Goal: Task Accomplishment & Management: Complete application form

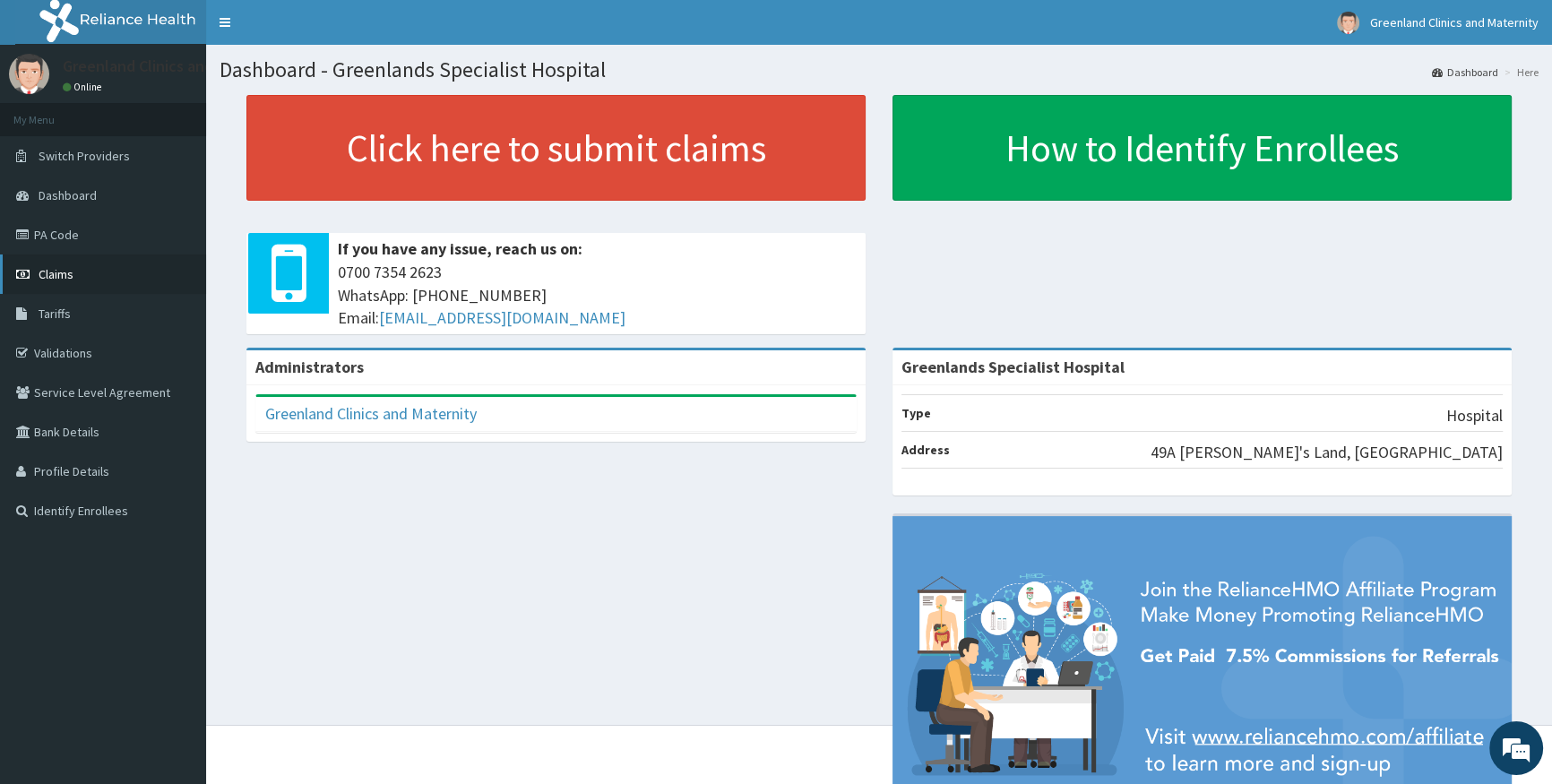
click at [59, 279] on span "Claims" at bounding box center [56, 274] width 35 height 16
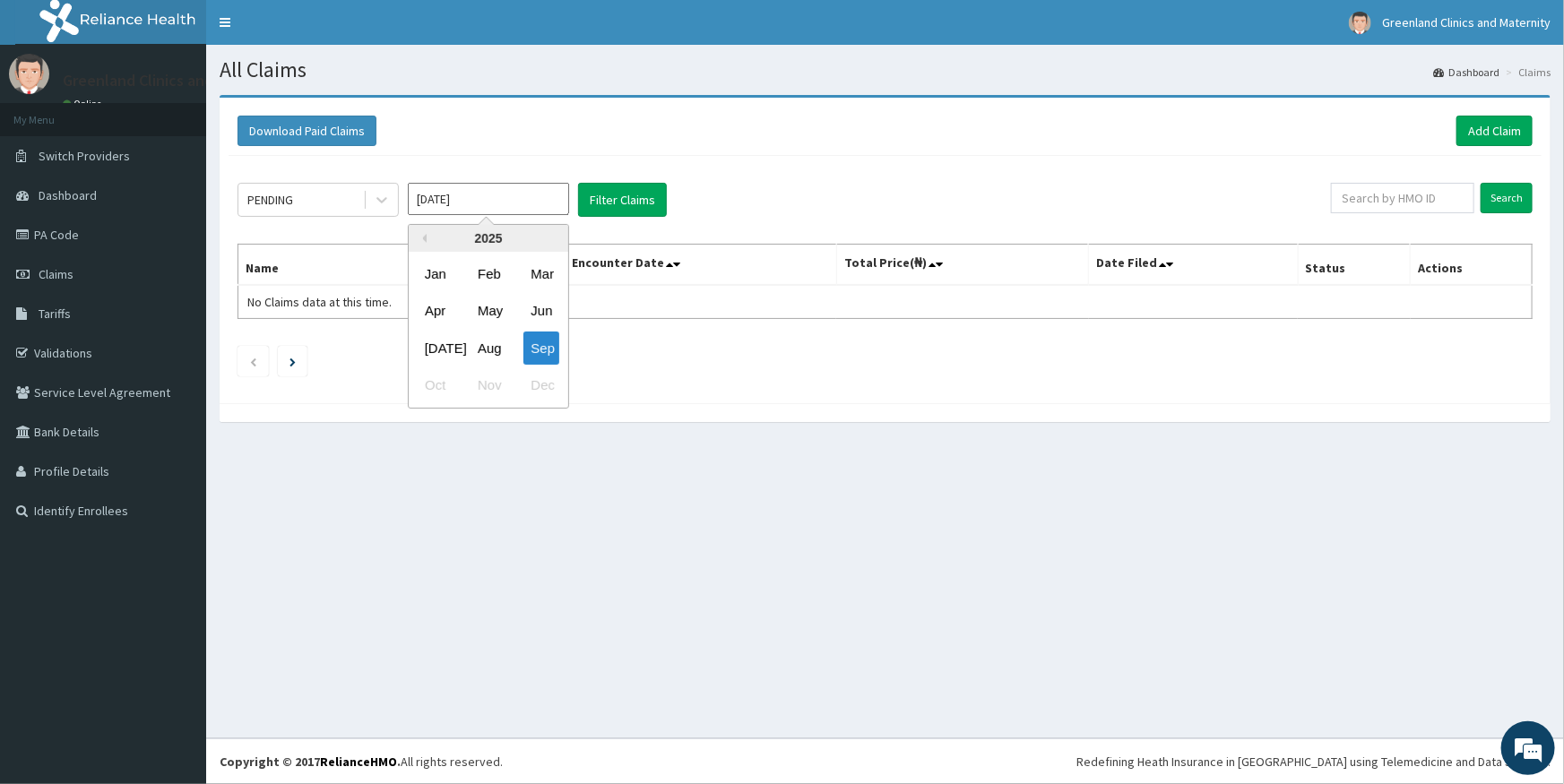
click at [479, 205] on input "[DATE]" at bounding box center [489, 198] width 161 height 32
drag, startPoint x: 490, startPoint y: 346, endPoint x: 515, endPoint y: 323, distance: 34.0
click at [506, 336] on div "[DATE] Aug Sep" at bounding box center [489, 347] width 160 height 37
click at [499, 349] on div "Aug" at bounding box center [489, 347] width 36 height 33
type input "Aug 2025"
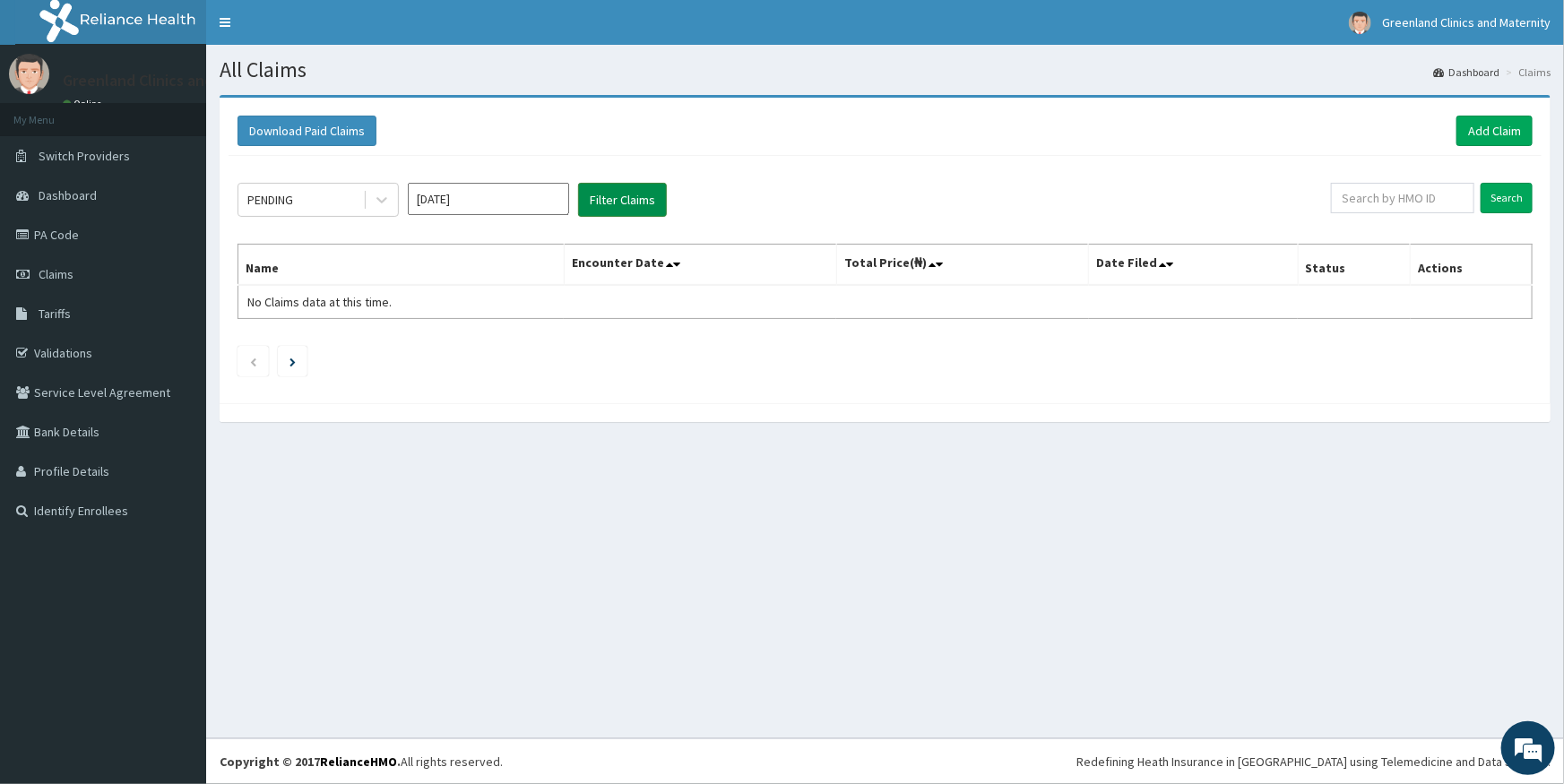
click at [613, 205] on button "Filter Claims" at bounding box center [622, 199] width 88 height 34
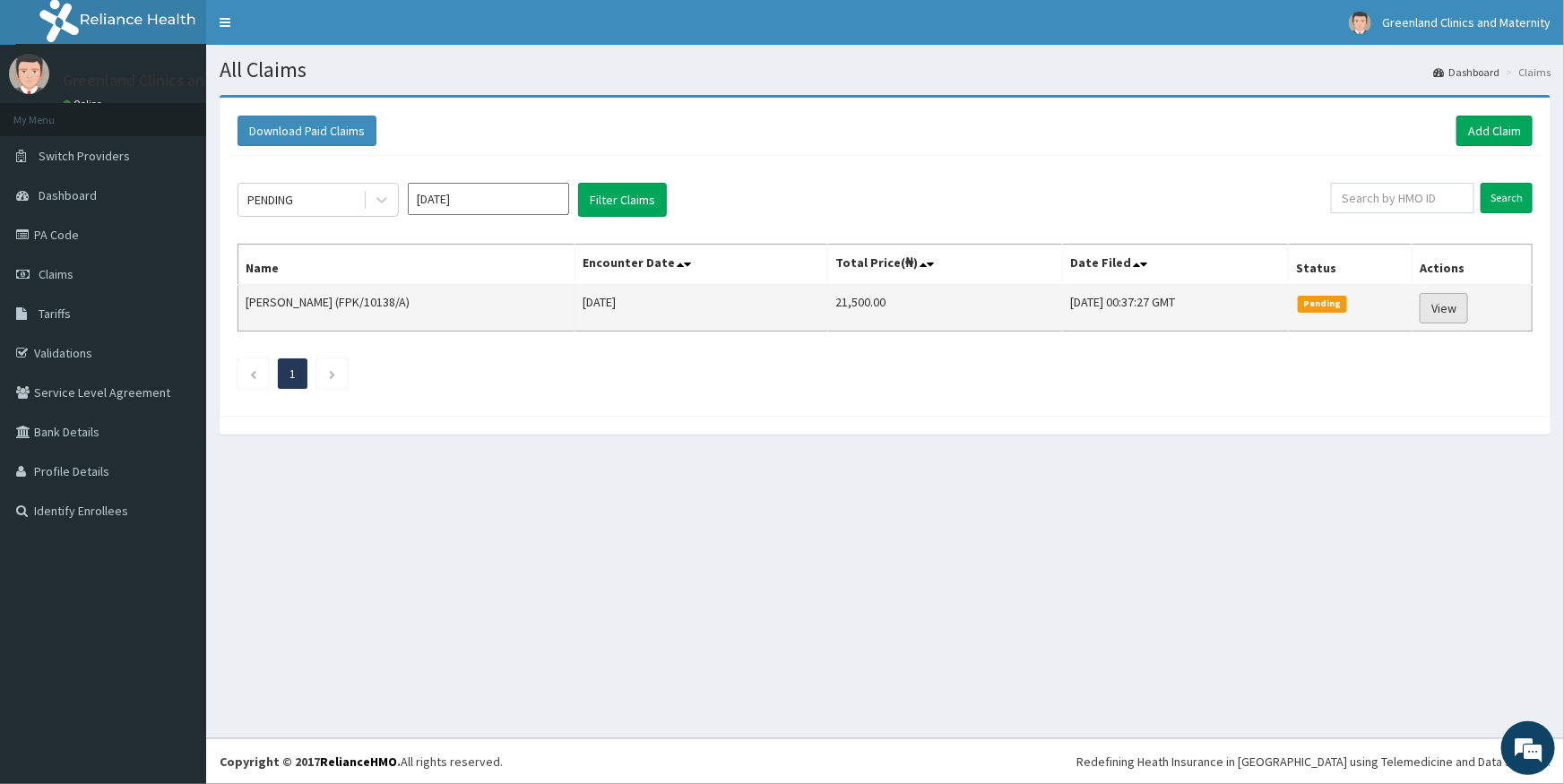
click at [1461, 301] on link "View" at bounding box center [1444, 308] width 49 height 31
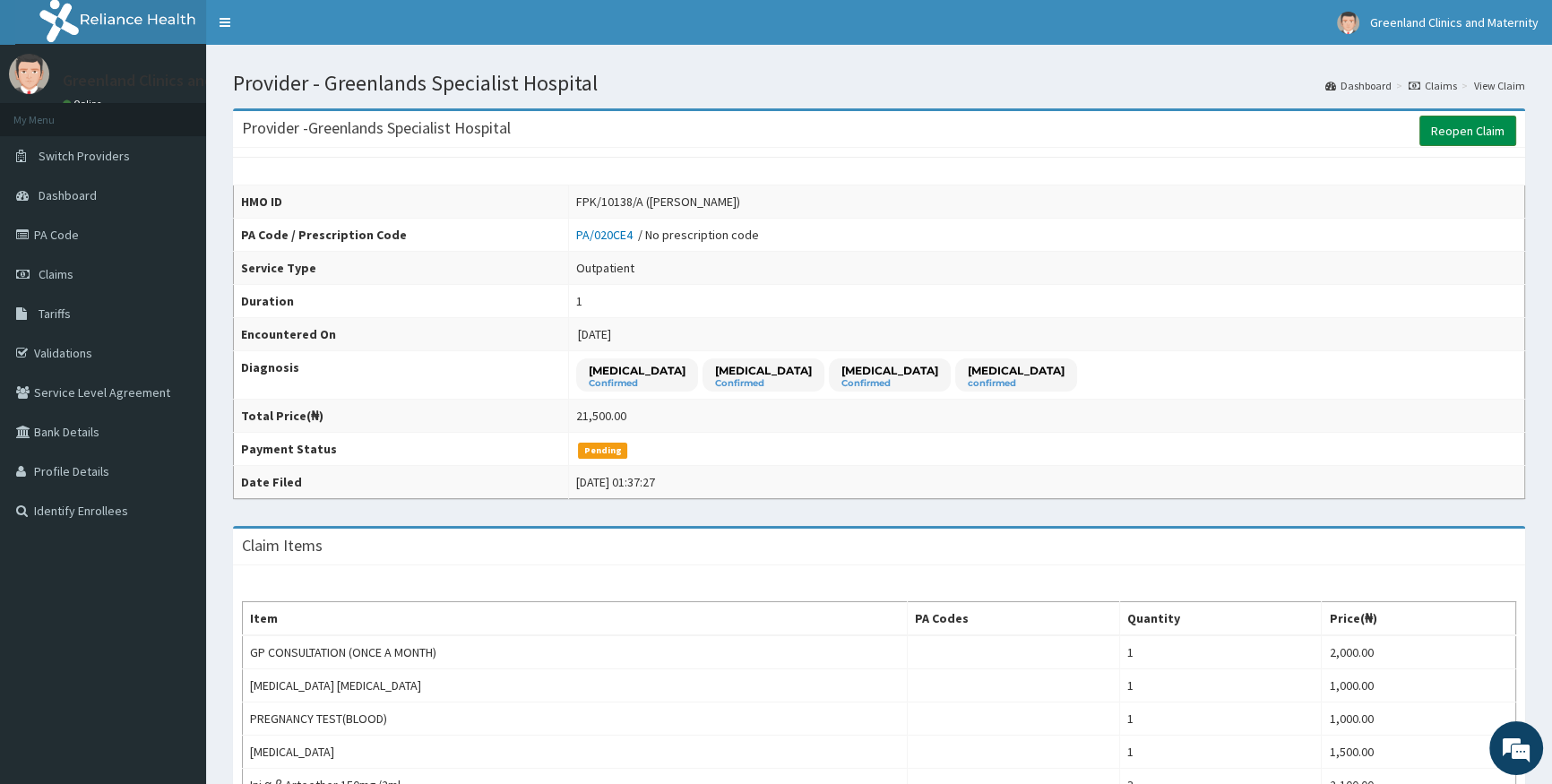
click at [1484, 123] on link "Reopen Claim" at bounding box center [1468, 130] width 96 height 31
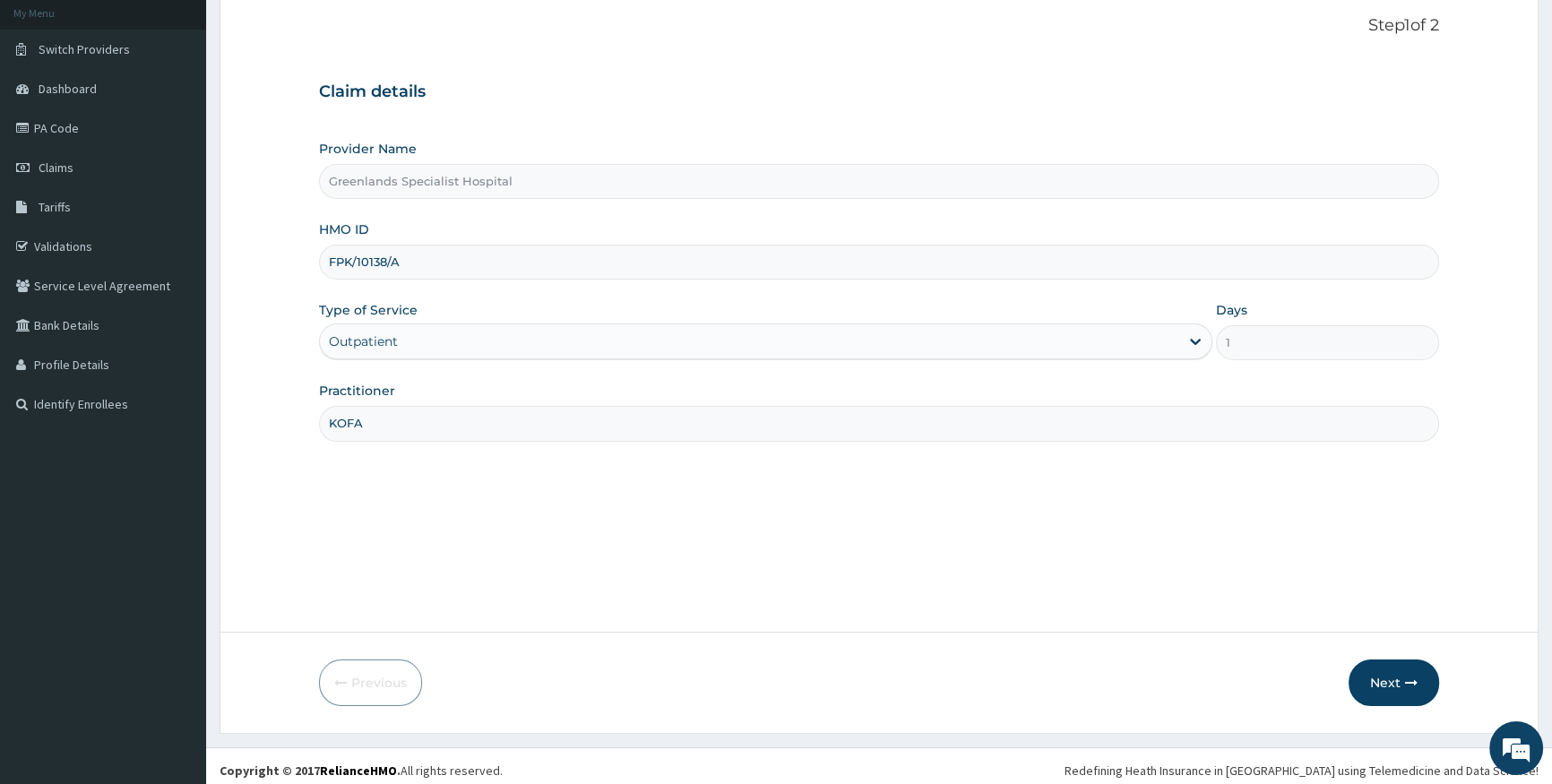
scroll to position [115, 0]
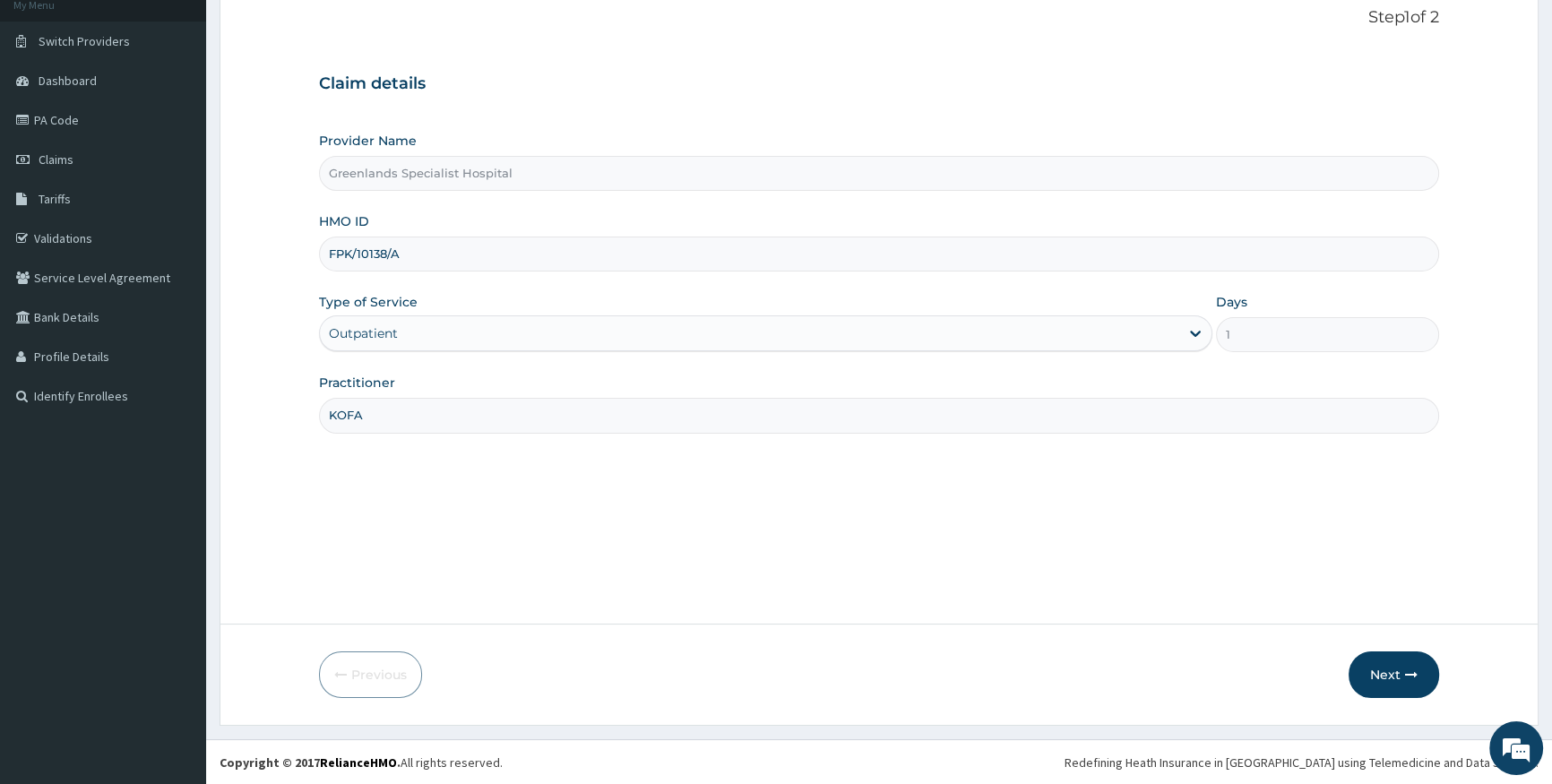
click at [1405, 298] on div "Provider Name Greenlands Specialist Hospital HMO ID FPK/10138/A Type of Service…" at bounding box center [879, 282] width 1120 height 301
click at [1383, 672] on button "Next" at bounding box center [1393, 674] width 90 height 47
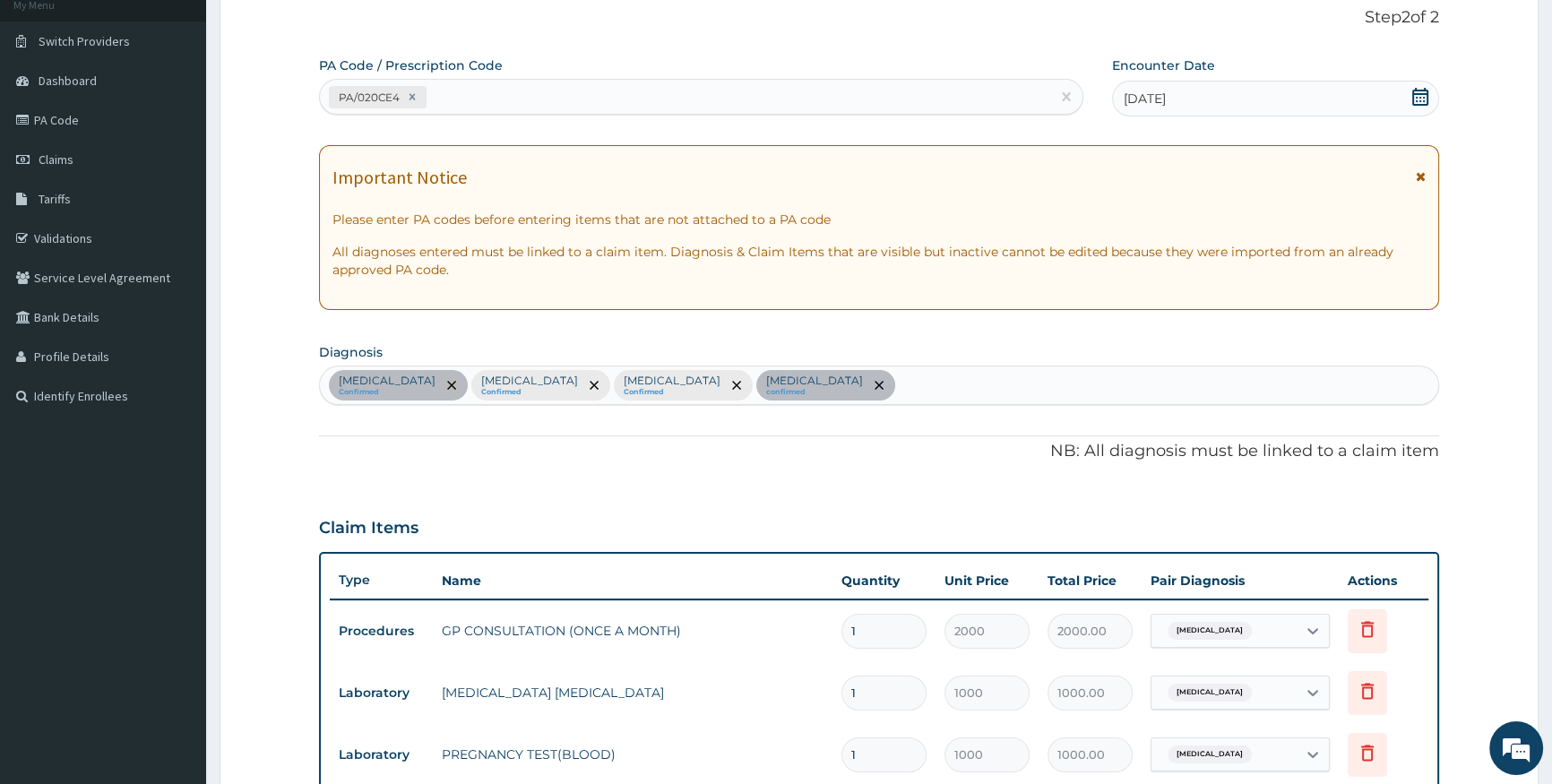
click at [447, 385] on icon "remove selection option" at bounding box center [451, 385] width 9 height 9
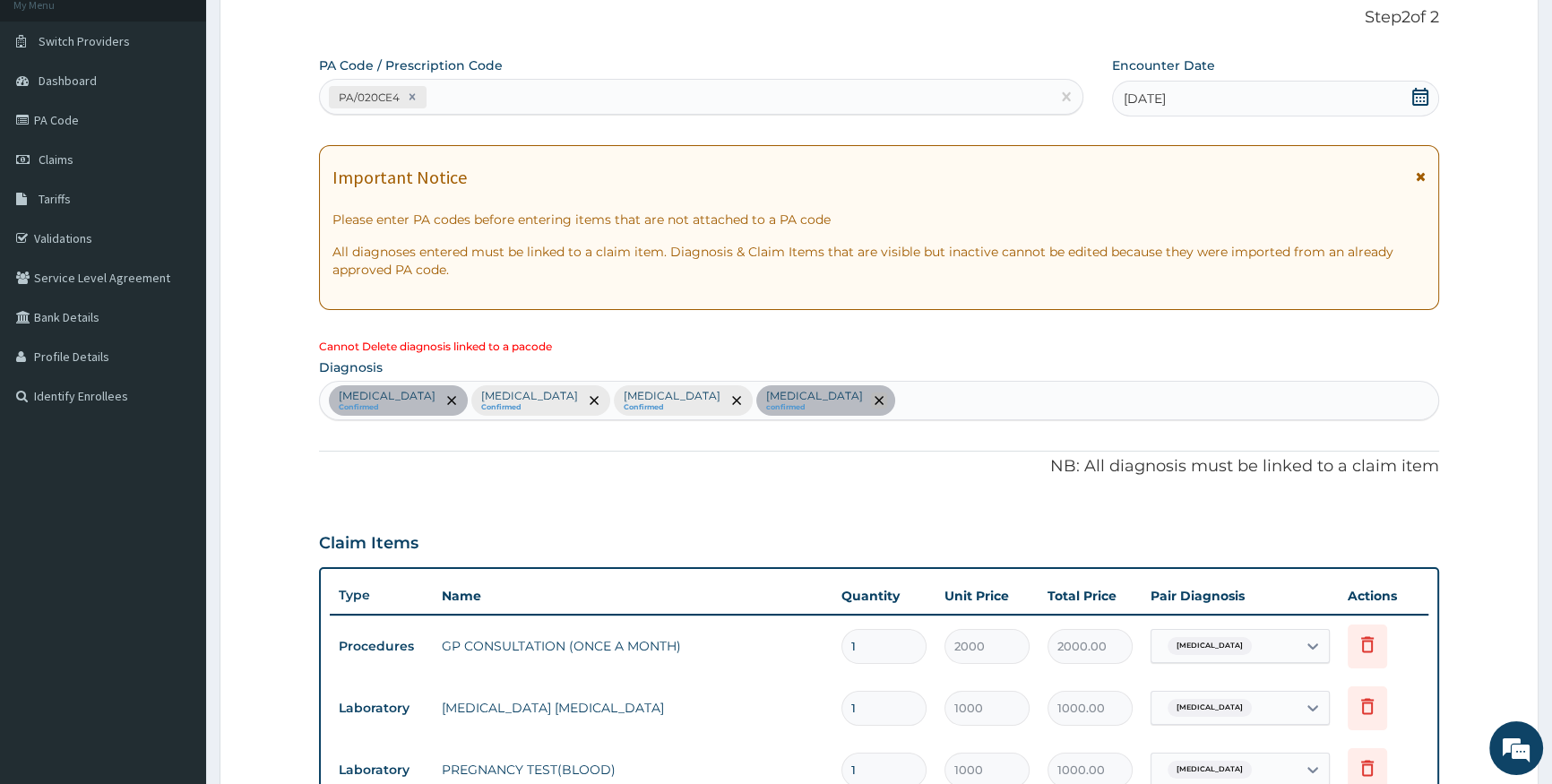
click at [875, 402] on icon "remove selection option" at bounding box center [879, 400] width 9 height 9
click at [537, 476] on p "NB: All diagnosis must be linked to a claim item" at bounding box center [879, 465] width 1120 height 23
click at [875, 399] on icon "remove selection option" at bounding box center [879, 400] width 9 height 9
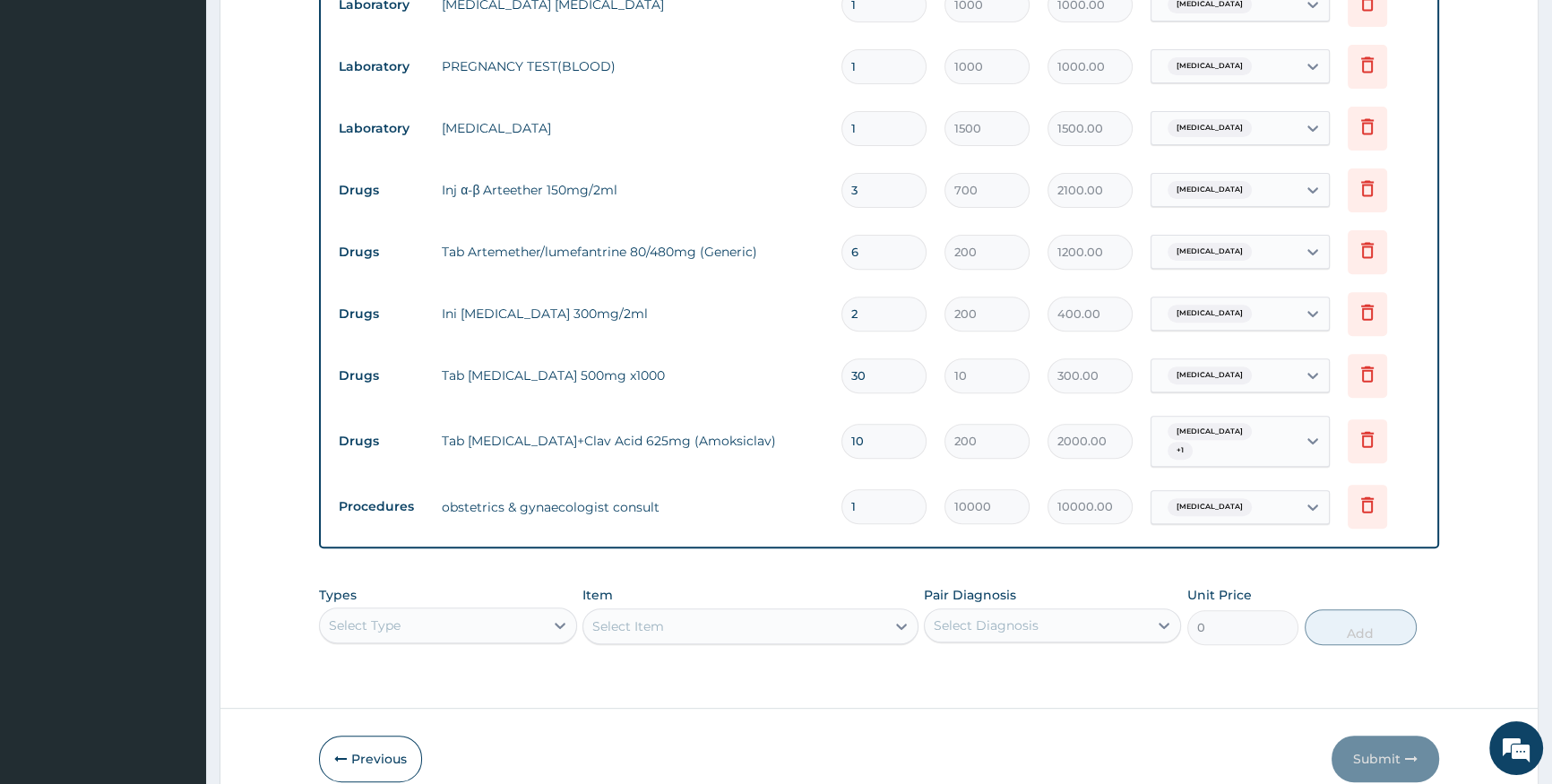
scroll to position [882, 0]
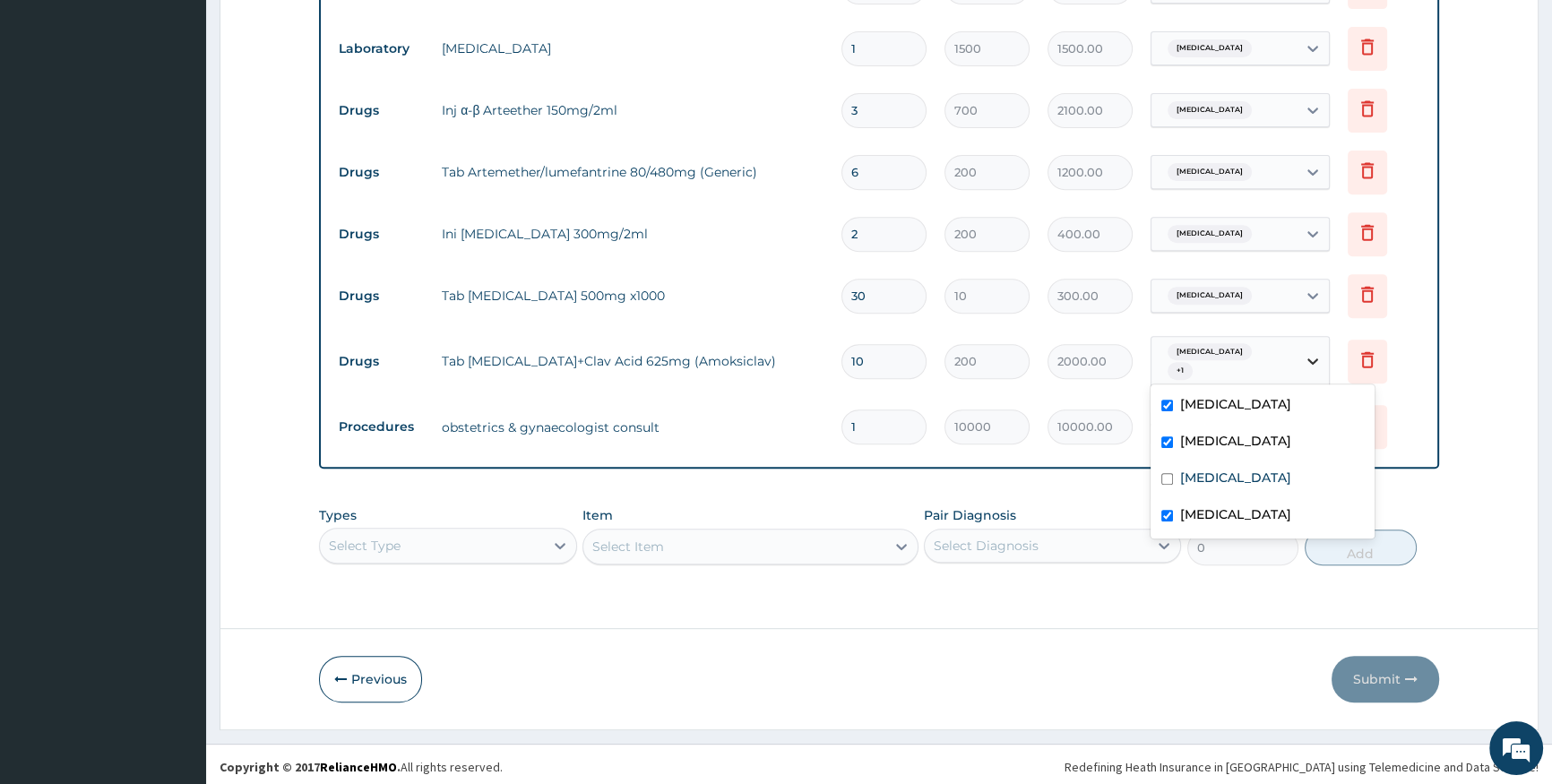
click at [1317, 362] on icon at bounding box center [1313, 361] width 18 height 18
click at [1170, 403] on input "checkbox" at bounding box center [1168, 406] width 12 height 12
checkbox input "false"
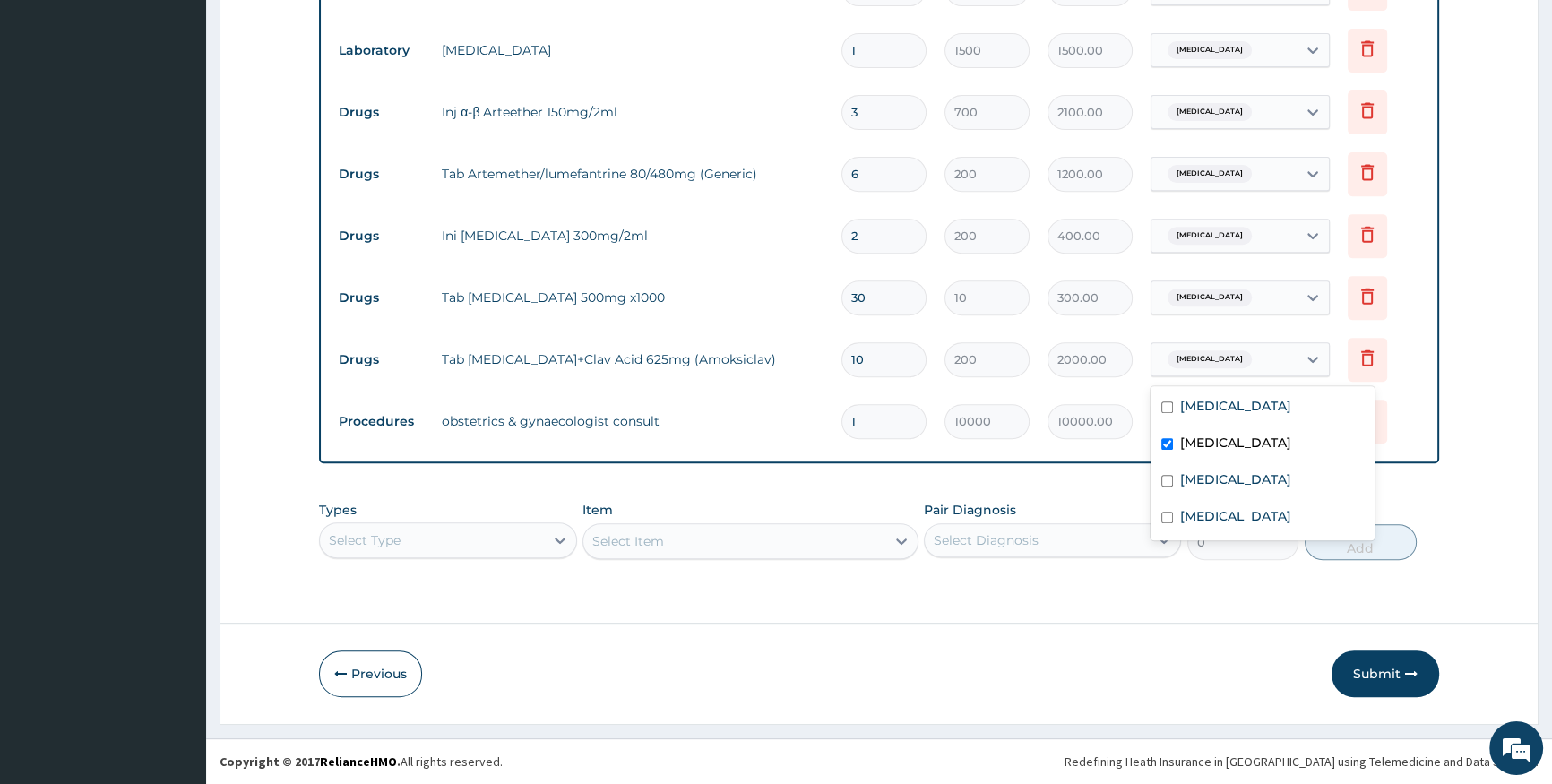
click at [1162, 442] on input "checkbox" at bounding box center [1168, 444] width 12 height 12
checkbox input "false"
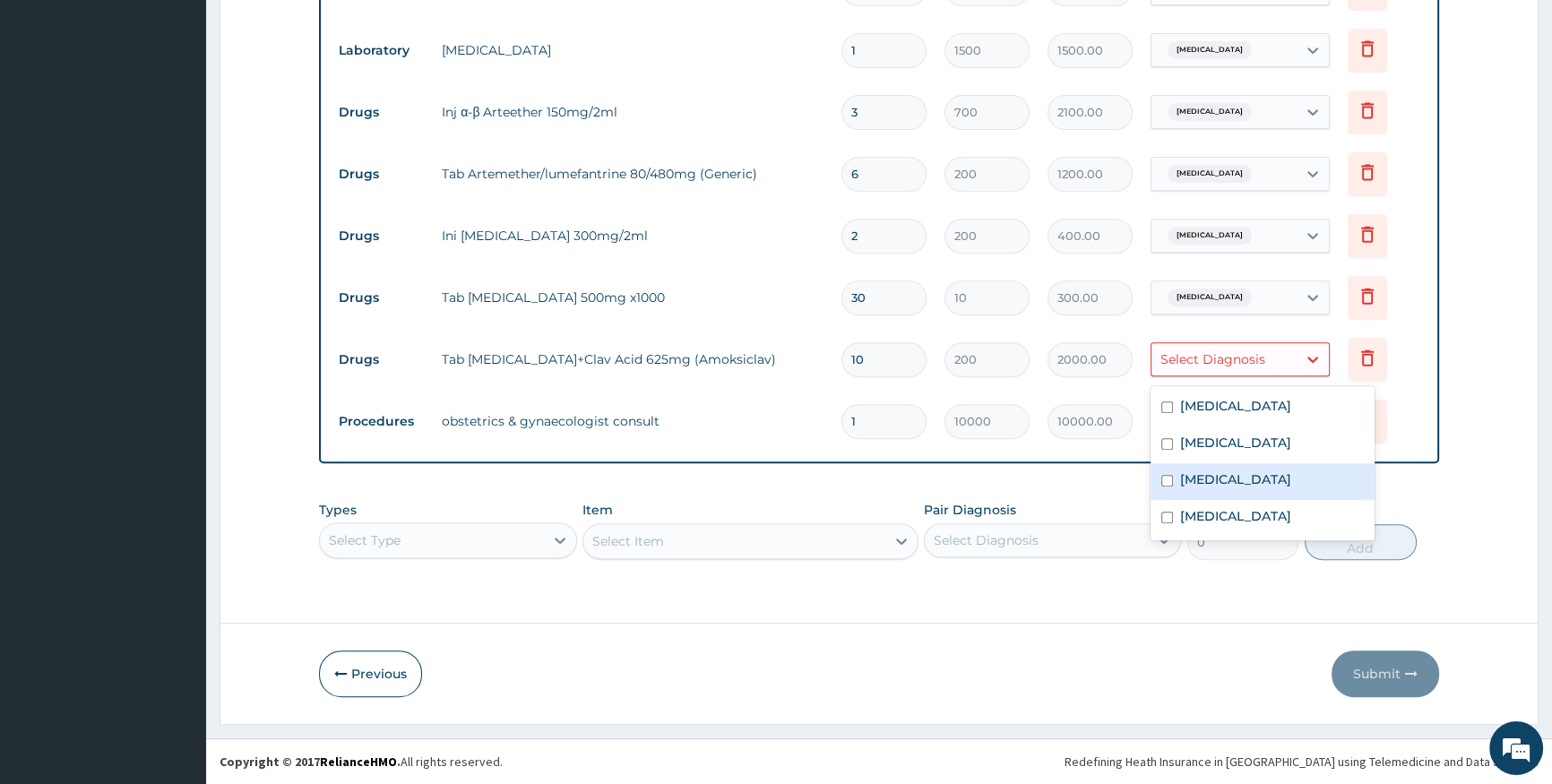
click at [1165, 470] on div "Sepsis" at bounding box center [1263, 481] width 224 height 37
checkbox input "true"
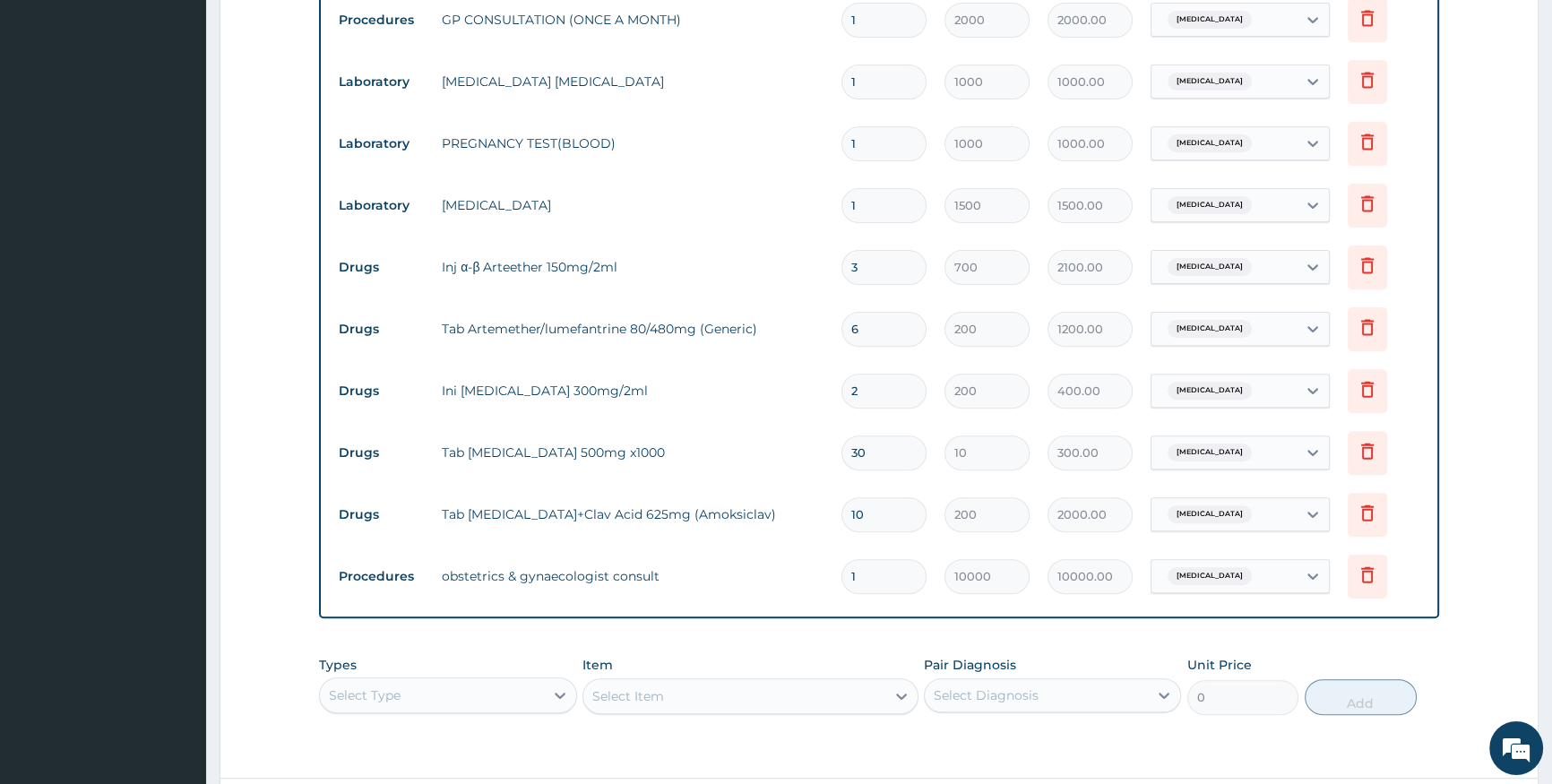
scroll to position [719, 0]
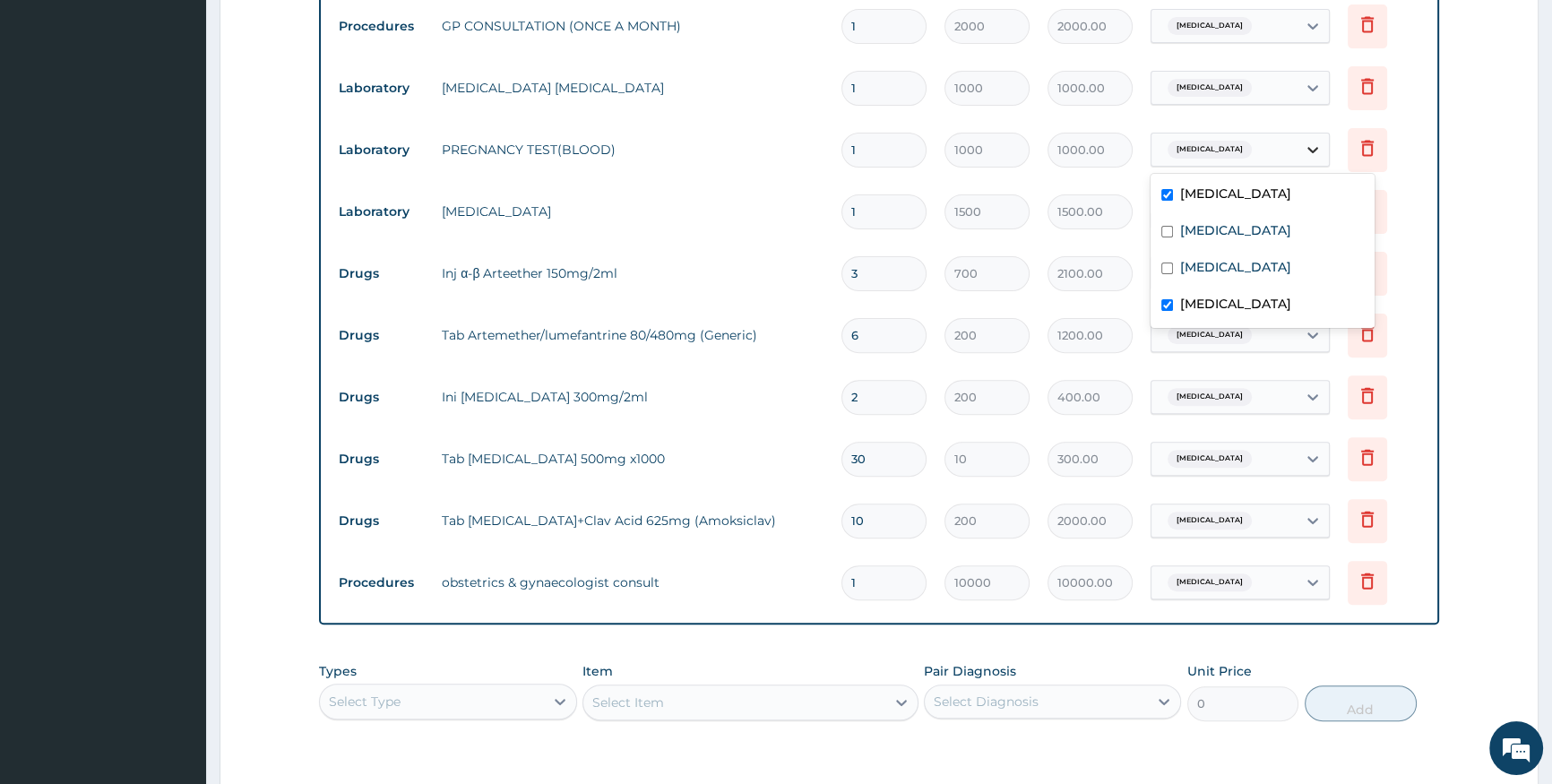
click at [1318, 152] on icon at bounding box center [1313, 150] width 18 height 18
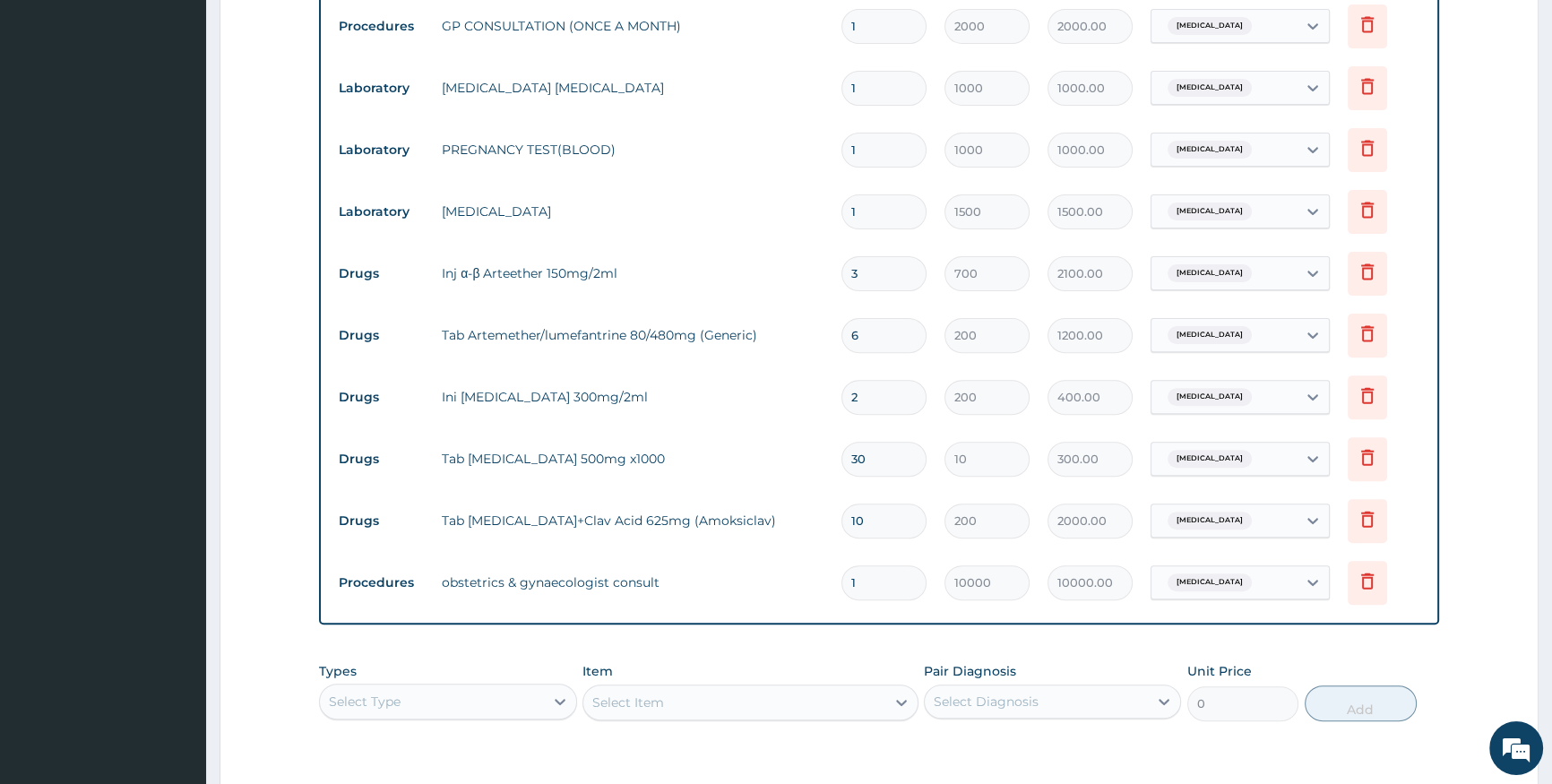
click at [1452, 253] on form "Step 2 of 2 PA Code / Prescription Code PA/020CE4 Encounter Date 16-08-2025 Imp…" at bounding box center [879, 130] width 1319 height 1509
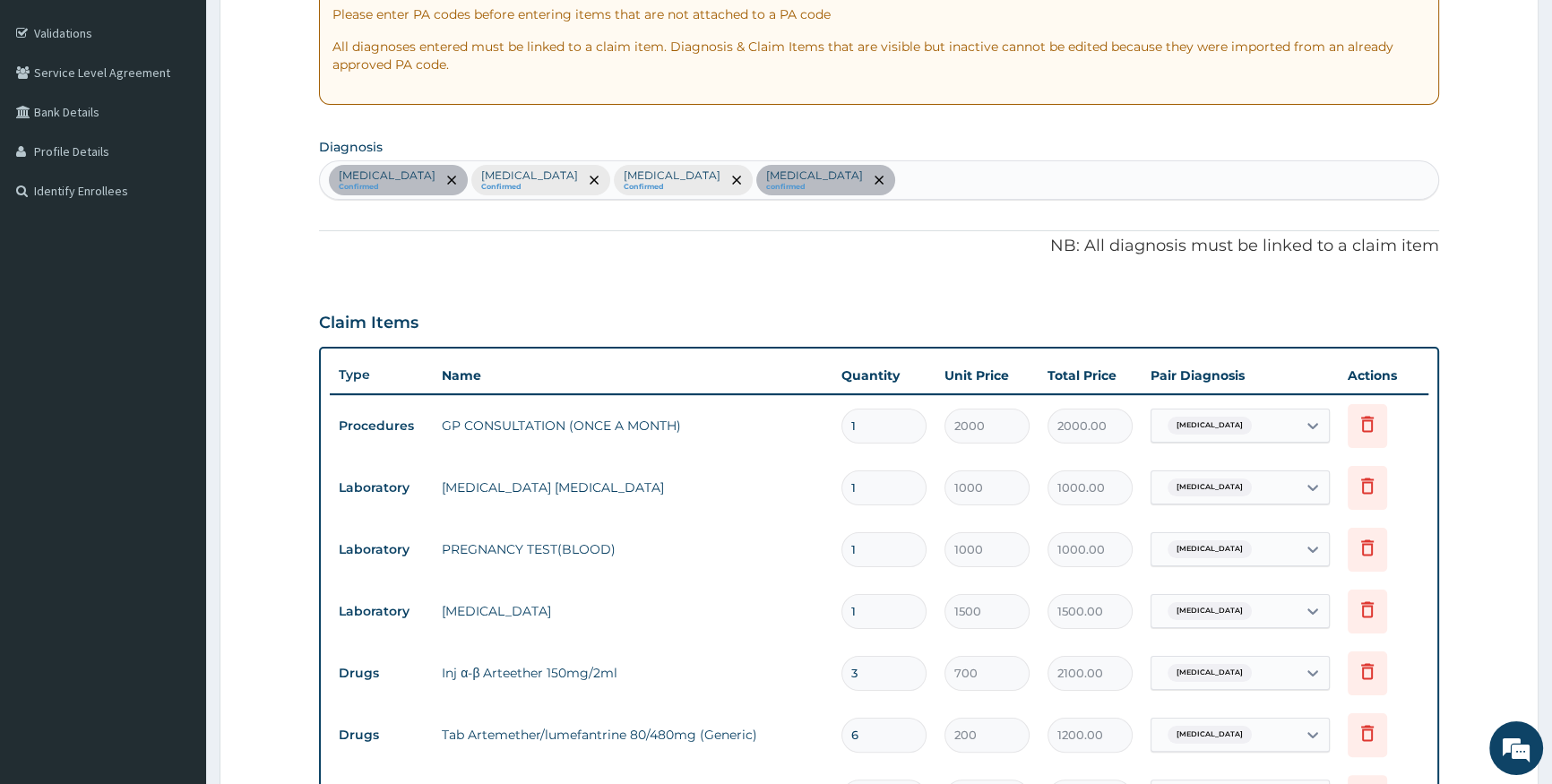
scroll to position [313, 0]
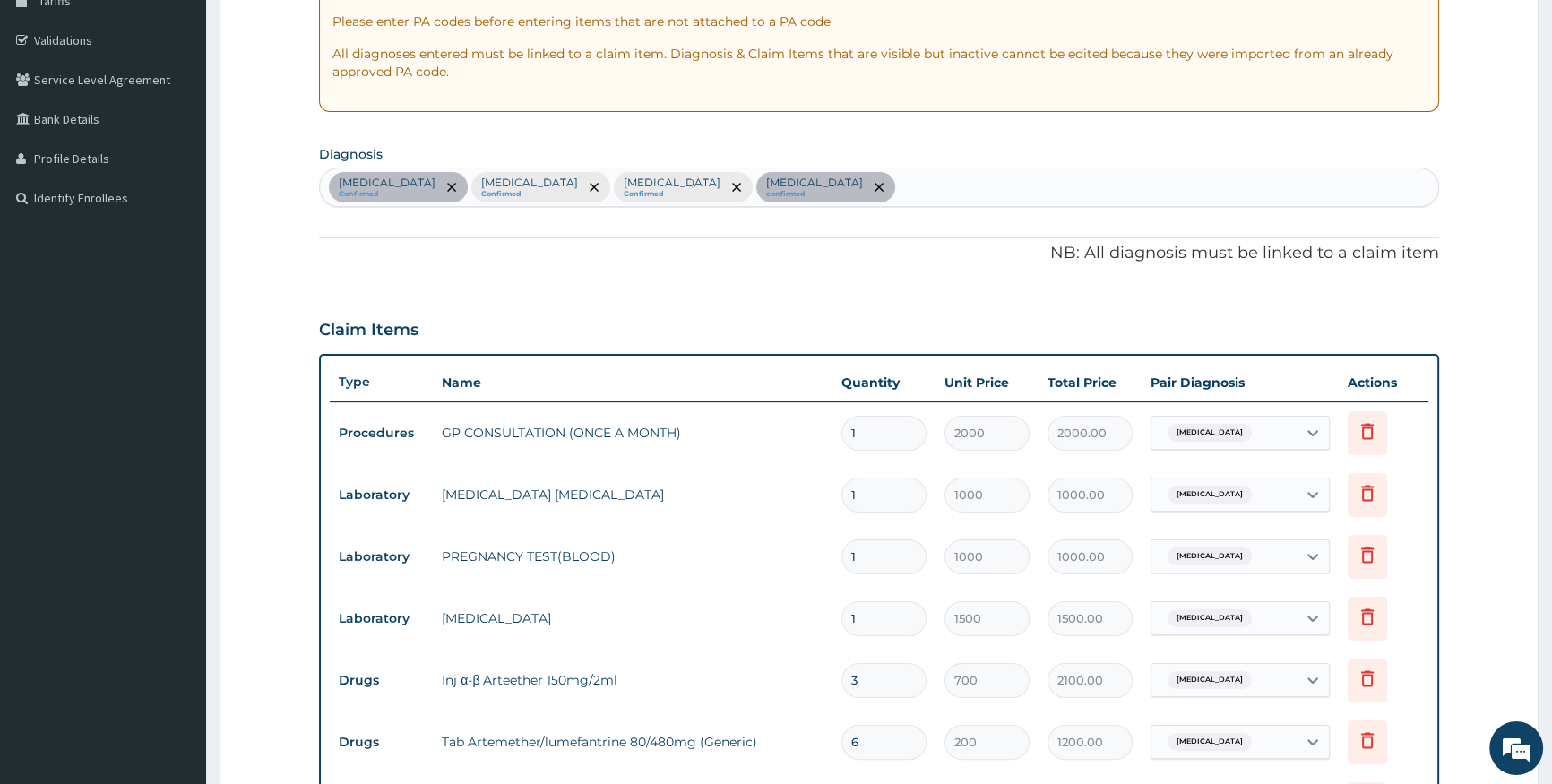
click at [989, 179] on div "Amenorrhea Confirmed Malaria Confirmed Sepsis Confirmed Amenorrhea confirmed" at bounding box center [879, 188] width 1118 height 38
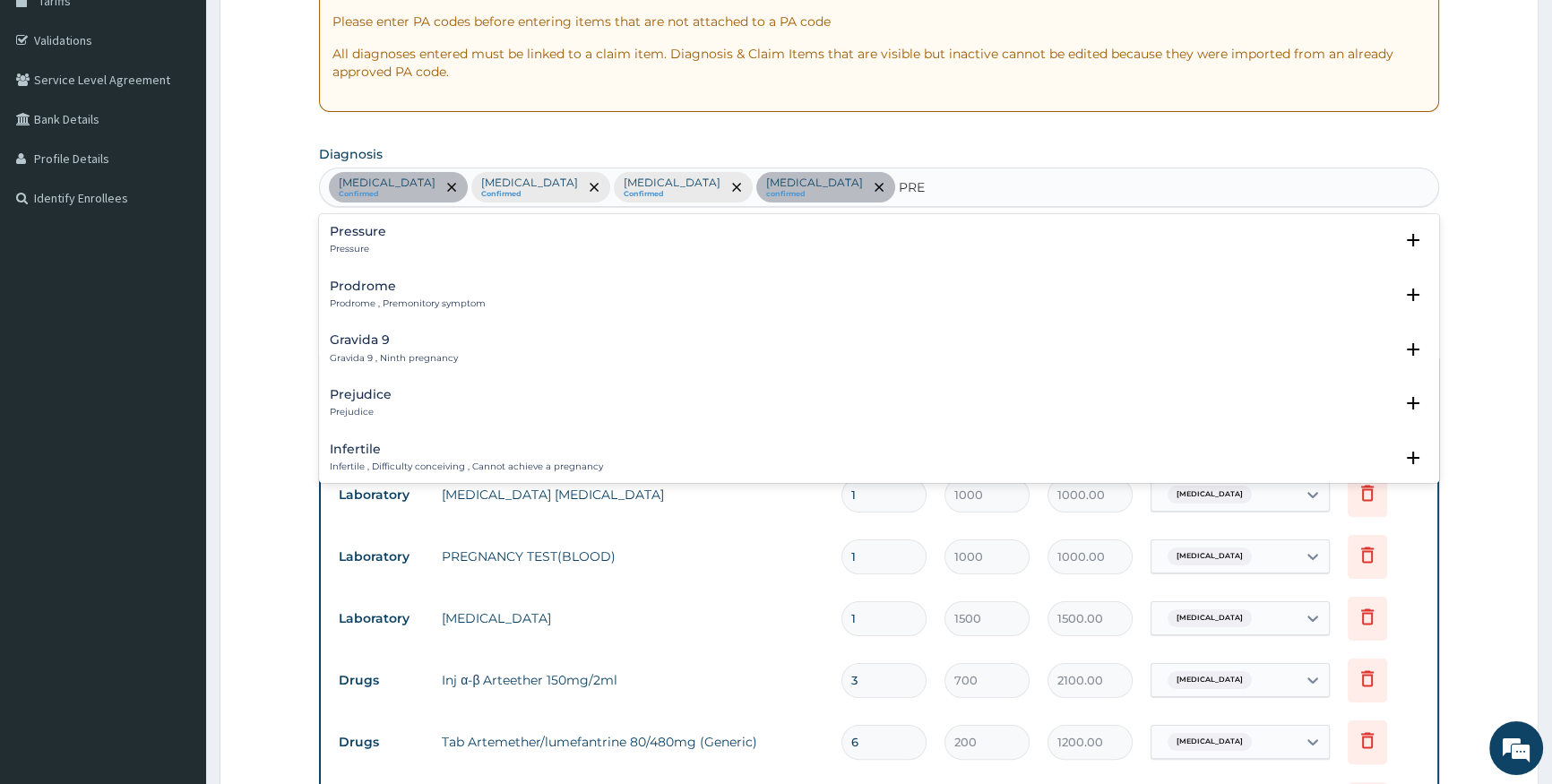
type input "PREG"
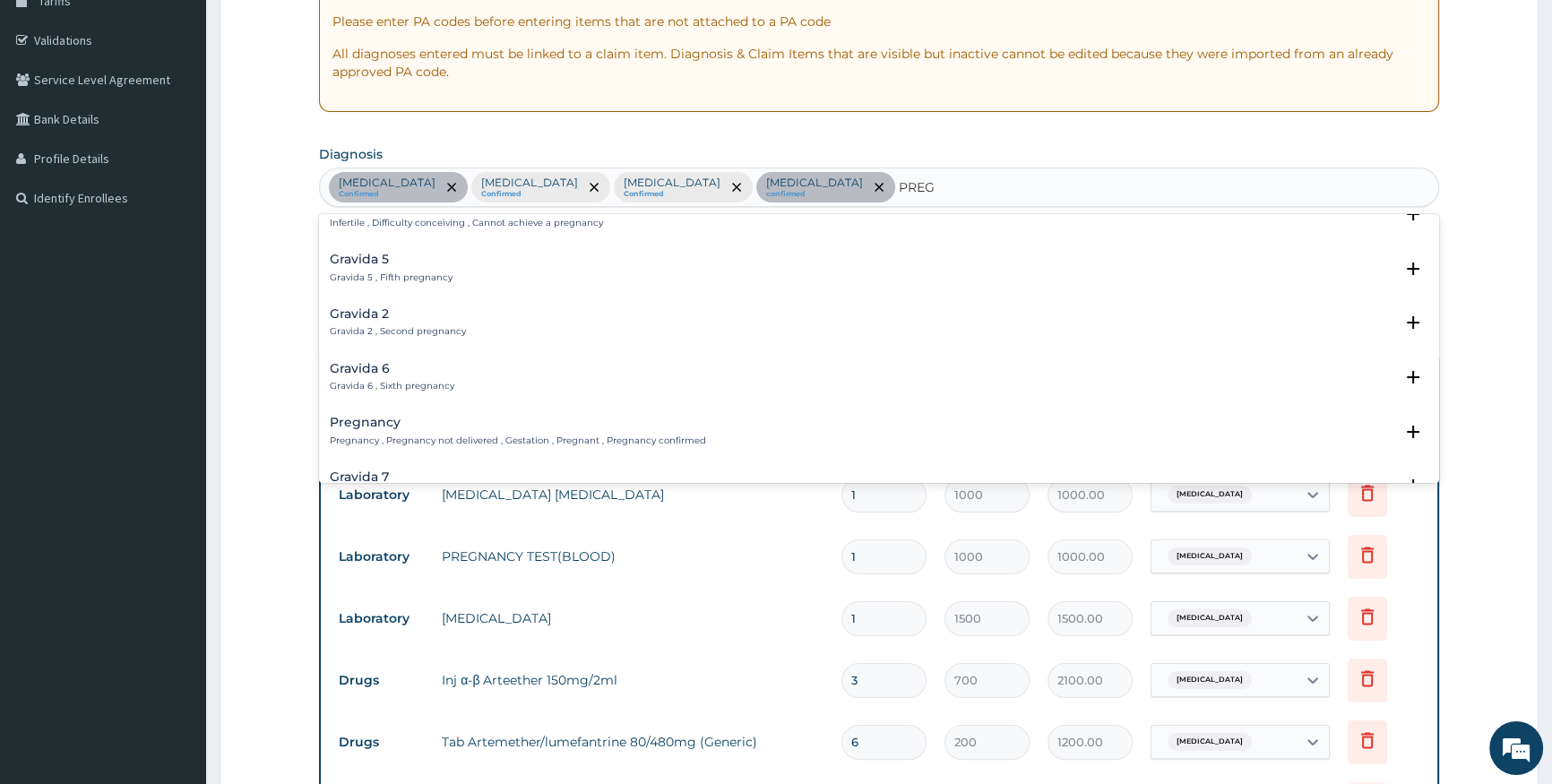
scroll to position [162, 0]
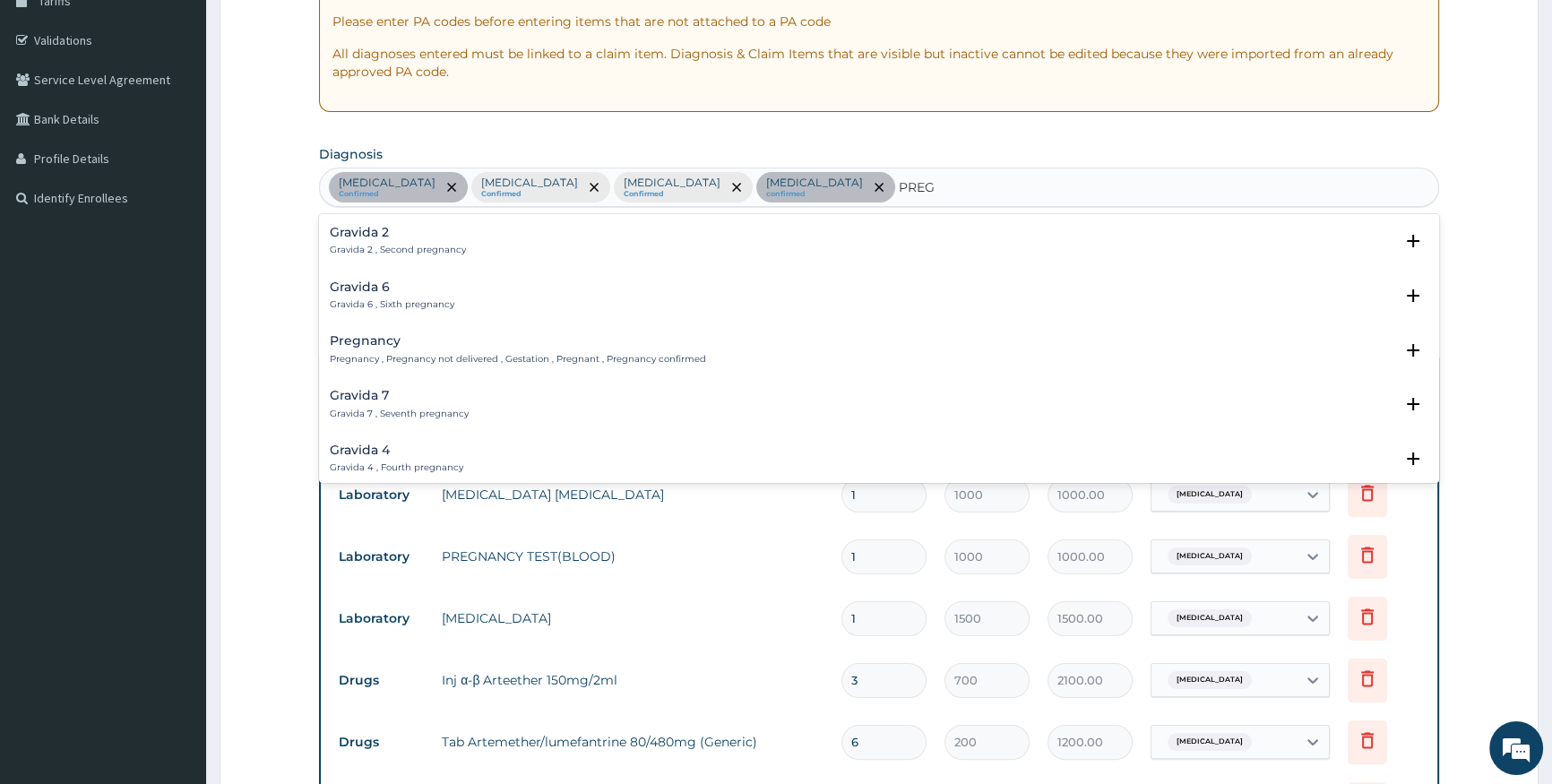
click at [583, 357] on p "Pregnancy , Pregnancy not delivered , Gestation , Pregnant , Pregnancy confirmed" at bounding box center [517, 359] width 376 height 13
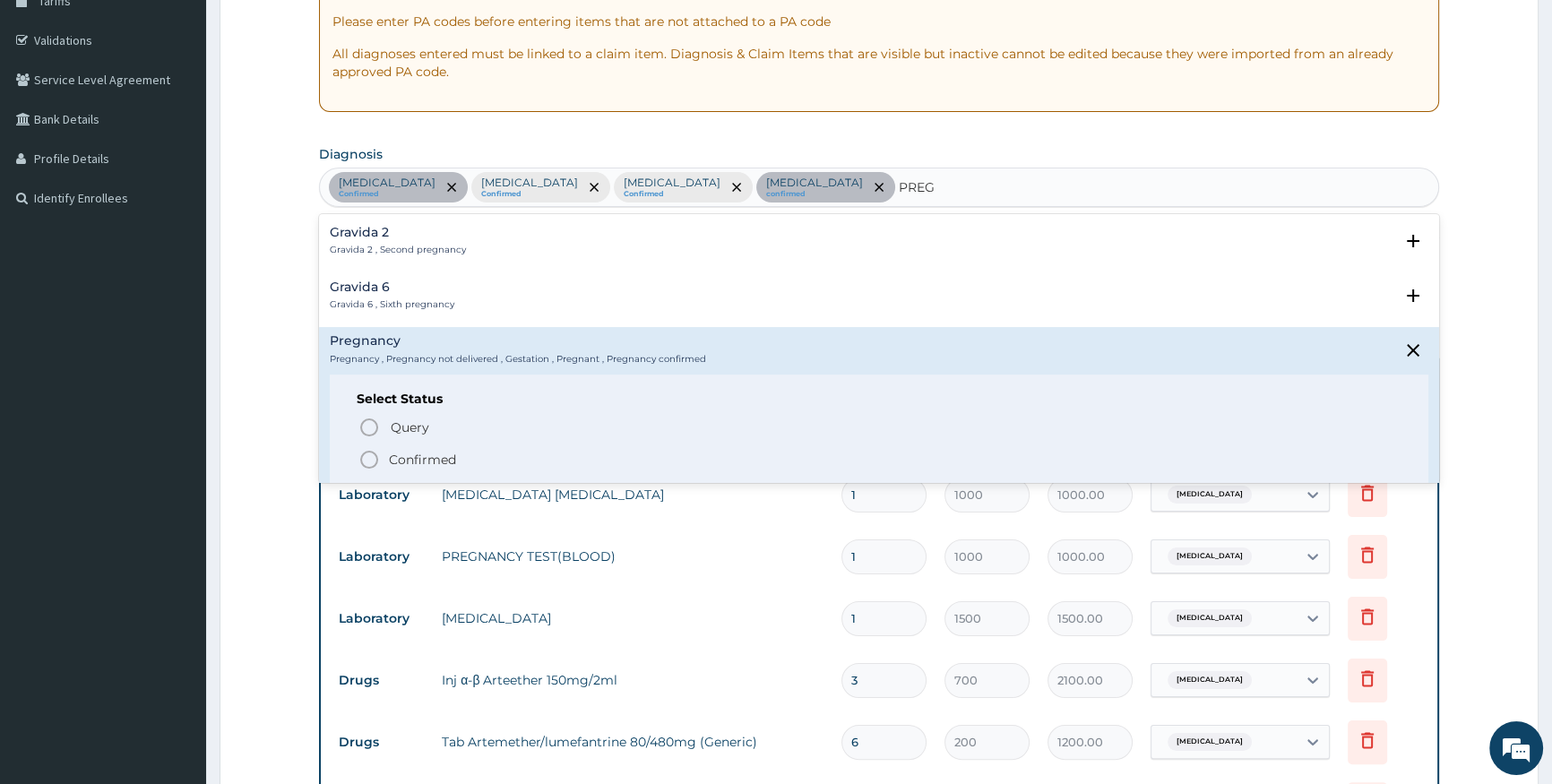
click at [368, 455] on icon "status option filled" at bounding box center [369, 459] width 22 height 22
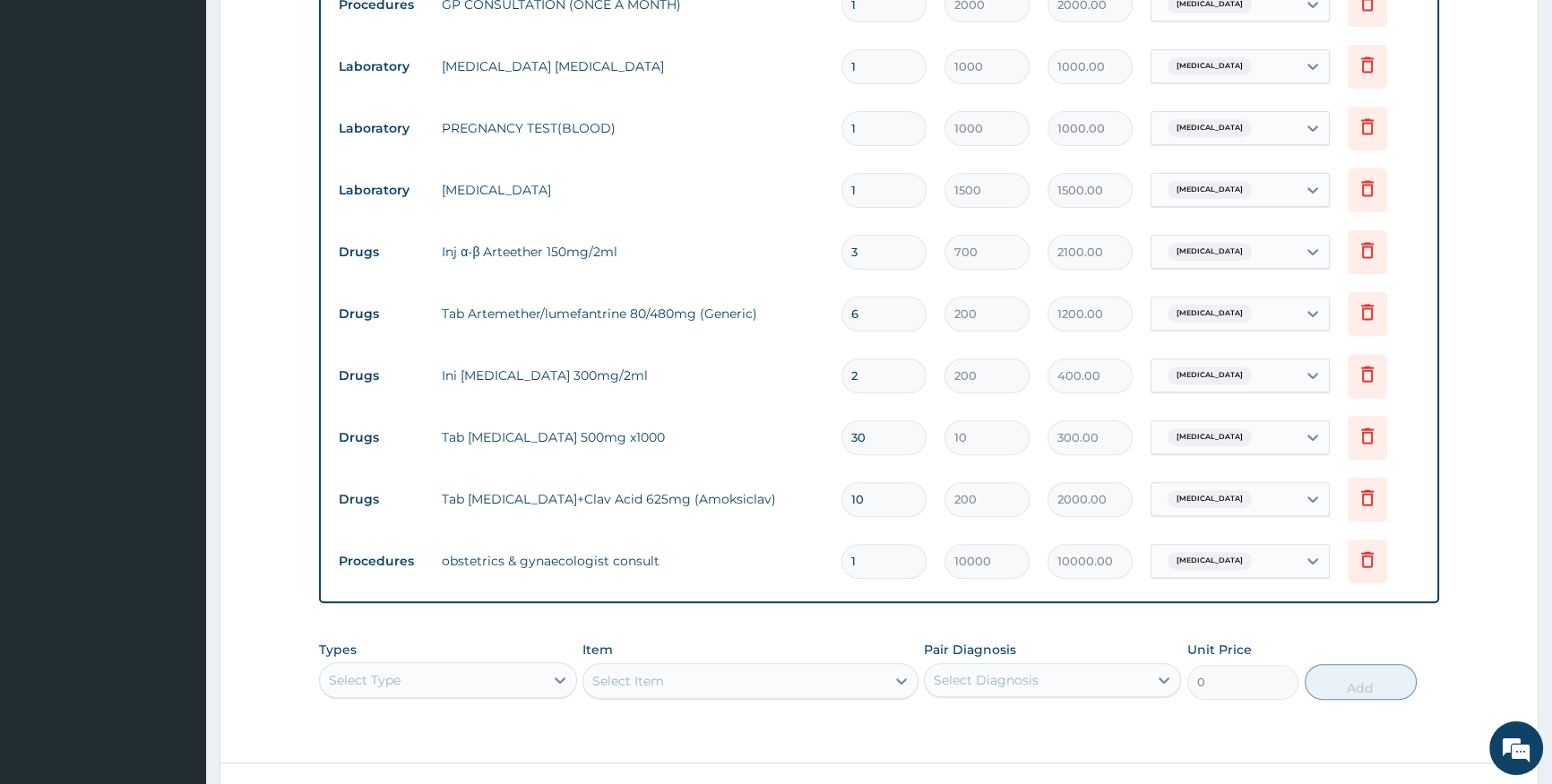
scroll to position [801, 0]
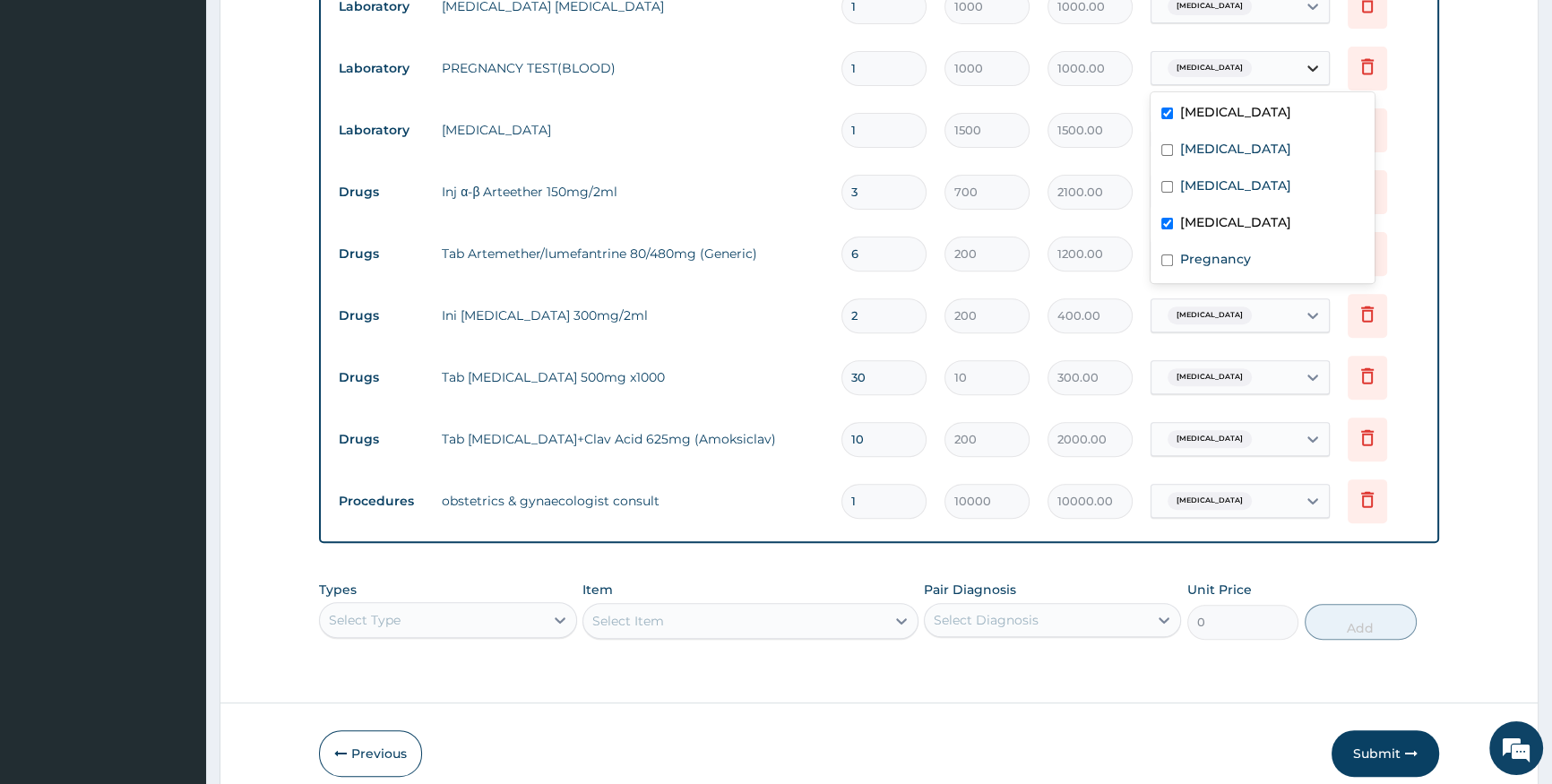
click at [1314, 73] on icon at bounding box center [1313, 68] width 18 height 18
drag, startPoint x: 1237, startPoint y: 101, endPoint x: 1235, endPoint y: 111, distance: 10.2
click at [1237, 103] on div "Amenorrhea" at bounding box center [1263, 114] width 224 height 37
checkbox input "false"
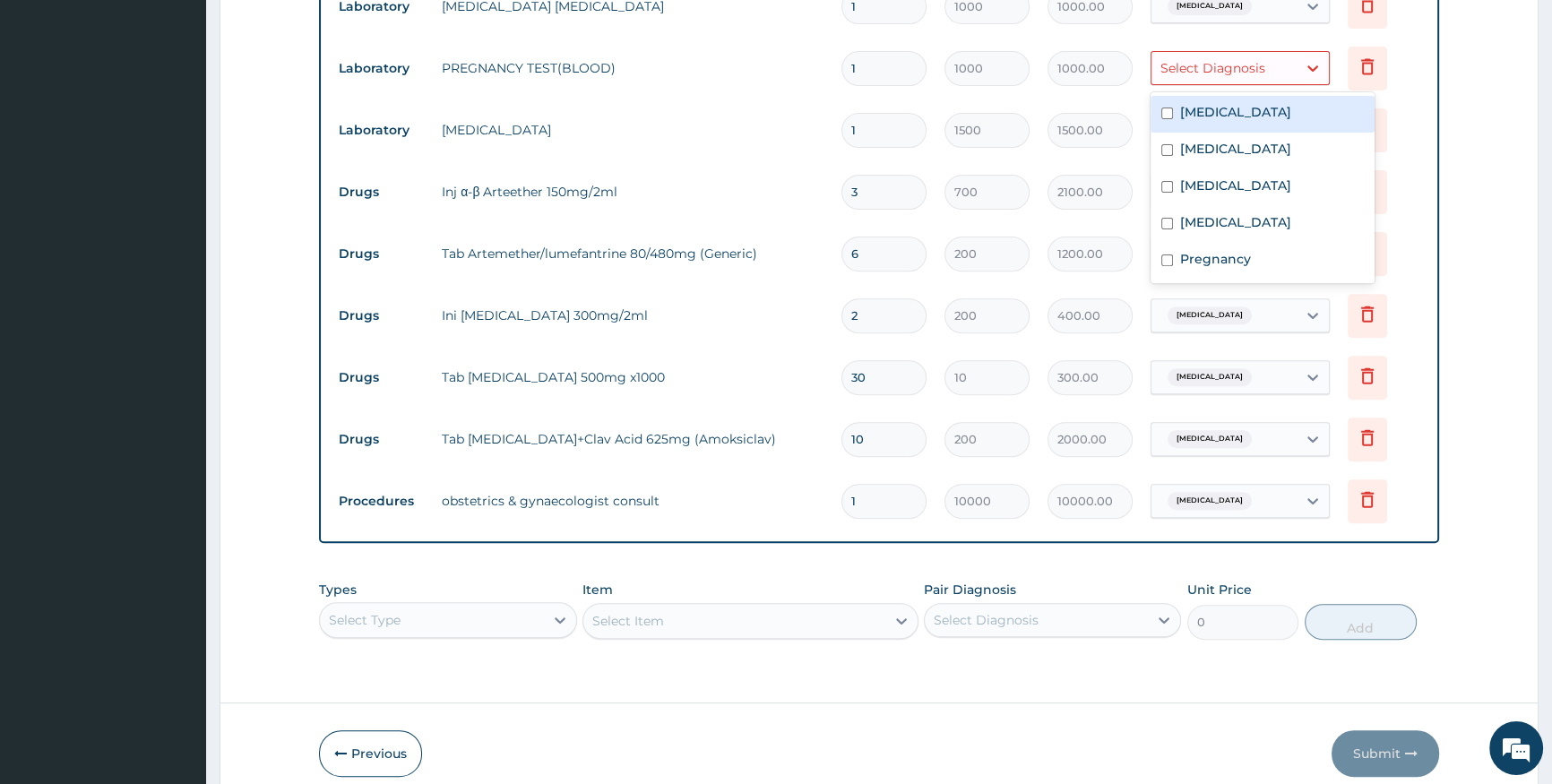
click at [1169, 97] on div "Amenorrhea" at bounding box center [1263, 114] width 224 height 37
checkbox input "true"
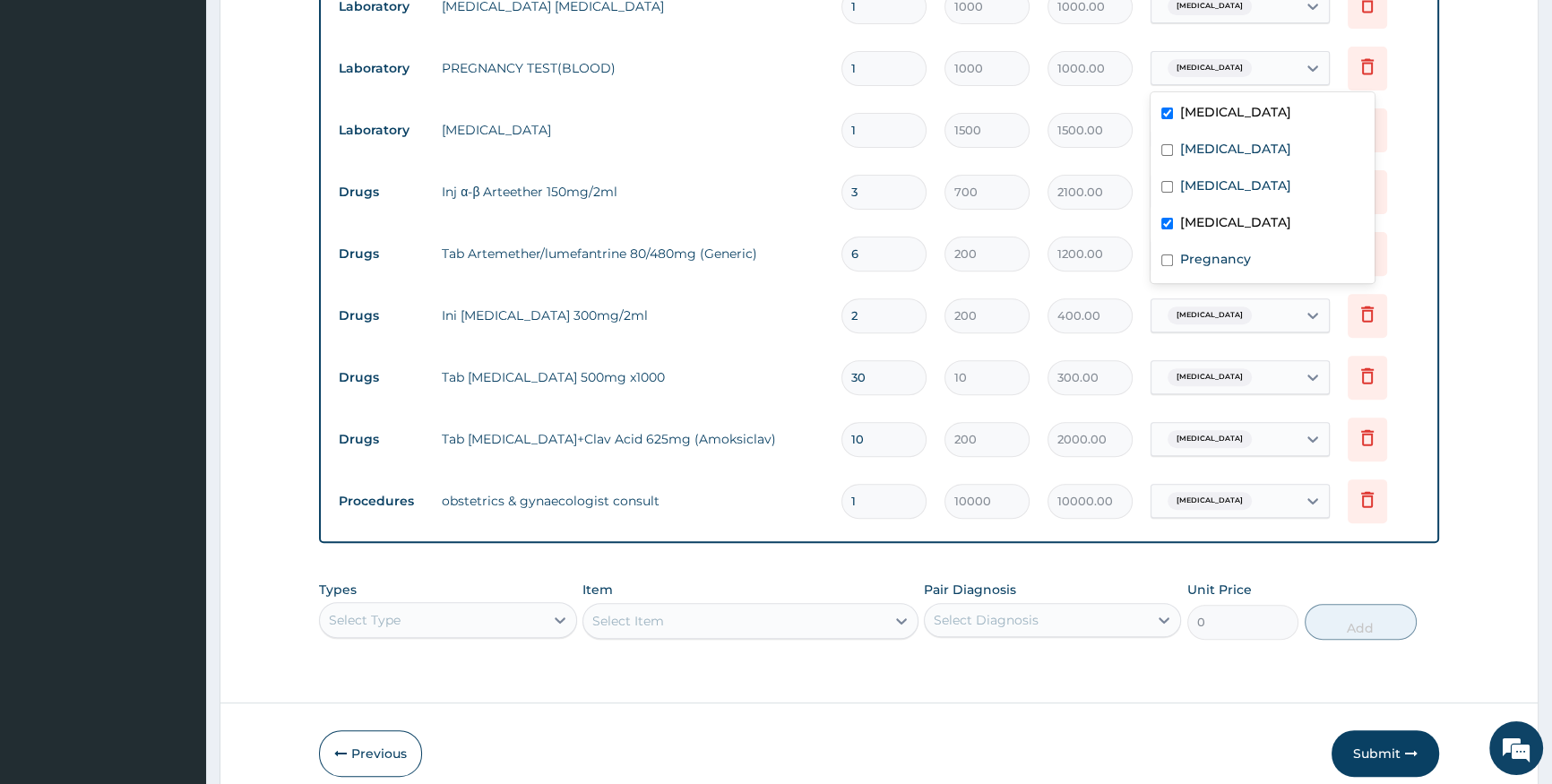
click at [1171, 103] on div "Amenorrhea" at bounding box center [1263, 114] width 224 height 37
checkbox input "false"
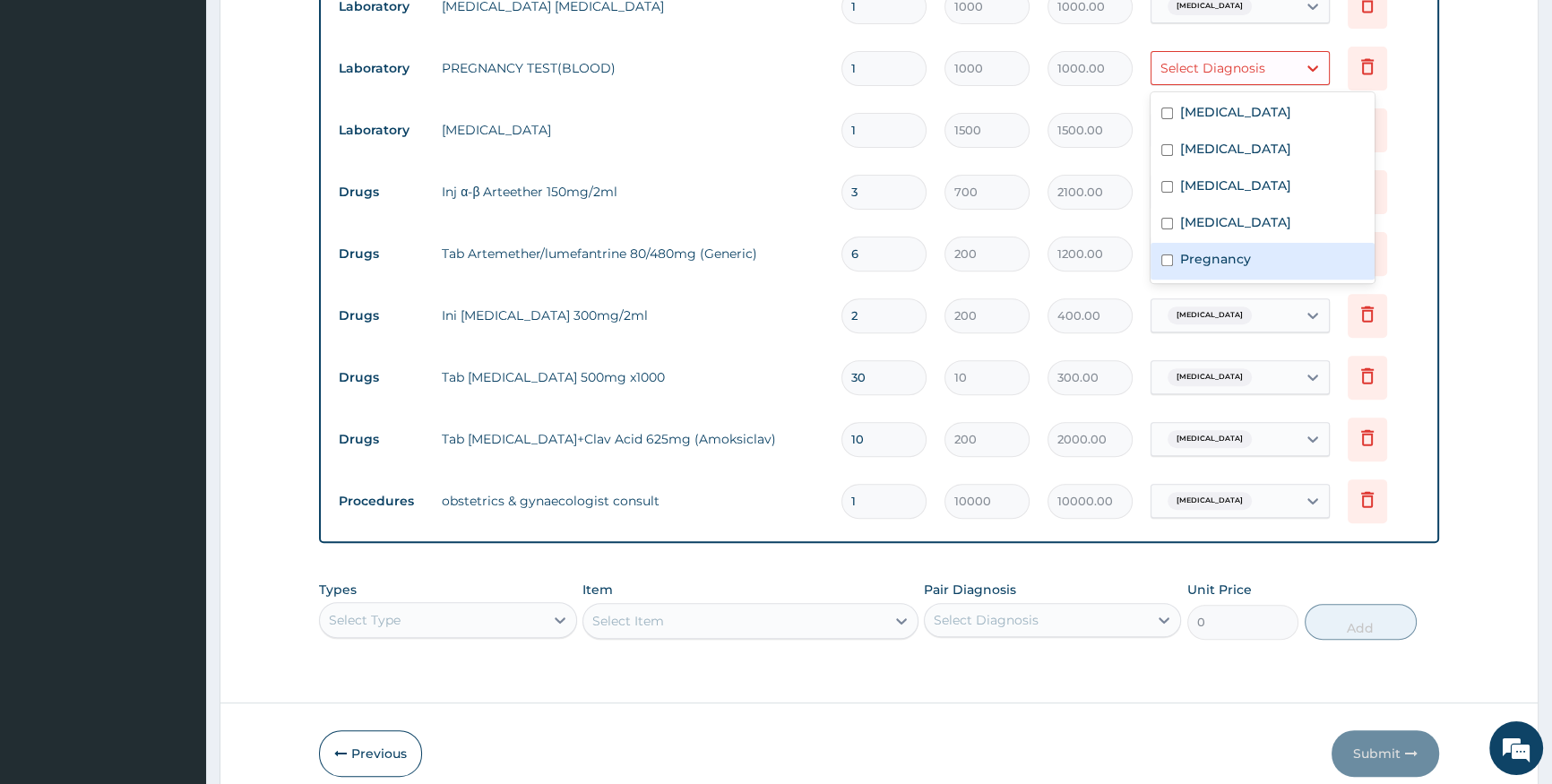
click at [1177, 254] on div "Pregnancy" at bounding box center [1263, 261] width 224 height 37
checkbox input "true"
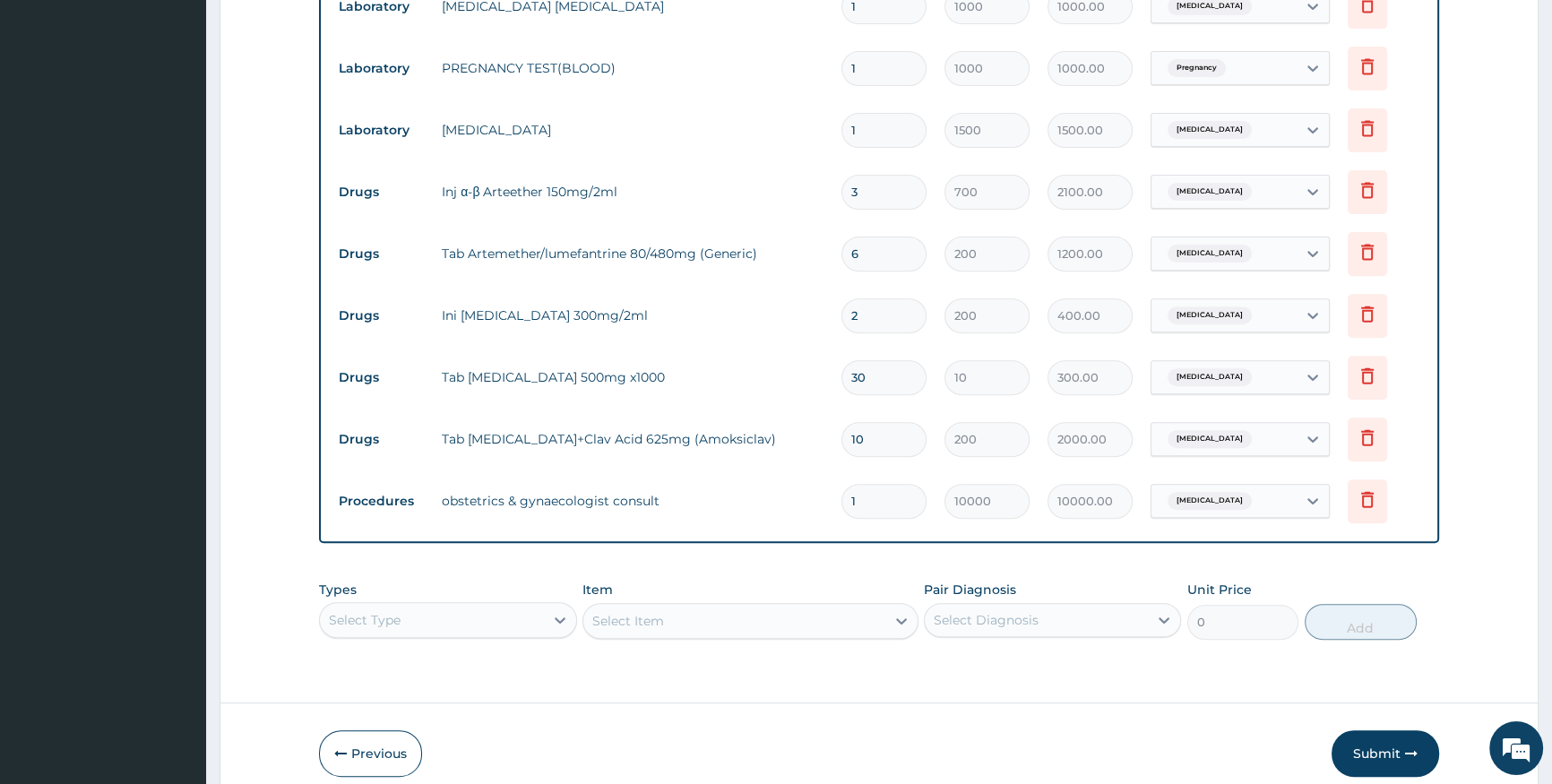
click at [1446, 311] on form "Step 2 of 2 PA Code / Prescription Code PA/020CE4 Encounter Date 16-08-2025 Imp…" at bounding box center [879, 49] width 1319 height 1509
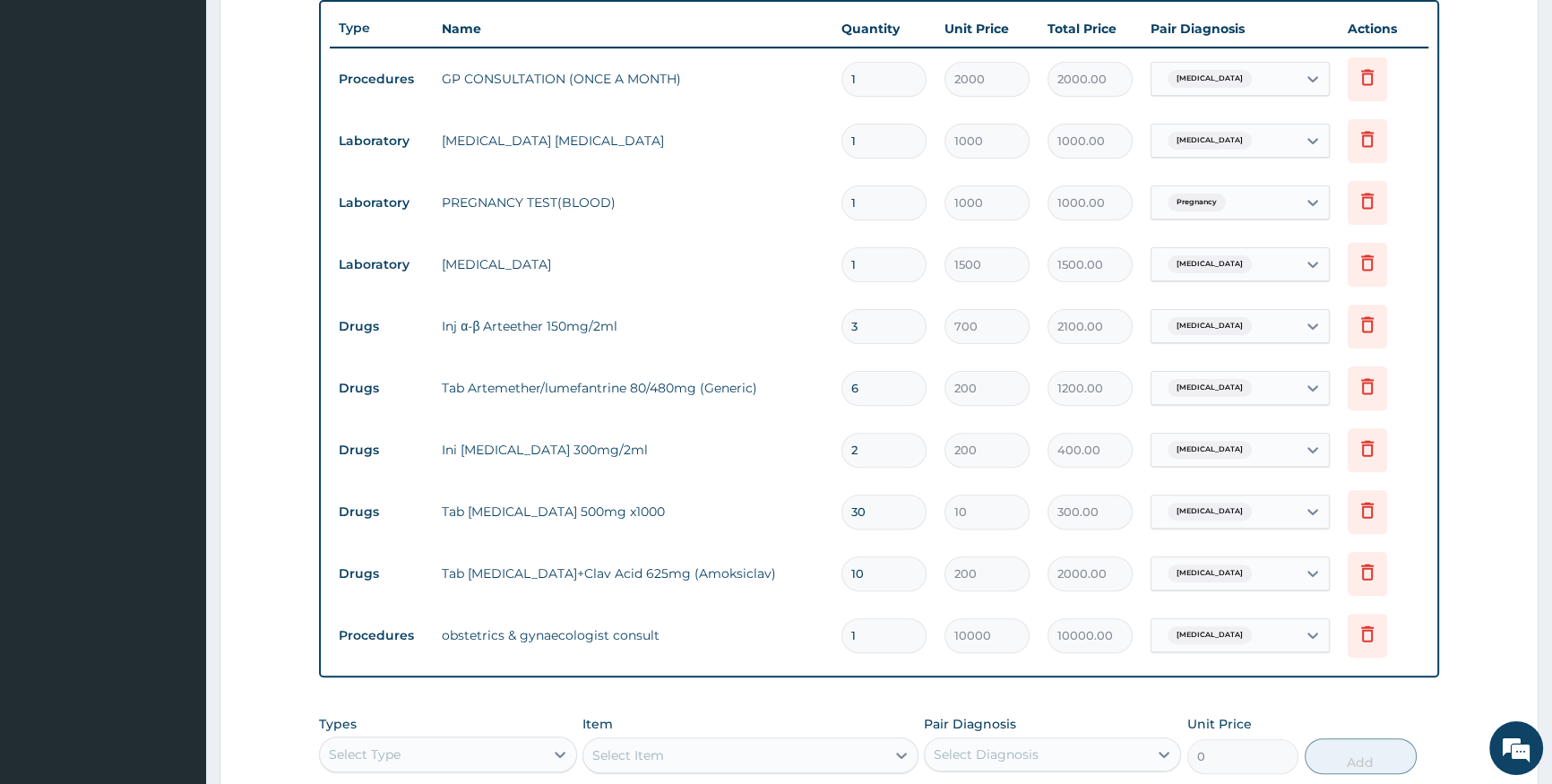
scroll to position [638, 0]
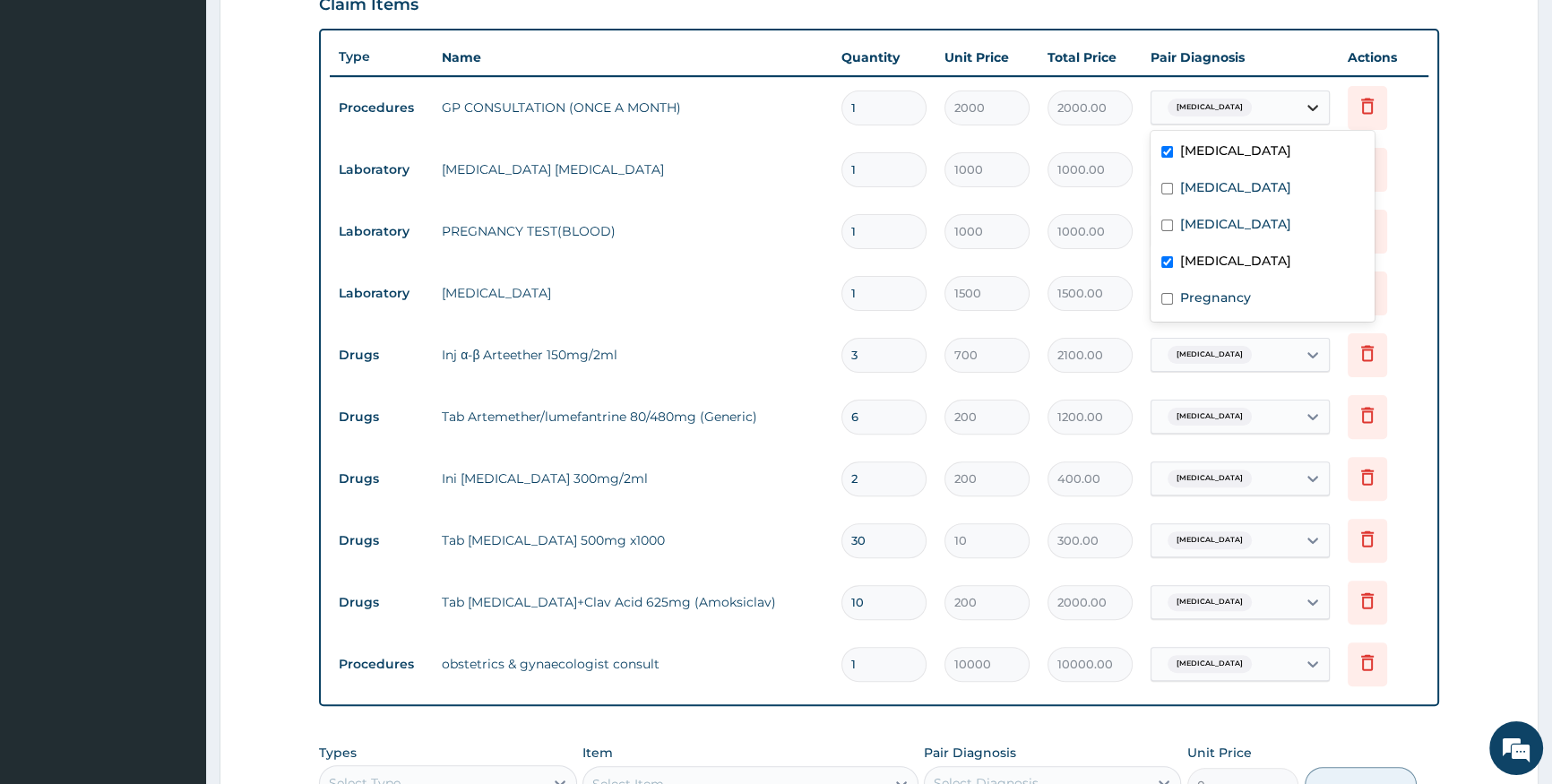
click at [1316, 111] on icon at bounding box center [1313, 107] width 18 height 18
click at [1222, 189] on label "Malaria" at bounding box center [1236, 188] width 111 height 18
checkbox input "true"
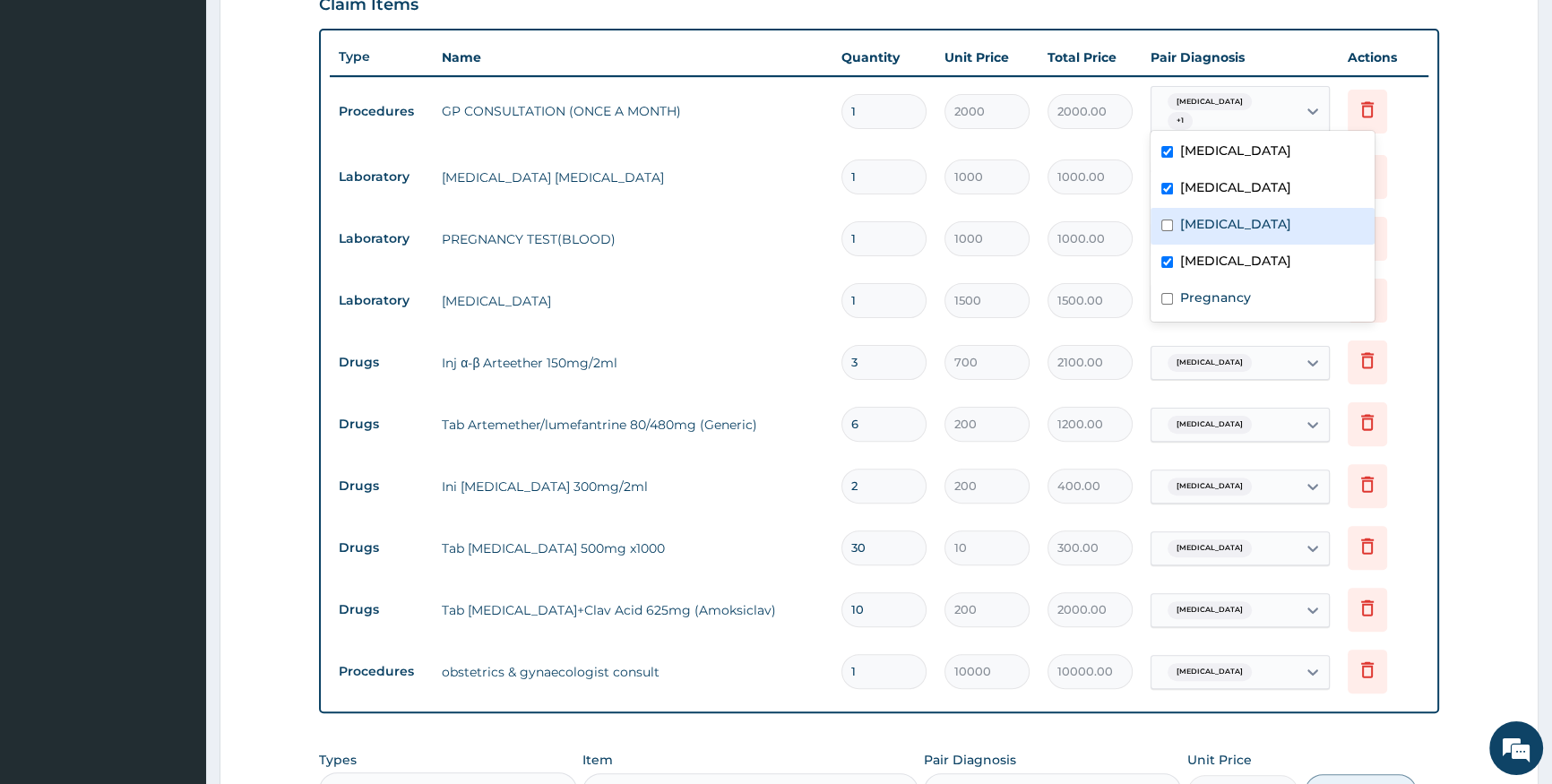
click at [1213, 232] on label "Sepsis" at bounding box center [1236, 224] width 111 height 18
checkbox input "true"
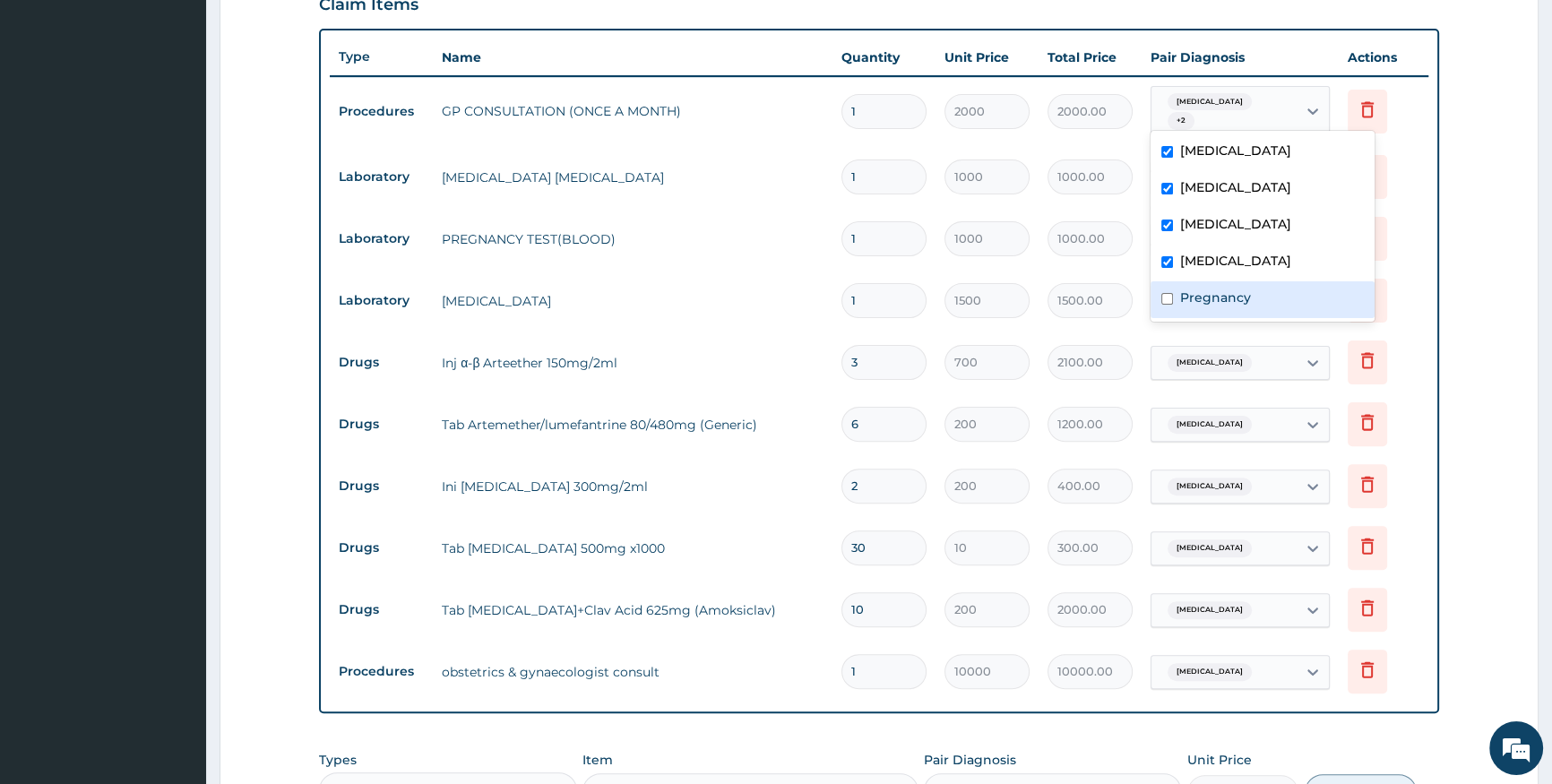
click at [1222, 298] on label "Pregnancy" at bounding box center [1215, 298] width 71 height 18
checkbox input "true"
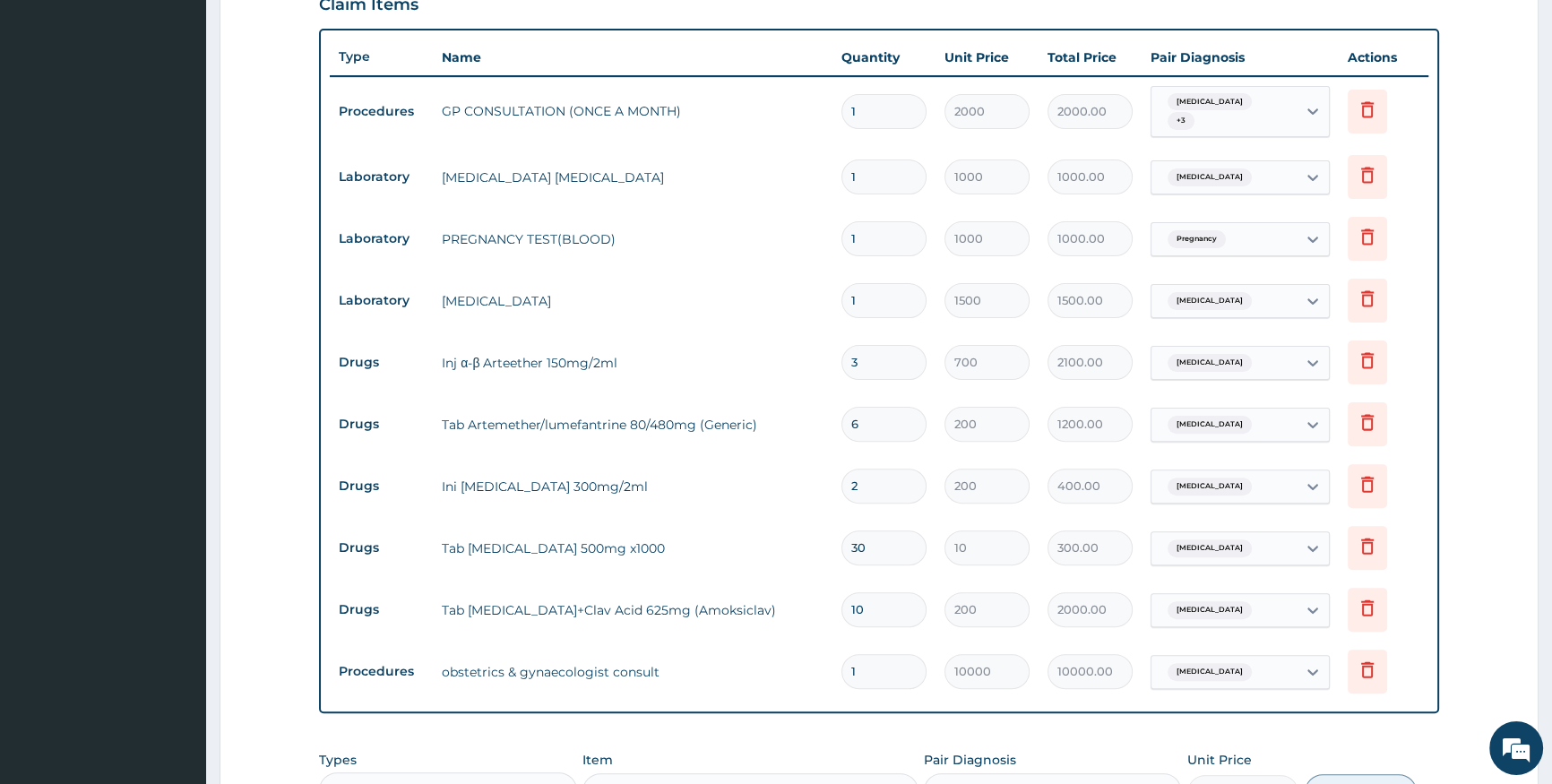
drag, startPoint x: 1485, startPoint y: 299, endPoint x: 1447, endPoint y: 302, distance: 38.1
click at [1447, 302] on form "Step 2 of 2 PA Code / Prescription Code PA/020CE4 Encounter Date 16-08-2025 Imp…" at bounding box center [879, 215] width 1319 height 1517
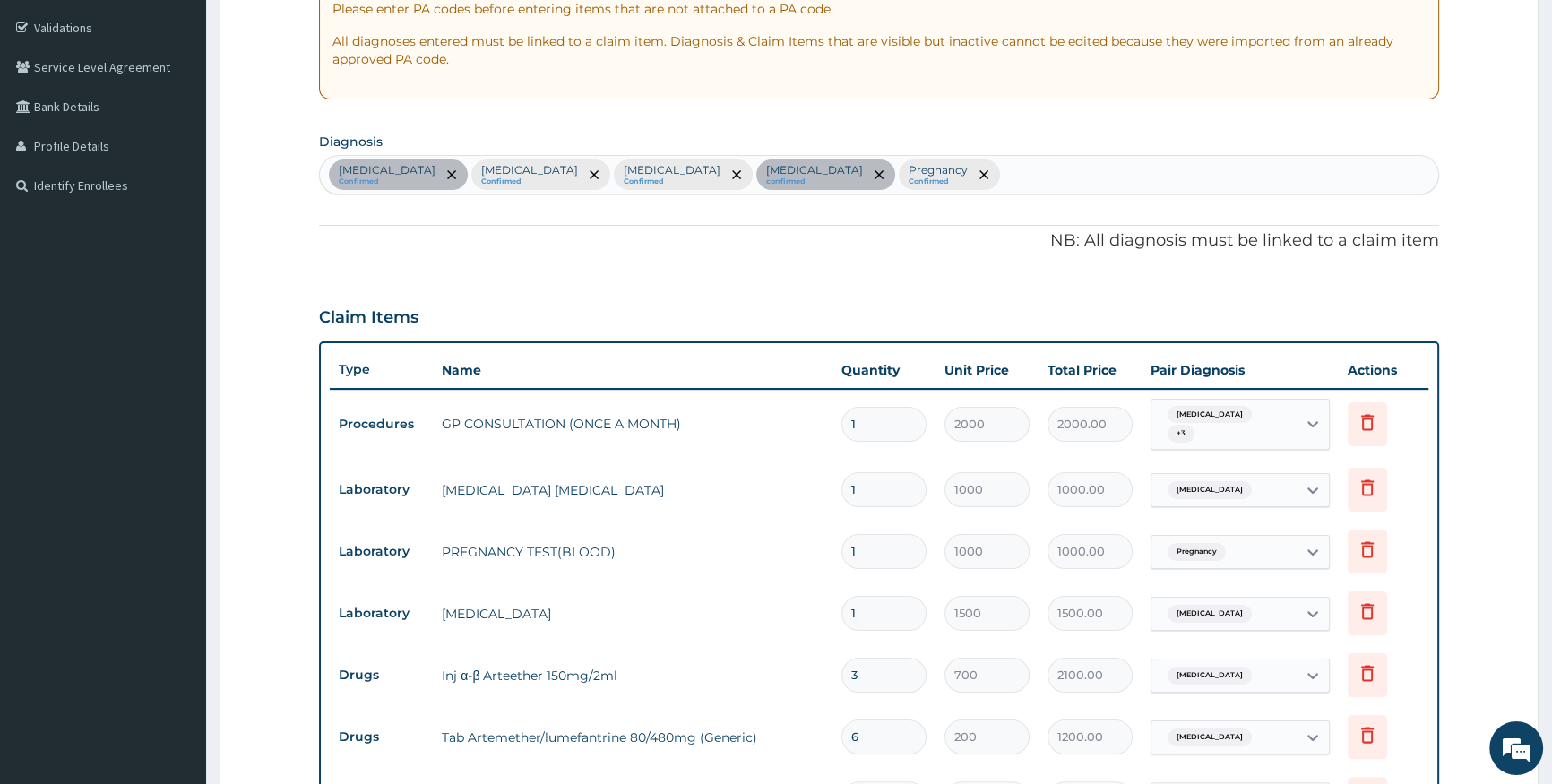
scroll to position [882, 0]
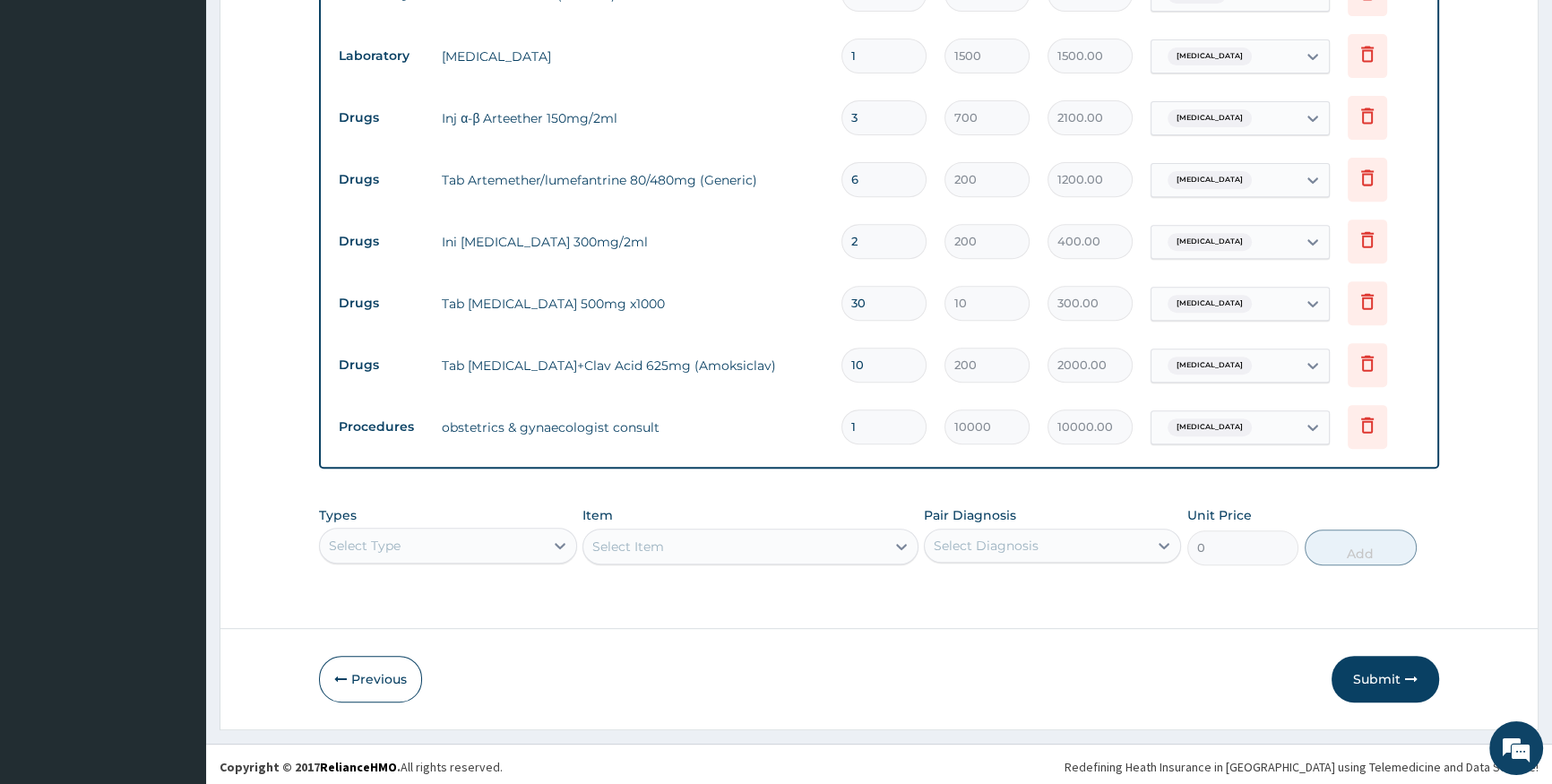
drag, startPoint x: 1474, startPoint y: 511, endPoint x: 1491, endPoint y: 531, distance: 26.2
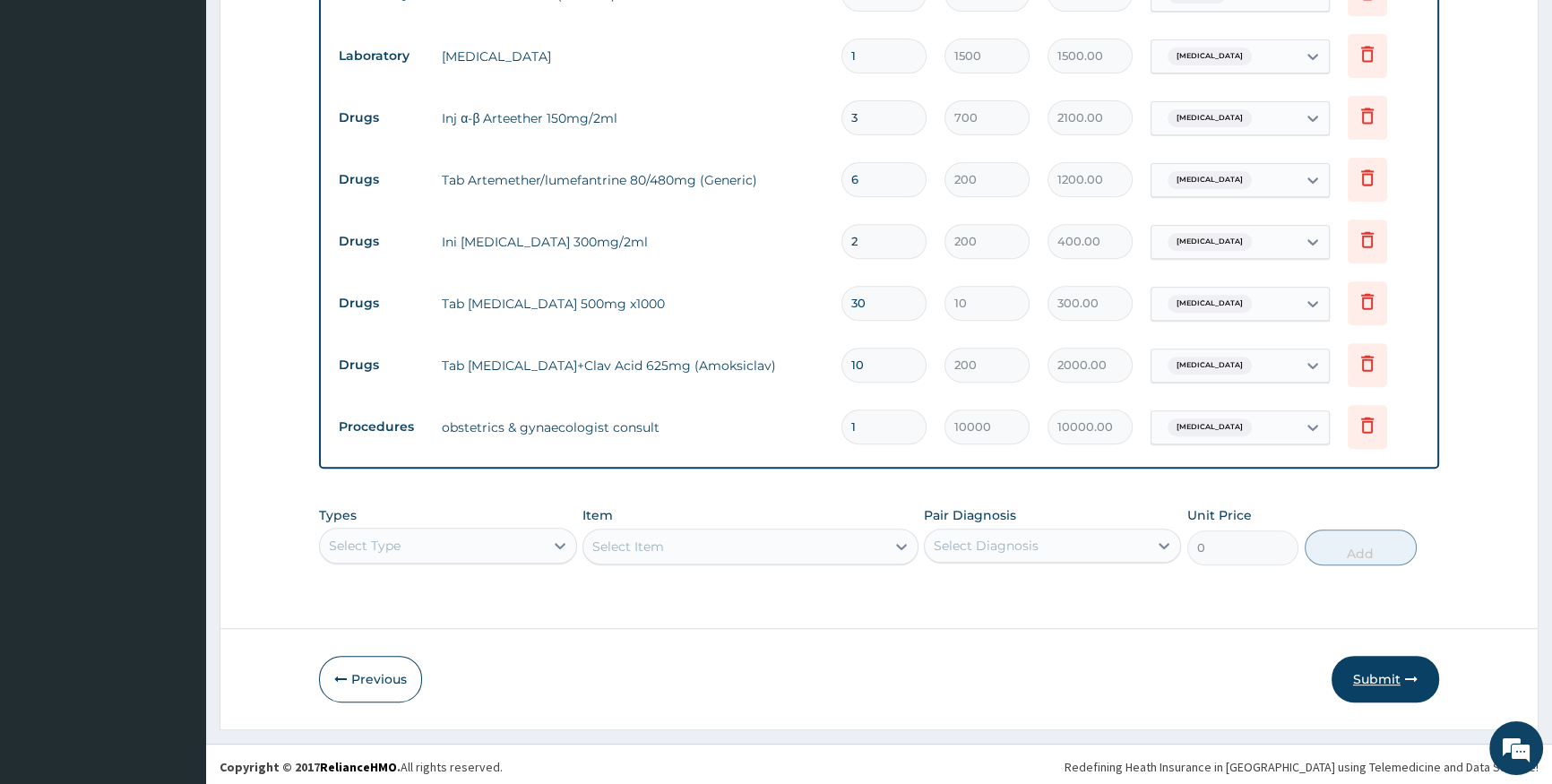
click at [1383, 672] on button "Submit" at bounding box center [1385, 679] width 107 height 47
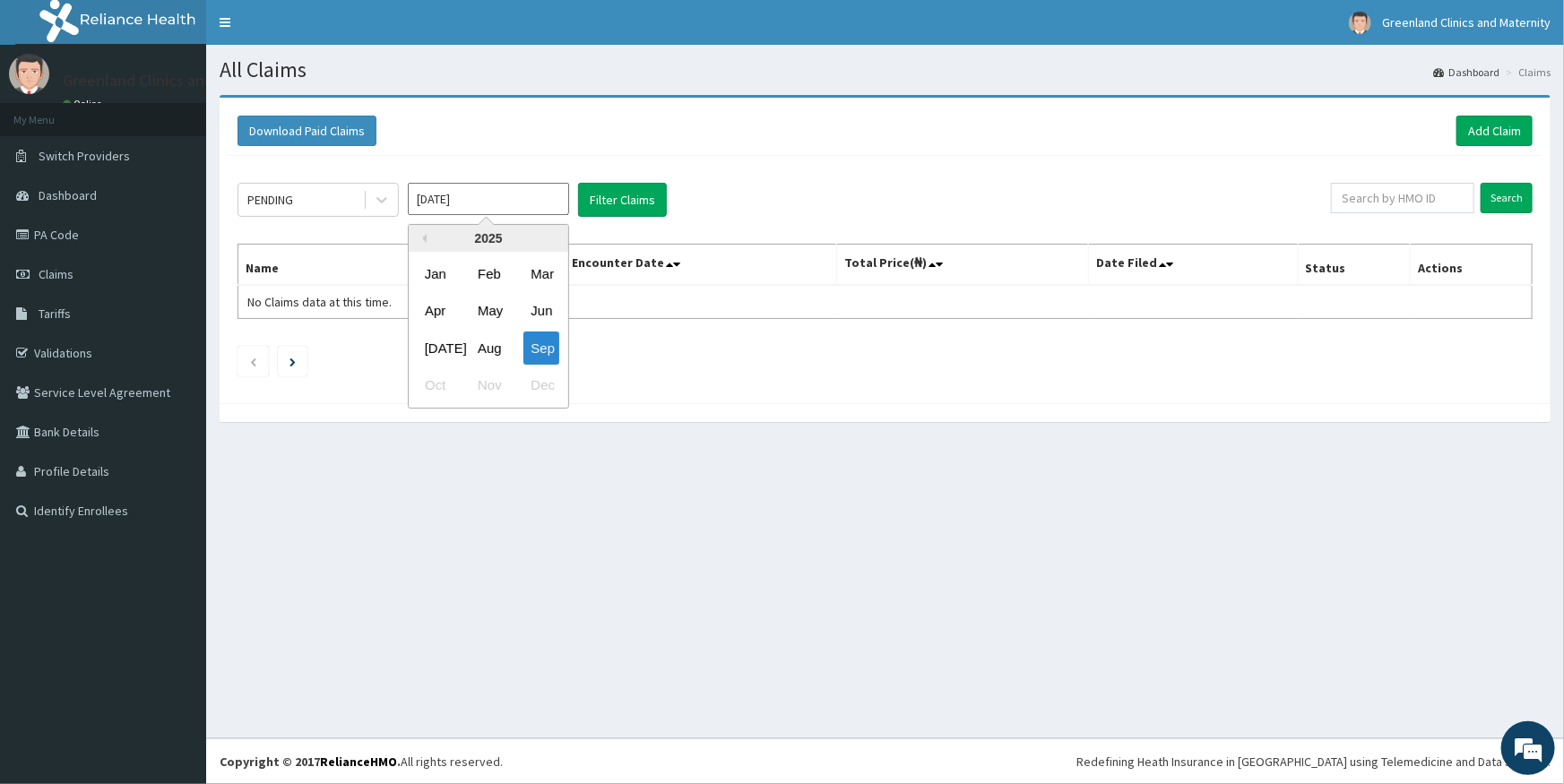
click at [508, 191] on input "[DATE]" at bounding box center [489, 198] width 161 height 32
click at [494, 355] on div "Aug" at bounding box center [489, 347] width 36 height 33
type input "[DATE]"
click at [626, 200] on button "Filter Claims" at bounding box center [622, 199] width 88 height 34
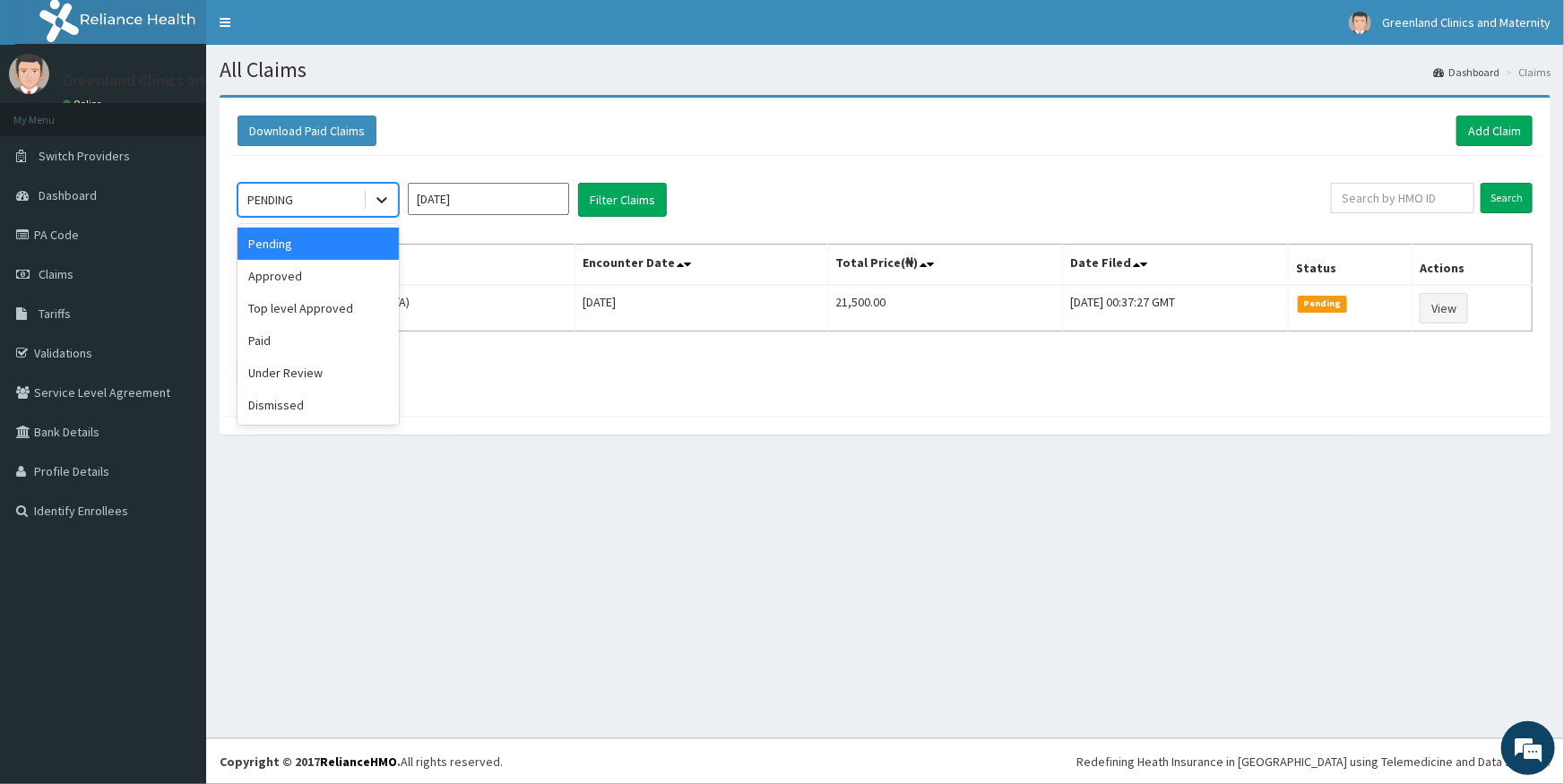
click at [381, 203] on icon at bounding box center [381, 199] width 18 height 18
drag, startPoint x: 351, startPoint y: 271, endPoint x: 378, endPoint y: 272, distance: 27.0
click at [358, 272] on div "Approved" at bounding box center [318, 276] width 161 height 32
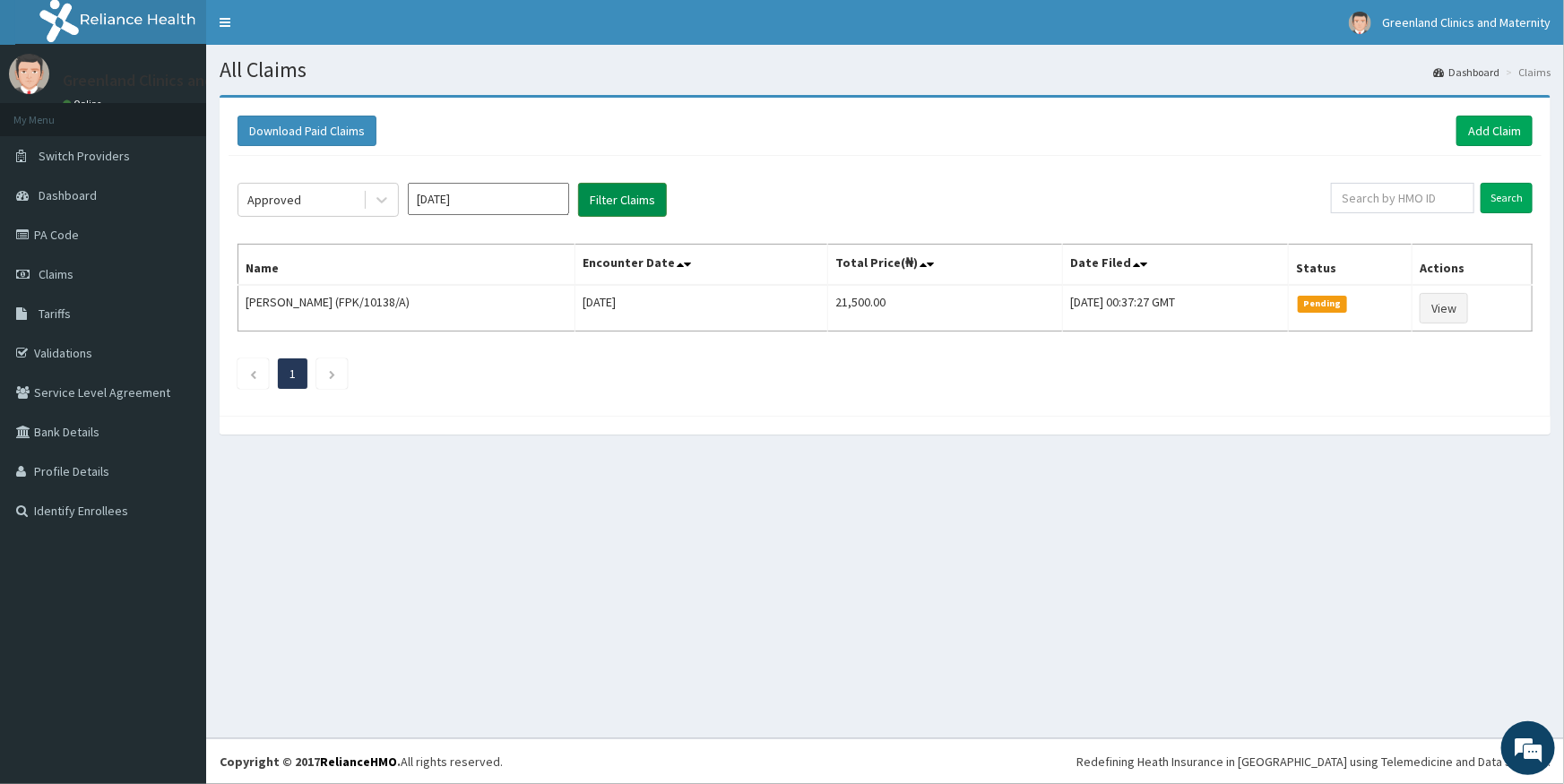
click at [642, 209] on button "Filter Claims" at bounding box center [622, 199] width 88 height 34
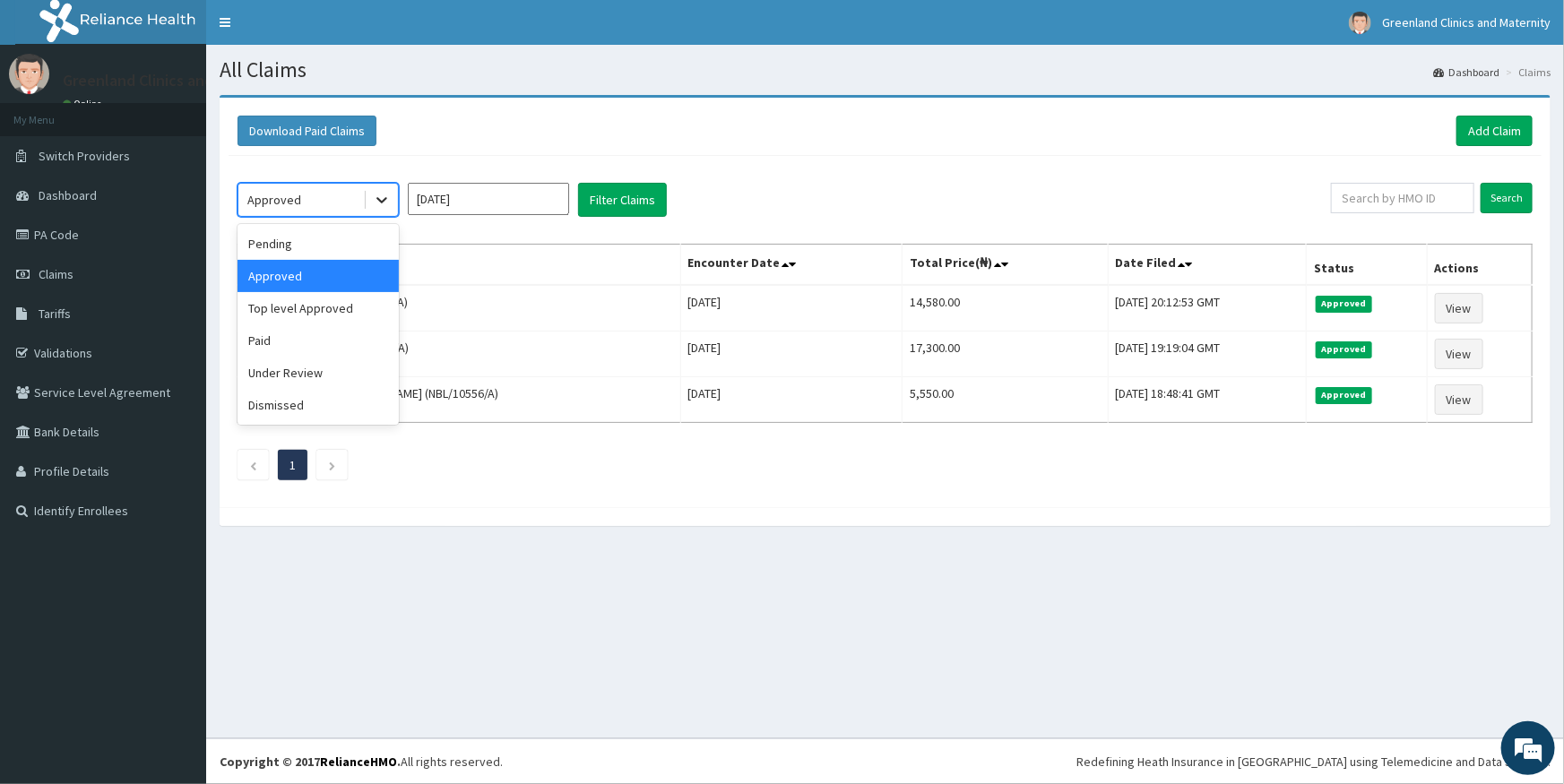
click at [381, 204] on icon at bounding box center [381, 199] width 18 height 18
click at [319, 340] on div "Paid" at bounding box center [318, 340] width 161 height 32
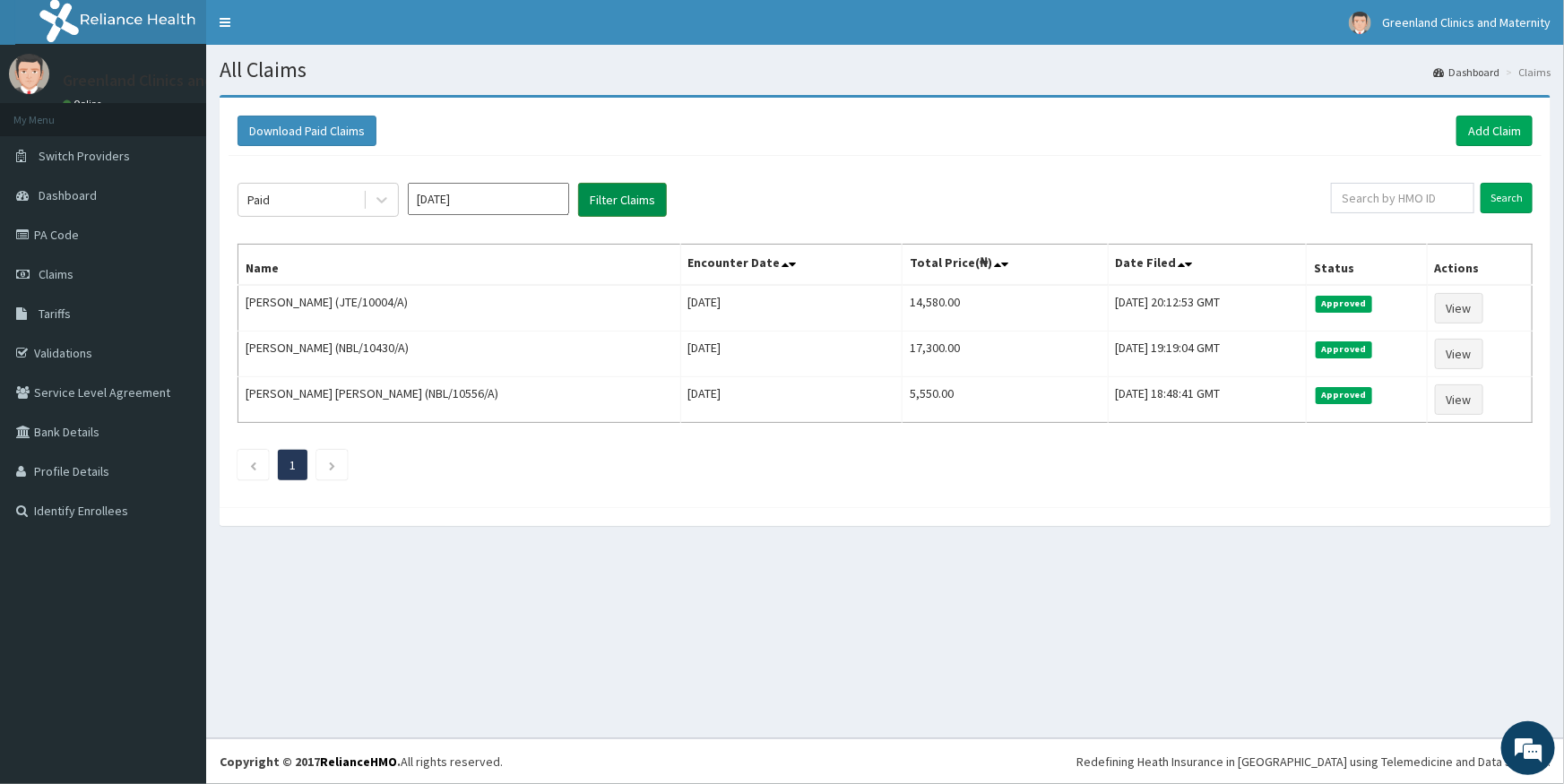
click at [623, 196] on button "Filter Claims" at bounding box center [622, 199] width 88 height 34
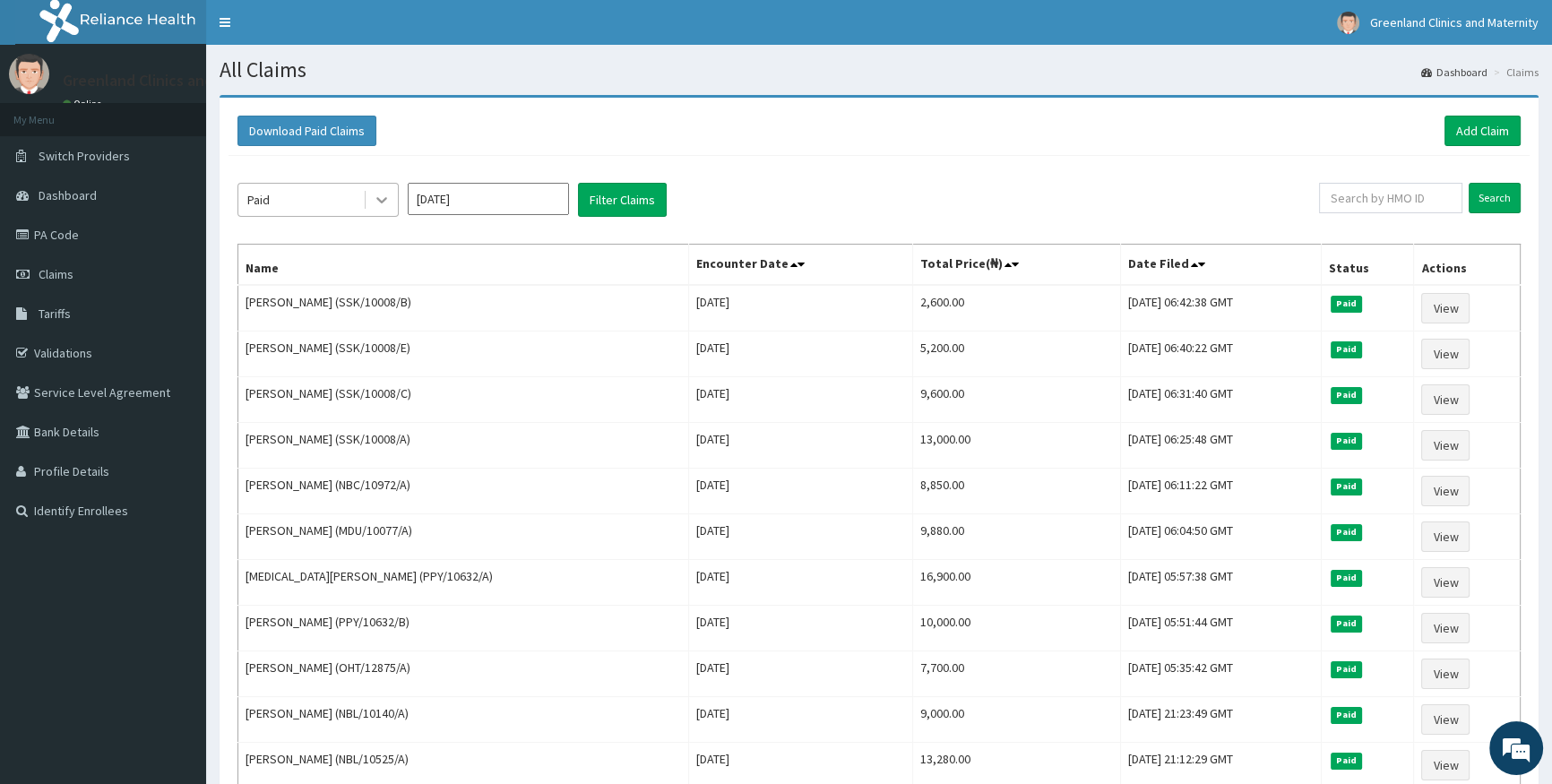
click at [374, 205] on icon at bounding box center [381, 199] width 18 height 18
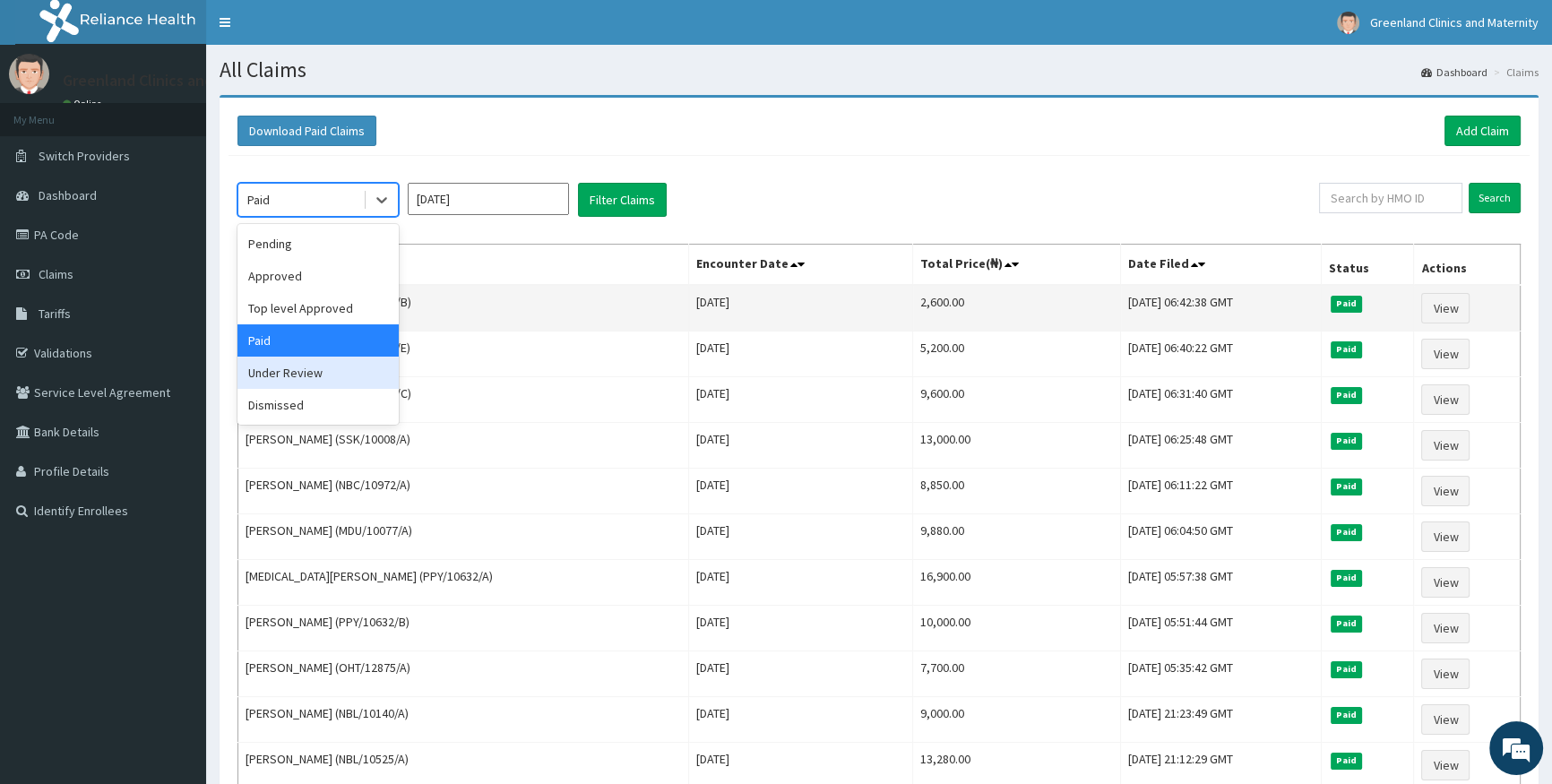
drag, startPoint x: 307, startPoint y: 366, endPoint x: 560, endPoint y: 316, distance: 257.9
click at [320, 363] on div "Under Review" at bounding box center [318, 372] width 161 height 32
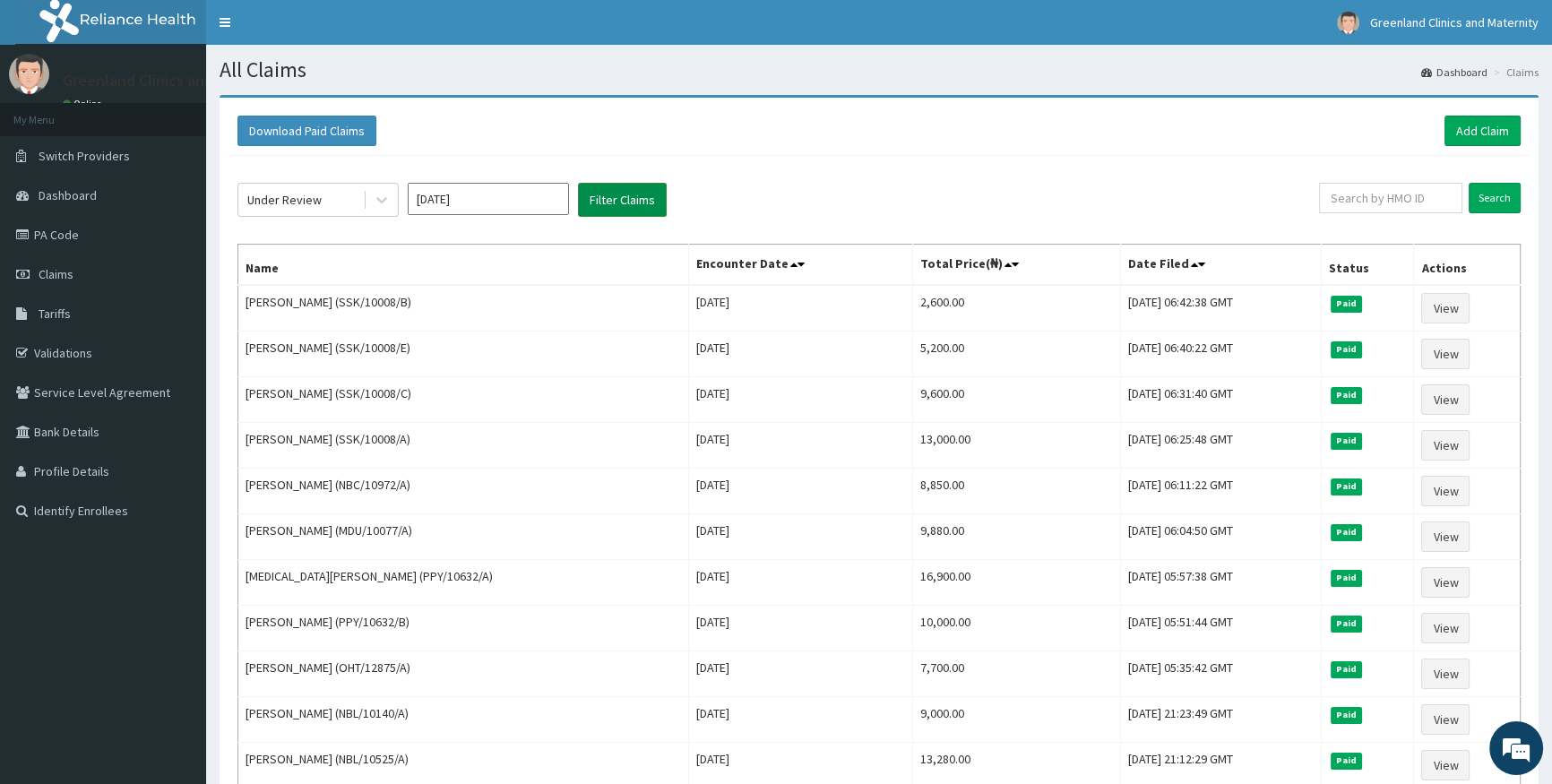
click at [663, 200] on button "Filter Claims" at bounding box center [622, 199] width 88 height 34
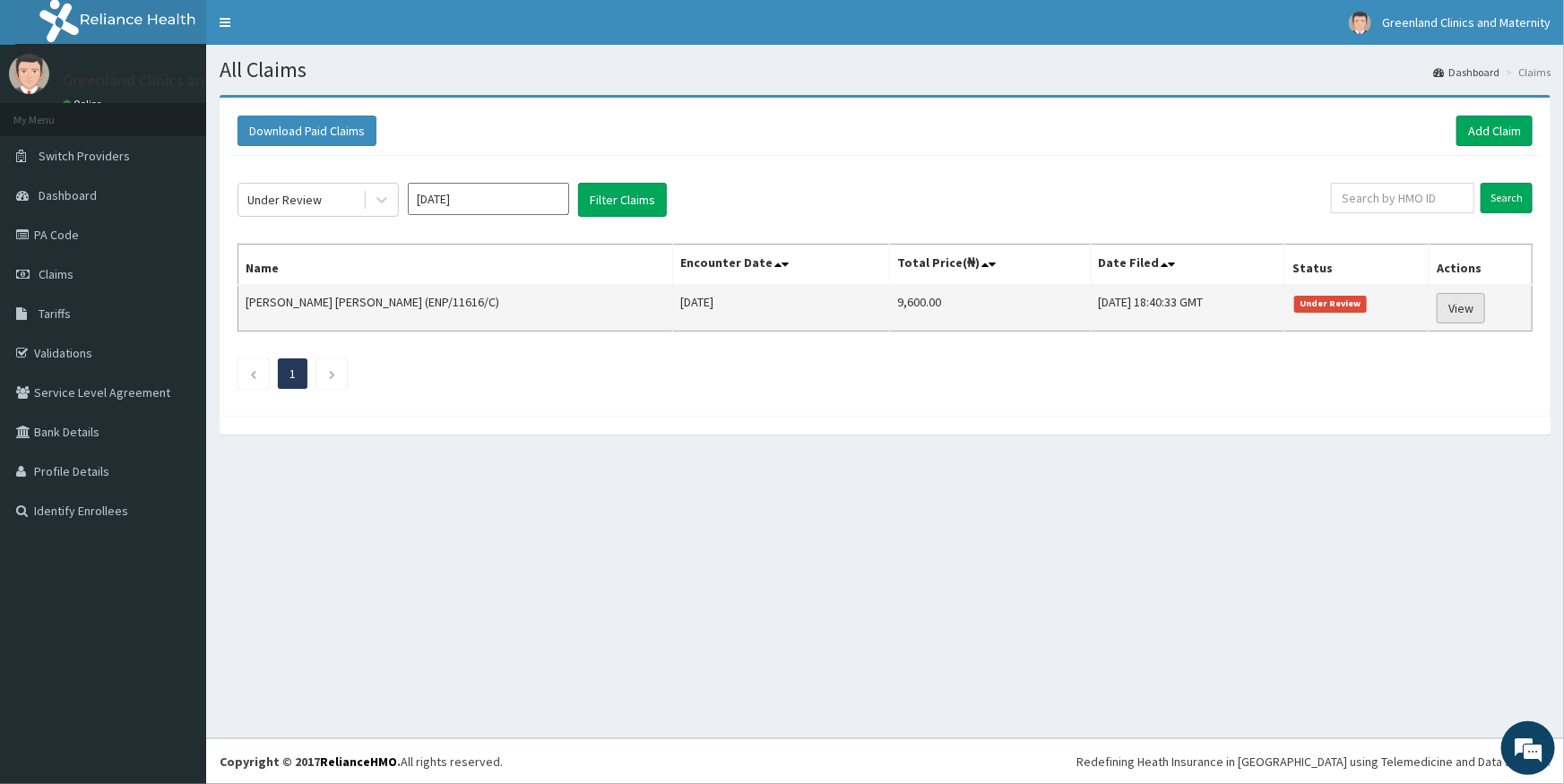
click at [1470, 314] on link "View" at bounding box center [1461, 308] width 49 height 31
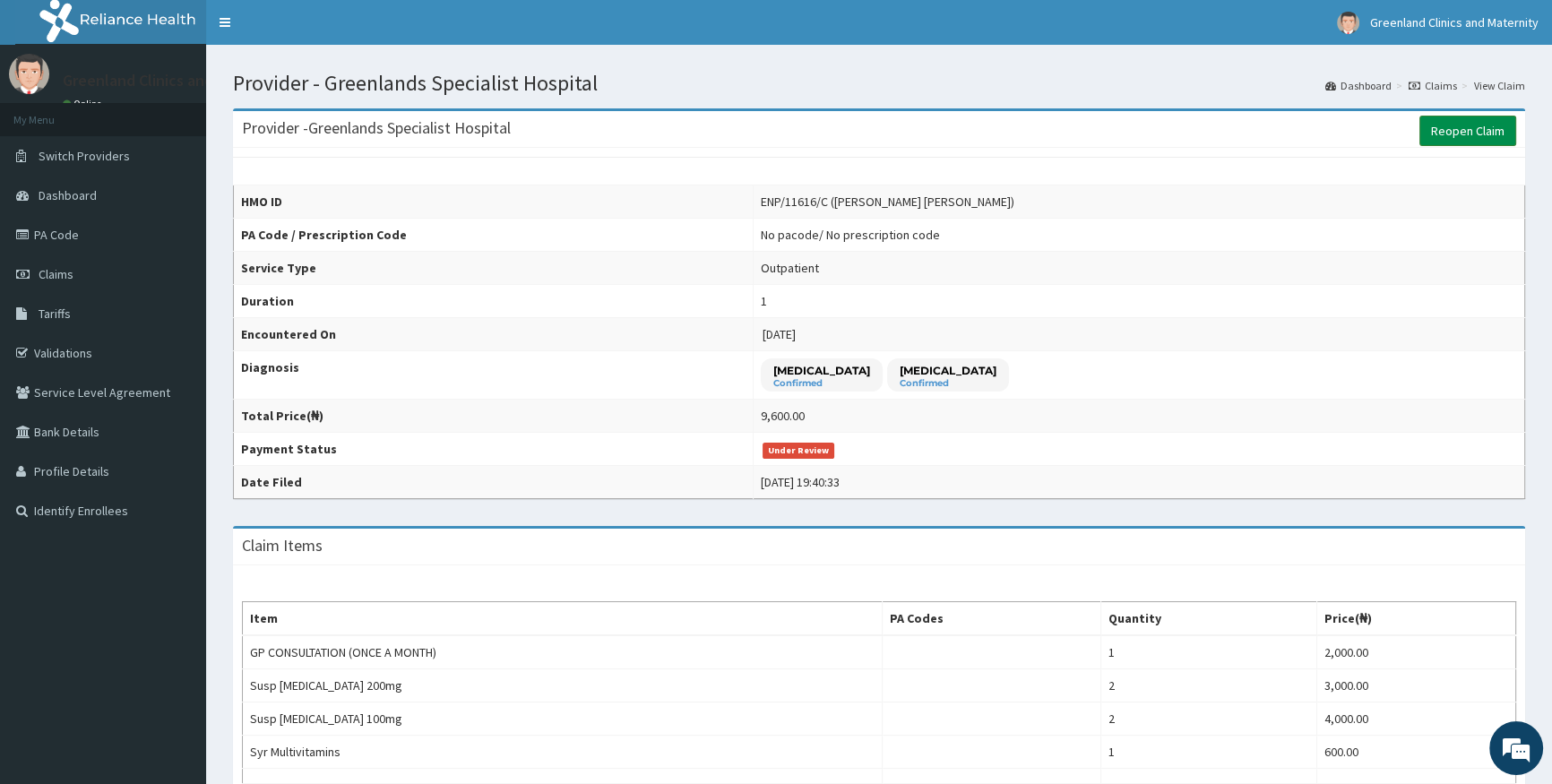
click at [1497, 122] on link "Reopen Claim" at bounding box center [1468, 130] width 96 height 31
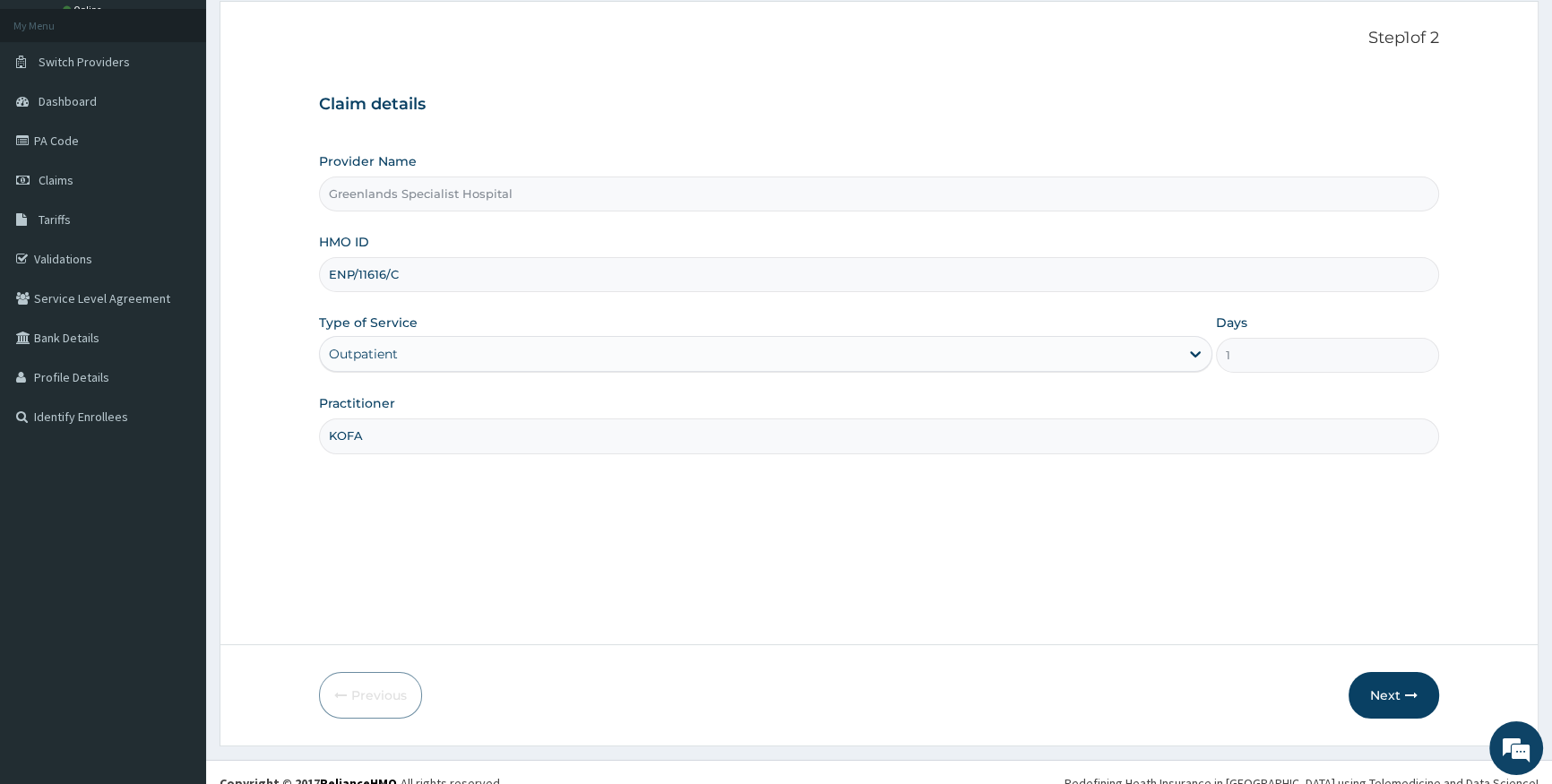
scroll to position [115, 0]
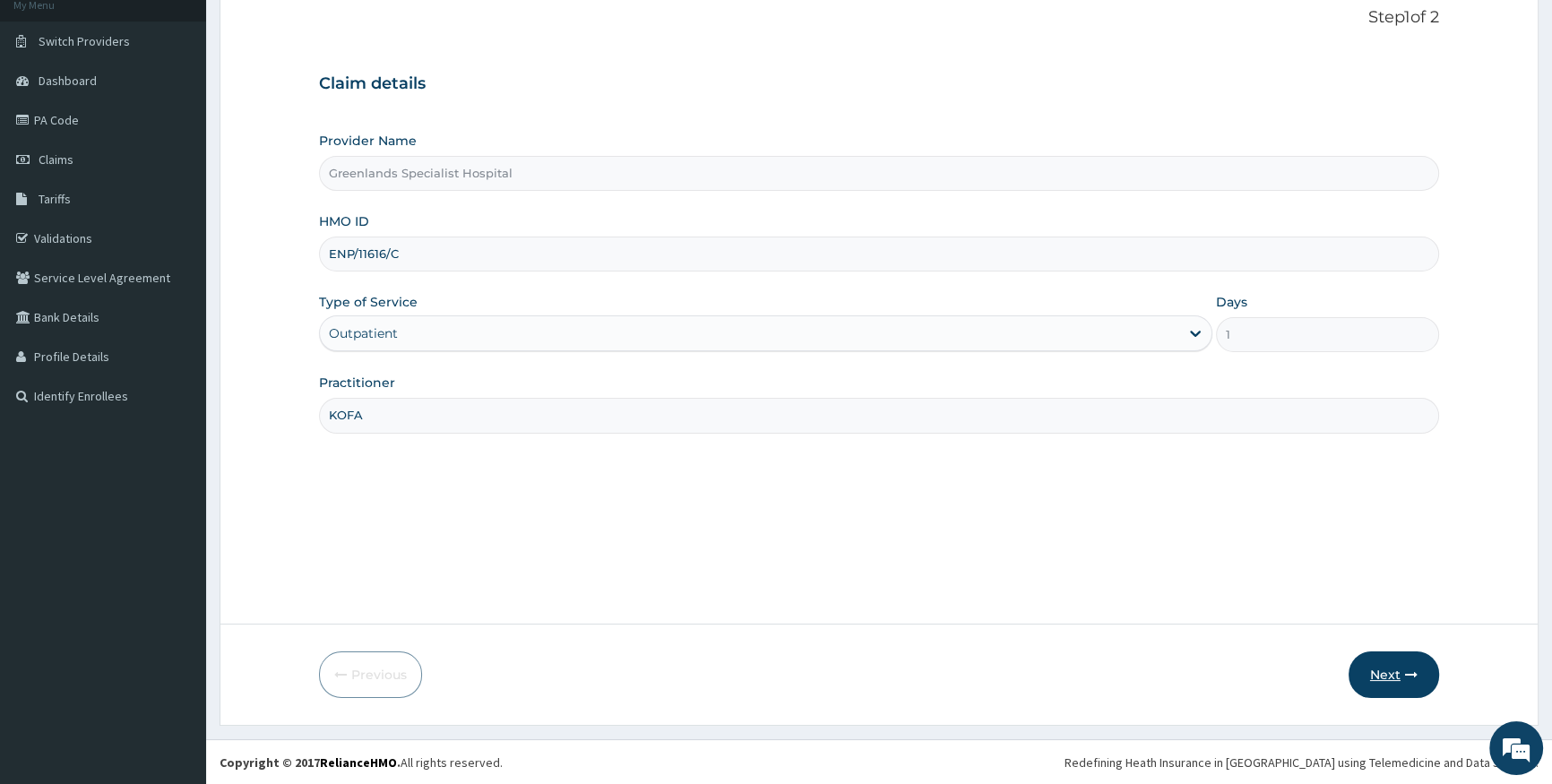
click at [1389, 673] on button "Next" at bounding box center [1393, 674] width 90 height 47
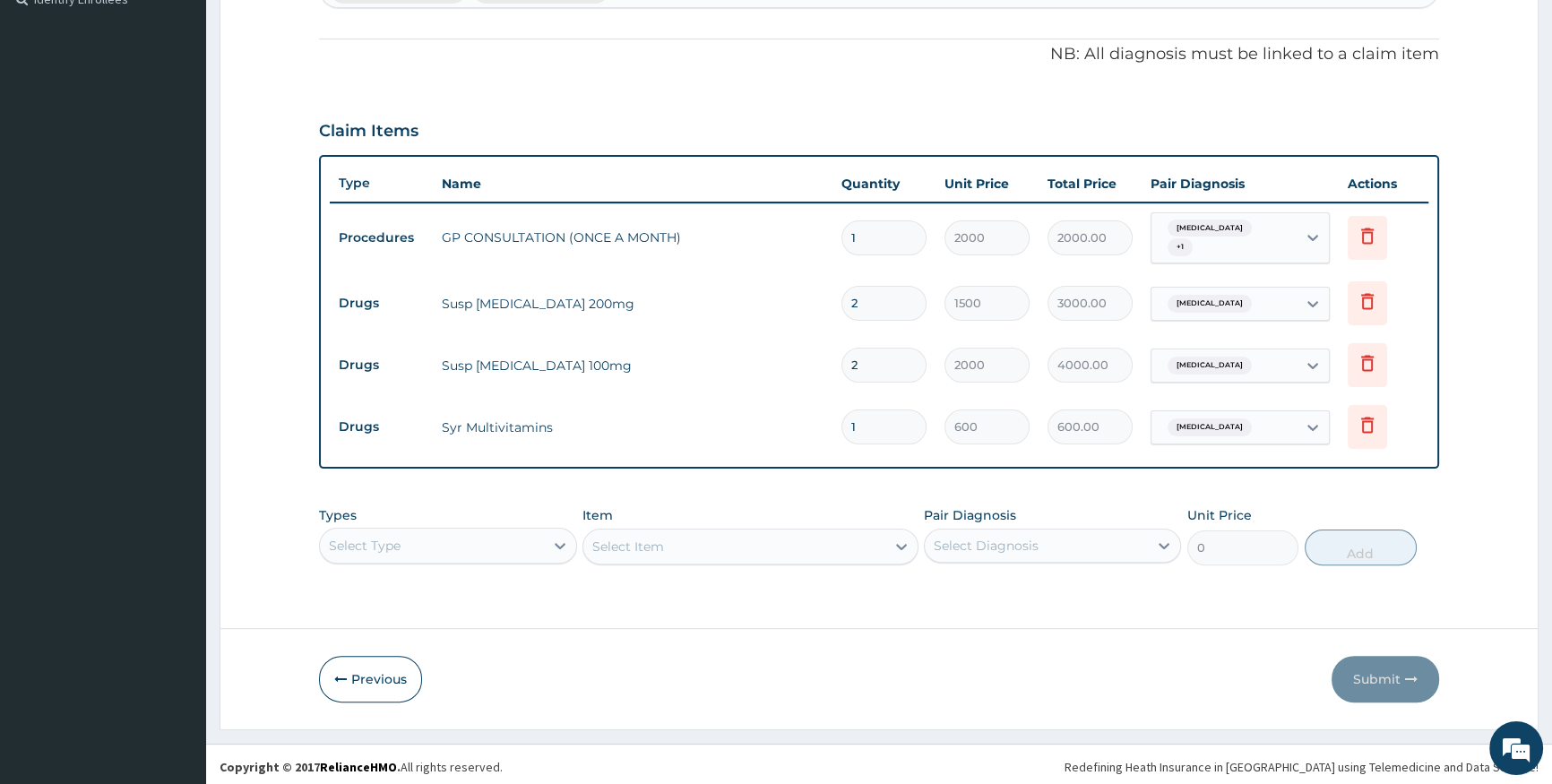
scroll to position [516, 0]
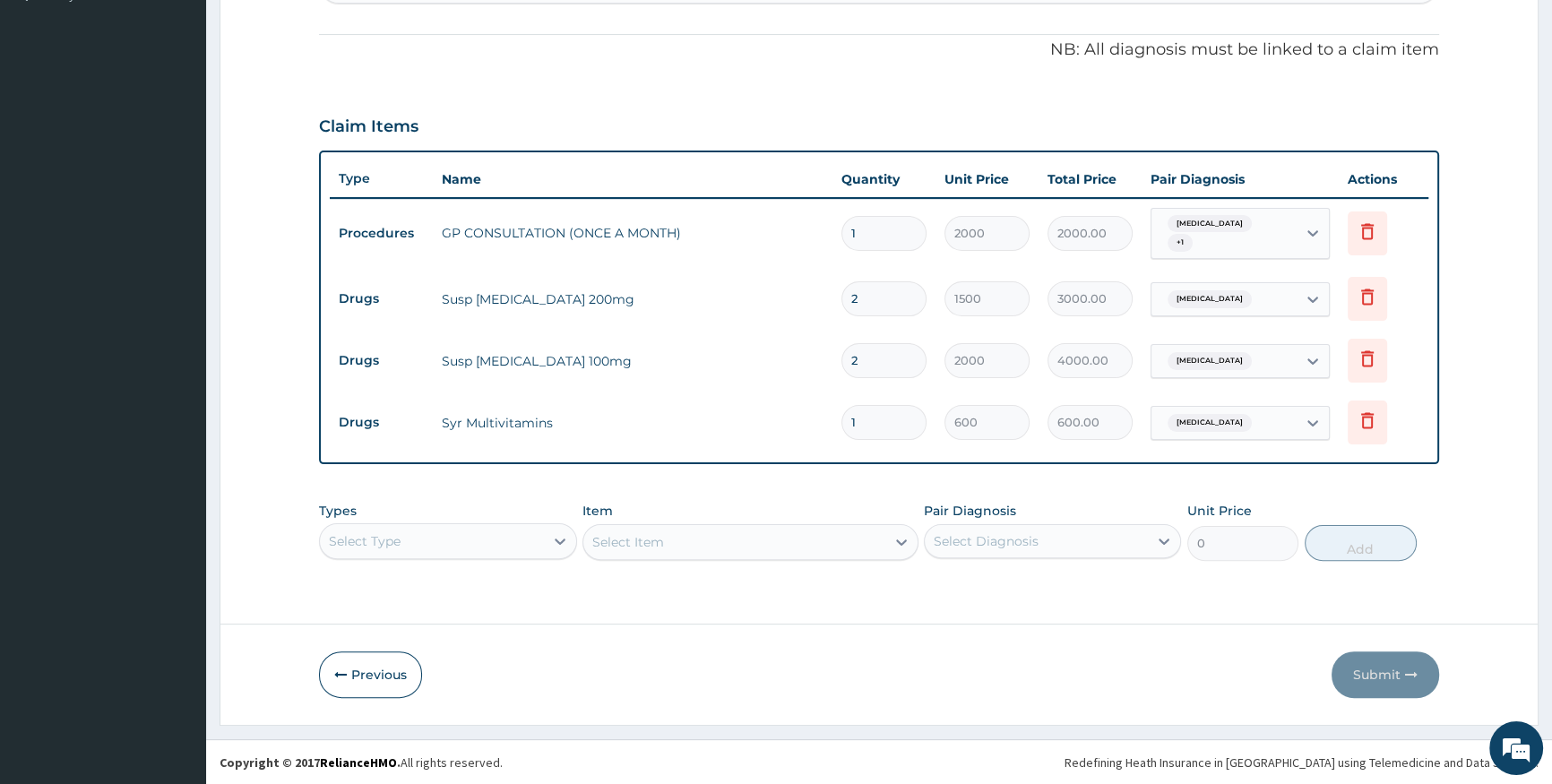
click at [881, 356] on input "2" at bounding box center [884, 360] width 85 height 35
type input "0.00"
type input "1"
type input "2000.00"
type input "1"
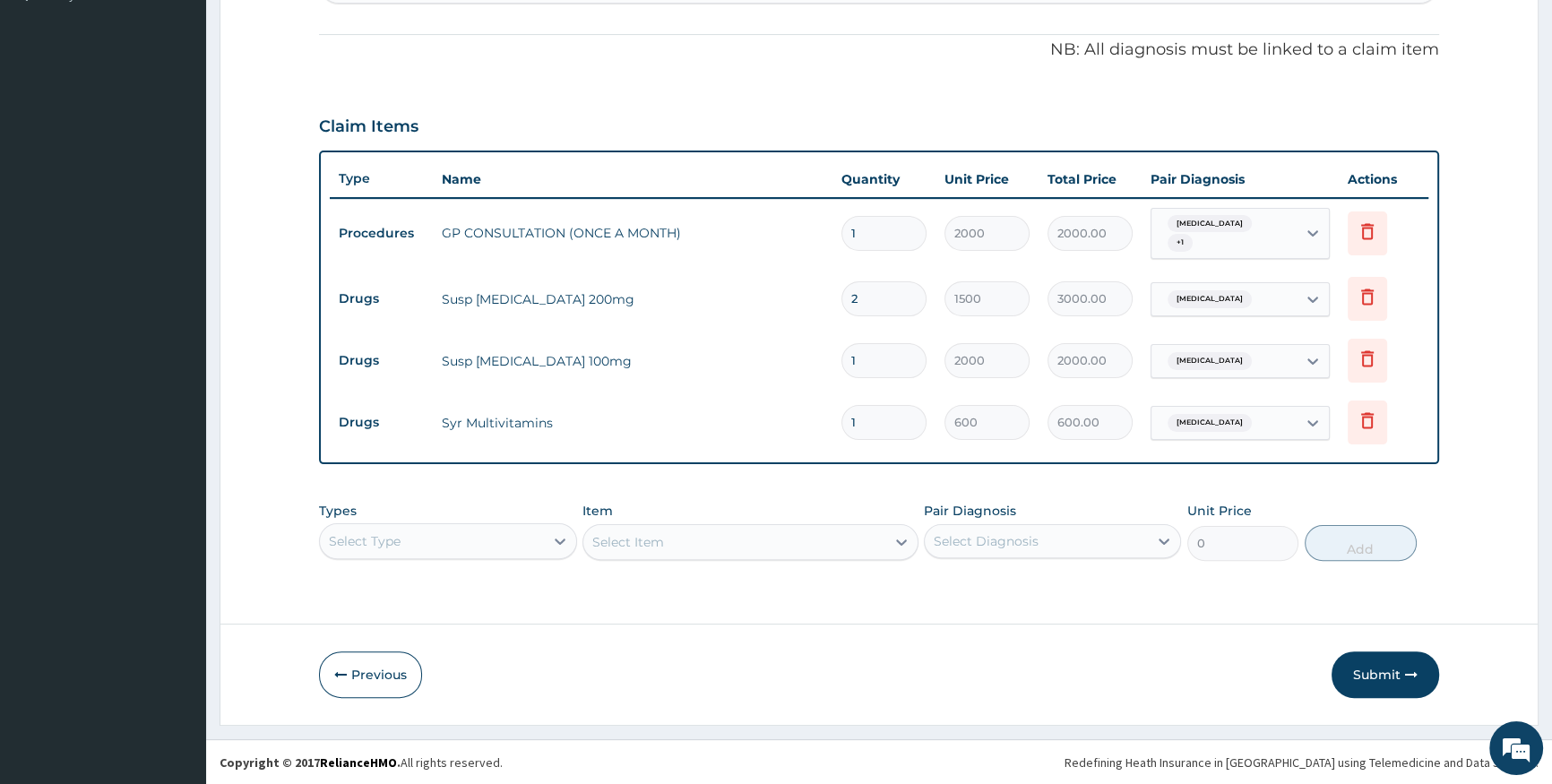
click at [862, 295] on input "2" at bounding box center [884, 298] width 85 height 35
type input "0.00"
type input "1"
type input "1500.00"
type input "0"
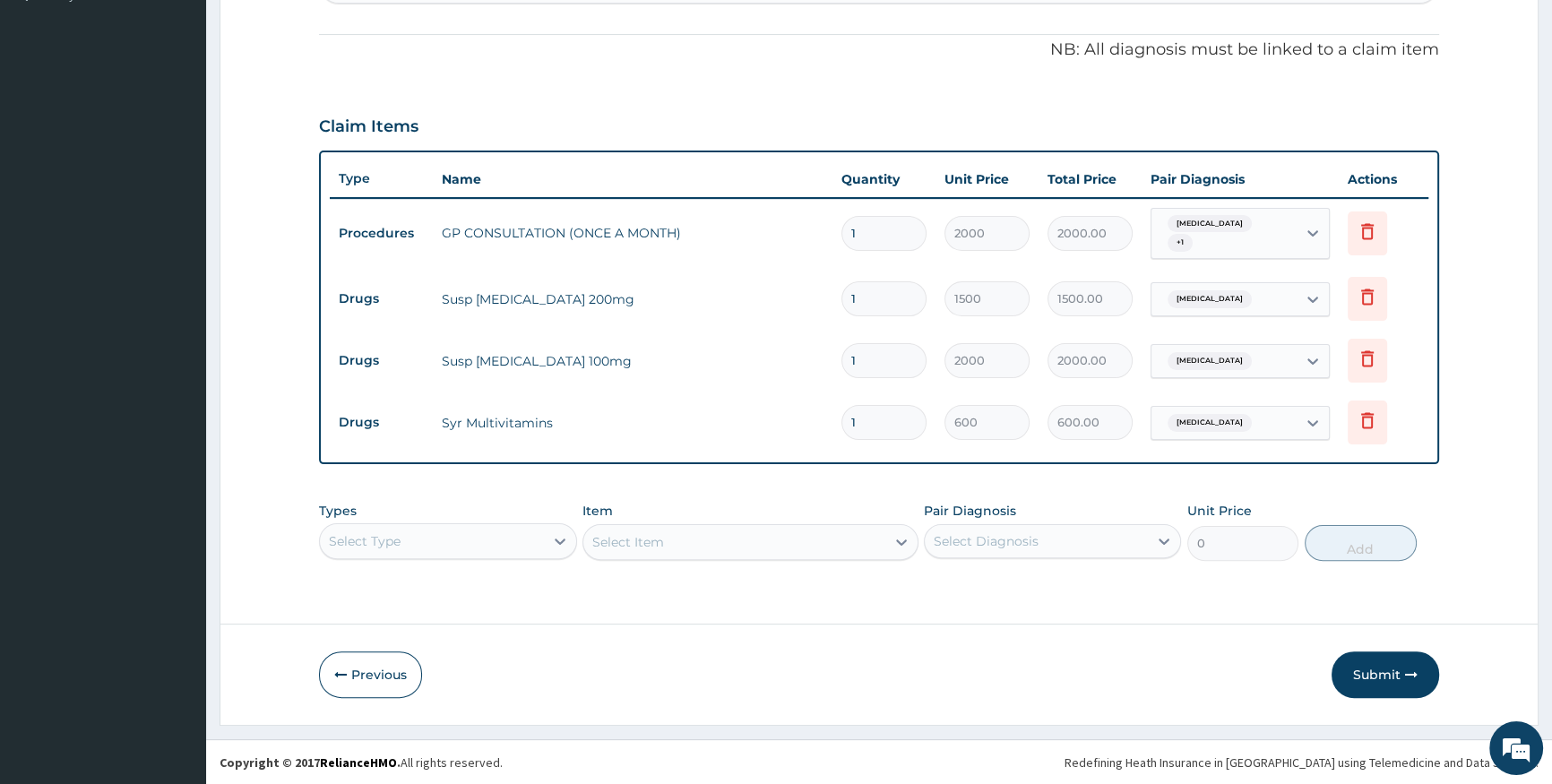
type input "0.00"
type input "1"
type input "1500.00"
type input "0"
type input "0.00"
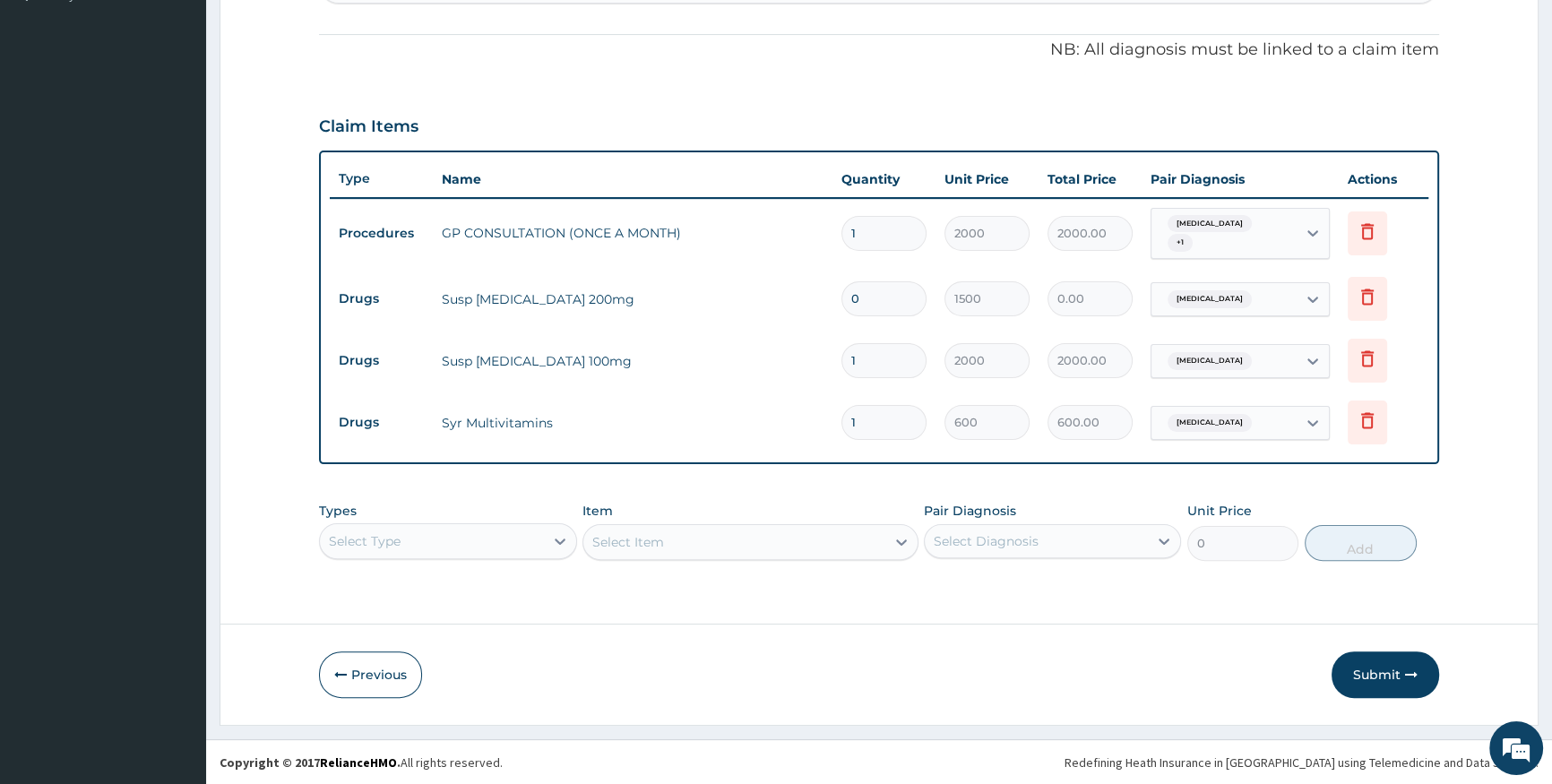
type input "1"
type input "1500.00"
type input "0"
type input "0.00"
type input "1"
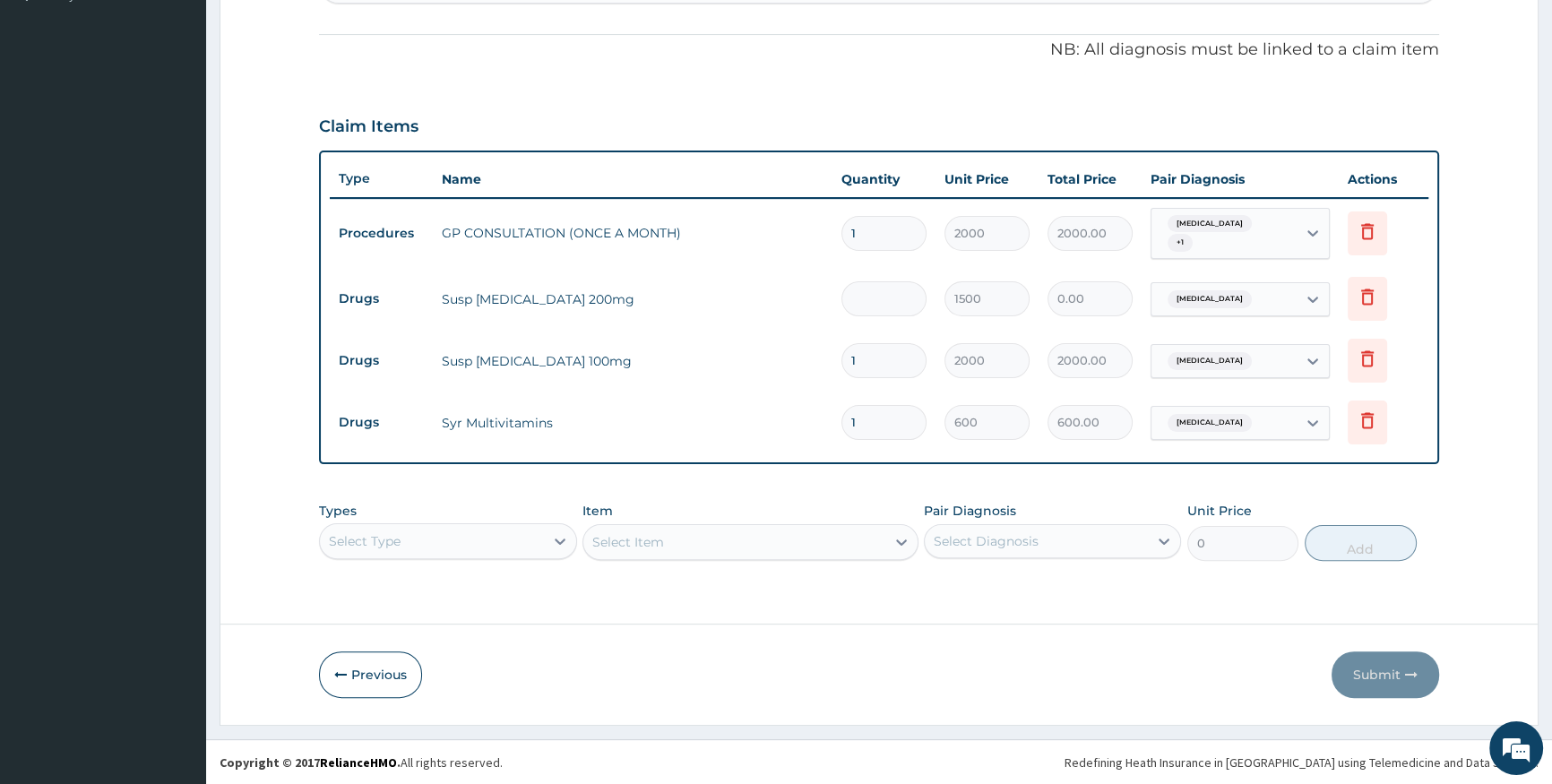
type input "1500.00"
type input "1"
click at [1353, 684] on button "Submit" at bounding box center [1385, 674] width 107 height 47
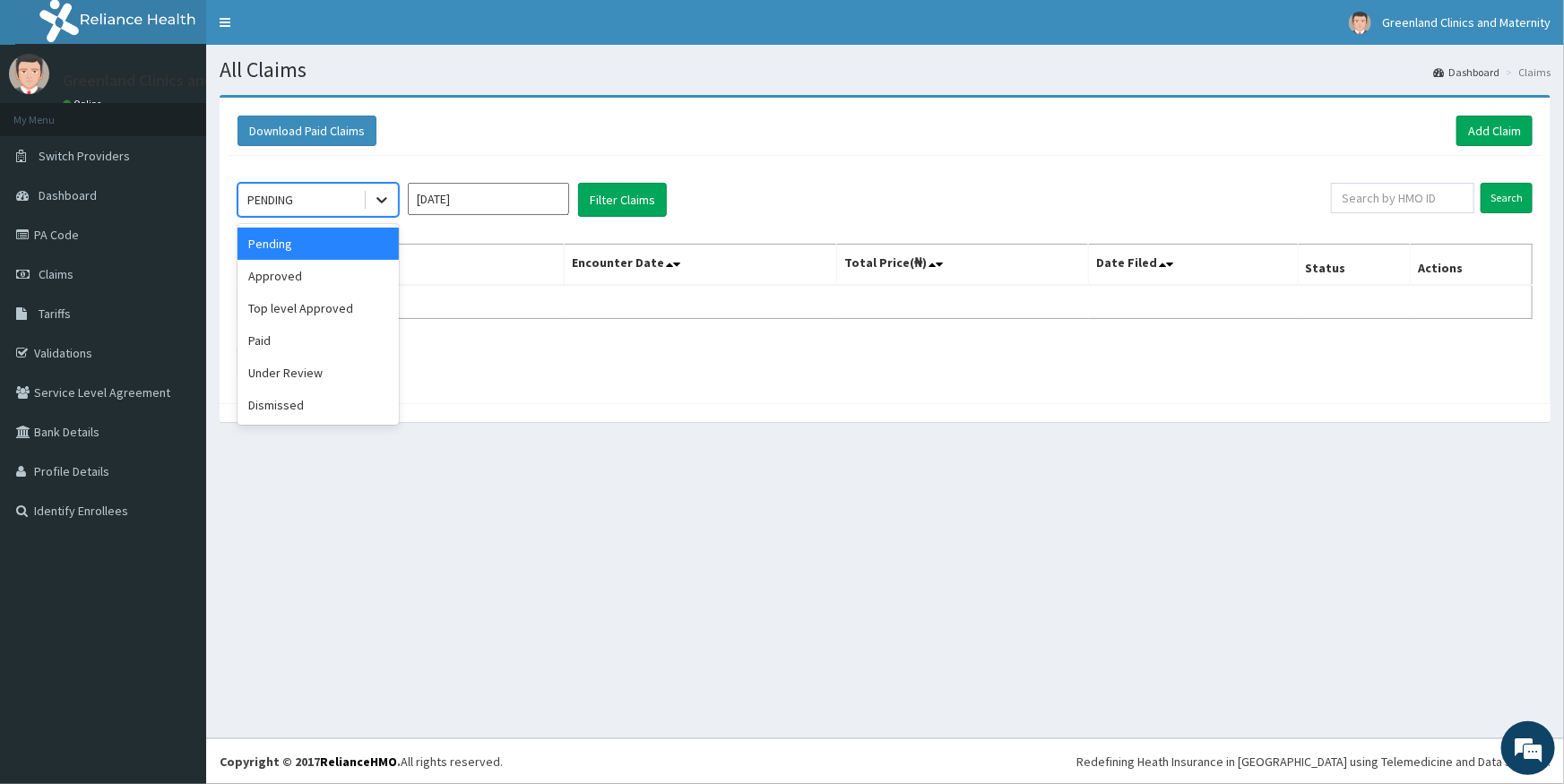
click at [387, 197] on icon at bounding box center [381, 199] width 18 height 18
click at [323, 338] on div "Paid" at bounding box center [318, 340] width 161 height 32
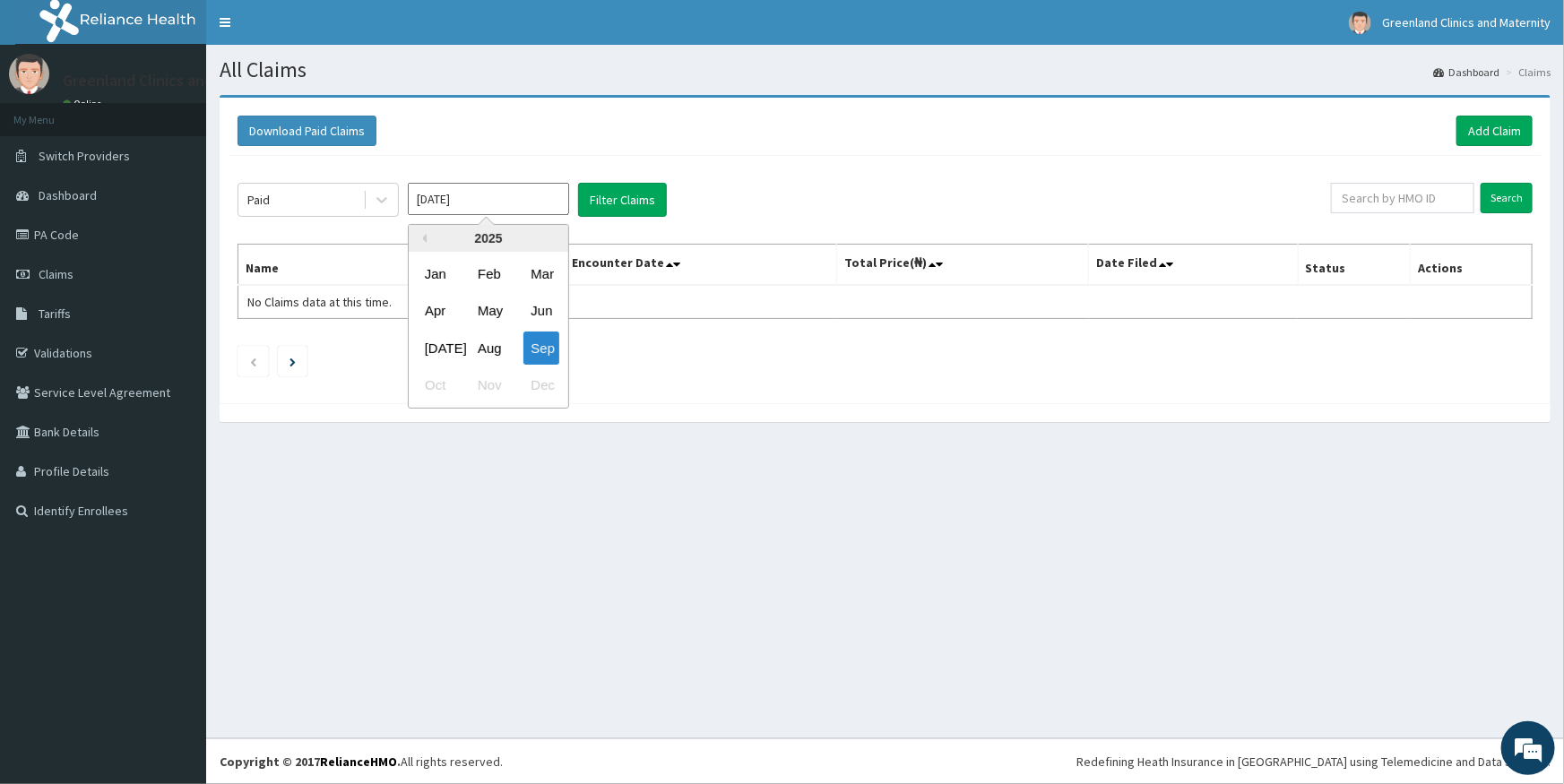
click at [508, 209] on input "Sep 2025" at bounding box center [489, 198] width 161 height 32
click at [477, 337] on div "Aug" at bounding box center [489, 347] width 36 height 33
type input "Aug 2025"
click at [619, 204] on button "Filter Claims" at bounding box center [622, 199] width 88 height 34
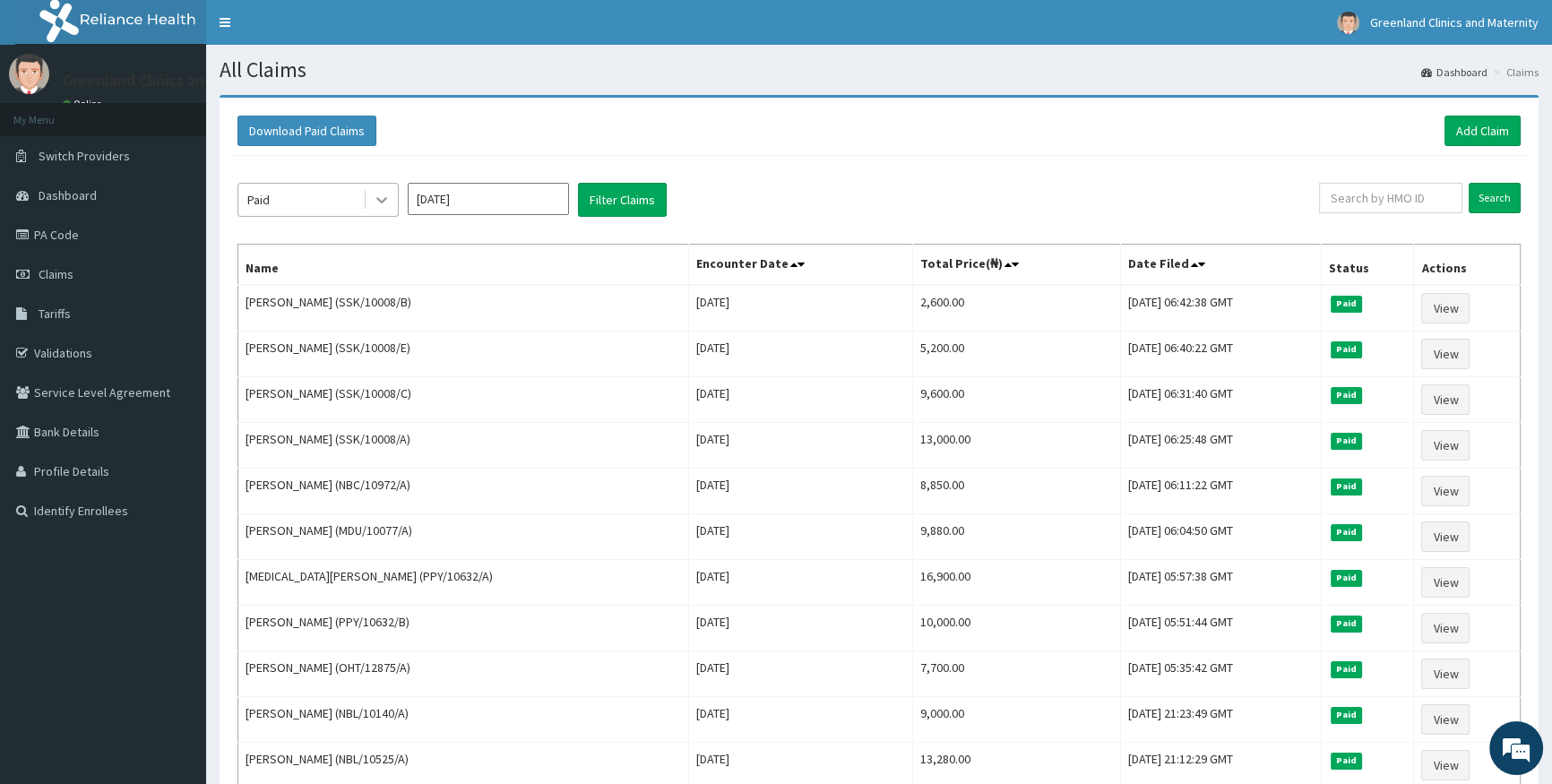
click at [385, 197] on icon at bounding box center [381, 200] width 11 height 6
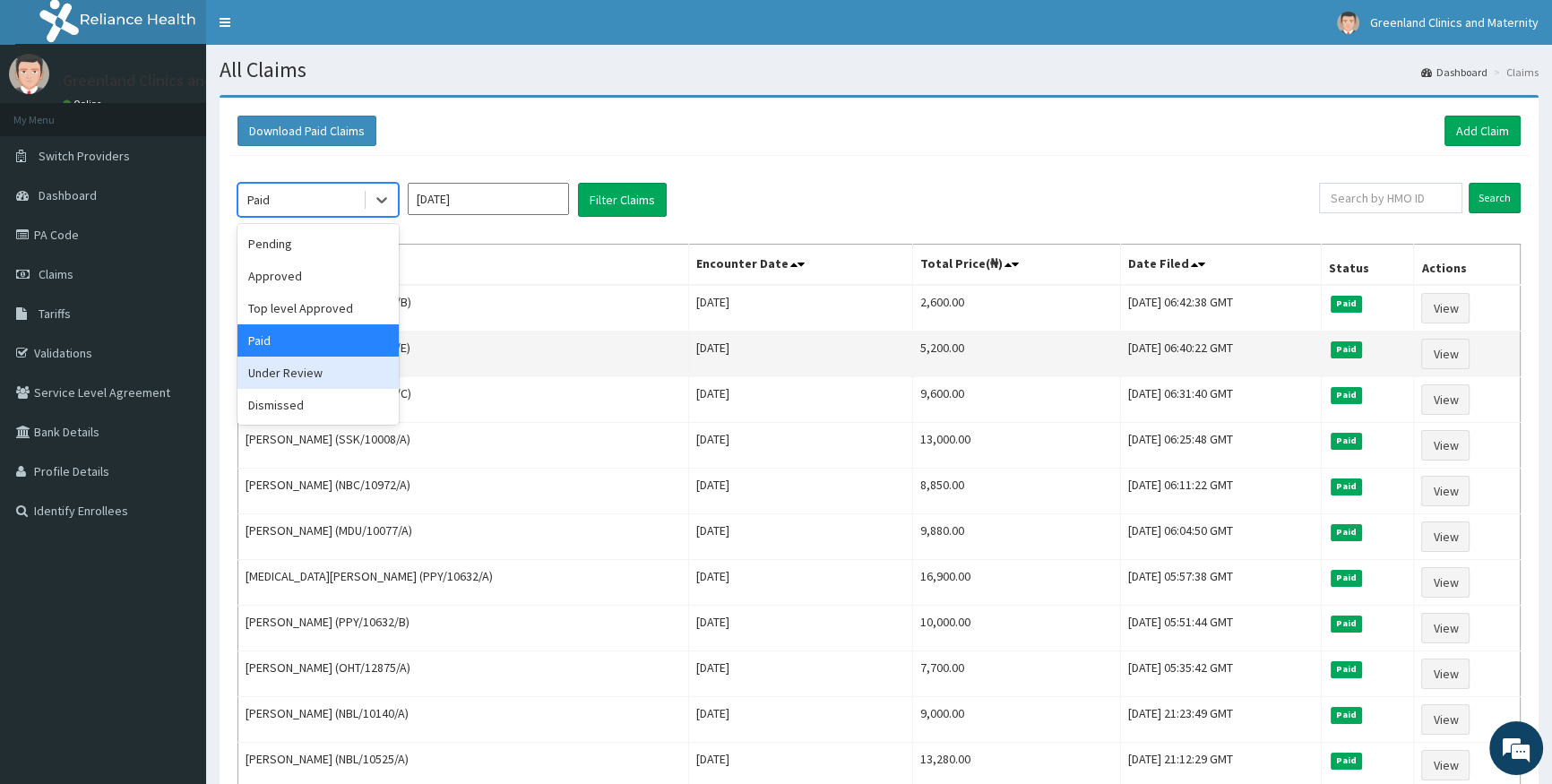
drag, startPoint x: 330, startPoint y: 374, endPoint x: 376, endPoint y: 341, distance: 56.6
click at [332, 370] on div "Under Review" at bounding box center [318, 372] width 161 height 32
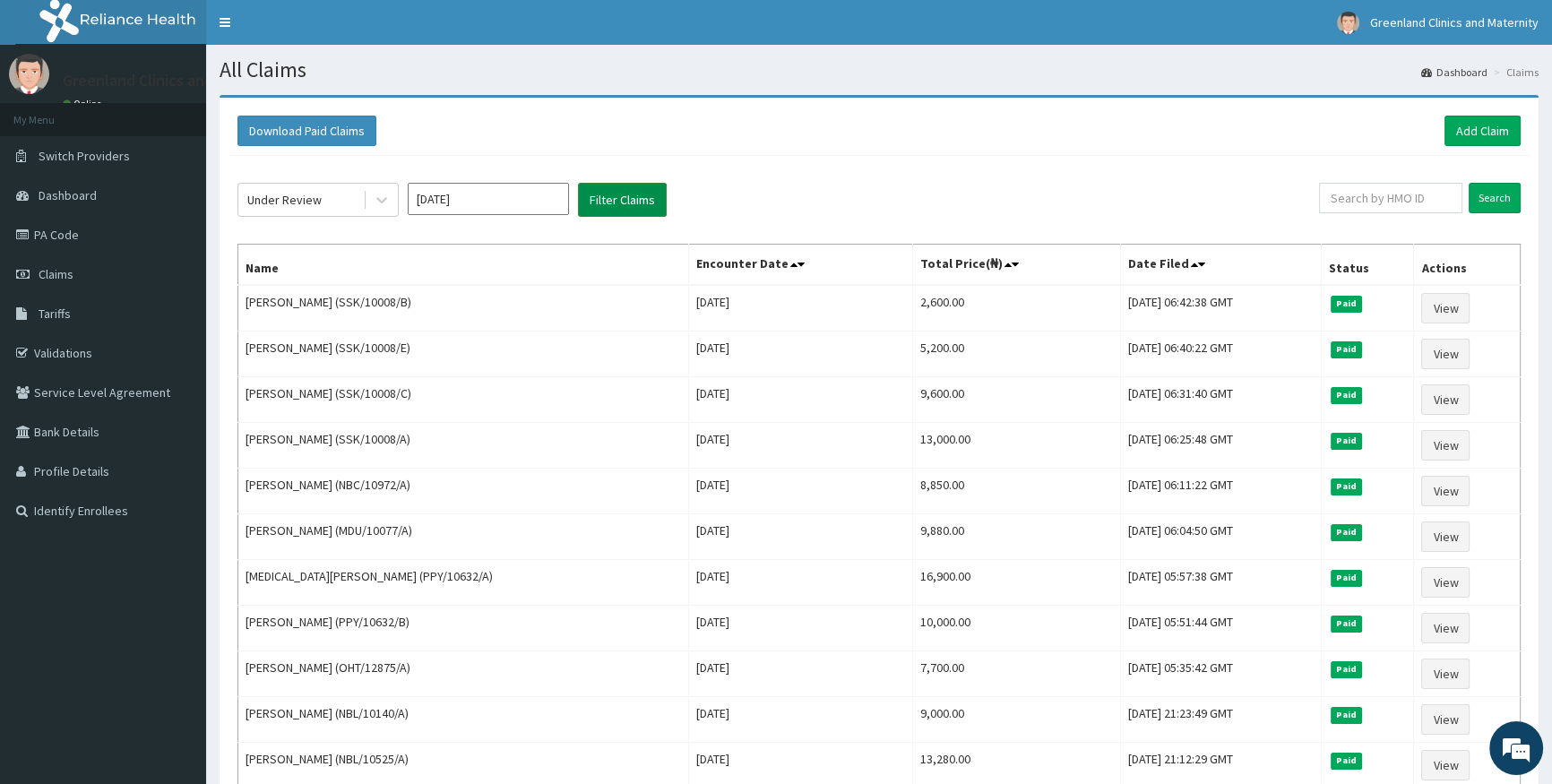
click at [636, 204] on button "Filter Claims" at bounding box center [622, 199] width 88 height 34
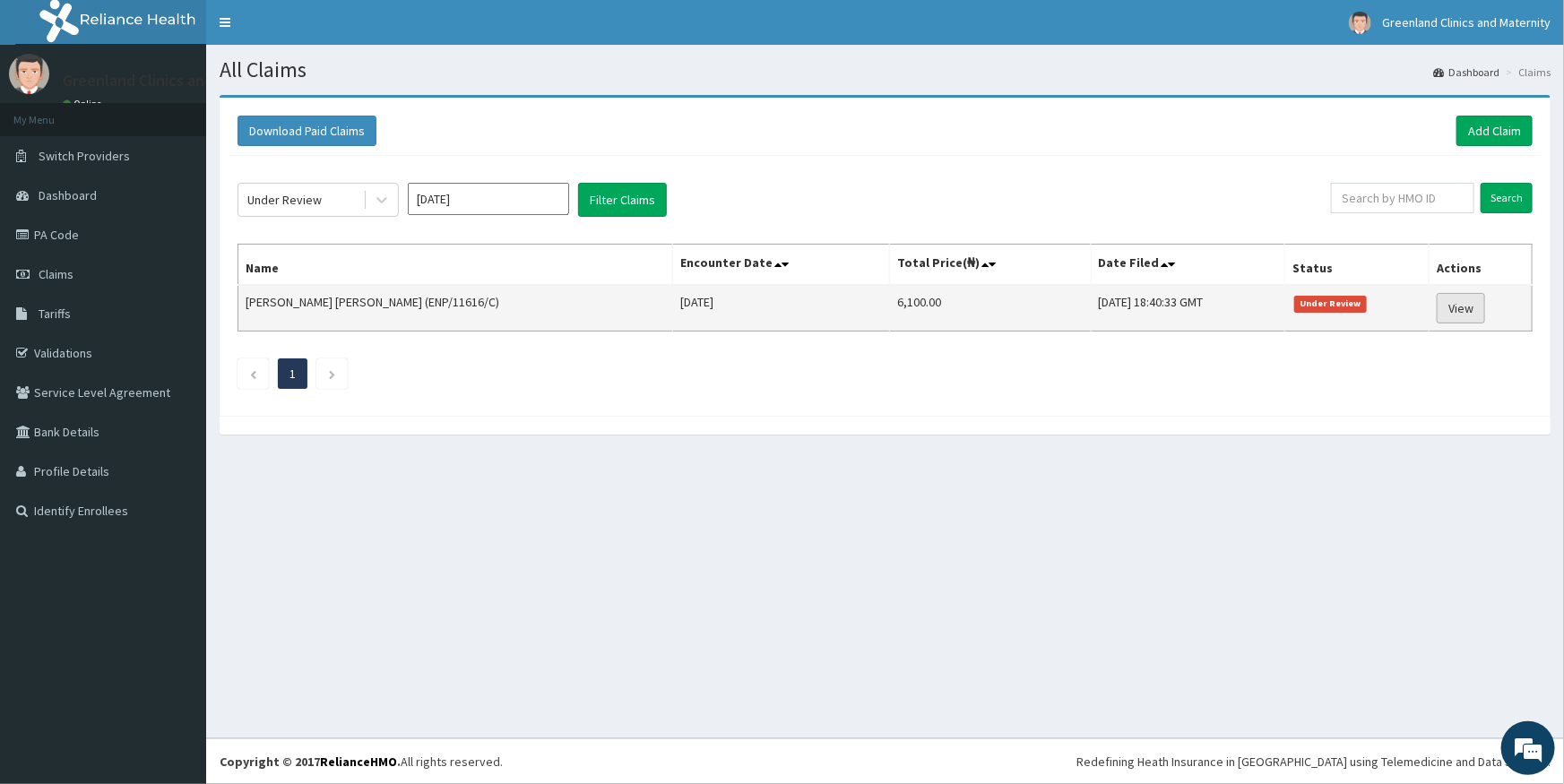
click at [1440, 314] on link "View" at bounding box center [1461, 308] width 49 height 31
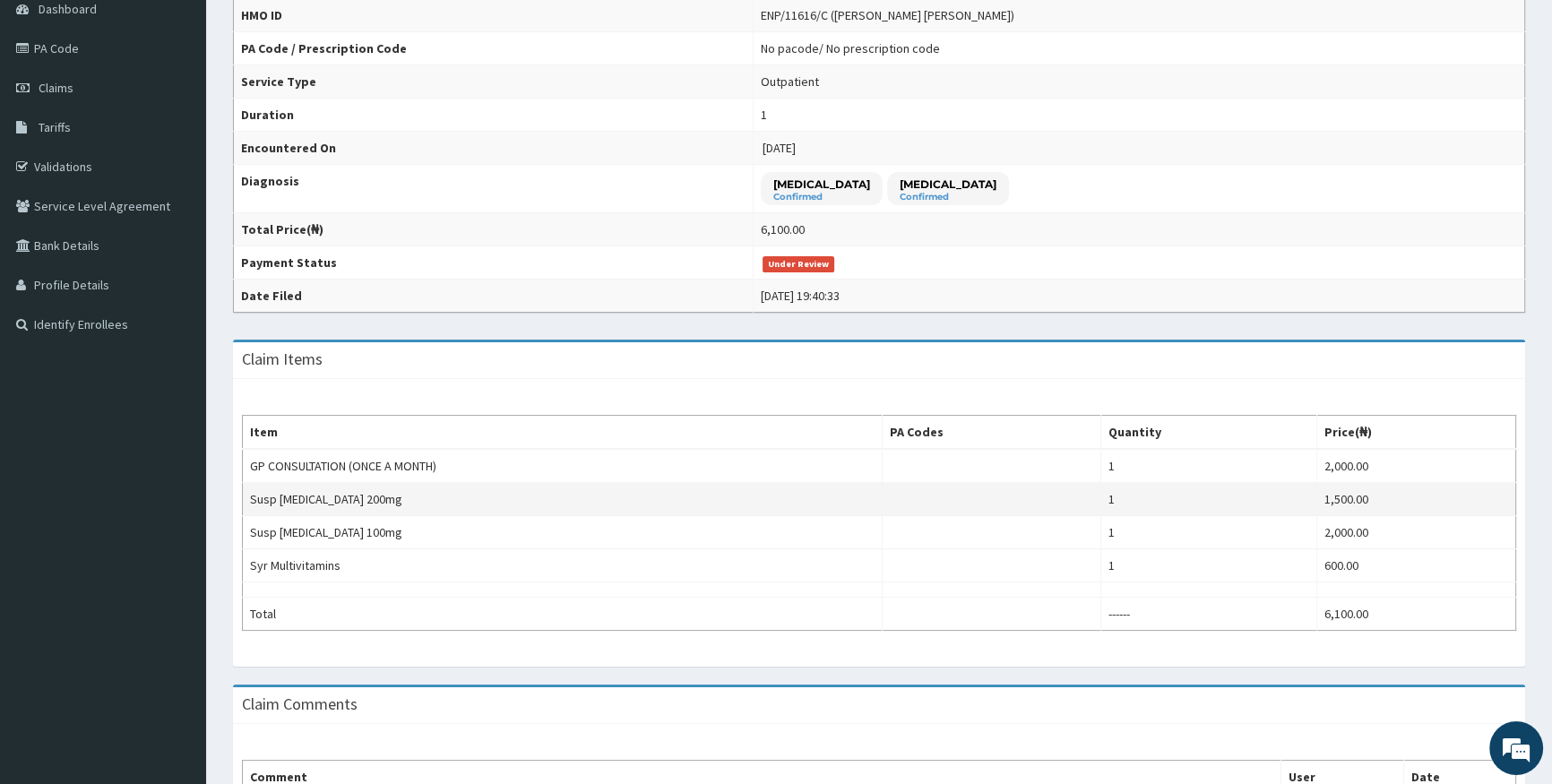
scroll to position [440, 0]
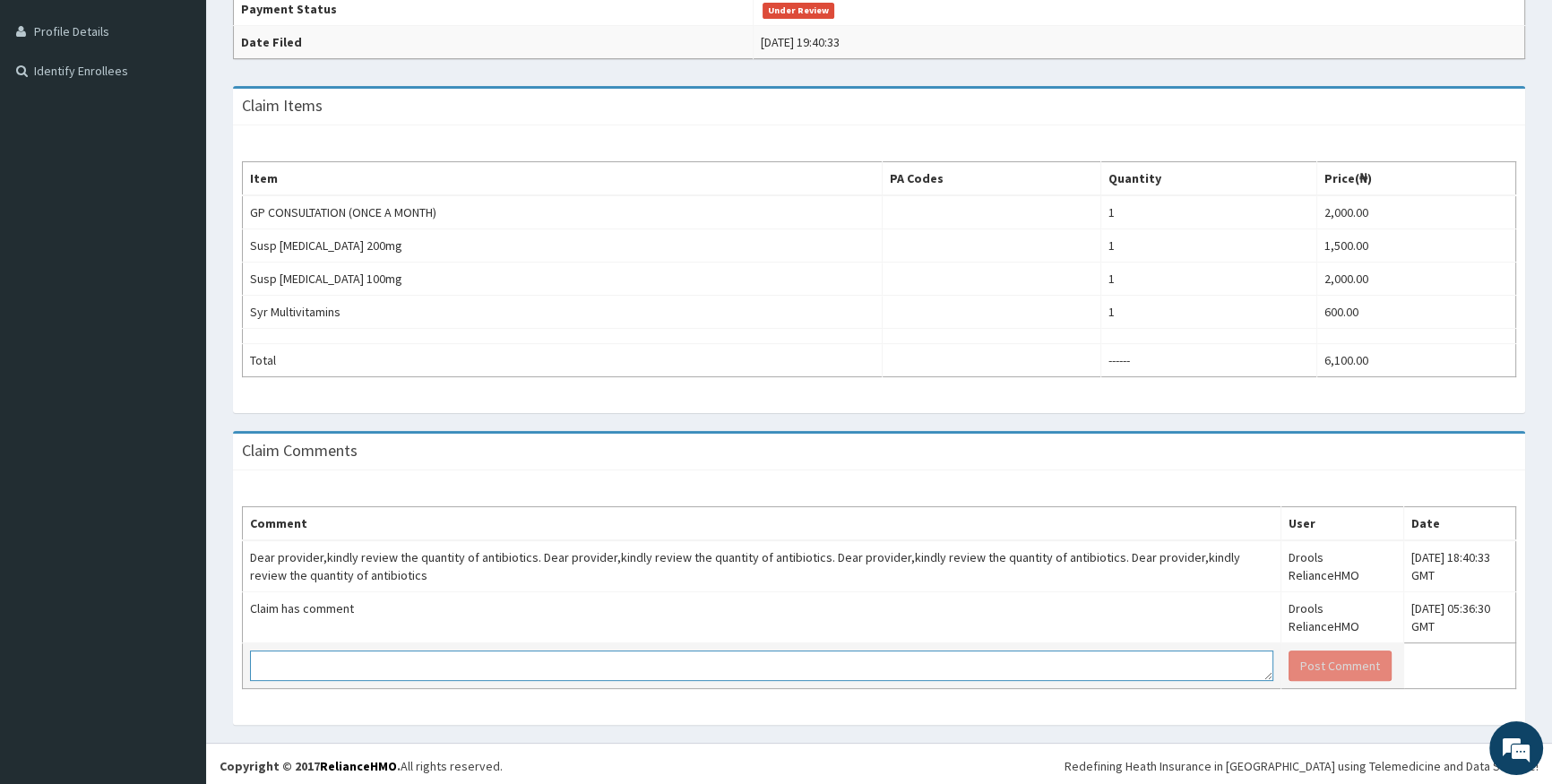
click at [927, 663] on textarea at bounding box center [762, 665] width 1024 height 31
type textarea "PLEASE TAKE NOTE THAT QUANTITY OF THE ANTIBIOTICS HAS BEEN REVIEW"
click at [1304, 672] on button "Post Comment" at bounding box center [1340, 665] width 103 height 31
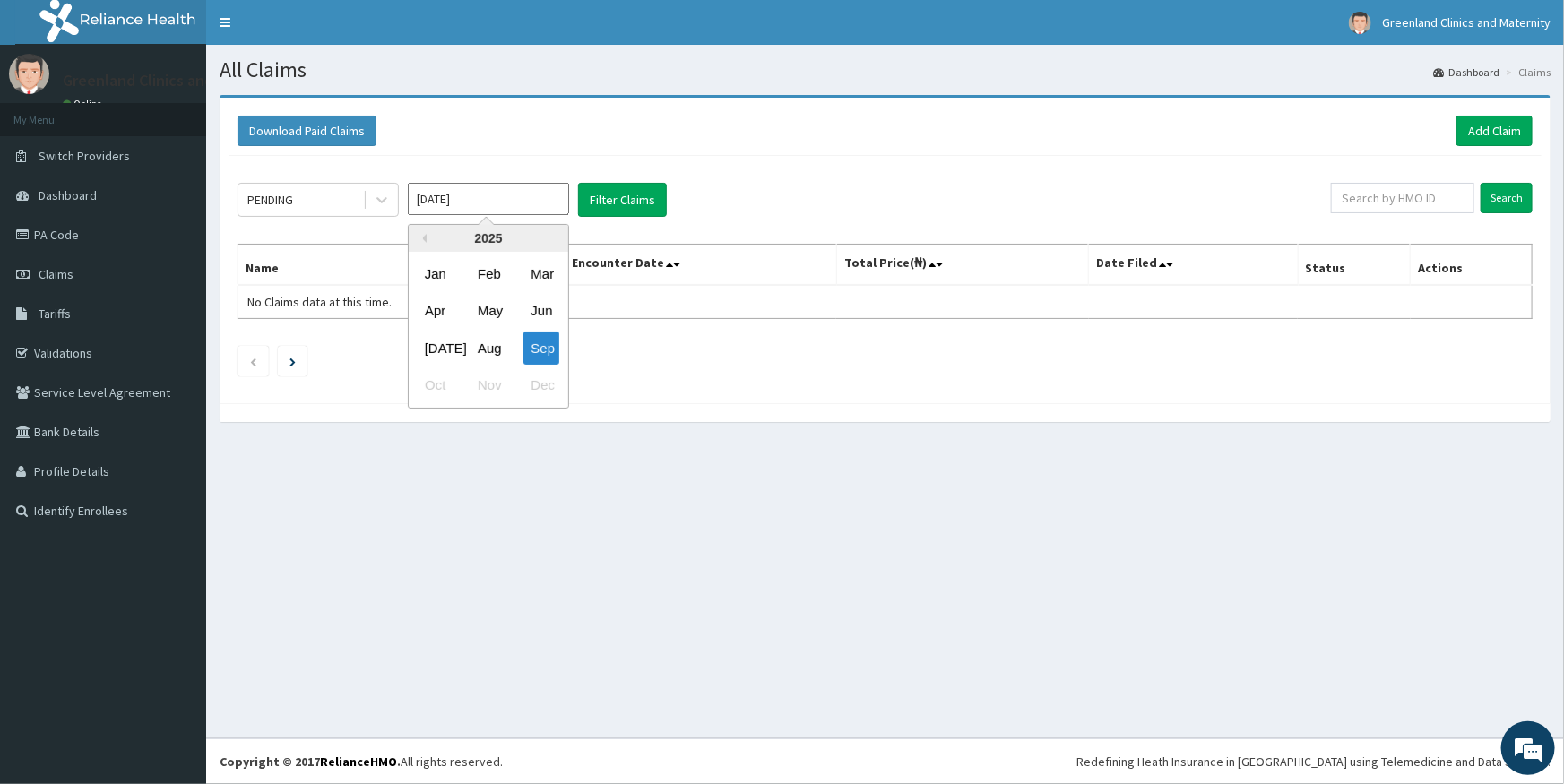
click at [487, 197] on input "[DATE]" at bounding box center [489, 198] width 161 height 32
drag, startPoint x: 504, startPoint y: 355, endPoint x: 526, endPoint y: 329, distance: 34.1
click at [504, 353] on div "Aug" at bounding box center [489, 347] width 36 height 33
type input "[DATE]"
click at [619, 206] on button "Filter Claims" at bounding box center [622, 199] width 88 height 34
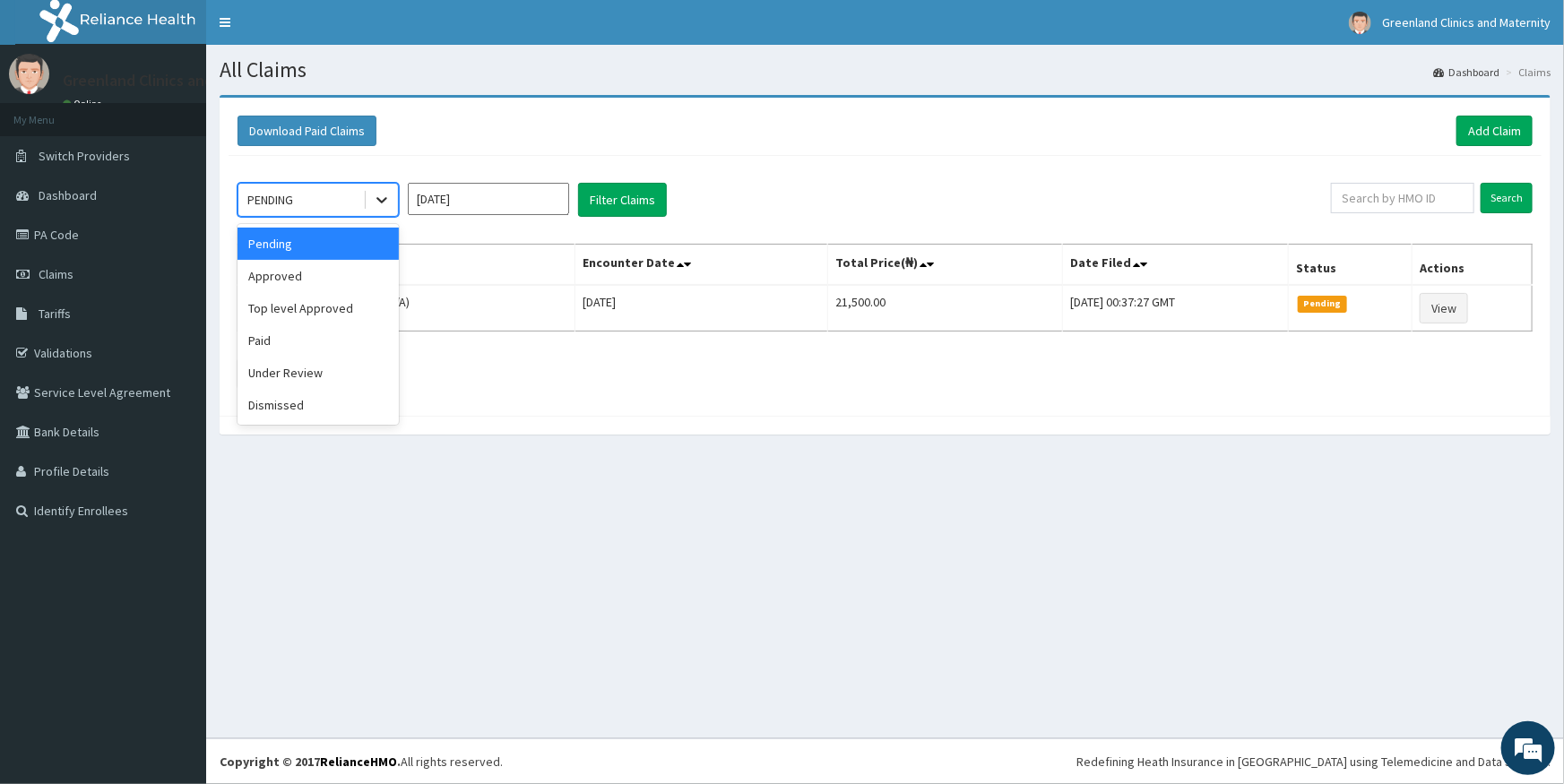
click at [383, 203] on icon at bounding box center [381, 199] width 18 height 18
click at [354, 366] on div "Under Review" at bounding box center [318, 372] width 161 height 32
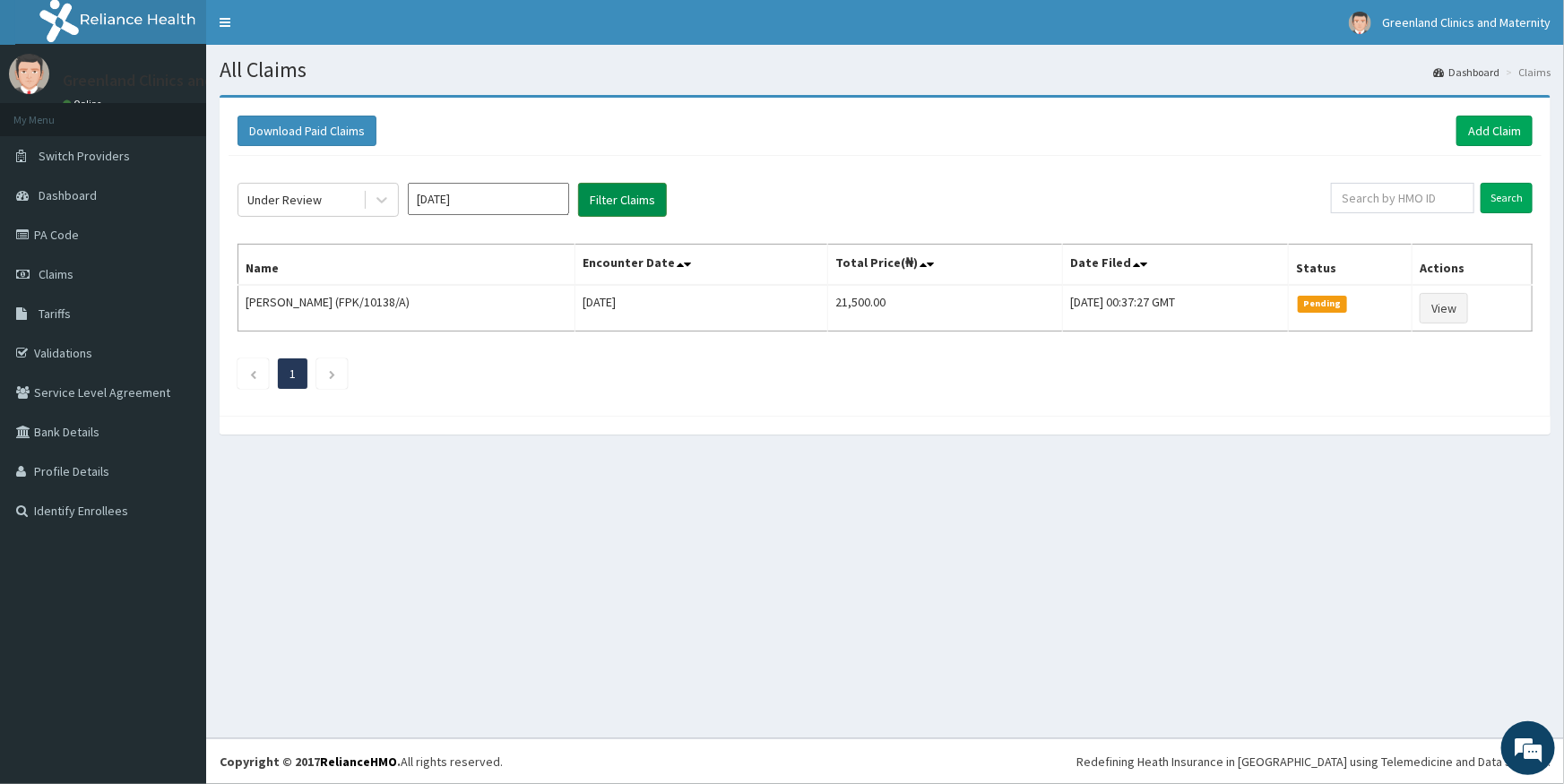
click at [644, 208] on button "Filter Claims" at bounding box center [622, 199] width 88 height 34
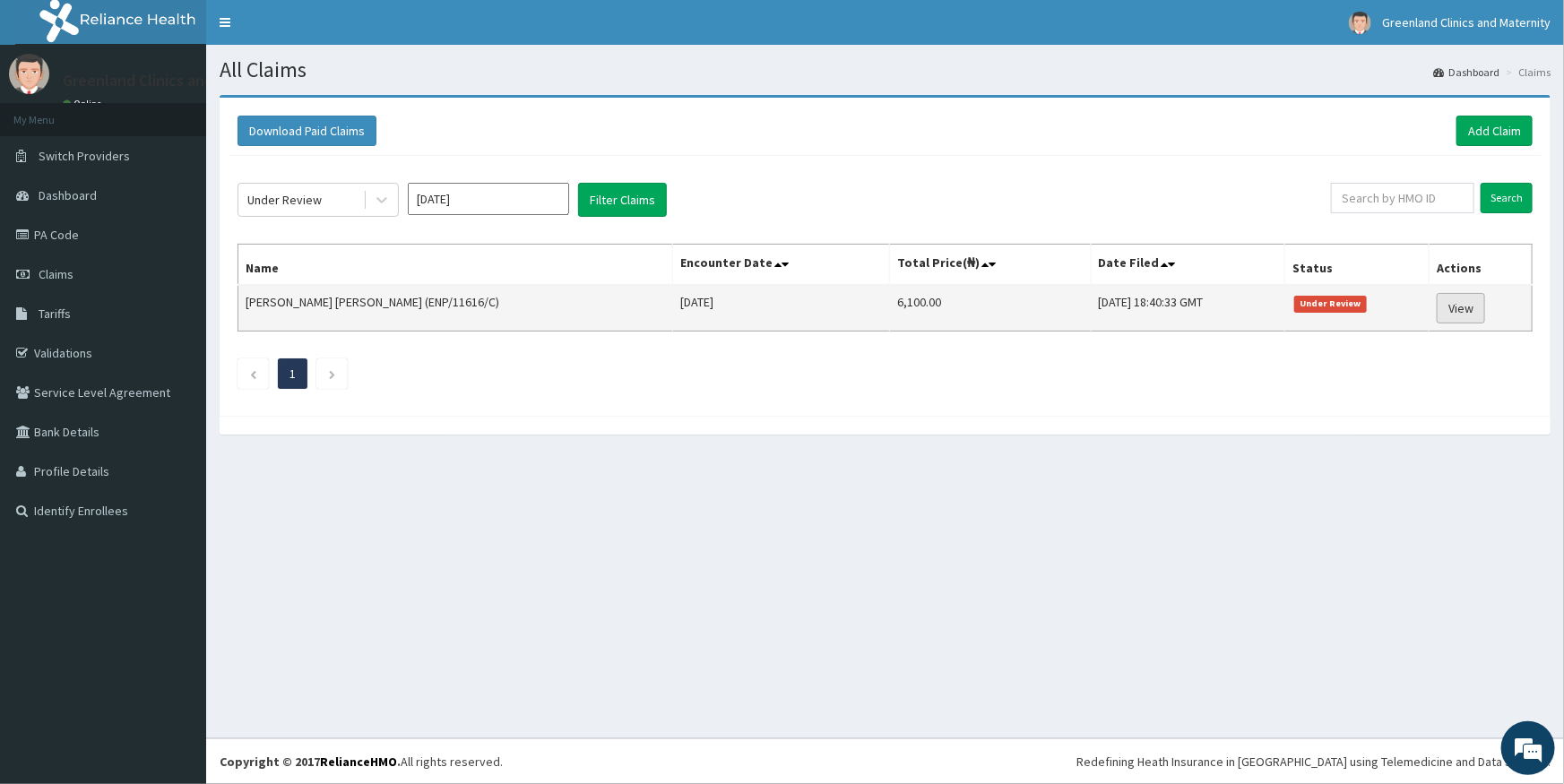
click at [1459, 318] on link "View" at bounding box center [1461, 308] width 49 height 31
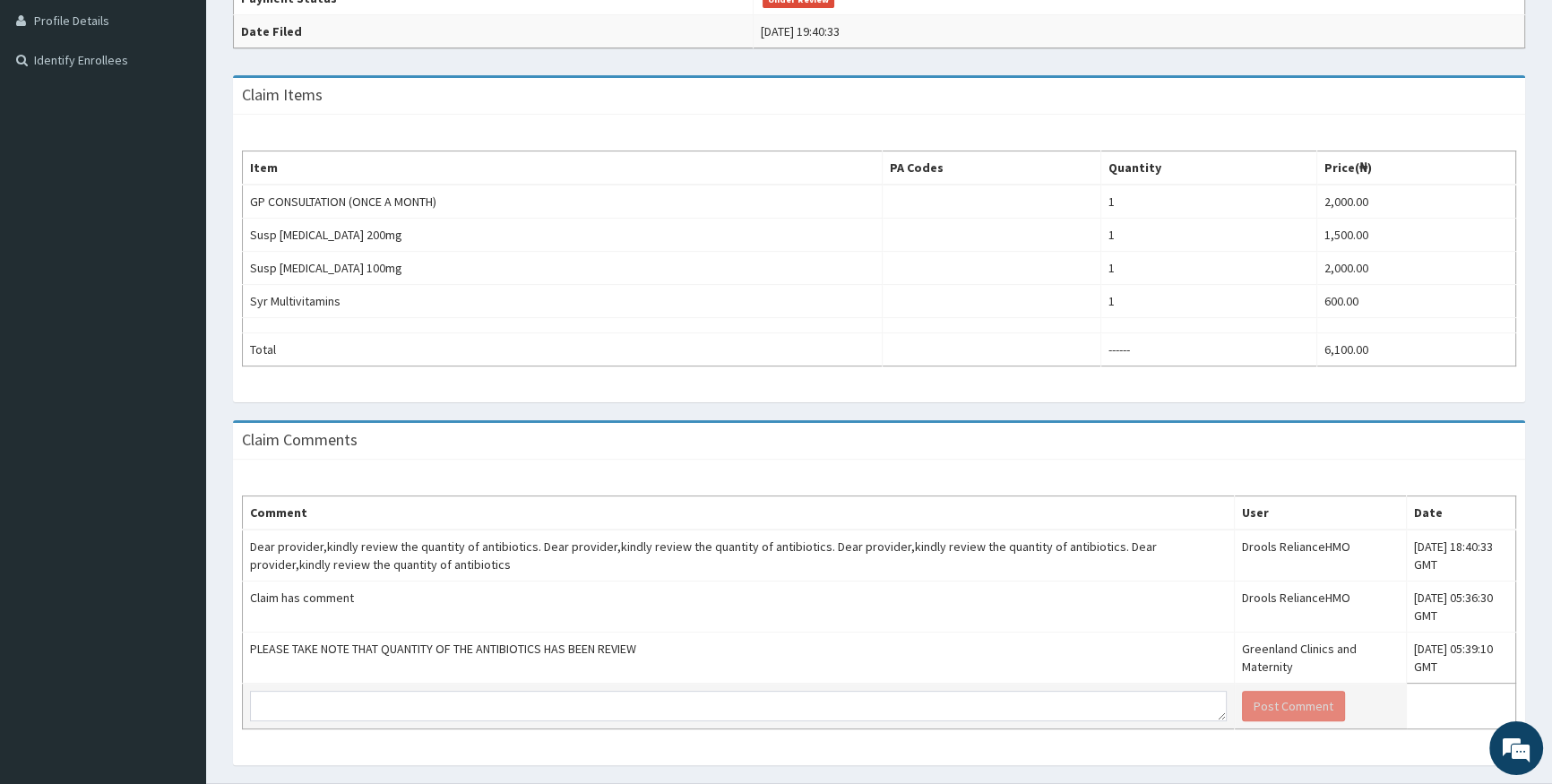
scroll to position [491, 0]
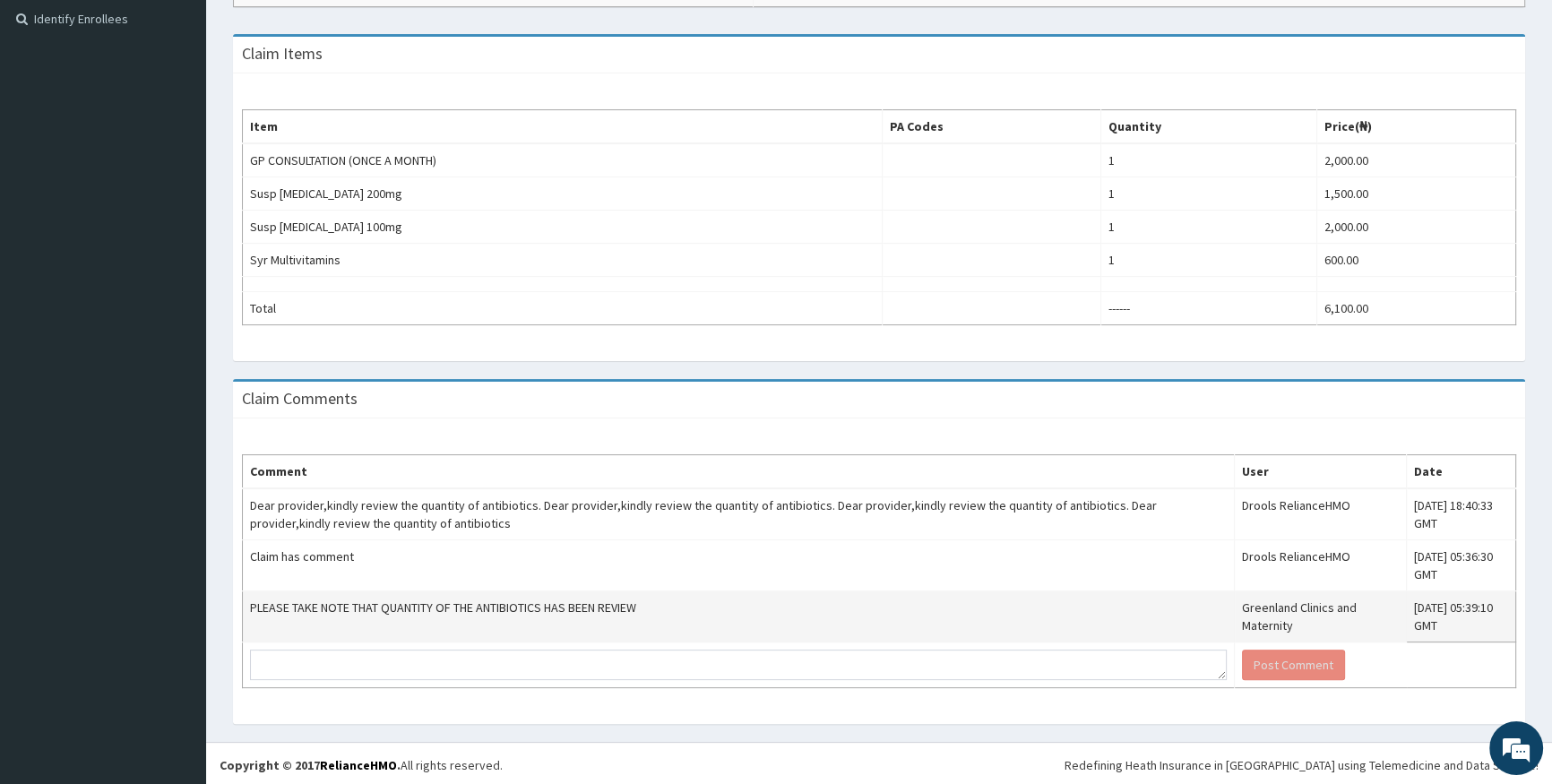
click at [254, 601] on td "PLEASE TAKE NOTE THAT QUANTITY OF THE ANTIBIOTICS HAS BEEN REVIEW" at bounding box center [739, 616] width 992 height 51
copy td "PLEASE TAKE NOTE THAT QUANTITY OF THE ANTIBIOTICS HAS BEEN REVIEW"
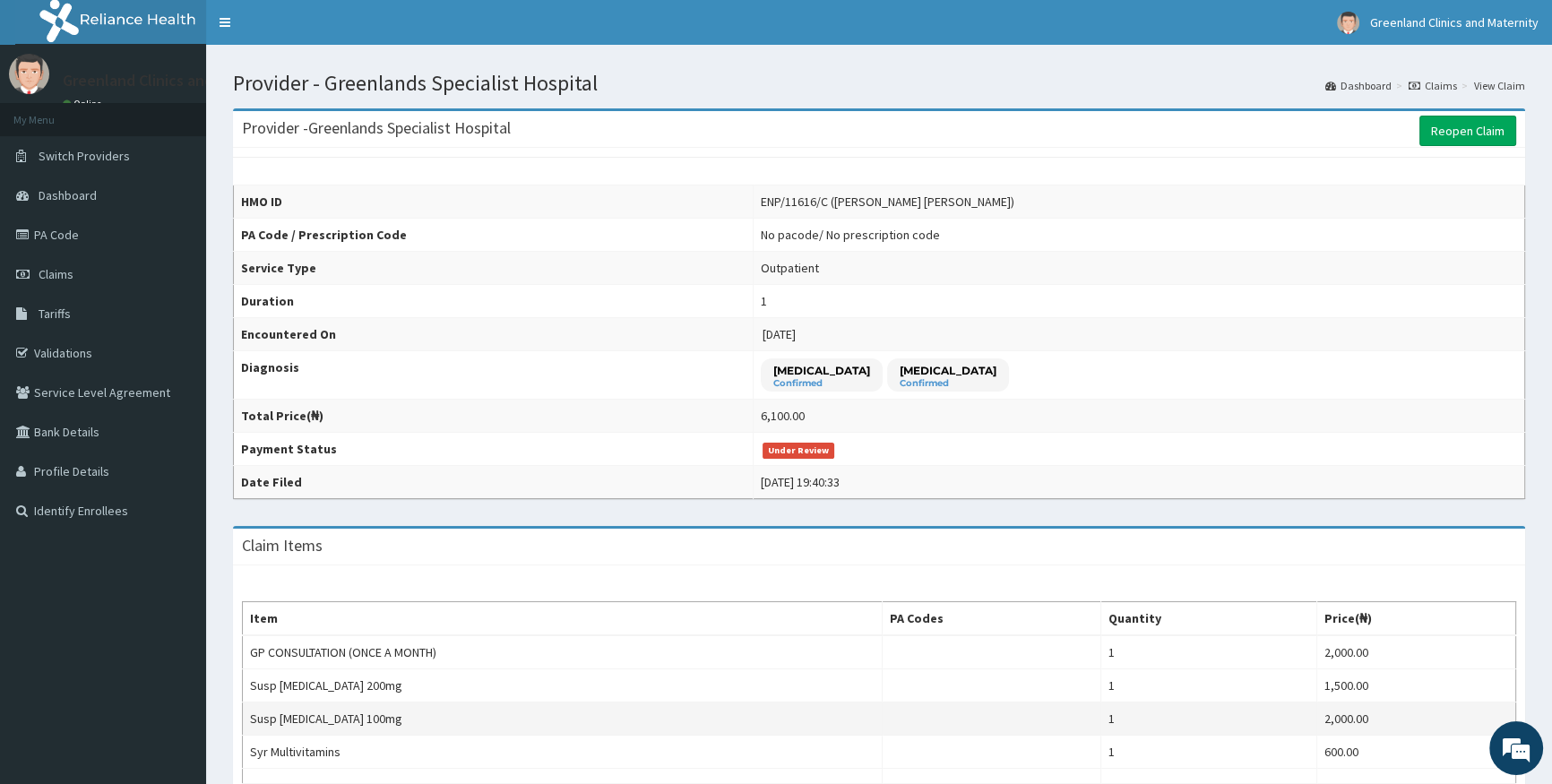
scroll to position [0, 0]
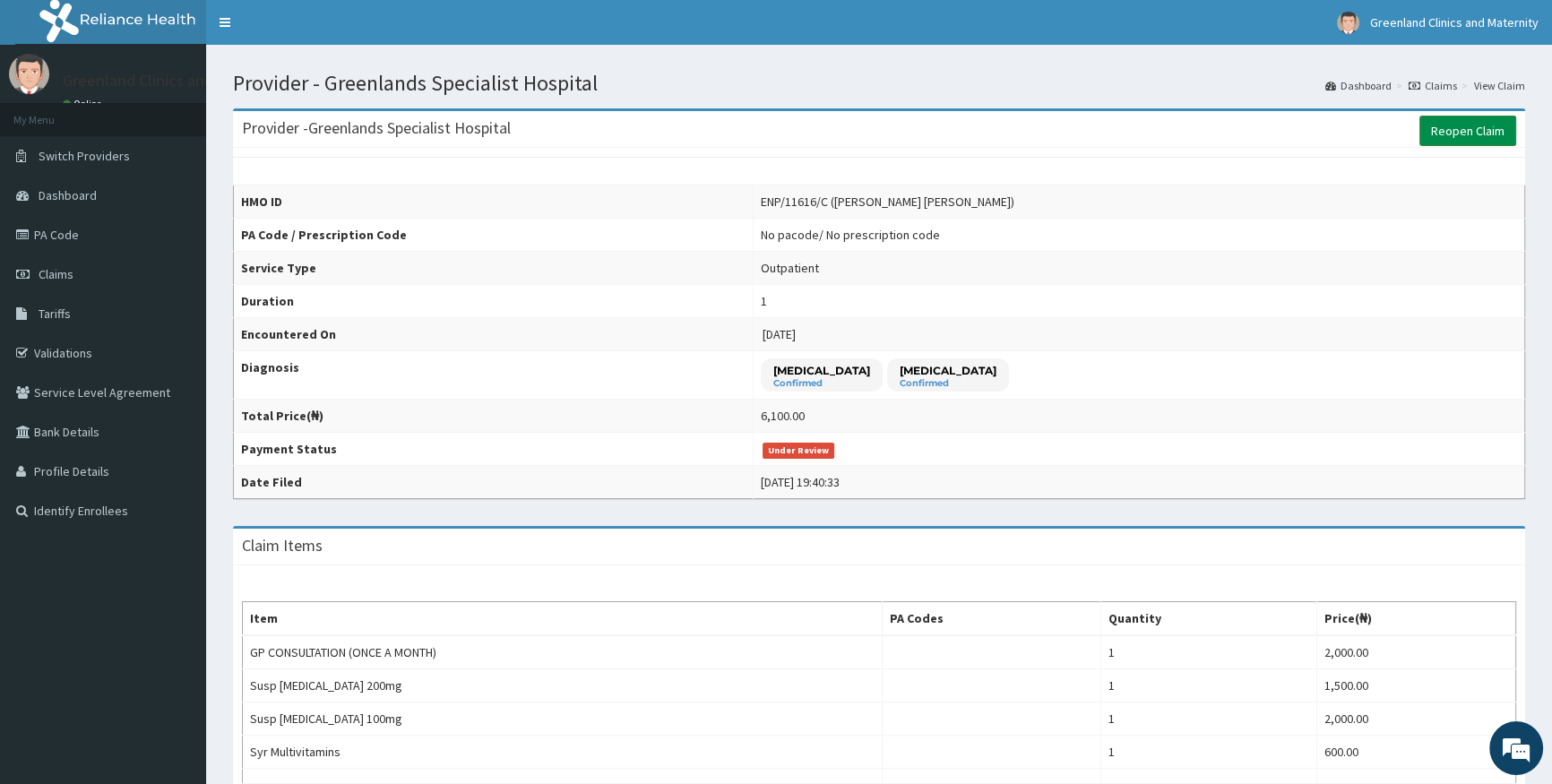
click at [1470, 134] on link "Reopen Claim" at bounding box center [1468, 130] width 96 height 31
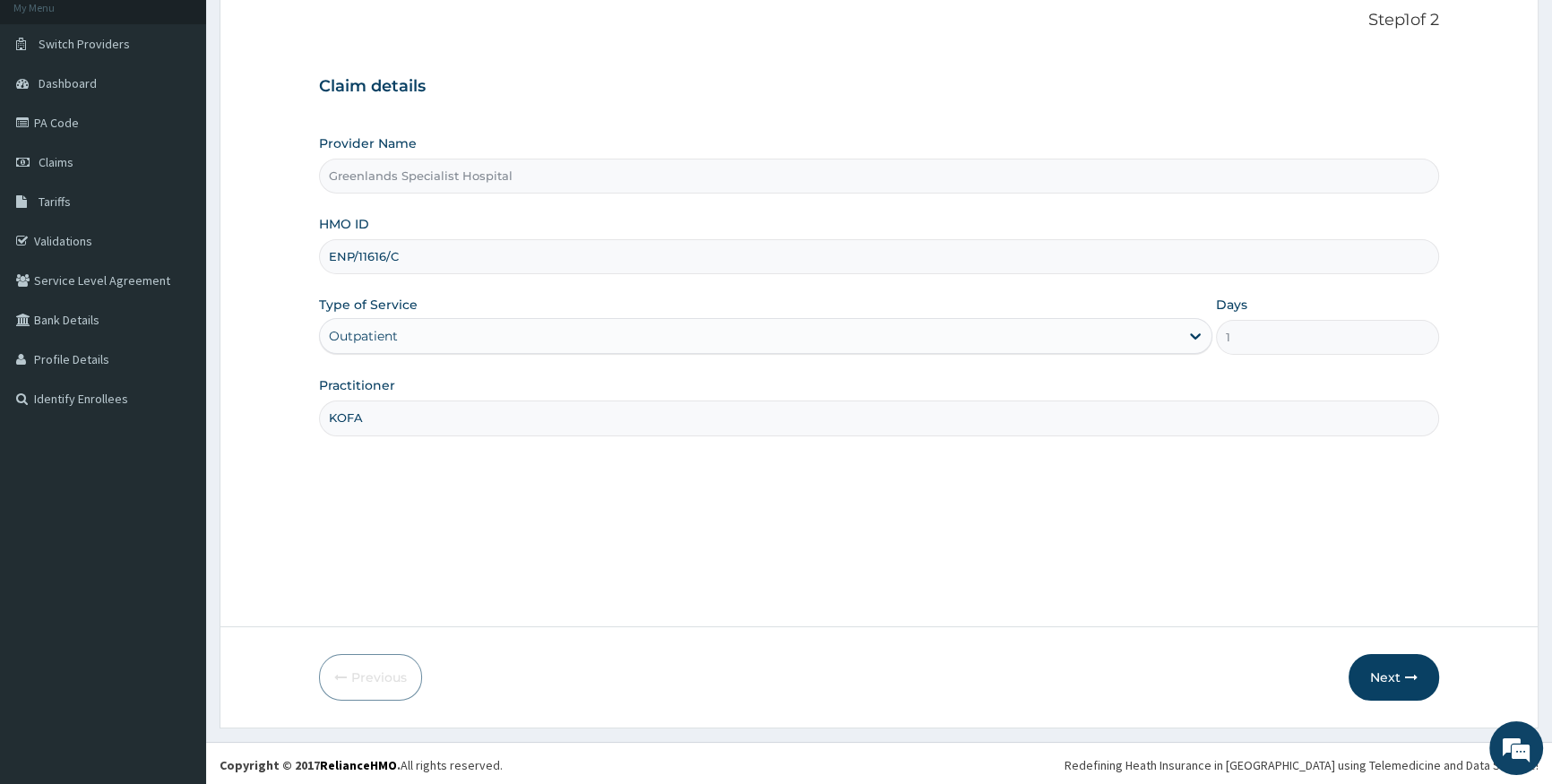
scroll to position [115, 0]
click at [1503, 237] on form "Step 1 of 2 Claim details Provider Name Greenlands Specialist Hospital HMO ID E…" at bounding box center [879, 352] width 1319 height 744
click at [1389, 672] on button "Next" at bounding box center [1393, 674] width 90 height 47
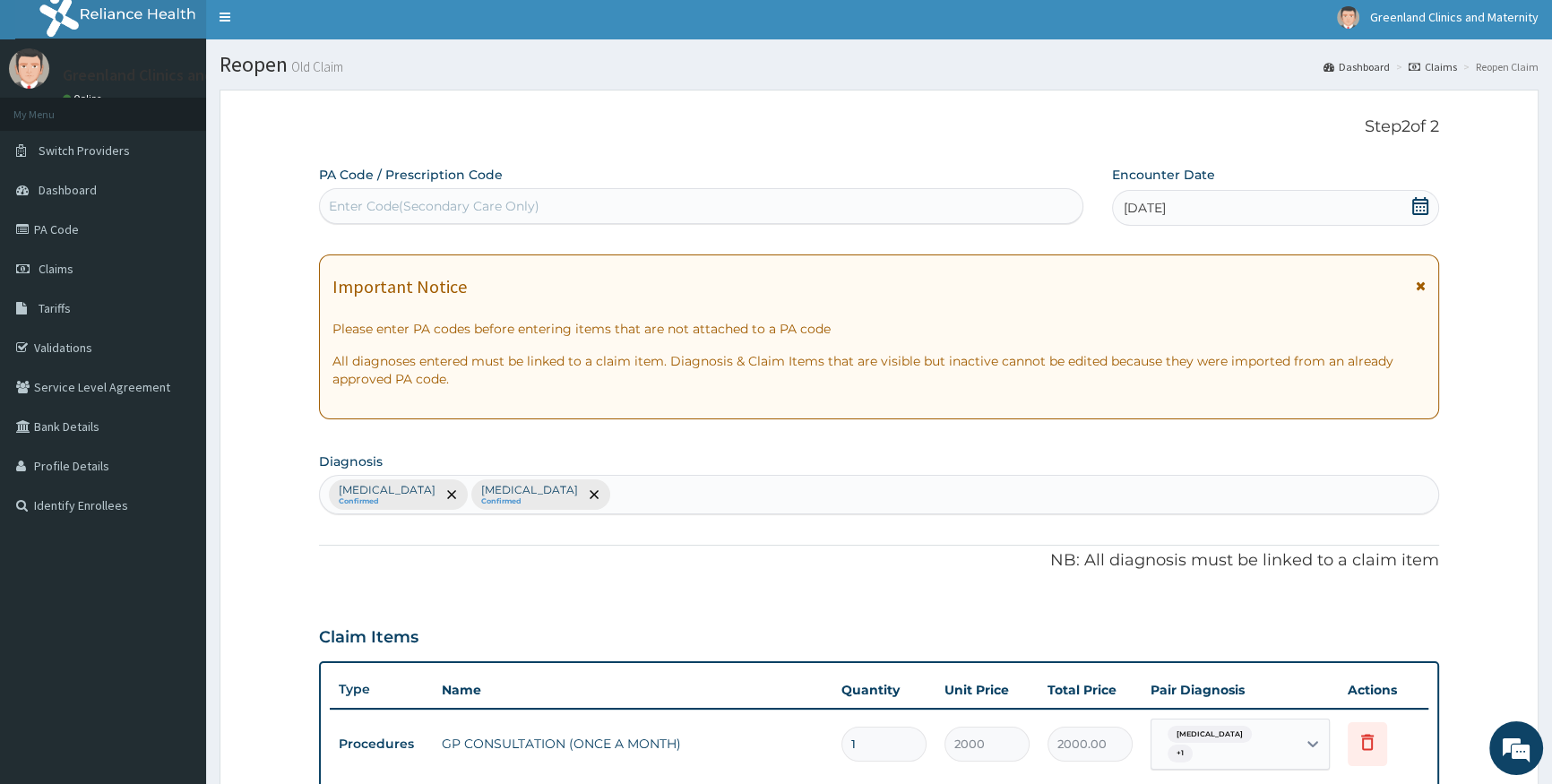
scroll to position [0, 0]
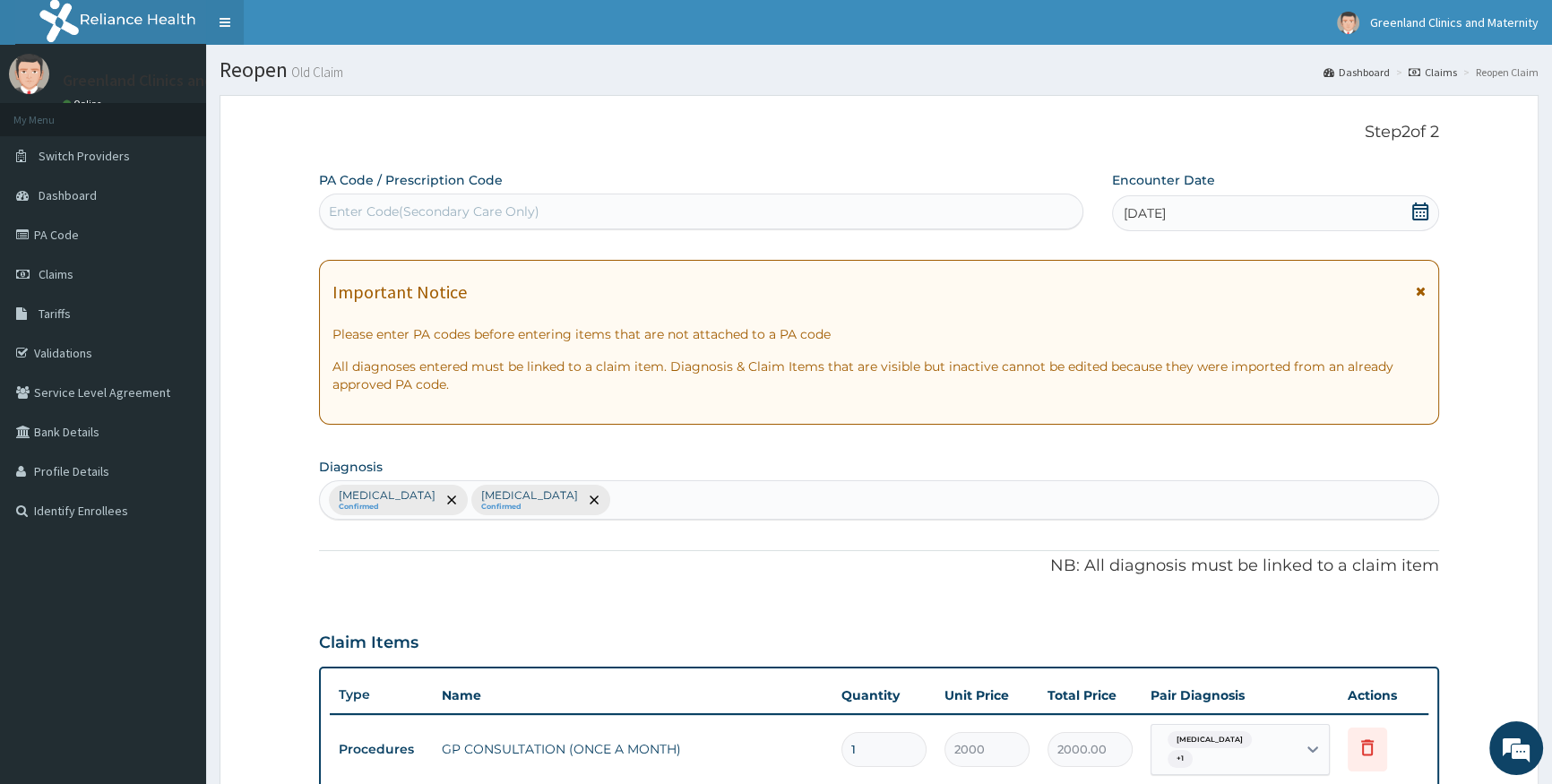
click at [229, 24] on link "Toggle navigation" at bounding box center [225, 22] width 38 height 45
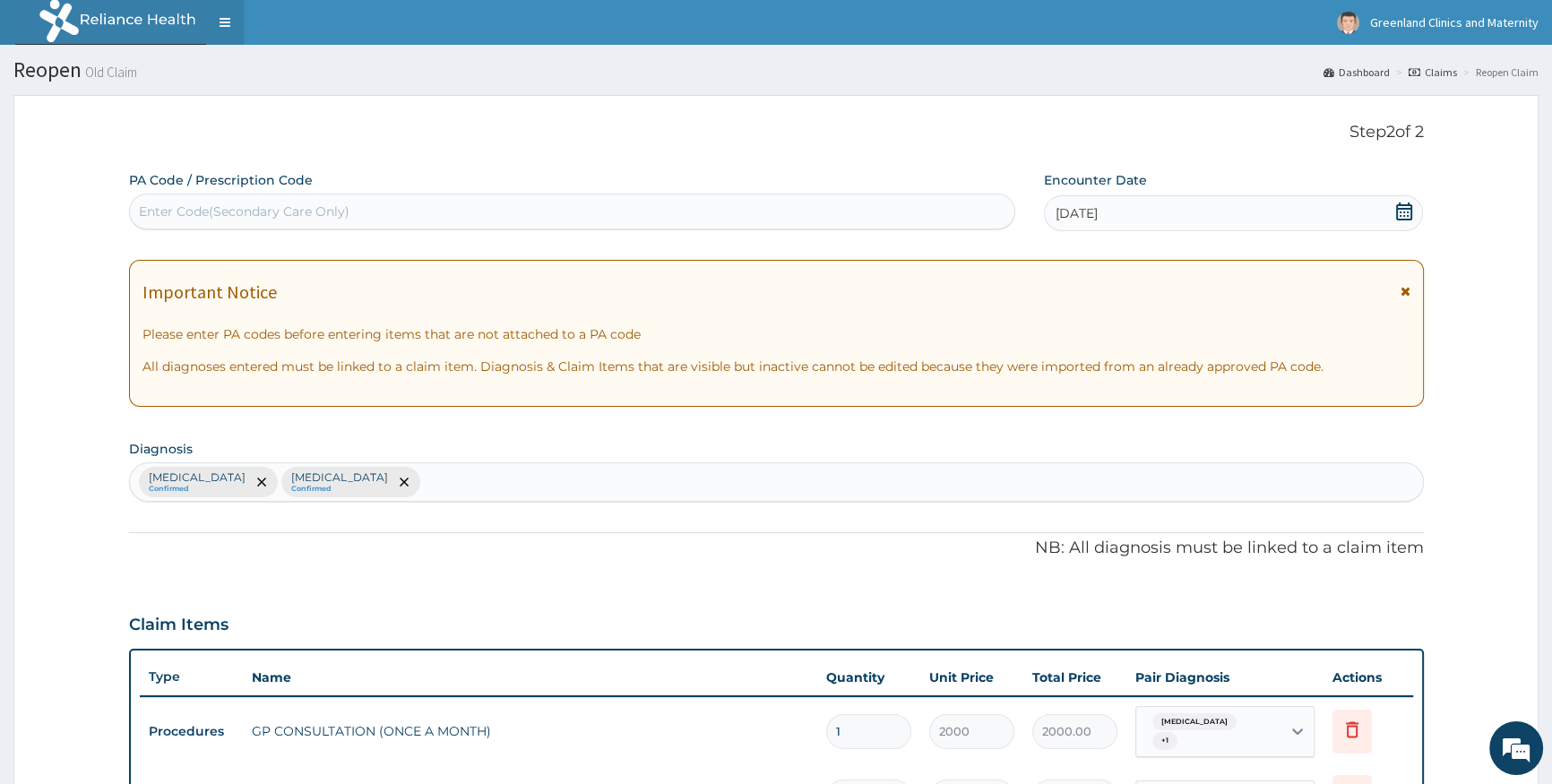
click at [229, 24] on link "Toggle navigation" at bounding box center [225, 22] width 38 height 45
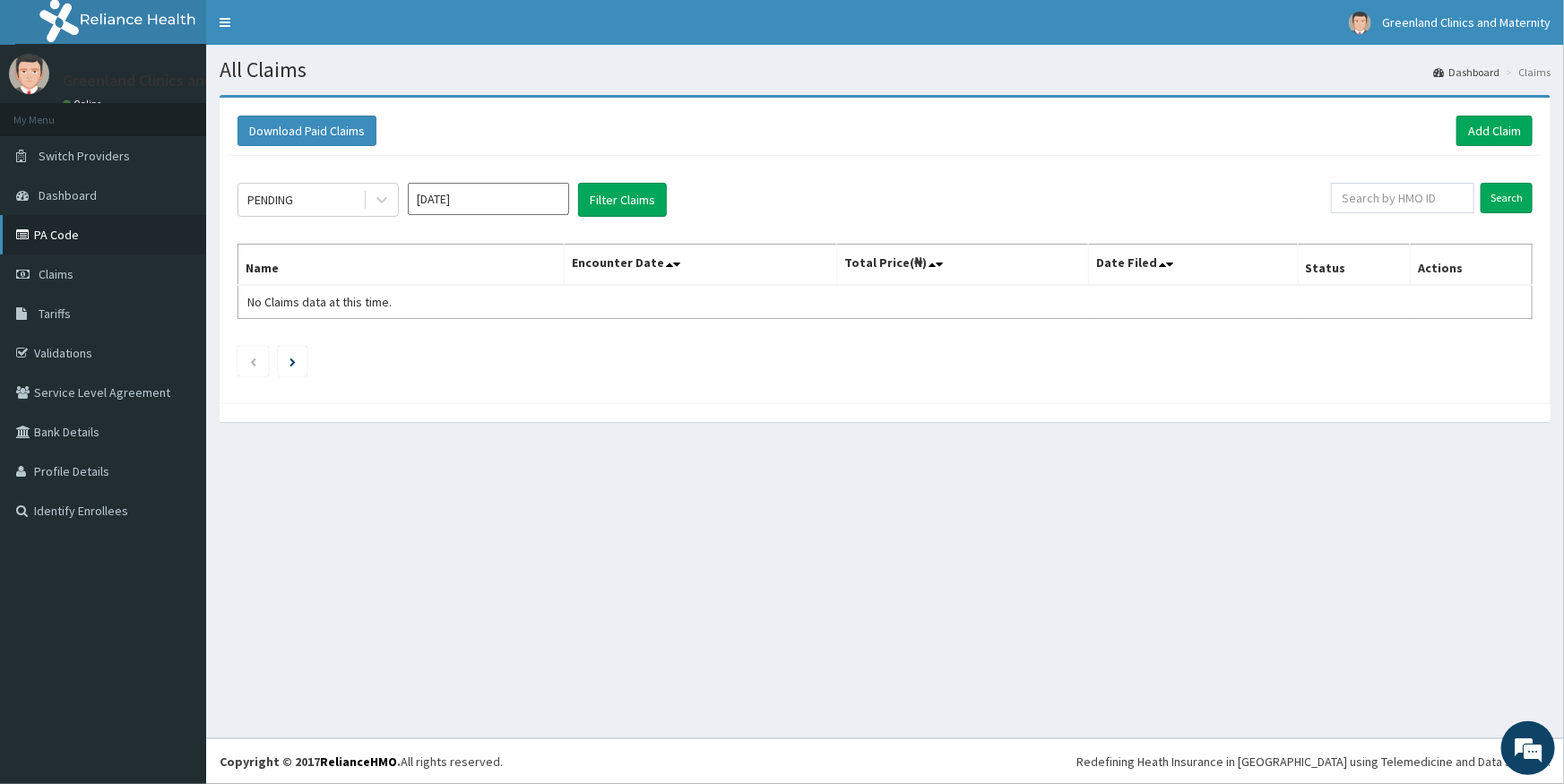
click at [69, 242] on link "PA Code" at bounding box center [103, 235] width 207 height 40
click at [132, 230] on link "PA Code" at bounding box center [103, 235] width 207 height 40
click at [1510, 141] on link "Add Claim" at bounding box center [1494, 130] width 76 height 31
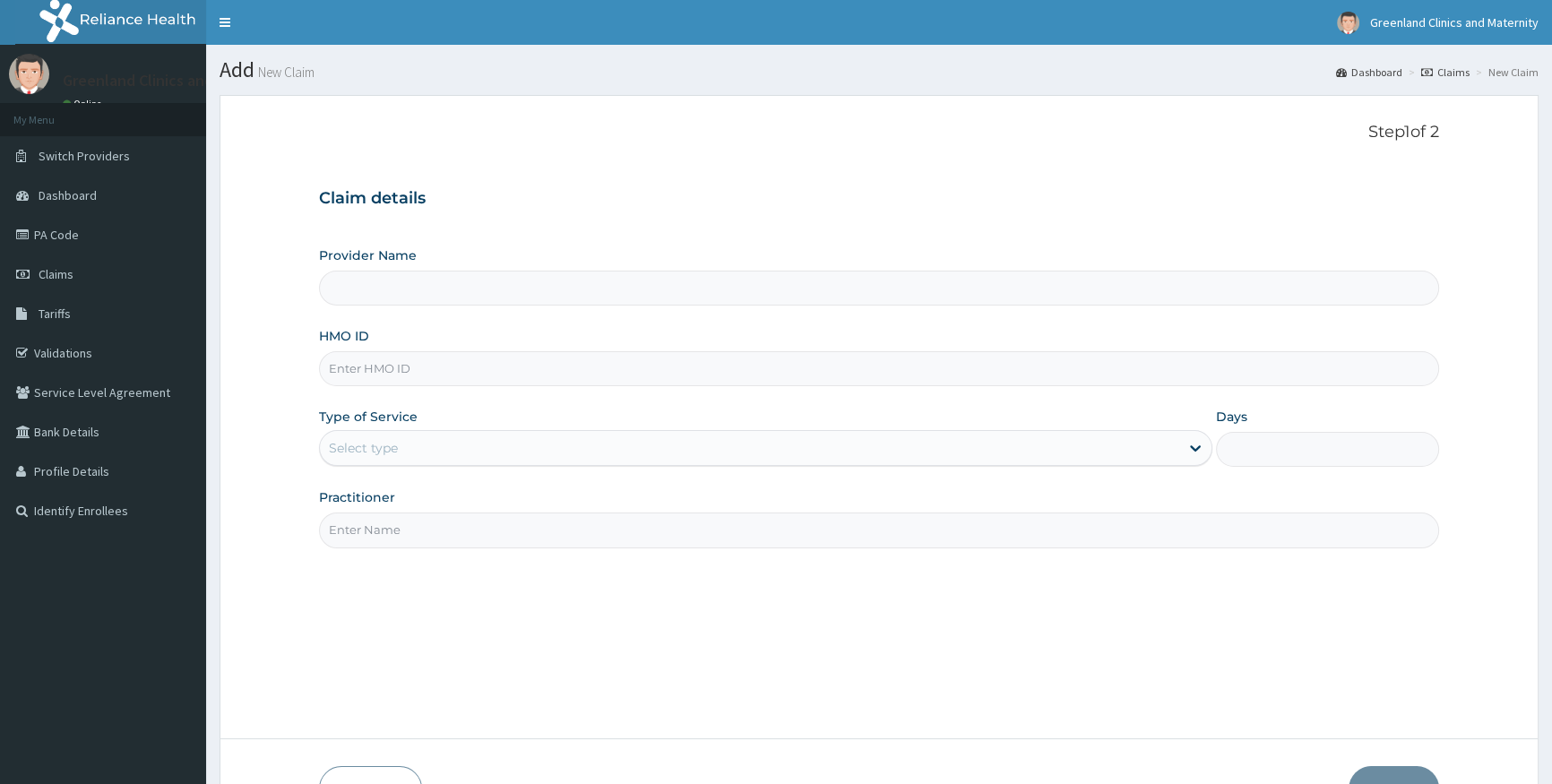
click at [888, 371] on input "HMO ID" at bounding box center [879, 368] width 1120 height 35
type input "NBC"
type input "Greenlands Specialist Hospital"
type input "NBC/10360/A"
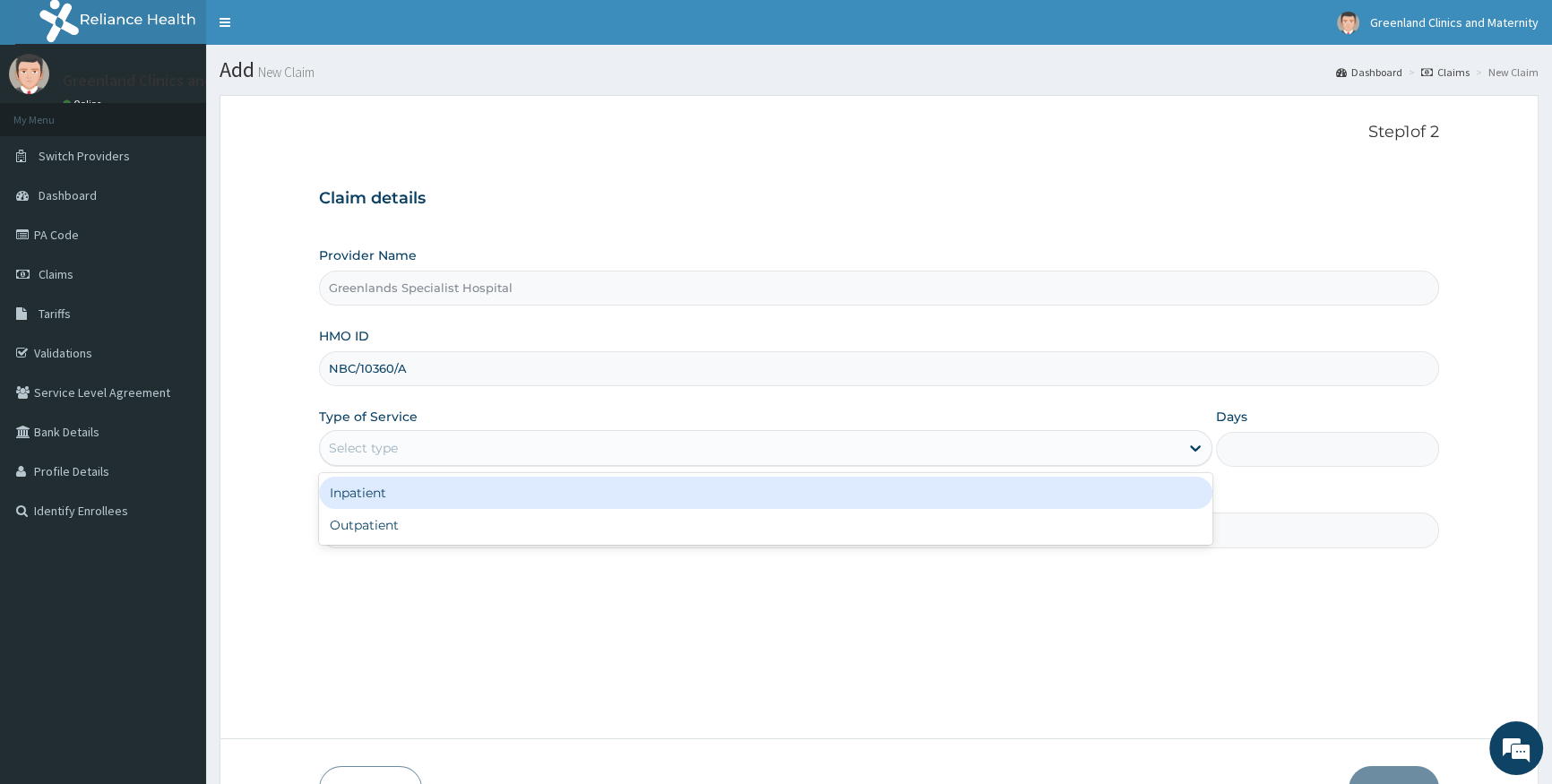
click at [797, 446] on div "Select type" at bounding box center [749, 448] width 859 height 29
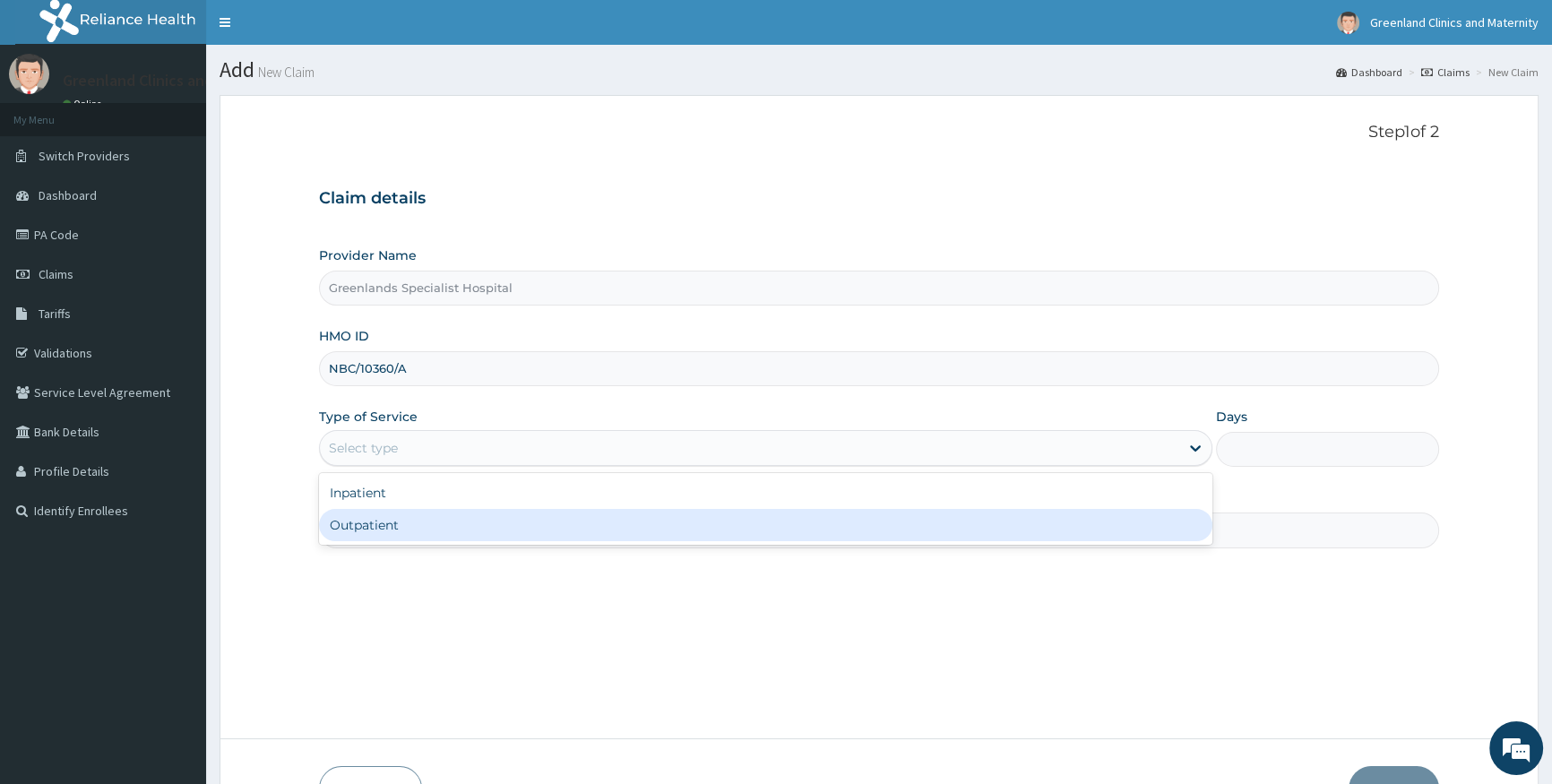
click at [782, 528] on div "Outpatient" at bounding box center [765, 525] width 893 height 32
type input "1"
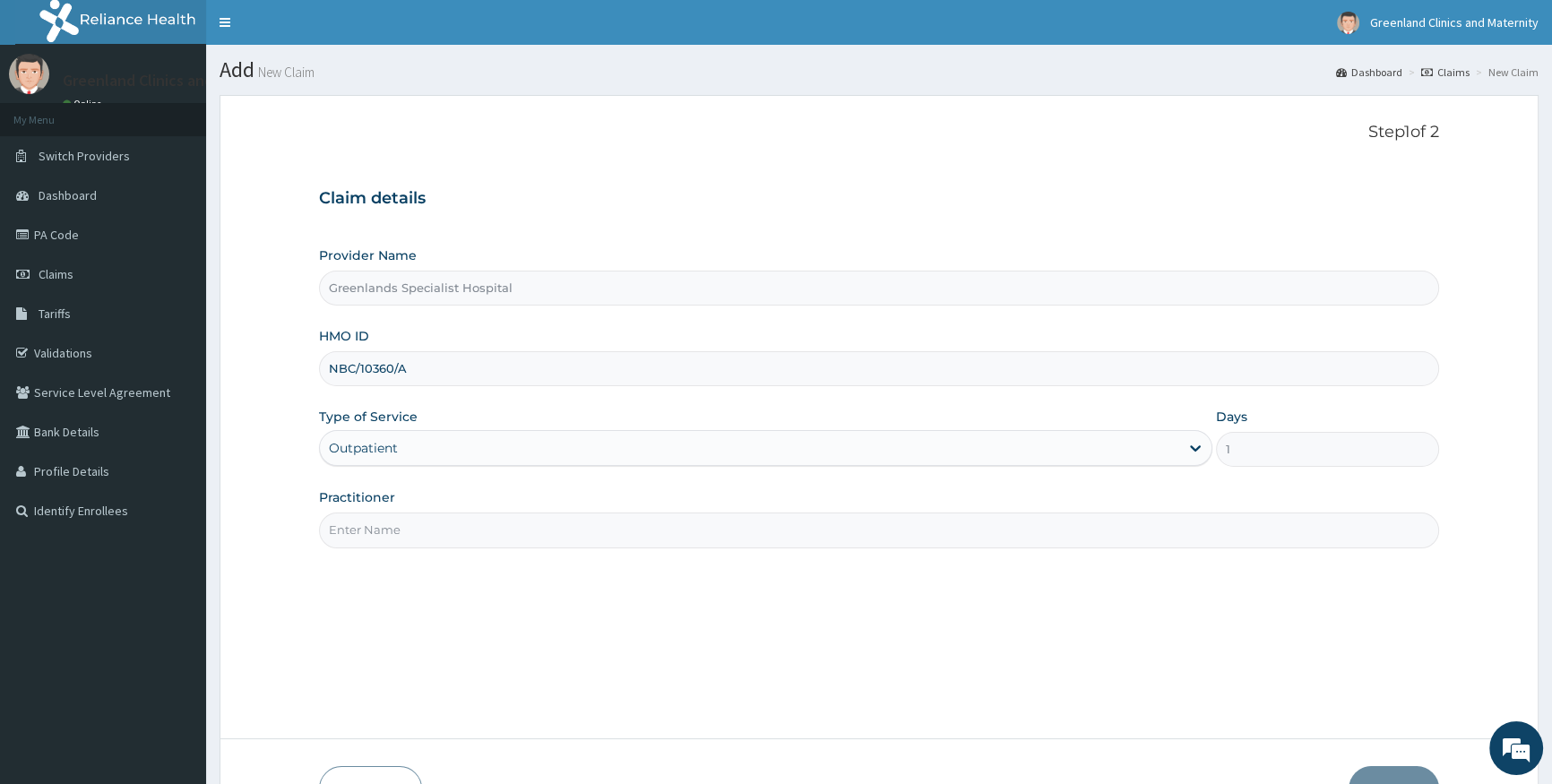
click at [746, 528] on input "Practitioner" at bounding box center [879, 529] width 1120 height 35
type input "KOFA"
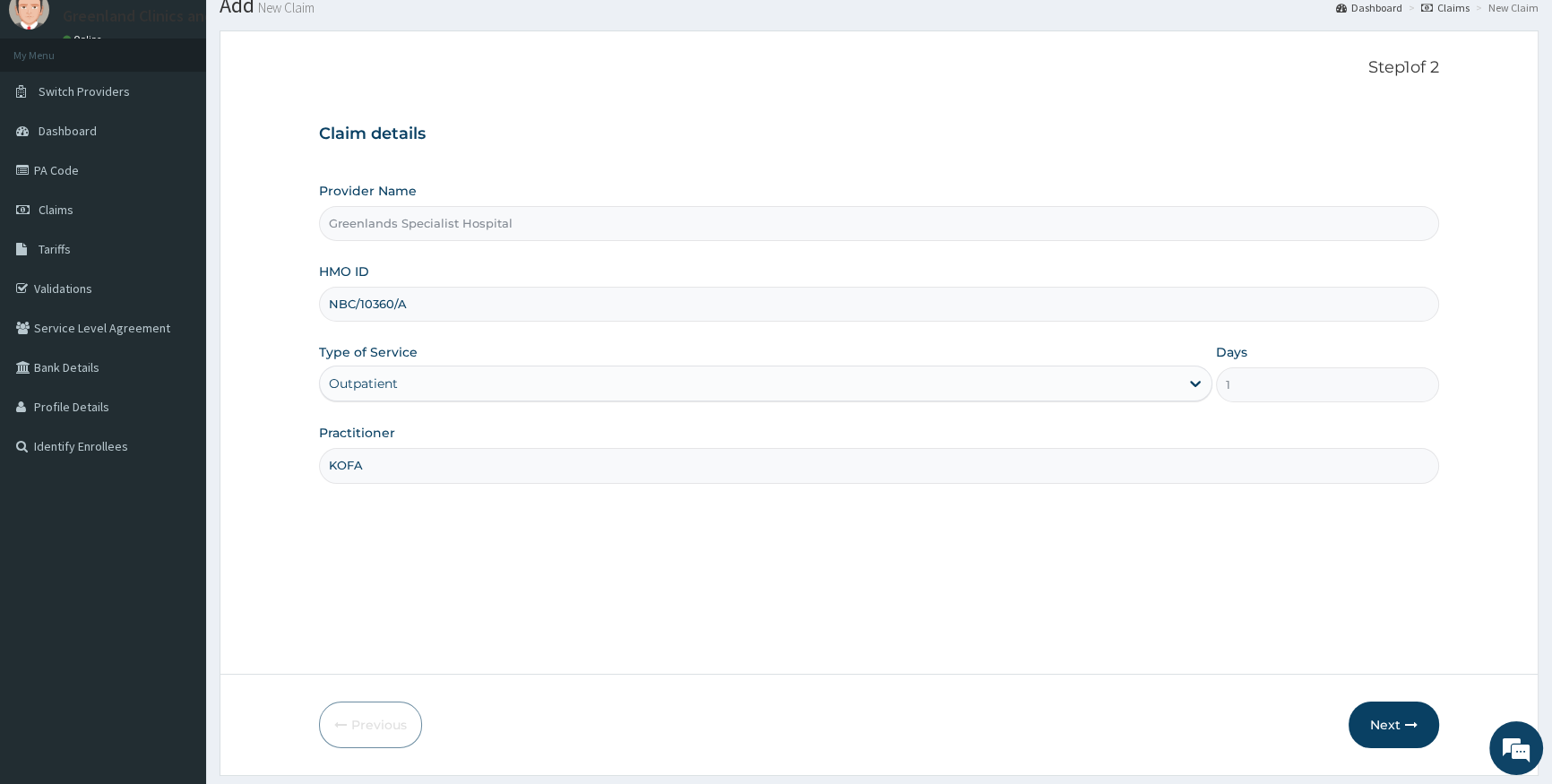
scroll to position [115, 0]
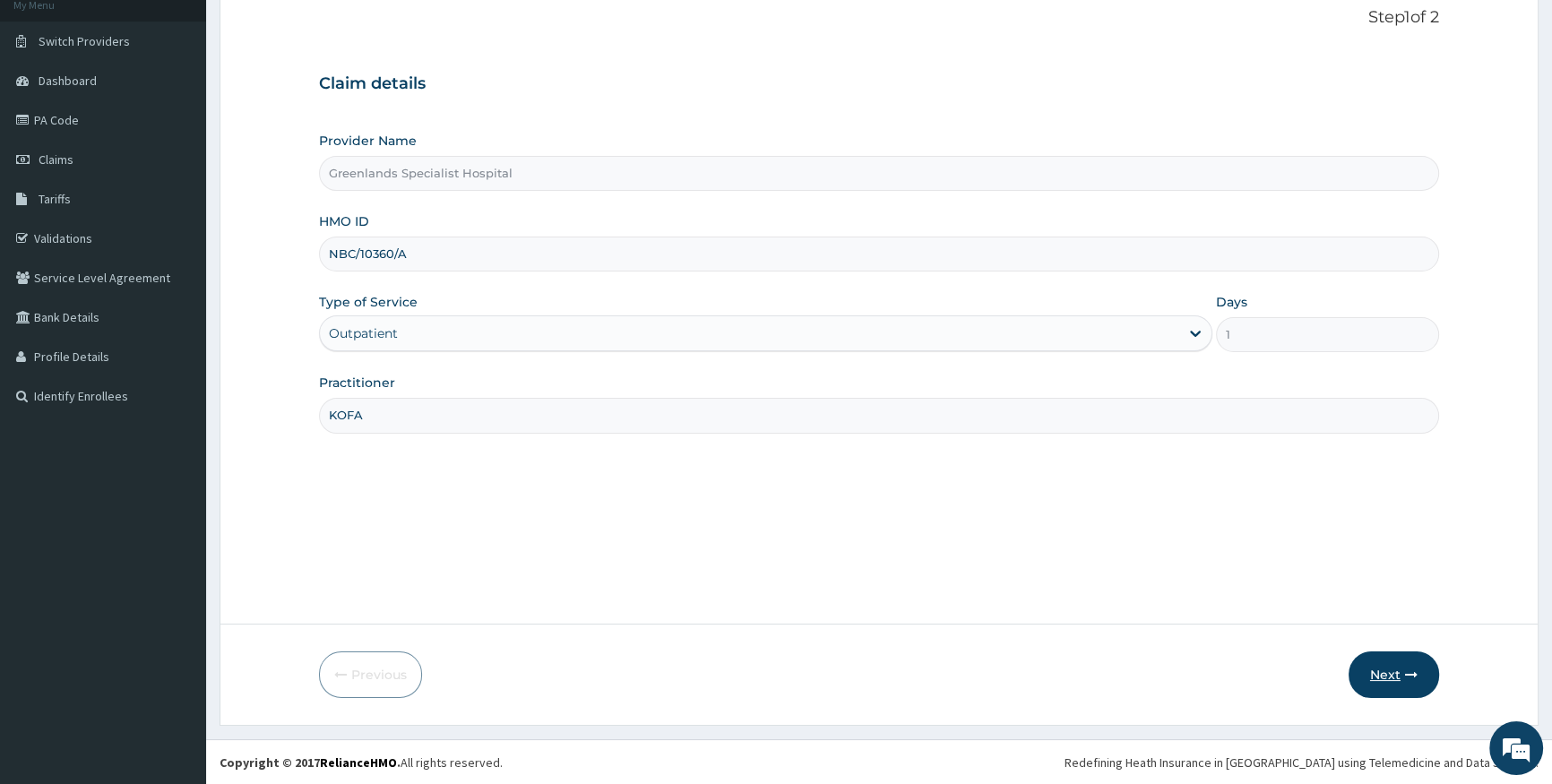
click at [1392, 687] on button "Next" at bounding box center [1393, 674] width 90 height 47
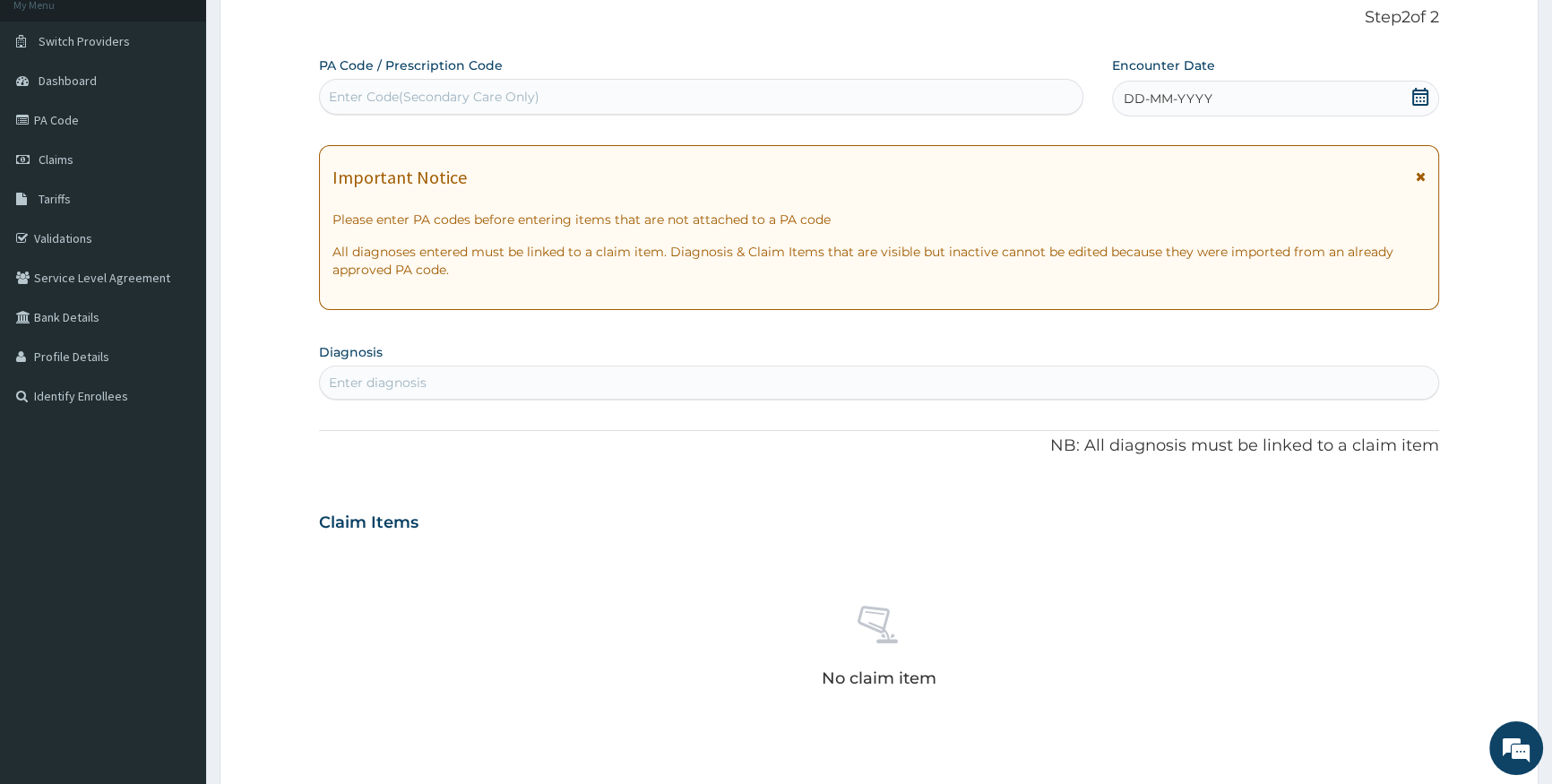
click at [814, 90] on div "Enter Code(Secondary Care Only)" at bounding box center [700, 96] width 762 height 29
paste input "PA/DDB087"
type input "PA/DDB087"
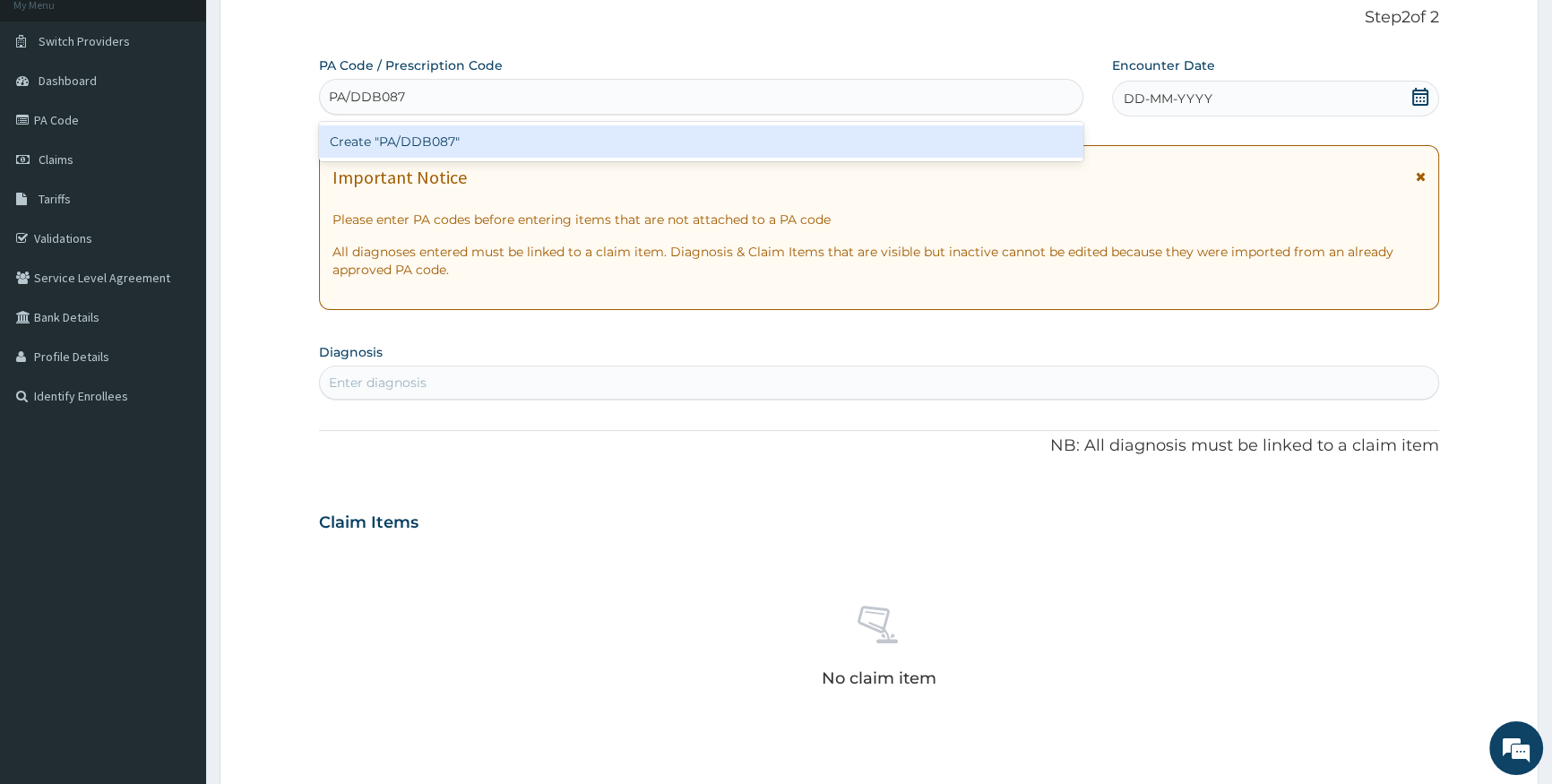
click at [800, 132] on div "Create "PA/DDB087"" at bounding box center [700, 141] width 764 height 32
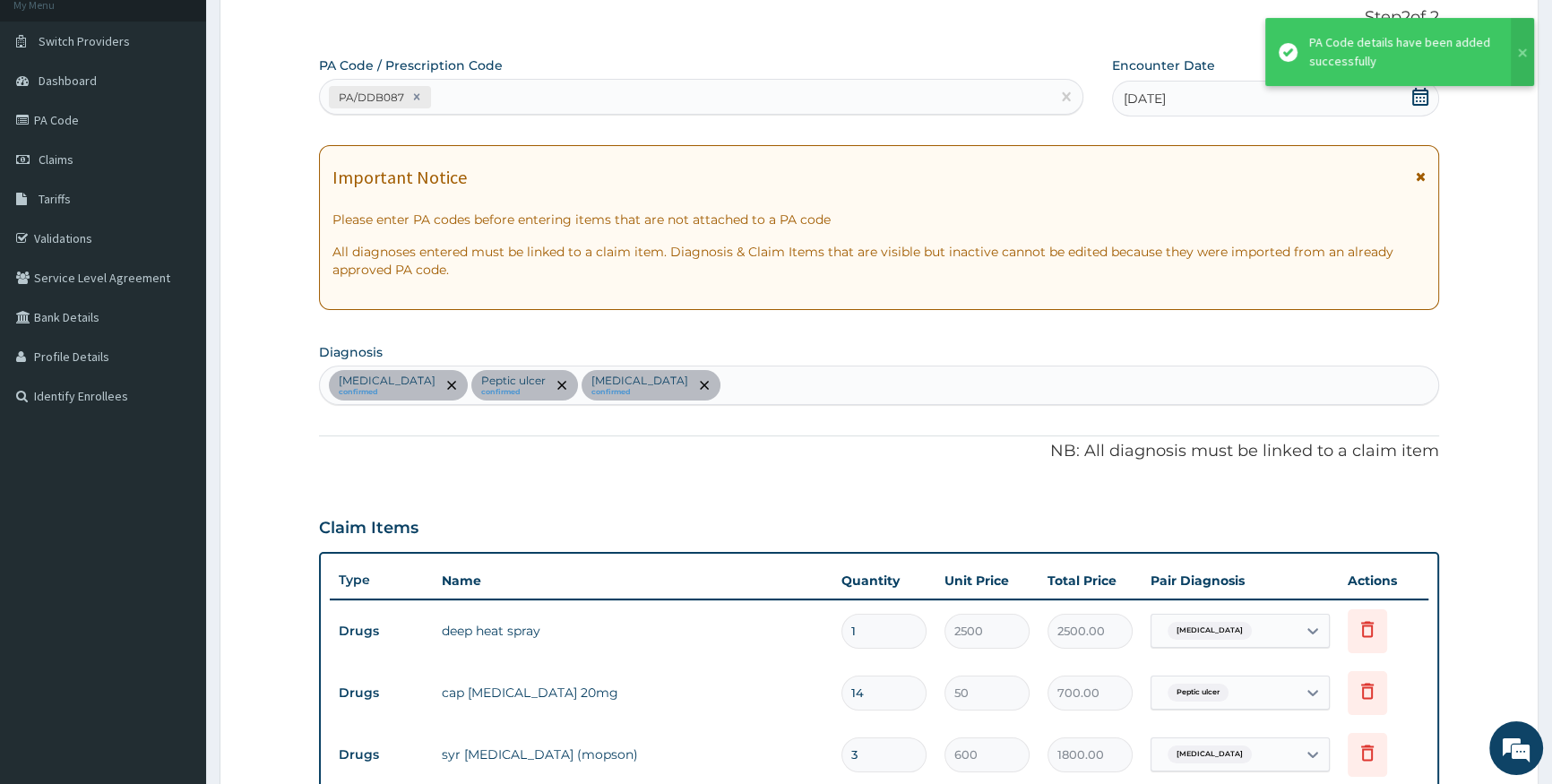
scroll to position [538, 0]
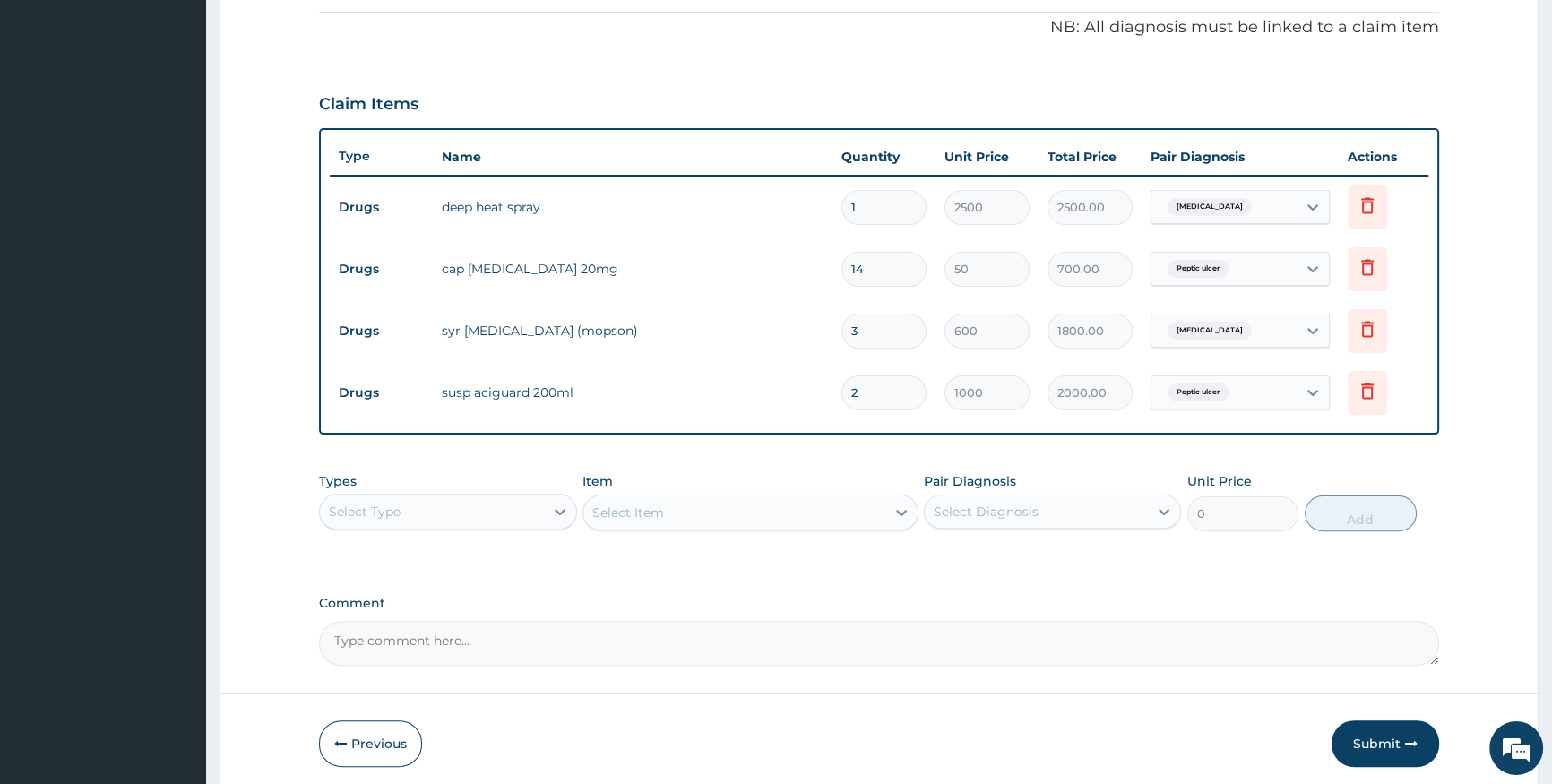
click at [406, 513] on div "Select Type" at bounding box center [431, 511] width 223 height 29
type input "DRUG"
click at [420, 559] on div "Drugs" at bounding box center [447, 556] width 257 height 32
click at [647, 501] on div "Select Item" at bounding box center [751, 512] width 336 height 36
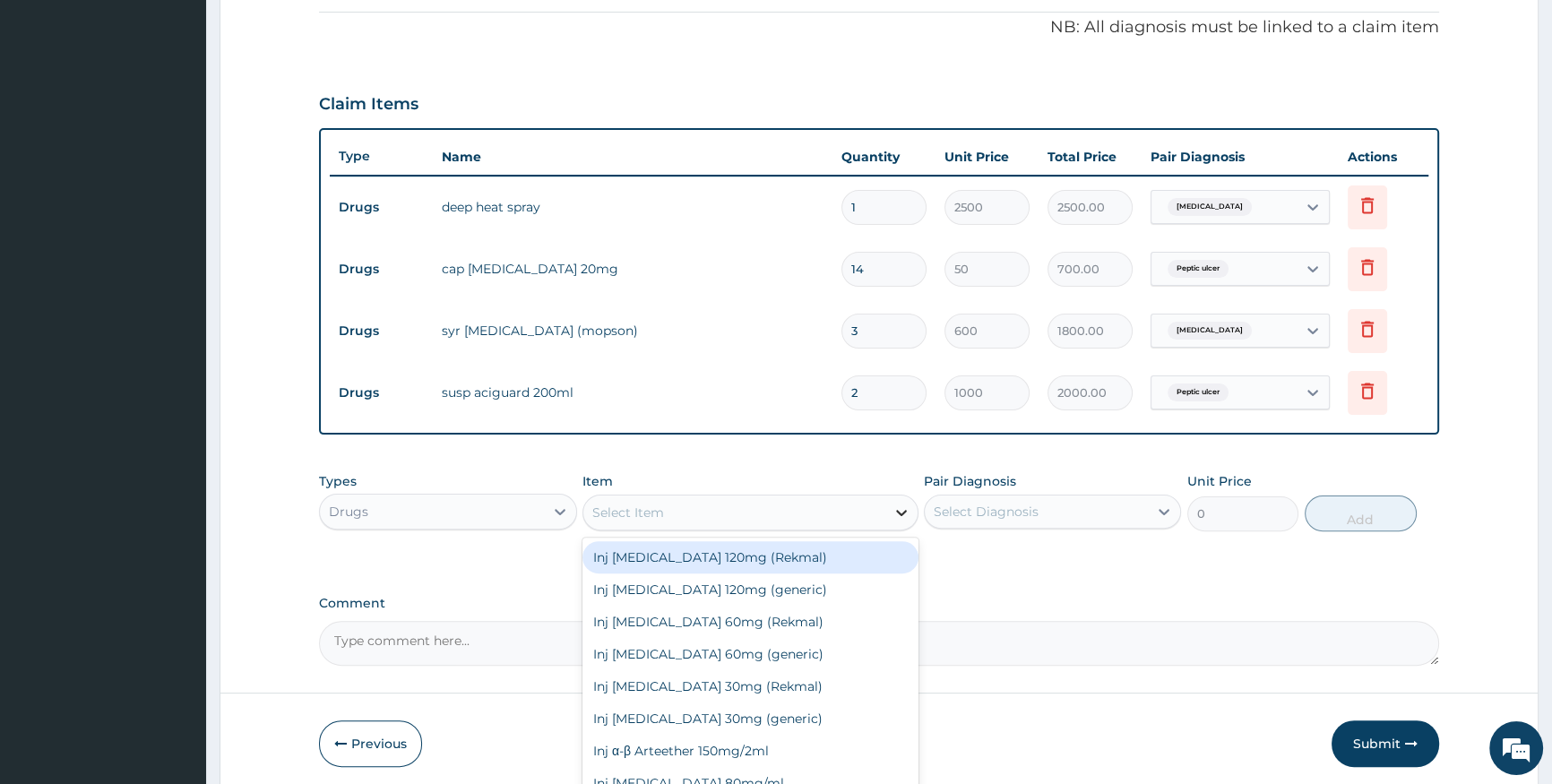
click at [896, 517] on icon at bounding box center [902, 512] width 18 height 18
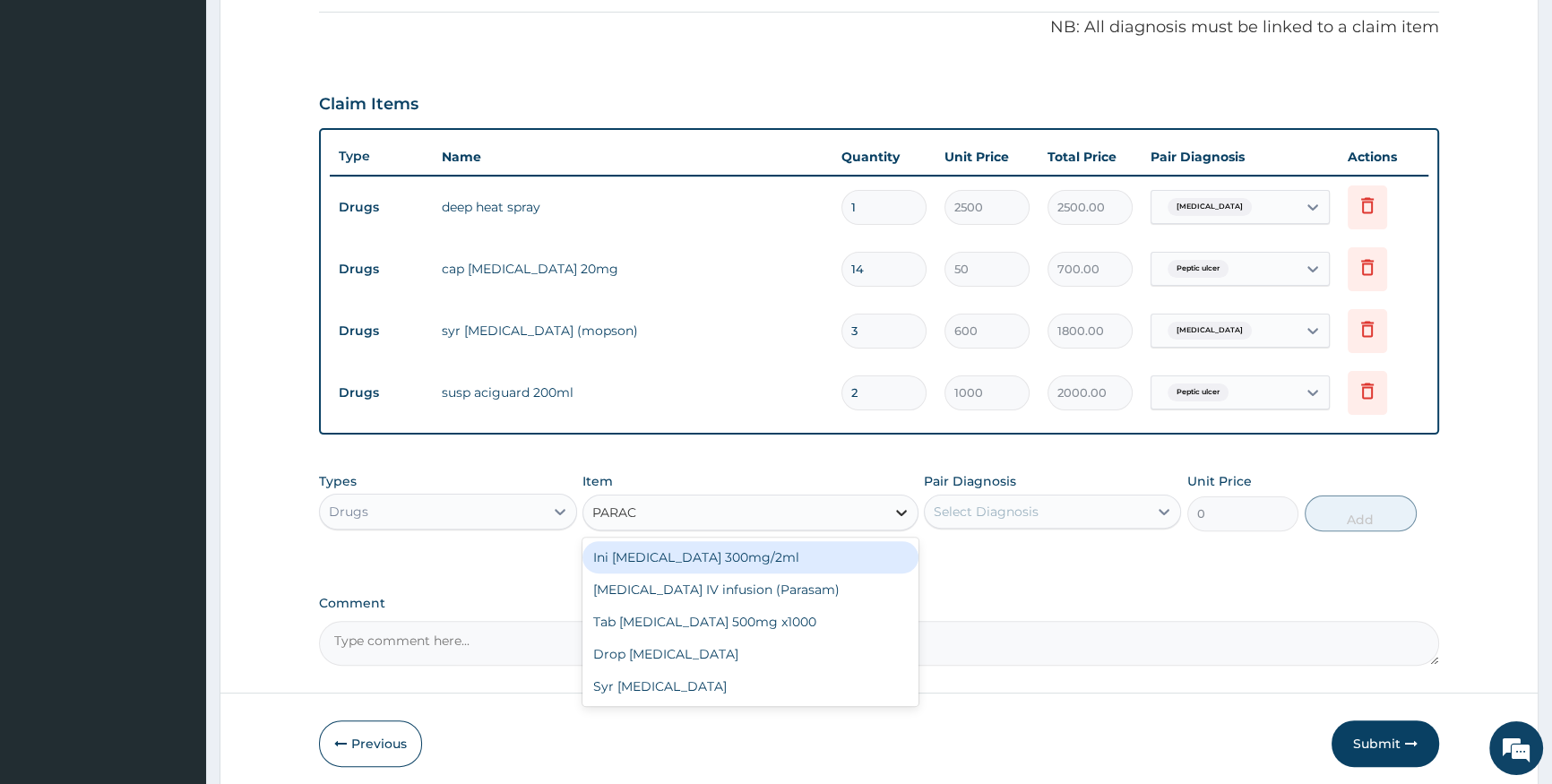
type input "PARACE"
click at [893, 552] on div "Ini Paracetamol 300mg/2ml" at bounding box center [751, 557] width 336 height 32
type input "200"
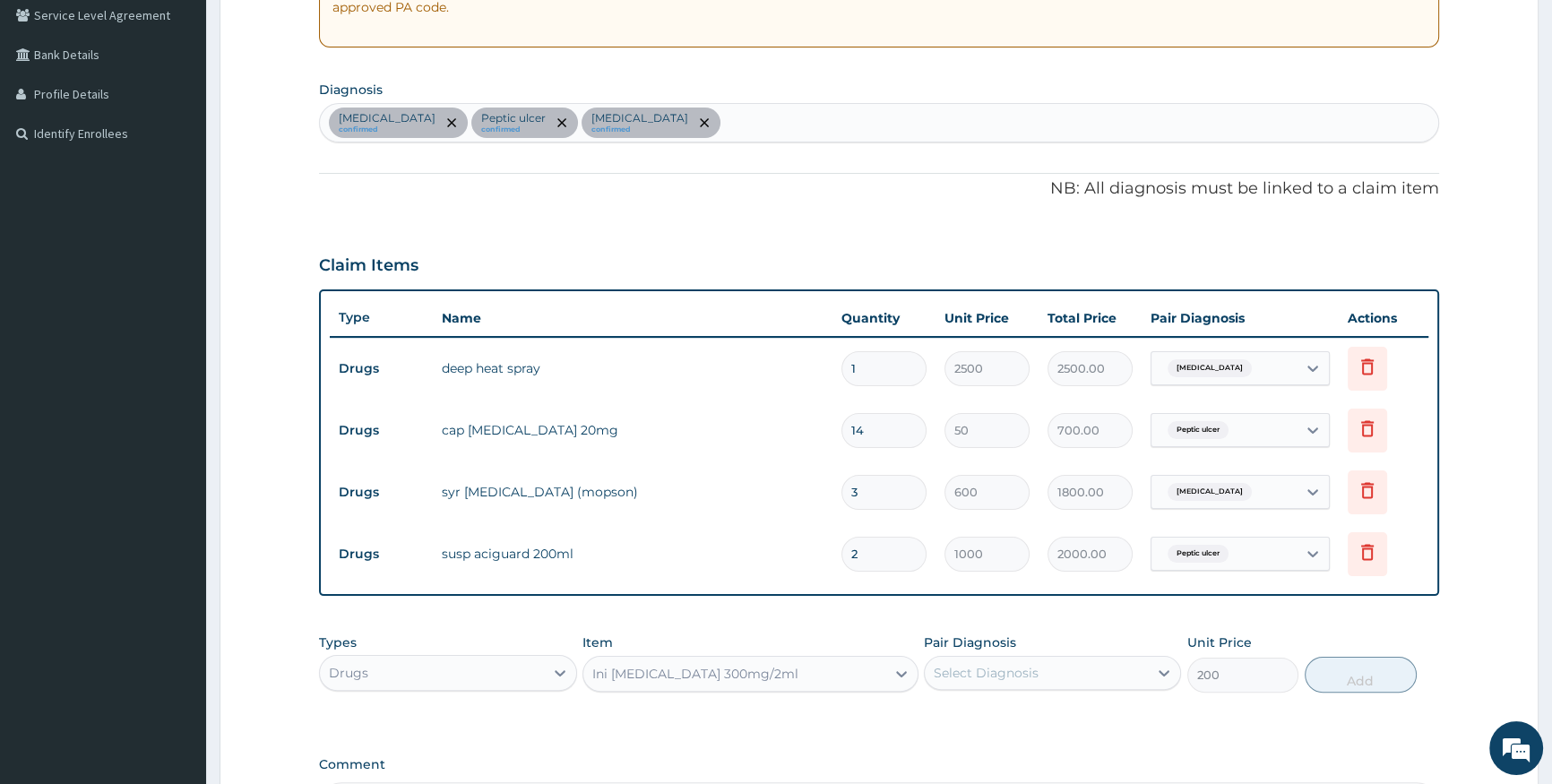
scroll to position [376, 0]
click at [773, 119] on div "Low back pain confirmed Peptic ulcer confirmed Indigestion confirmed" at bounding box center [879, 124] width 1118 height 38
click at [976, 678] on div "Select Diagnosis" at bounding box center [986, 674] width 105 height 18
click at [995, 703] on div "Low back pain" at bounding box center [1052, 719] width 257 height 37
checkbox input "true"
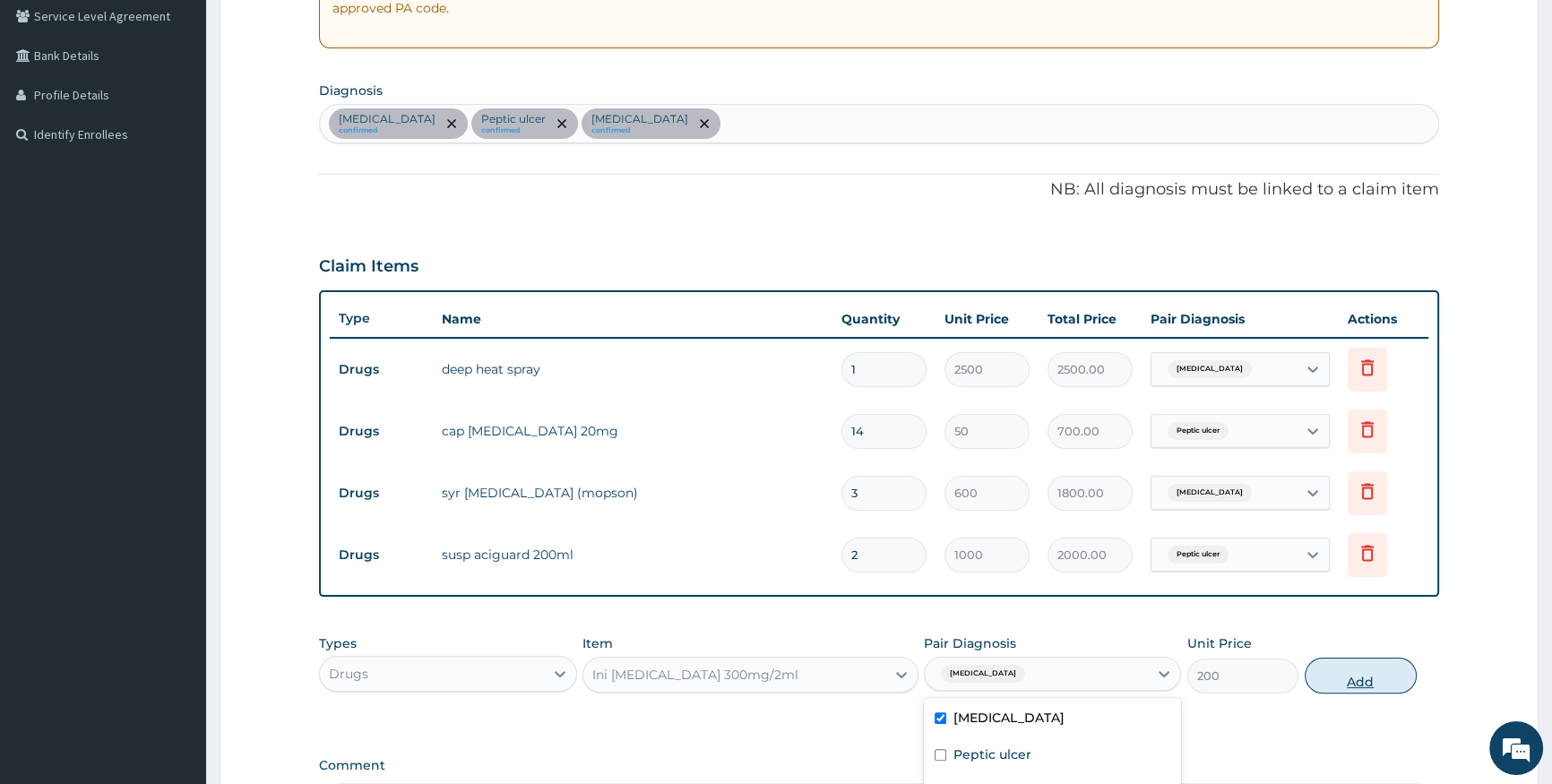
click at [1364, 676] on button "Add" at bounding box center [1360, 675] width 112 height 36
type input "0"
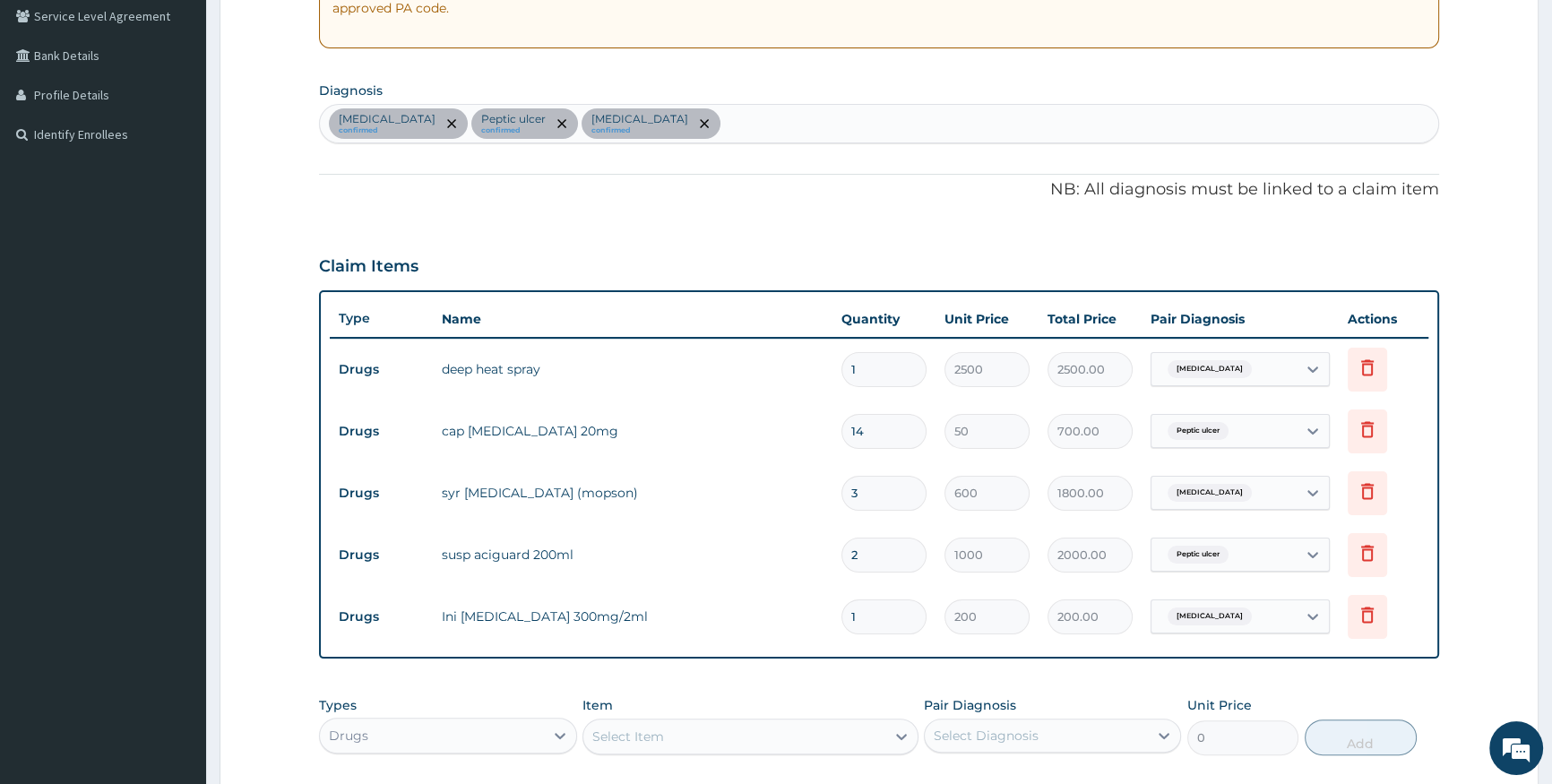
type input "0.00"
type input "2"
type input "400.00"
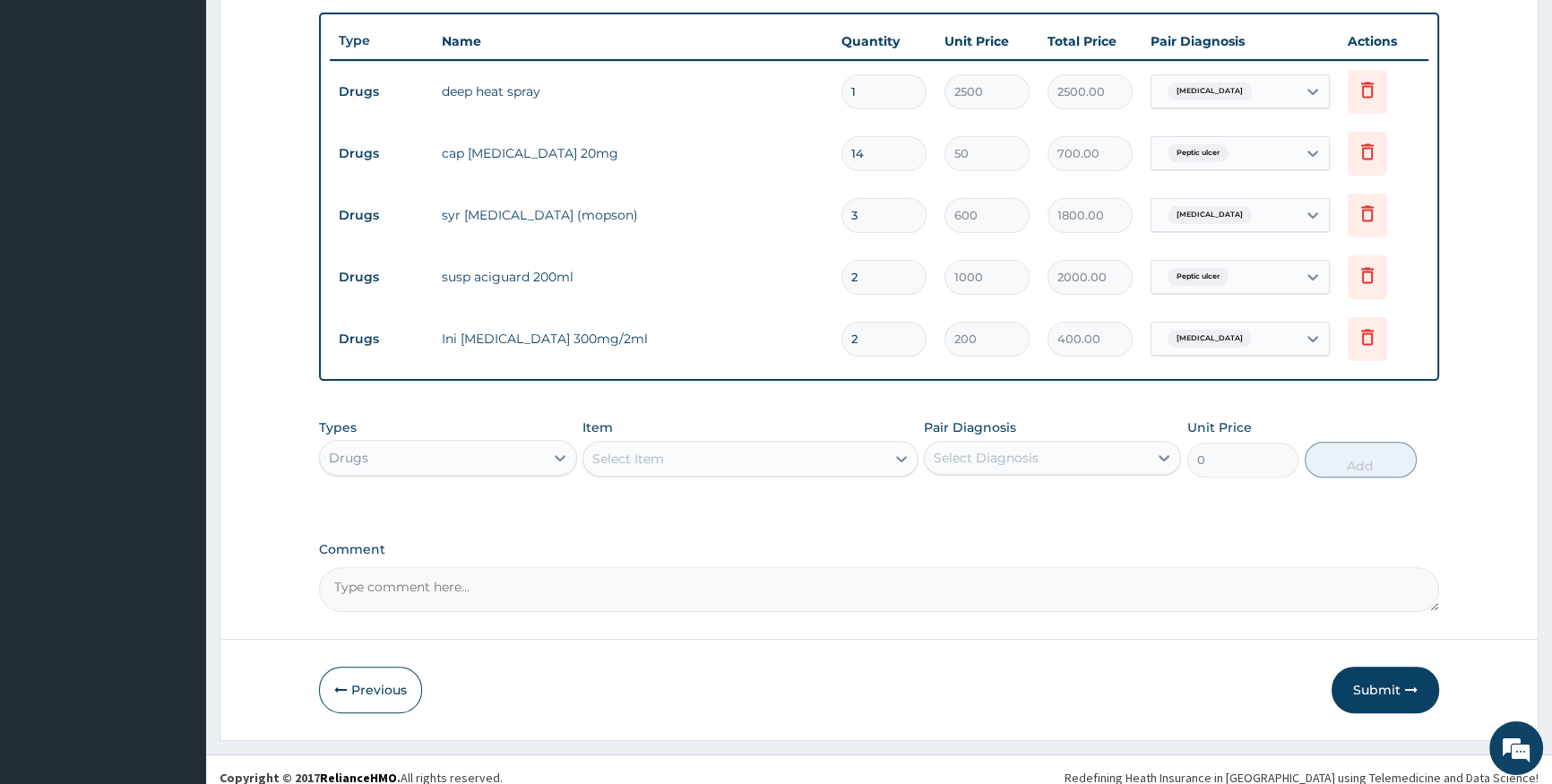
scroll to position [670, 0]
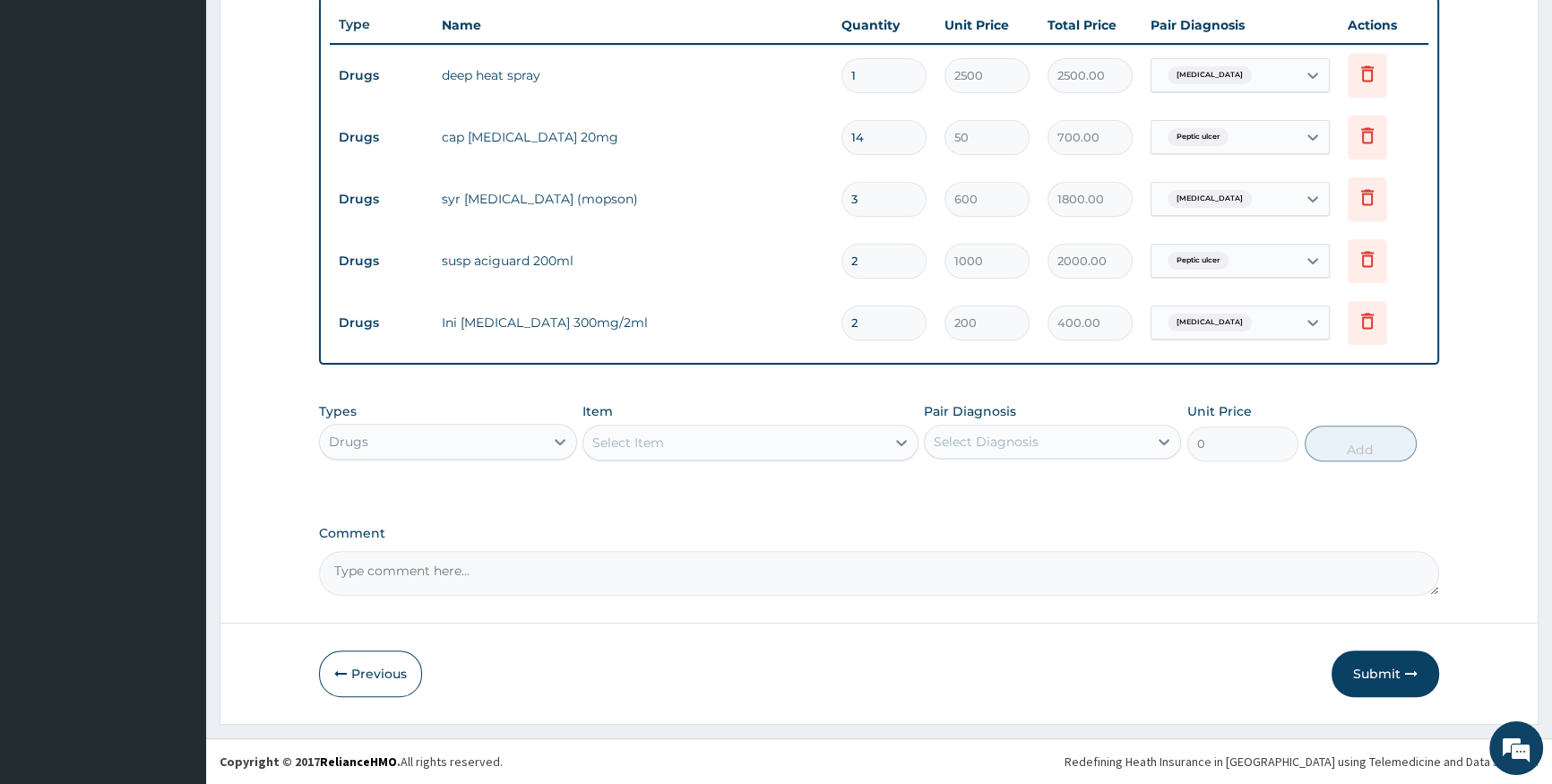
type input "2"
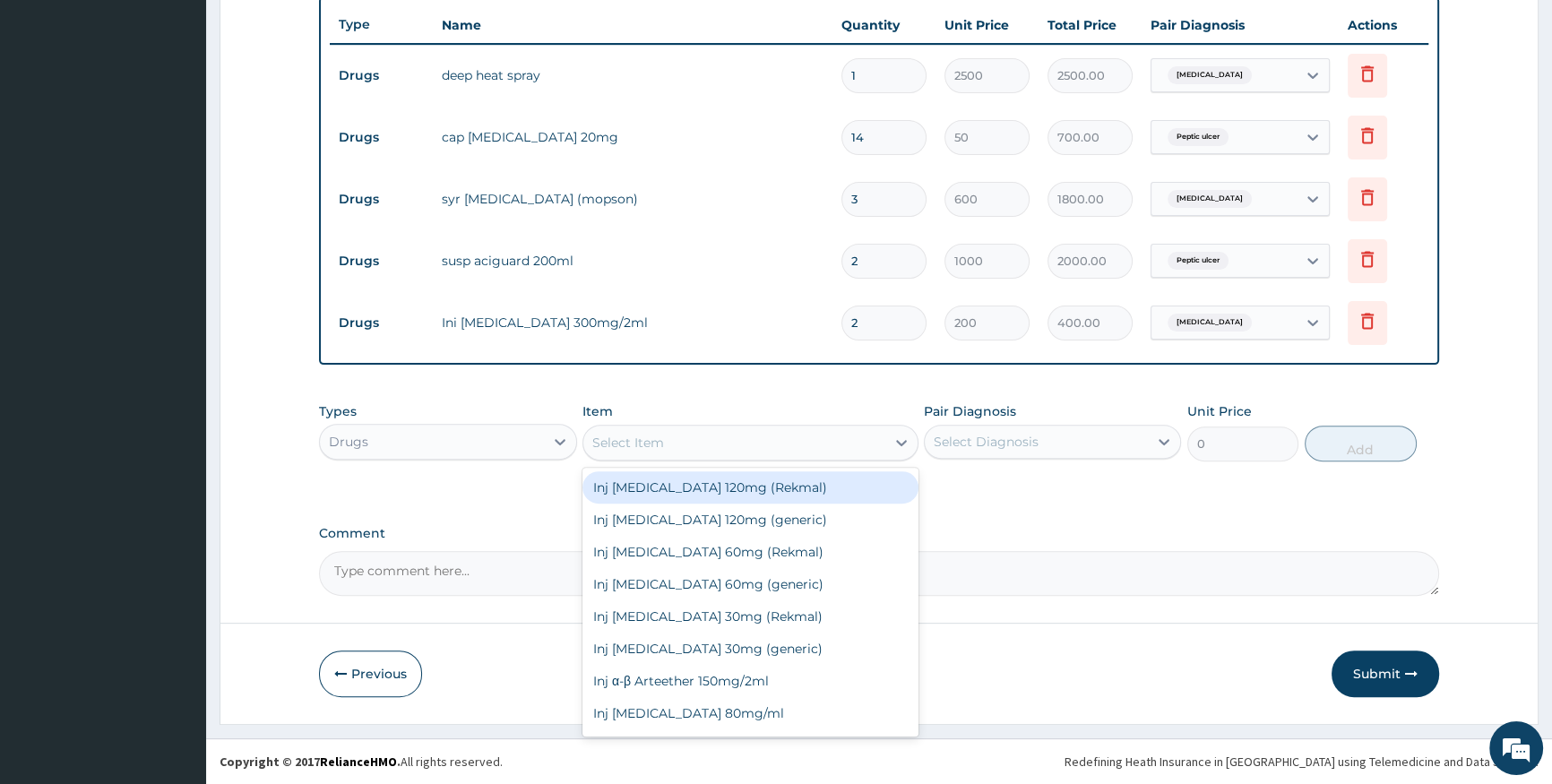
click at [601, 450] on div "Select Item" at bounding box center [629, 443] width 71 height 18
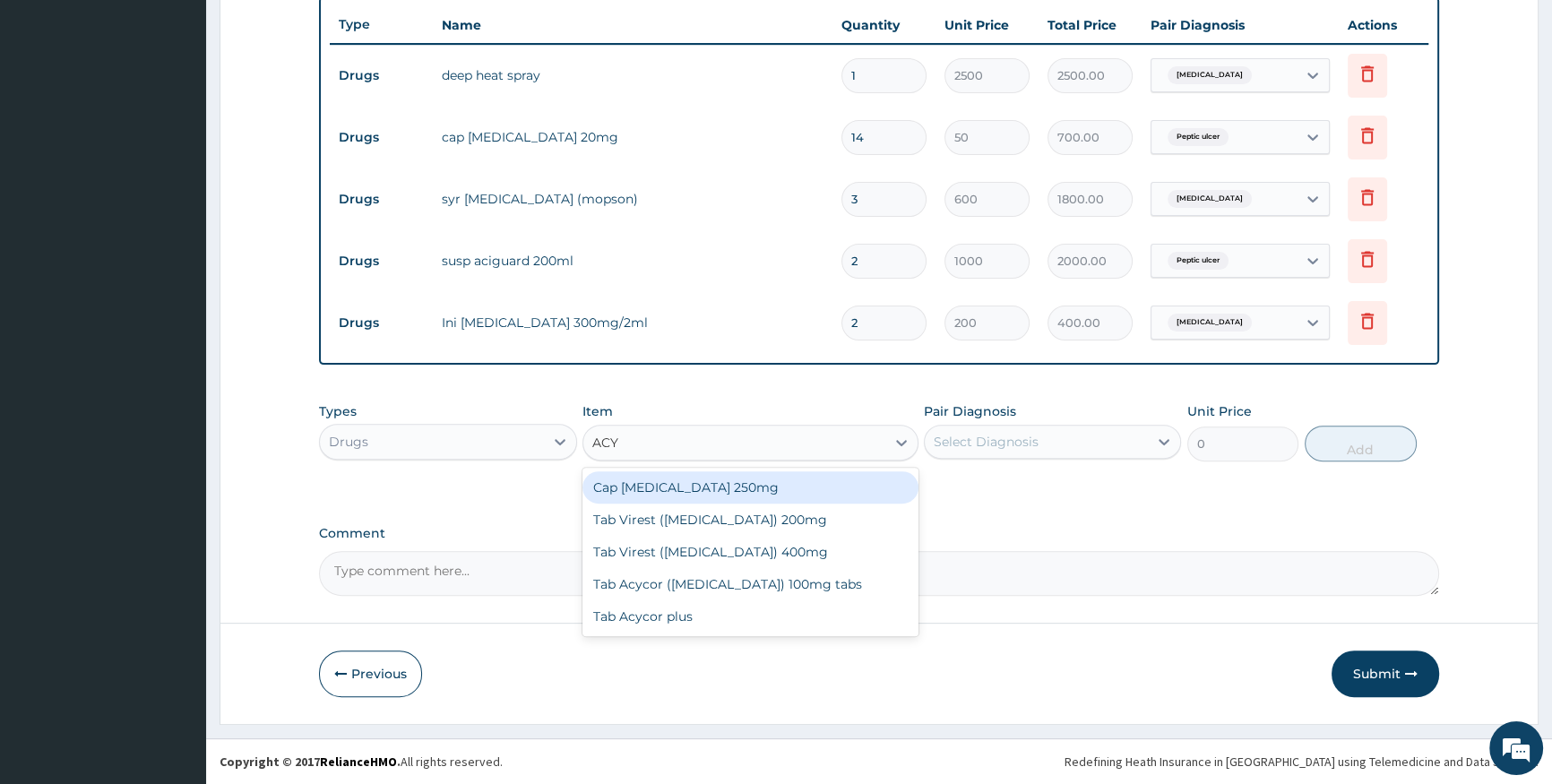
type input "ACYC"
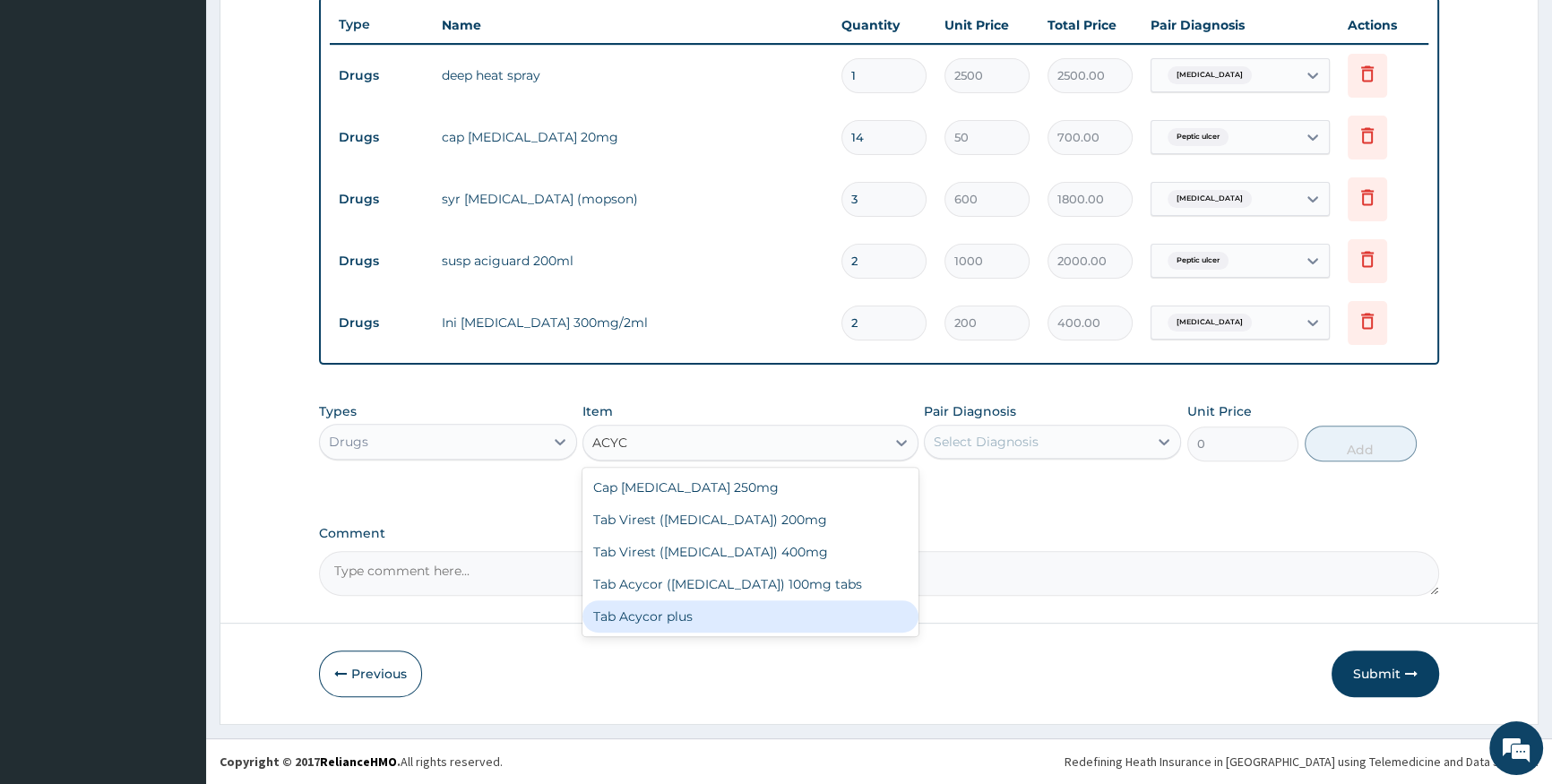
click at [663, 613] on div "Tab Acycor plus" at bounding box center [751, 616] width 336 height 32
type input "70"
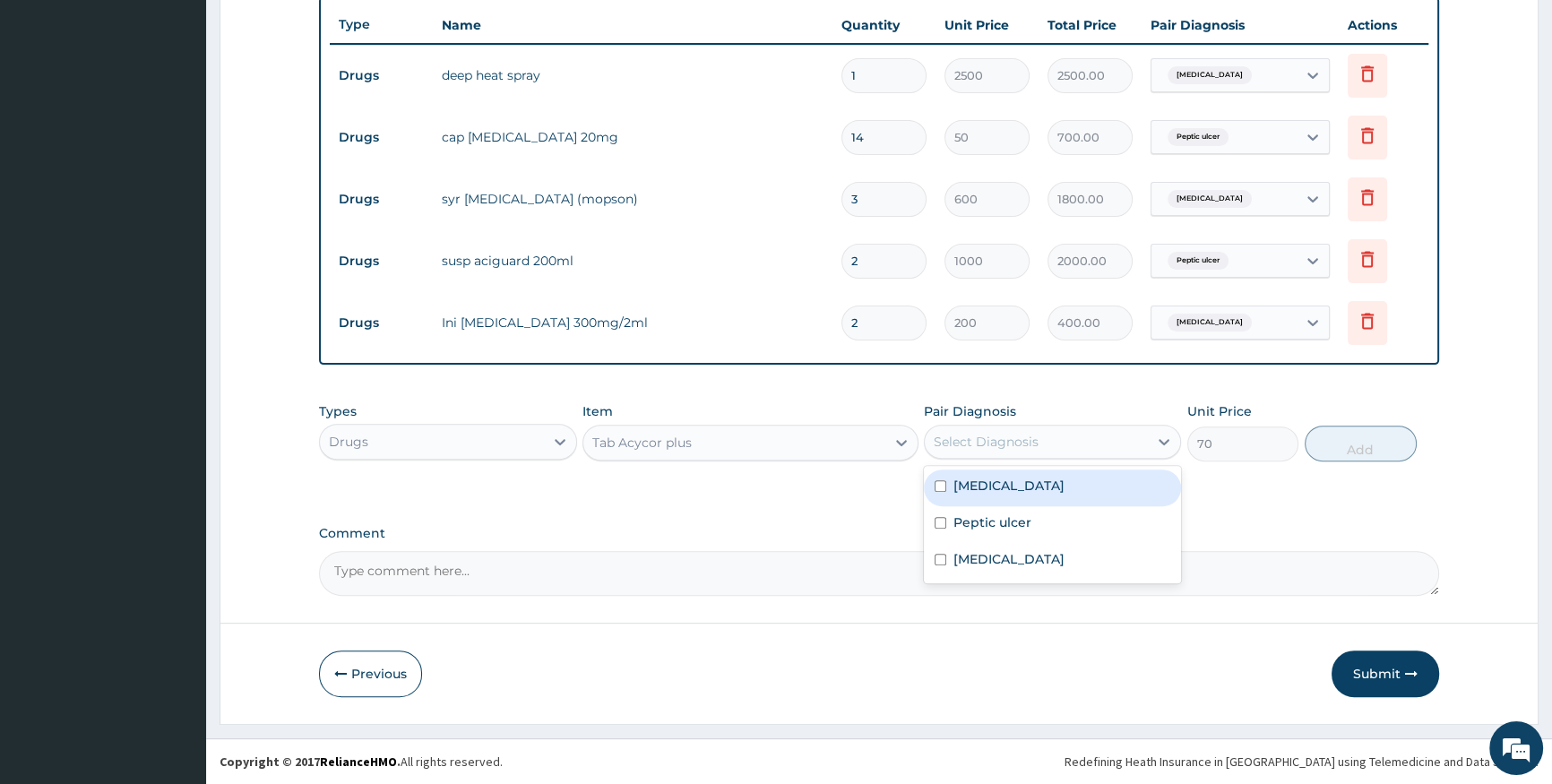
click at [1021, 447] on div "Select Diagnosis" at bounding box center [986, 442] width 105 height 18
click at [1038, 481] on label "Low back pain" at bounding box center [1009, 485] width 111 height 18
checkbox input "true"
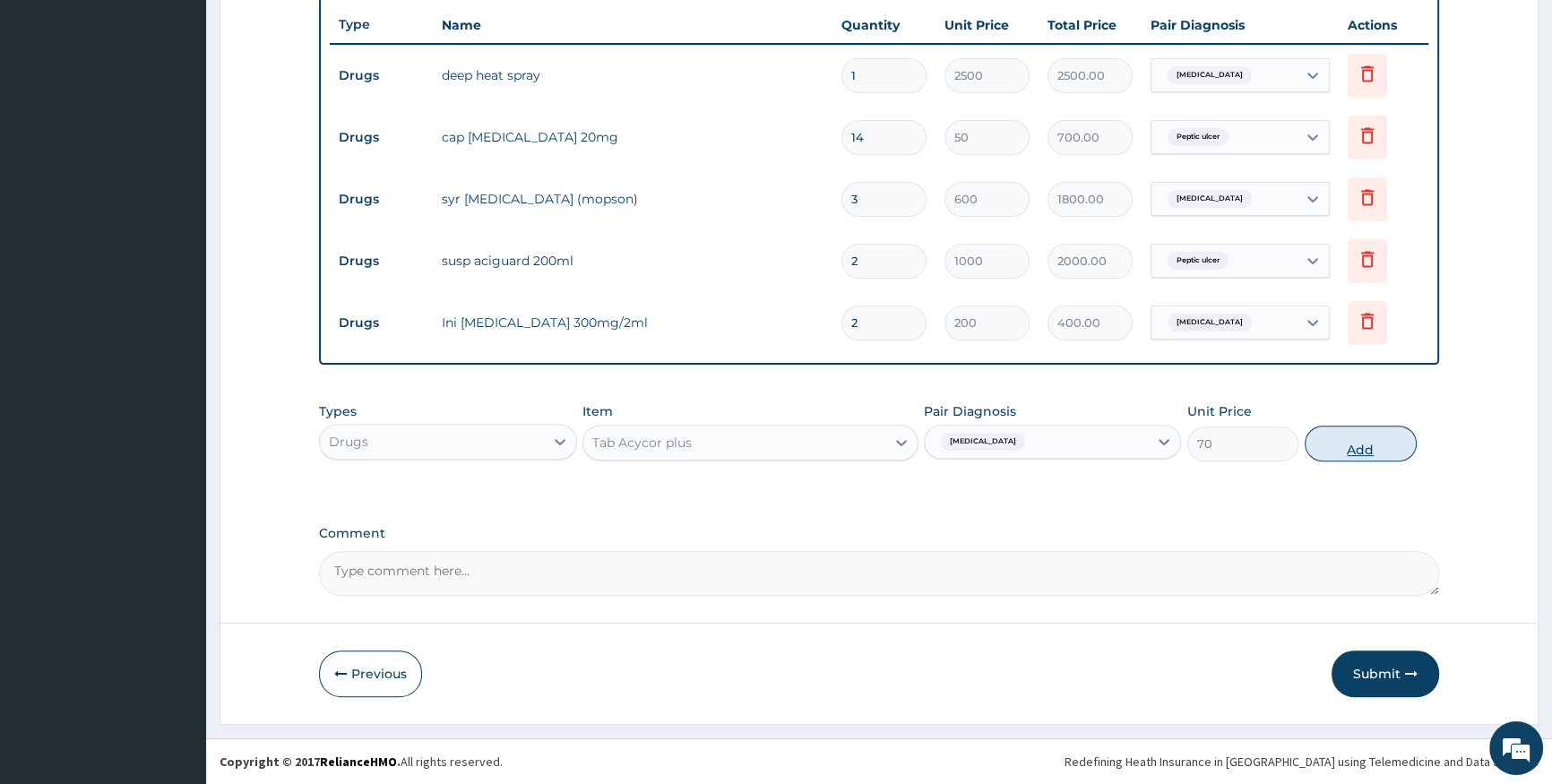
click at [1391, 443] on button "Add" at bounding box center [1360, 444] width 112 height 36
type input "0"
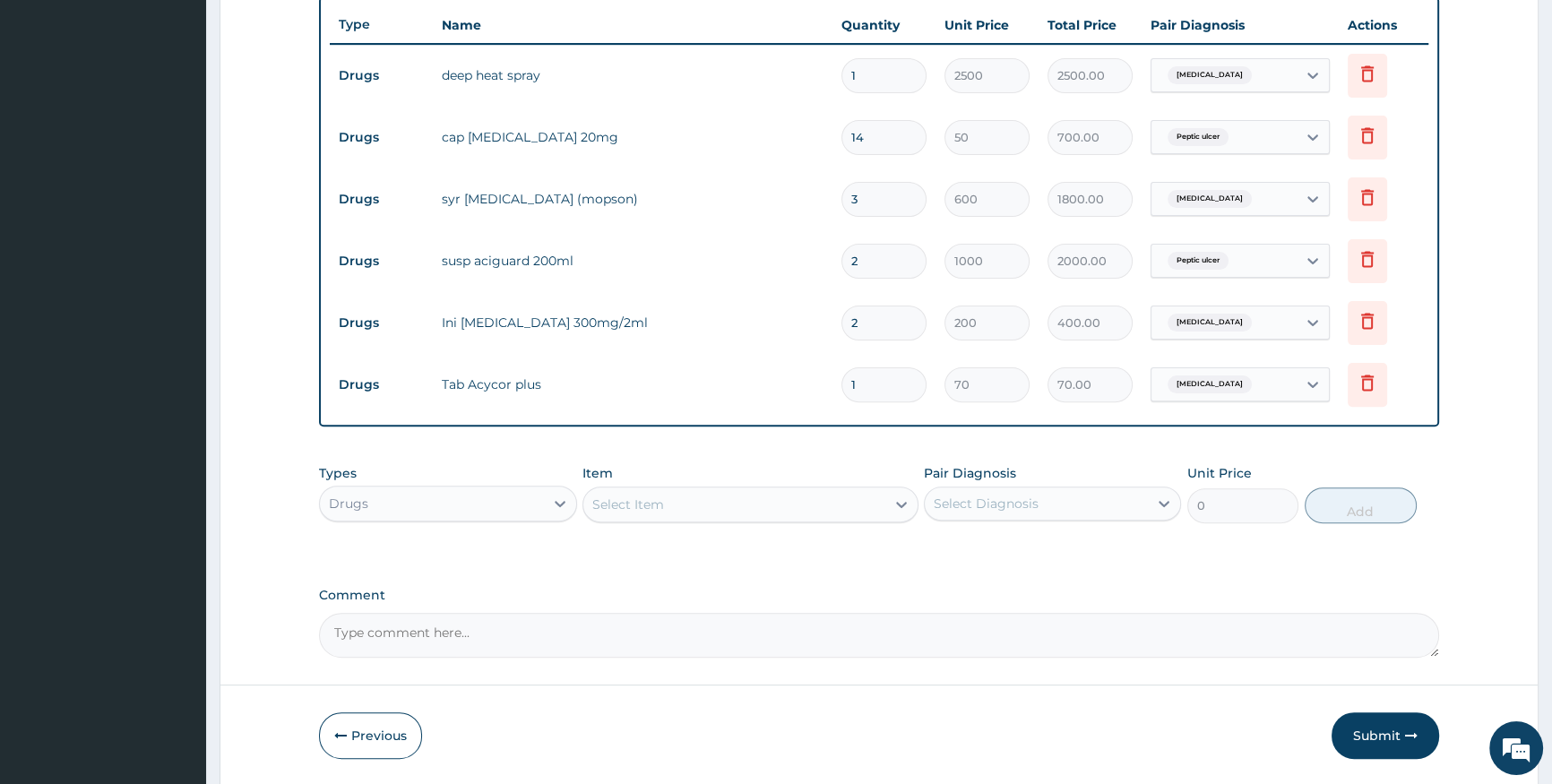
type input "0.00"
type input "1"
type input "70.00"
type input "10"
type input "700.00"
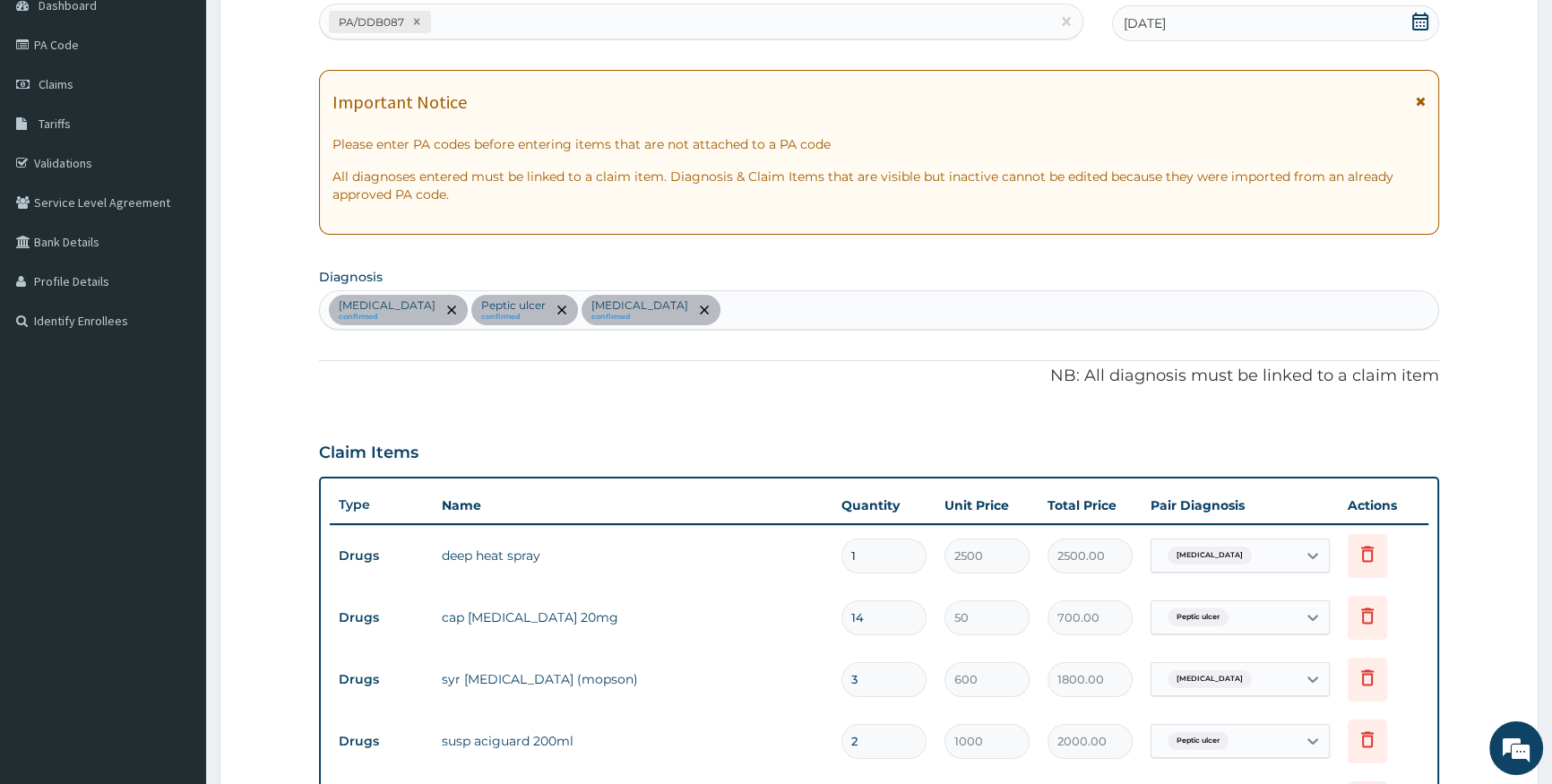
scroll to position [181, 0]
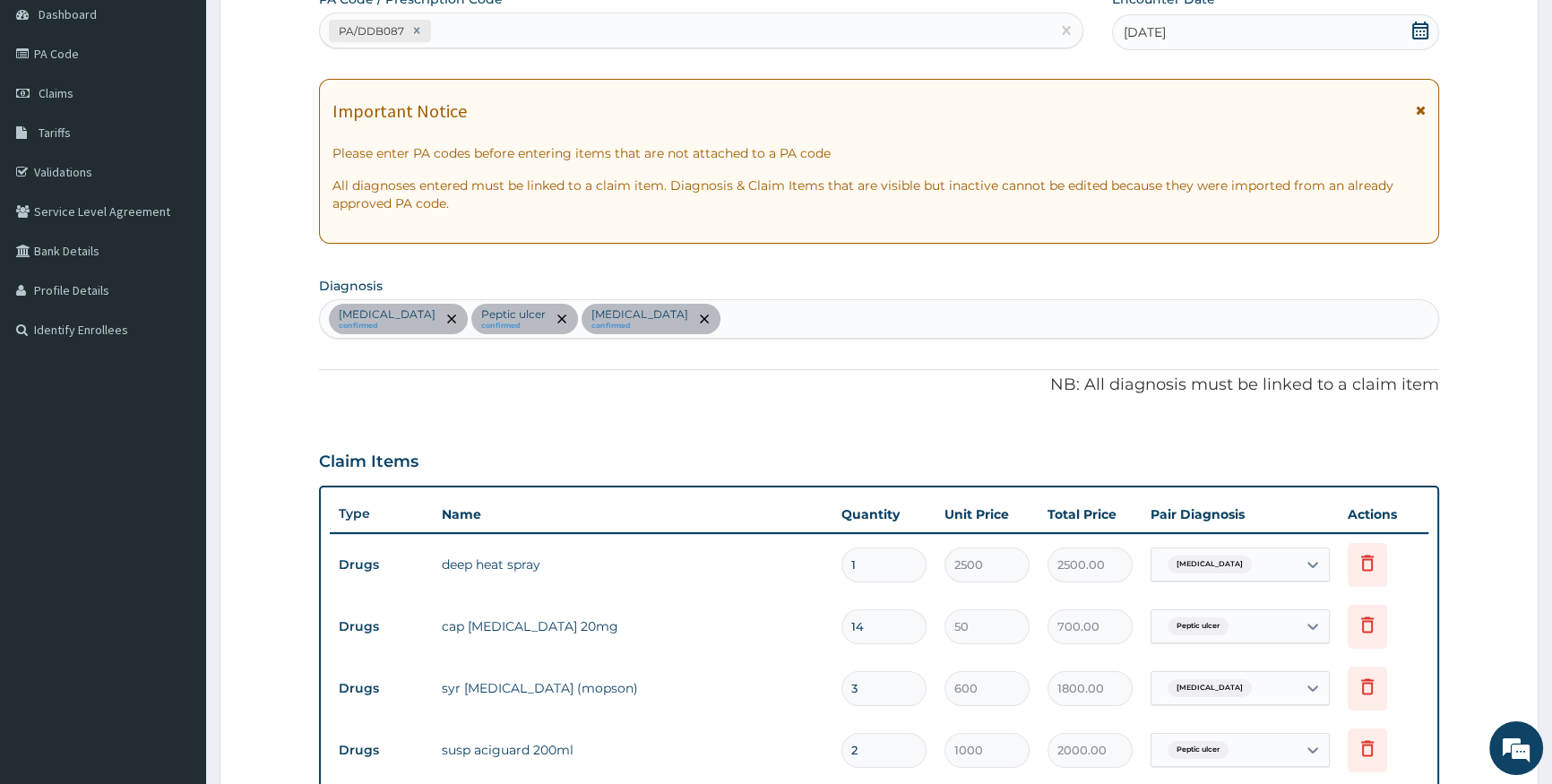
type input "10"
click at [1103, 307] on div "Low back pain confirmed Peptic ulcer confirmed Indigestion confirmed" at bounding box center [879, 319] width 1118 height 38
type input "MALa"
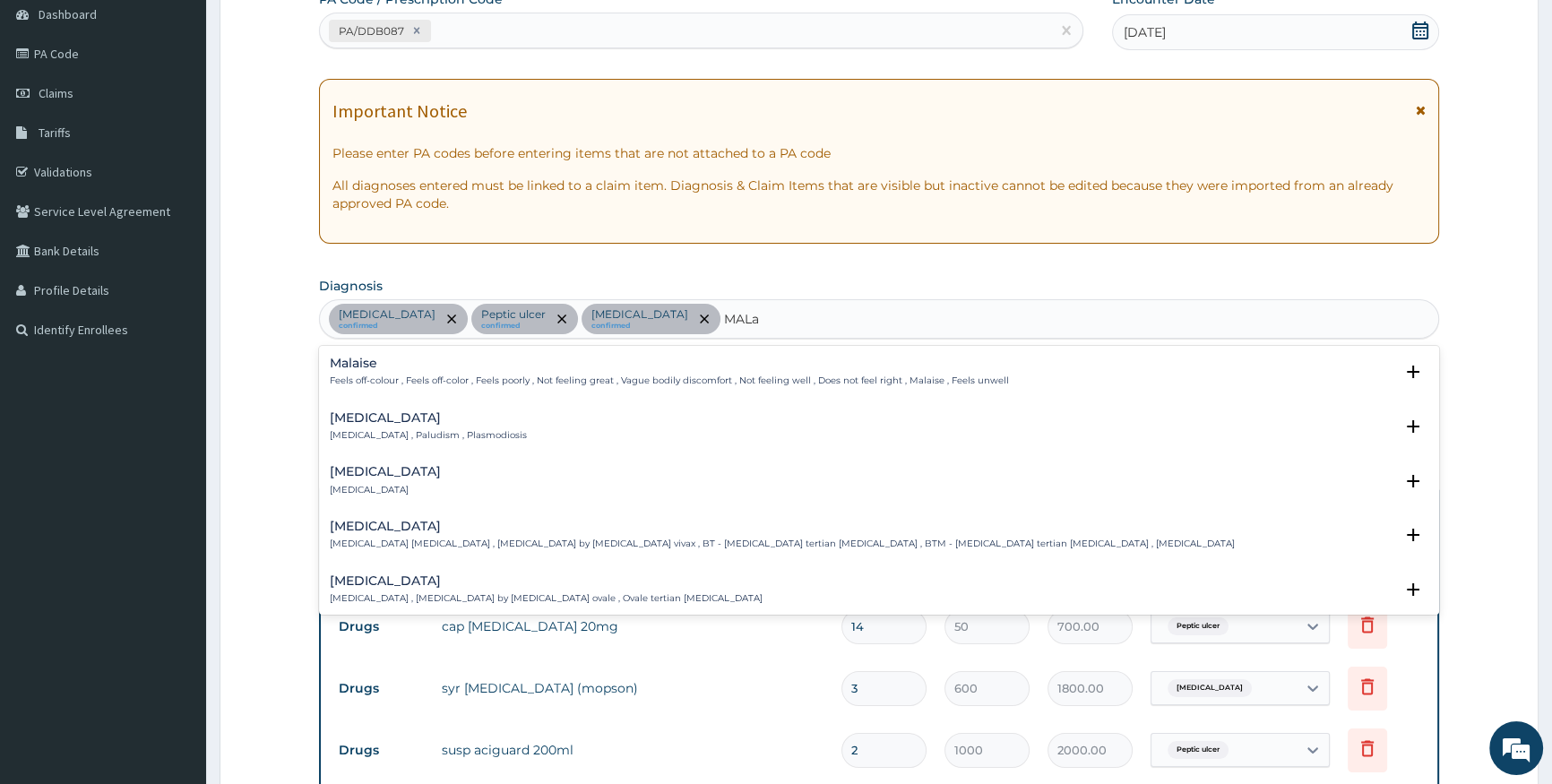
click at [358, 431] on p "Malaria , Paludism , Plasmodiosis" at bounding box center [428, 435] width 198 height 13
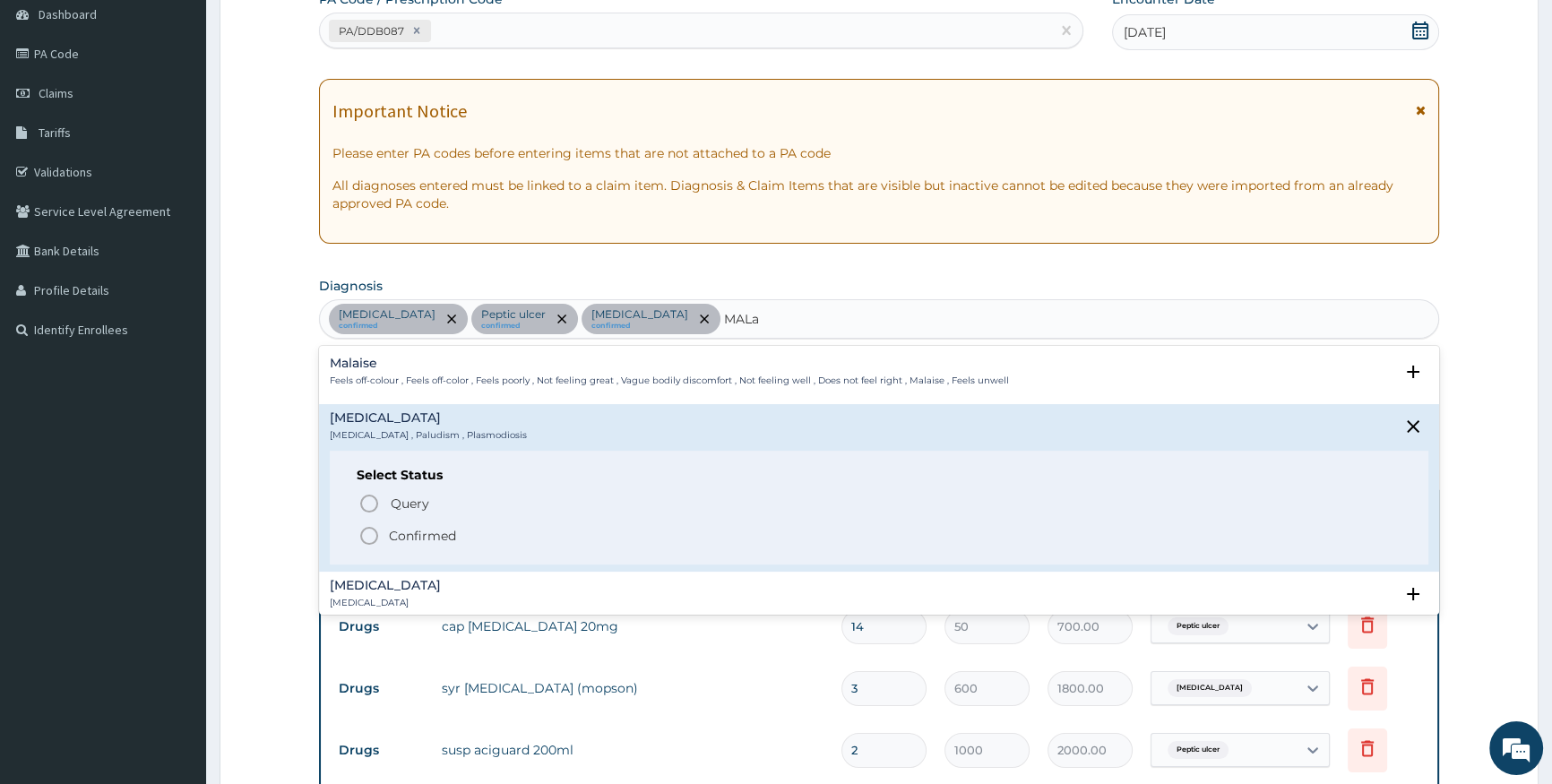
click at [375, 534] on icon "status option filled" at bounding box center [369, 536] width 22 height 22
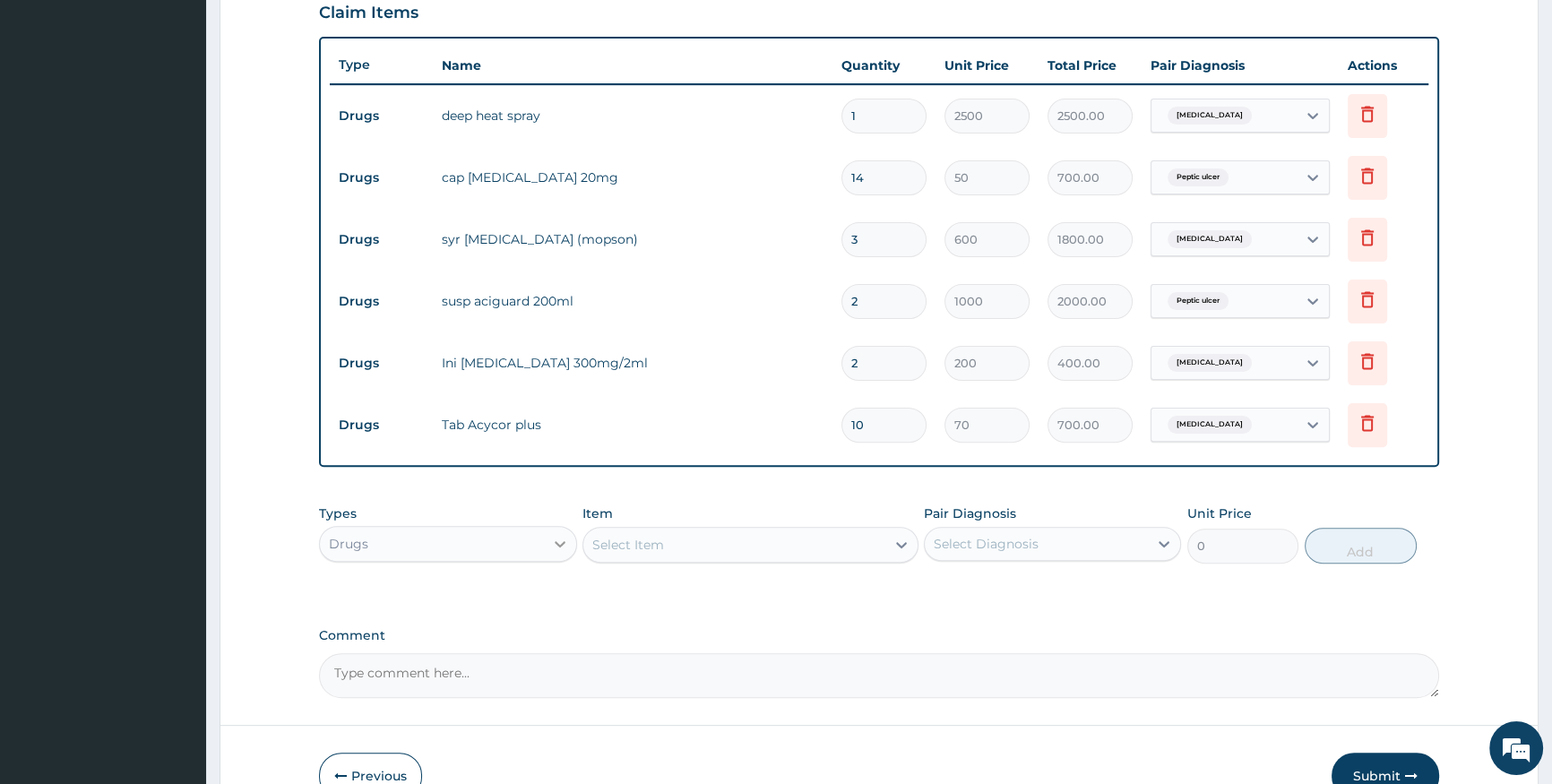
scroll to position [670, 0]
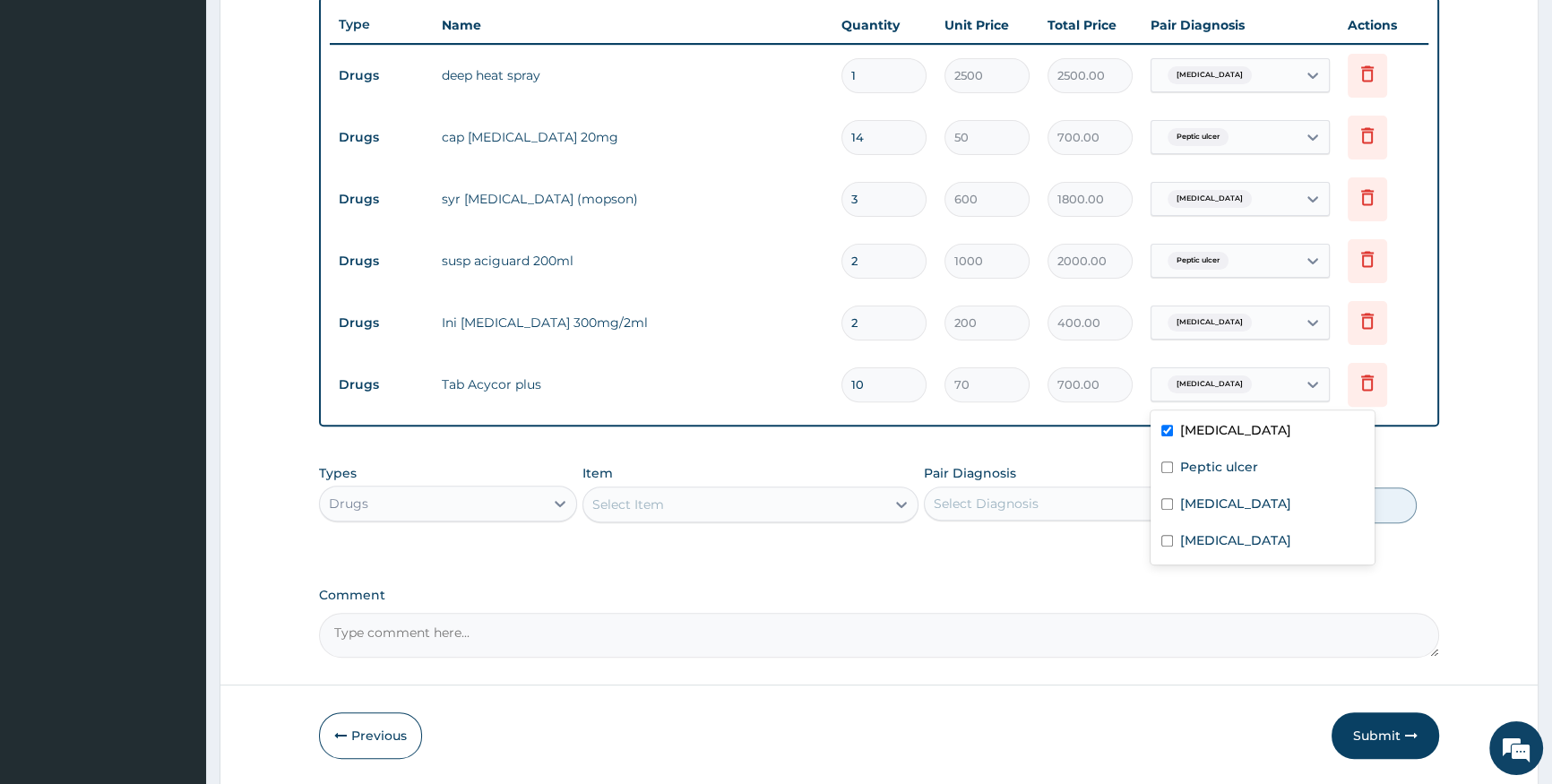
click at [1296, 383] on div "Low back pain" at bounding box center [1224, 384] width 145 height 31
click at [1284, 534] on div "Malaria" at bounding box center [1263, 542] width 224 height 37
checkbox input "true"
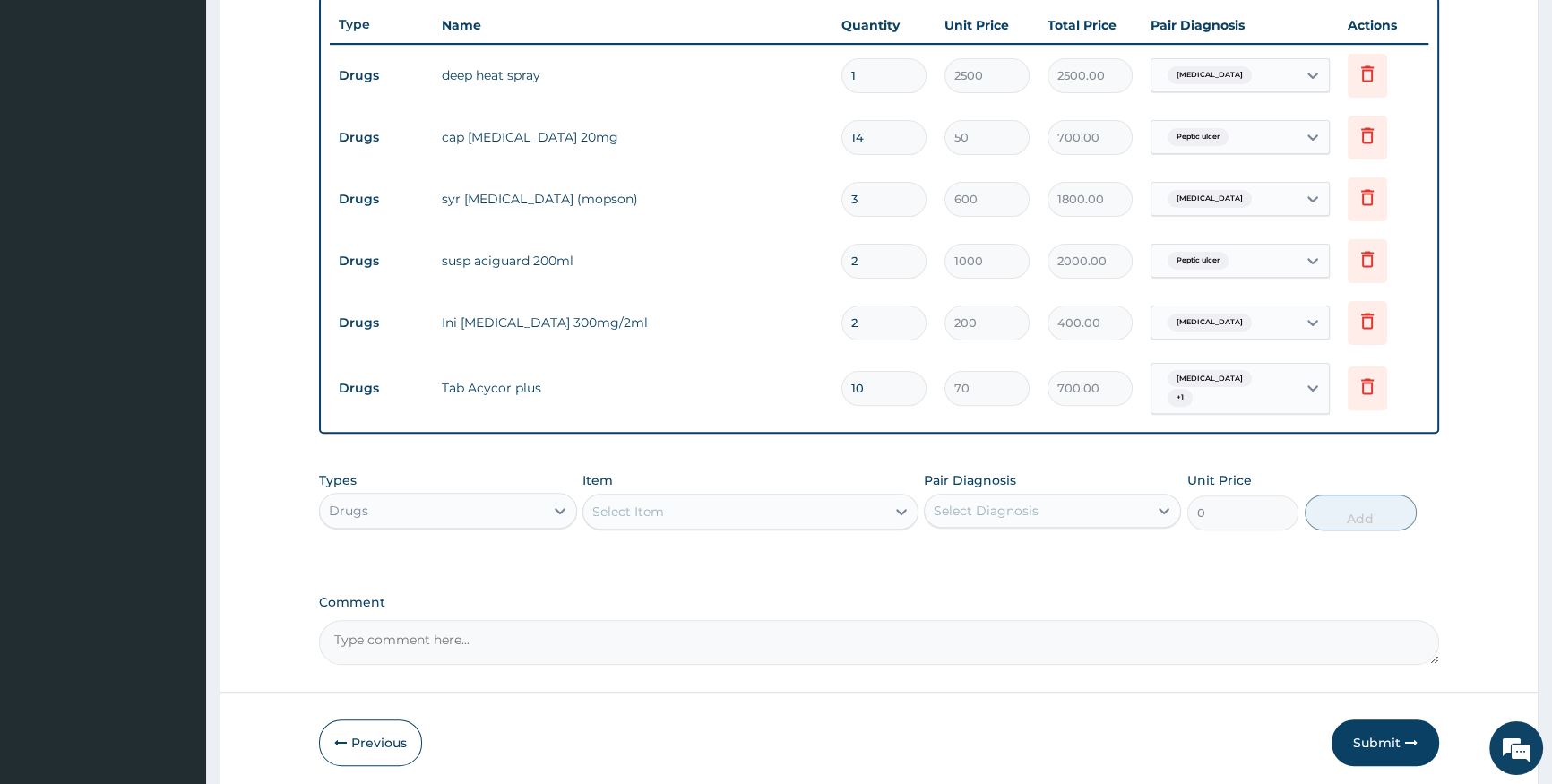
drag, startPoint x: 1448, startPoint y: 441, endPoint x: 1294, endPoint y: 367, distance: 170.9
click at [1386, 418] on form "Step 2 of 2 PA Code / Prescription Code PA/DDB087 Encounter Date 16-09-2025 Imp…" at bounding box center [879, 109] width 1319 height 1369
click at [1319, 324] on icon at bounding box center [1313, 323] width 18 height 18
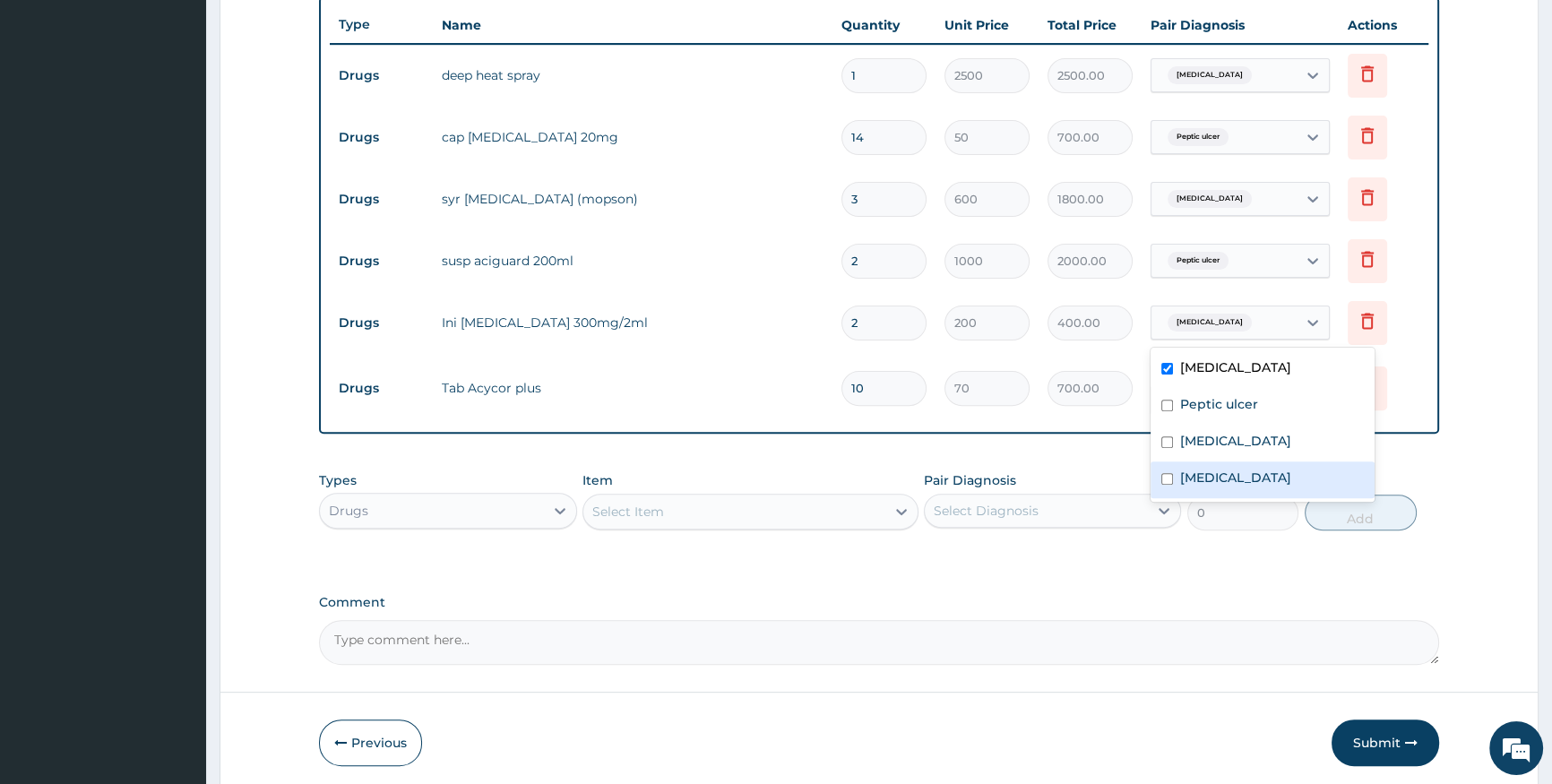
click at [1279, 476] on div "Malaria" at bounding box center [1263, 479] width 224 height 37
checkbox input "true"
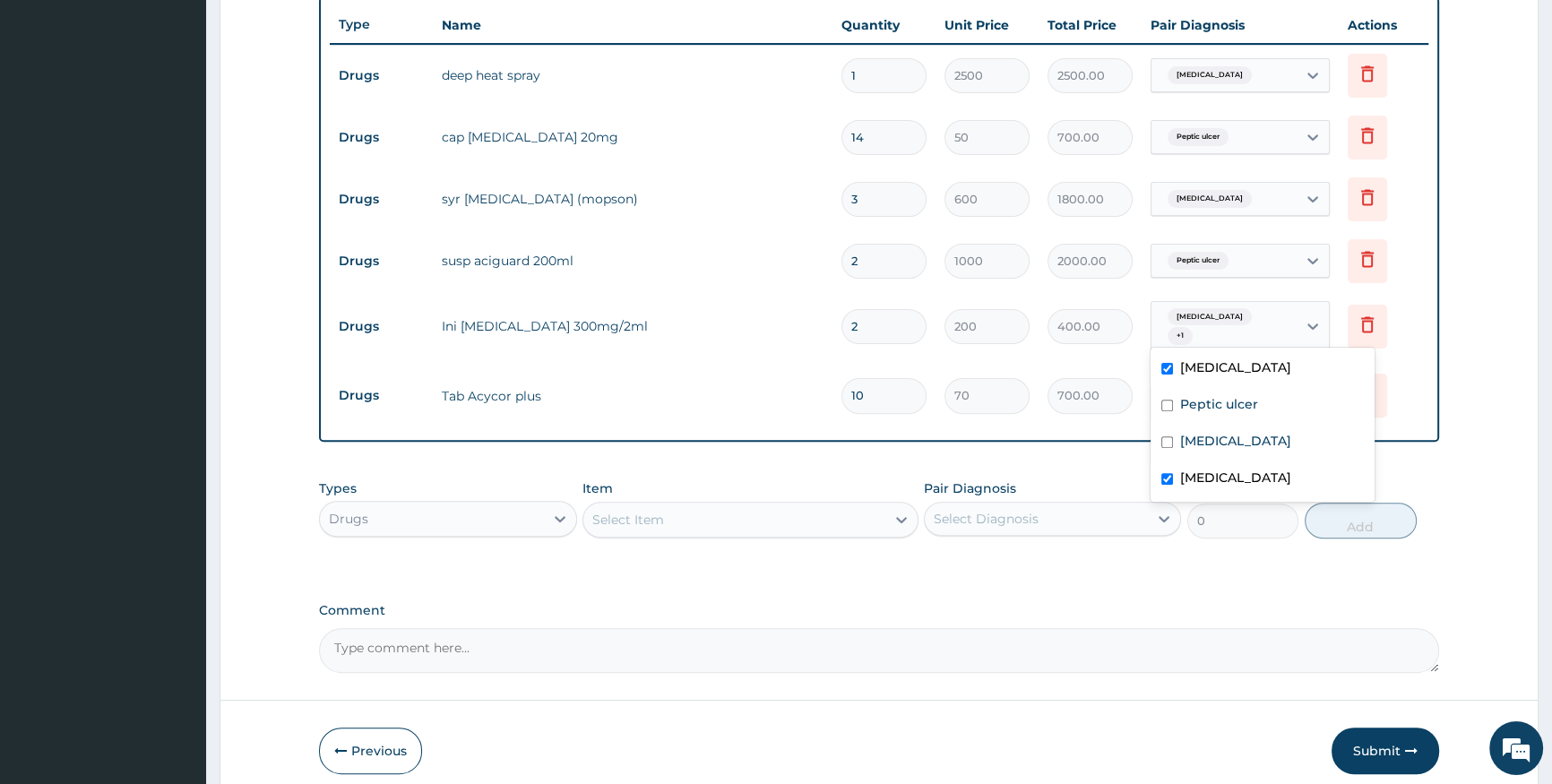
click at [1457, 466] on form "Step 2 of 2 PA Code / Prescription Code PA/DDB087 Encounter Date 16-09-2025 Imp…" at bounding box center [879, 113] width 1319 height 1375
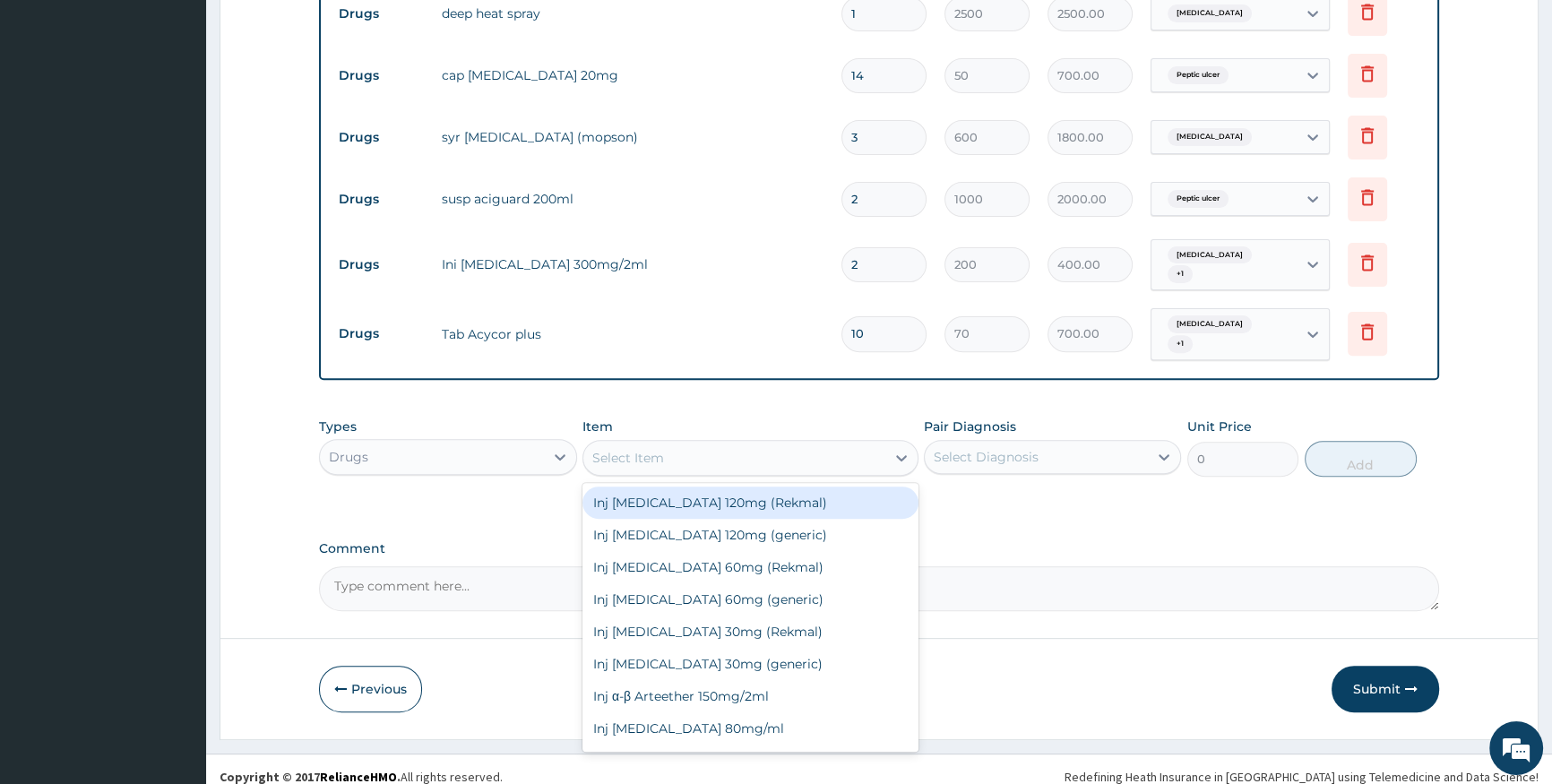
click at [685, 445] on div "Select Item" at bounding box center [735, 457] width 302 height 29
type input "arte"
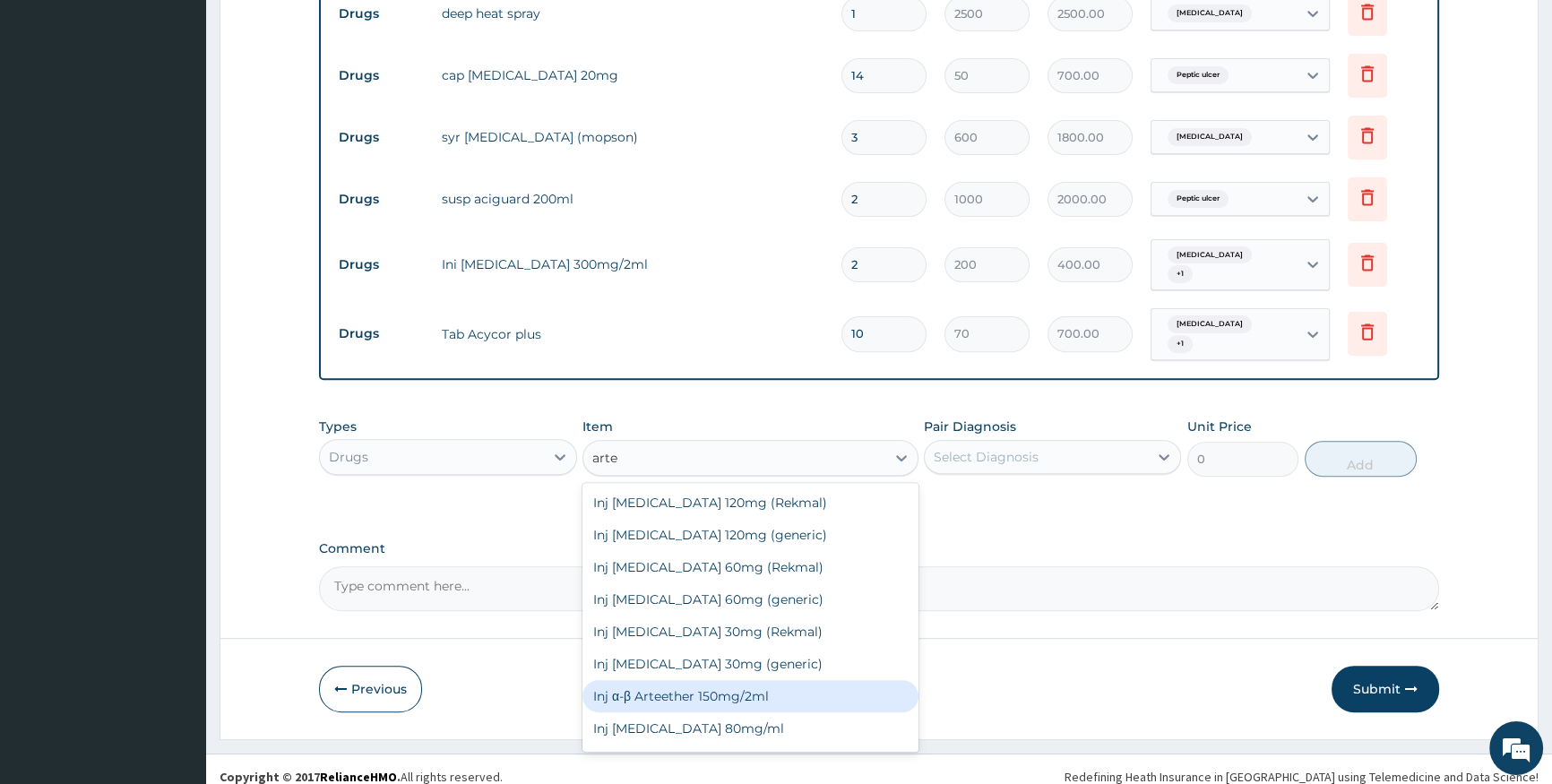
click at [771, 689] on div "Inj α-β Arteether 150mg/2ml" at bounding box center [751, 696] width 336 height 32
type input "700"
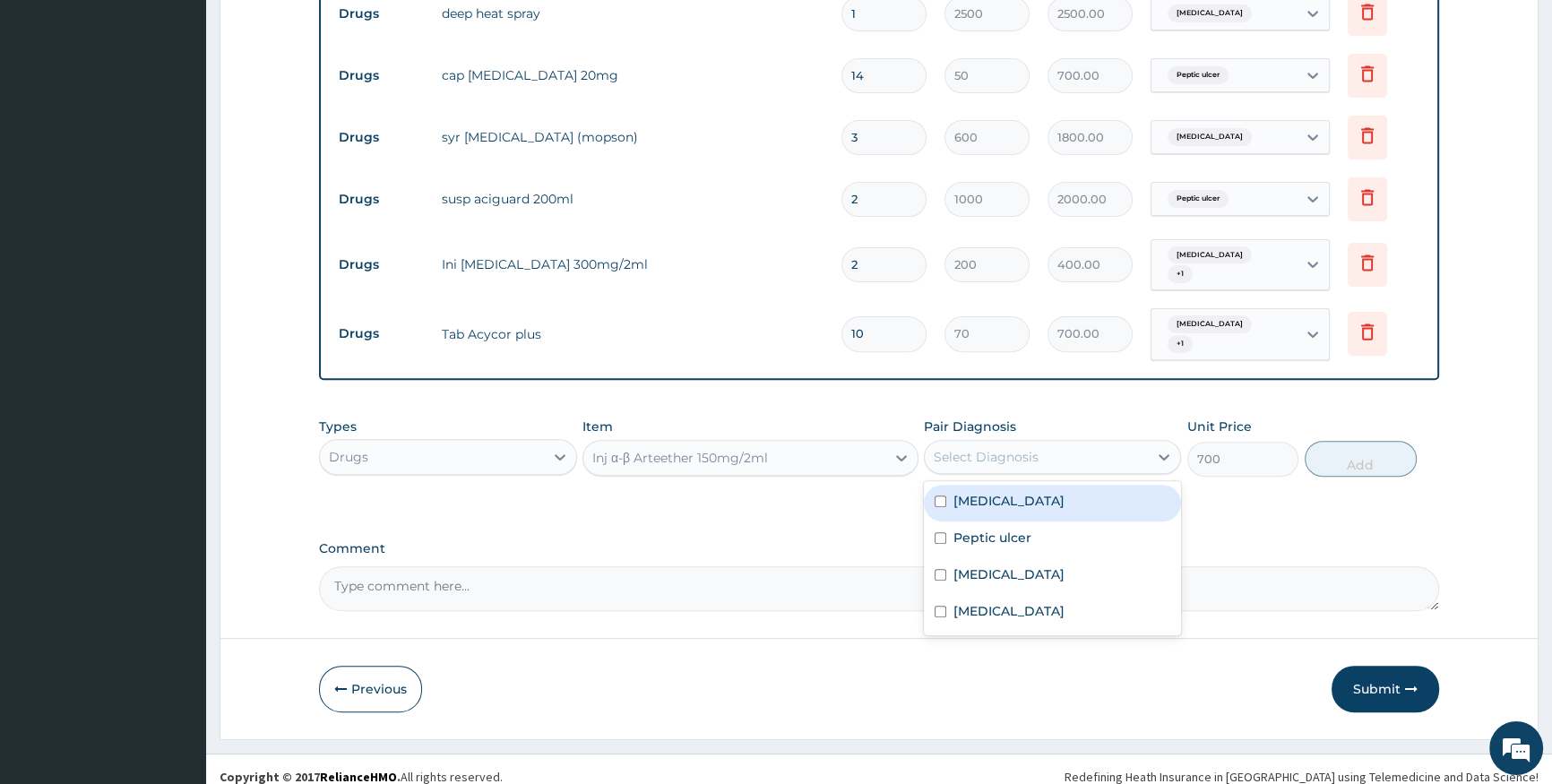
drag, startPoint x: 1004, startPoint y: 447, endPoint x: 1005, endPoint y: 466, distance: 19.0
click at [1005, 448] on div "Select Diagnosis" at bounding box center [986, 457] width 105 height 18
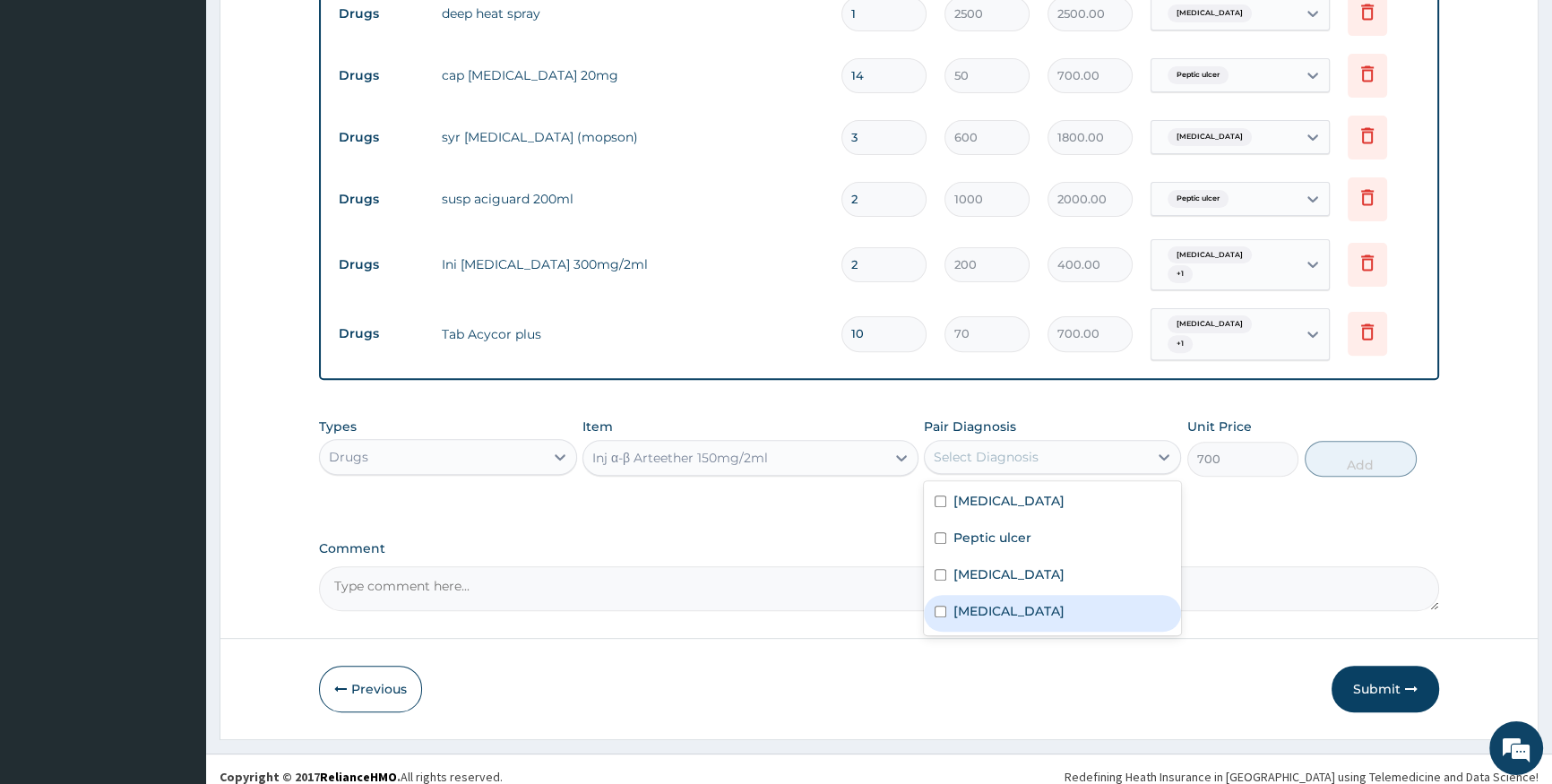
drag, startPoint x: 1018, startPoint y: 596, endPoint x: 1120, endPoint y: 588, distance: 102.3
click at [1028, 596] on div "Malaria" at bounding box center [1052, 612] width 257 height 37
checkbox input "true"
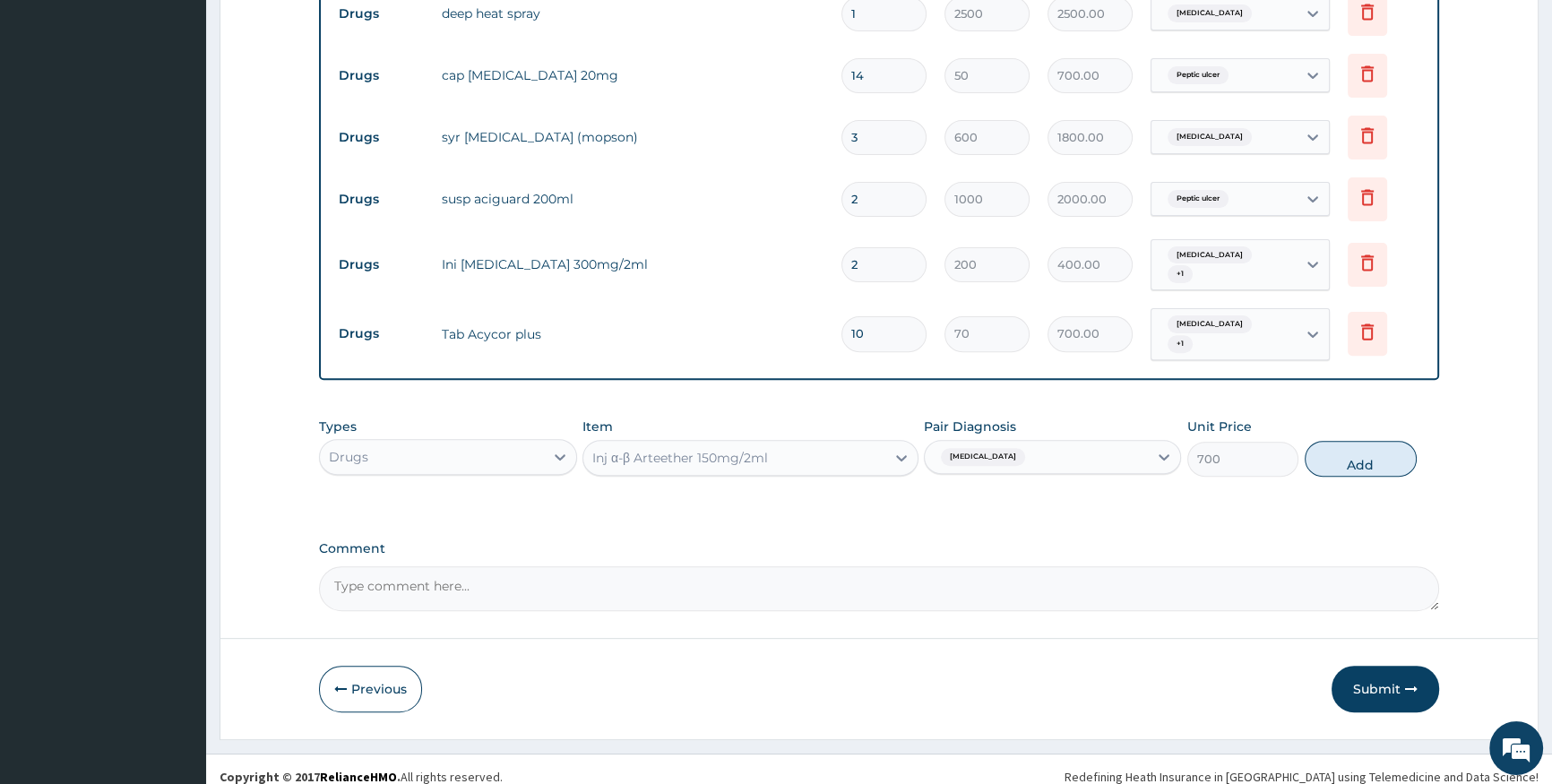
drag, startPoint x: 1368, startPoint y: 457, endPoint x: 1320, endPoint y: 464, distance: 48.5
click at [1364, 457] on button "Add" at bounding box center [1360, 458] width 112 height 36
type input "0"
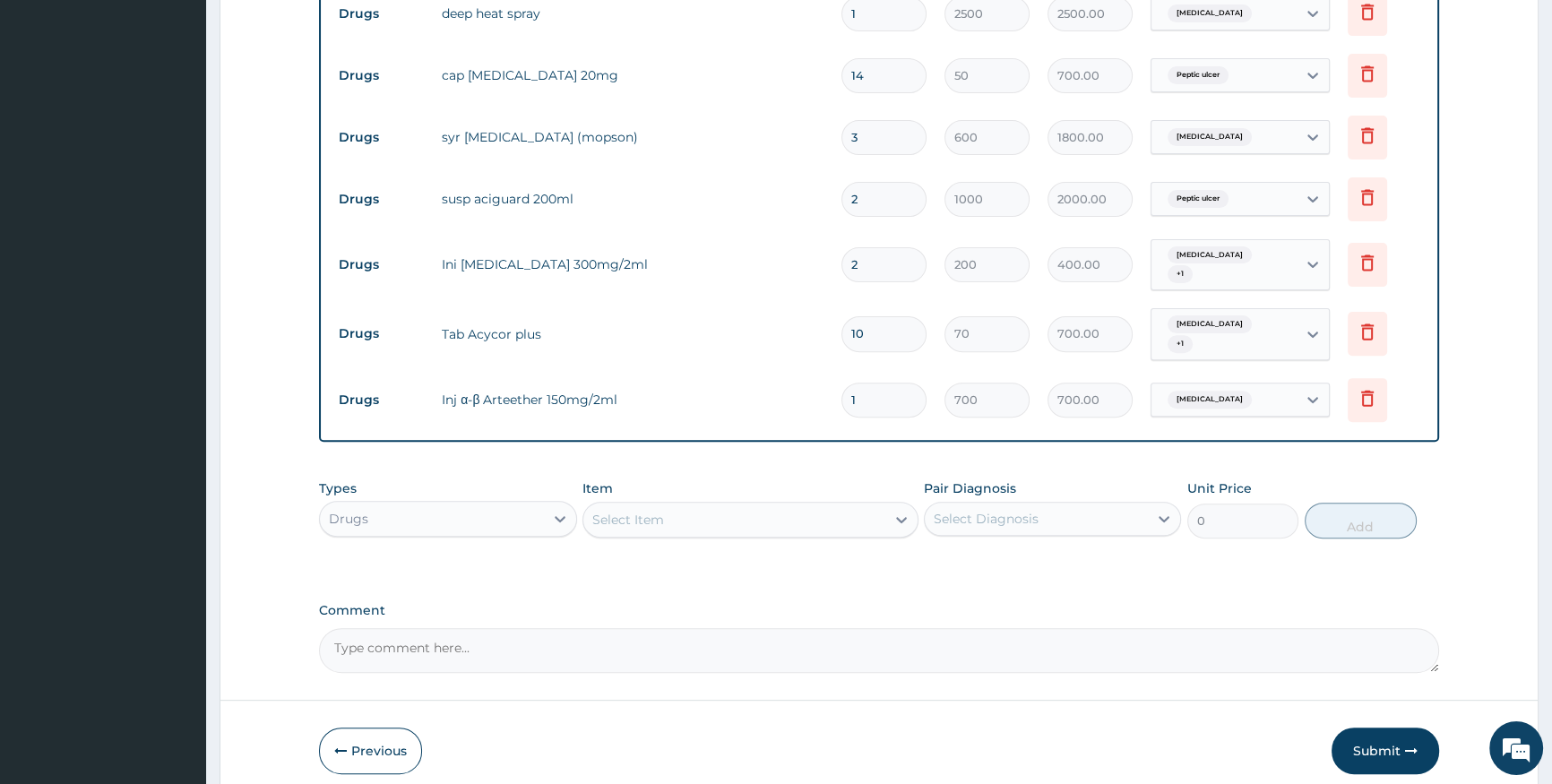
type input "0.00"
type input "3"
type input "2100.00"
type input "3"
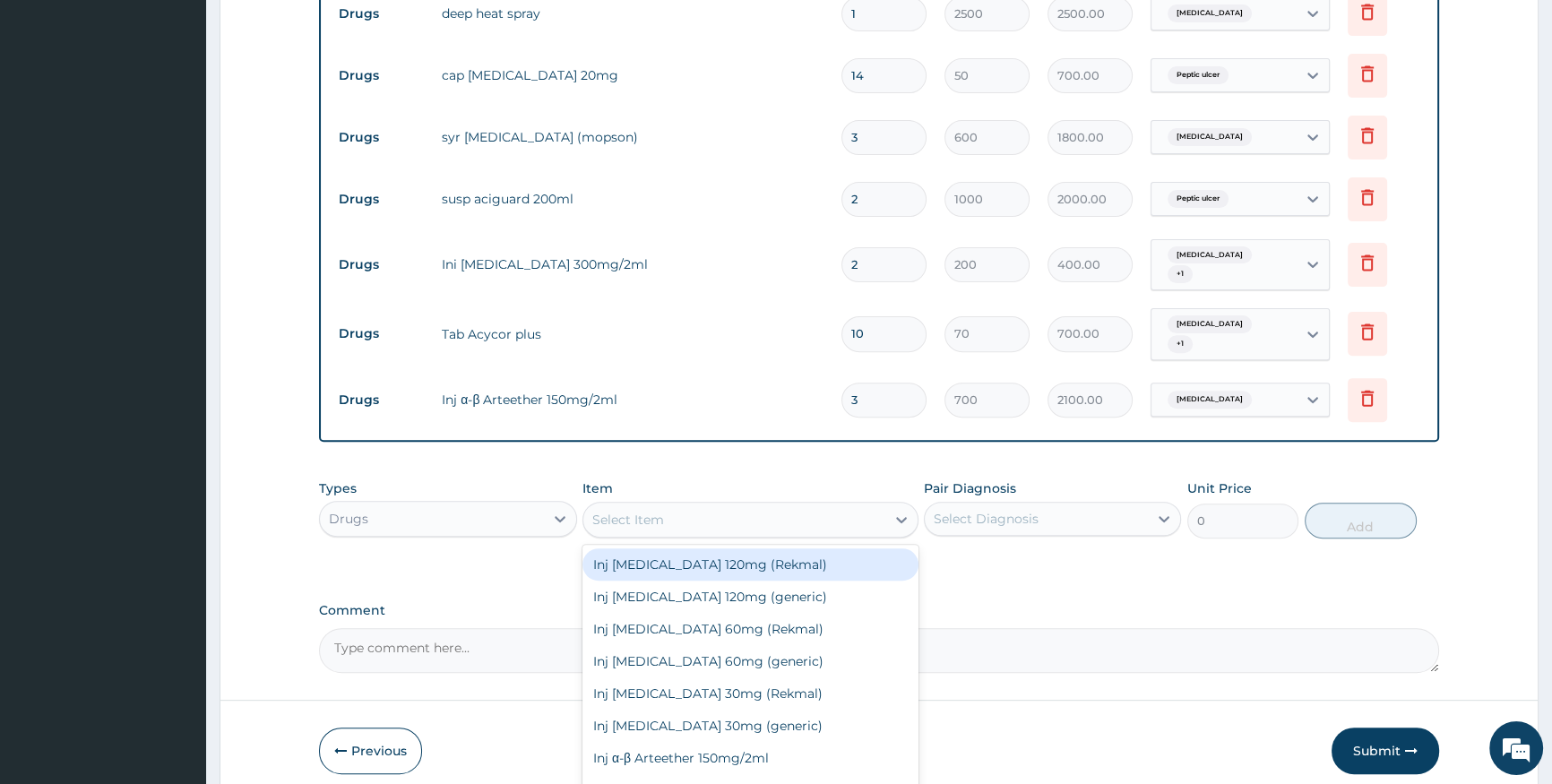
click at [652, 505] on div "Select Item" at bounding box center [735, 519] width 302 height 29
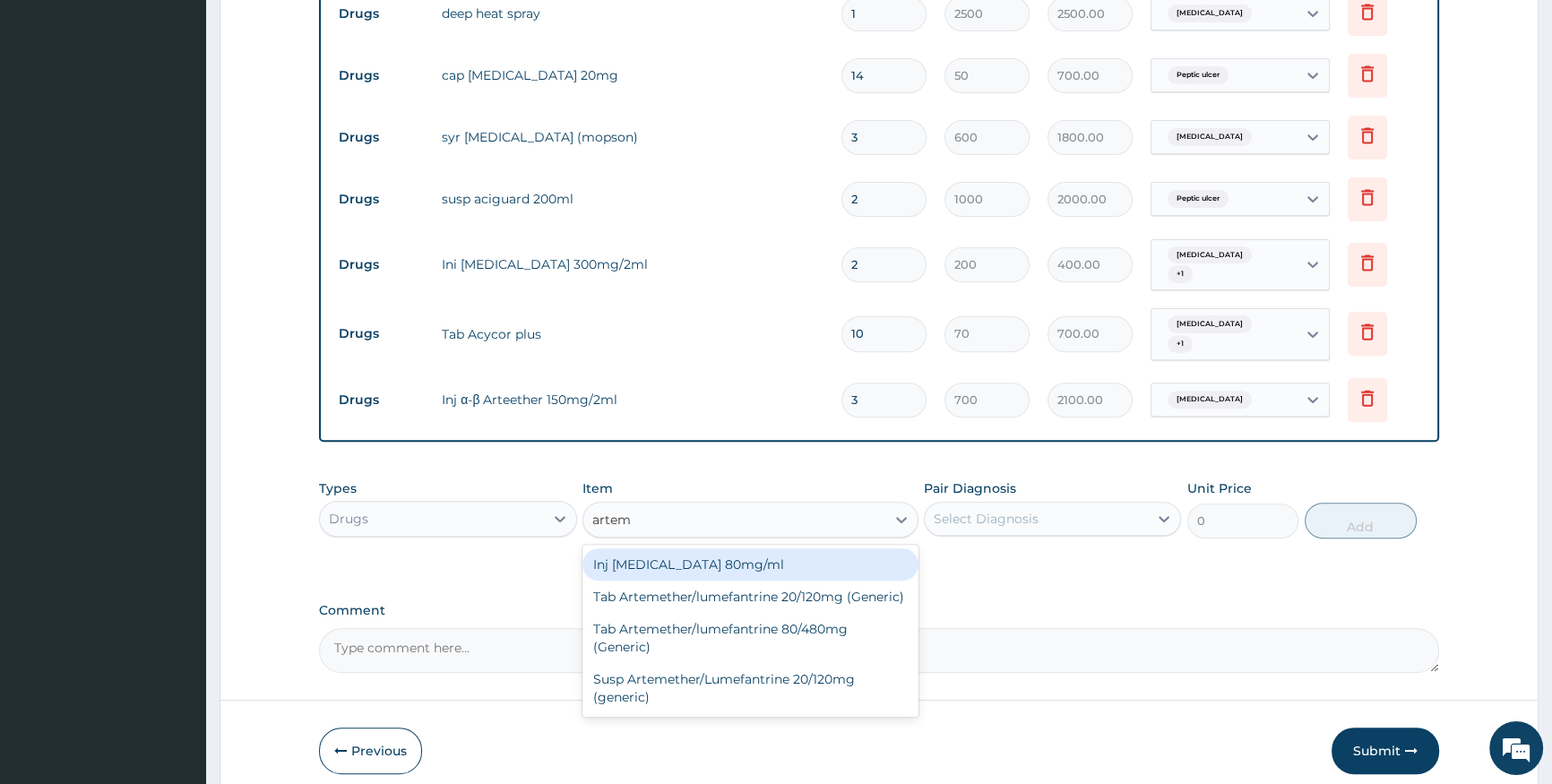
type input "arteme"
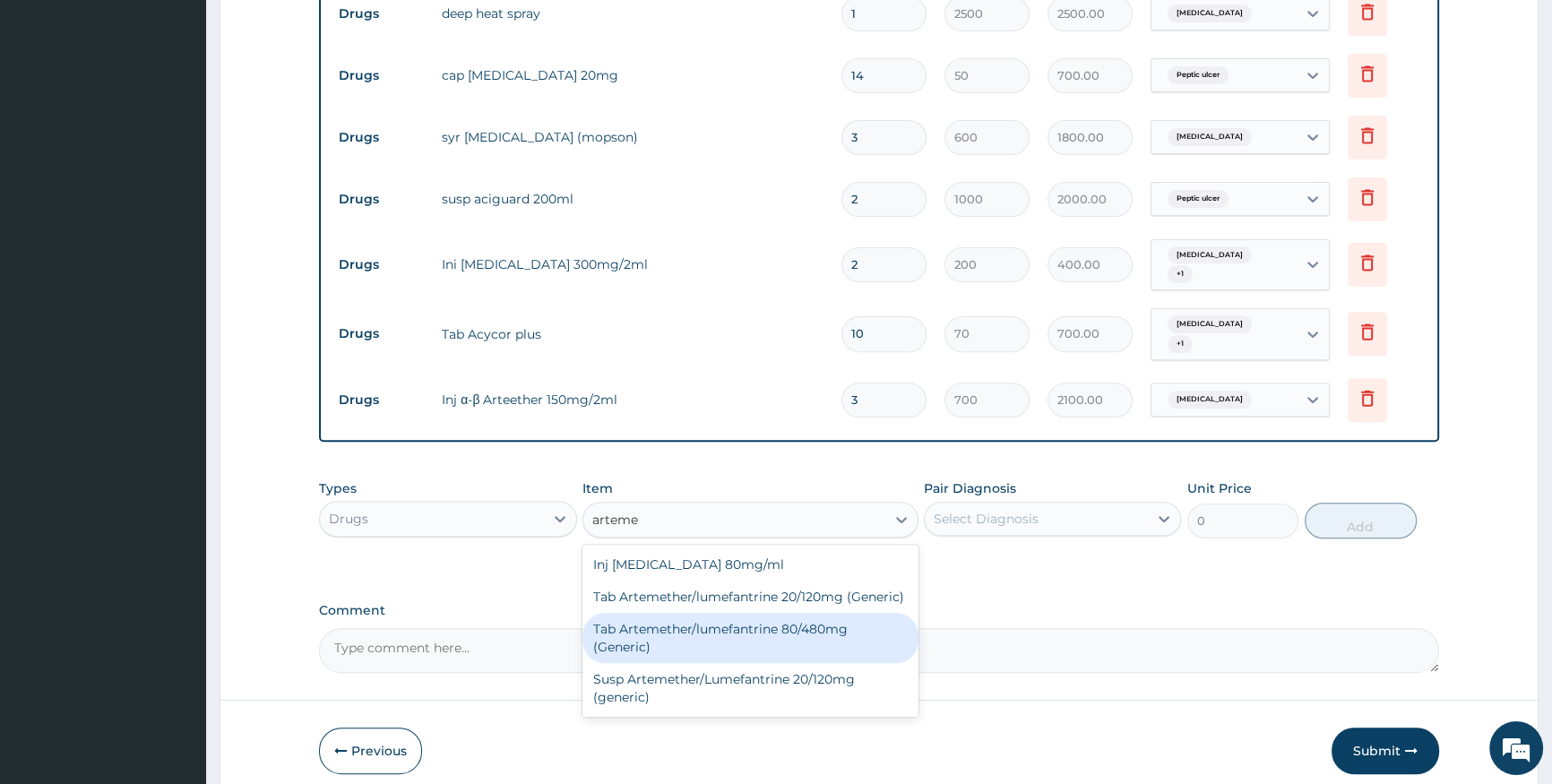
click at [666, 612] on div "Tab Artemether/lumefantrine 80/480mg (Generic)" at bounding box center [751, 637] width 336 height 51
type input "200"
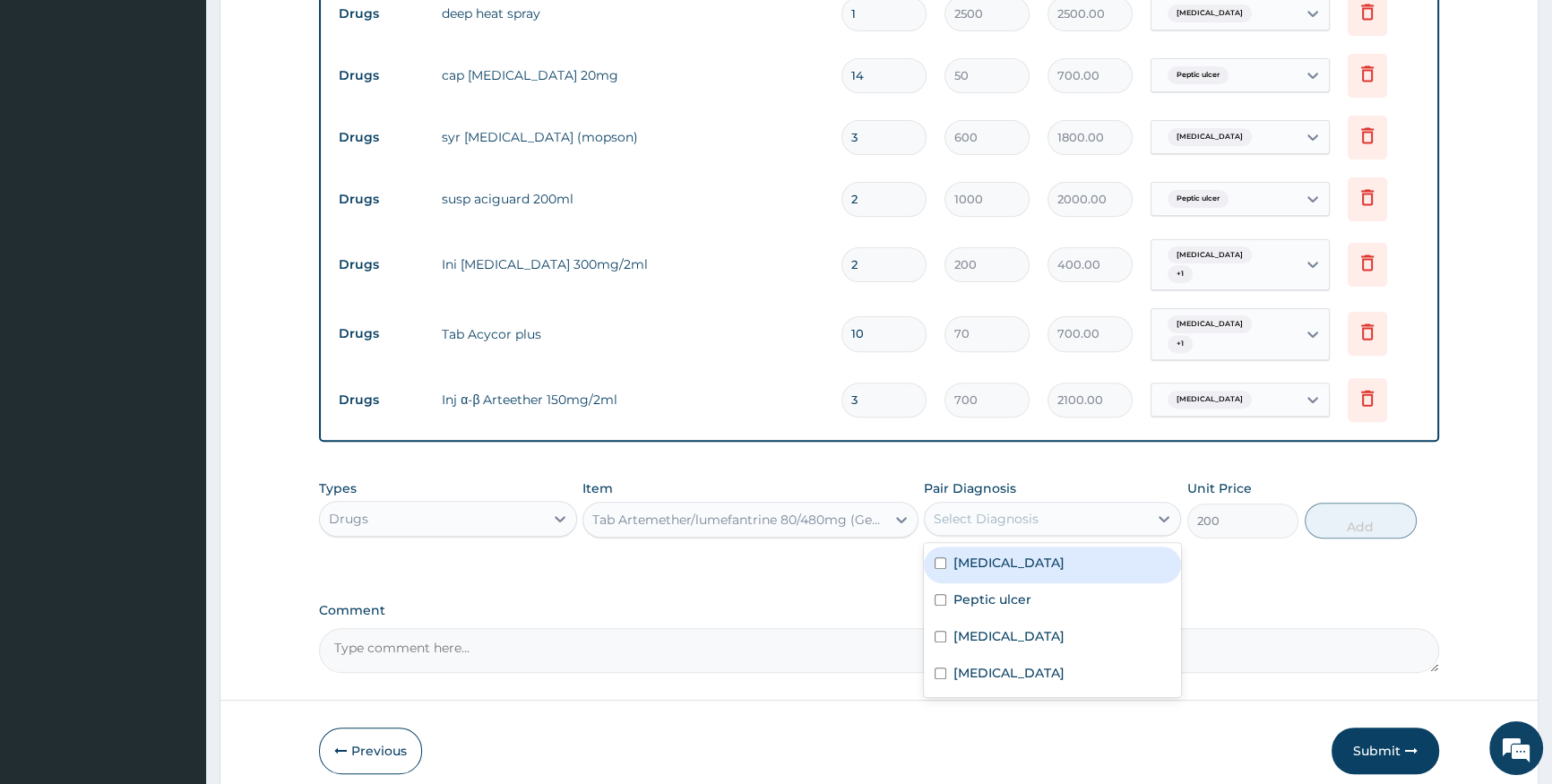
click at [1101, 504] on div "Select Diagnosis" at bounding box center [1036, 518] width 223 height 29
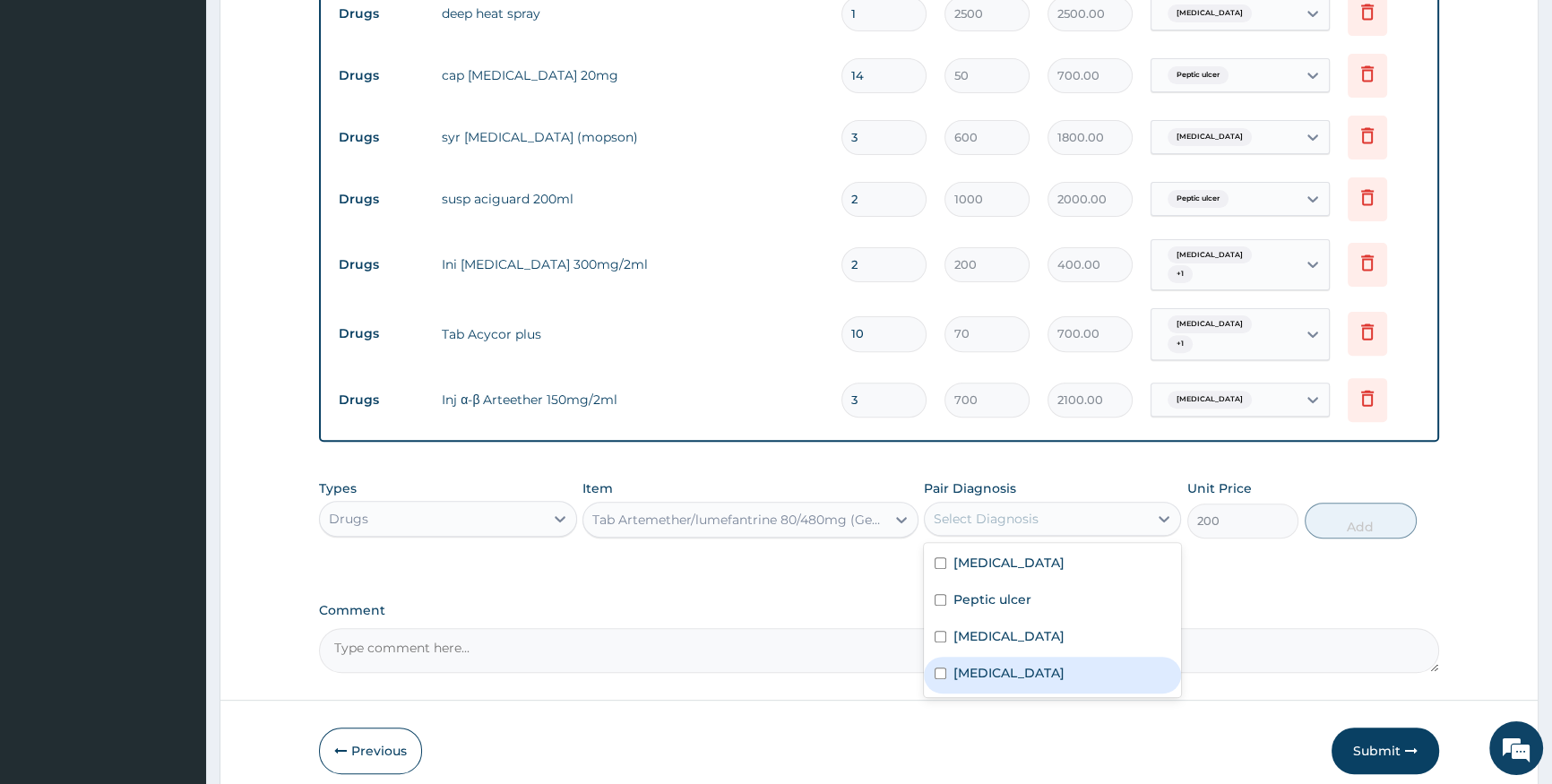
click at [1070, 657] on div "Malaria" at bounding box center [1052, 675] width 257 height 37
checkbox input "true"
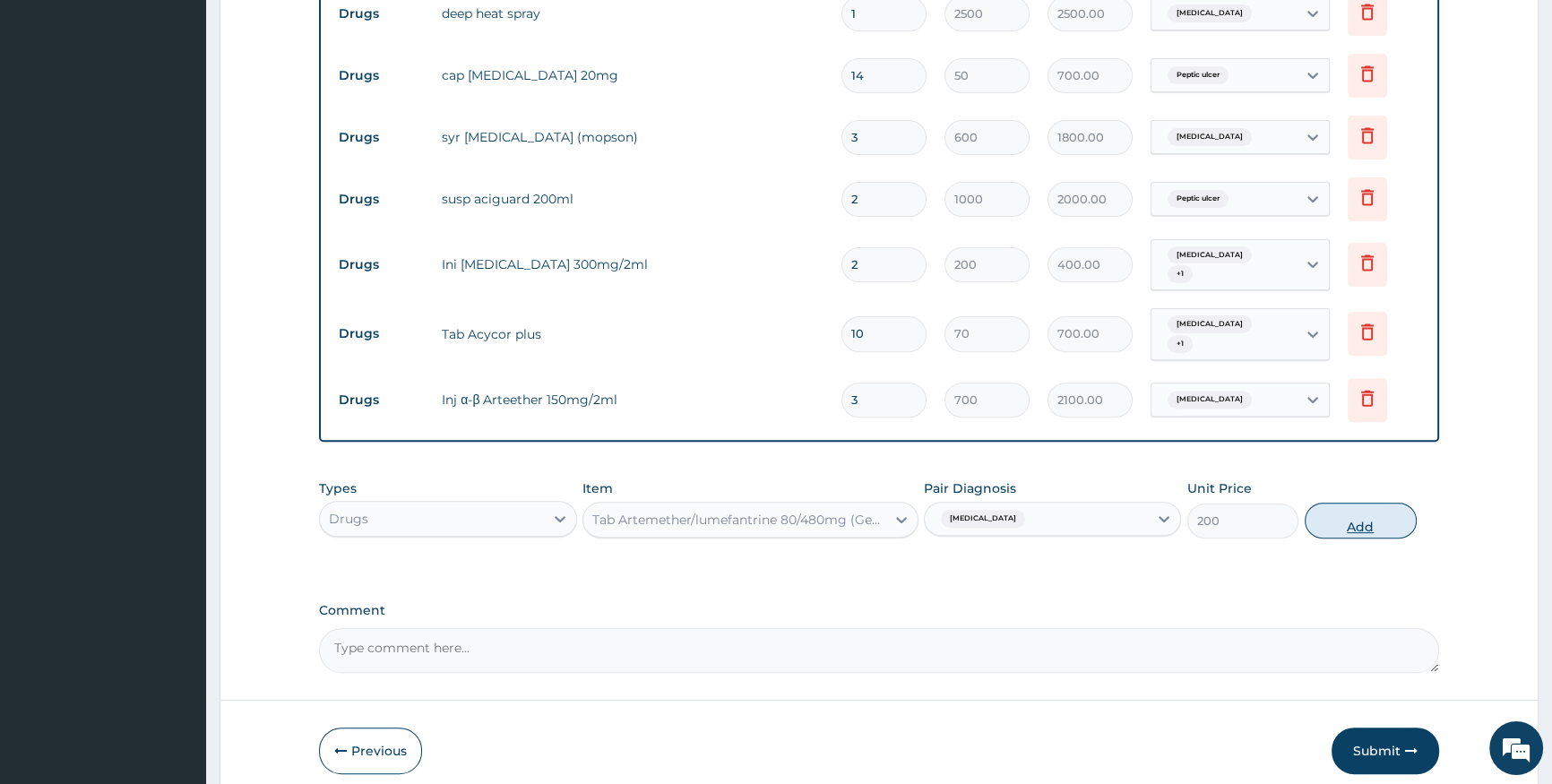
click at [1382, 506] on button "Add" at bounding box center [1360, 520] width 112 height 36
type input "0"
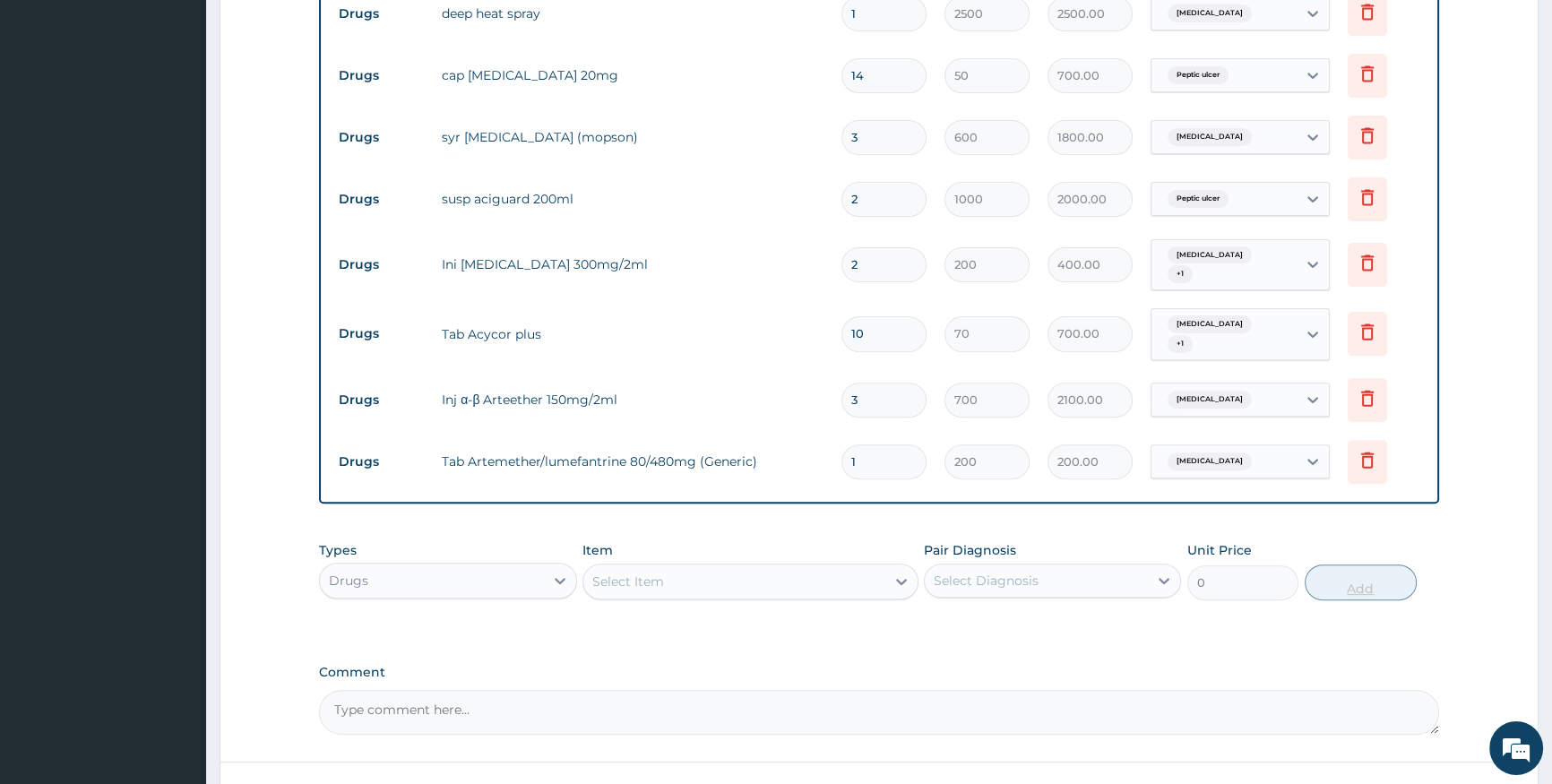
type input "0.00"
type input "6"
type input "1200.00"
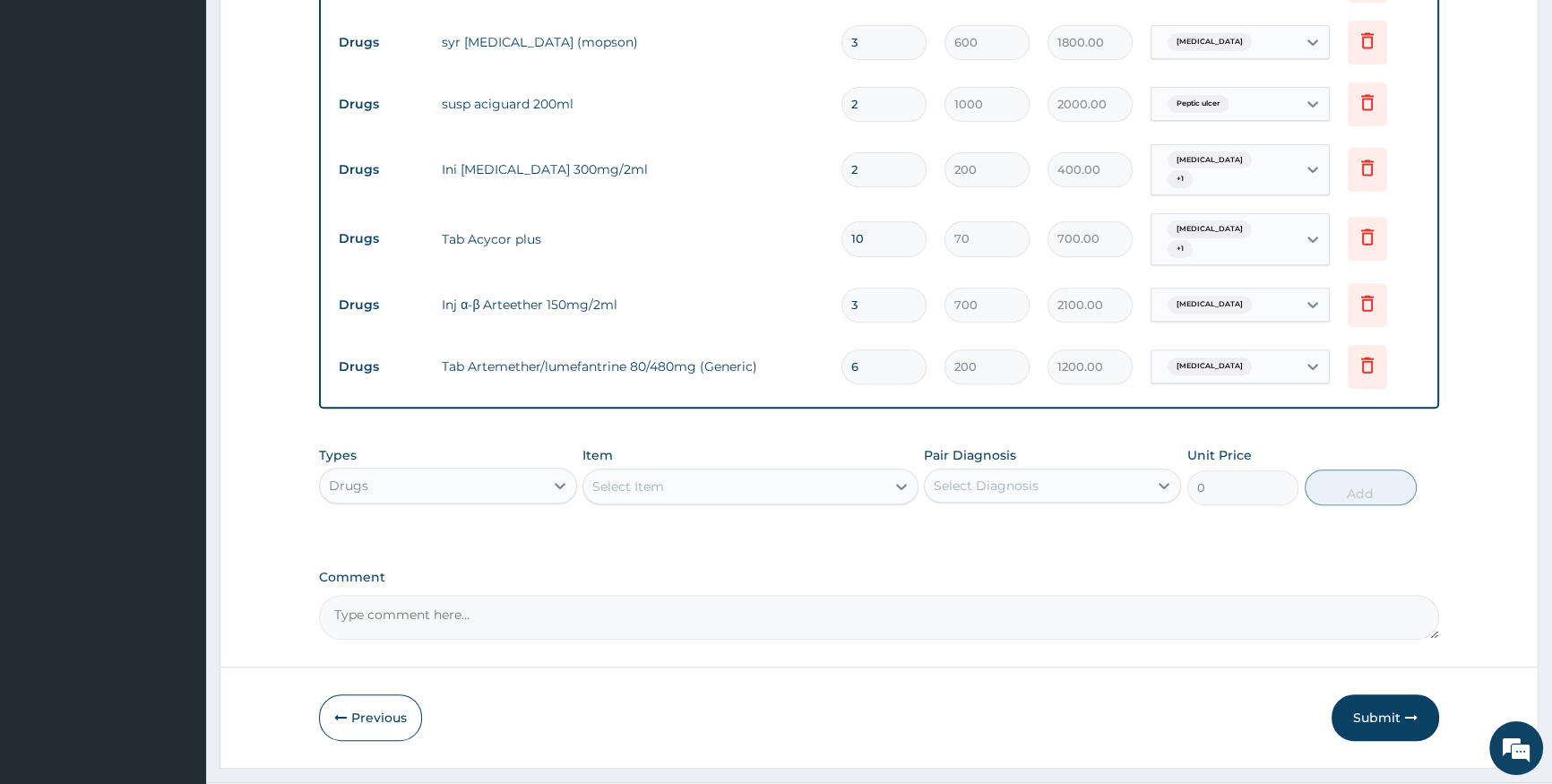
scroll to position [856, 0]
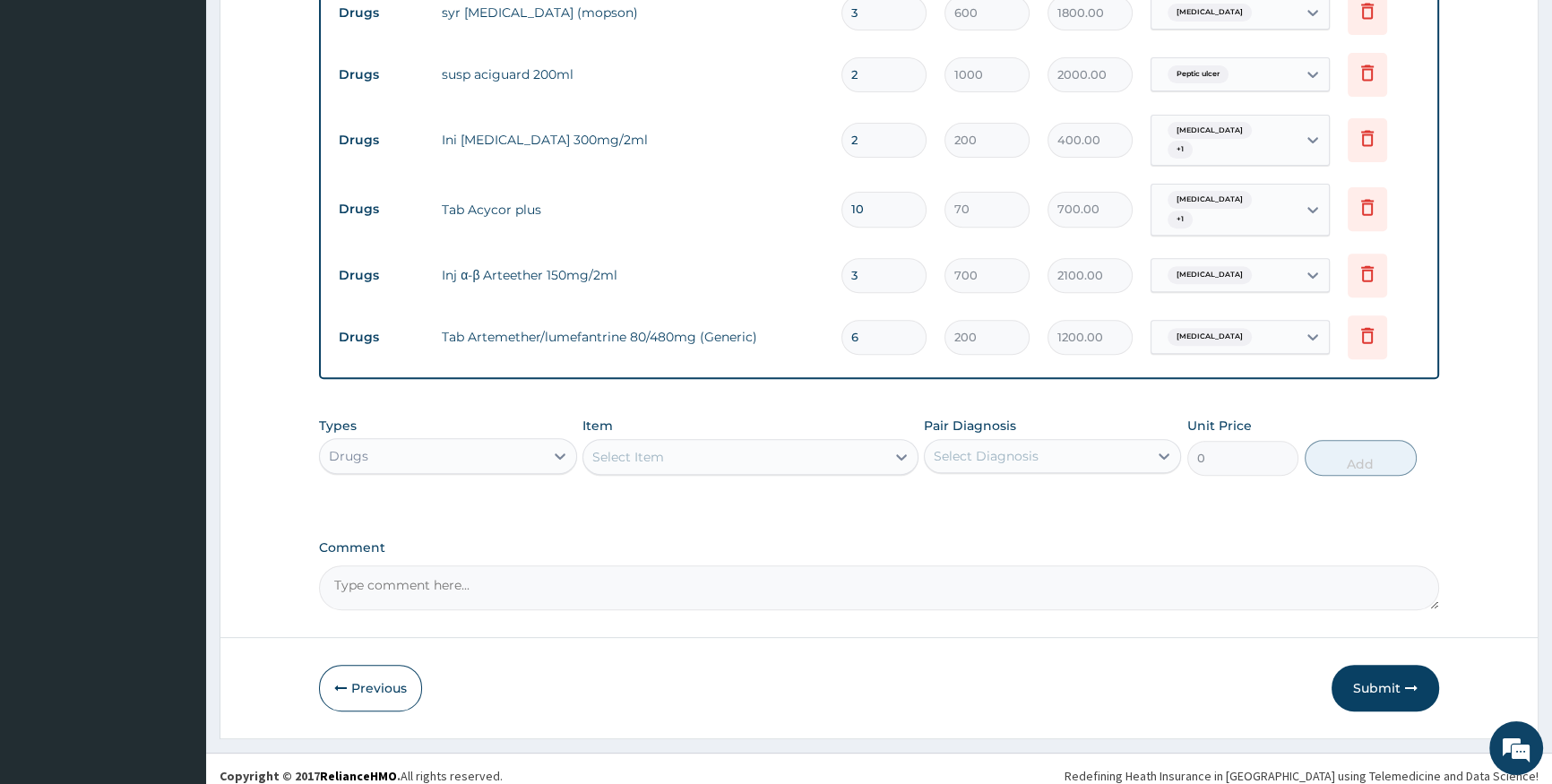
type input "6"
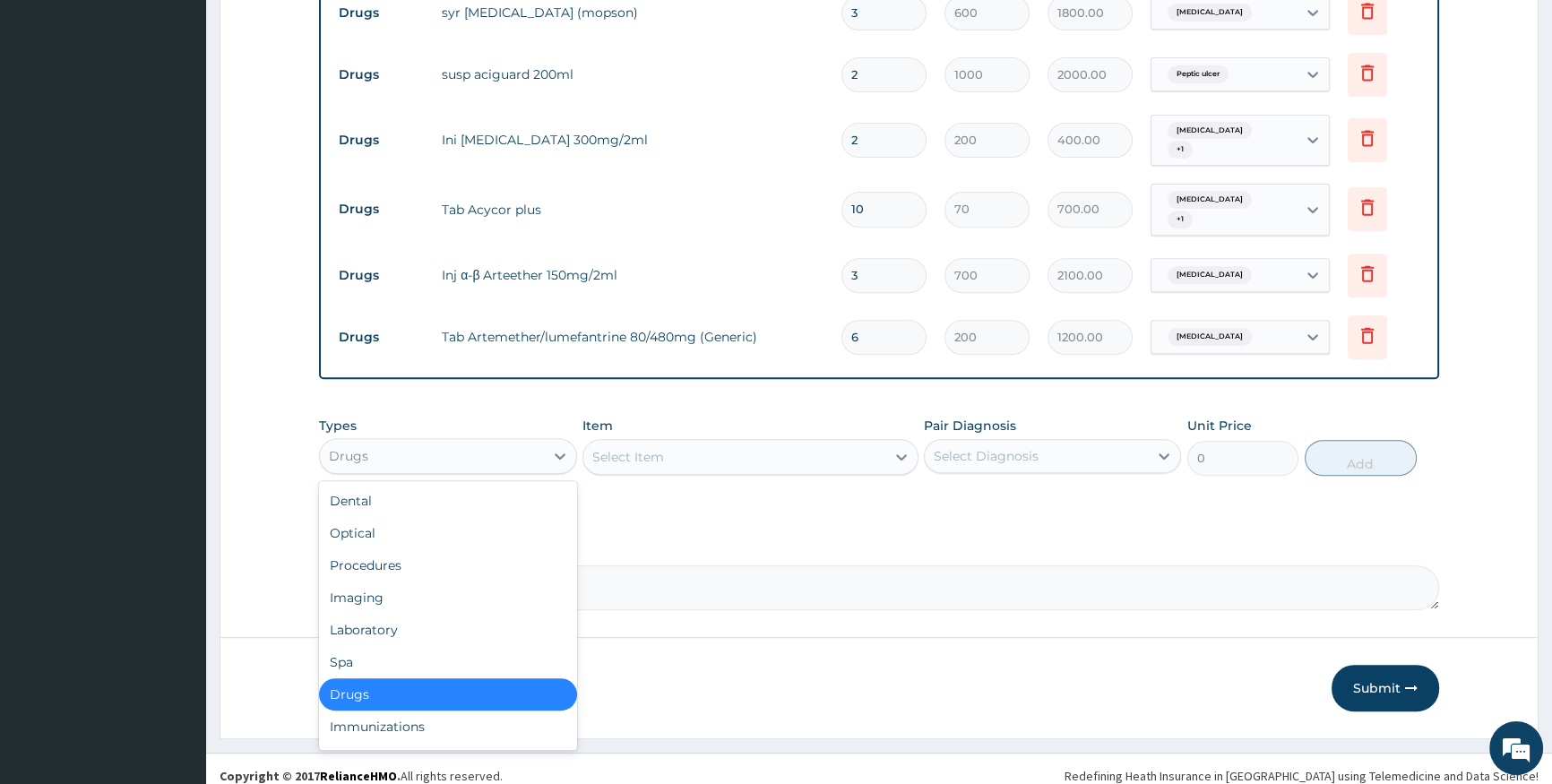
click at [501, 442] on div "Drugs" at bounding box center [431, 456] width 223 height 29
click at [412, 625] on div "Laboratory" at bounding box center [447, 629] width 257 height 32
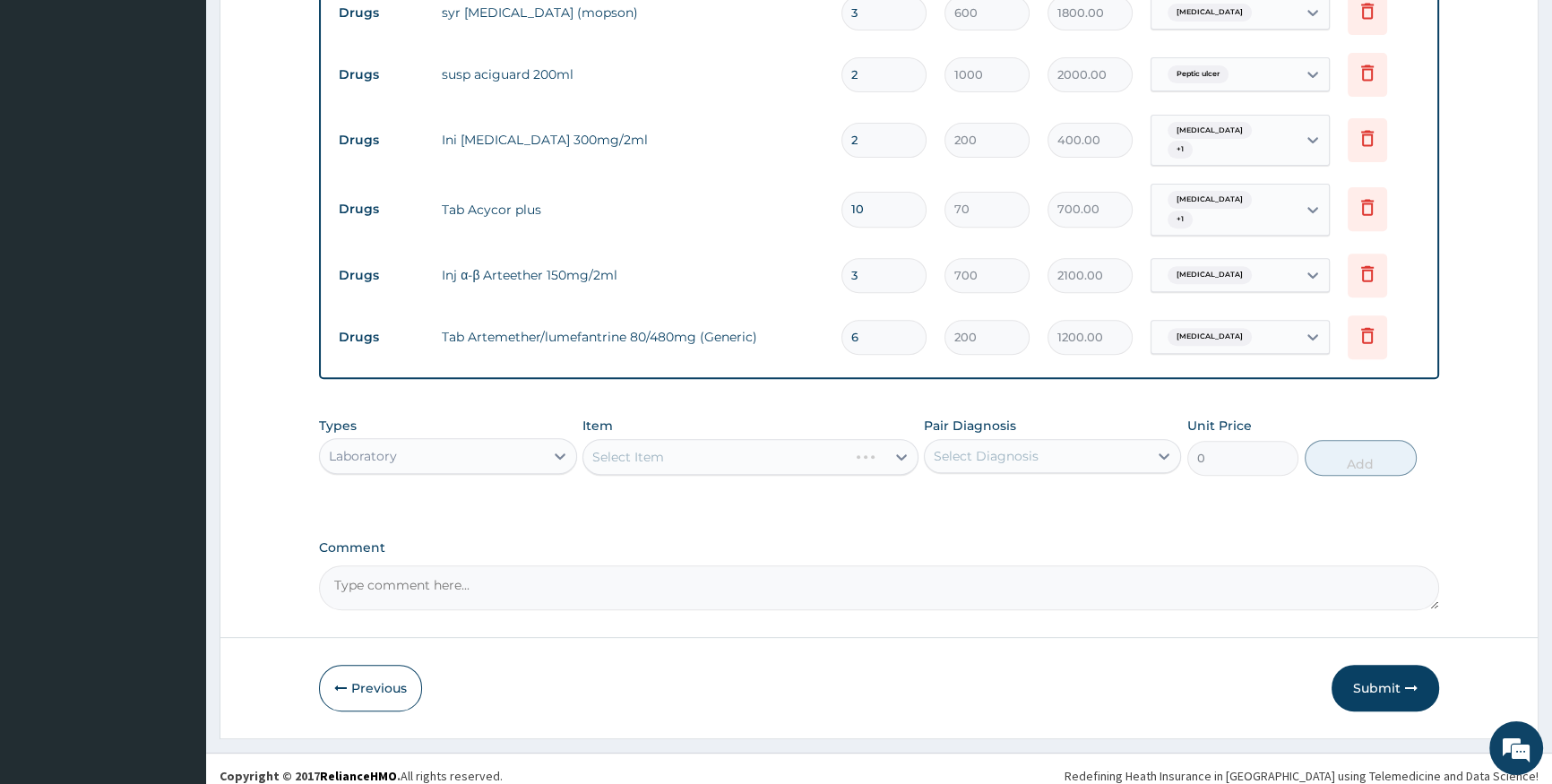
drag, startPoint x: 902, startPoint y: 447, endPoint x: 904, endPoint y: 428, distance: 19.1
click at [902, 444] on div "Select Item" at bounding box center [751, 457] width 336 height 36
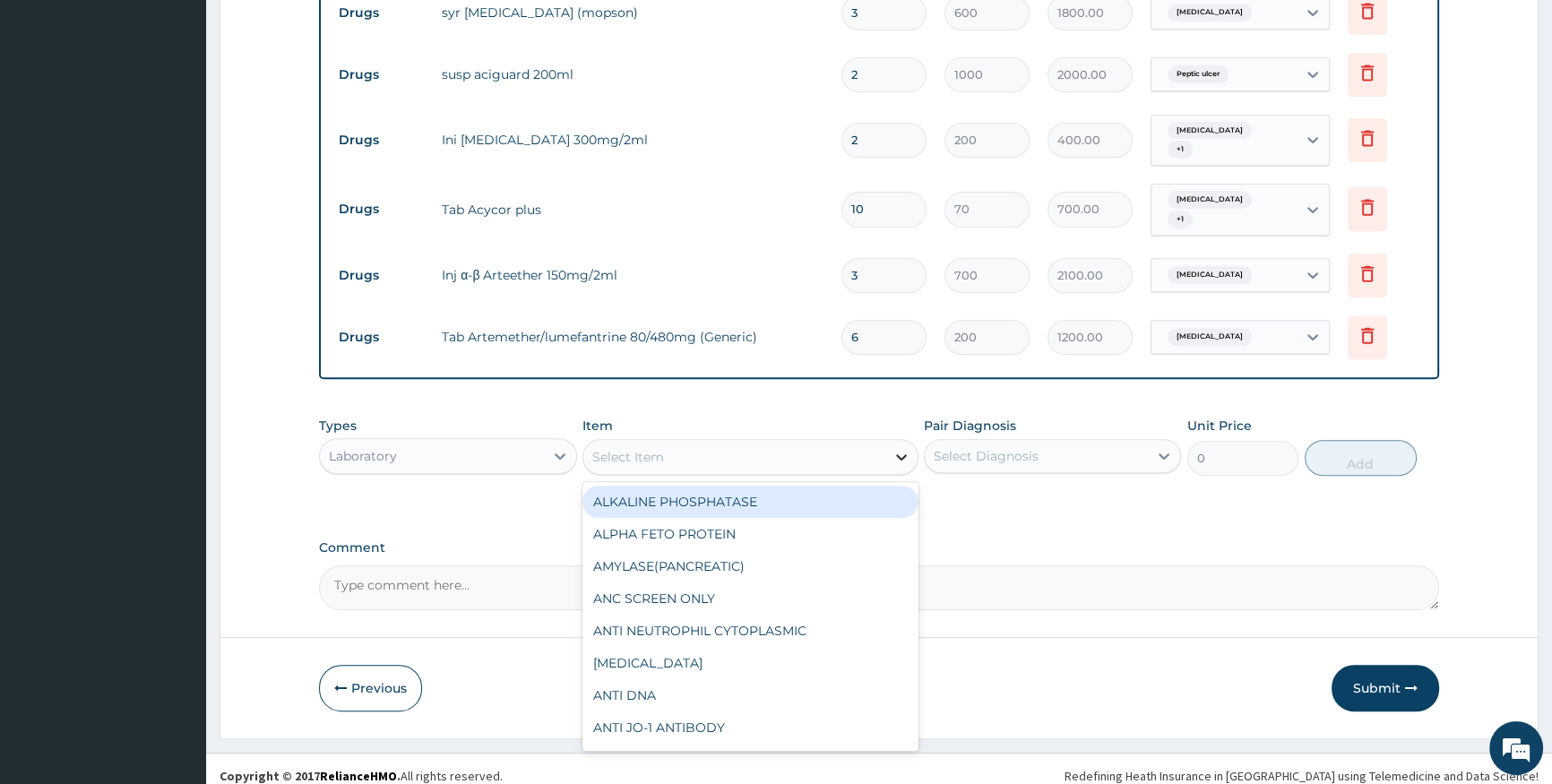
click at [895, 448] on icon at bounding box center [902, 457] width 18 height 18
type input "ma"
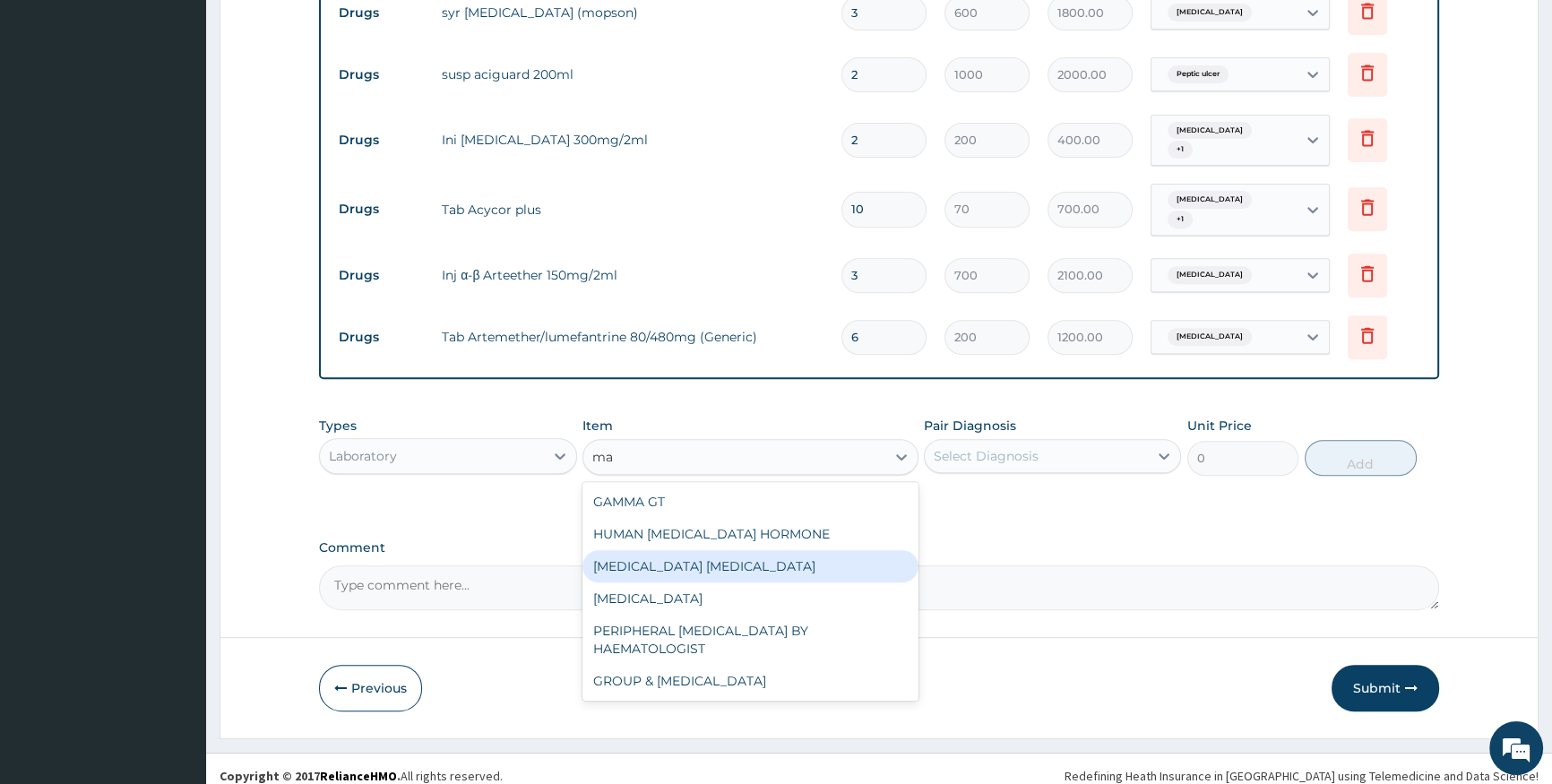
click at [754, 550] on div "MALARIA PARASITE" at bounding box center [751, 566] width 336 height 32
type input "1000"
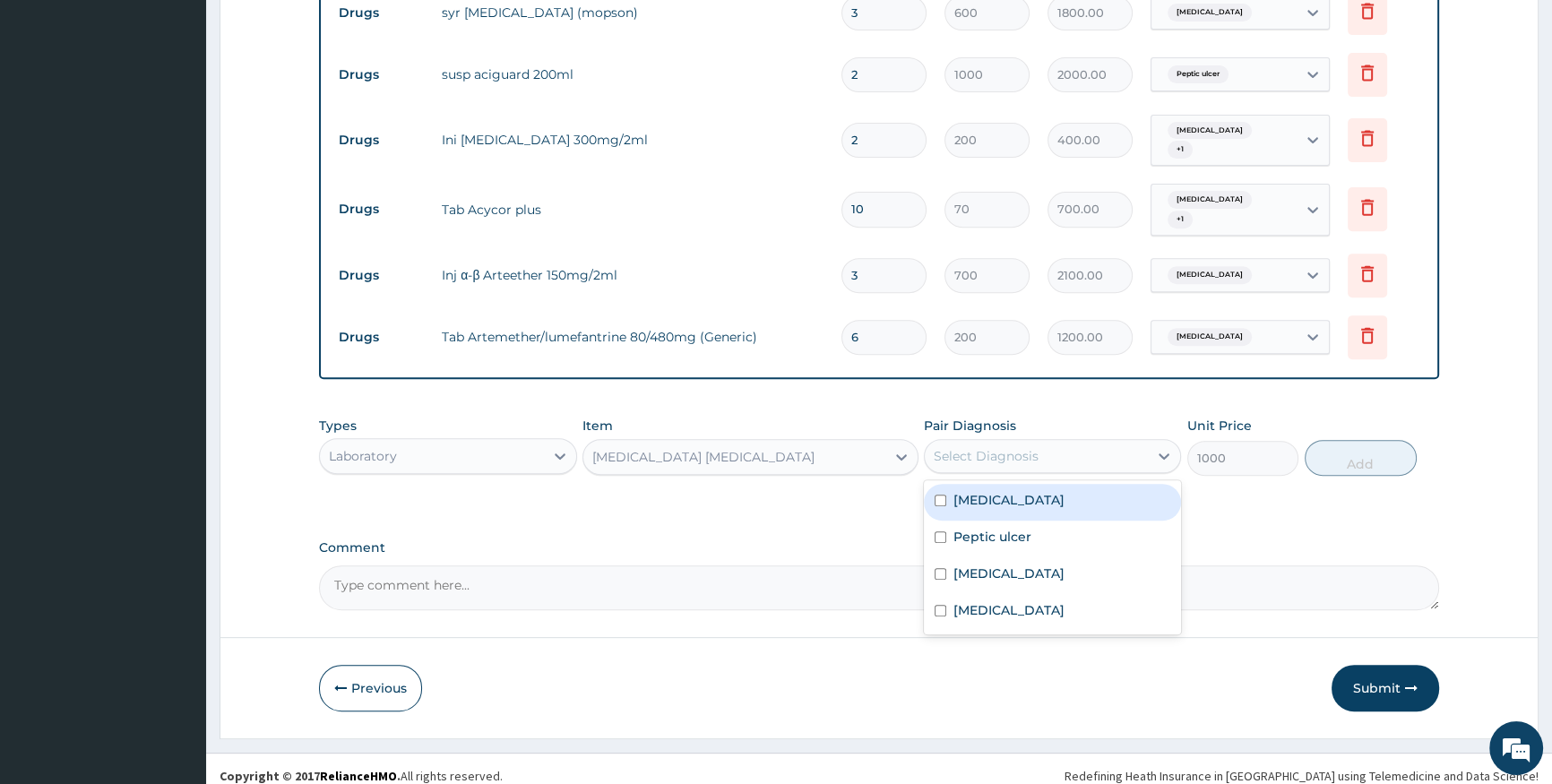
click at [994, 442] on div "Select Diagnosis" at bounding box center [1036, 456] width 223 height 29
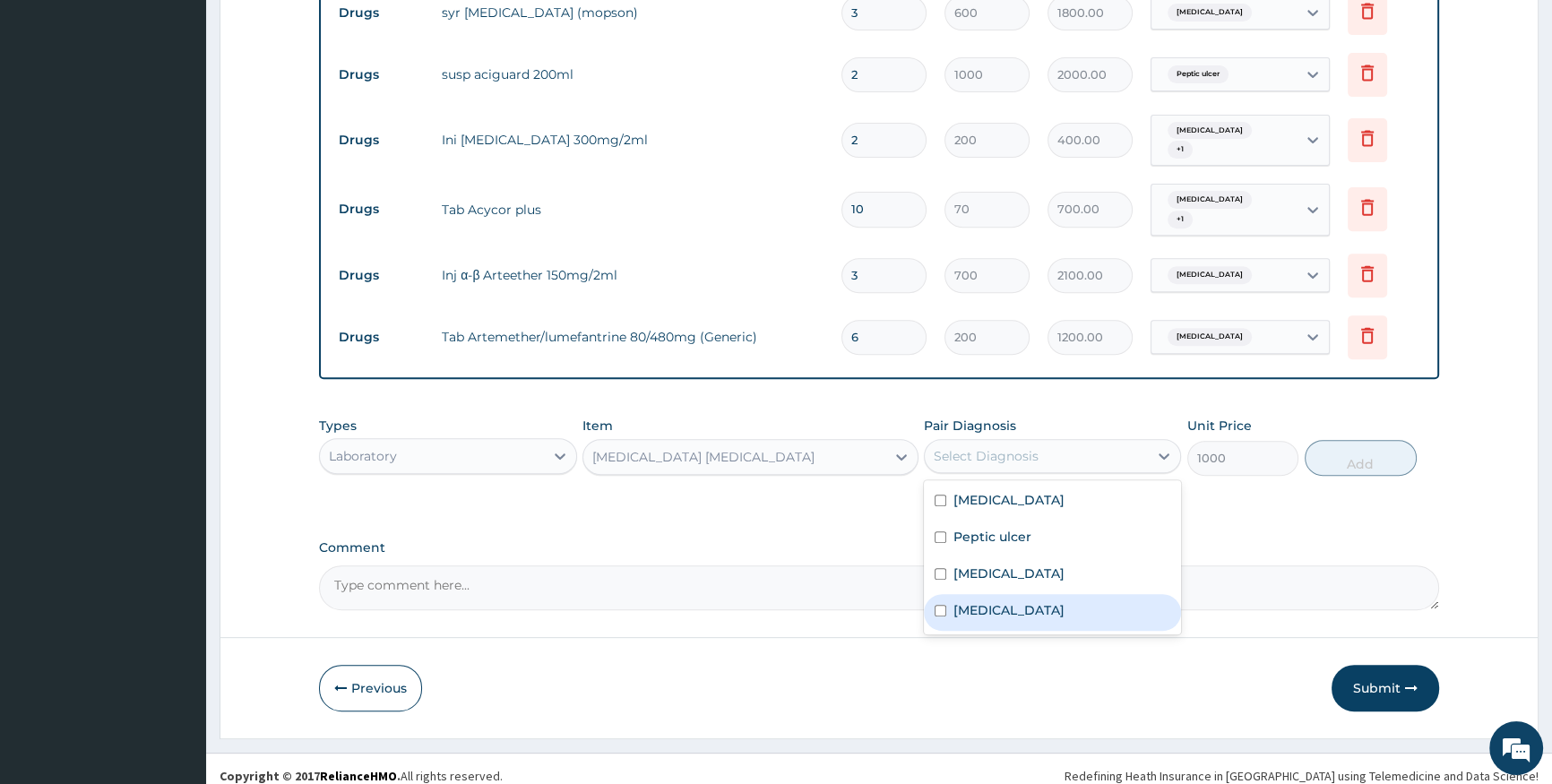
click at [997, 601] on label "Malaria" at bounding box center [1009, 610] width 111 height 18
checkbox input "true"
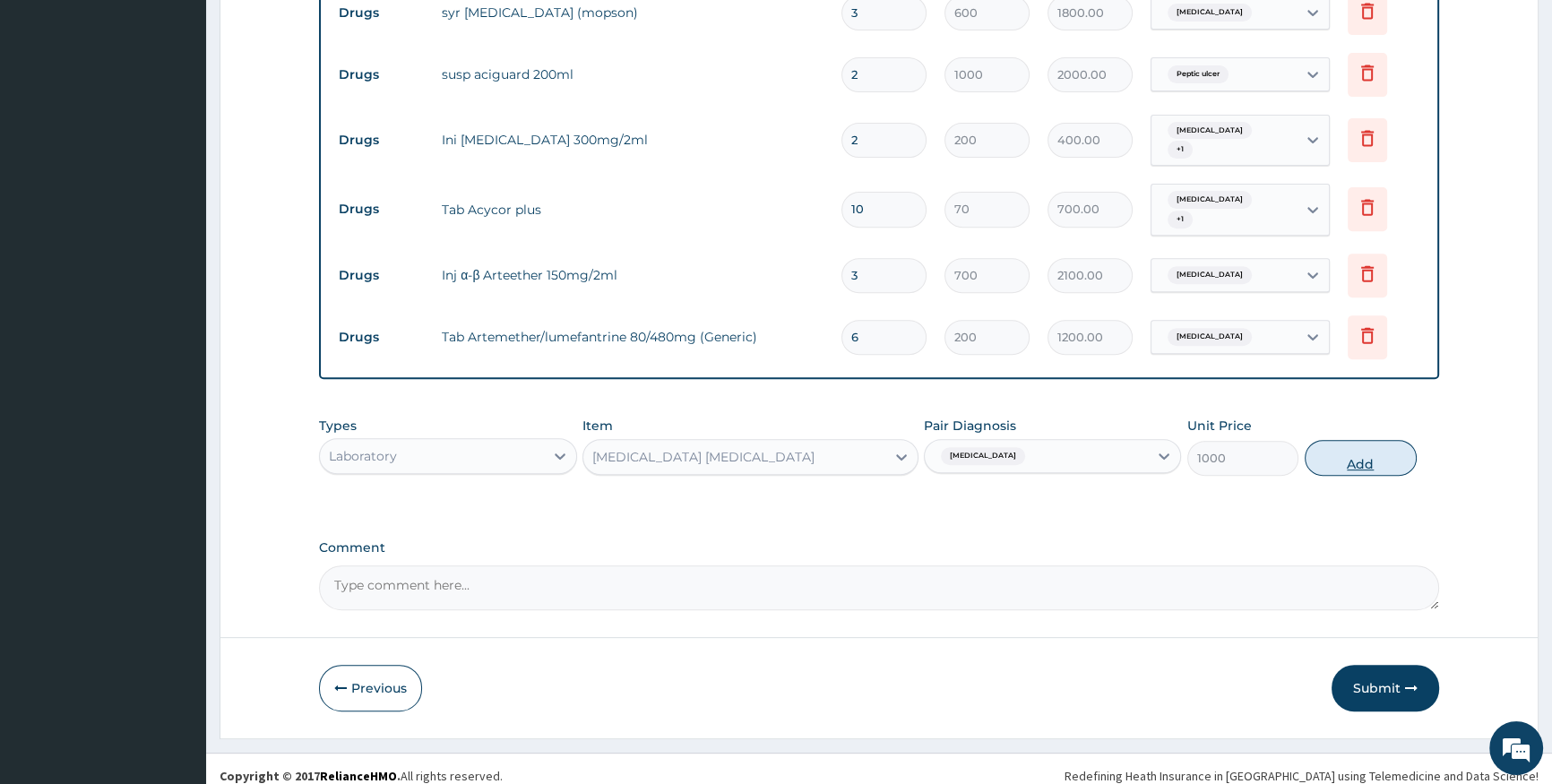
click at [1364, 455] on button "Add" at bounding box center [1360, 457] width 112 height 36
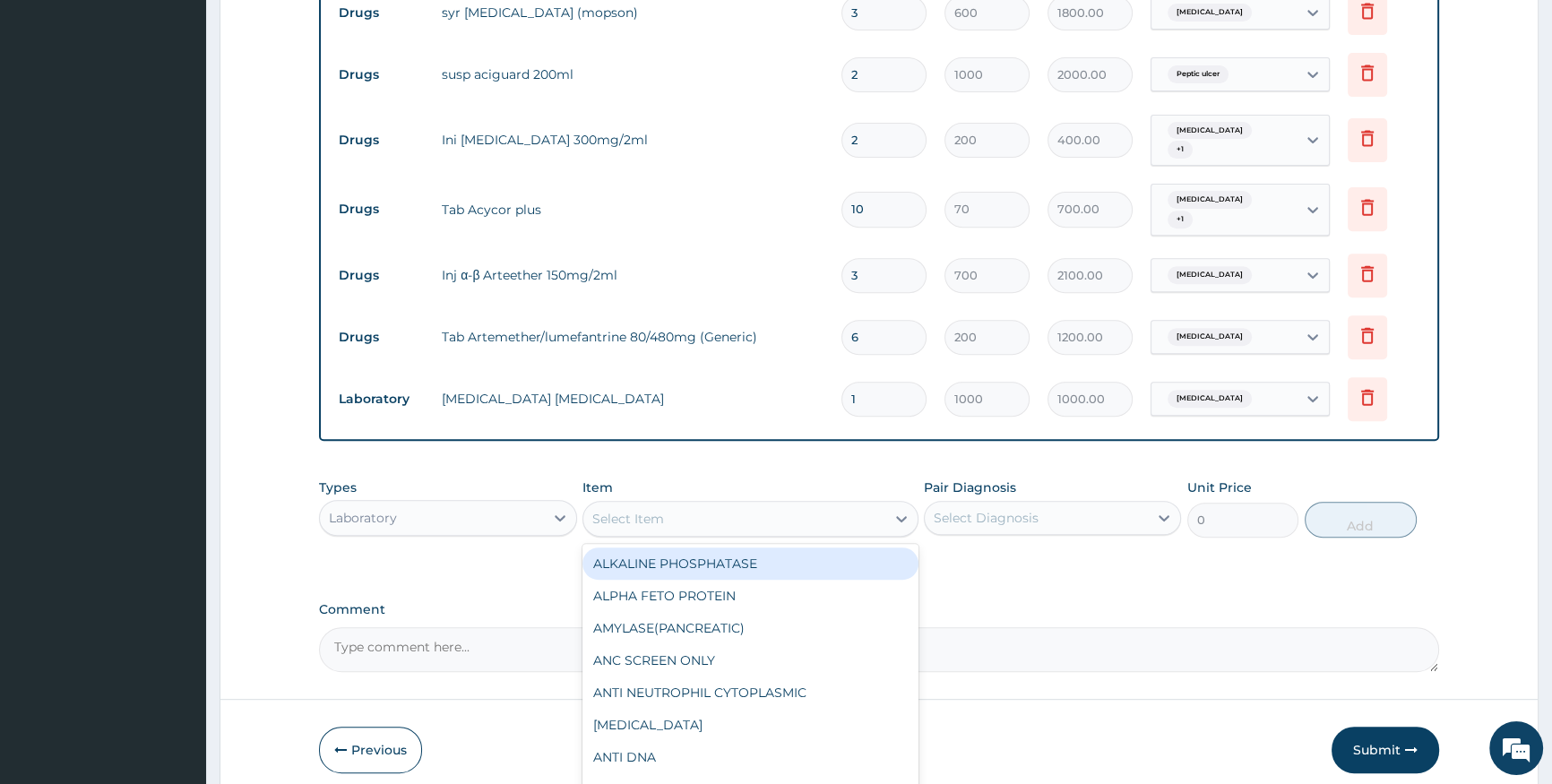
click at [675, 507] on div "Select Item" at bounding box center [735, 518] width 302 height 29
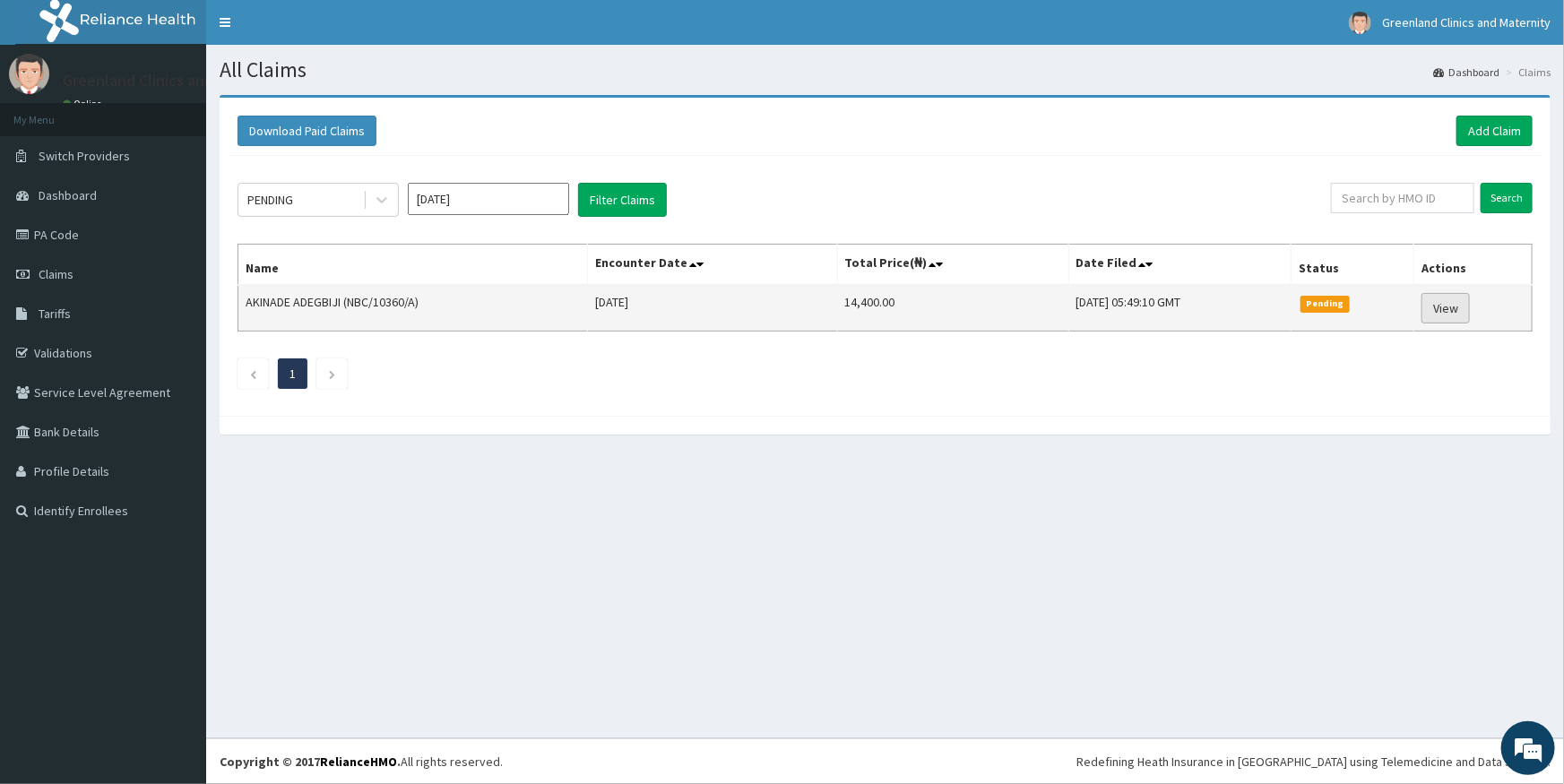
click at [1465, 310] on link "View" at bounding box center [1445, 308] width 49 height 31
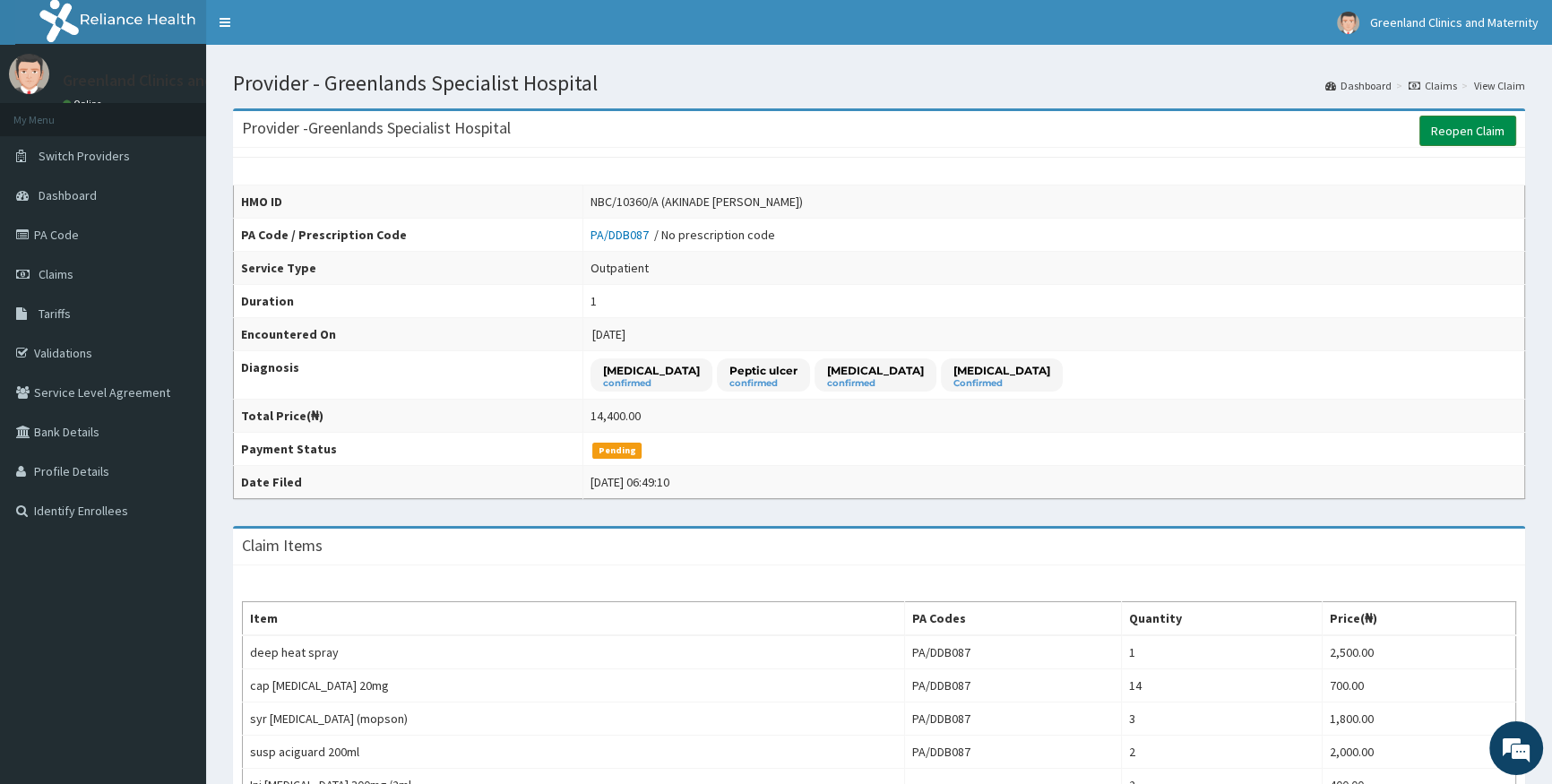
click at [1492, 132] on link "Reopen Claim" at bounding box center [1468, 130] width 96 height 31
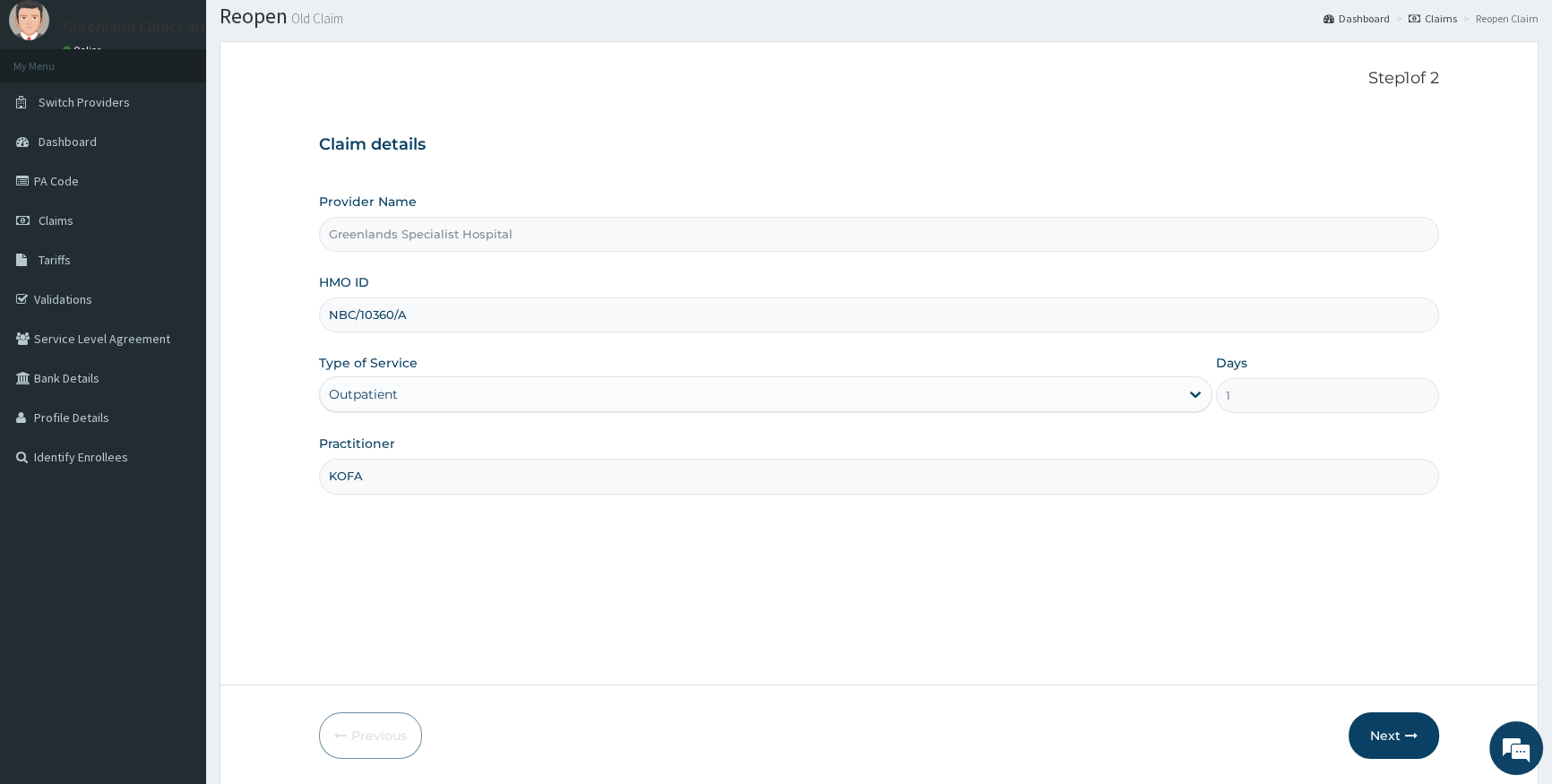
scroll to position [115, 0]
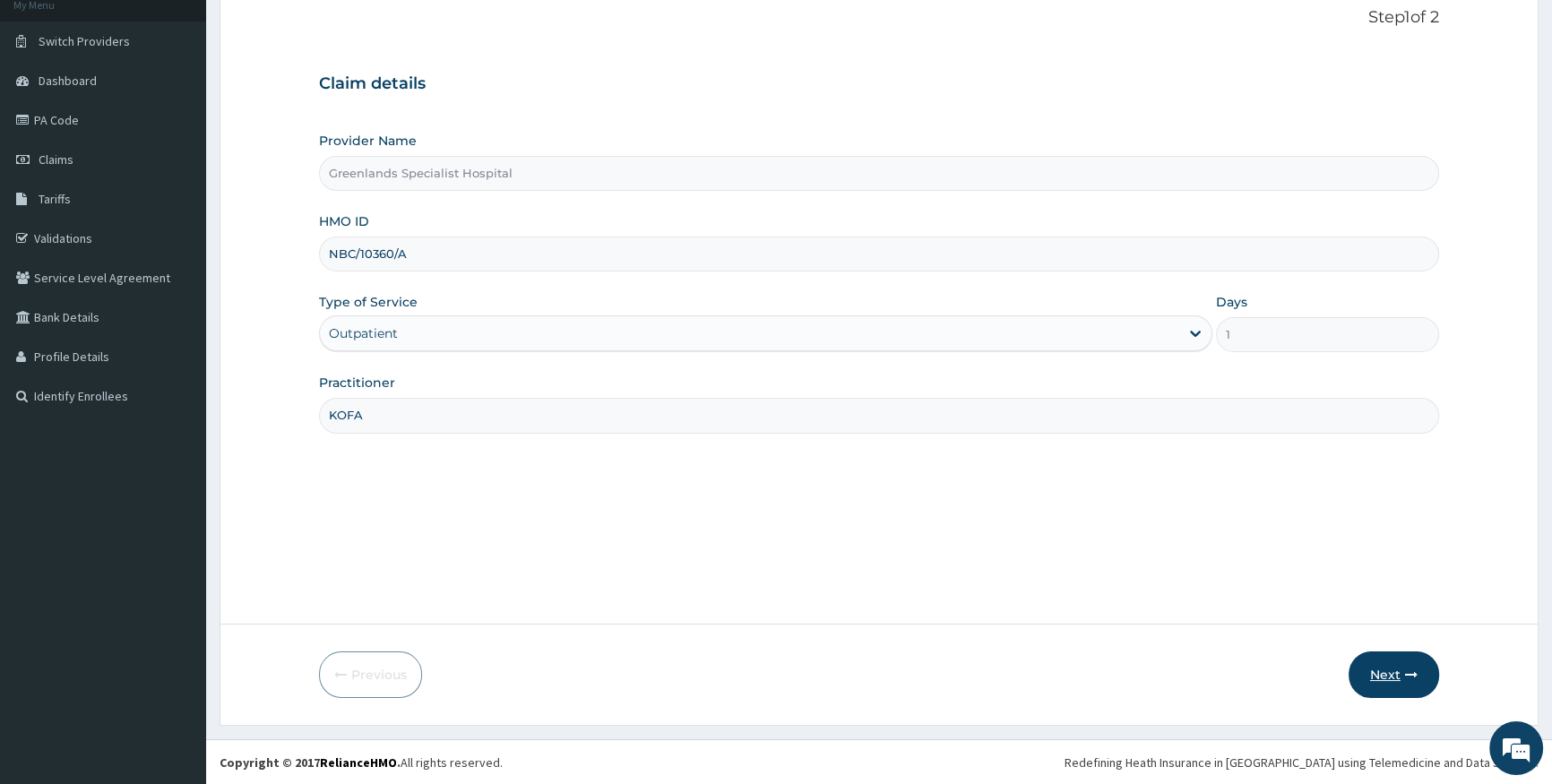
click at [1371, 673] on button "Next" at bounding box center [1393, 674] width 90 height 47
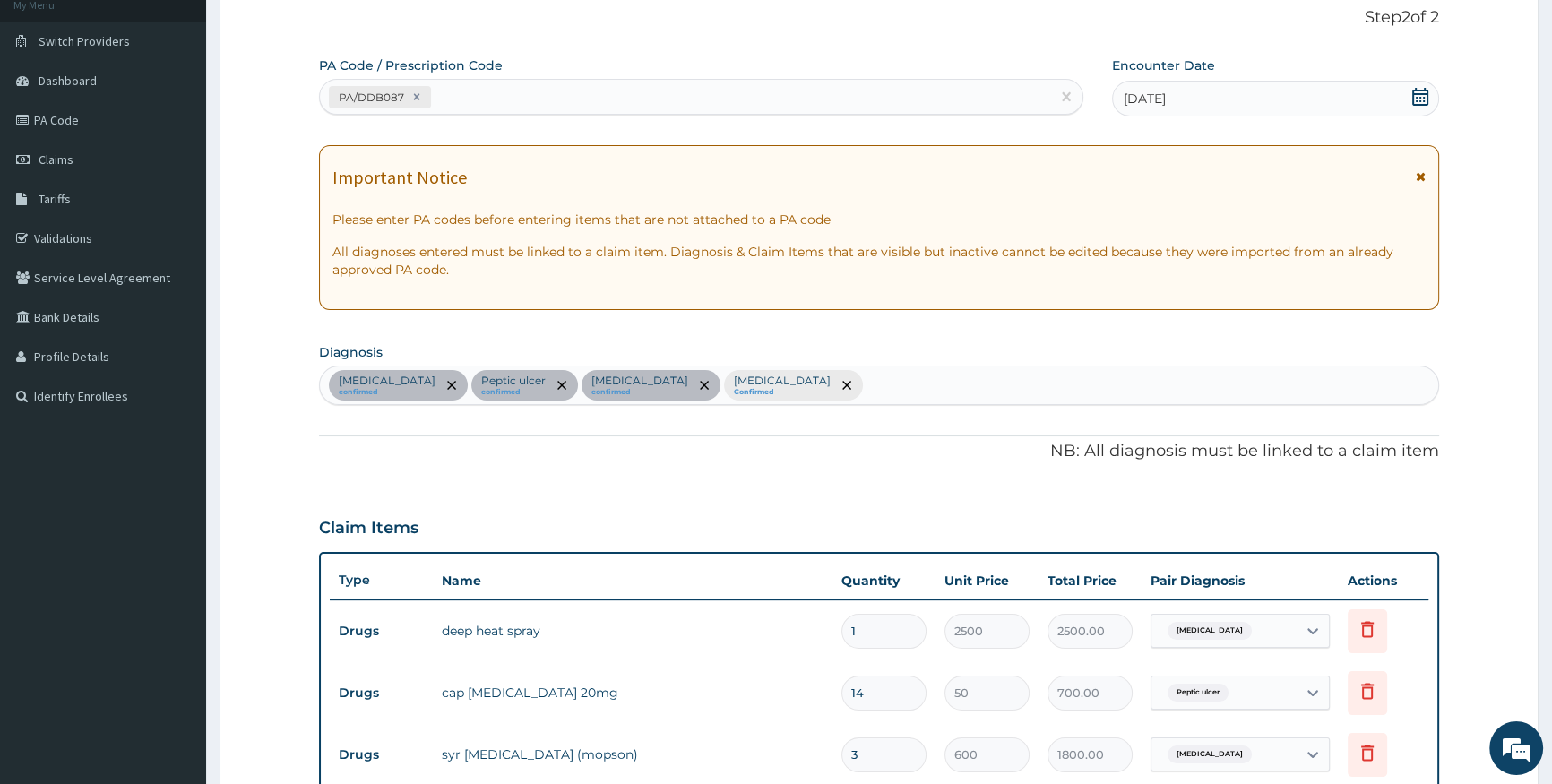
click at [1420, 106] on span at bounding box center [1420, 98] width 18 height 23
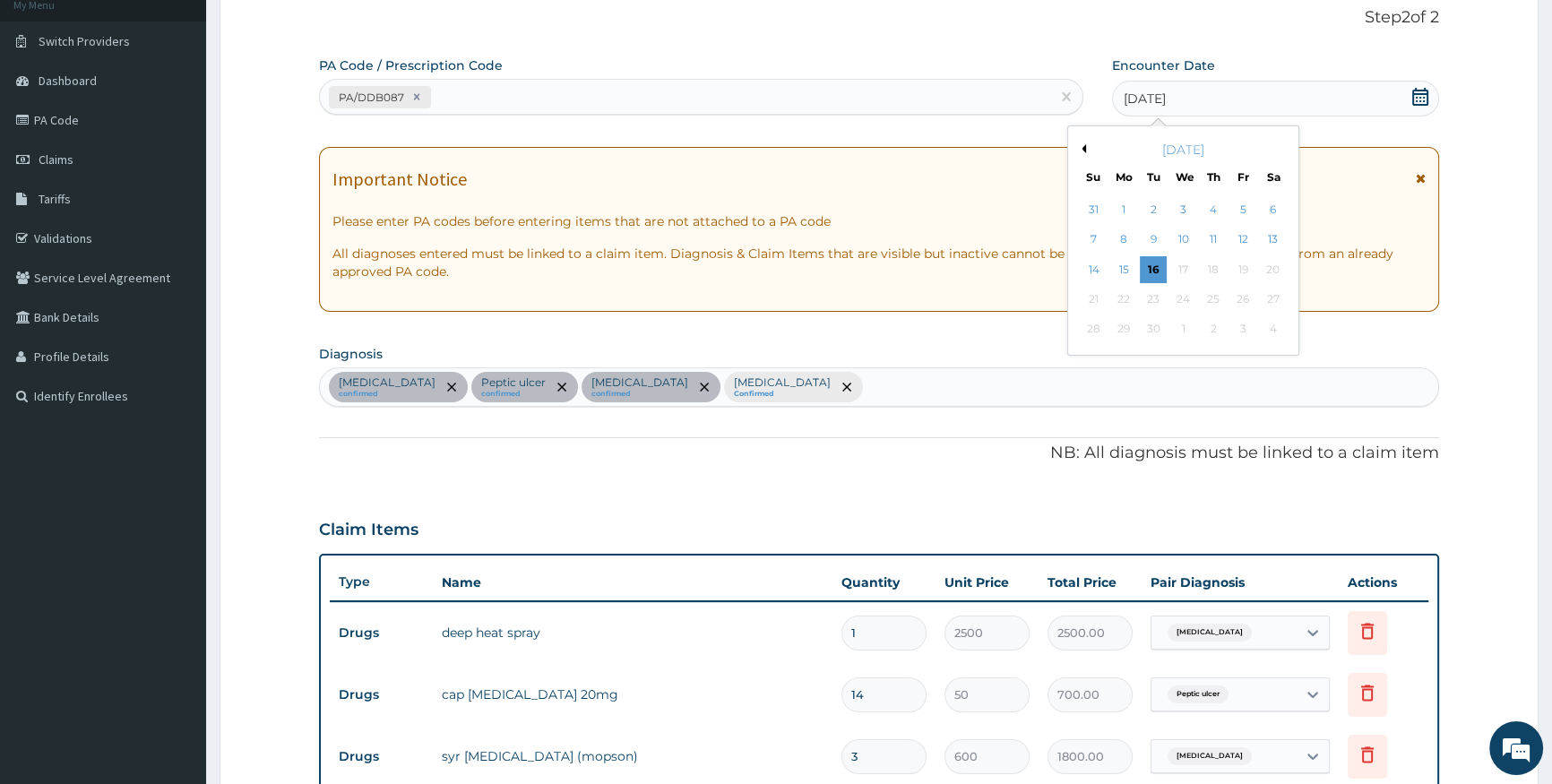
scroll to position [0, 0]
click at [1081, 144] on button "Previous Month" at bounding box center [1081, 148] width 9 height 9
click at [1264, 269] on div "16" at bounding box center [1272, 269] width 27 height 27
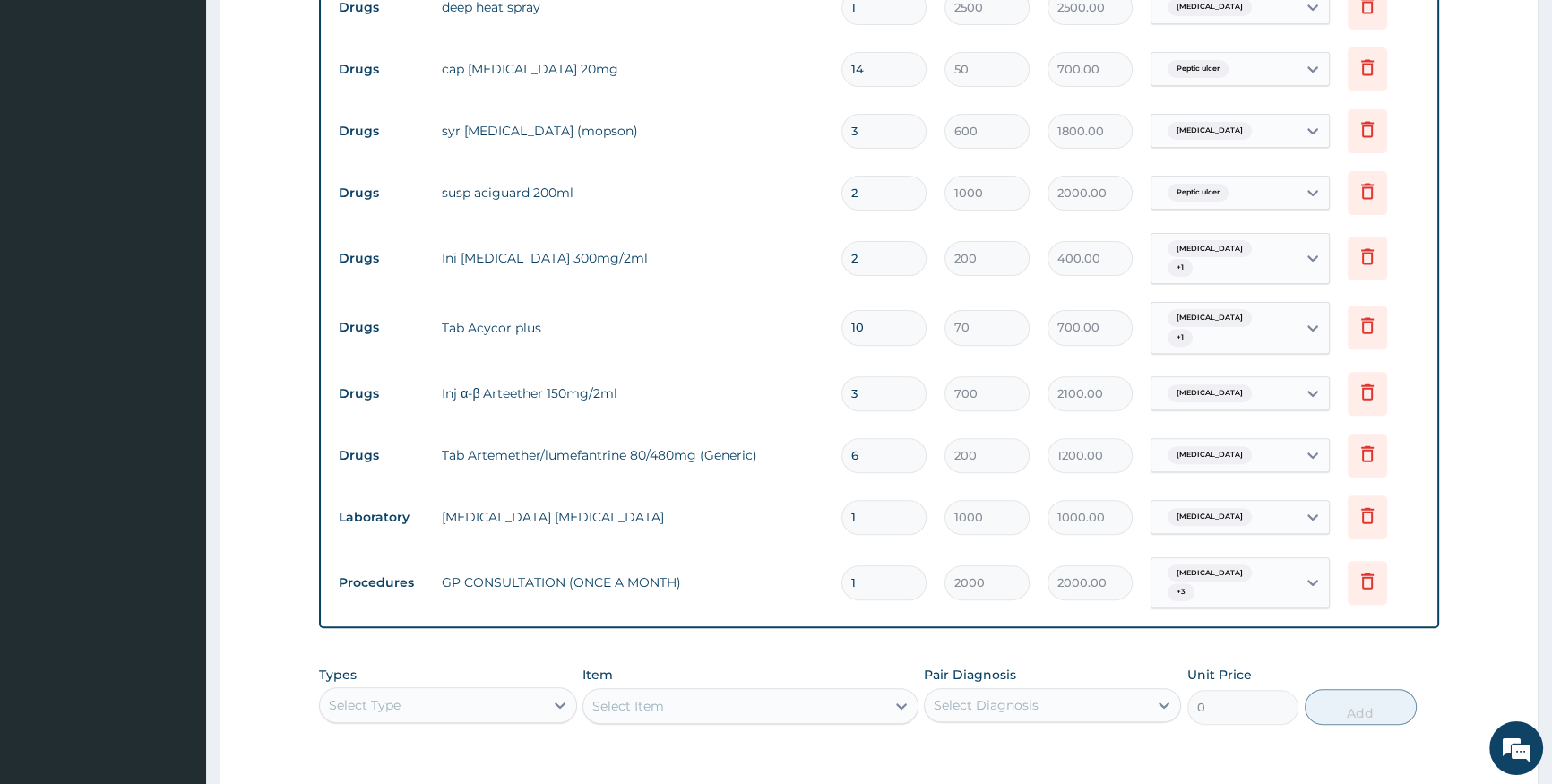
scroll to position [882, 0]
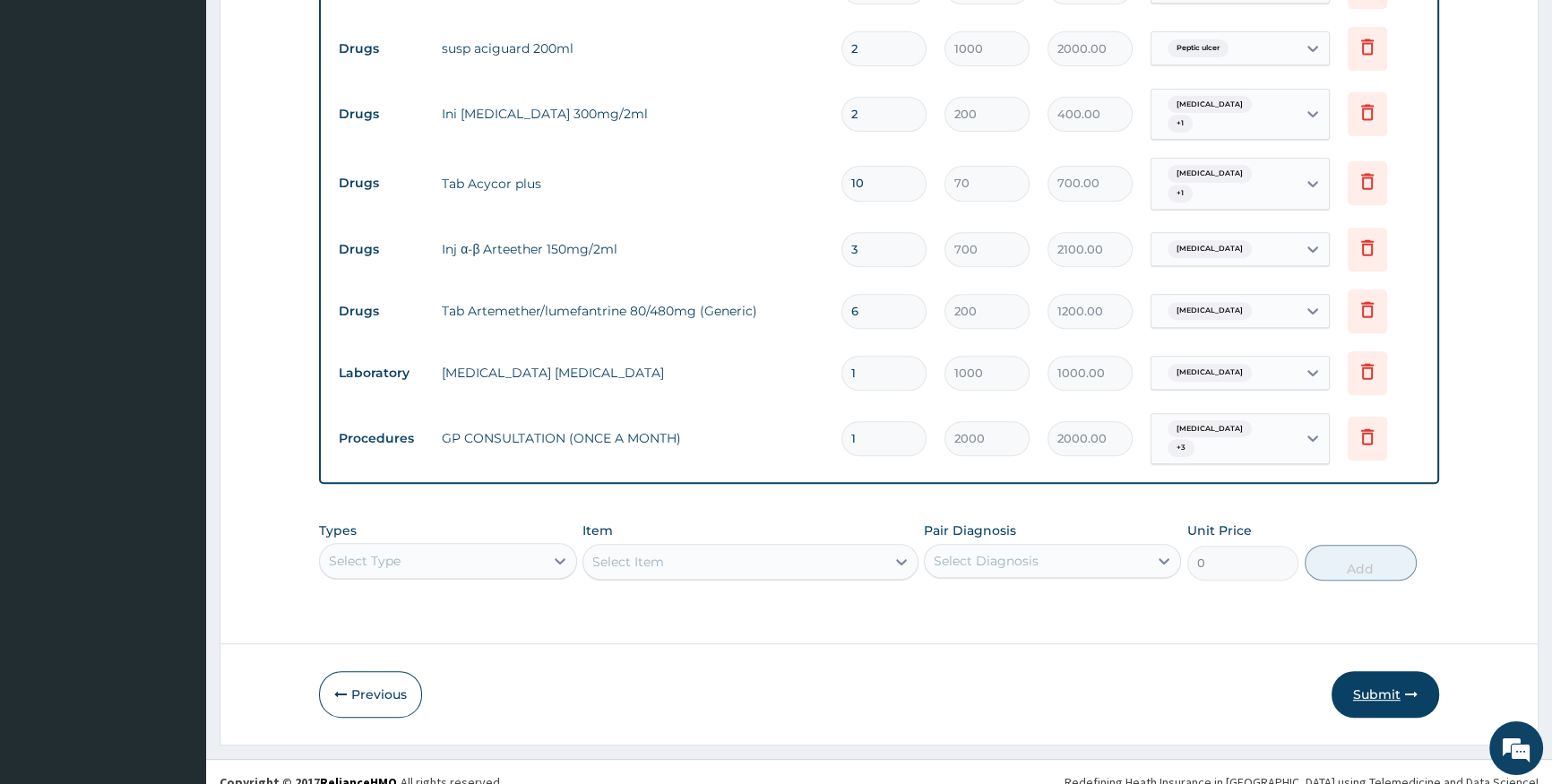
click at [1395, 675] on button "Submit" at bounding box center [1385, 694] width 107 height 47
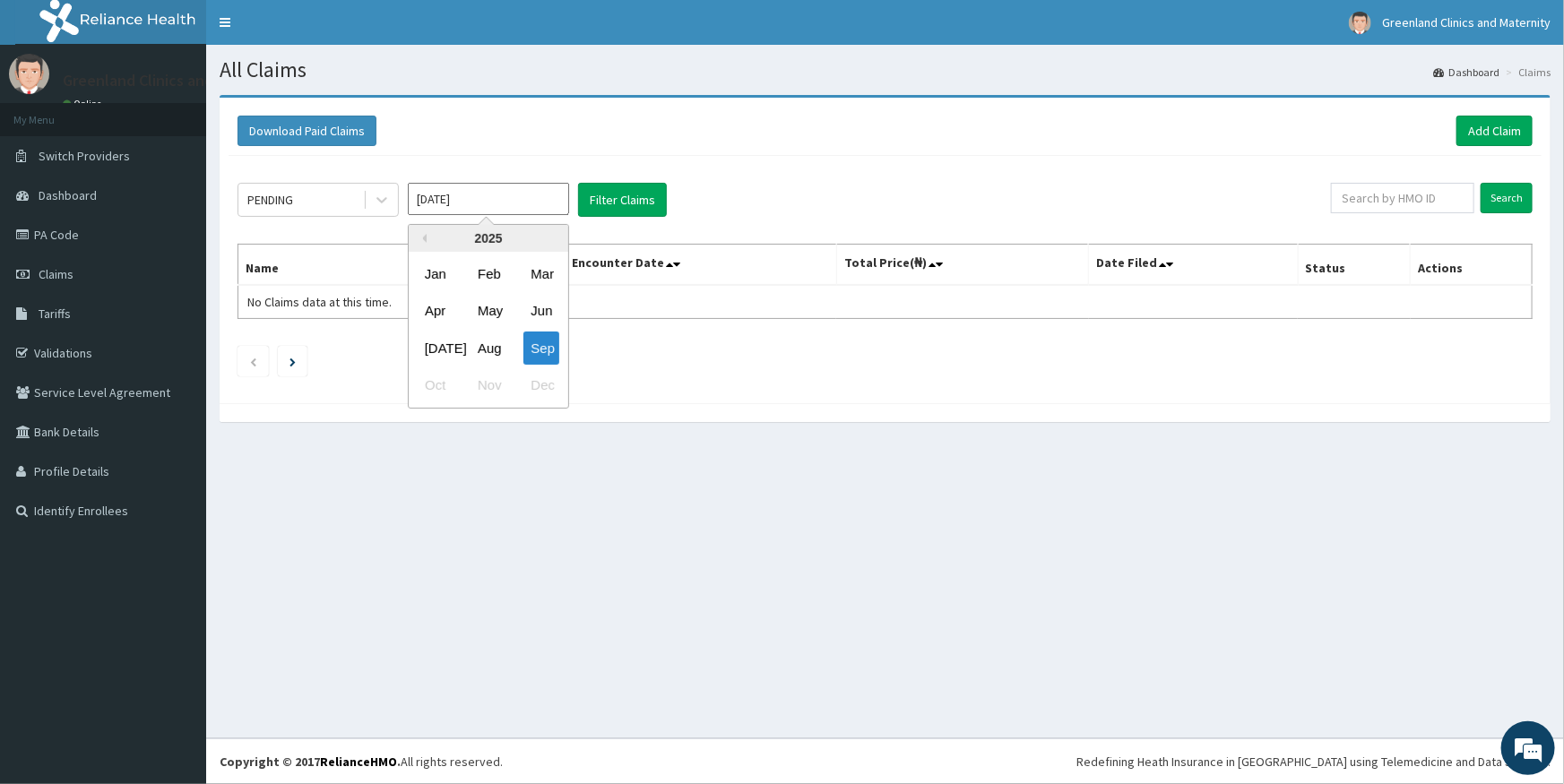
click at [465, 204] on input "[DATE]" at bounding box center [489, 198] width 161 height 32
click at [500, 340] on div "Aug" at bounding box center [489, 347] width 36 height 33
type input "[DATE]"
click at [662, 195] on button "Filter Claims" at bounding box center [622, 199] width 88 height 34
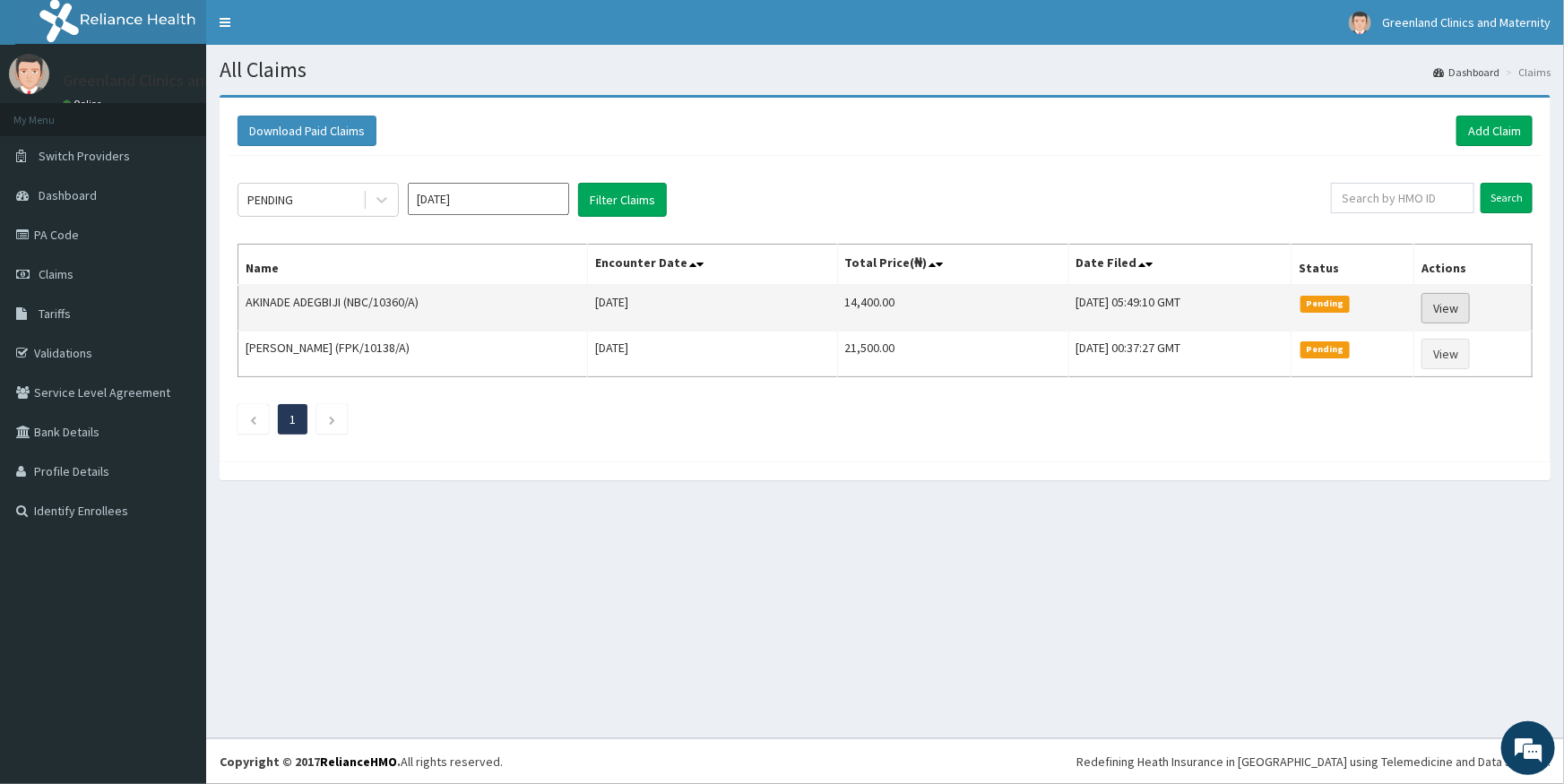
click at [1452, 304] on link "View" at bounding box center [1445, 308] width 49 height 31
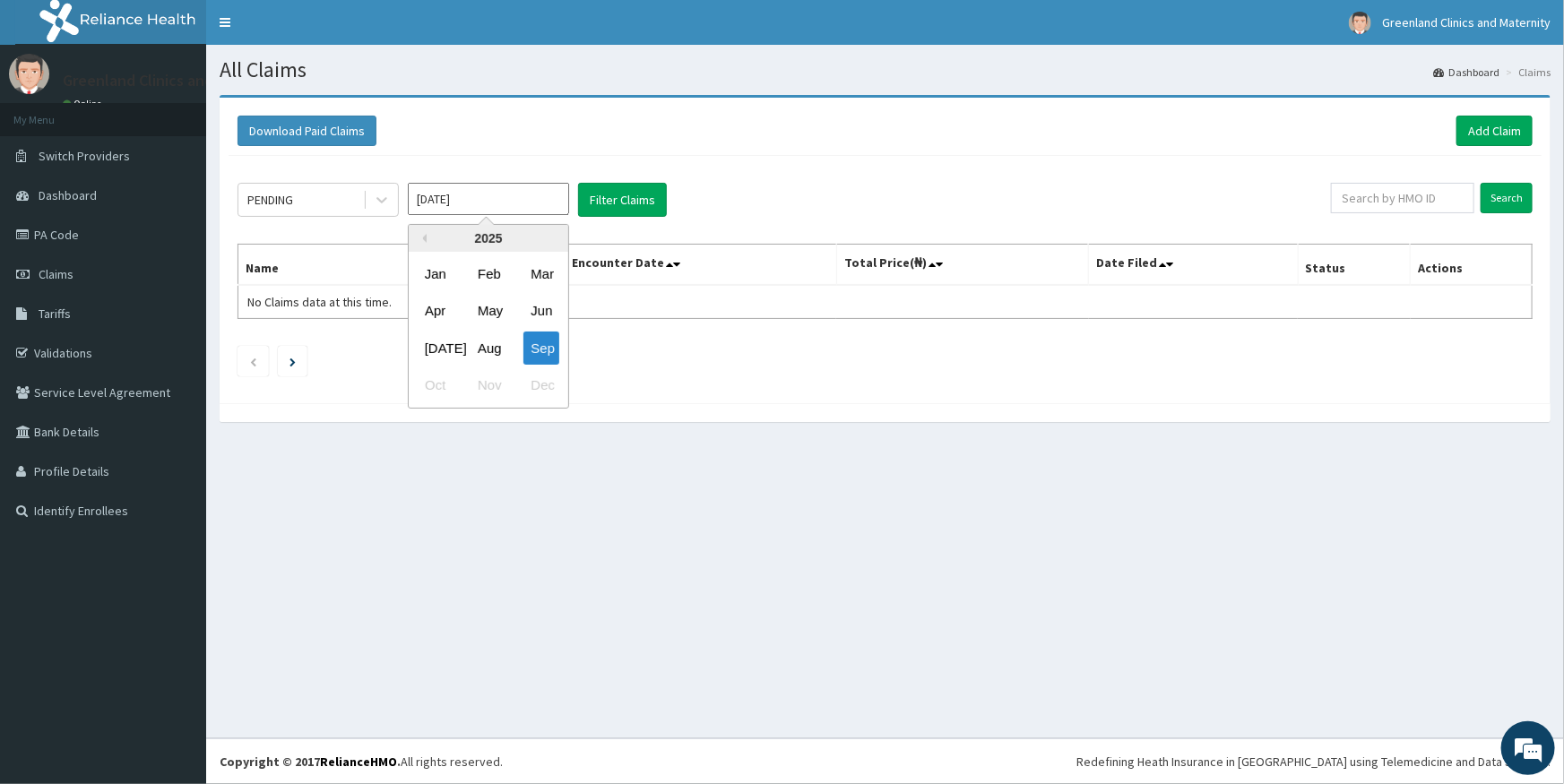
click at [475, 206] on input "[DATE]" at bounding box center [489, 198] width 161 height 32
drag, startPoint x: 496, startPoint y: 343, endPoint x: 411, endPoint y: 223, distance: 147.1
click at [490, 333] on div "Aug" at bounding box center [489, 347] width 36 height 33
type input "[DATE]"
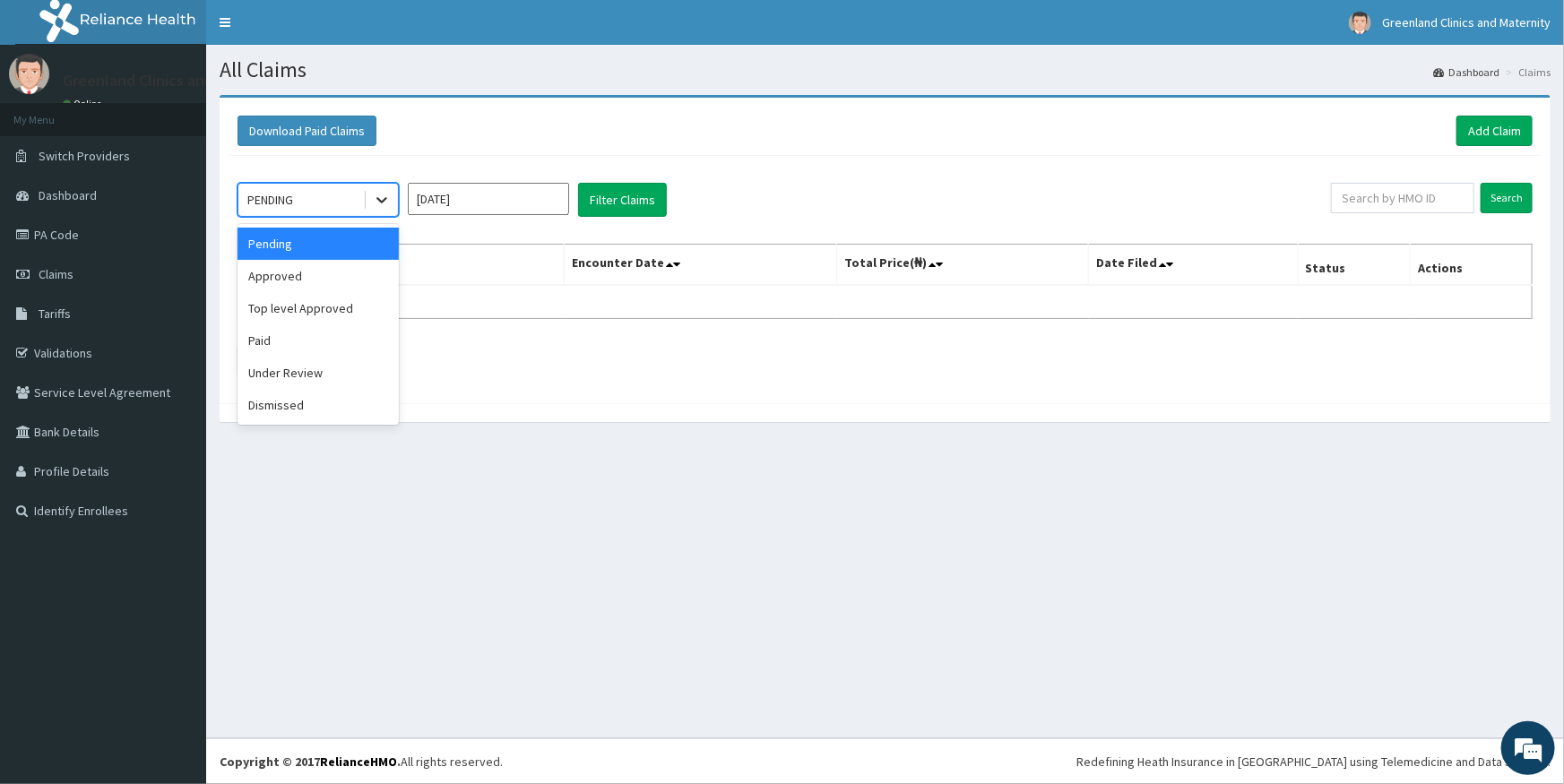
drag, startPoint x: 368, startPoint y: 203, endPoint x: 379, endPoint y: 229, distance: 28.2
click at [368, 204] on div at bounding box center [381, 199] width 32 height 32
drag, startPoint x: 305, startPoint y: 380, endPoint x: 348, endPoint y: 335, distance: 62.2
click at [308, 376] on div "Under Review" at bounding box center [318, 372] width 161 height 32
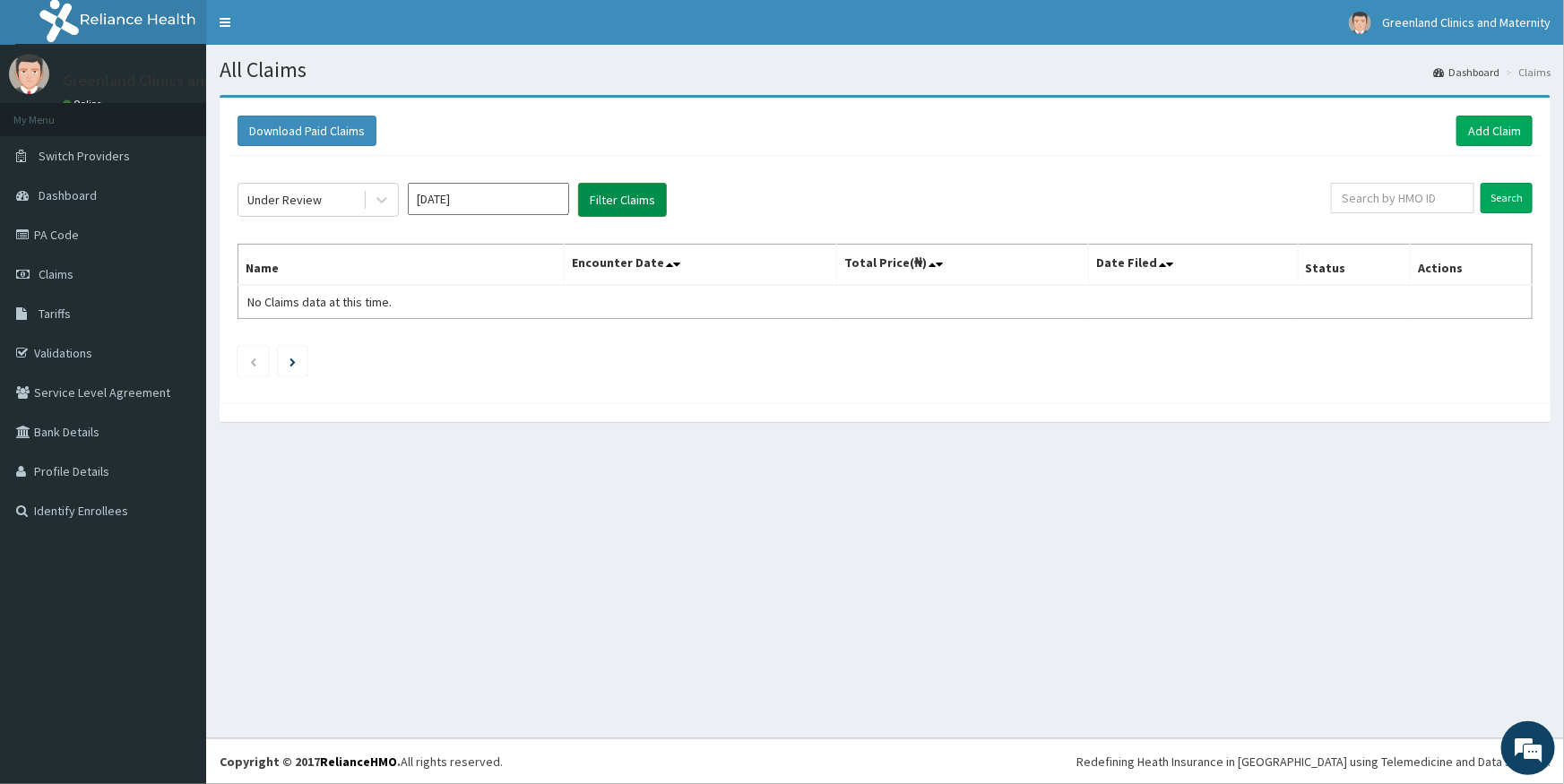
click at [658, 199] on button "Filter Claims" at bounding box center [622, 199] width 88 height 34
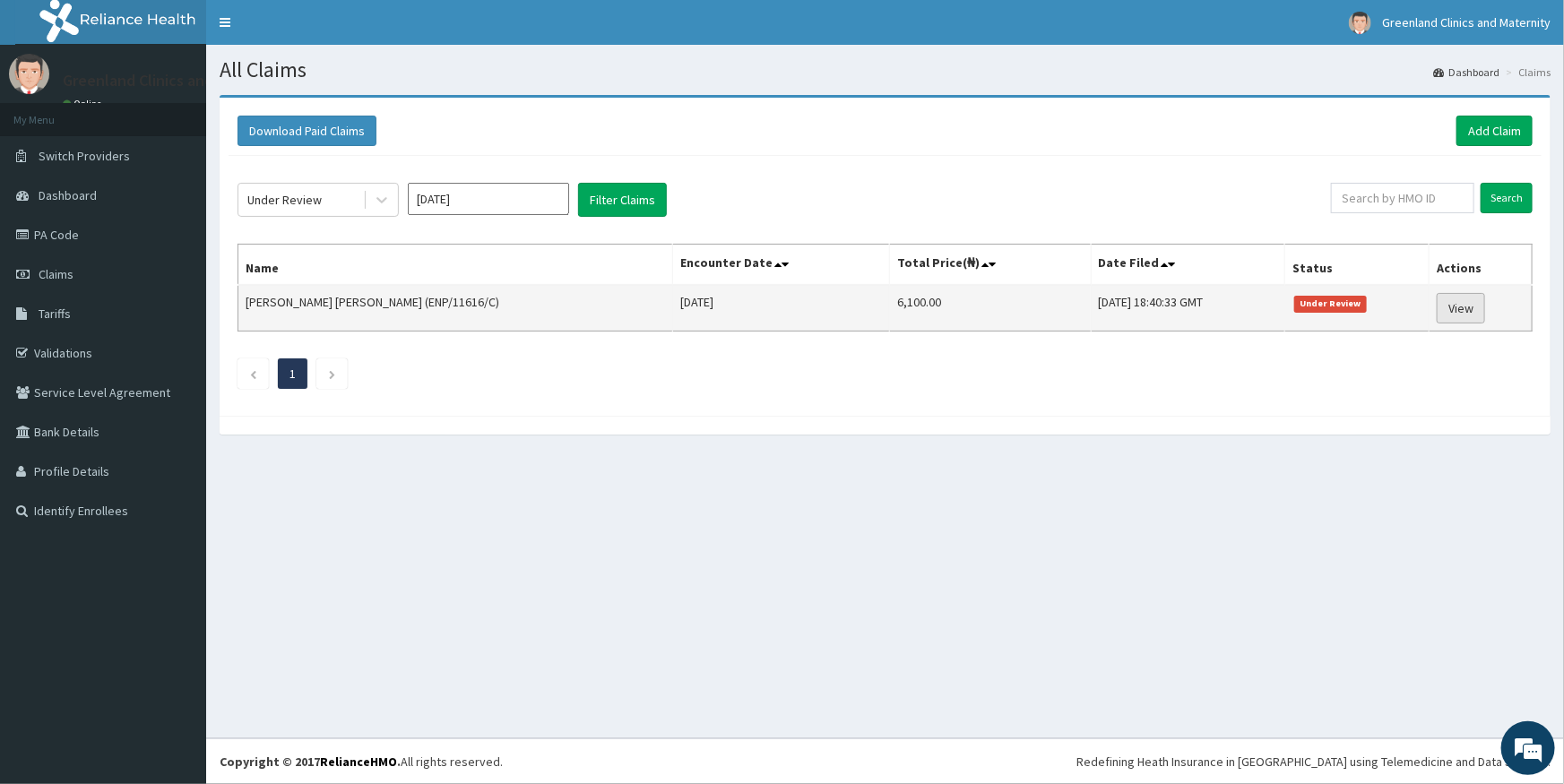
click at [1461, 305] on link "View" at bounding box center [1461, 308] width 49 height 31
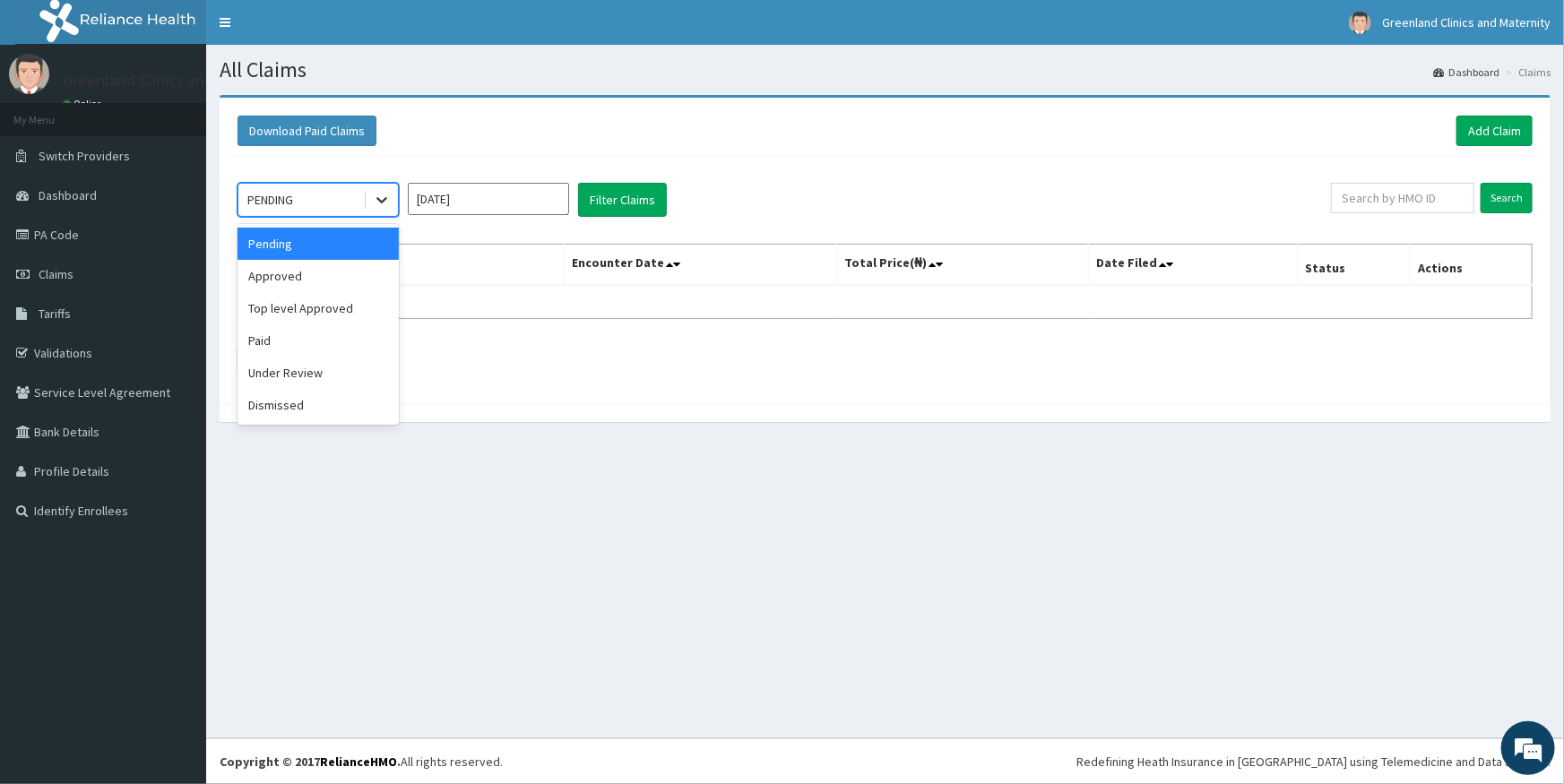
click at [375, 201] on icon at bounding box center [381, 199] width 18 height 18
drag, startPoint x: 285, startPoint y: 340, endPoint x: 471, endPoint y: 243, distance: 209.8
click at [285, 341] on div "Paid" at bounding box center [318, 340] width 161 height 32
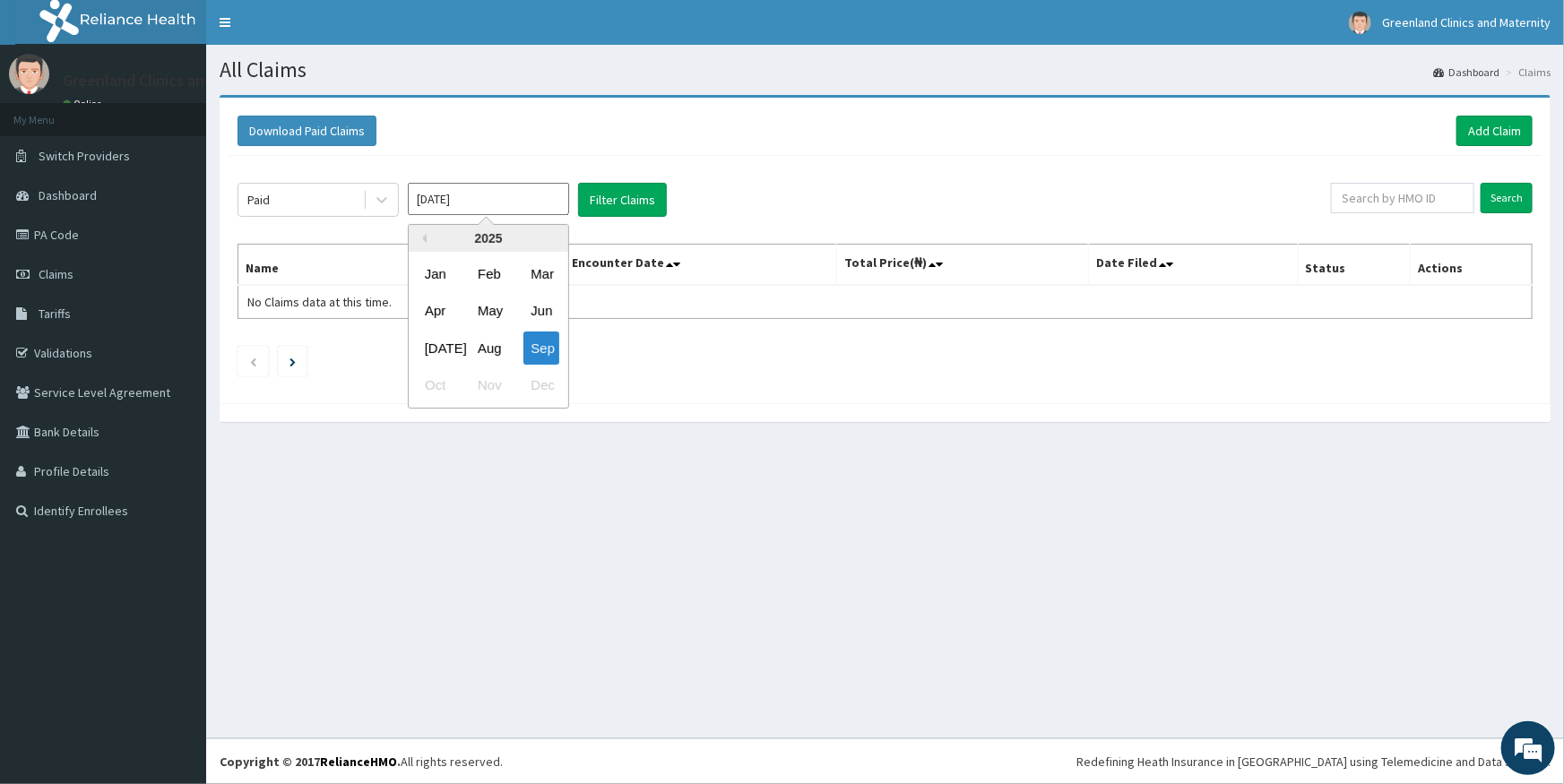
drag, startPoint x: 553, startPoint y: 191, endPoint x: 518, endPoint y: 217, distance: 43.6
click at [537, 200] on input "[DATE]" at bounding box center [489, 198] width 161 height 32
drag, startPoint x: 492, startPoint y: 337, endPoint x: 626, endPoint y: 160, distance: 222.0
click at [493, 336] on div "Aug" at bounding box center [489, 347] width 36 height 33
type input "[DATE]"
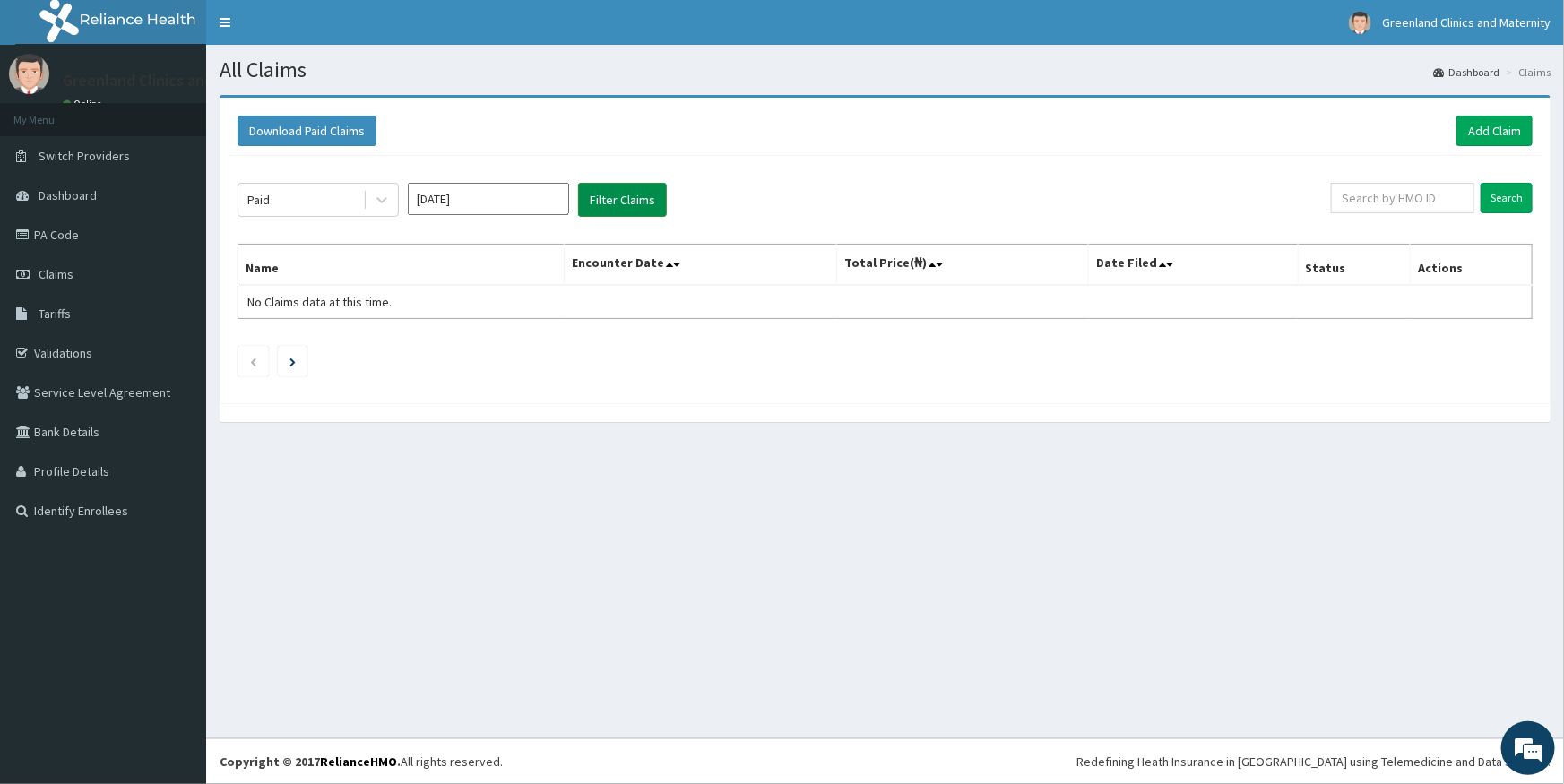
click at [591, 201] on button "Filter Claims" at bounding box center [622, 199] width 88 height 34
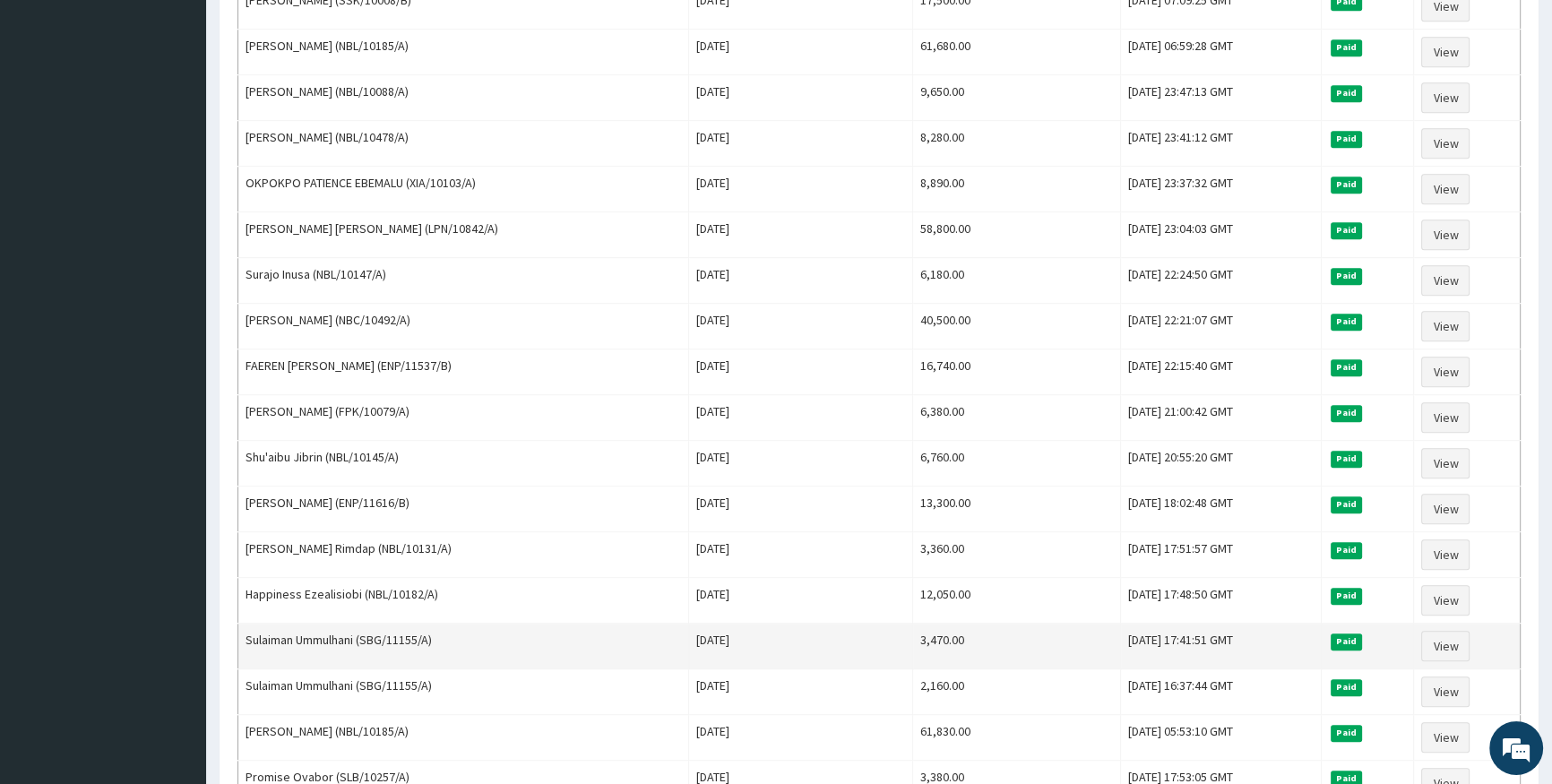
scroll to position [1139, 0]
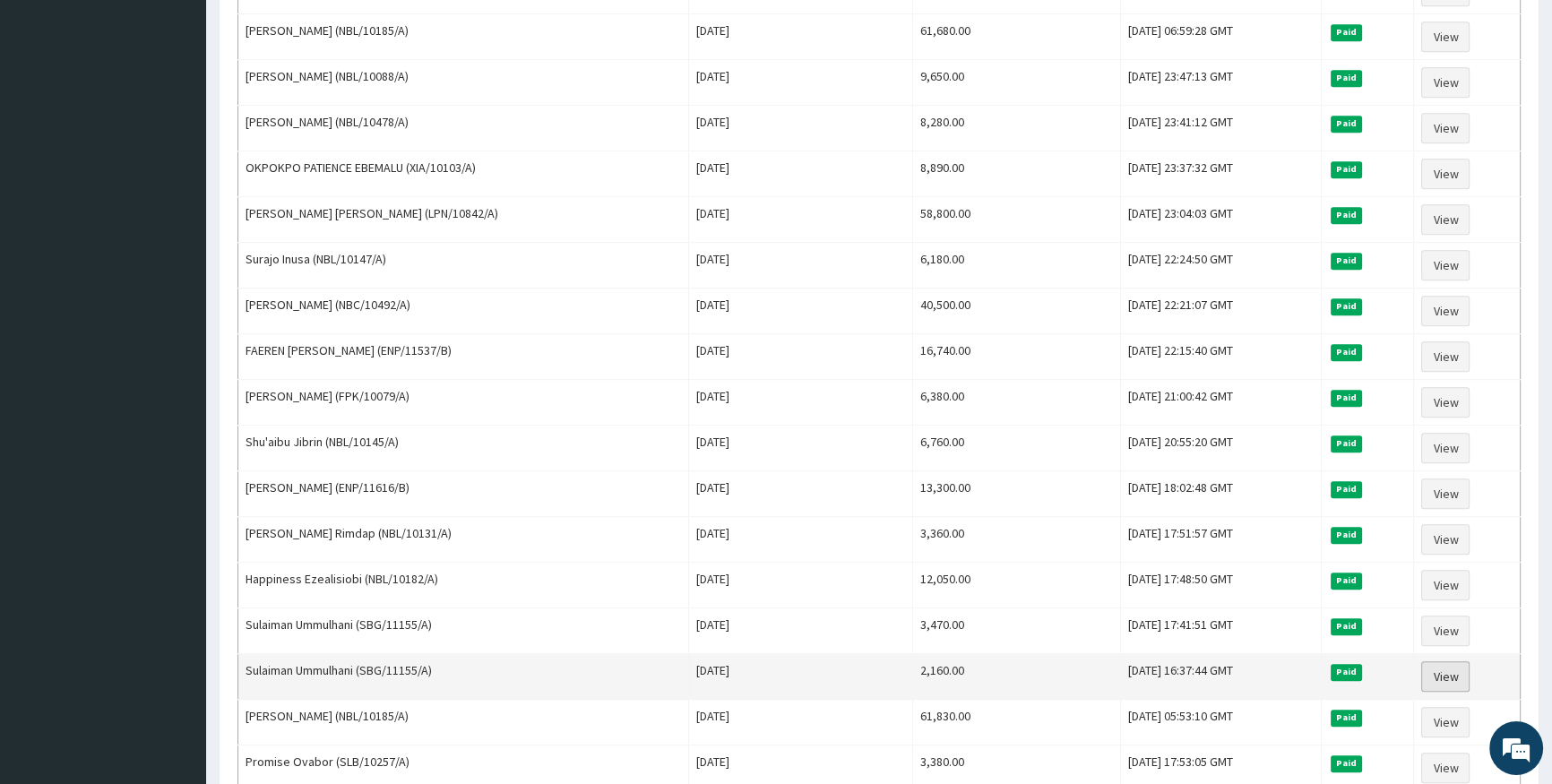
click at [1458, 668] on link "View" at bounding box center [1445, 676] width 49 height 31
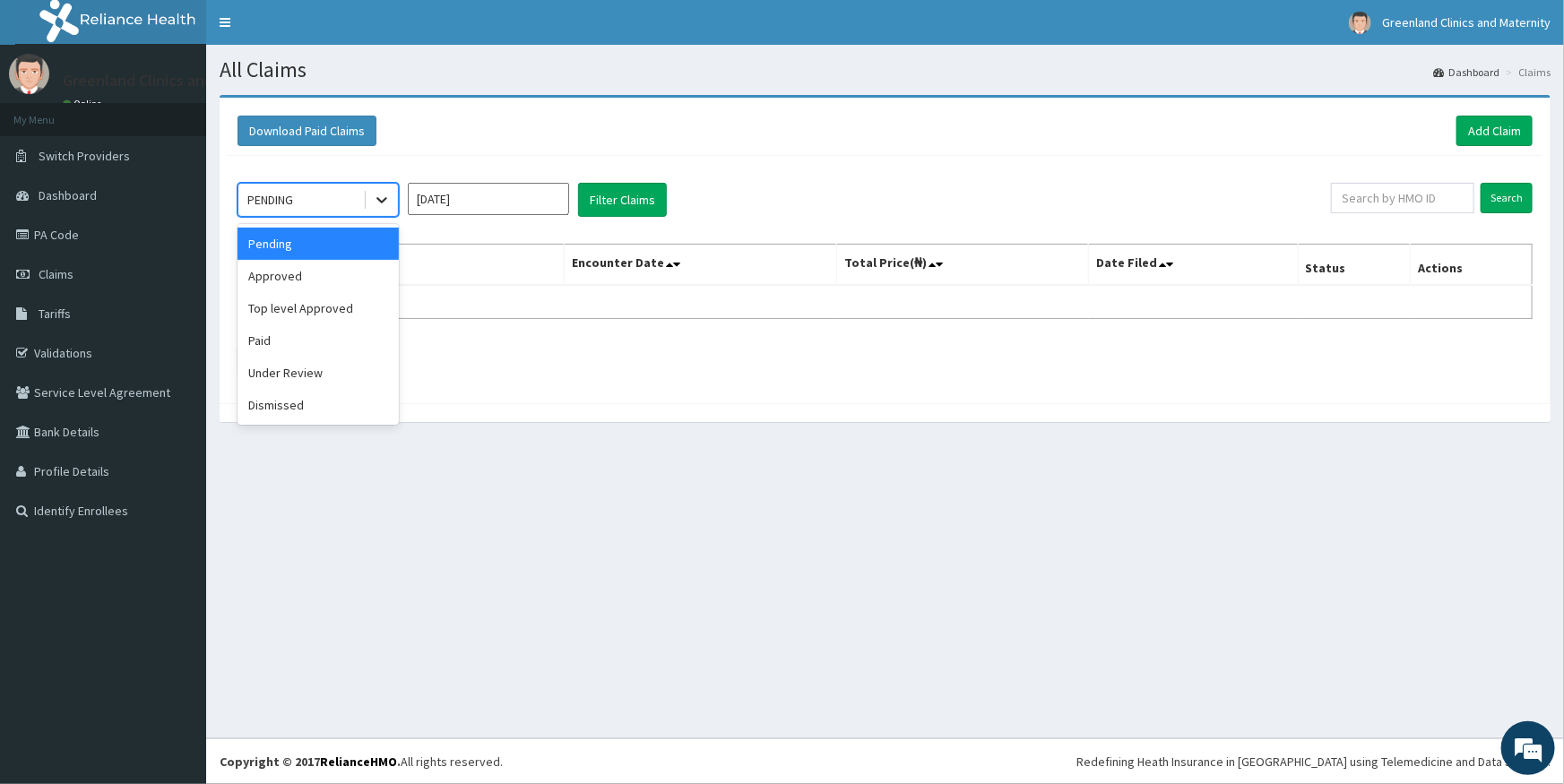
click at [390, 201] on div at bounding box center [381, 199] width 32 height 32
drag, startPoint x: 348, startPoint y: 334, endPoint x: 394, endPoint y: 288, distance: 65.1
click at [358, 323] on div "Pending Approved Top level Approved Paid Under Review Dismissed" at bounding box center [318, 325] width 161 height 200
click at [352, 344] on div "Paid" at bounding box center [318, 340] width 161 height 32
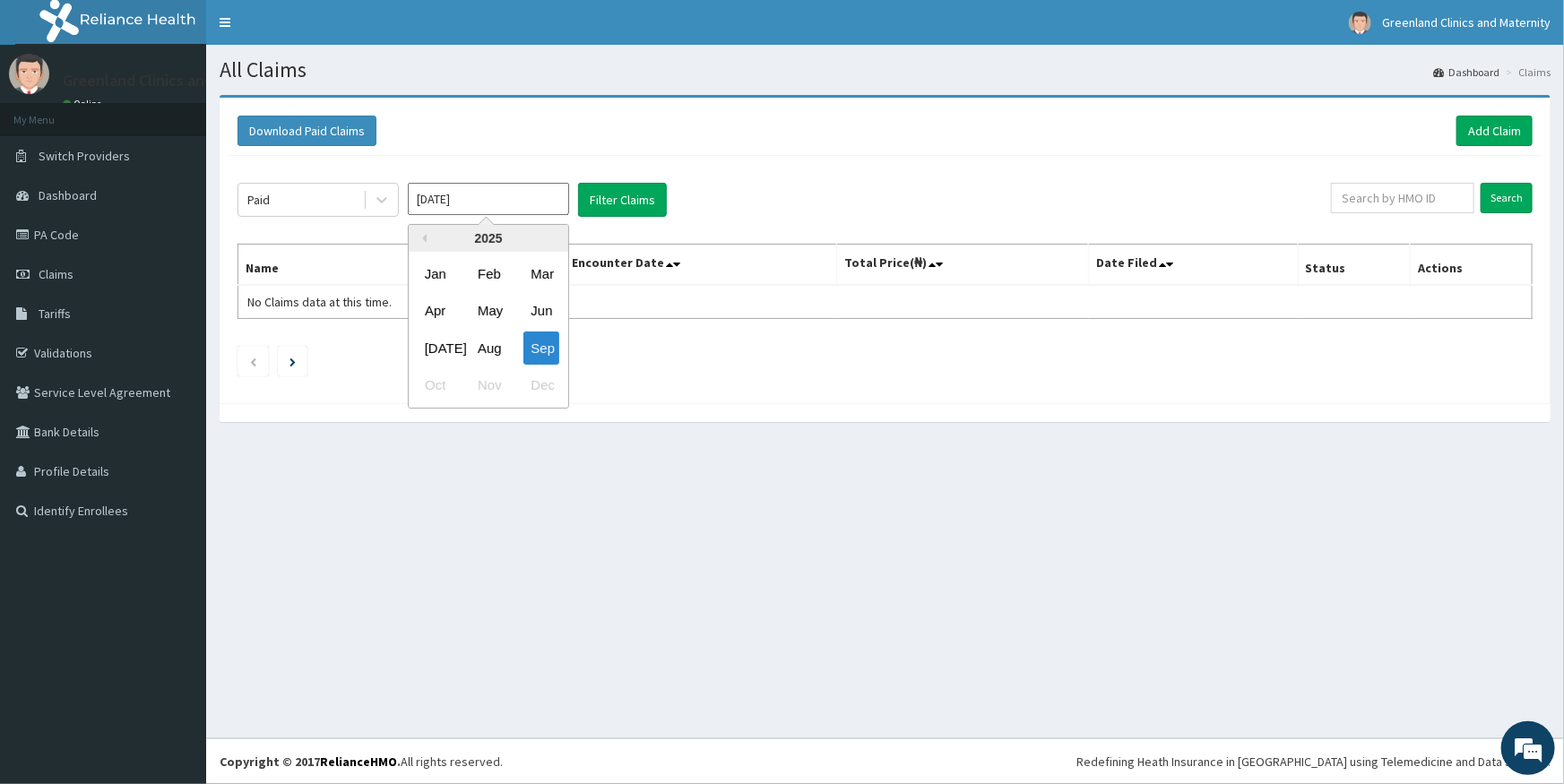
drag, startPoint x: 539, startPoint y: 203, endPoint x: 507, endPoint y: 260, distance: 65.4
click at [532, 214] on div "Sep 2025 Previous Year 2025 Jan Feb Mar Apr May Jun Jul Aug Sep Oct Nov Dec" at bounding box center [489, 199] width 161 height 34
click at [480, 349] on div "Aug" at bounding box center [489, 347] width 36 height 33
type input "Aug 2025"
click at [599, 195] on button "Filter Claims" at bounding box center [622, 199] width 88 height 34
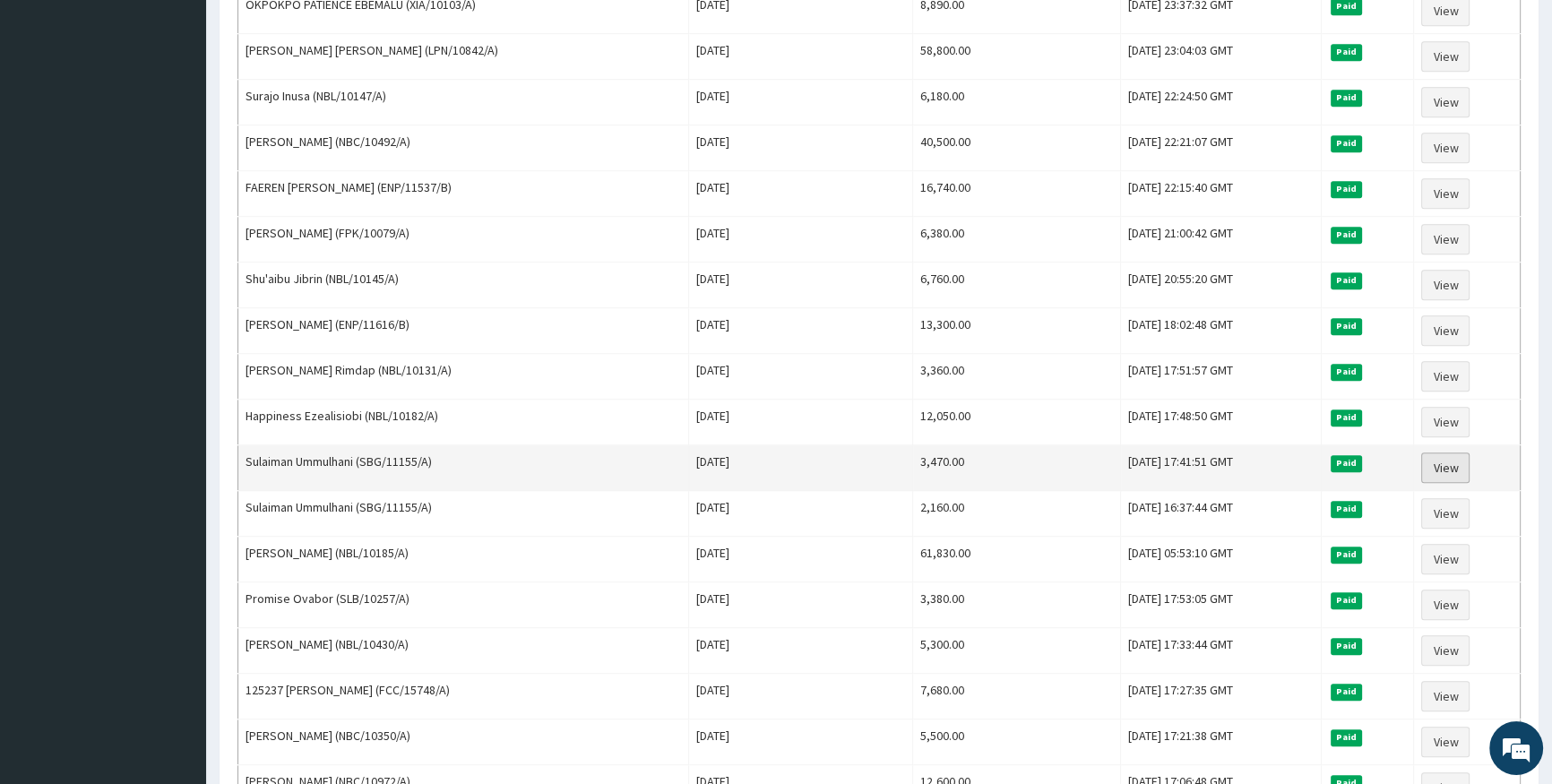
click at [1438, 455] on link "View" at bounding box center [1445, 467] width 49 height 31
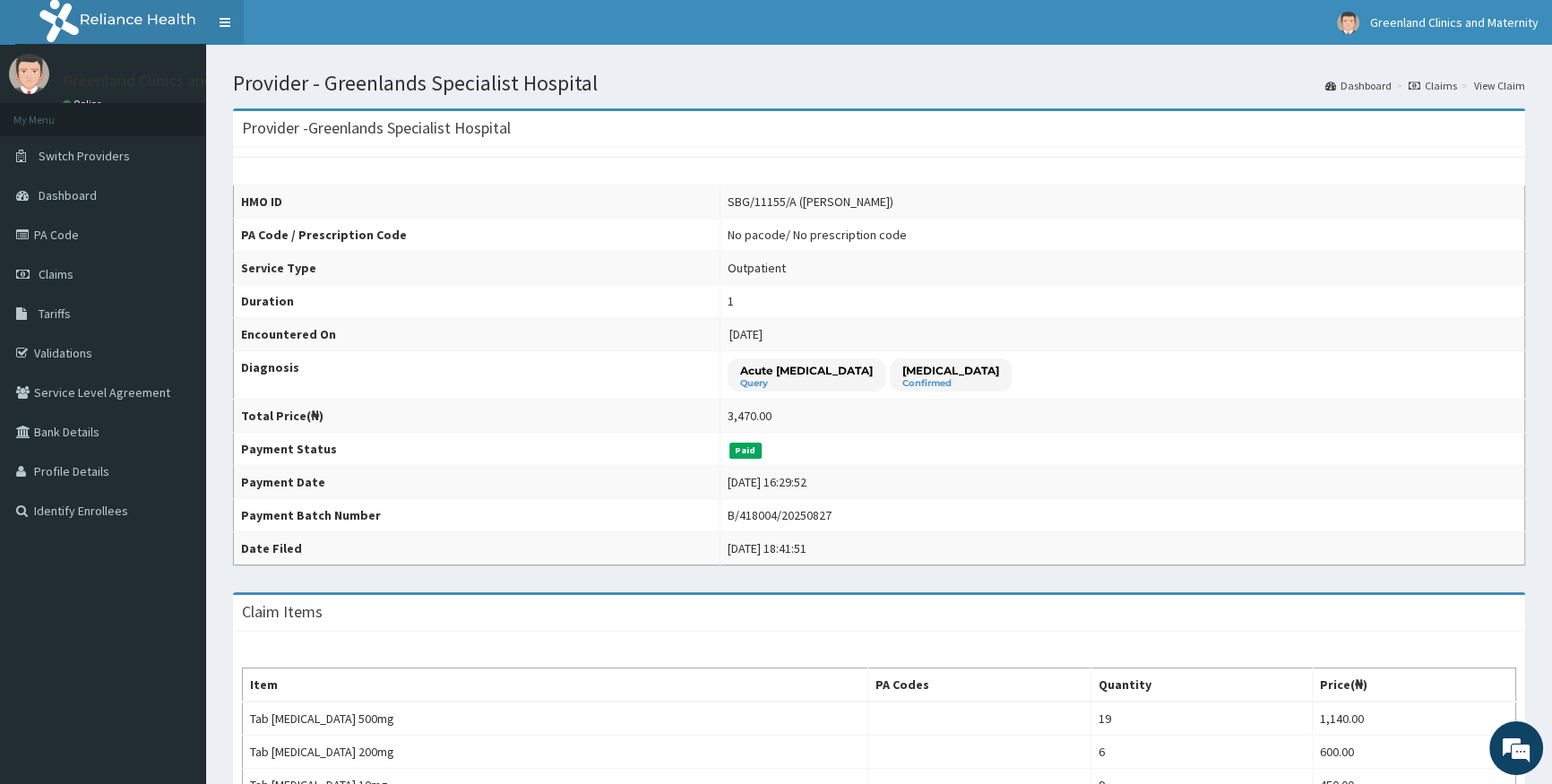
click at [222, 23] on link "Toggle navigation" at bounding box center [225, 22] width 38 height 45
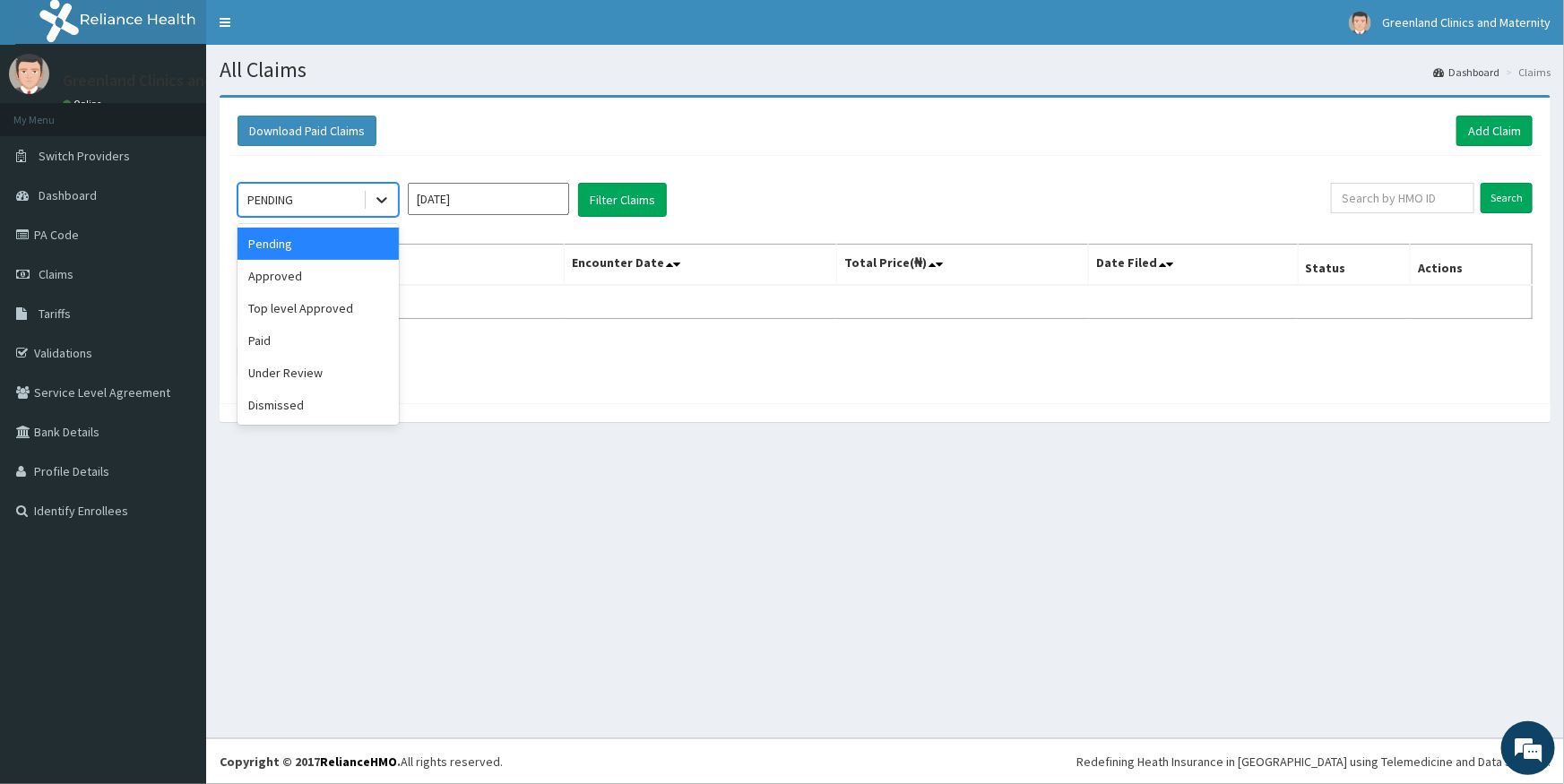
click at [371, 205] on div at bounding box center [381, 199] width 32 height 32
drag, startPoint x: 349, startPoint y: 335, endPoint x: 496, endPoint y: 260, distance: 165.0
click at [350, 334] on div "Paid" at bounding box center [318, 340] width 161 height 32
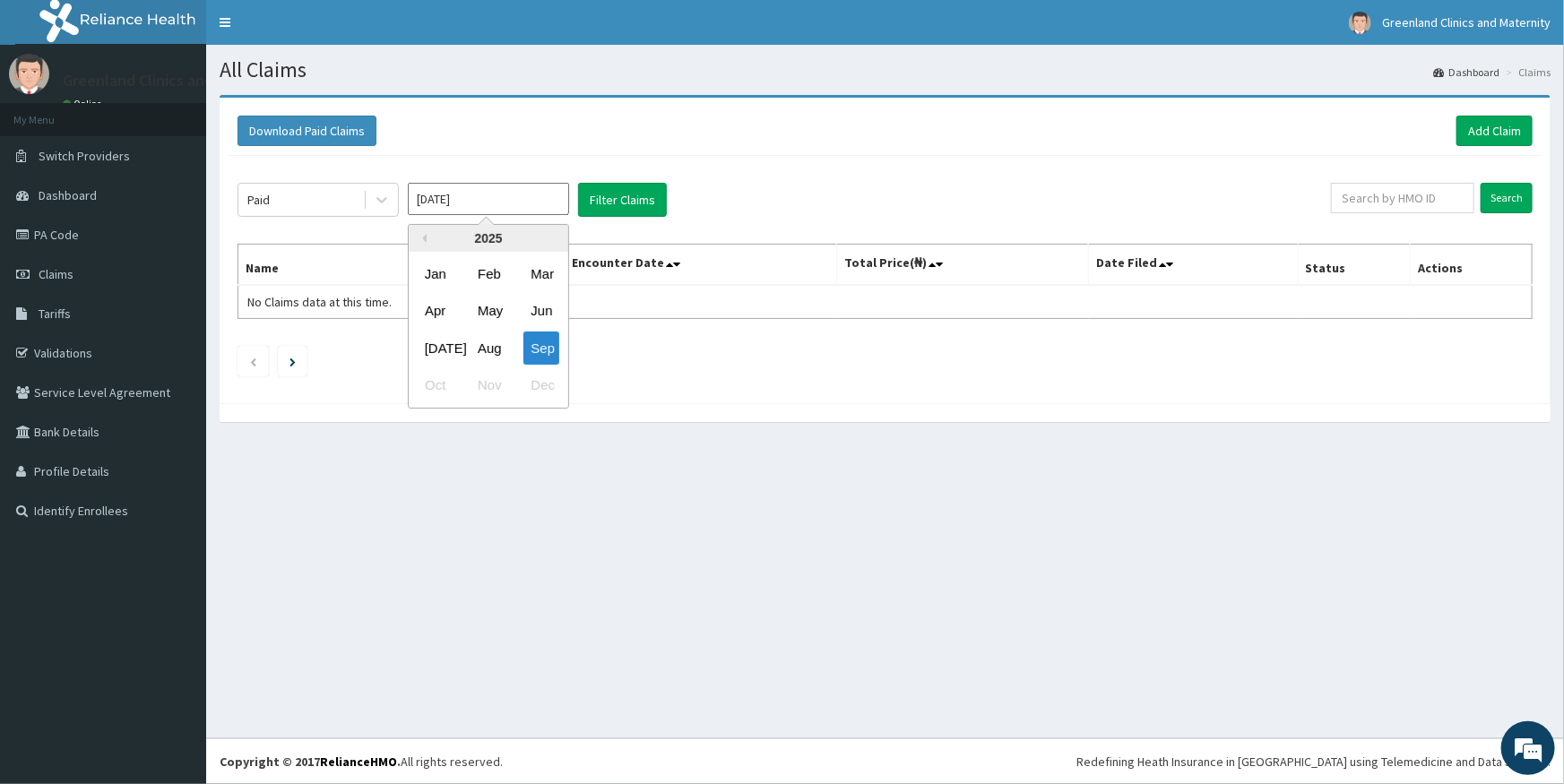
drag, startPoint x: 555, startPoint y: 197, endPoint x: 551, endPoint y: 231, distance: 34.2
click at [554, 200] on input "[DATE]" at bounding box center [489, 198] width 161 height 32
drag, startPoint x: 502, startPoint y: 347, endPoint x: 532, endPoint y: 327, distance: 36.1
click at [515, 339] on div "[DATE] Aug Sep" at bounding box center [489, 347] width 160 height 37
click at [644, 189] on button "Filter Claims" at bounding box center [622, 199] width 88 height 34
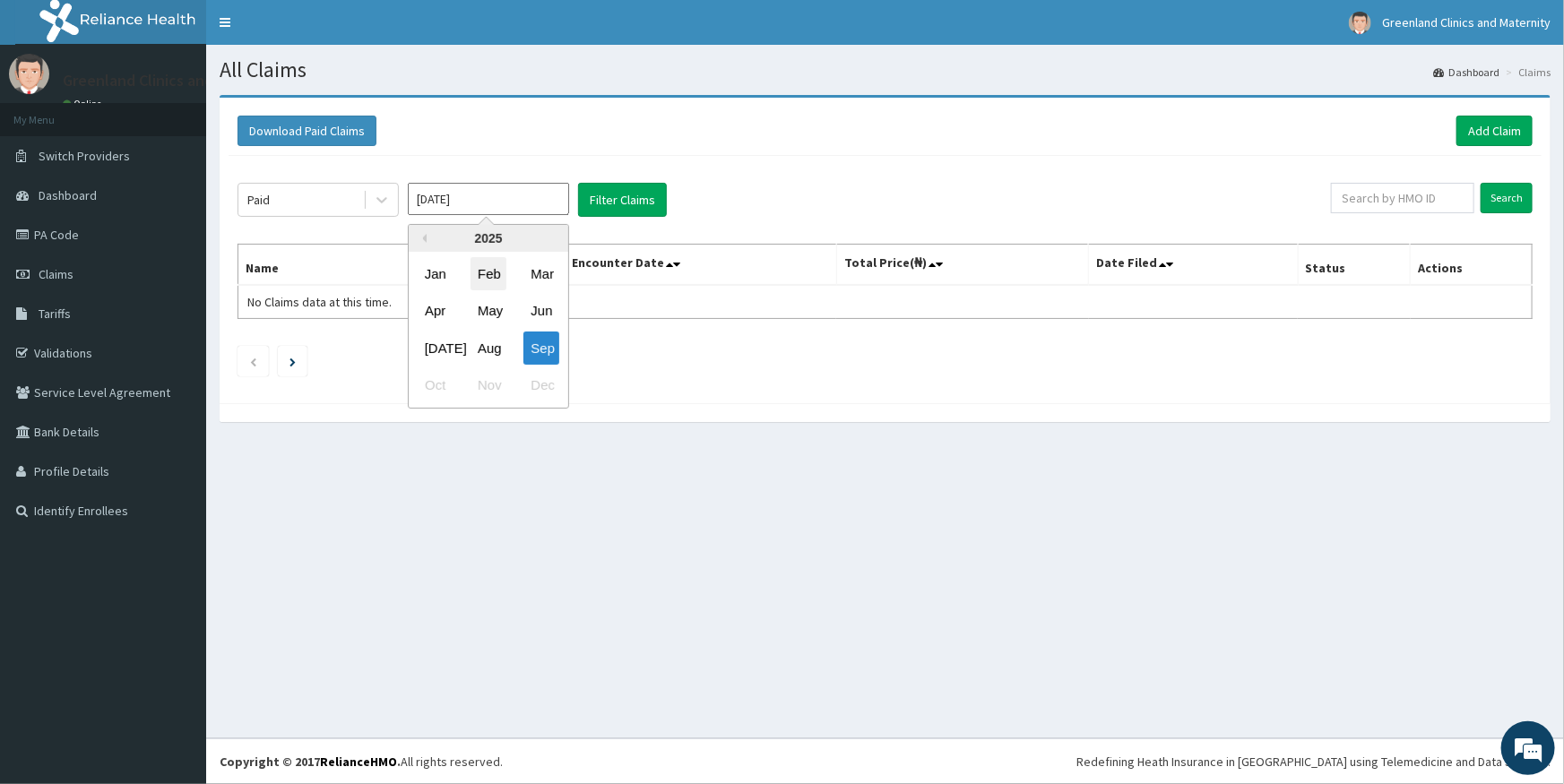
drag, startPoint x: 519, startPoint y: 200, endPoint x: 498, endPoint y: 271, distance: 74.0
click at [519, 209] on input "[DATE]" at bounding box center [489, 198] width 161 height 32
drag, startPoint x: 488, startPoint y: 343, endPoint x: 539, endPoint y: 273, distance: 86.6
click at [506, 321] on div "Jan Feb Mar Apr May Jun [DATE] Aug Sep Oct Nov Dec" at bounding box center [489, 329] width 160 height 149
click at [626, 224] on div "Previous Year [DATE] Feb Mar Apr May Jun [DATE] Aug Sep Oct Nov Dec" at bounding box center [515, 319] width 305 height 189
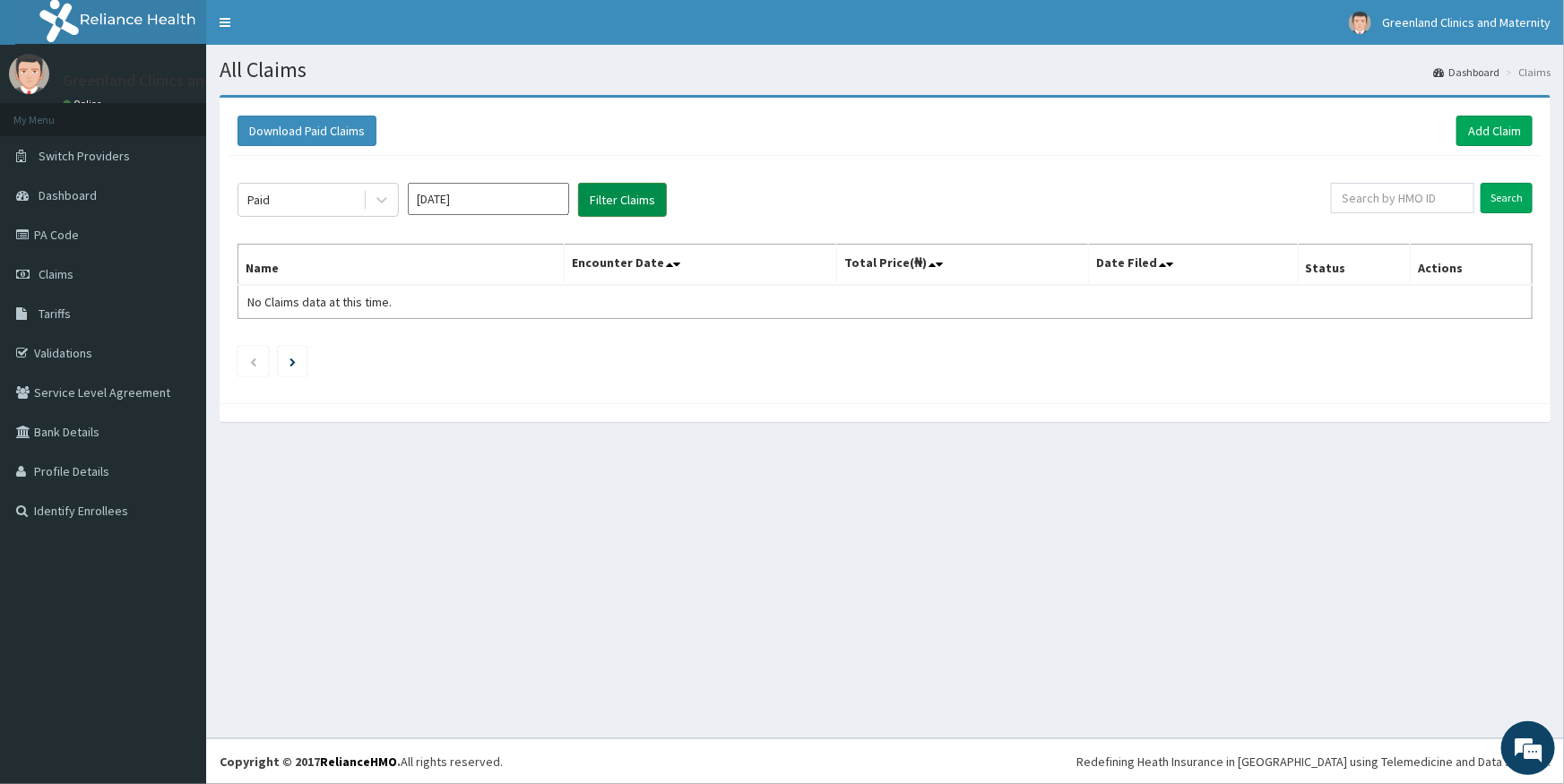
click at [630, 198] on button "Filter Claims" at bounding box center [622, 199] width 88 height 34
drag, startPoint x: 537, startPoint y: 206, endPoint x: 468, endPoint y: 296, distance: 113.4
click at [528, 215] on div "[DATE] Previous Year [DATE] Feb Mar Apr May Jun [DATE] Aug Sep Oct Nov Dec" at bounding box center [489, 199] width 161 height 34
click at [497, 340] on div "Aug" at bounding box center [489, 347] width 36 height 33
type input "[DATE]"
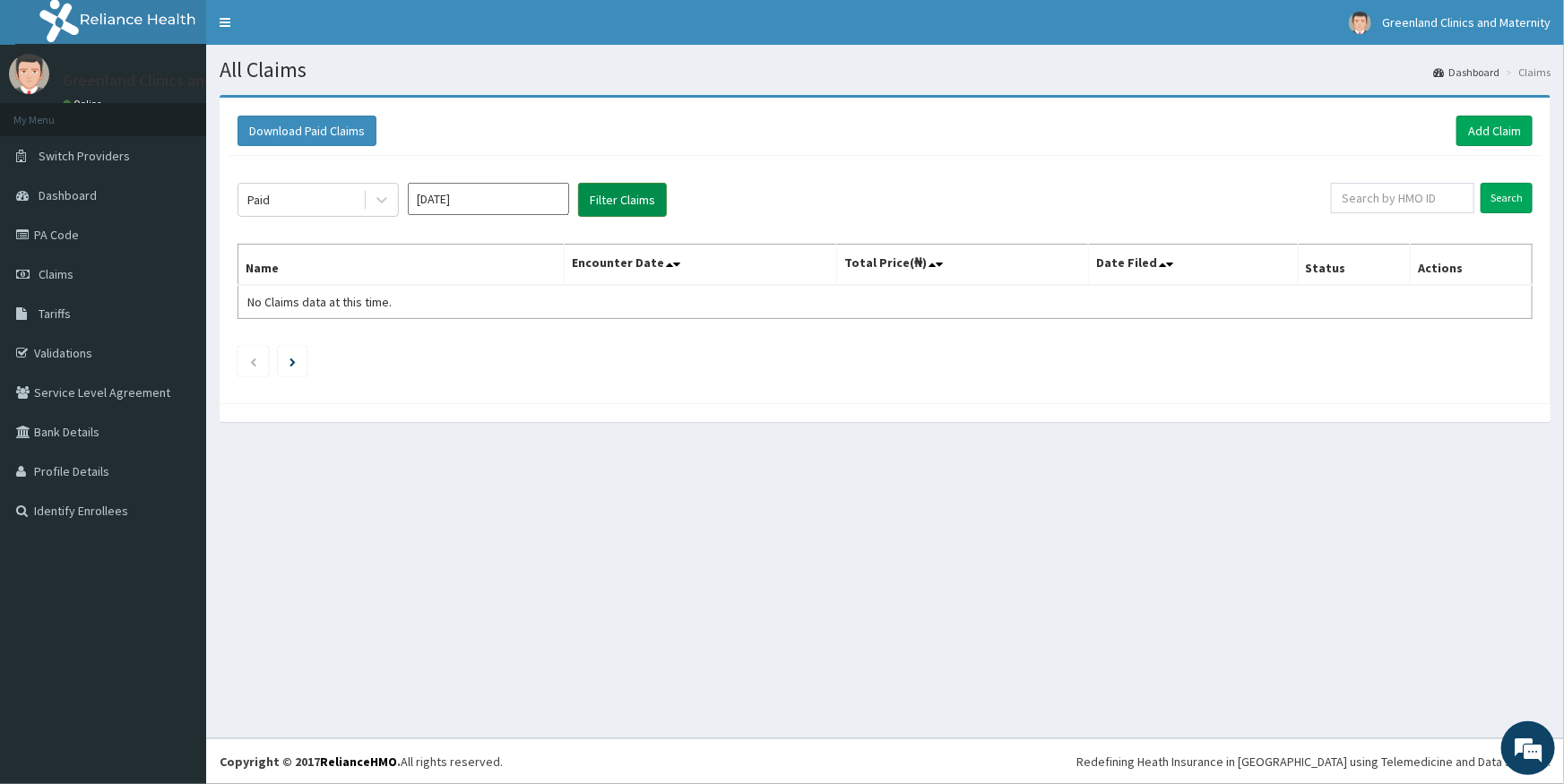
click at [601, 210] on button "Filter Claims" at bounding box center [622, 199] width 88 height 34
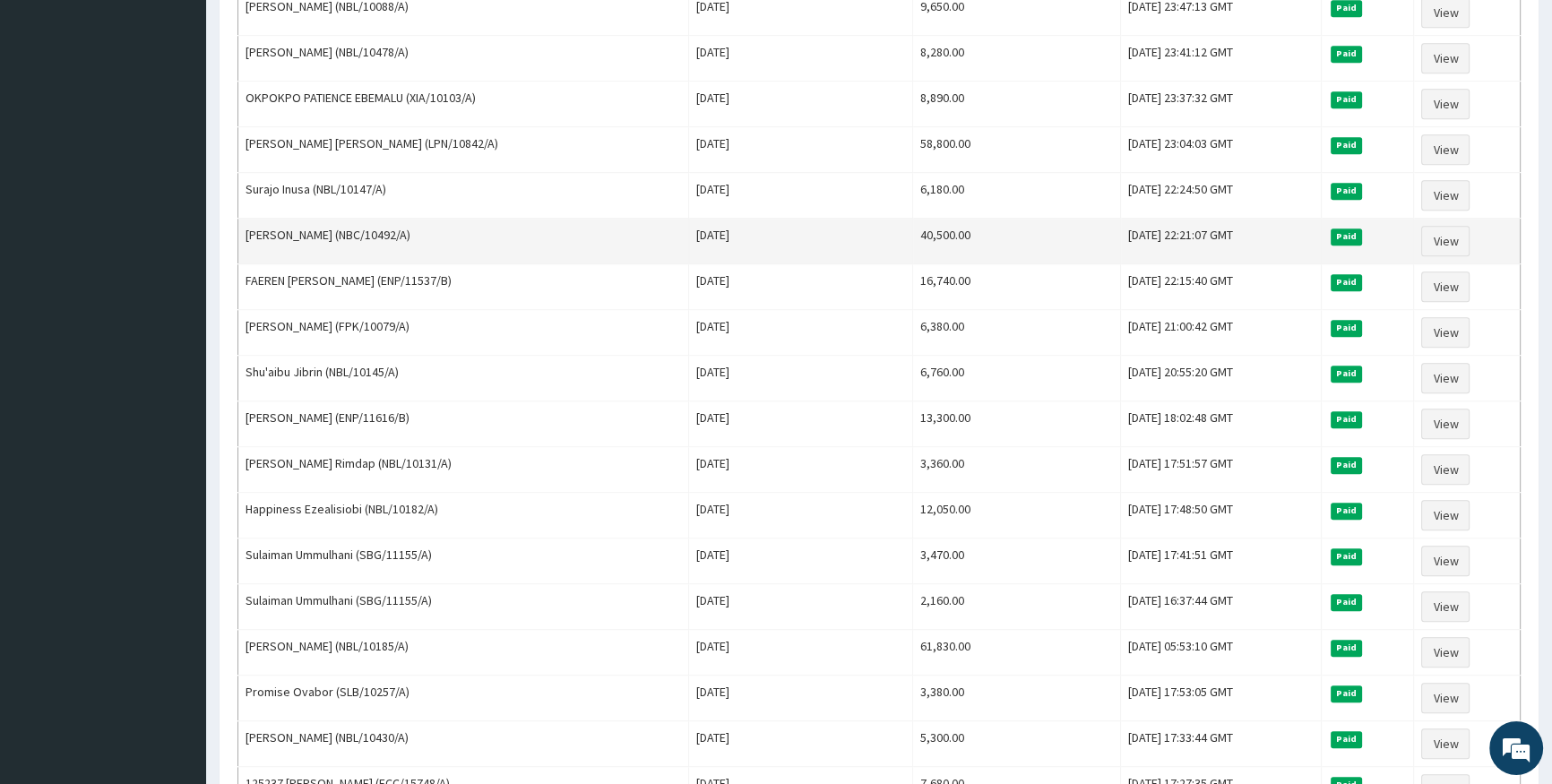
scroll to position [1221, 0]
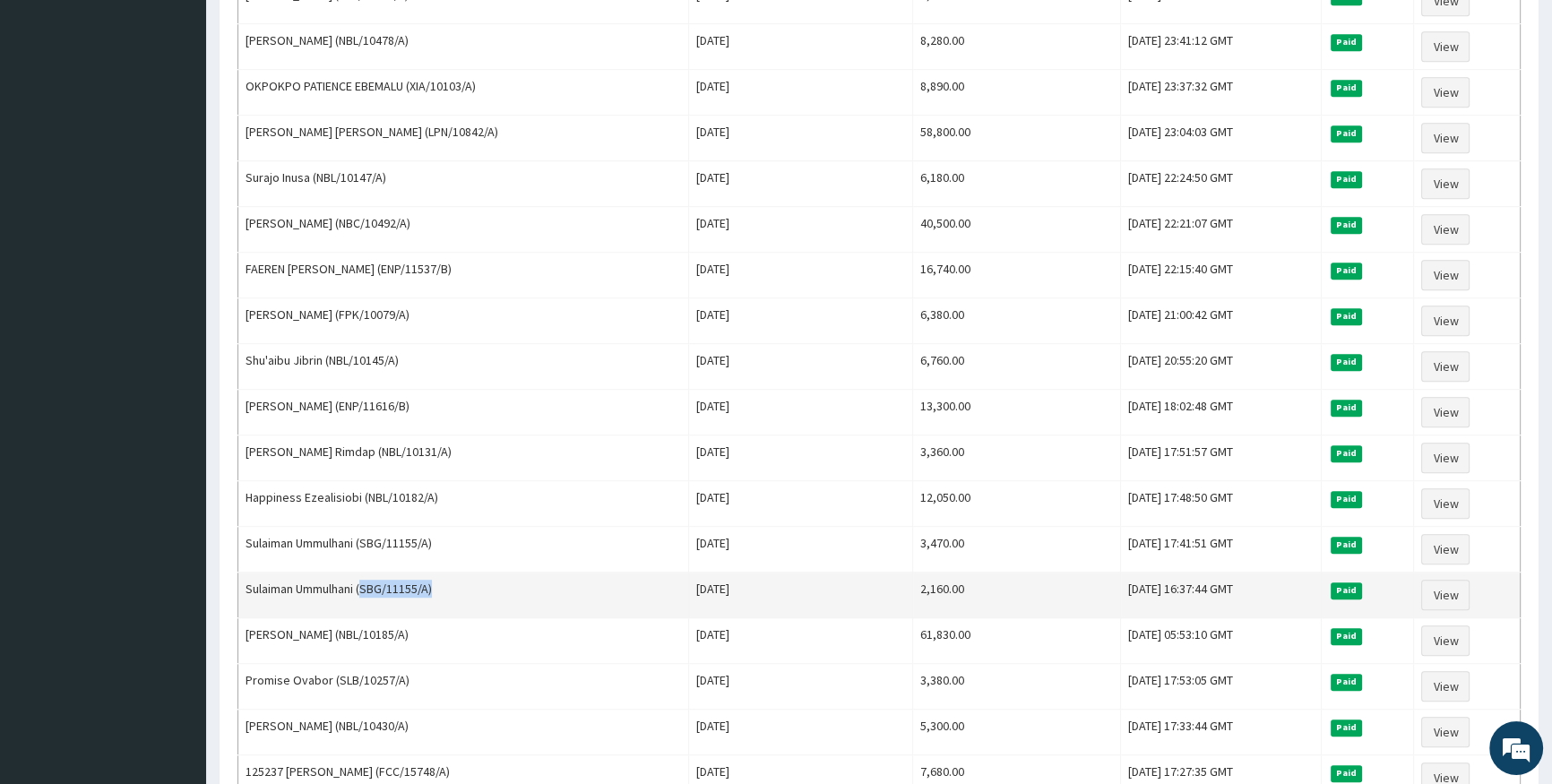
drag, startPoint x: 367, startPoint y: 582, endPoint x: 437, endPoint y: 582, distance: 70.0
click at [437, 582] on td "Sulaiman Ummulhani (SBG/11155/A)" at bounding box center [464, 595] width 451 height 46
copy td "SBG/11155/A)"
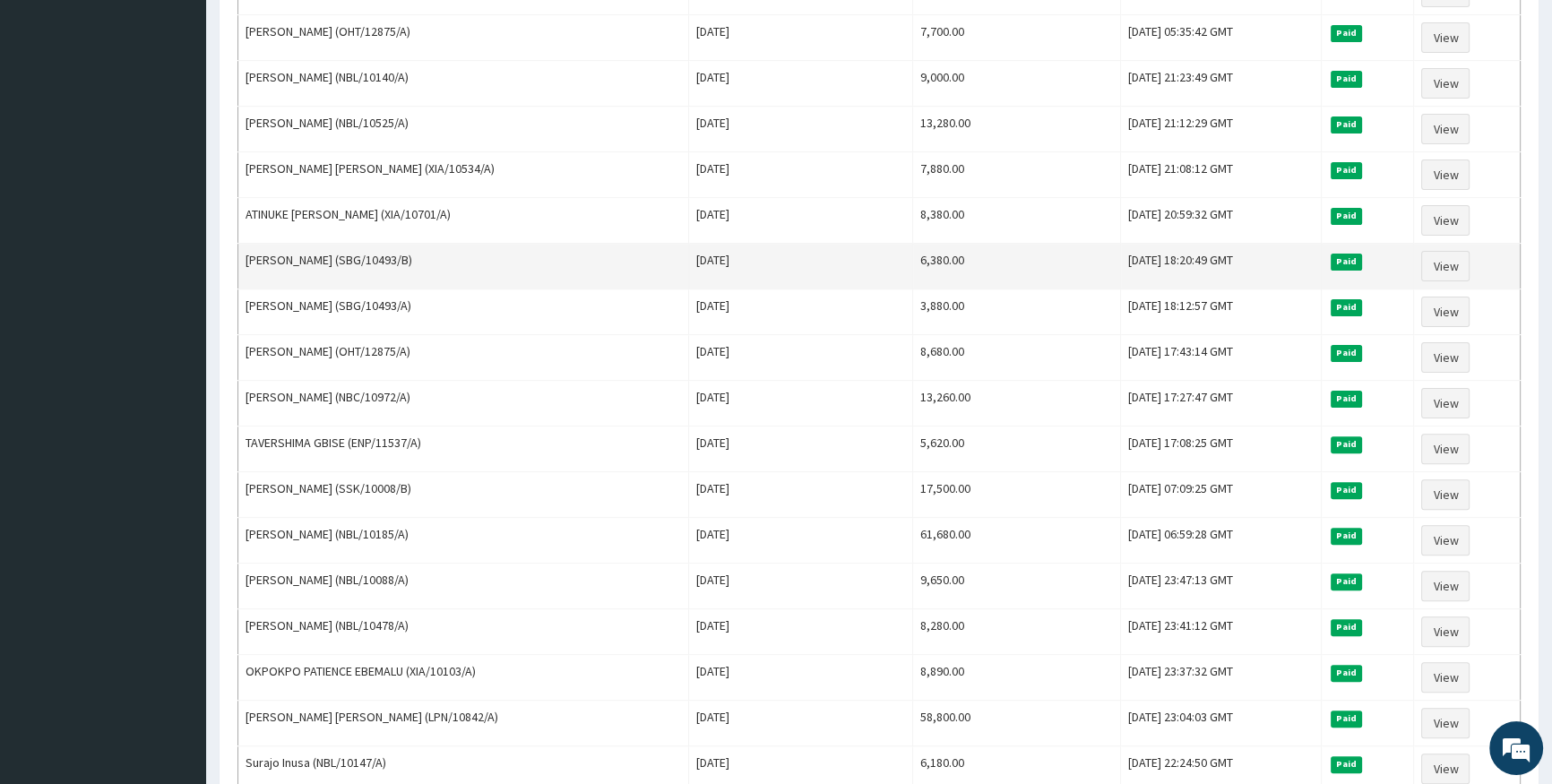
scroll to position [162, 0]
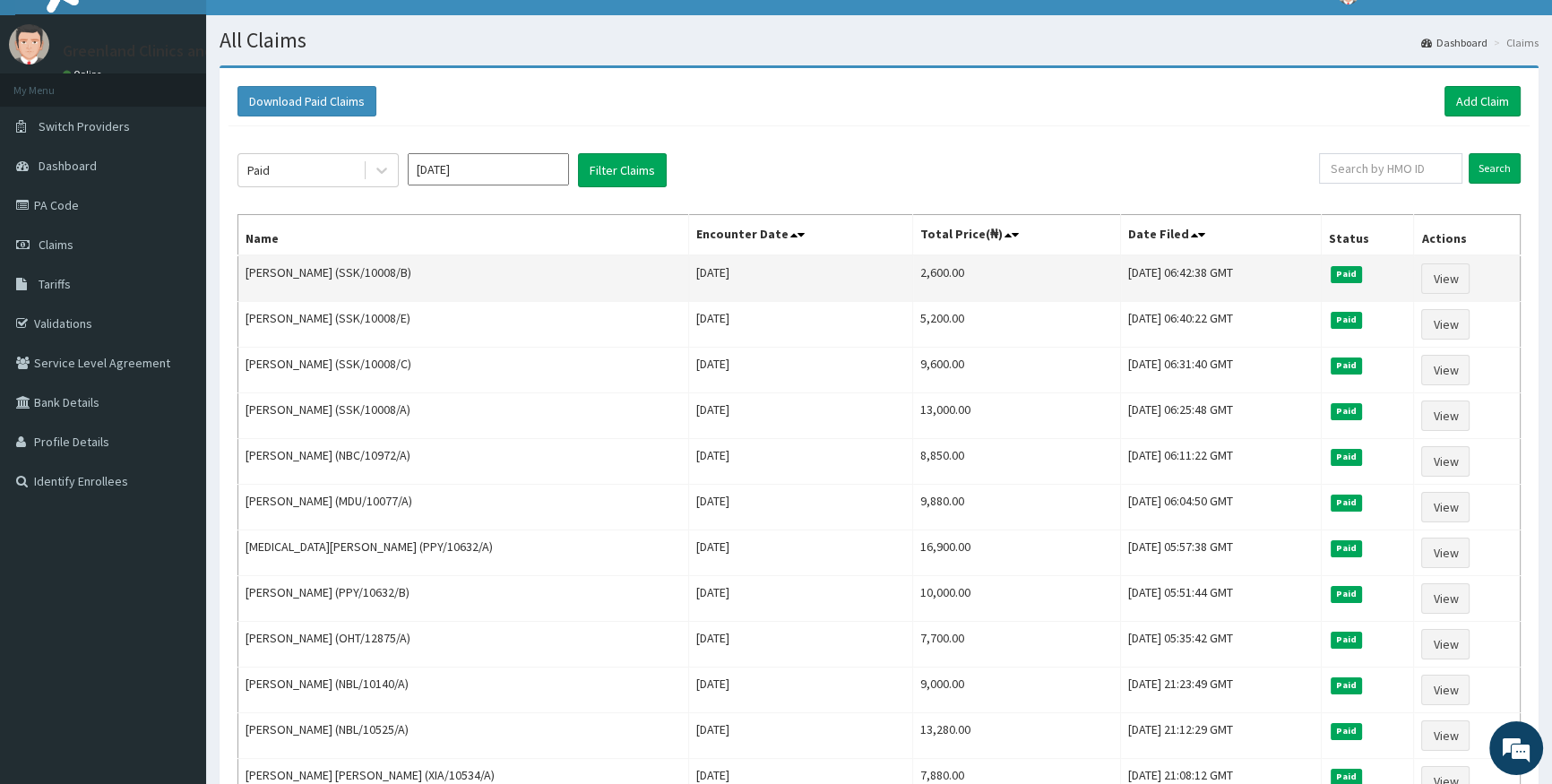
scroll to position [0, 0]
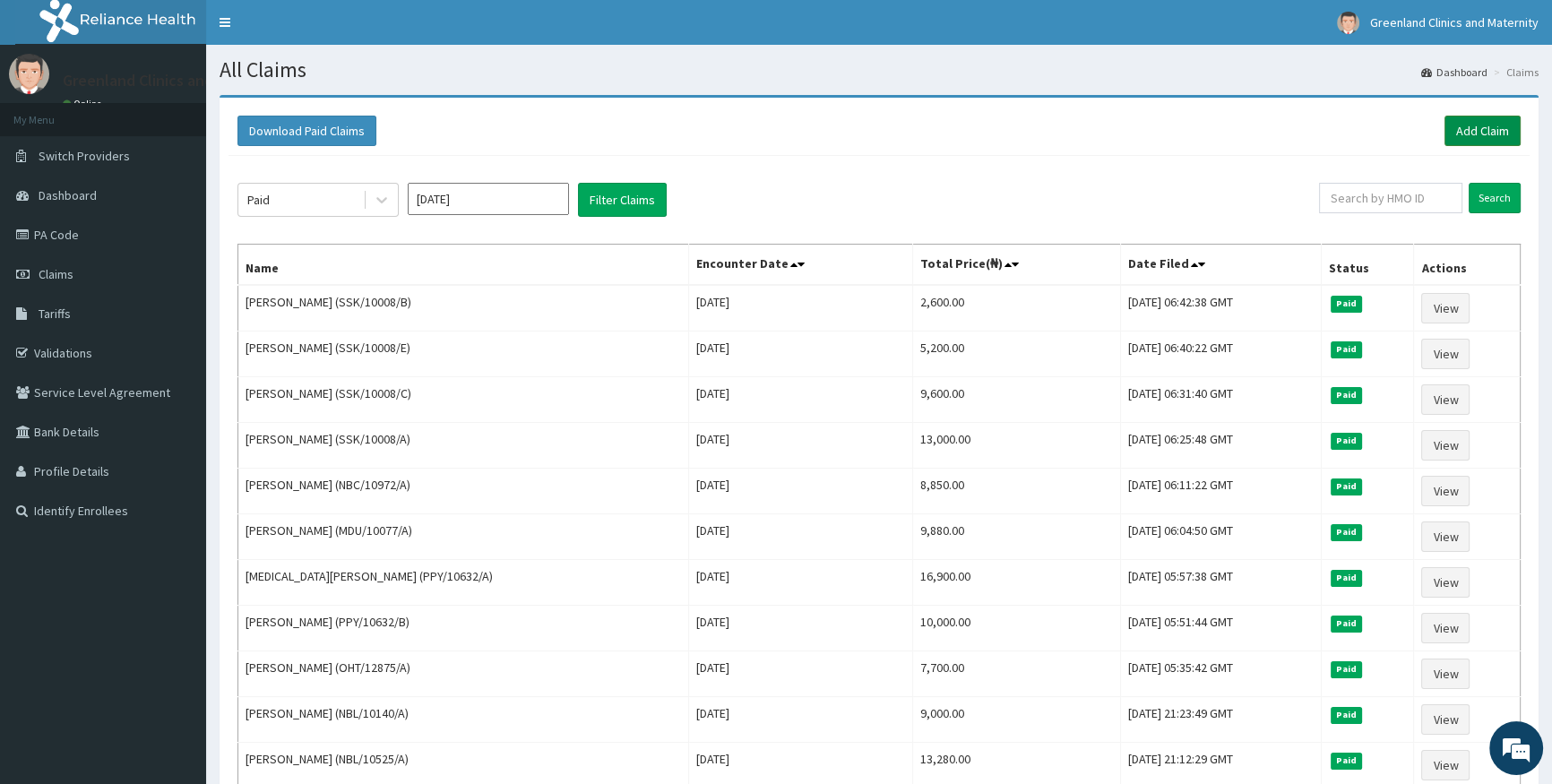
click at [1488, 126] on link "Add Claim" at bounding box center [1482, 130] width 76 height 31
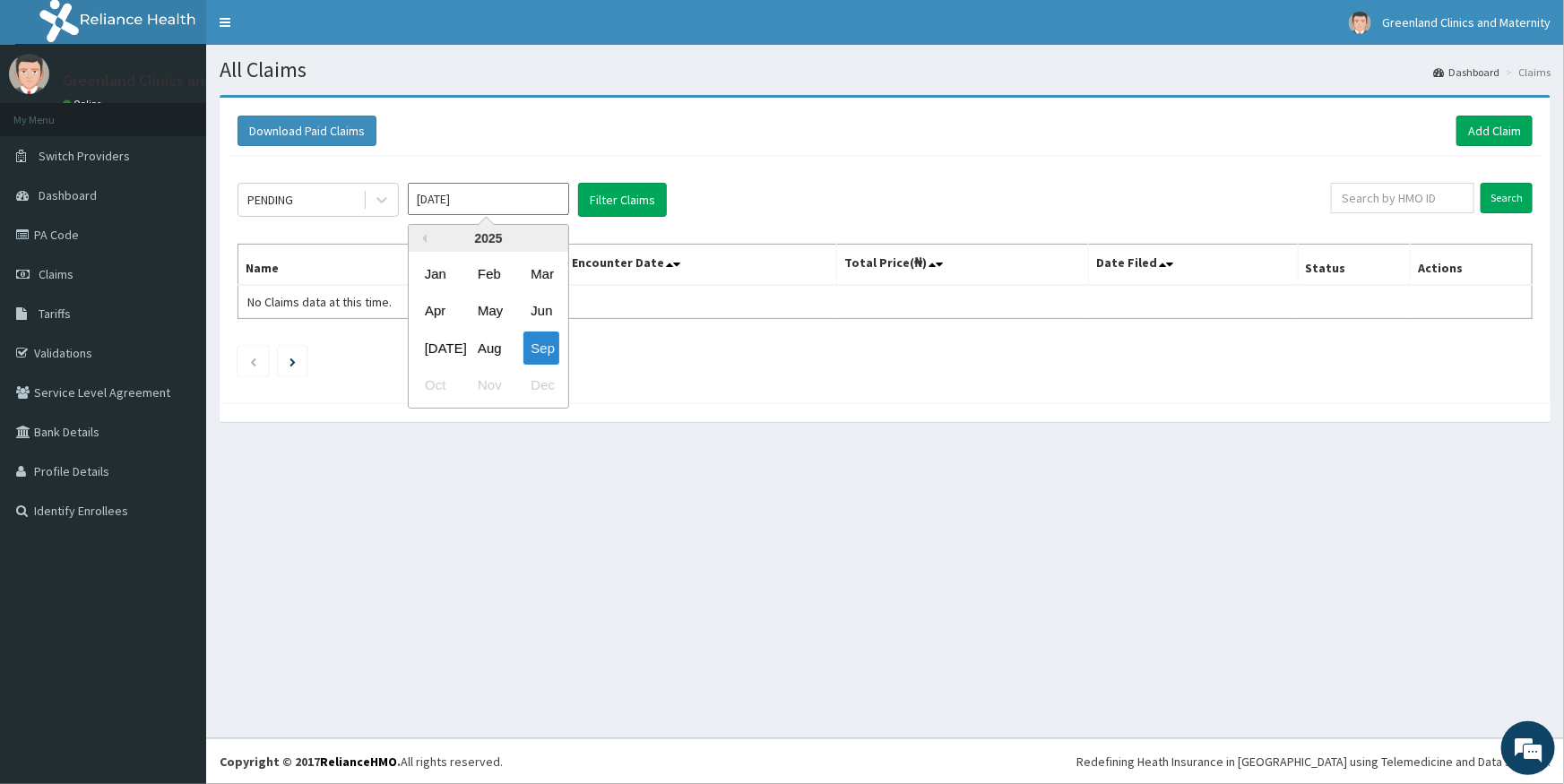
click at [531, 196] on input "[DATE]" at bounding box center [489, 198] width 161 height 32
drag, startPoint x: 494, startPoint y: 347, endPoint x: 565, endPoint y: 299, distance: 85.7
click at [495, 346] on div "Aug" at bounding box center [489, 347] width 36 height 33
type input "[DATE]"
click at [636, 199] on button "Filter Claims" at bounding box center [622, 199] width 88 height 34
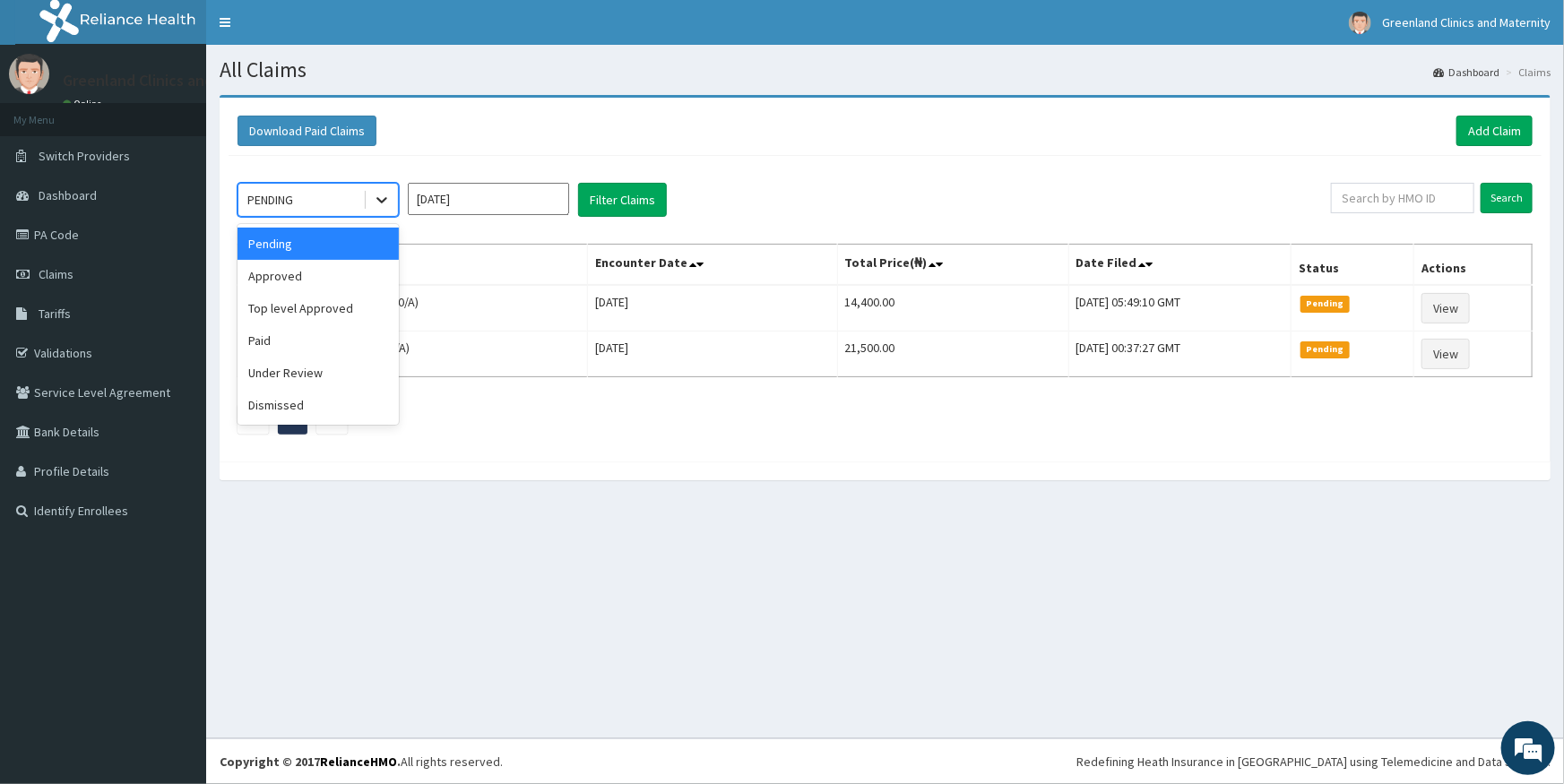
click at [389, 202] on icon at bounding box center [381, 199] width 18 height 18
click at [319, 415] on div "Dismissed" at bounding box center [318, 405] width 161 height 32
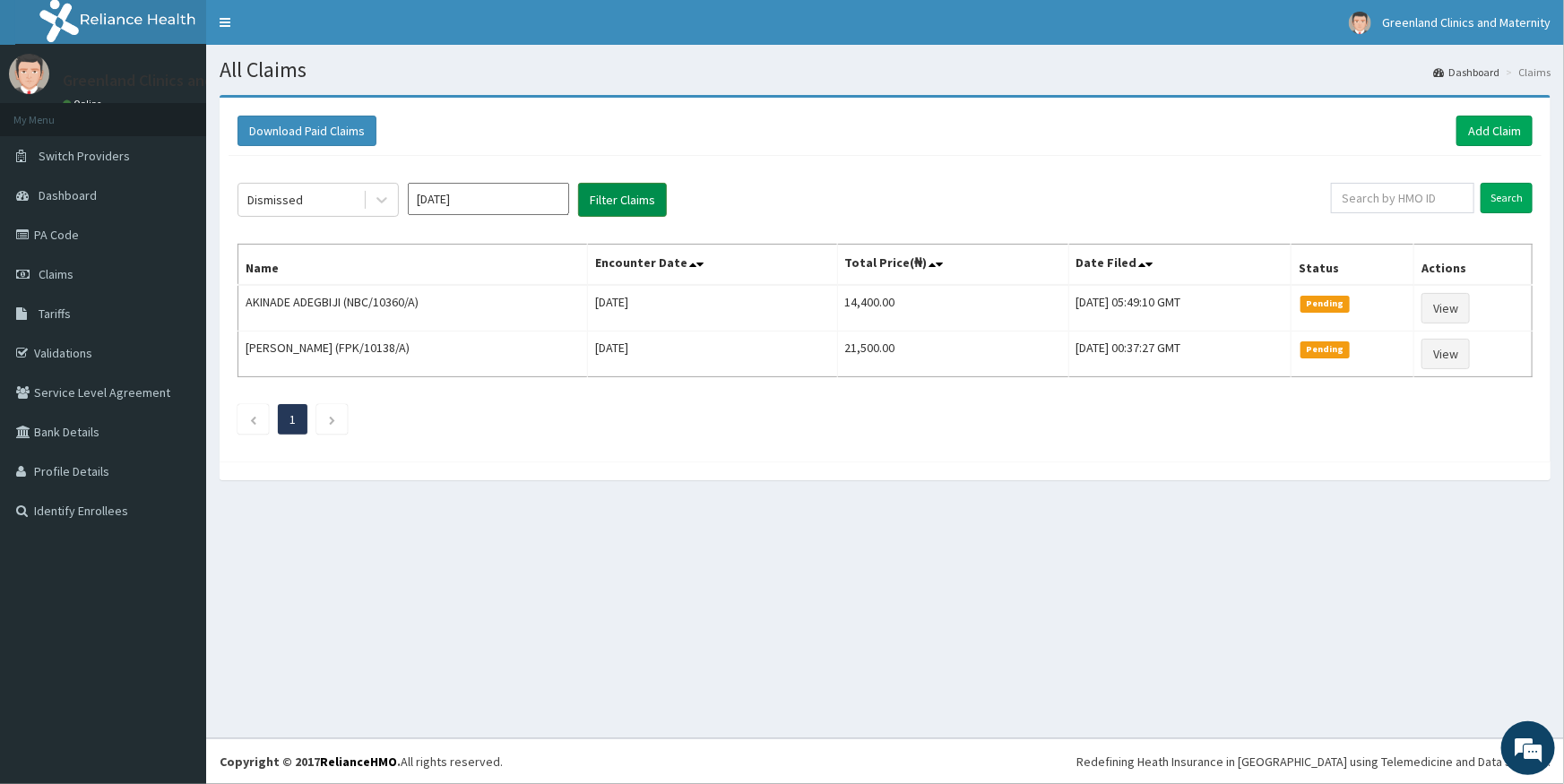
click at [585, 203] on button "Filter Claims" at bounding box center [622, 199] width 88 height 34
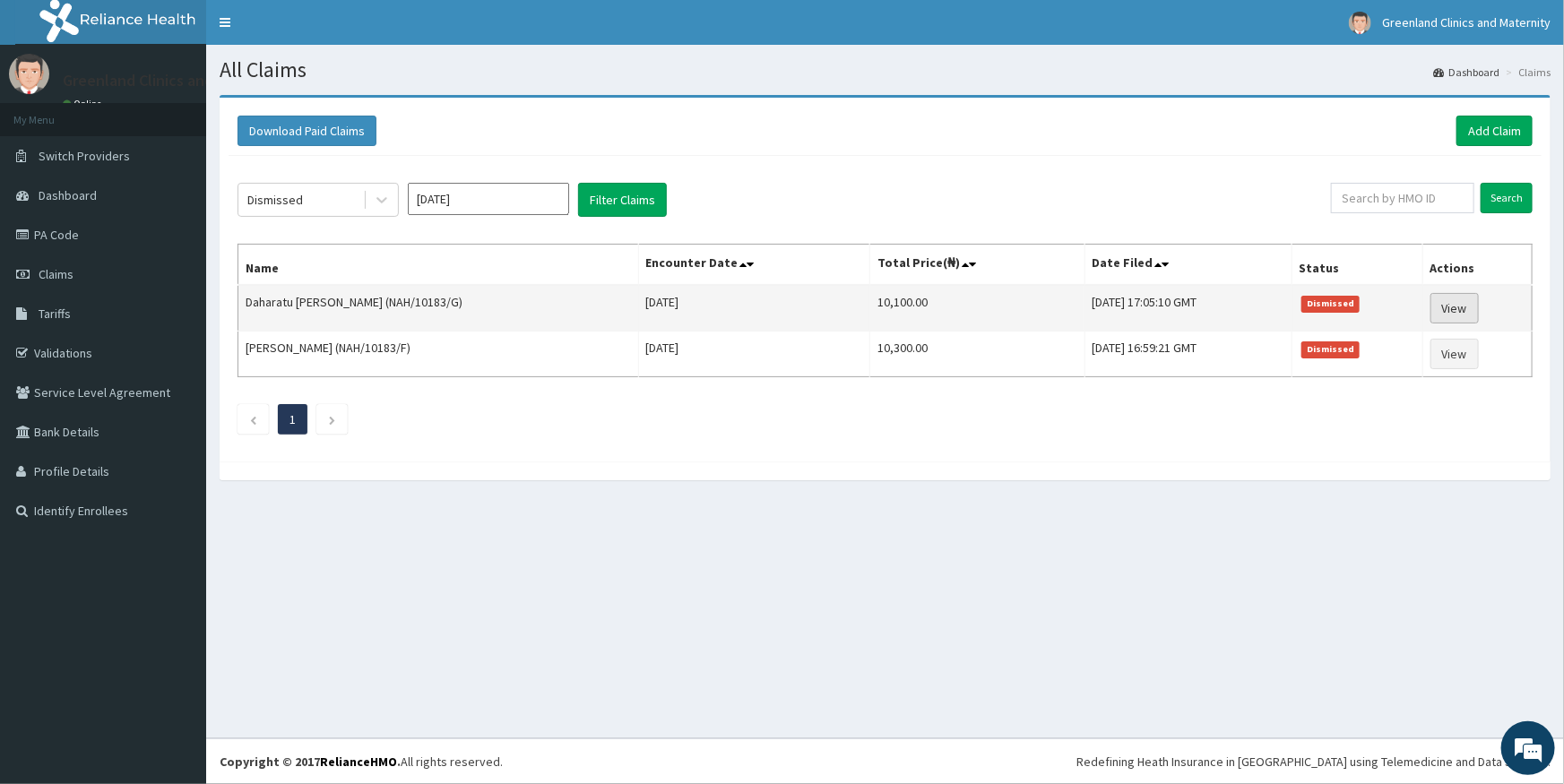
click at [1465, 309] on link "View" at bounding box center [1454, 308] width 49 height 31
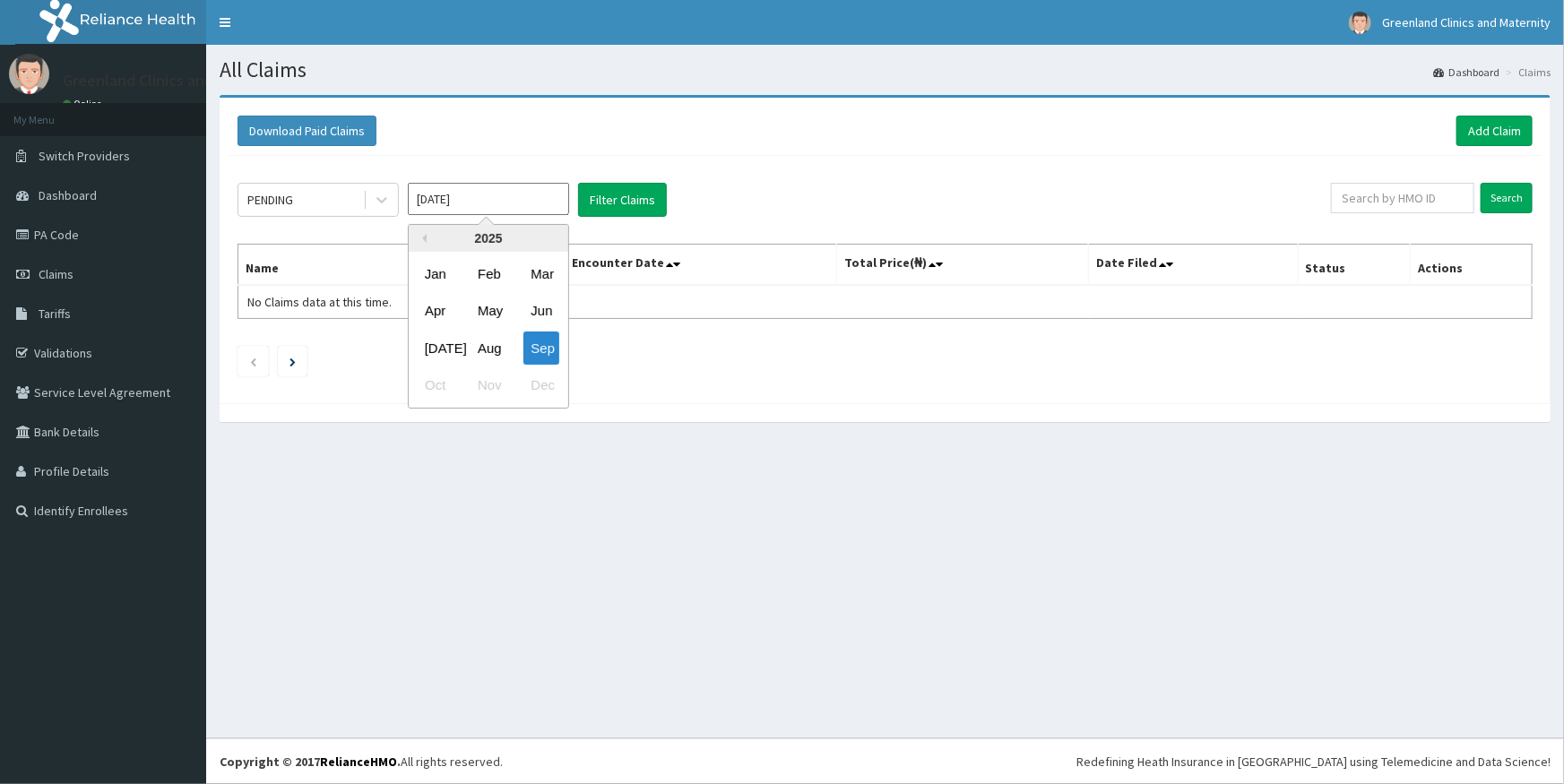
click at [502, 202] on input "[DATE]" at bounding box center [489, 198] width 161 height 32
click at [486, 349] on div "Aug" at bounding box center [489, 347] width 36 height 33
type input "[DATE]"
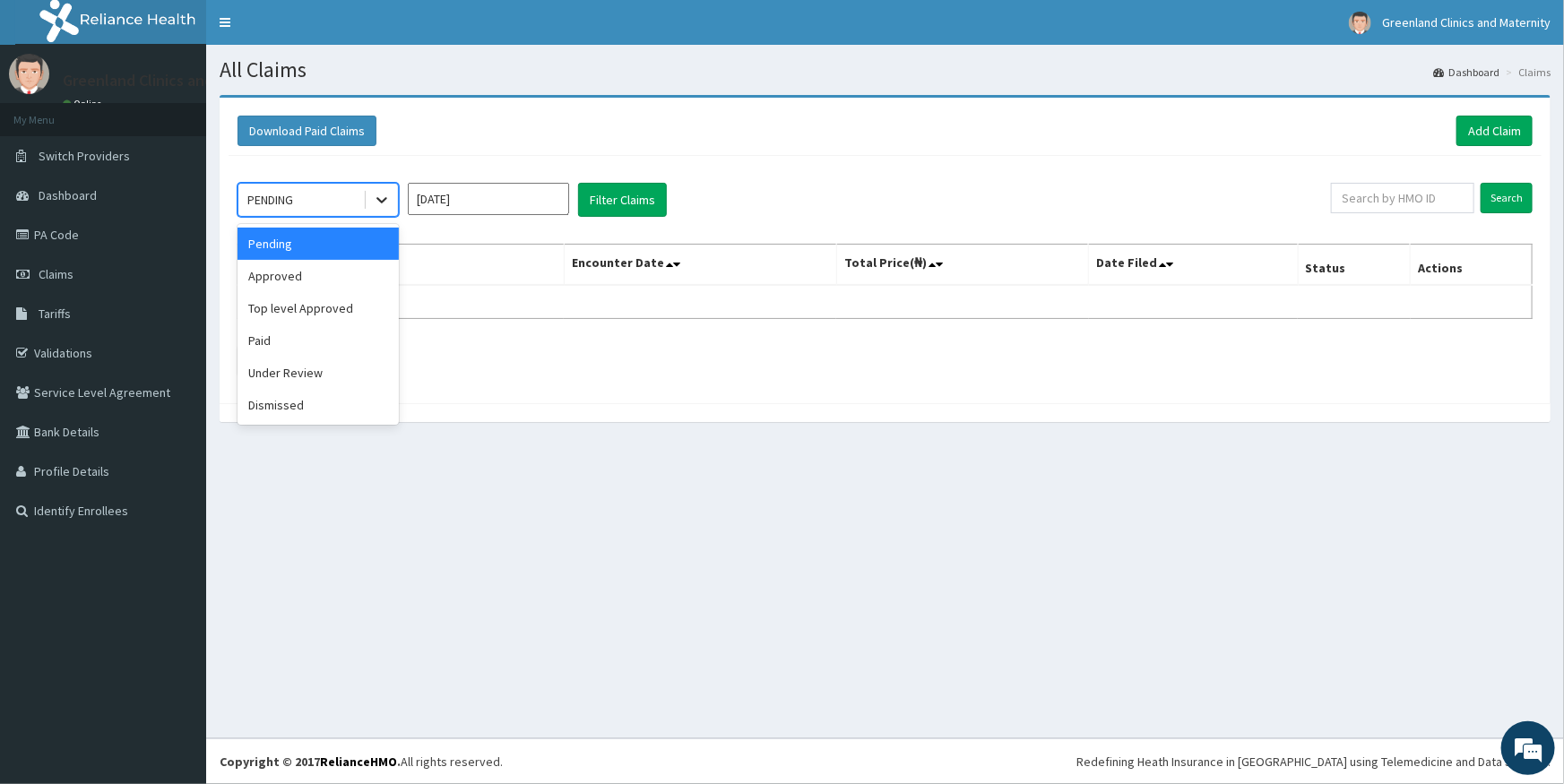
click at [383, 199] on icon at bounding box center [381, 200] width 11 height 6
click at [285, 406] on div "Dismissed" at bounding box center [318, 405] width 161 height 32
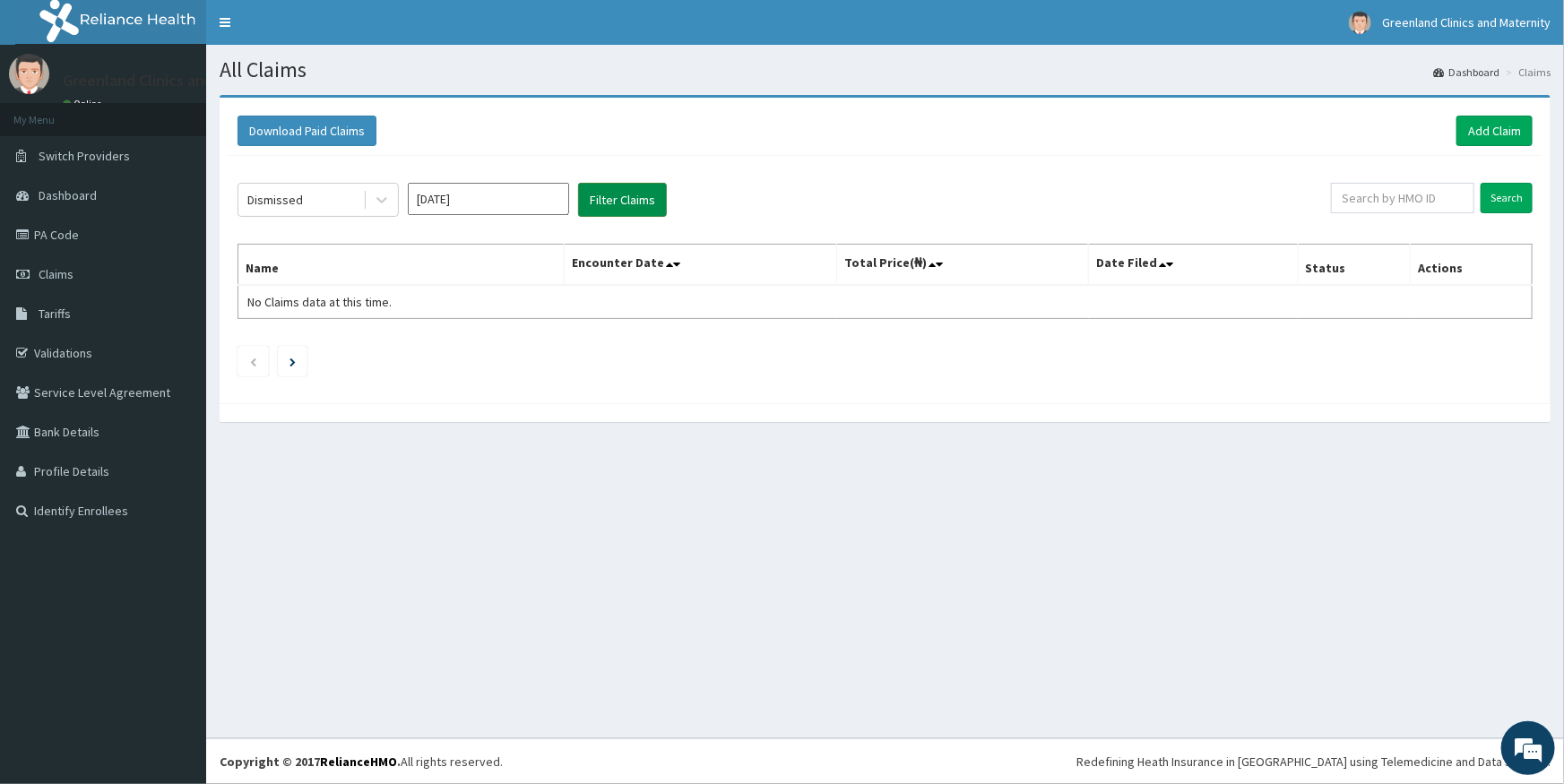
click at [644, 213] on button "Filter Claims" at bounding box center [622, 199] width 88 height 34
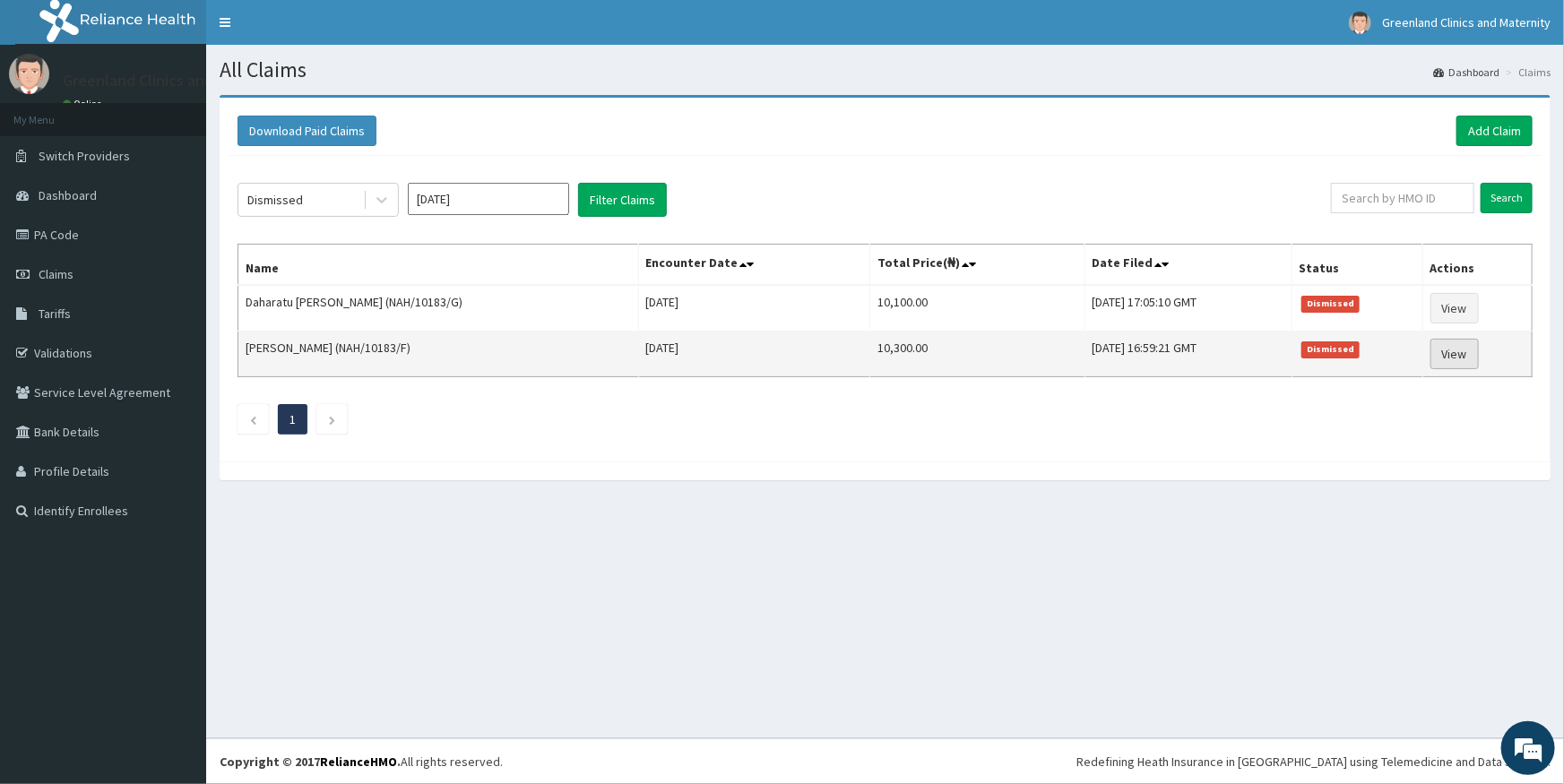
click at [1450, 356] on link "View" at bounding box center [1454, 353] width 49 height 31
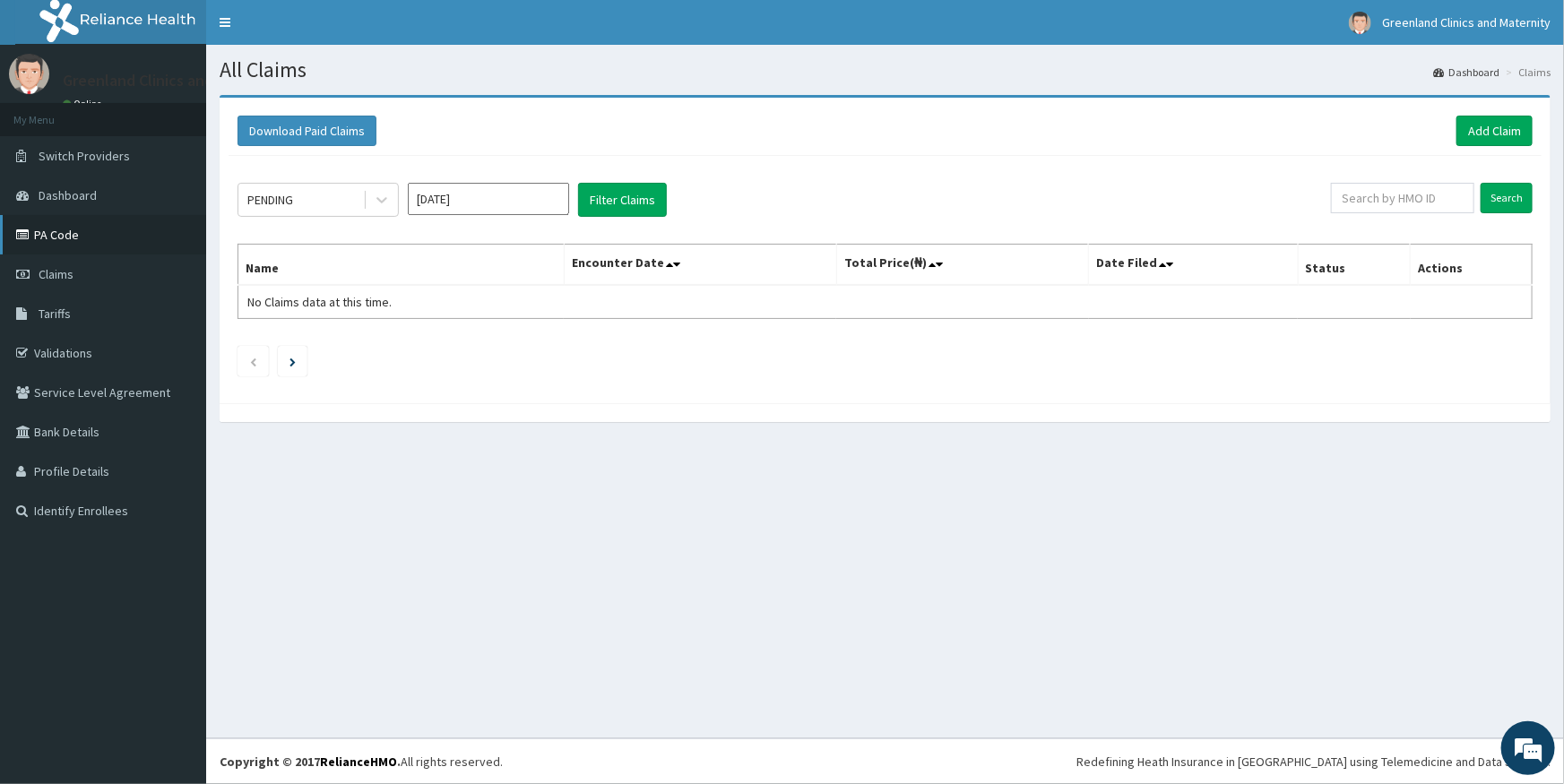
click at [76, 222] on link "PA Code" at bounding box center [103, 235] width 207 height 40
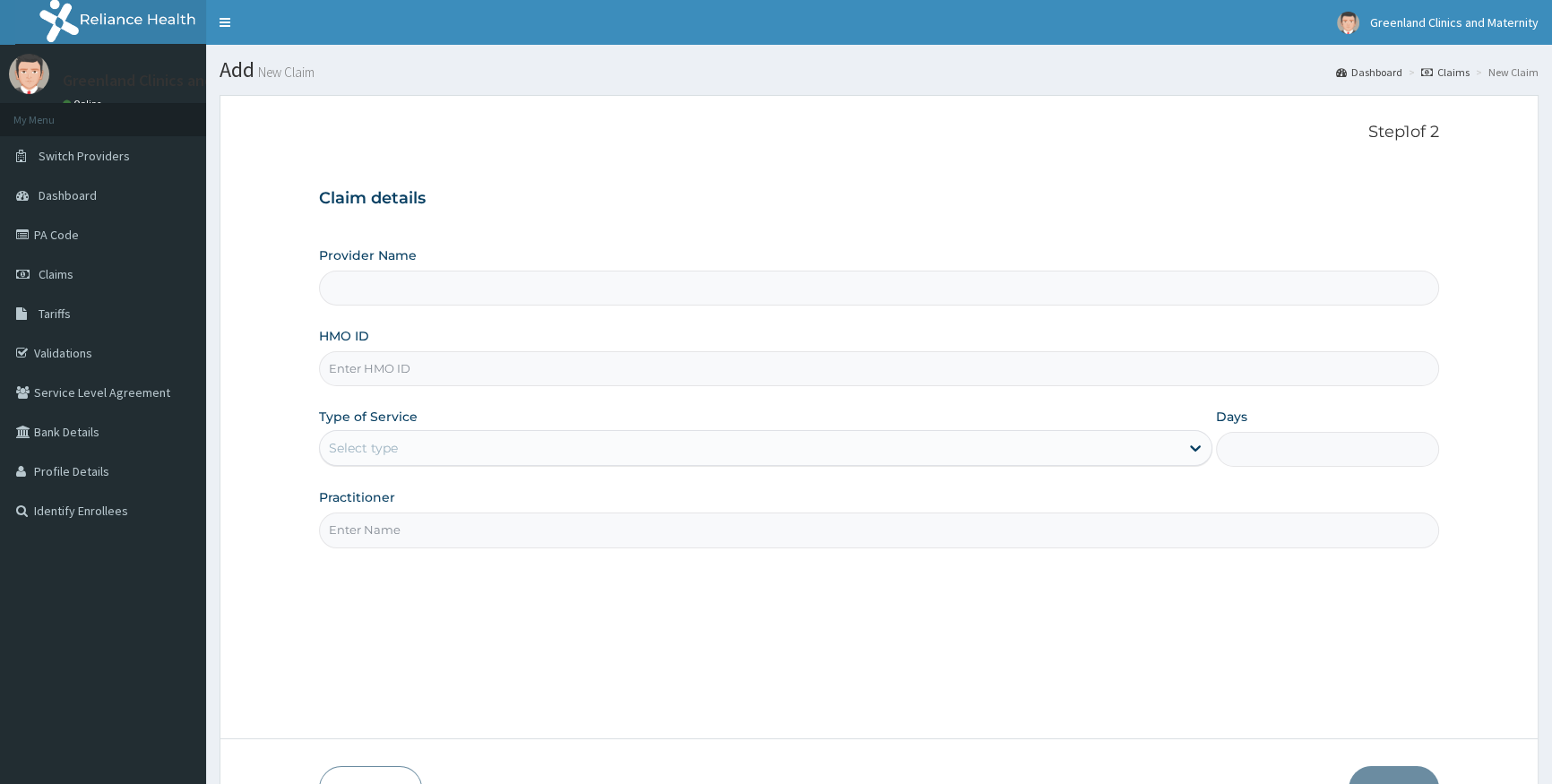
click at [663, 379] on input "HMO ID" at bounding box center [879, 368] width 1120 height 35
type input "SBG/11155/A)"
type input "Greenlands Specialist Hospital"
type input "SBG/11155/A)"
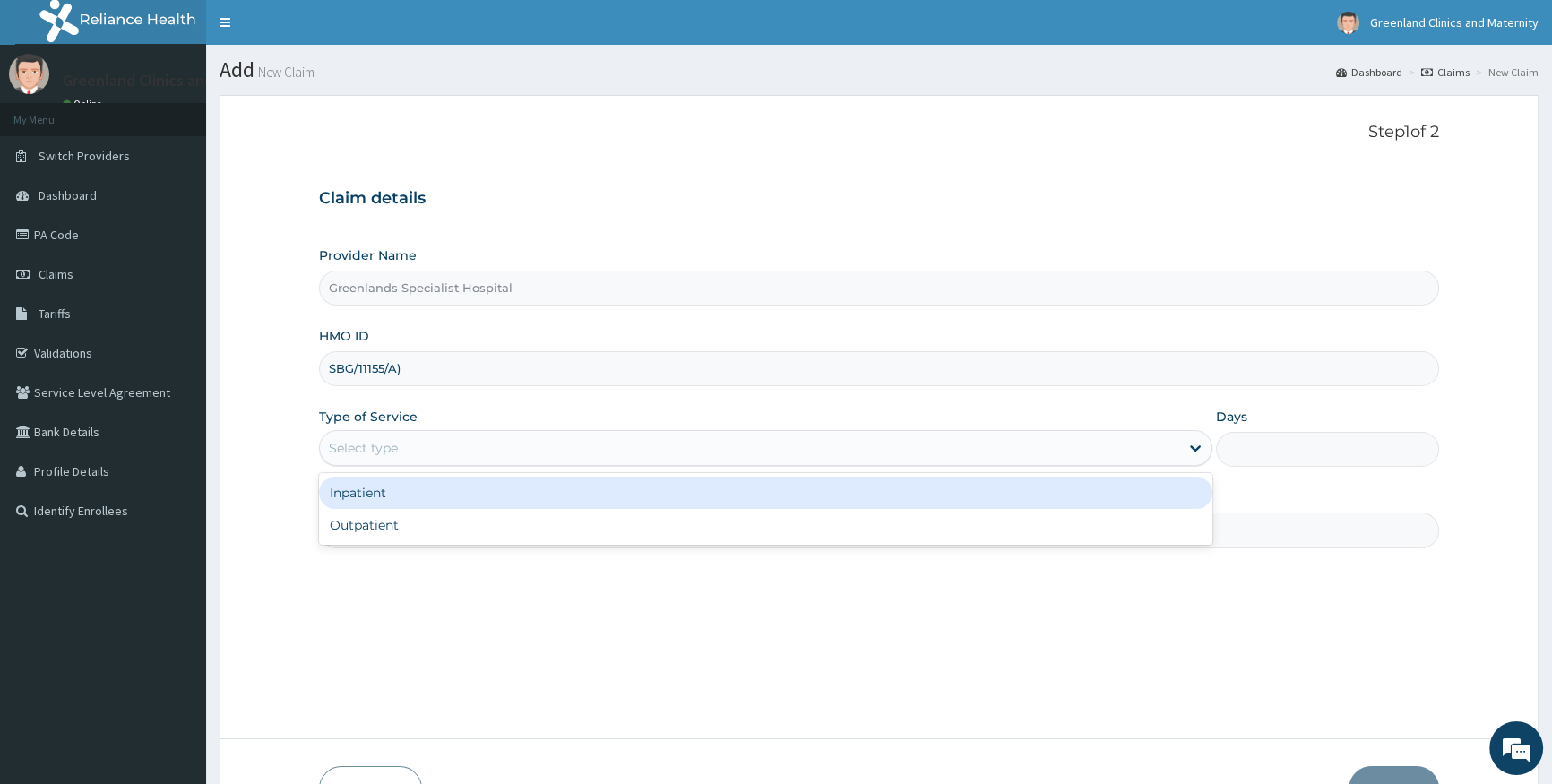
click at [596, 446] on div "Select type" at bounding box center [749, 448] width 859 height 29
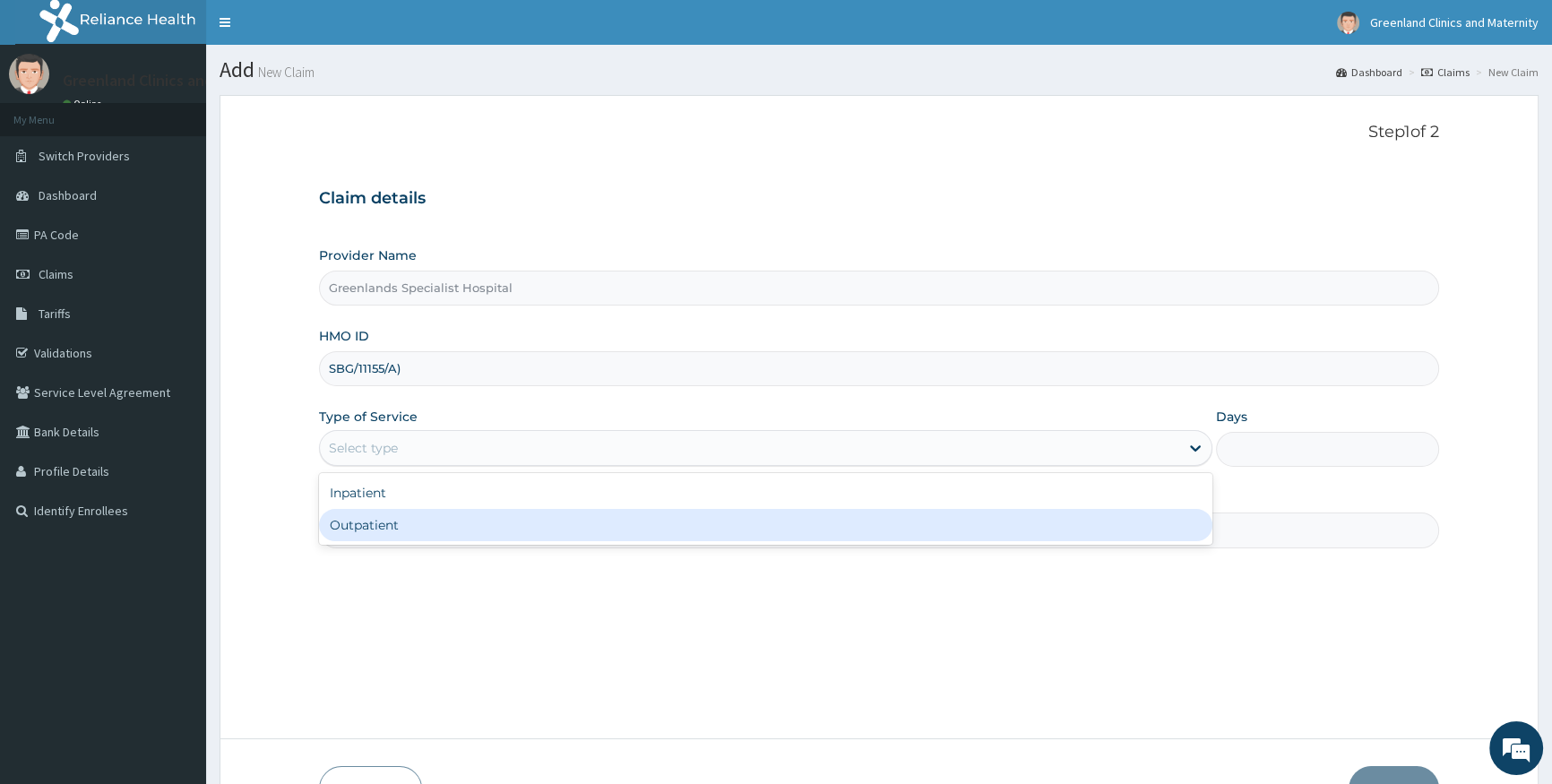
click at [571, 522] on div "Outpatient" at bounding box center [765, 525] width 893 height 32
type input "1"
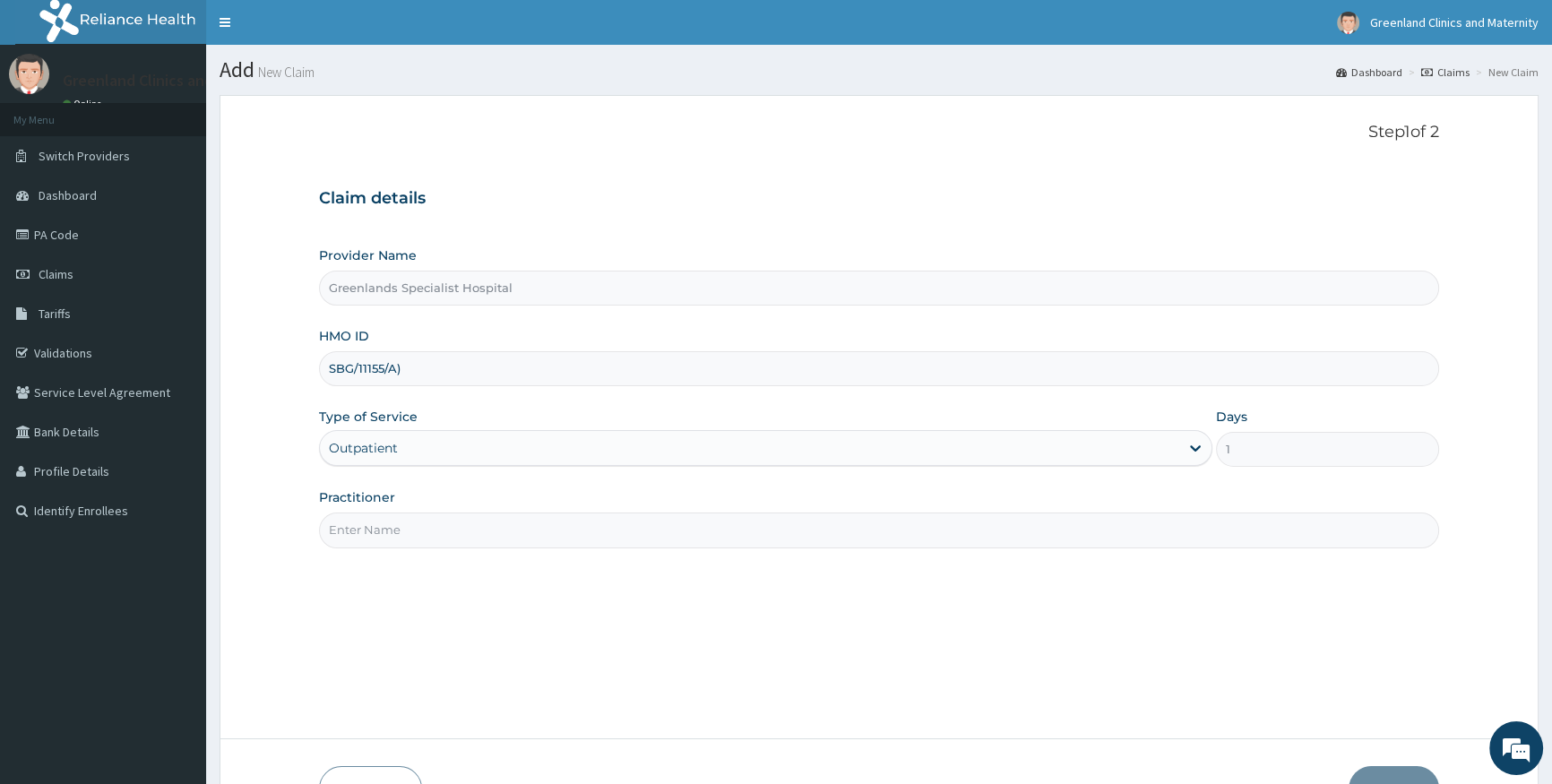
click at [571, 519] on input "Practitioner" at bounding box center [879, 529] width 1120 height 35
type input "KOFA"
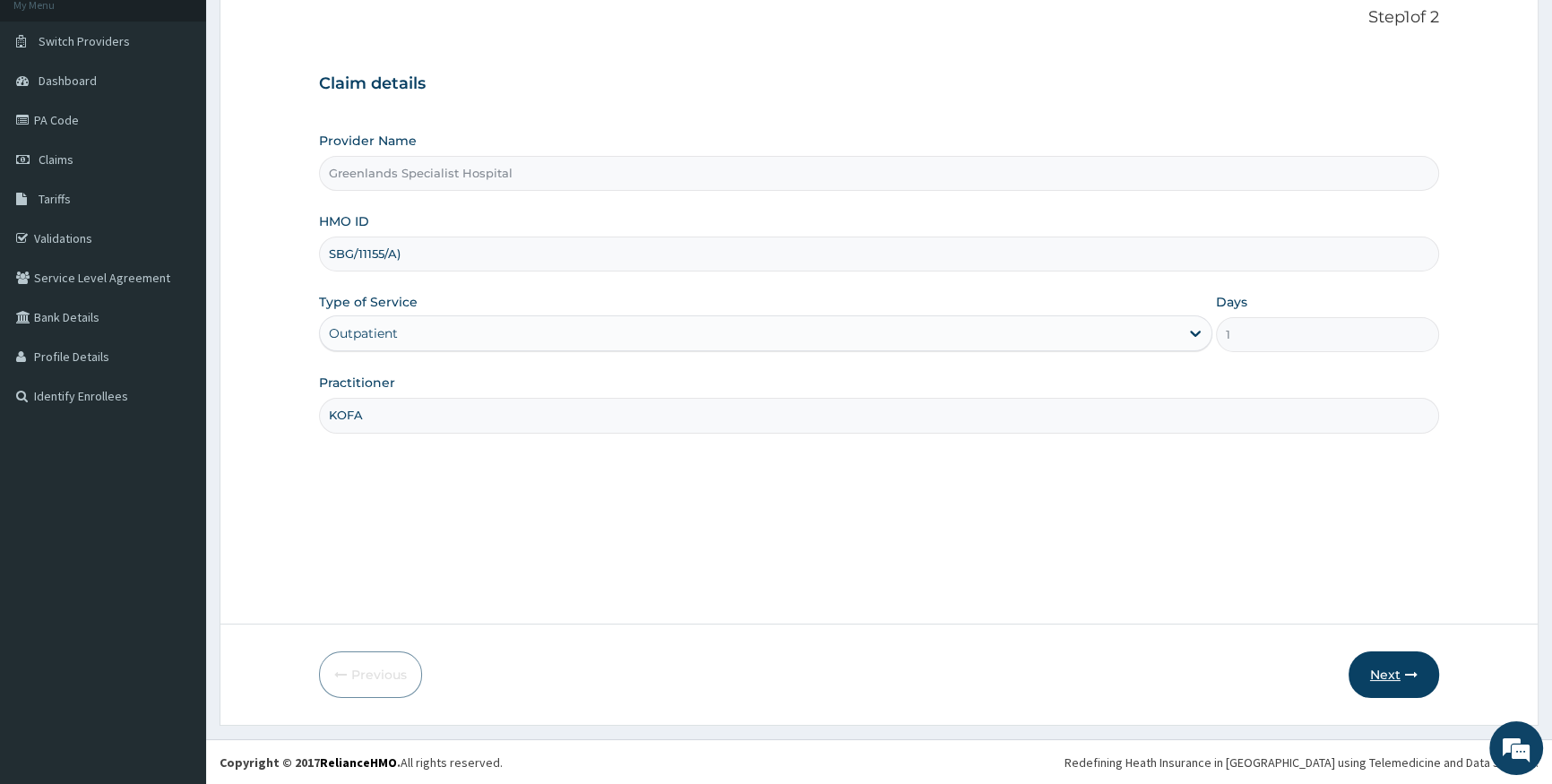
click at [1392, 671] on button "Next" at bounding box center [1393, 674] width 90 height 47
type input "SBG/11155/A"
click at [1401, 687] on button "Next" at bounding box center [1393, 674] width 90 height 47
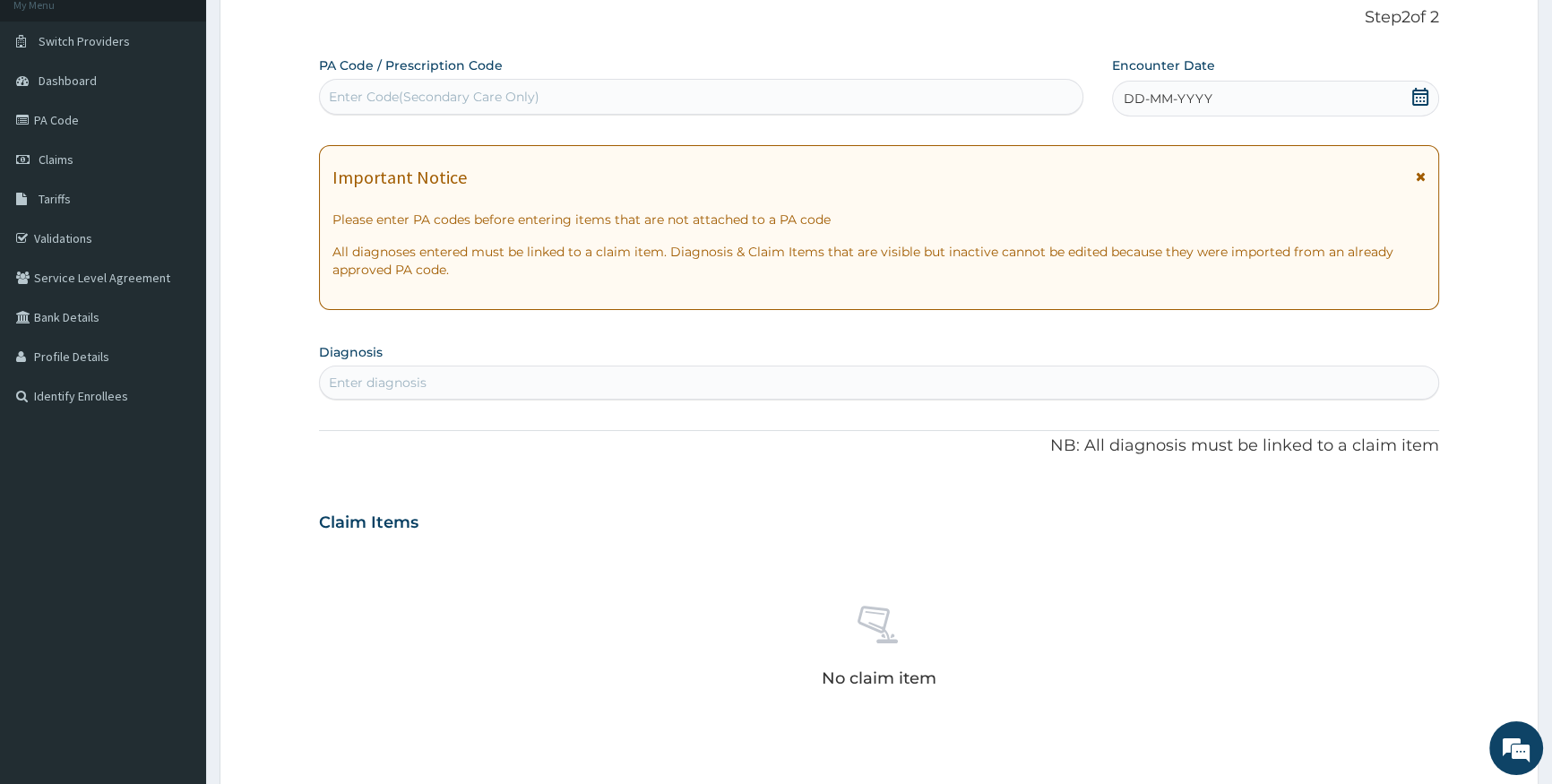
click at [1003, 103] on div "Enter Code(Secondary Care Only)" at bounding box center [700, 96] width 762 height 29
paste input "SBG/11155/A)"
type input "S"
type input "PA/E1F89C"
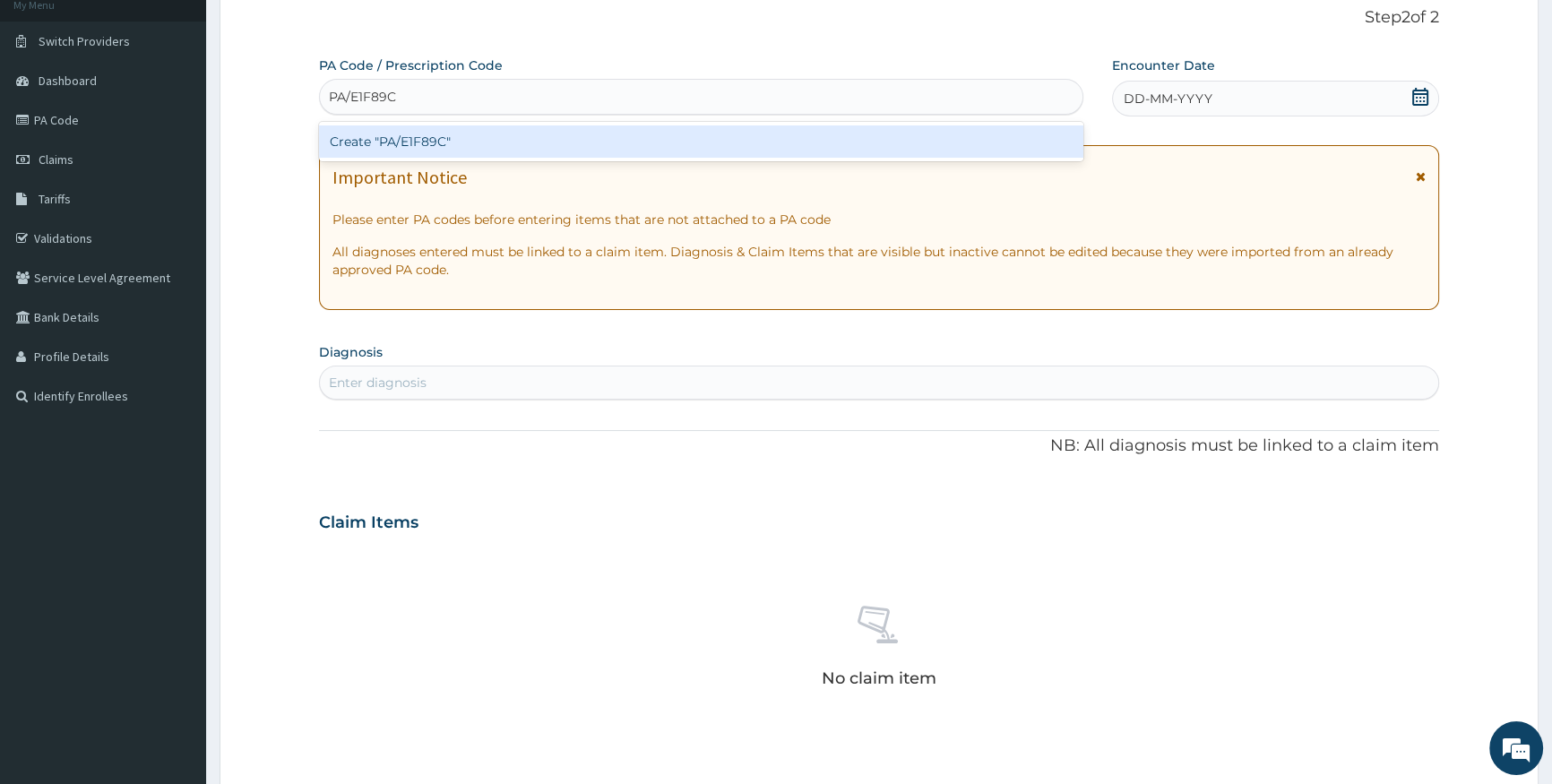
click at [1004, 128] on div "Create "PA/E1F89C"" at bounding box center [700, 141] width 764 height 32
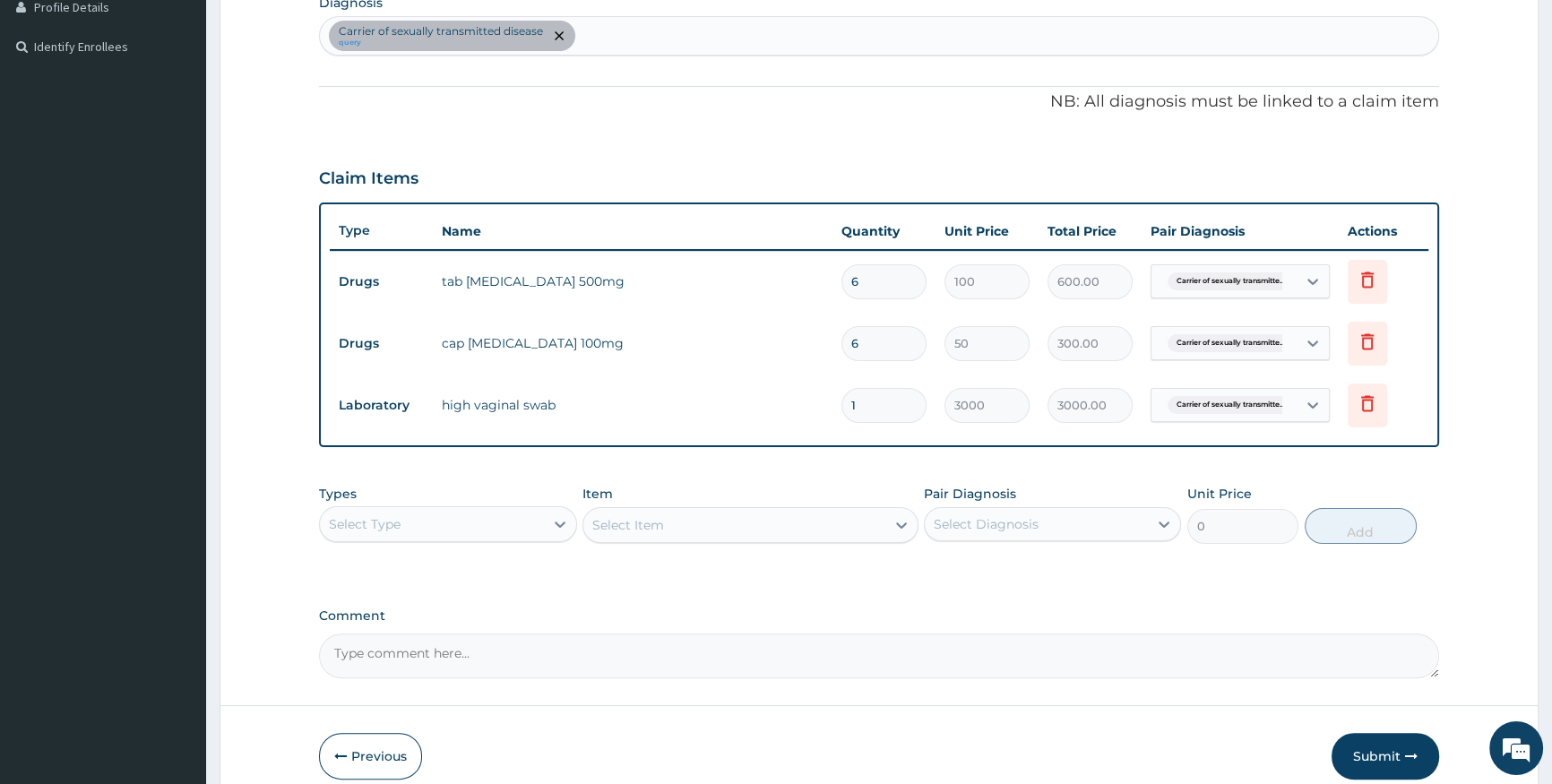
scroll to position [546, 0]
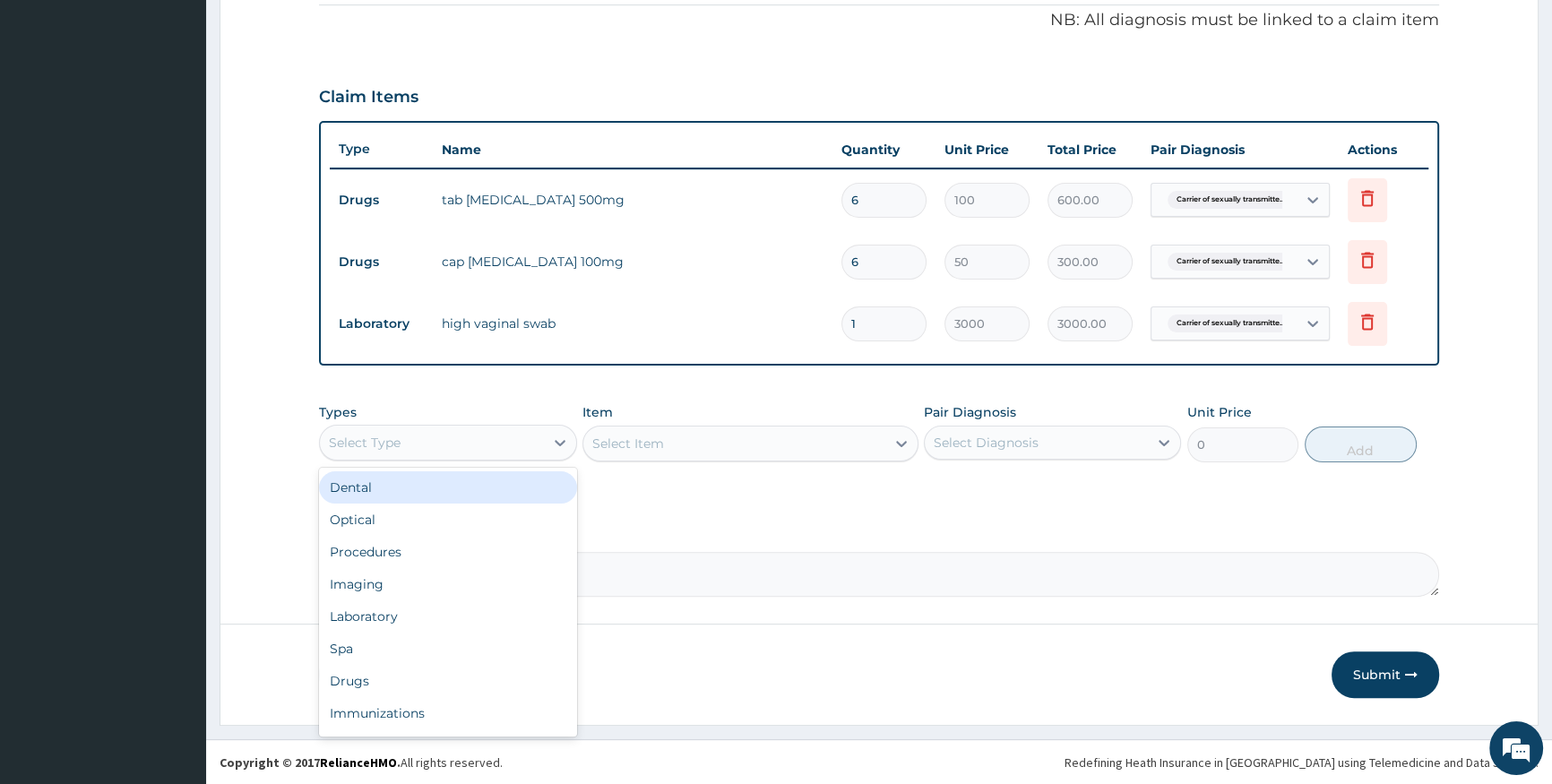
click at [474, 439] on div "Select Type" at bounding box center [431, 442] width 223 height 29
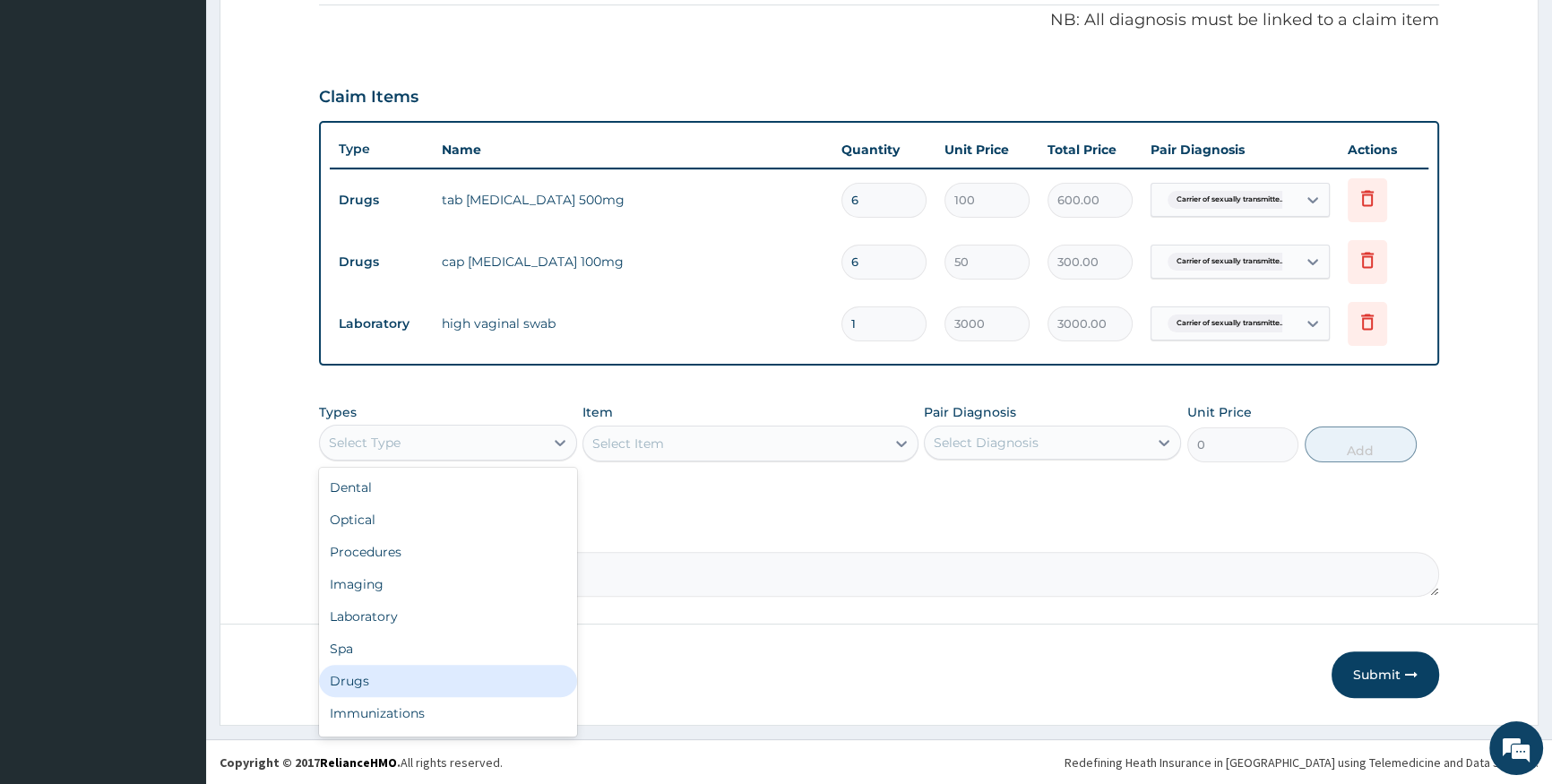
drag, startPoint x: 420, startPoint y: 679, endPoint x: 521, endPoint y: 594, distance: 132.0
click at [435, 669] on div "Drugs" at bounding box center [447, 681] width 257 height 32
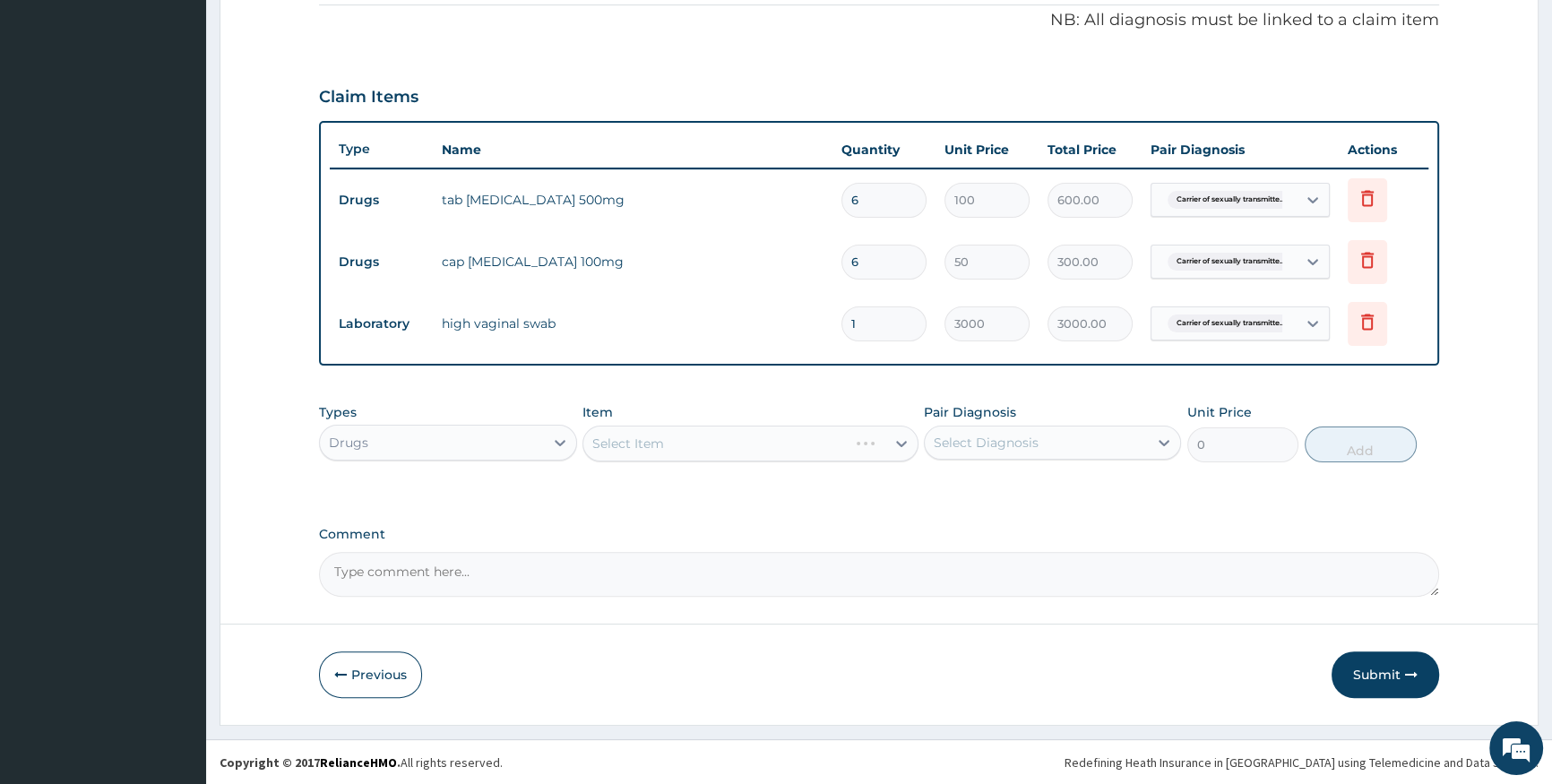
click at [652, 451] on div "Select Item" at bounding box center [751, 444] width 336 height 36
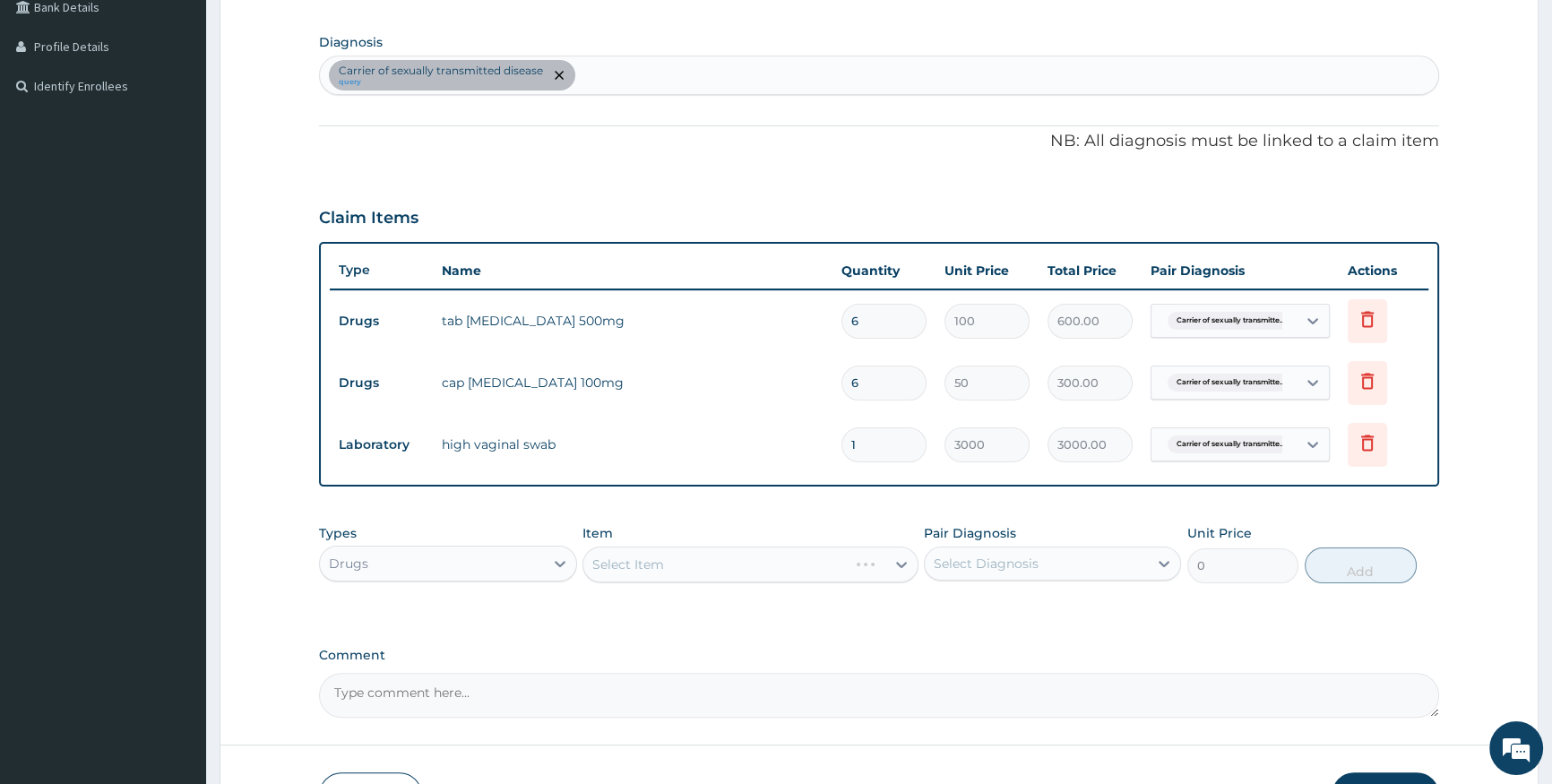
scroll to position [219, 0]
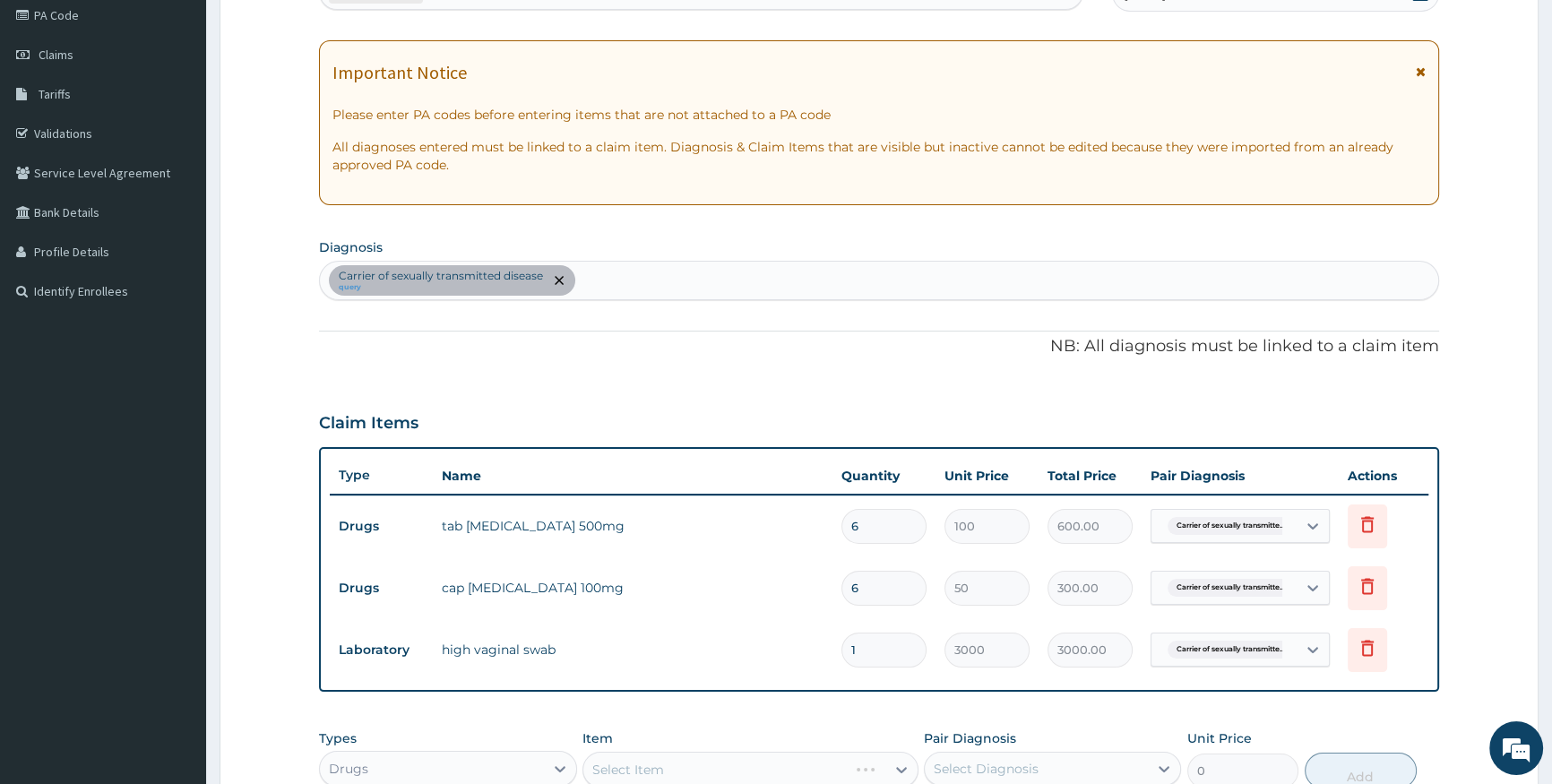
click at [732, 285] on div "Carrier of sexually transmitted disease query" at bounding box center [879, 281] width 1118 height 38
type input "mala"
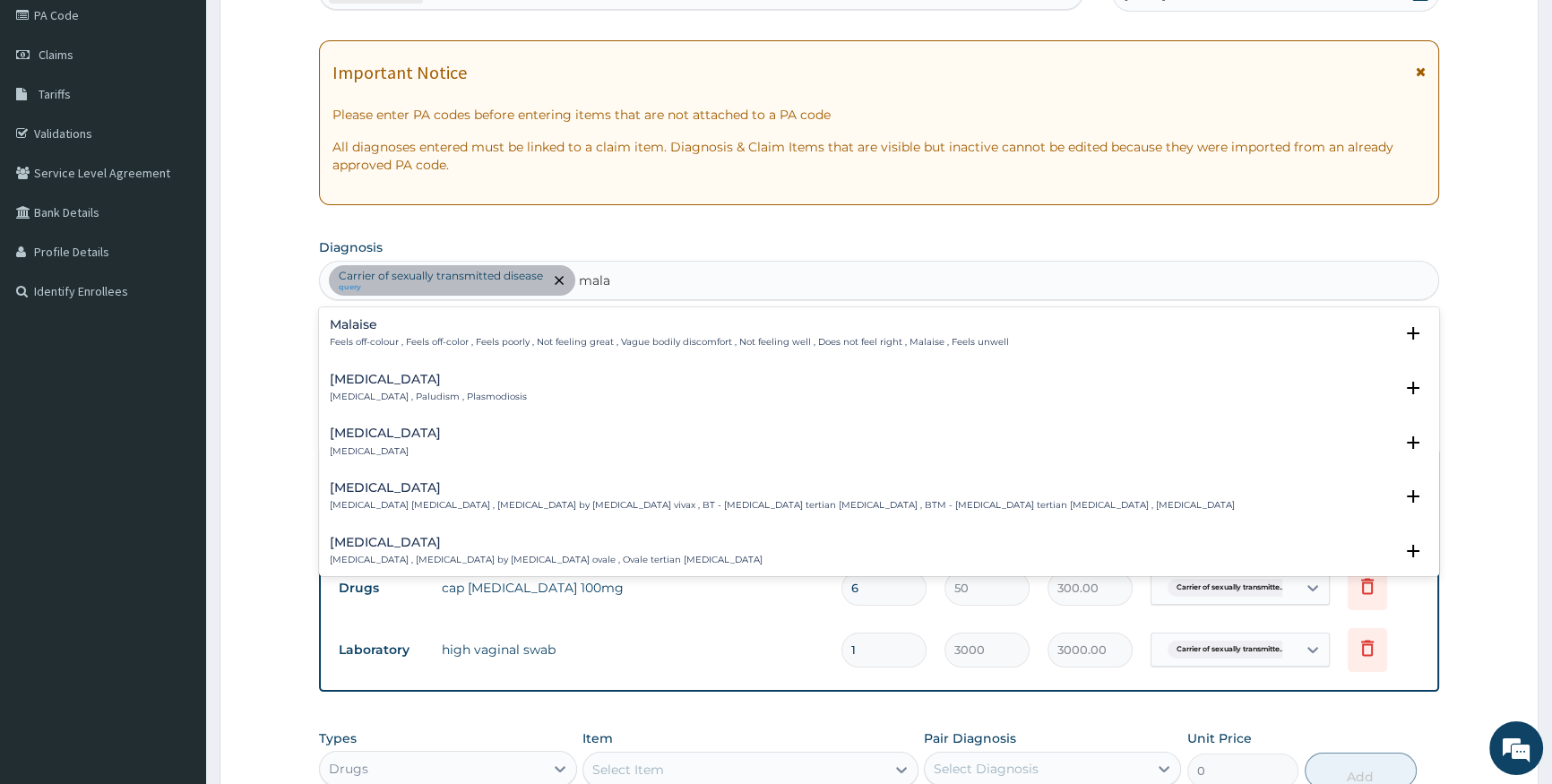
click at [437, 396] on p "Malaria , Paludism , Plasmodiosis" at bounding box center [428, 396] width 198 height 13
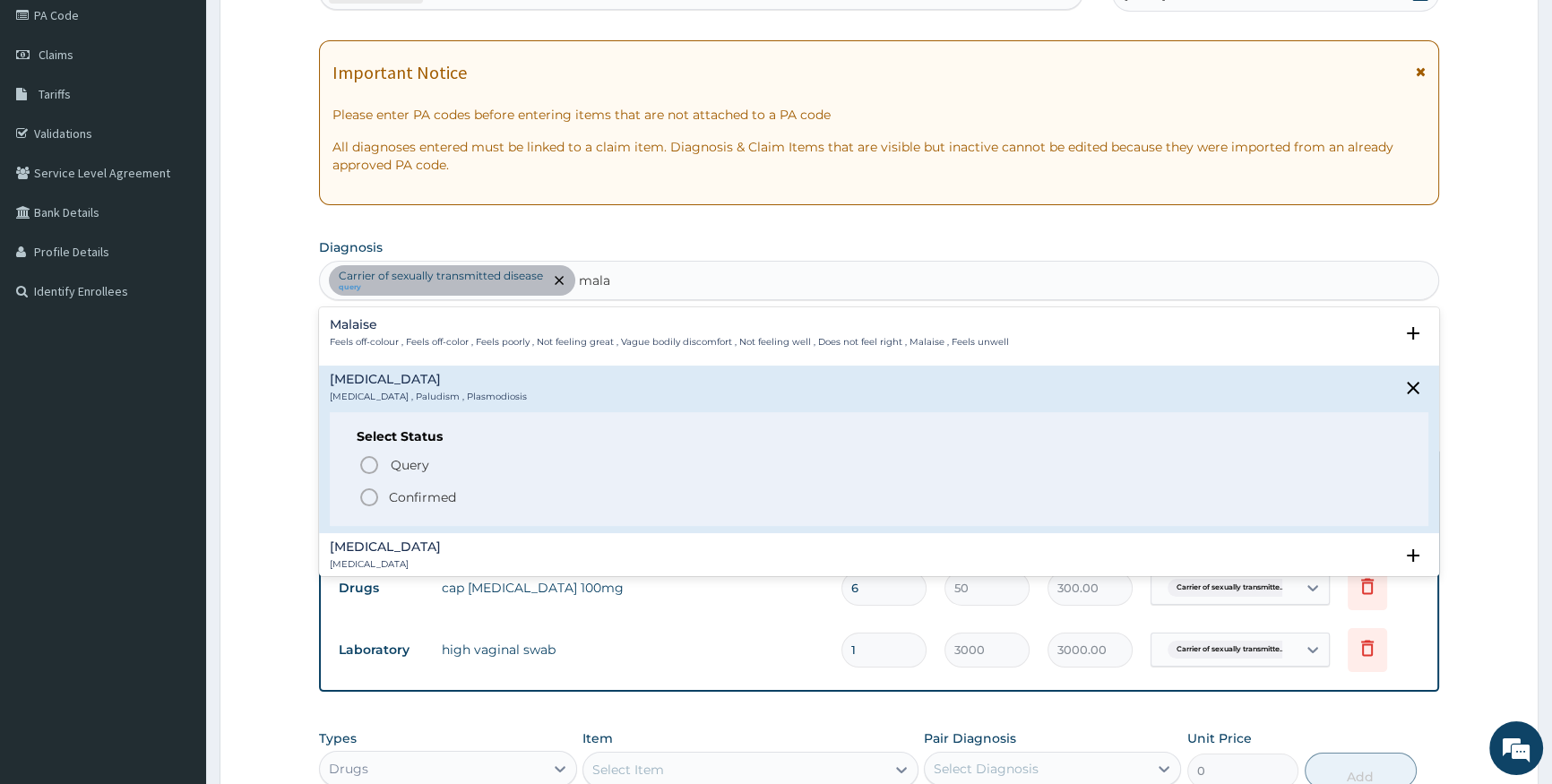
drag, startPoint x: 404, startPoint y: 505, endPoint x: 410, endPoint y: 494, distance: 12.5
click at [405, 501] on span "Confirmed" at bounding box center [880, 497] width 1043 height 22
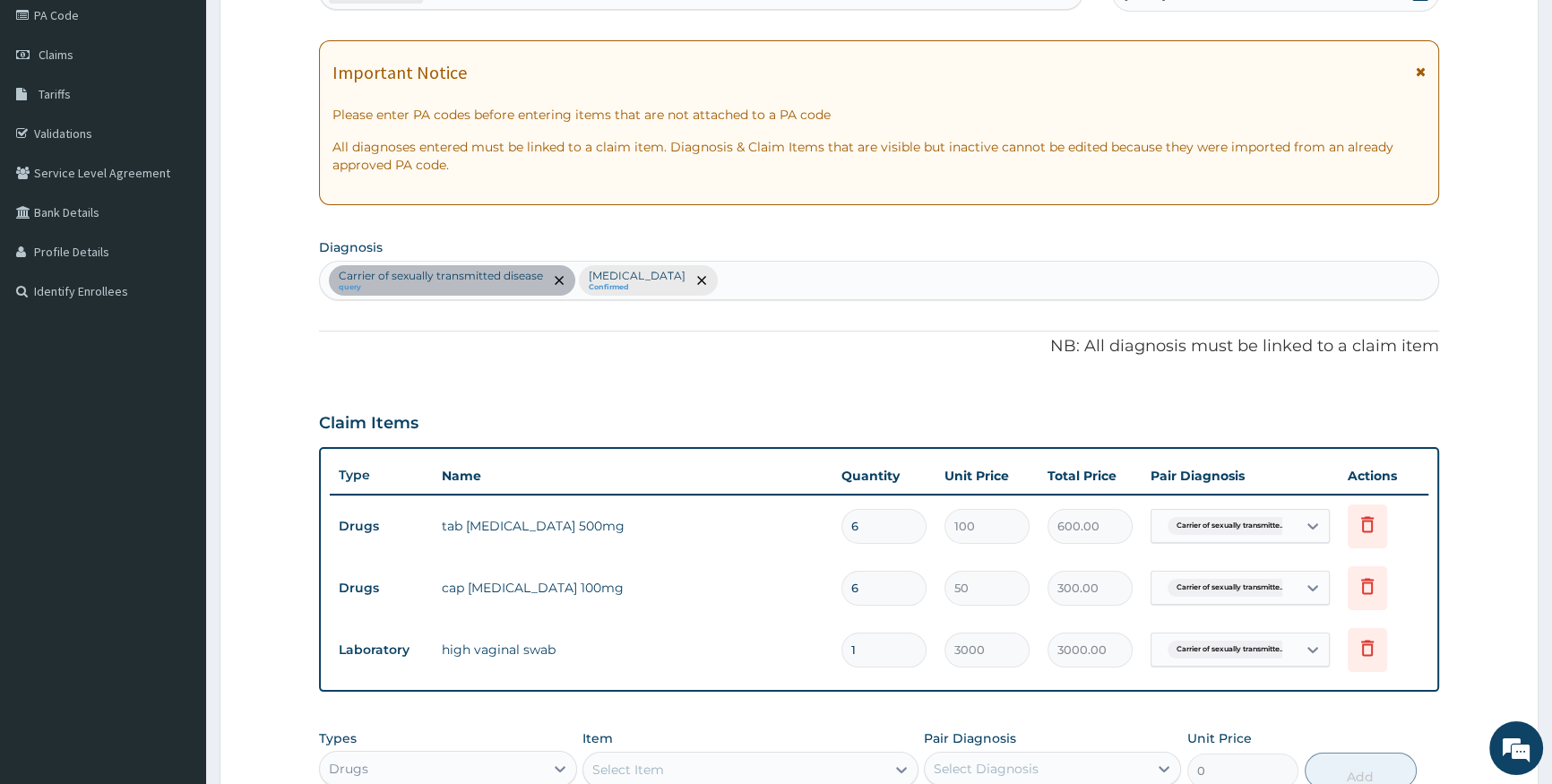
click at [411, 495] on tr "Drugs tab levofloxacin 500mg 6 100 600.00 Carrier of sexually transmitte... Del…" at bounding box center [879, 526] width 1098 height 62
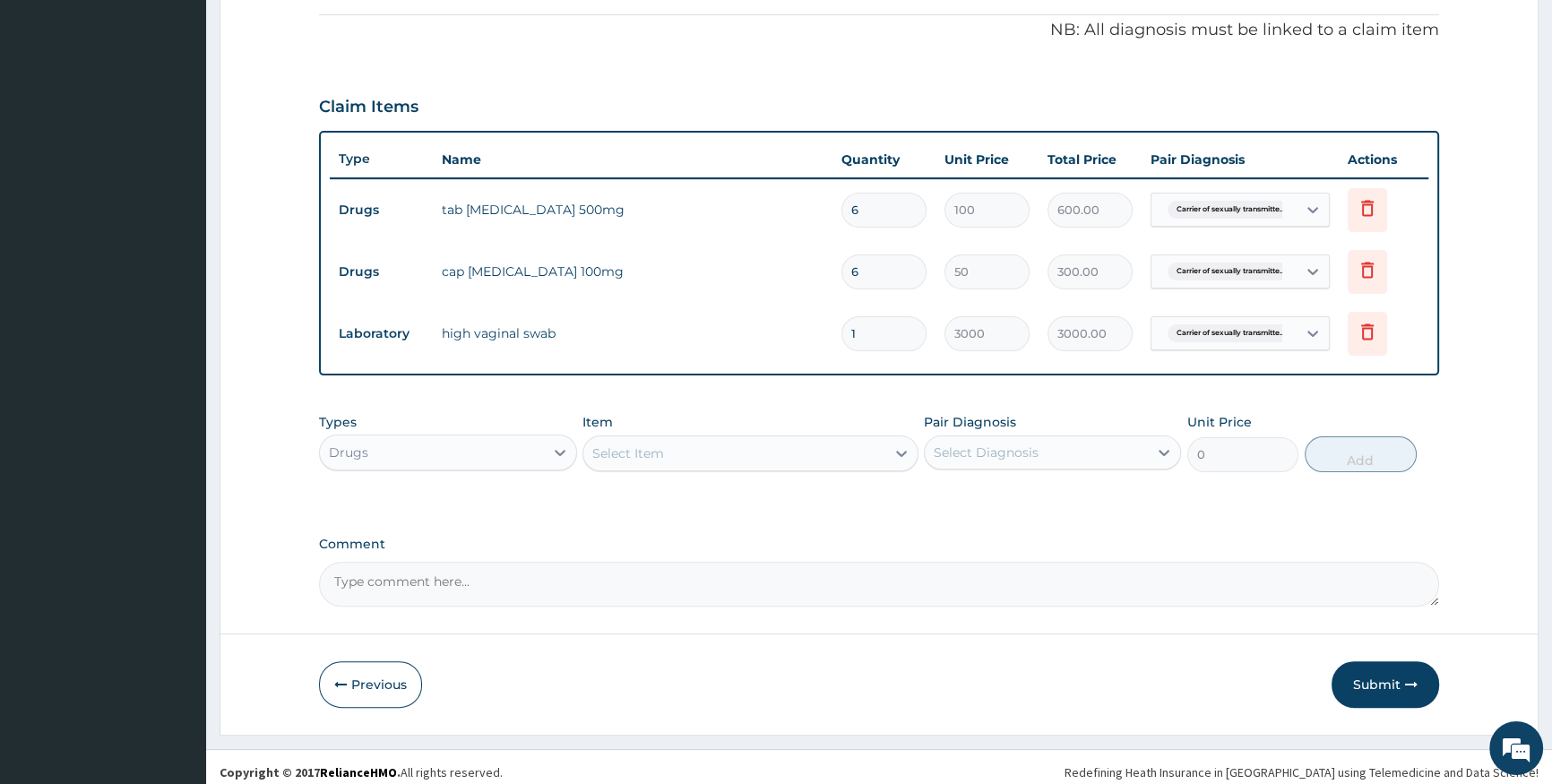
scroll to position [546, 0]
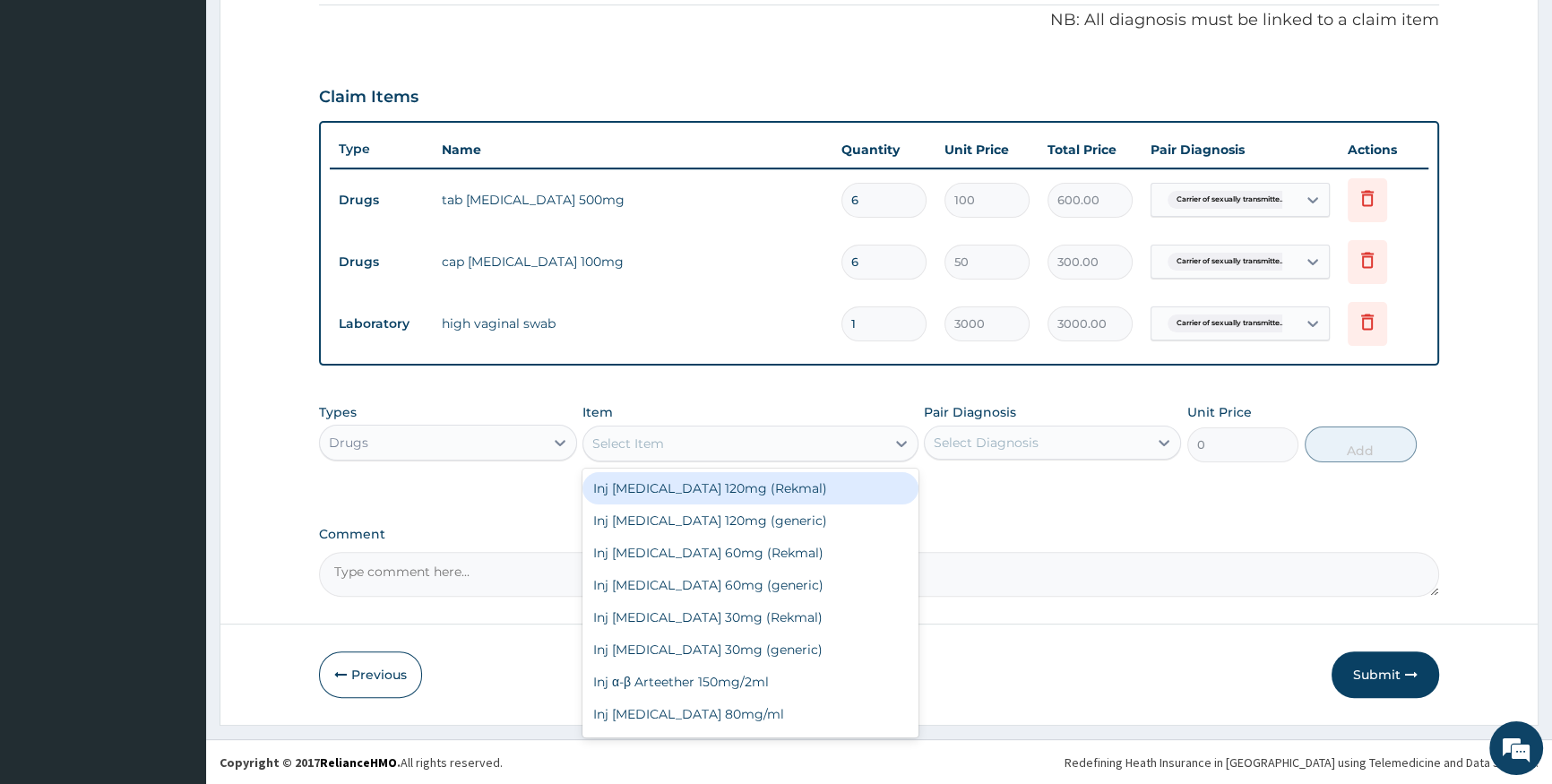
click at [684, 453] on div "Select Item" at bounding box center [735, 443] width 302 height 29
type input "artem"
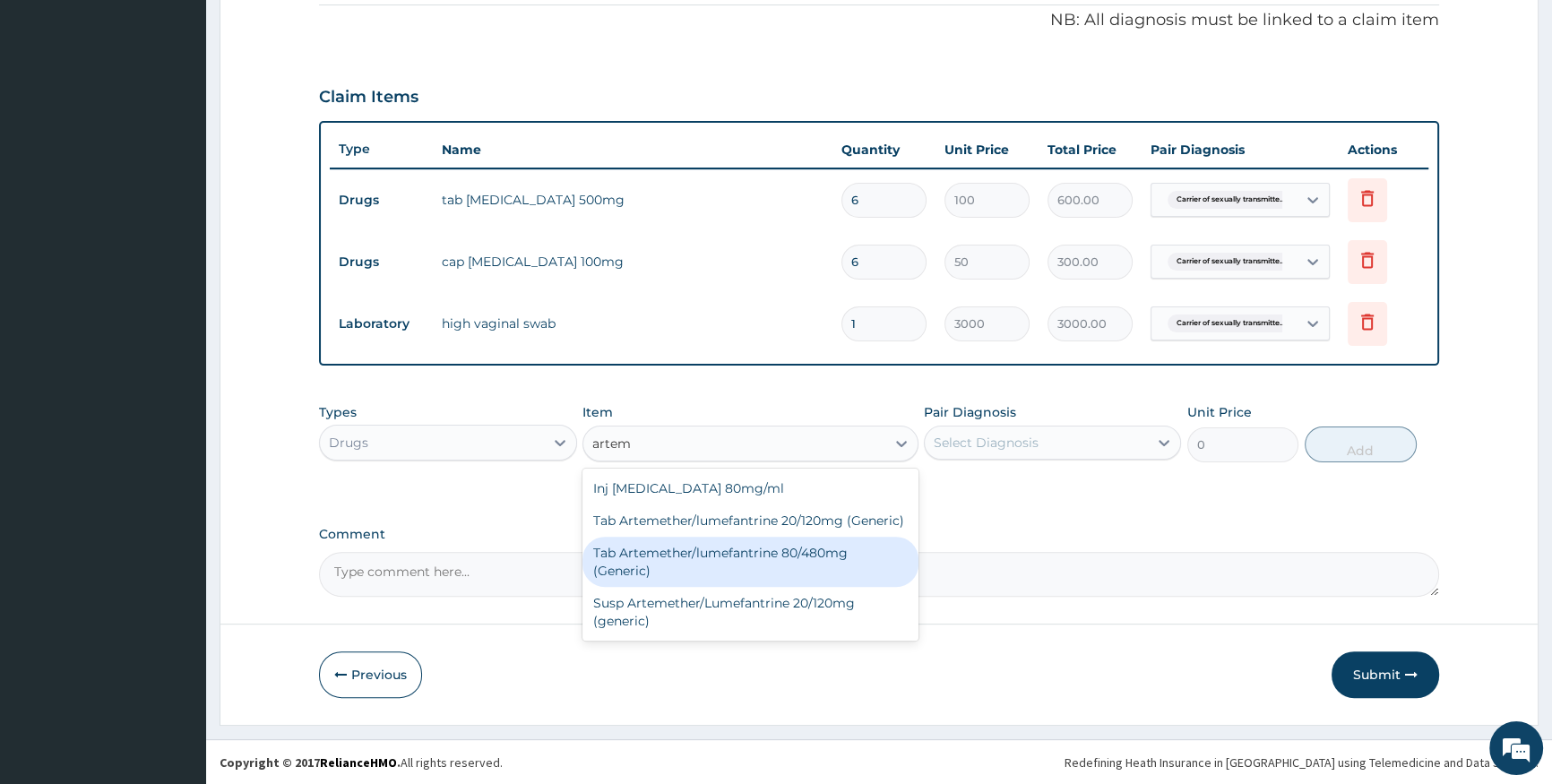
drag, startPoint x: 683, startPoint y: 556, endPoint x: 703, endPoint y: 554, distance: 20.1
click at [686, 557] on div "Tab Artemether/lumefantrine 80/480mg (Generic)" at bounding box center [751, 562] width 336 height 51
type input "200"
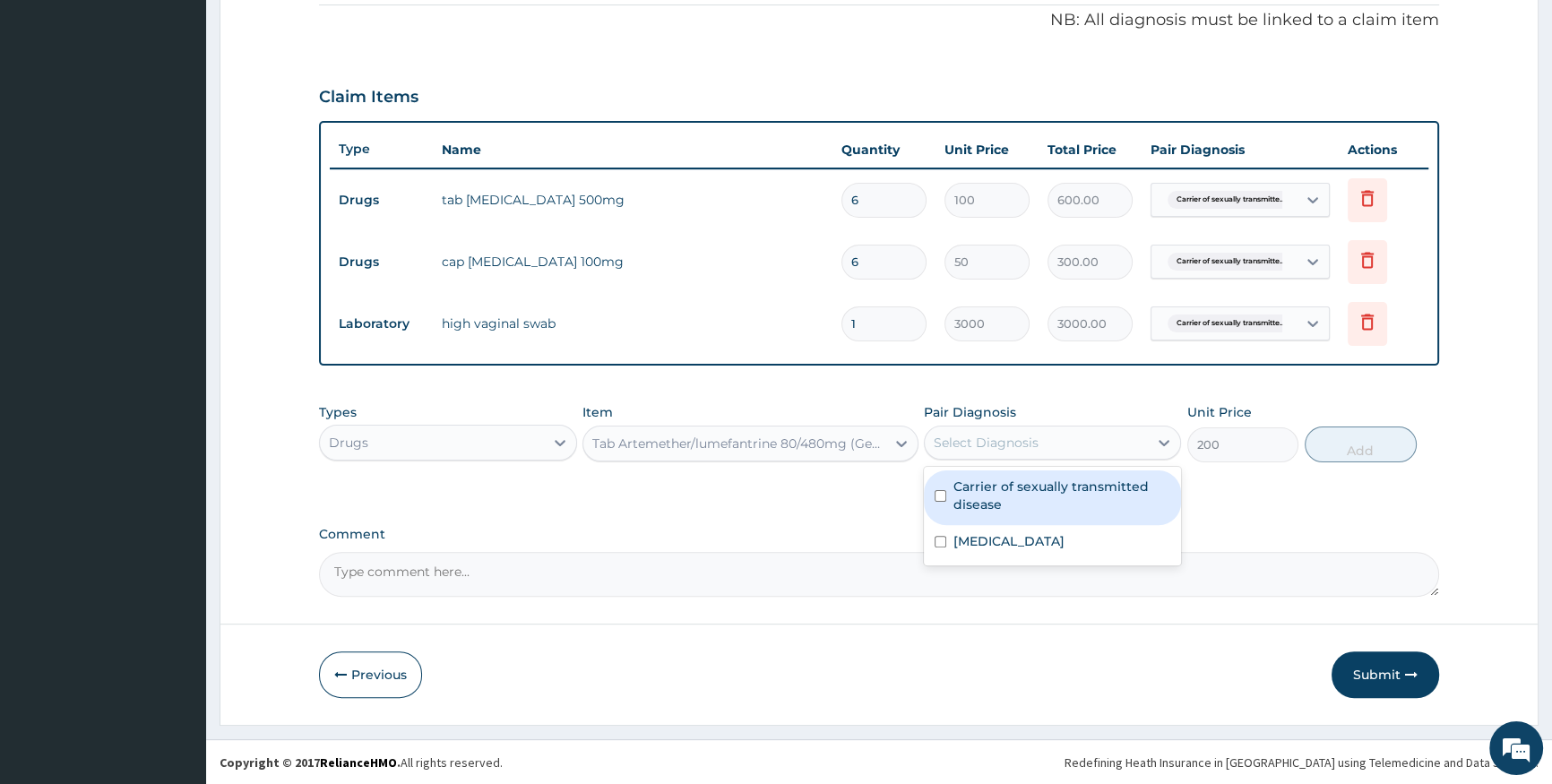
click at [1113, 446] on div "Select Diagnosis" at bounding box center [1036, 442] width 223 height 29
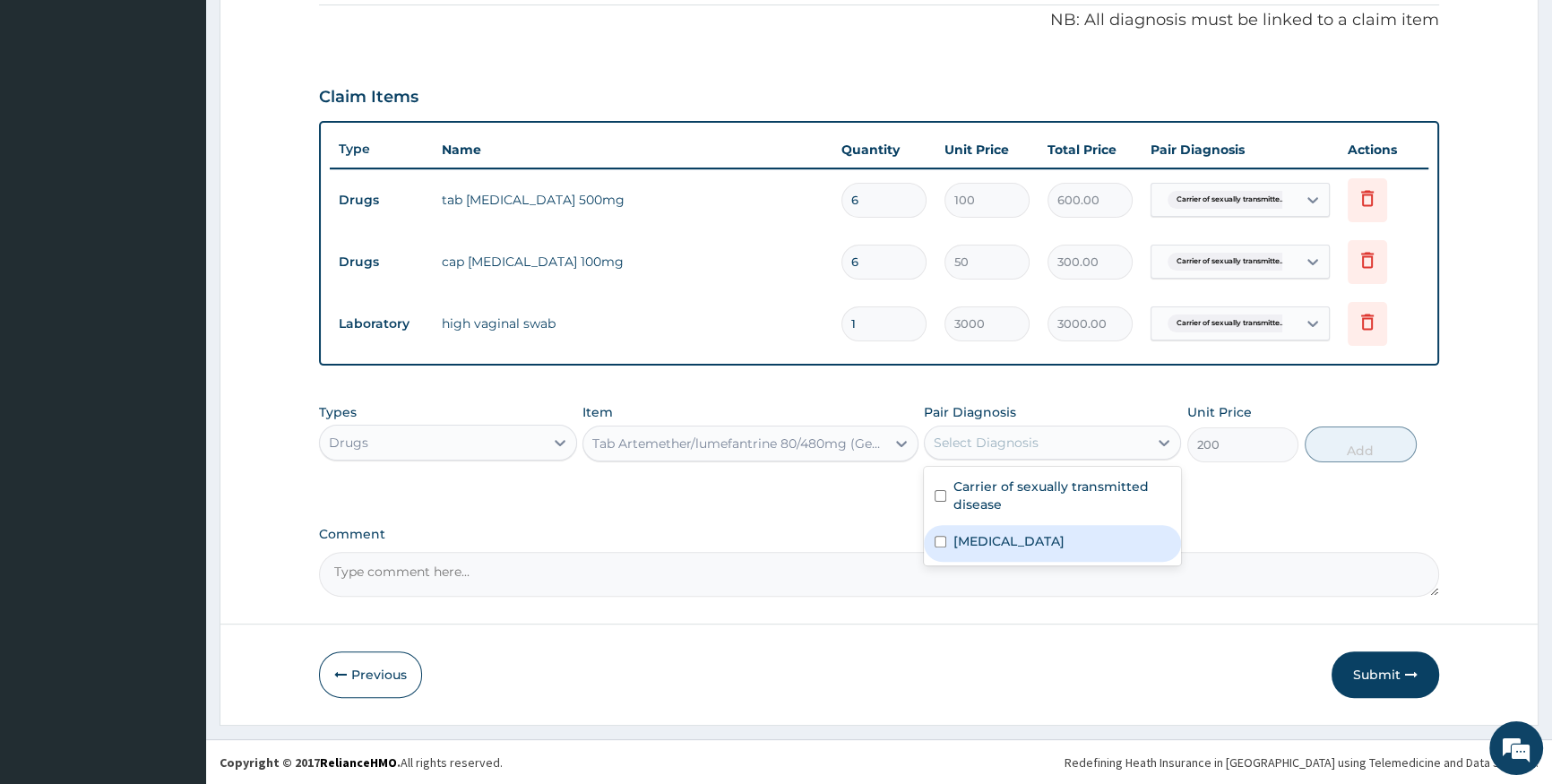
drag, startPoint x: 1102, startPoint y: 540, endPoint x: 1155, endPoint y: 525, distance: 55.1
click at [1138, 533] on div "Malaria" at bounding box center [1052, 543] width 257 height 37
checkbox input "true"
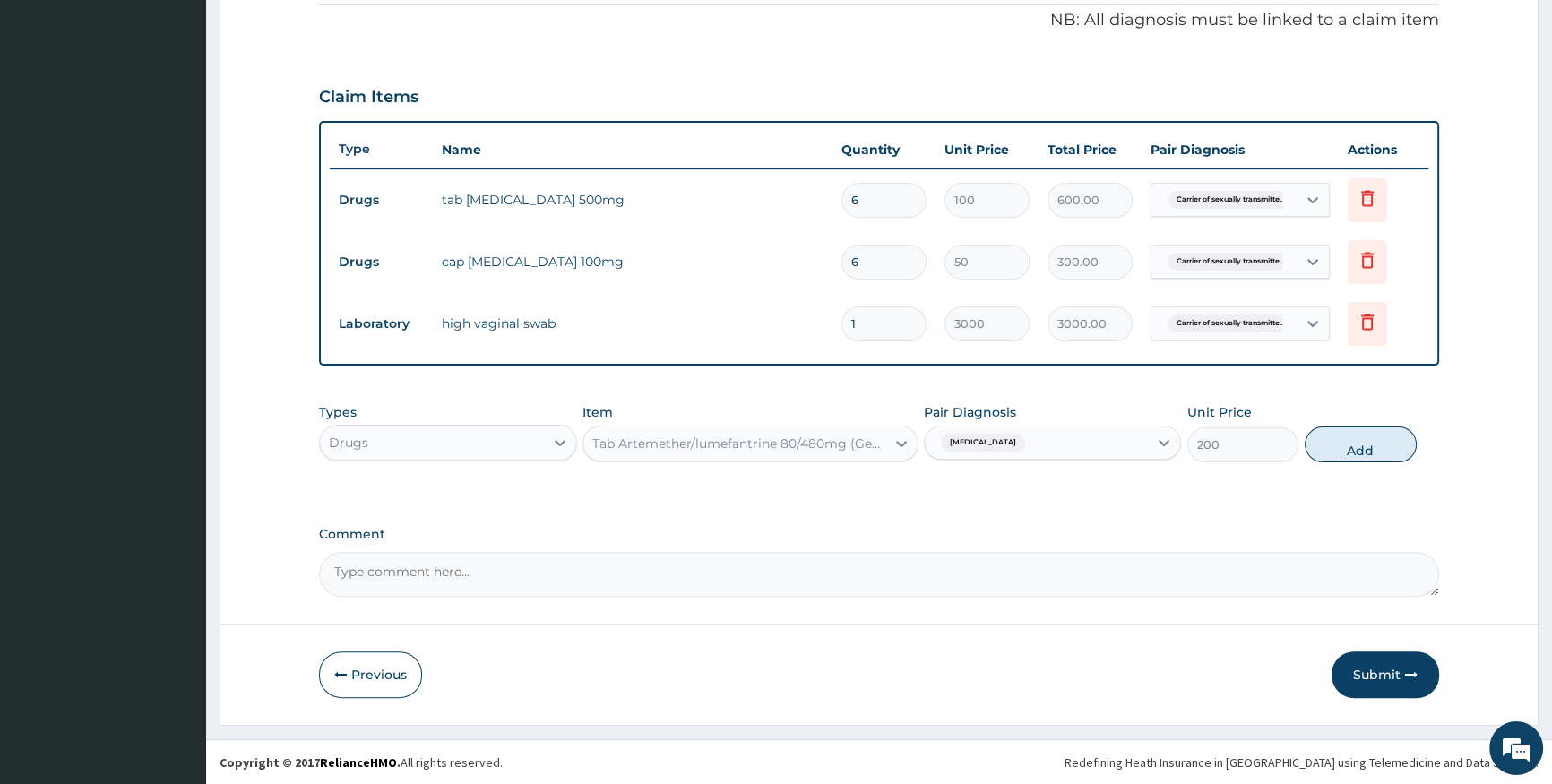
drag, startPoint x: 1376, startPoint y: 452, endPoint x: 1346, endPoint y: 418, distance: 45.3
click at [1376, 451] on button "Add" at bounding box center [1360, 445] width 112 height 36
type input "0"
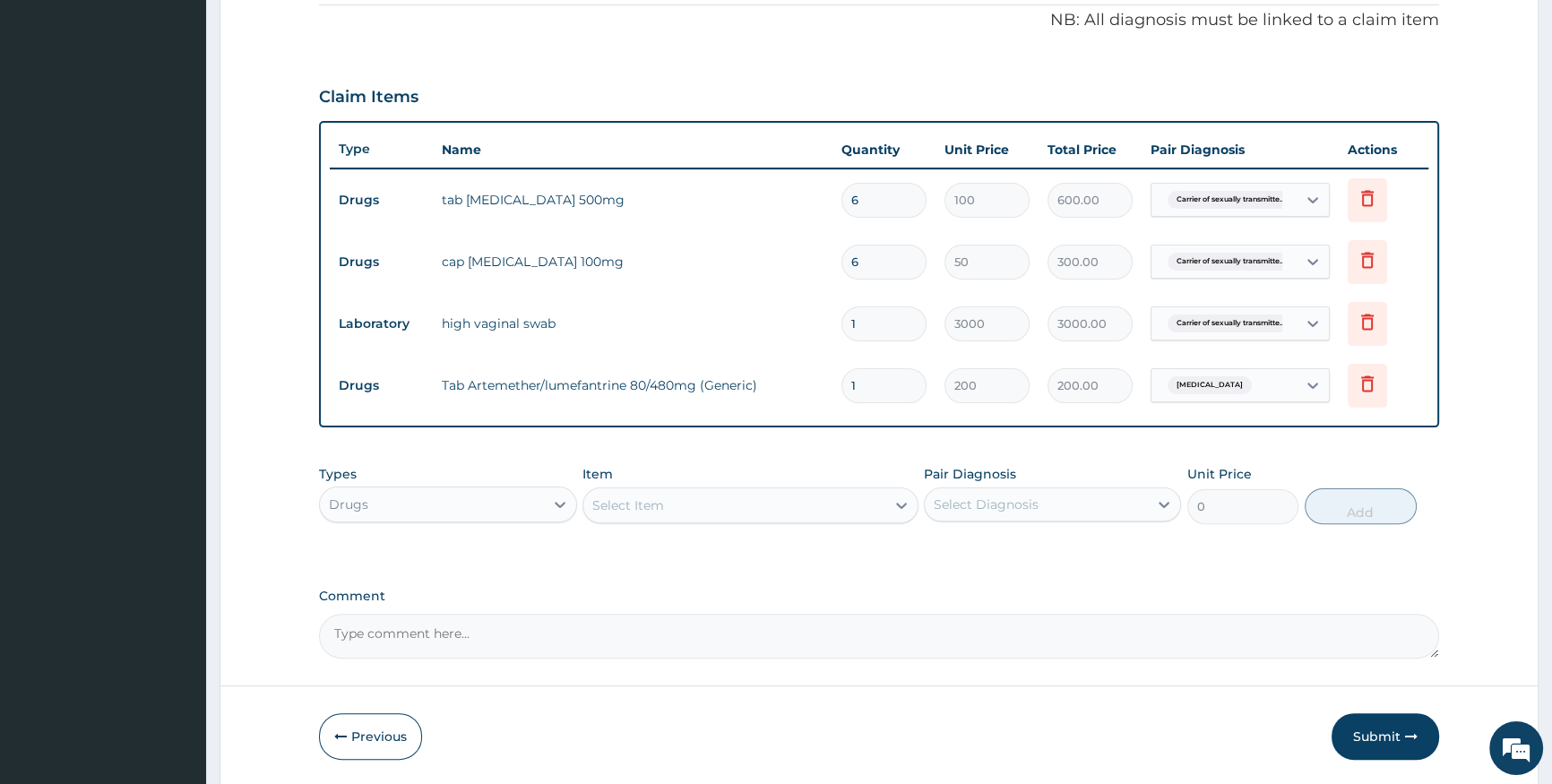
type input "0.00"
type input "6"
type input "1200.00"
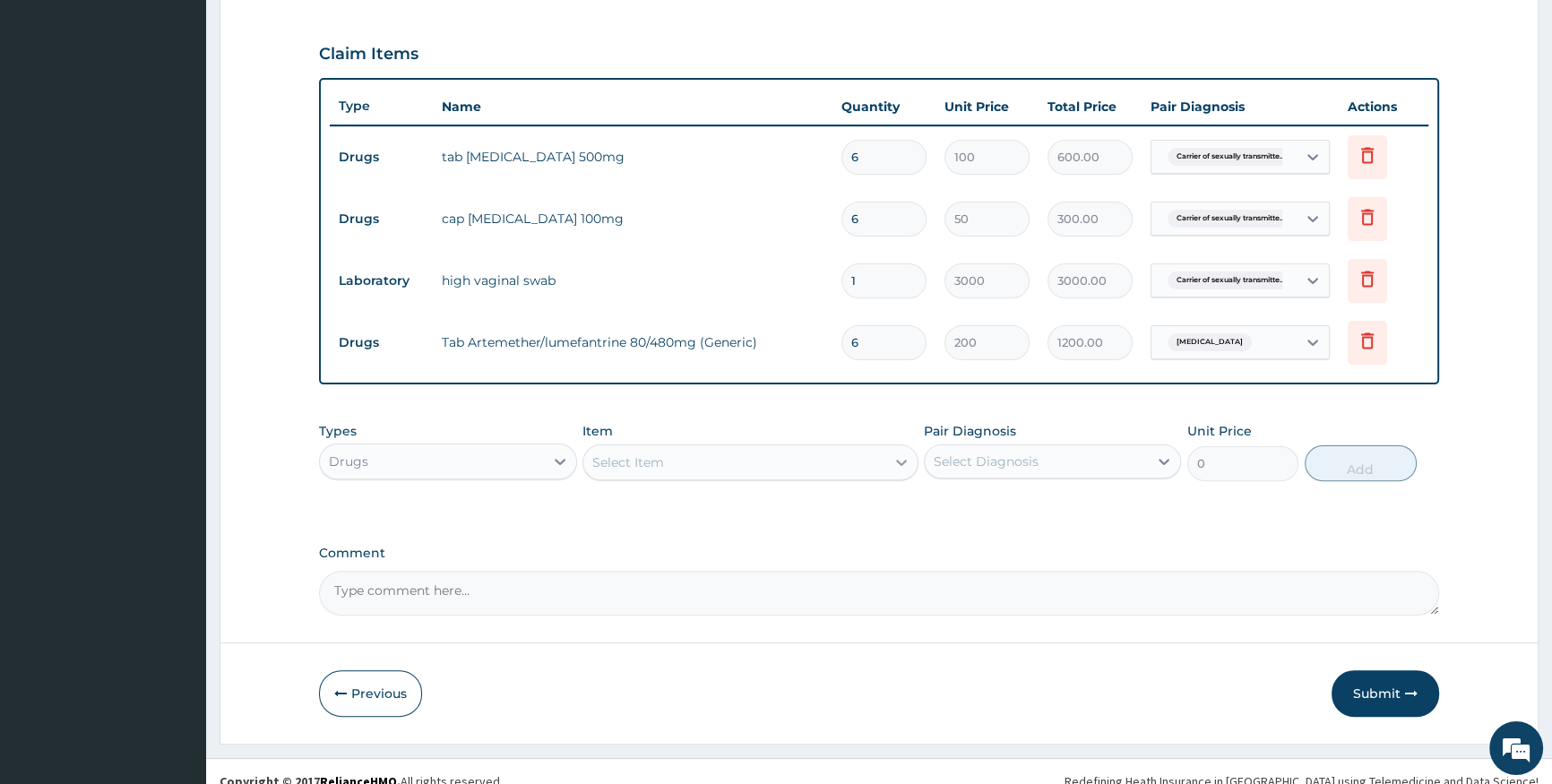
scroll to position [607, 0]
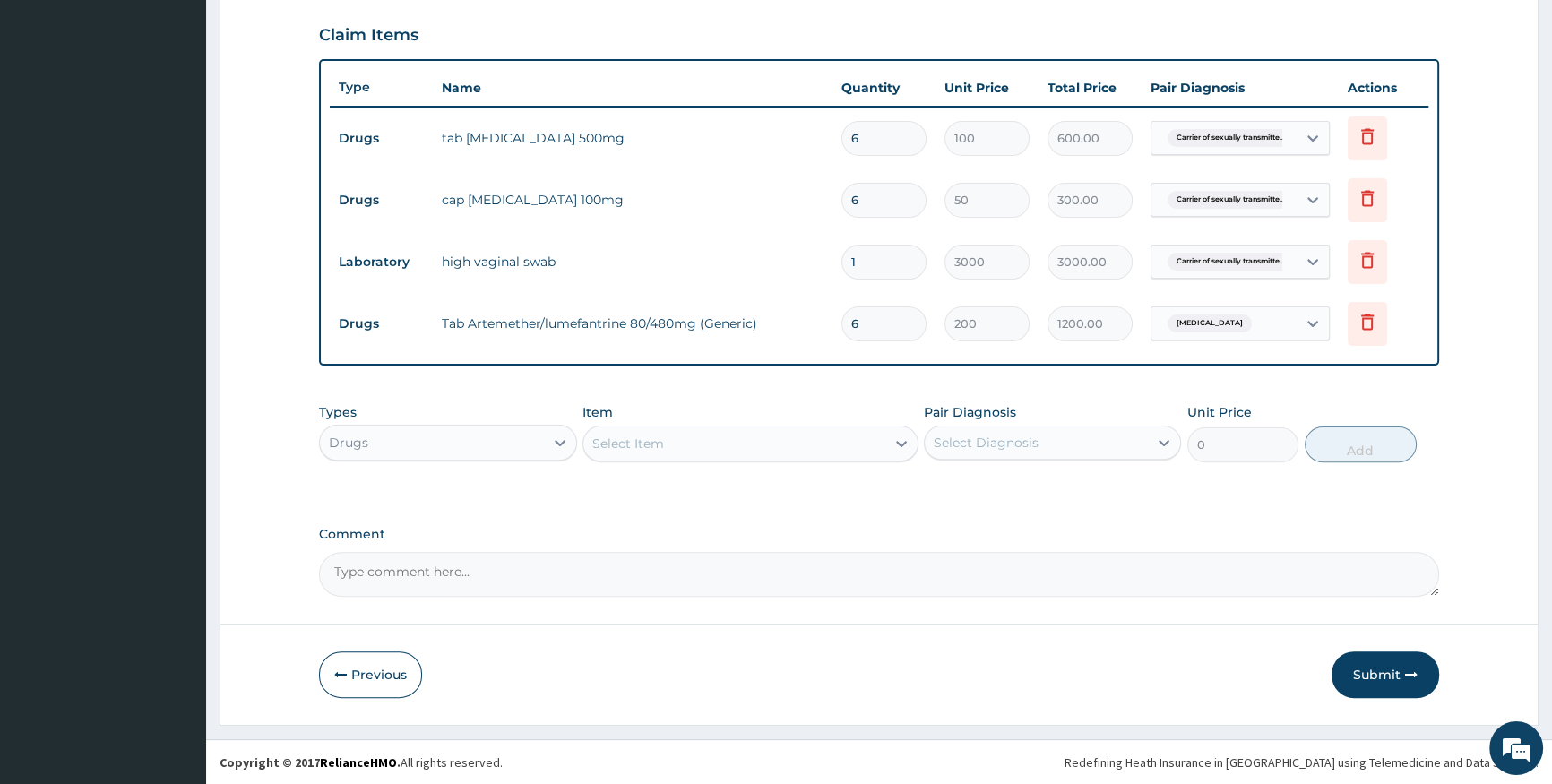
type input "6"
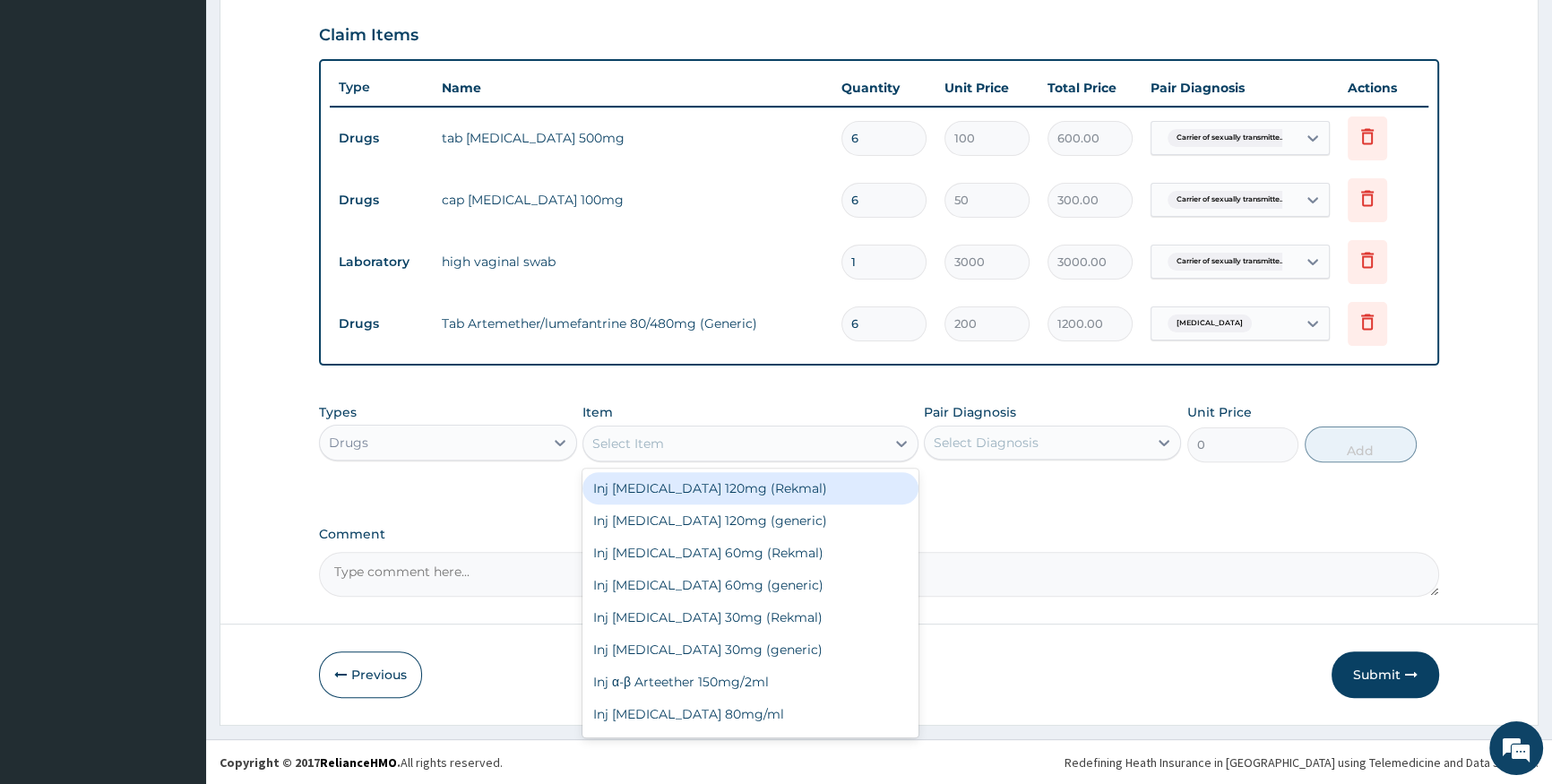
click at [708, 457] on div "Select Item" at bounding box center [735, 443] width 302 height 29
type input "parace"
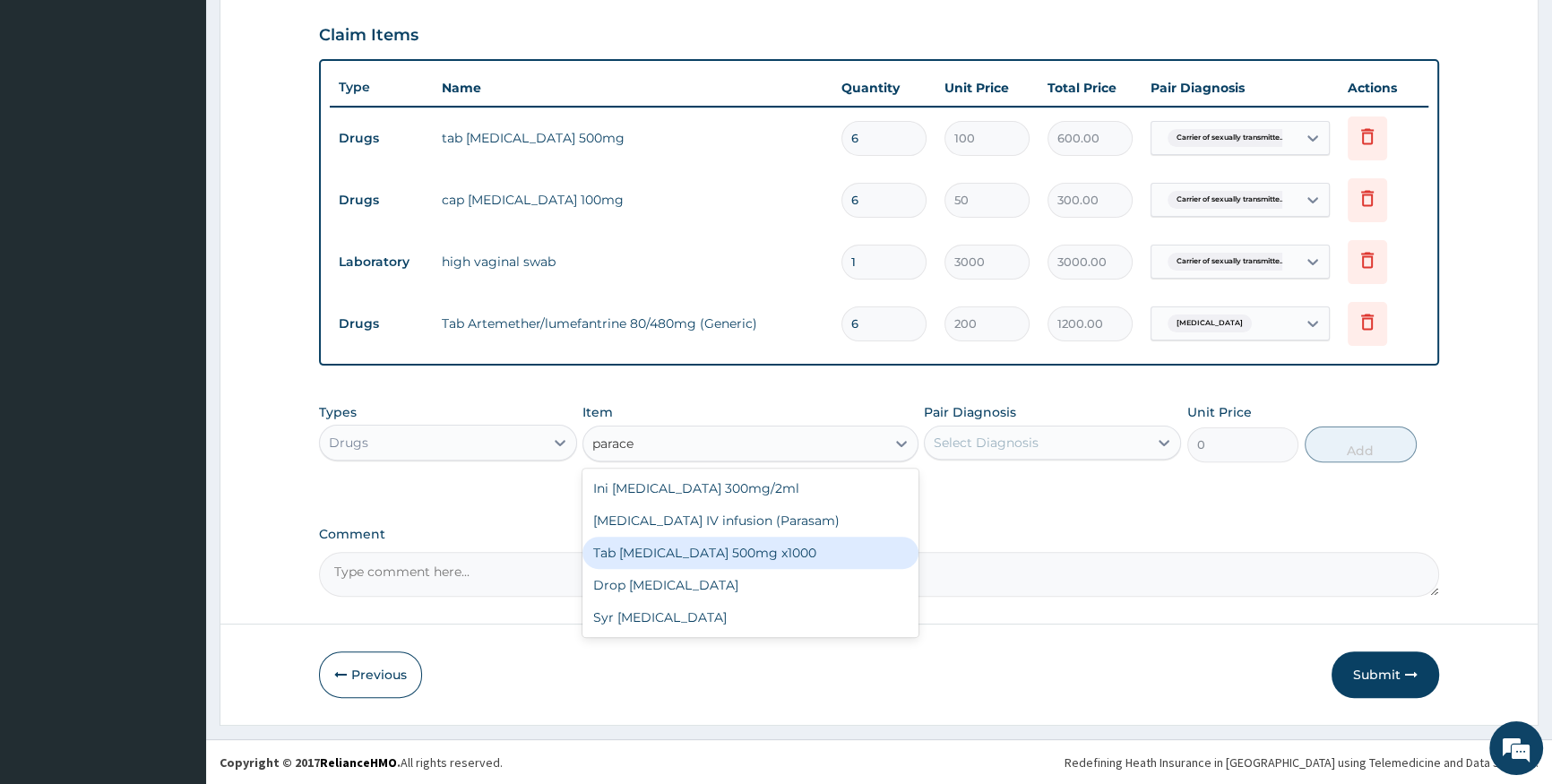
click at [755, 556] on div "Tab Paracetamol 500mg x1000" at bounding box center [751, 553] width 336 height 32
type input "10"
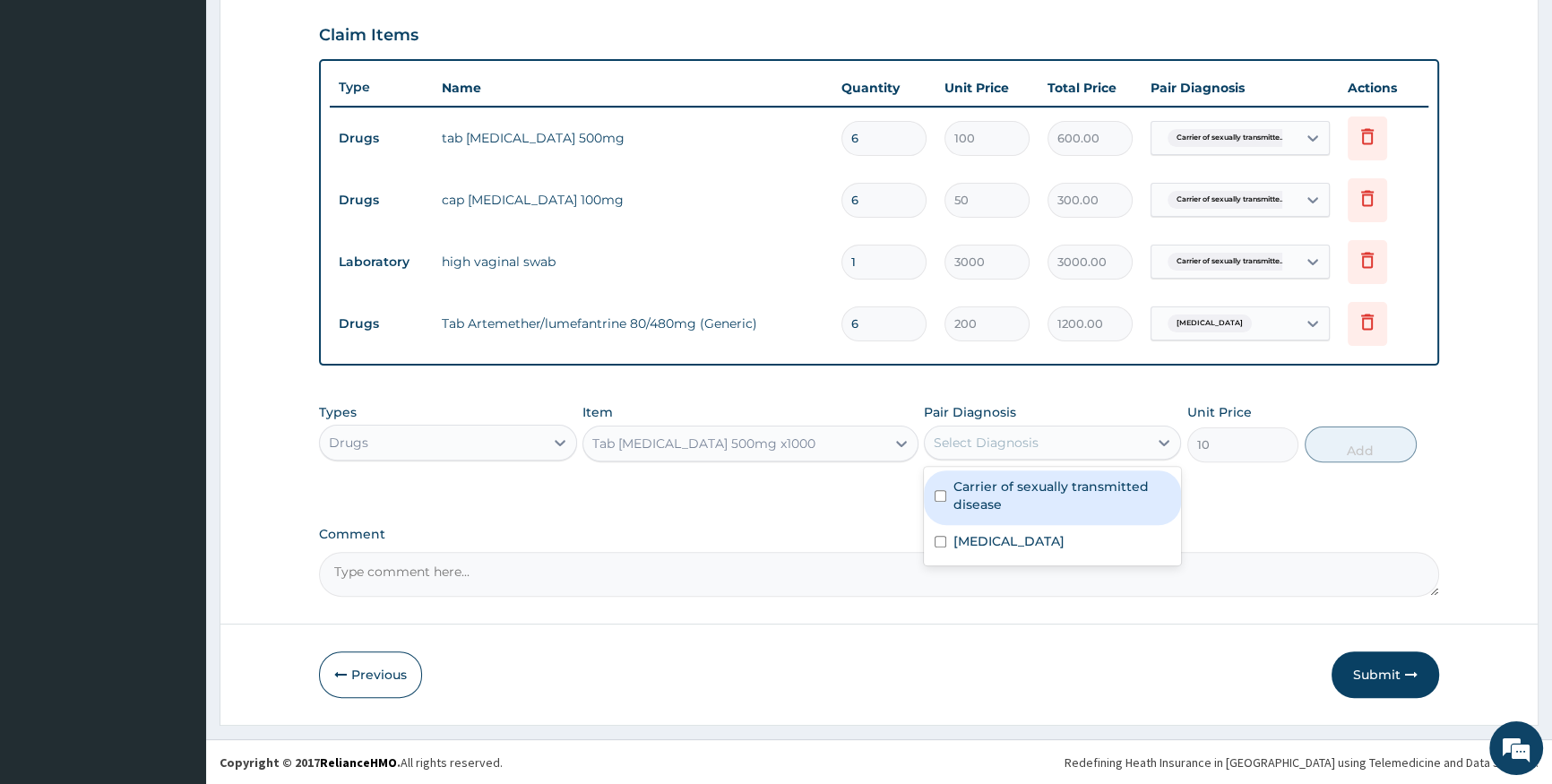
click at [1051, 430] on div "Select Diagnosis" at bounding box center [1036, 442] width 223 height 29
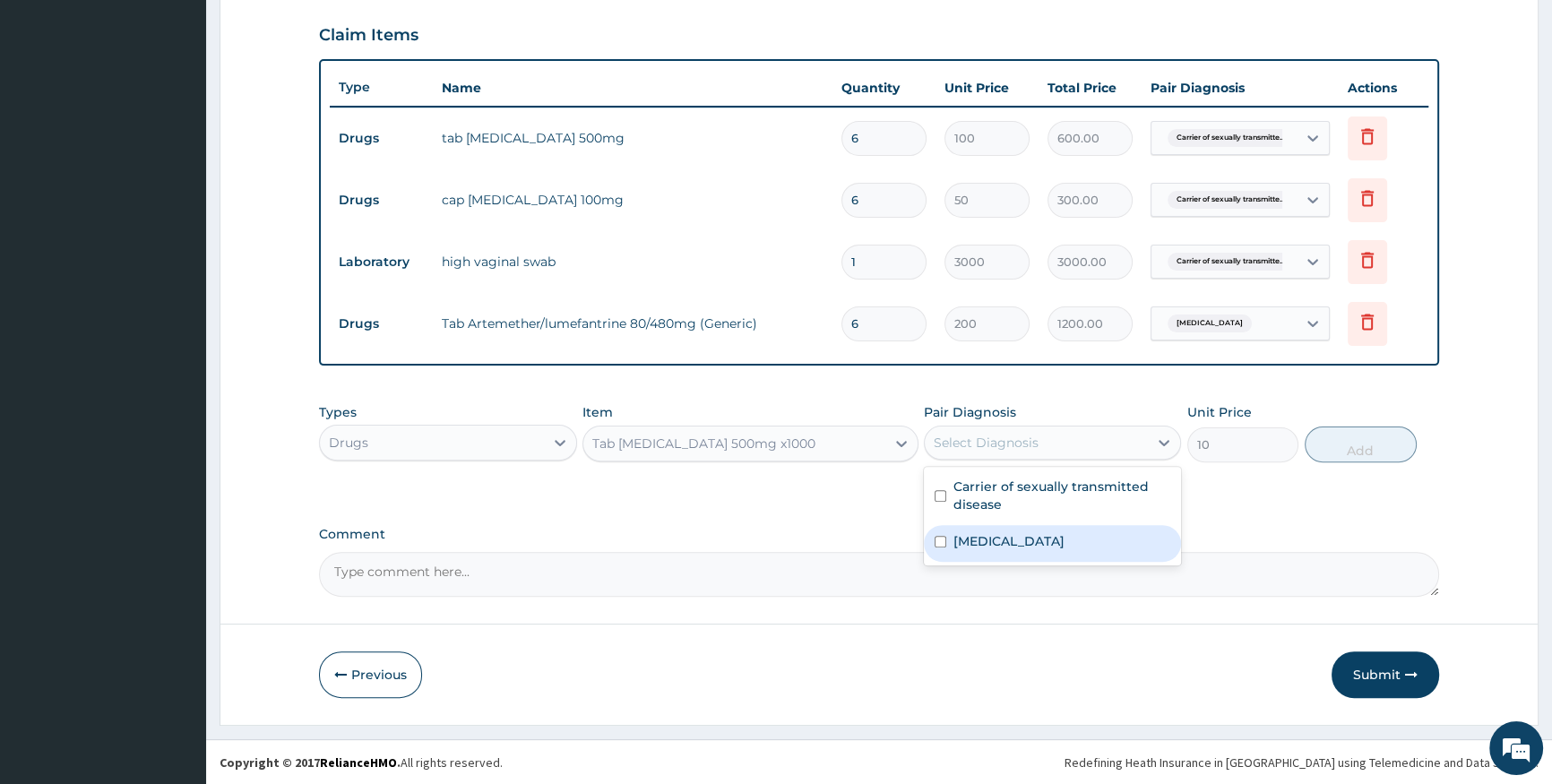
drag, startPoint x: 1063, startPoint y: 544, endPoint x: 1094, endPoint y: 539, distance: 31.4
click at [1074, 544] on div "Malaria" at bounding box center [1052, 543] width 257 height 37
checkbox input "true"
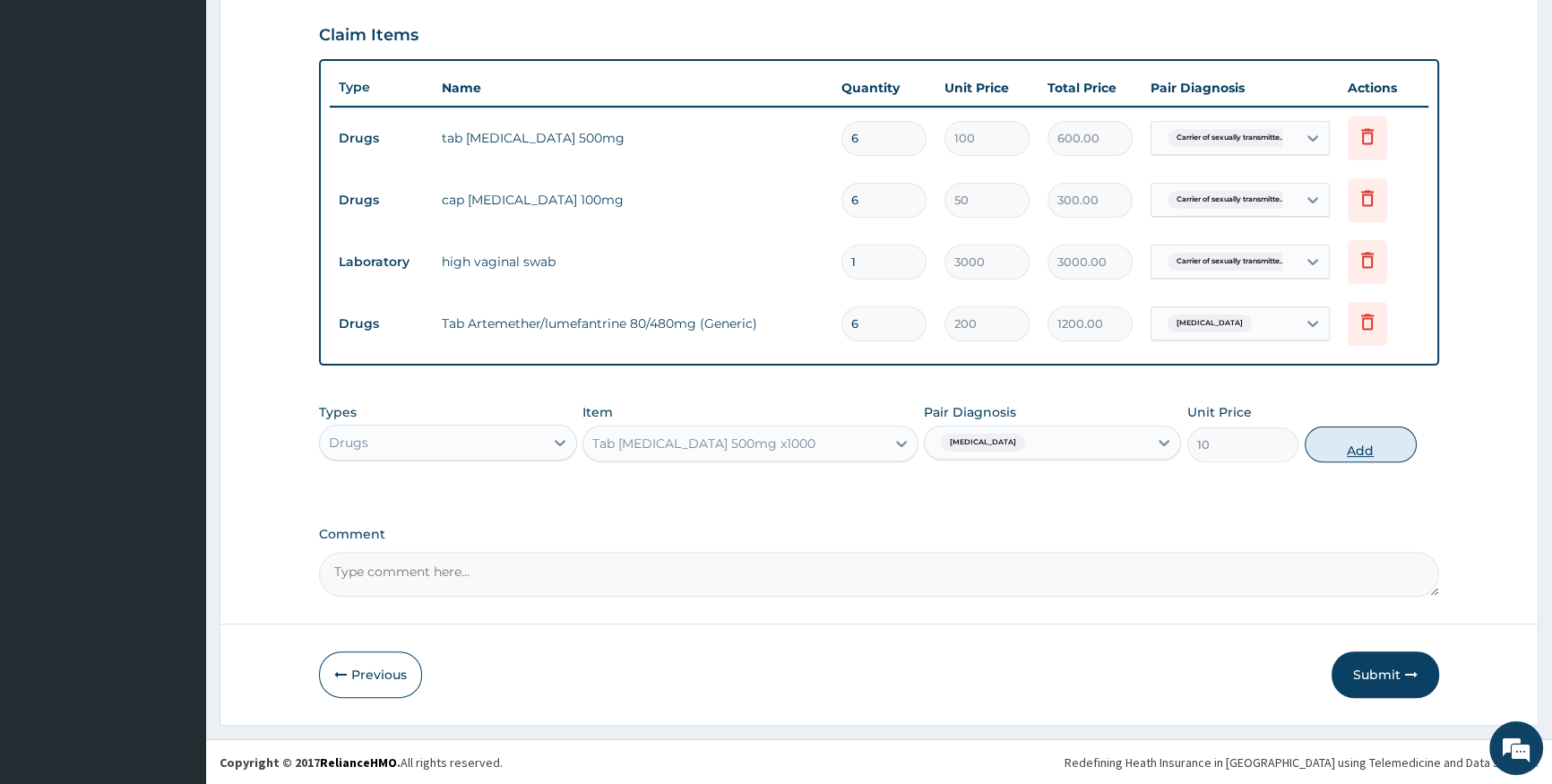
click at [1327, 451] on button "Add" at bounding box center [1360, 445] width 112 height 36
type input "0"
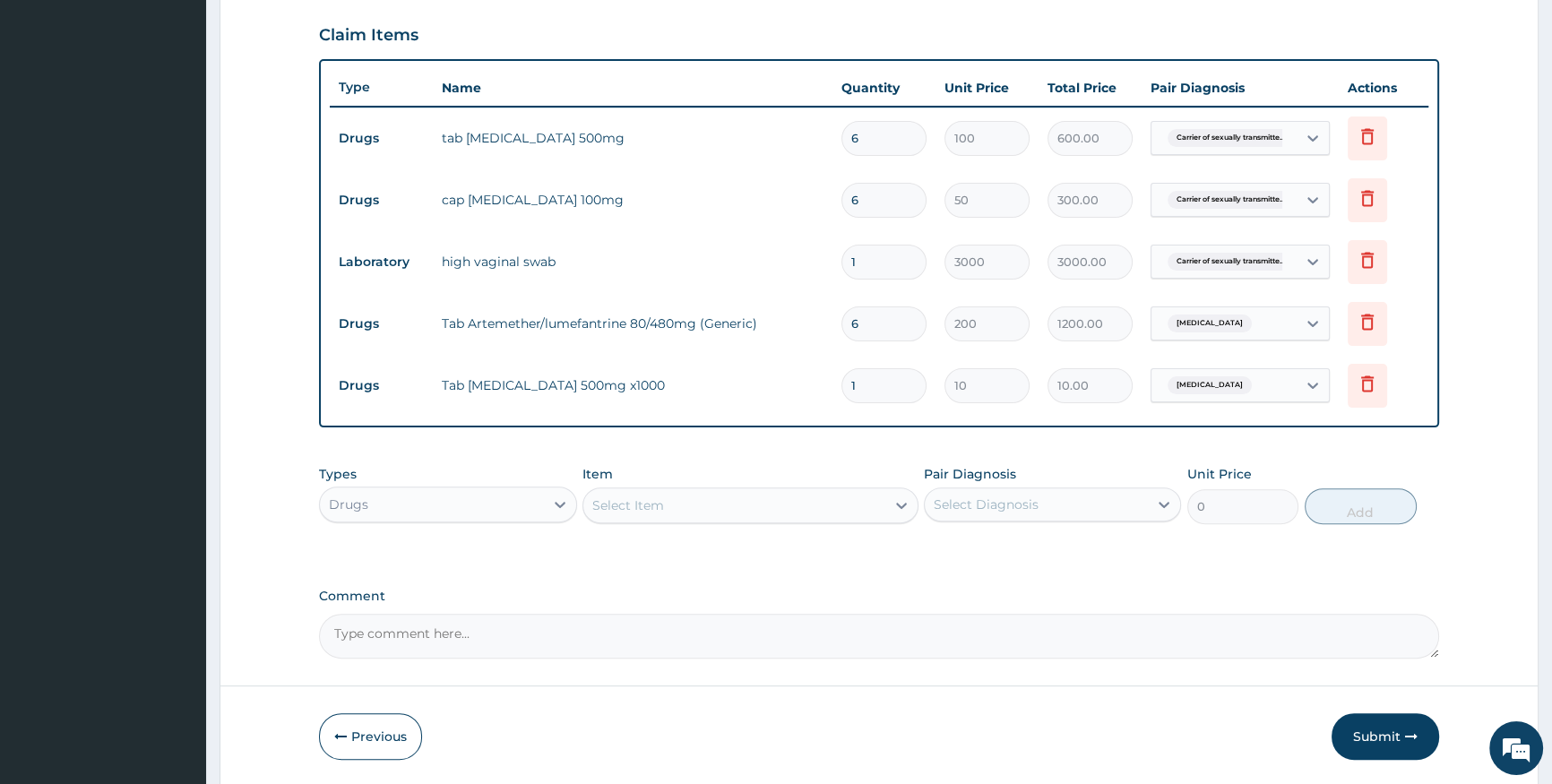
type input "18"
type input "180.00"
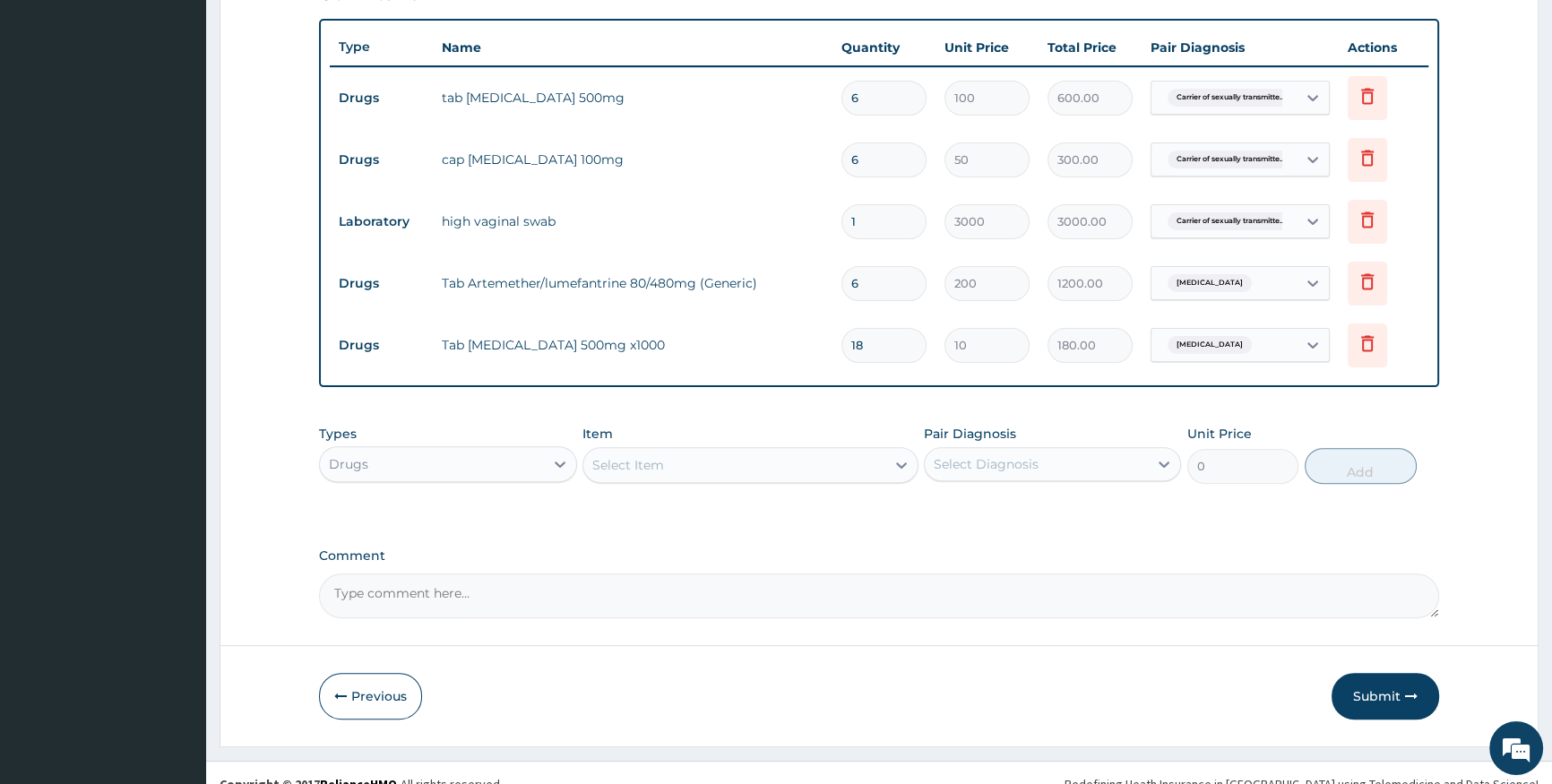
scroll to position [670, 0]
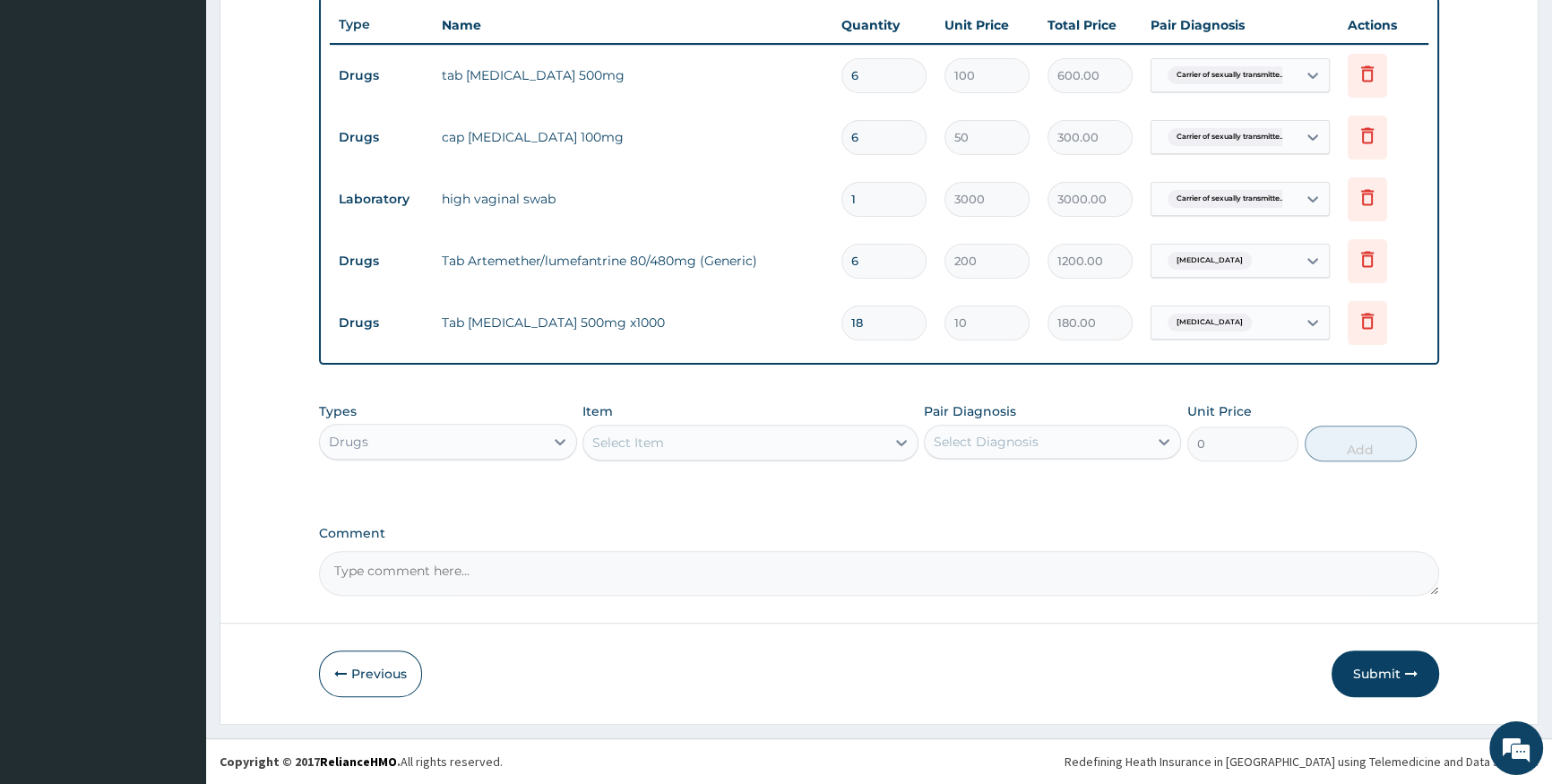
type input "18"
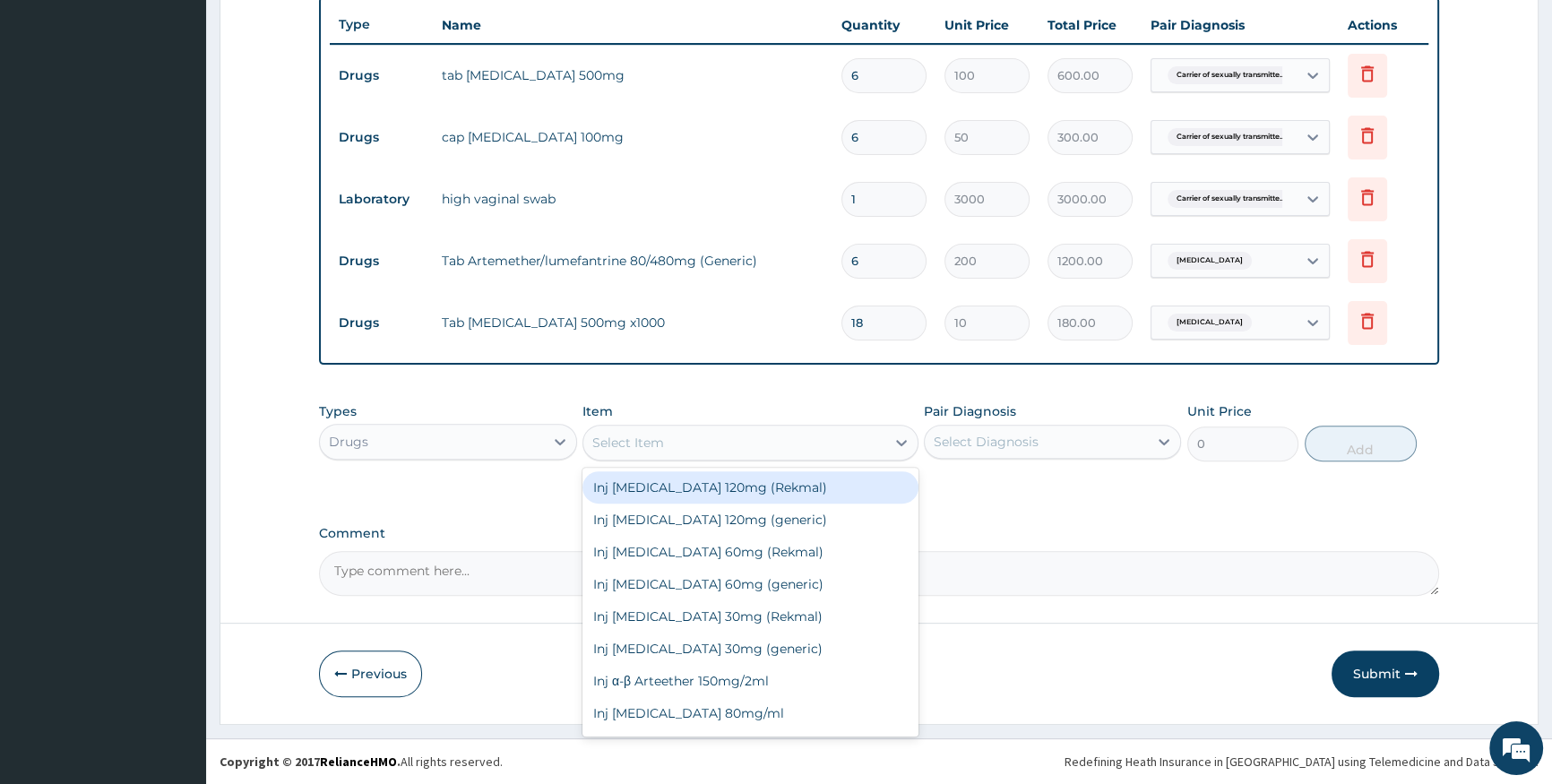
click at [878, 448] on div "Select Item" at bounding box center [735, 442] width 302 height 29
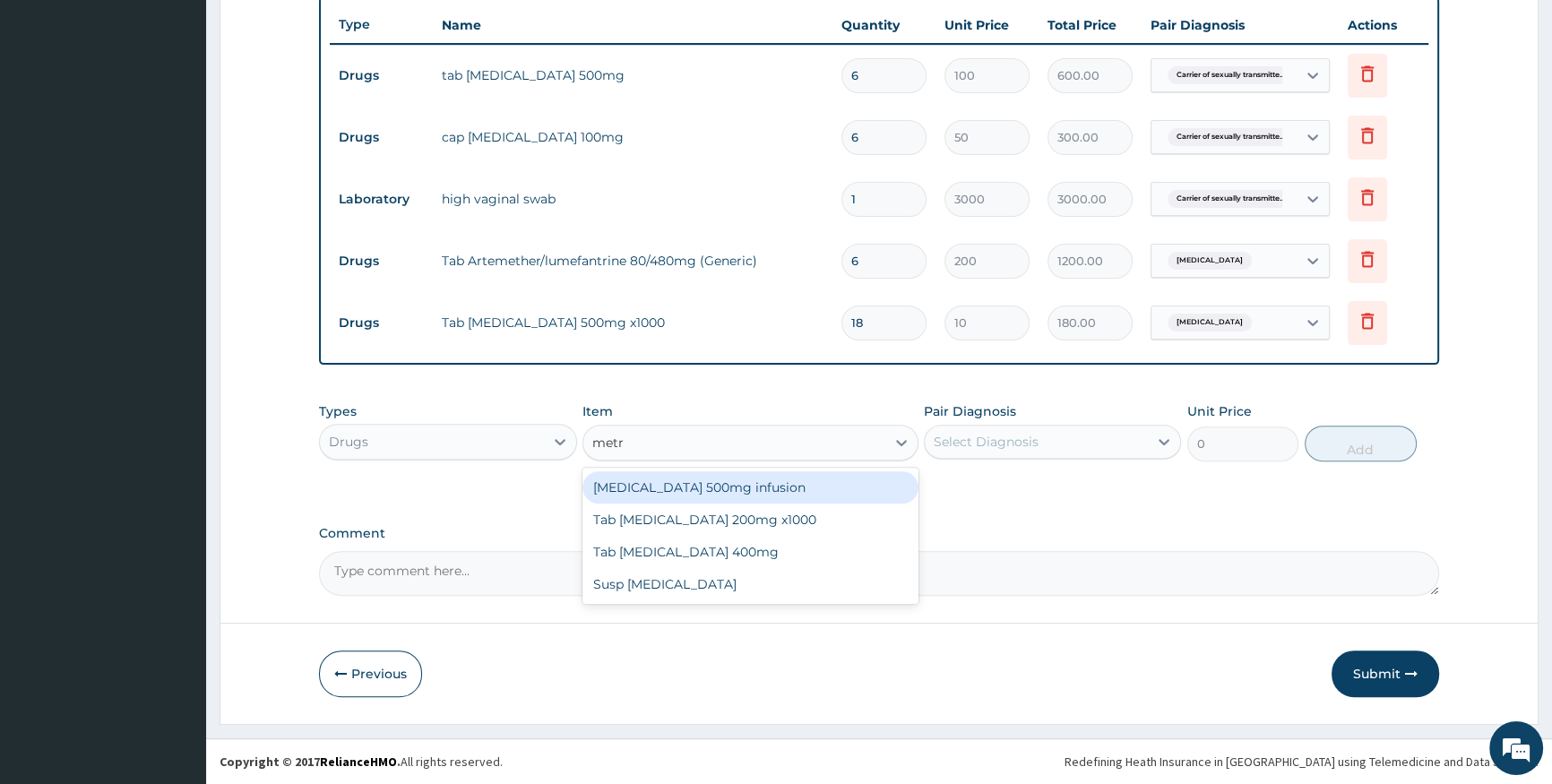
type input "metro"
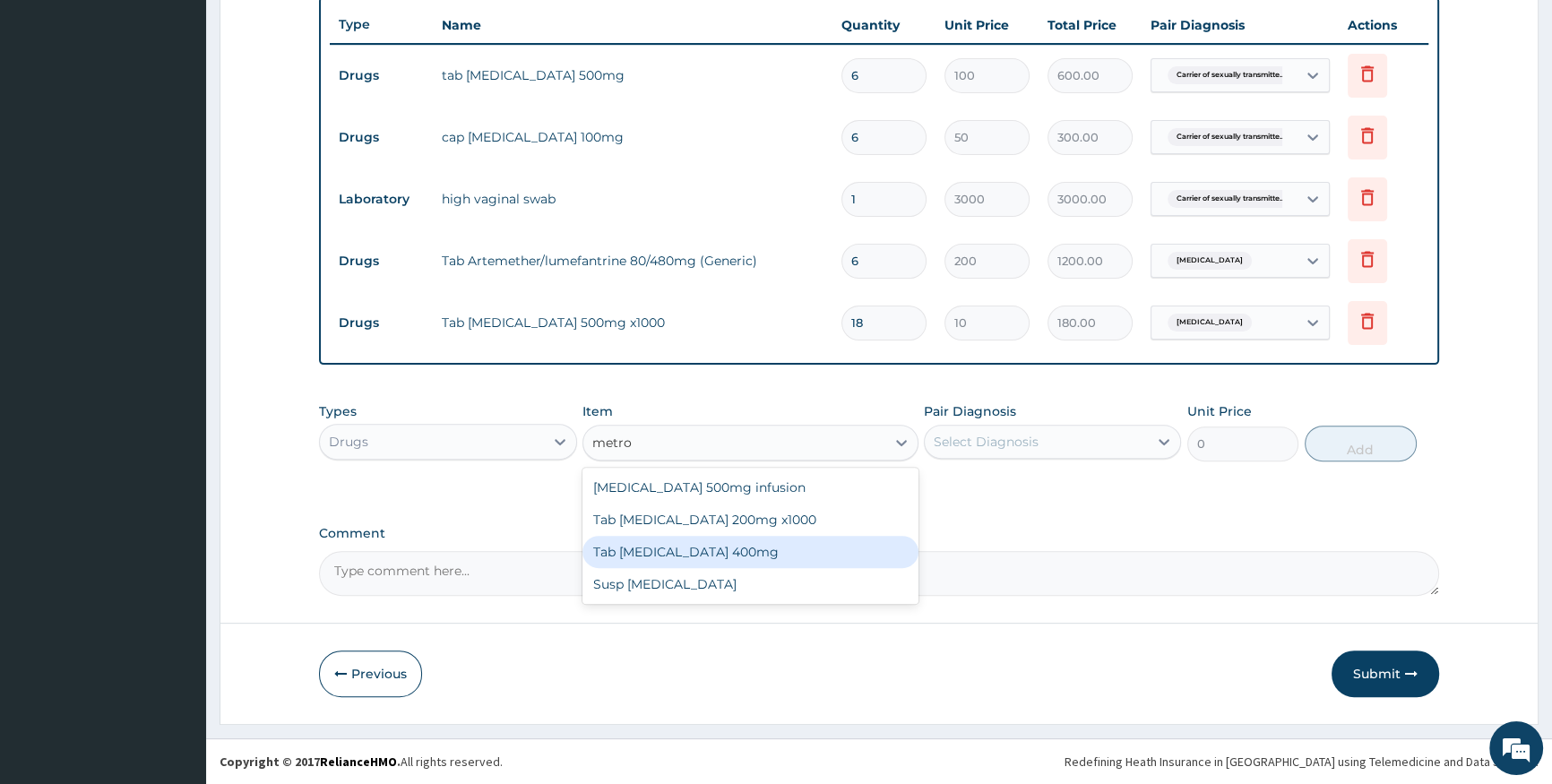
click at [778, 550] on div "Tab Metronidazole 400mg" at bounding box center [751, 552] width 336 height 32
type input "20"
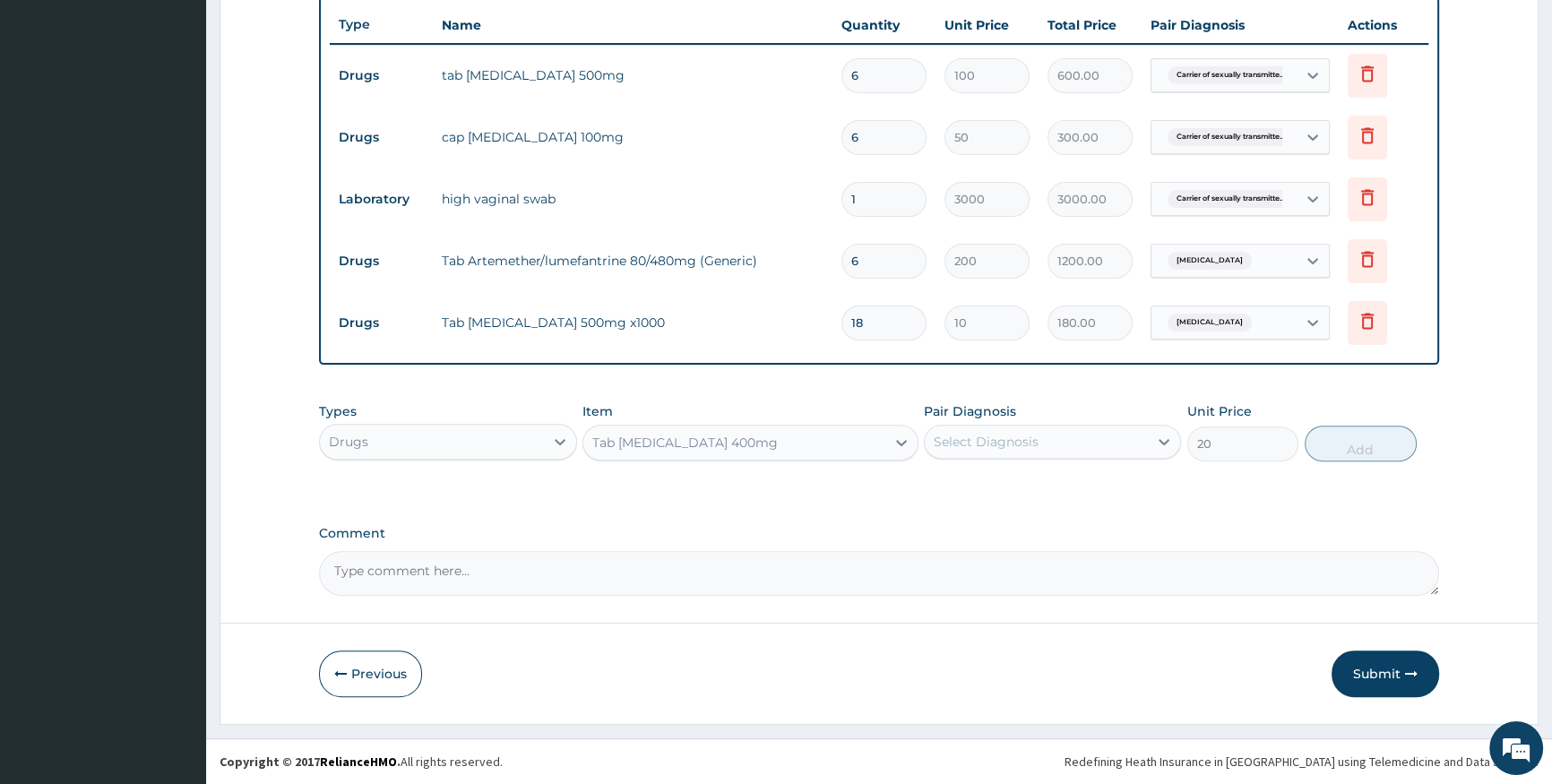
click at [1008, 437] on div "Select Diagnosis" at bounding box center [986, 442] width 105 height 18
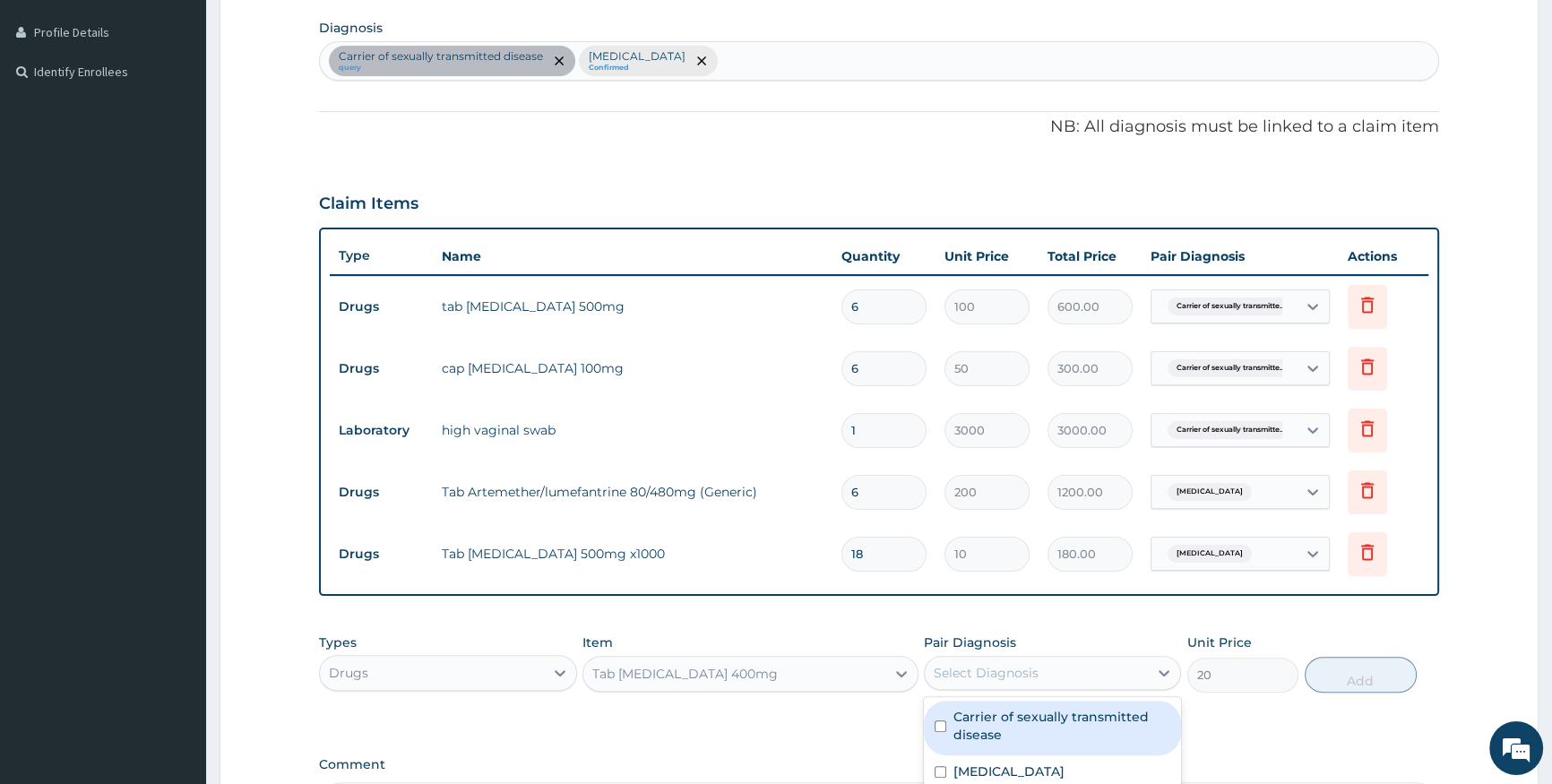
scroll to position [426, 0]
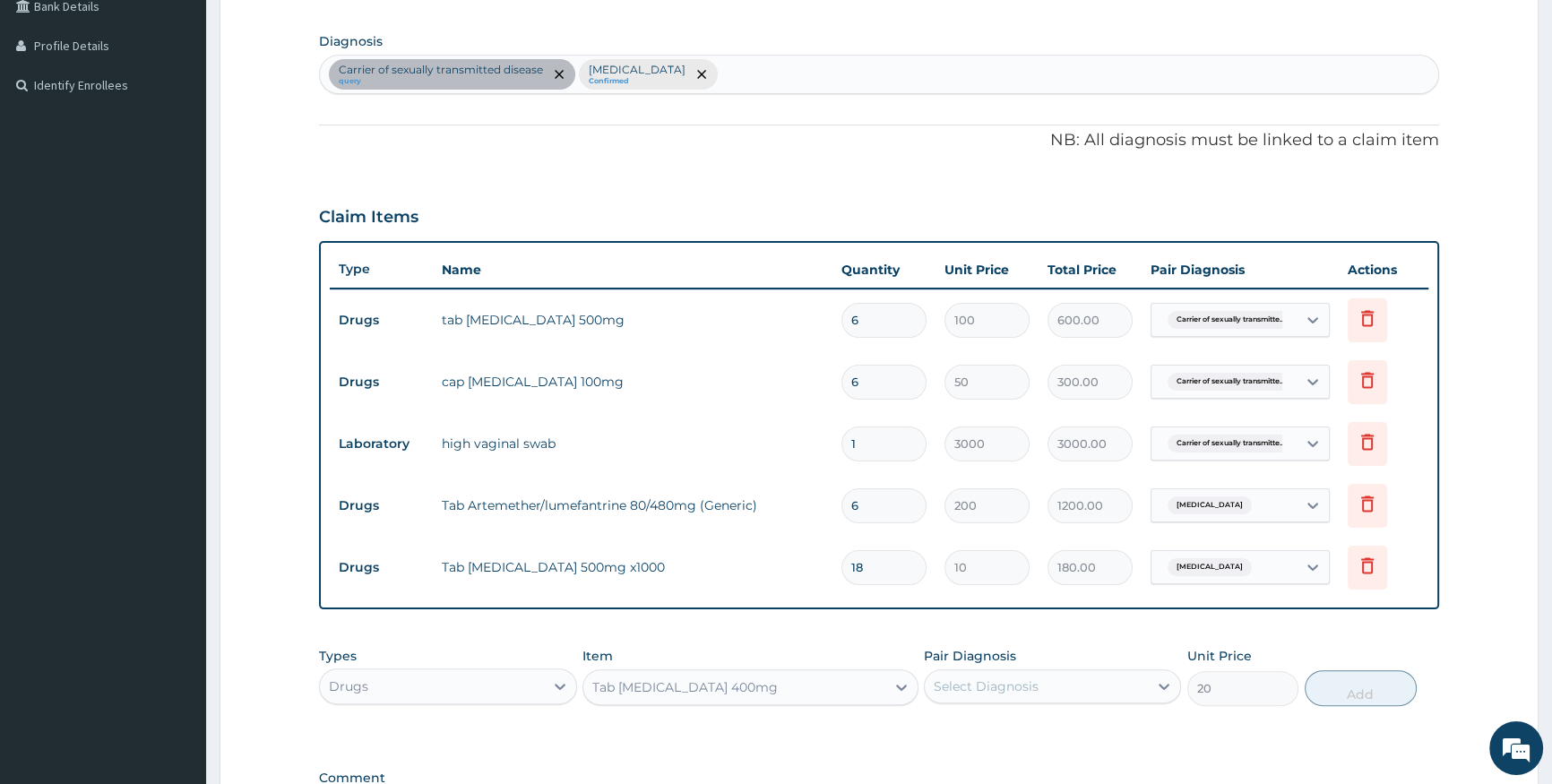
click at [858, 61] on div "Carrier of sexually transmitted disease query Malaria Confirmed" at bounding box center [879, 74] width 1118 height 38
type input "sep"
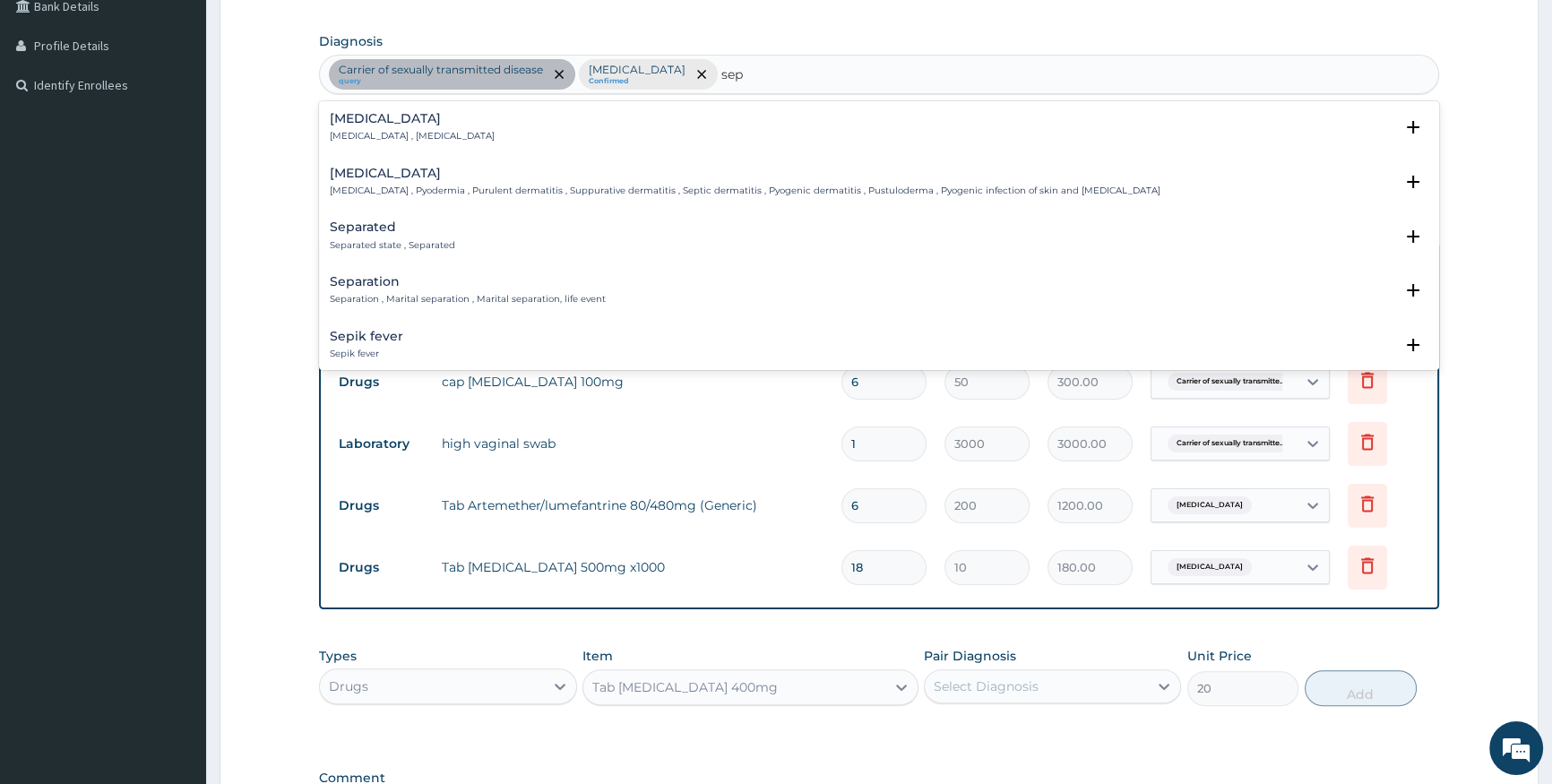
click at [480, 131] on div "Sepsis Systemic infection , Sepsis" at bounding box center [879, 128] width 1098 height 32
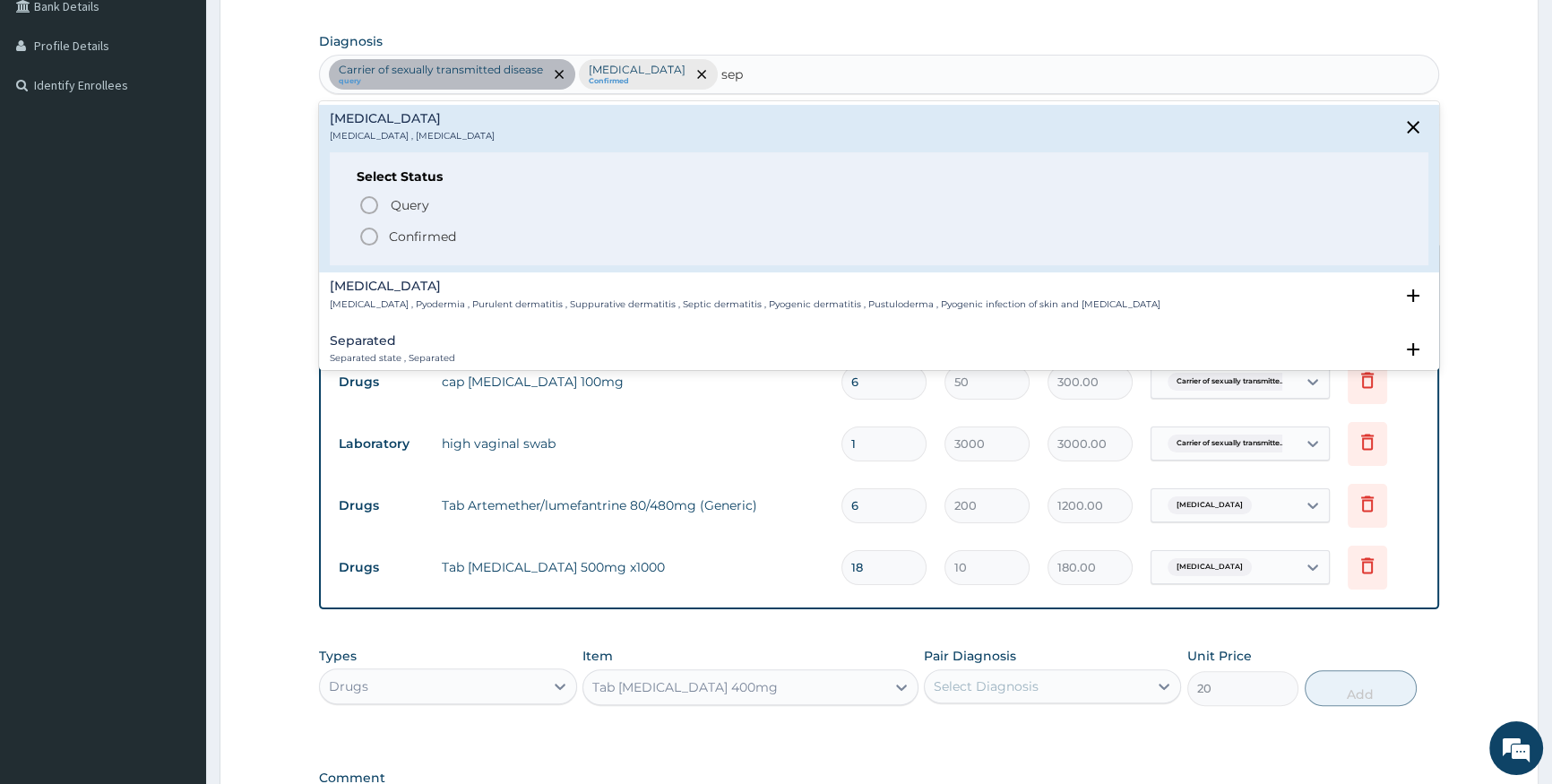
click at [446, 230] on p "Confirmed" at bounding box center [423, 236] width 68 height 18
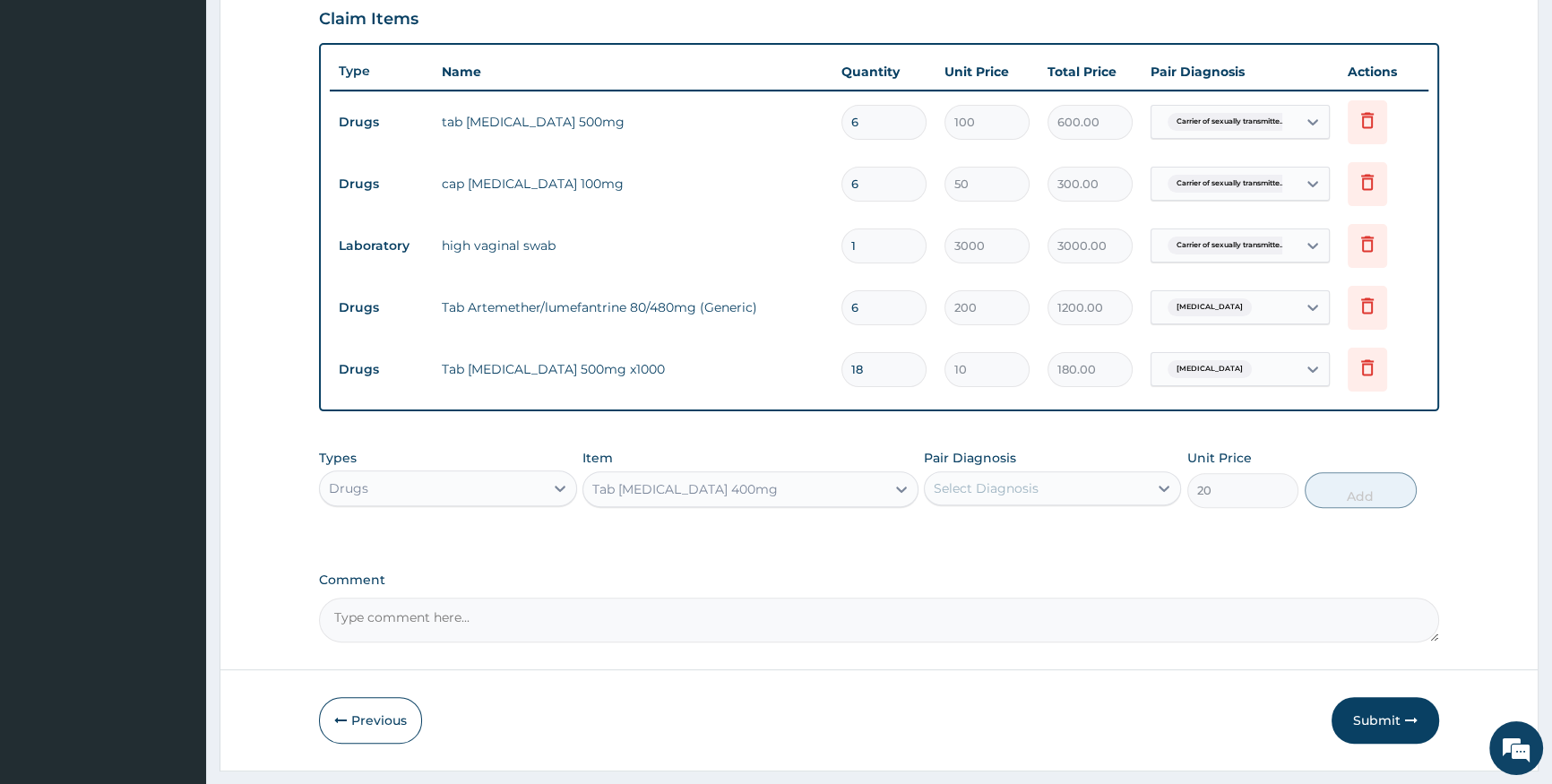
scroll to position [670, 0]
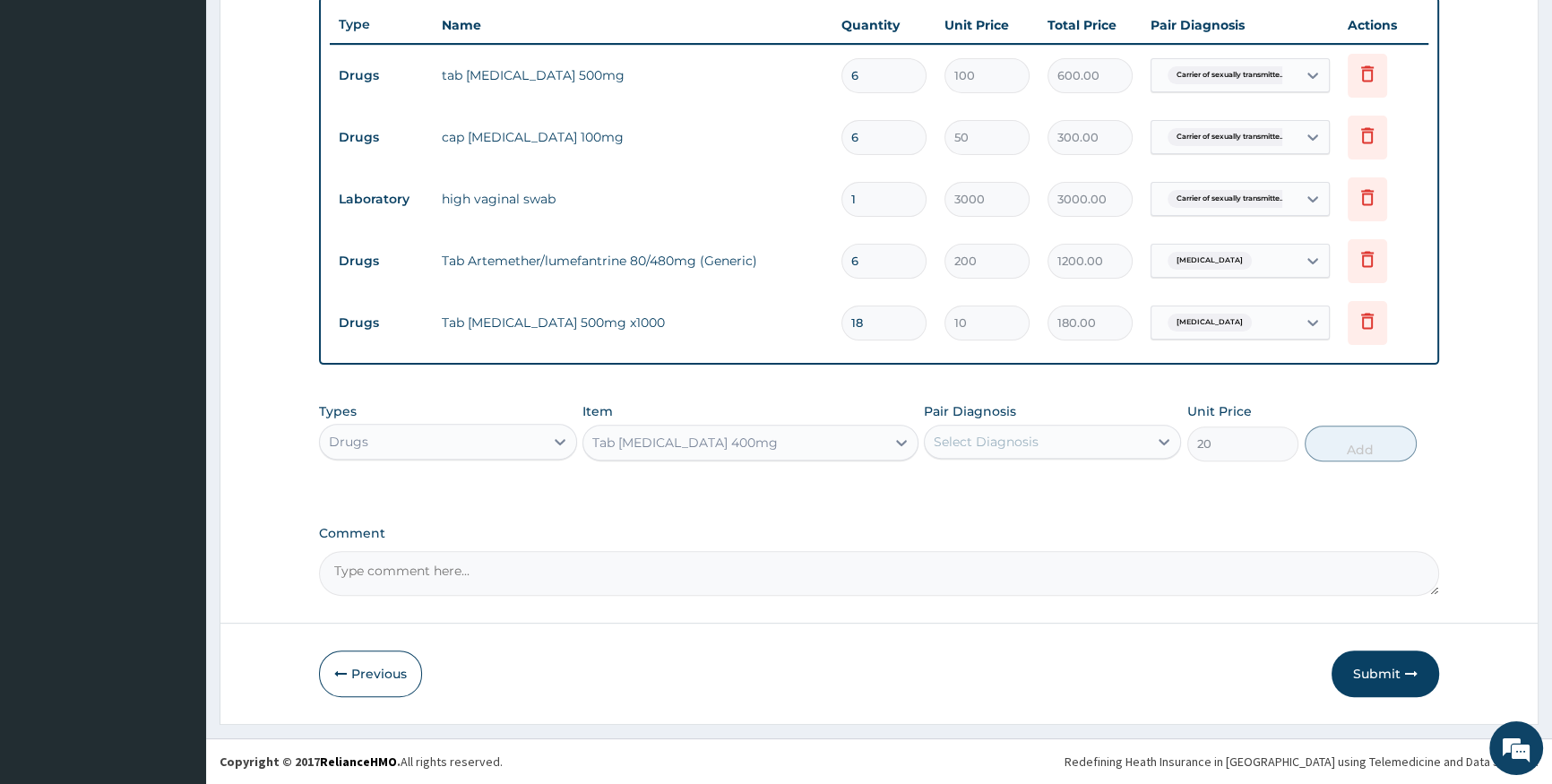
click at [1067, 442] on div "Select Diagnosis" at bounding box center [1036, 441] width 223 height 29
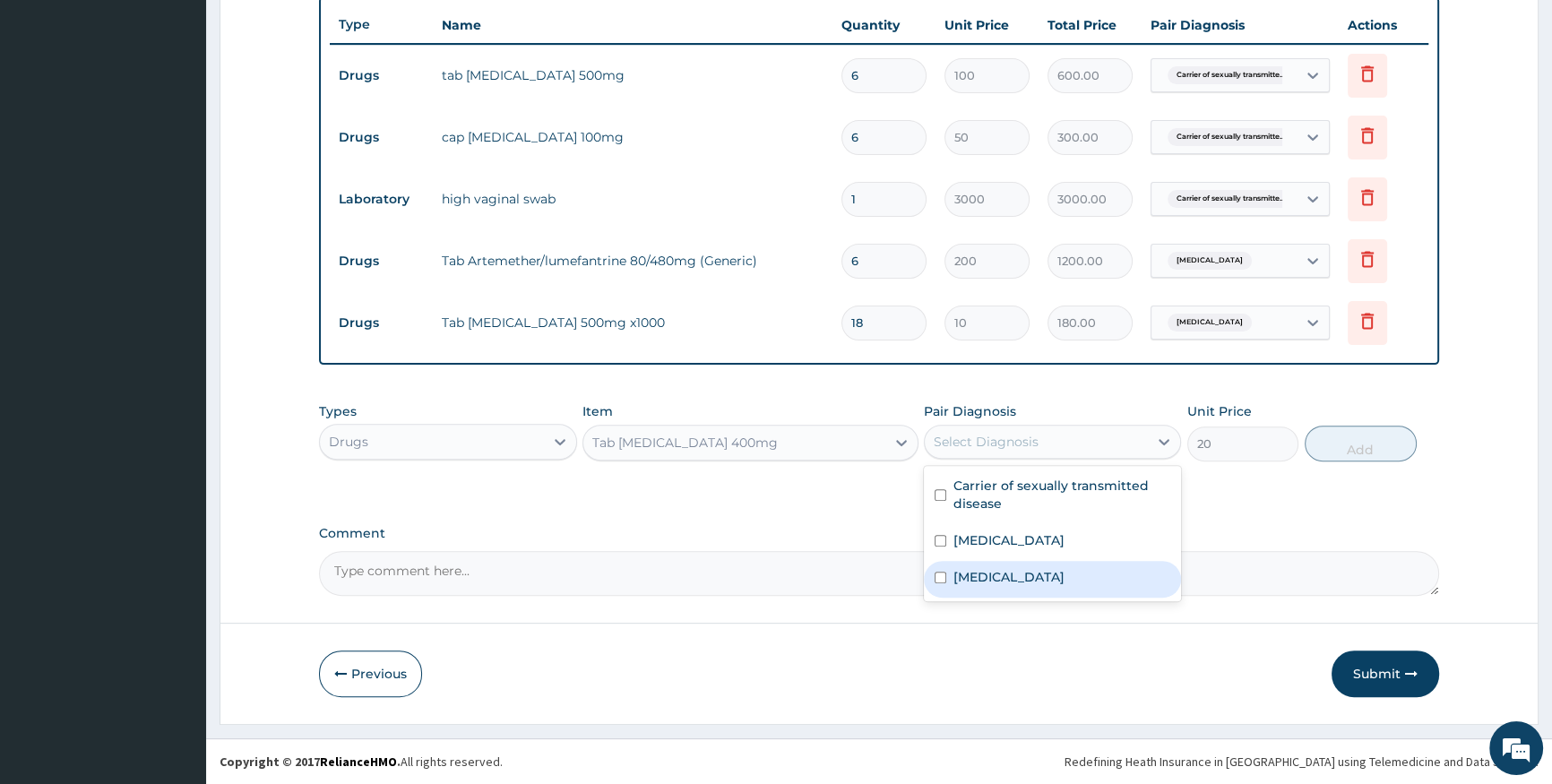
drag, startPoint x: 1040, startPoint y: 586, endPoint x: 1058, endPoint y: 571, distance: 23.4
click at [1042, 587] on div "Sepsis" at bounding box center [1052, 579] width 257 height 37
checkbox input "true"
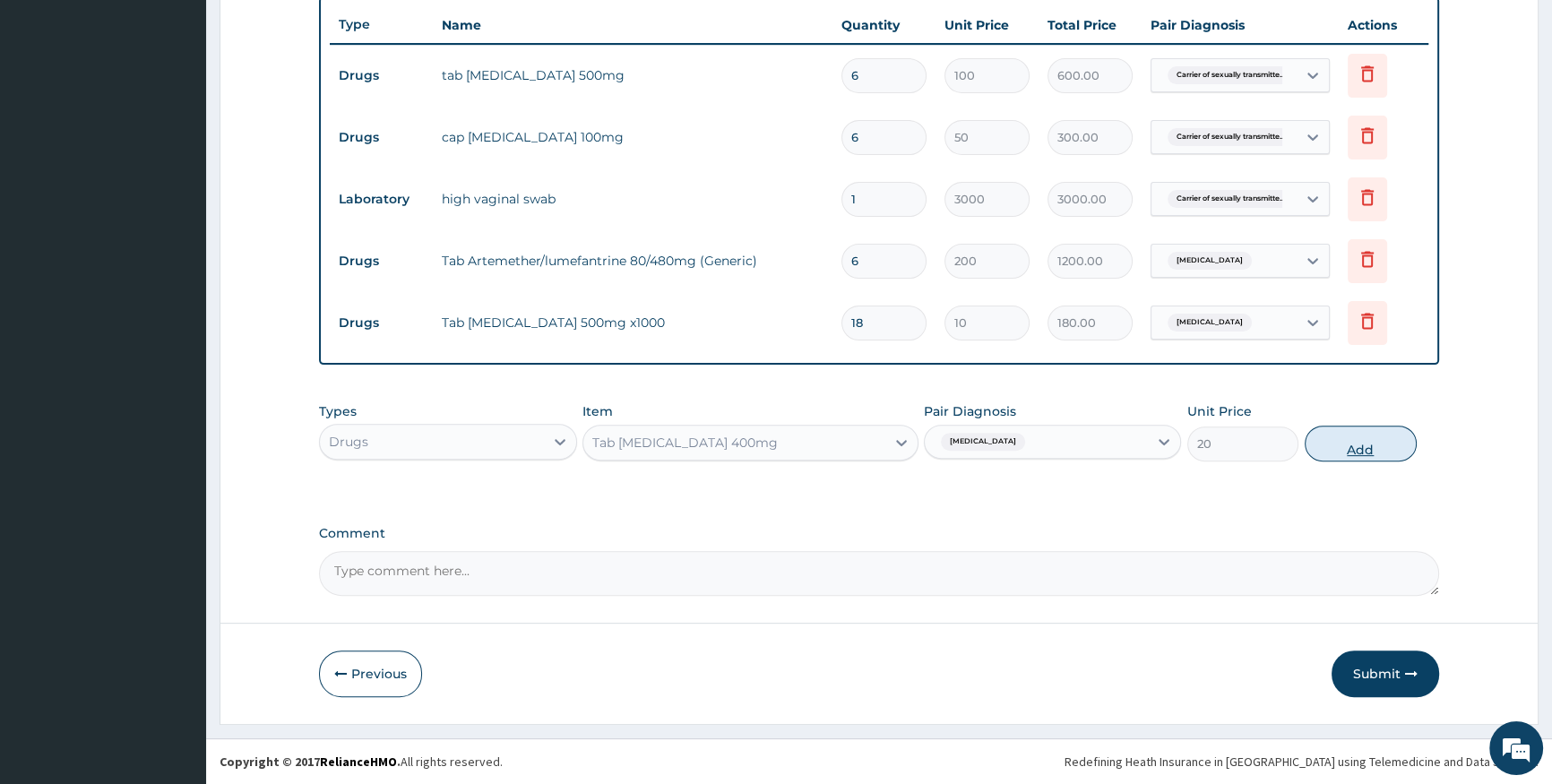
click at [1345, 456] on button "Add" at bounding box center [1360, 444] width 112 height 36
type input "0"
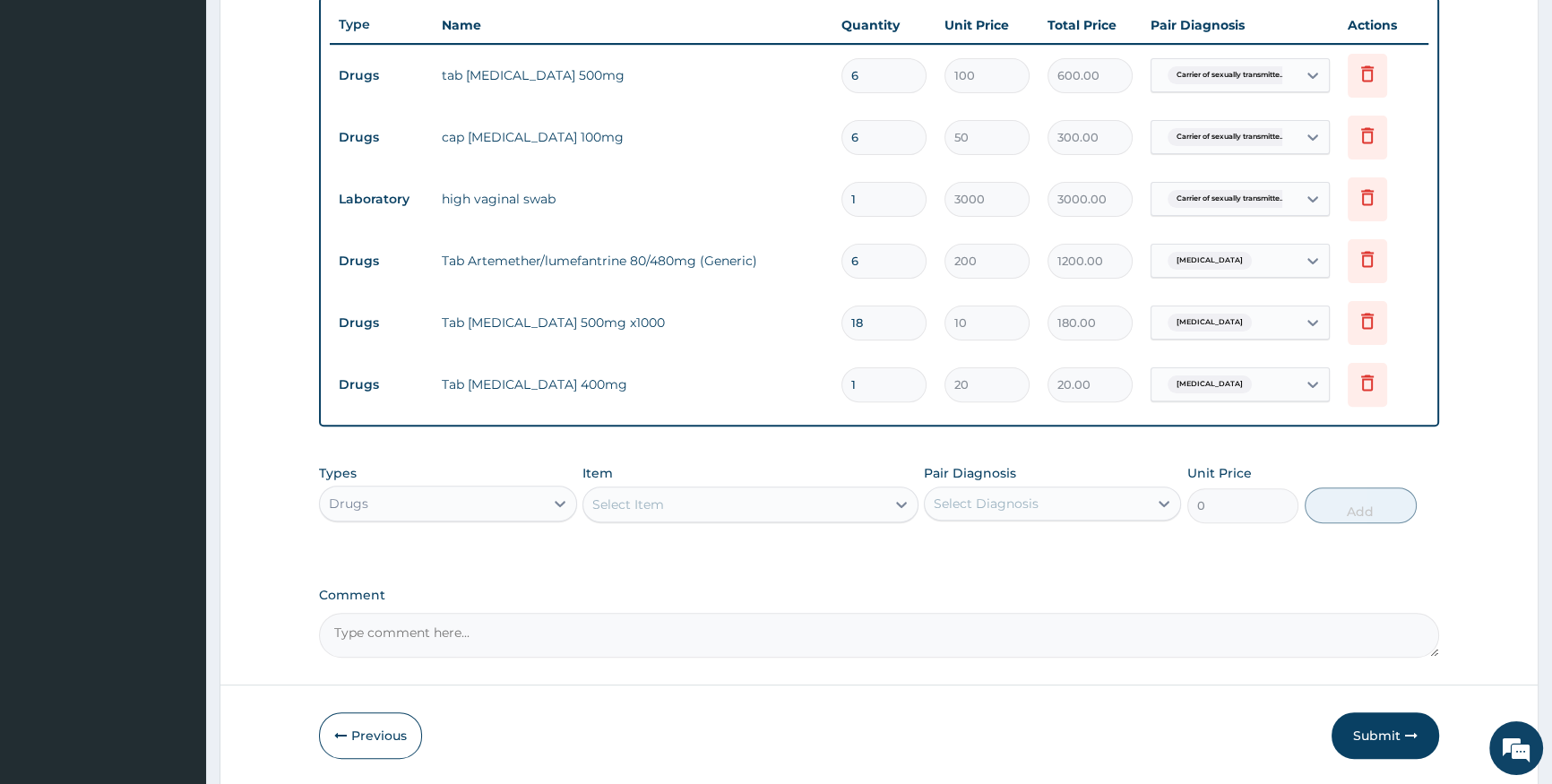
type input "15"
type input "300.00"
type input "1"
type input "20.00"
type input "0.00"
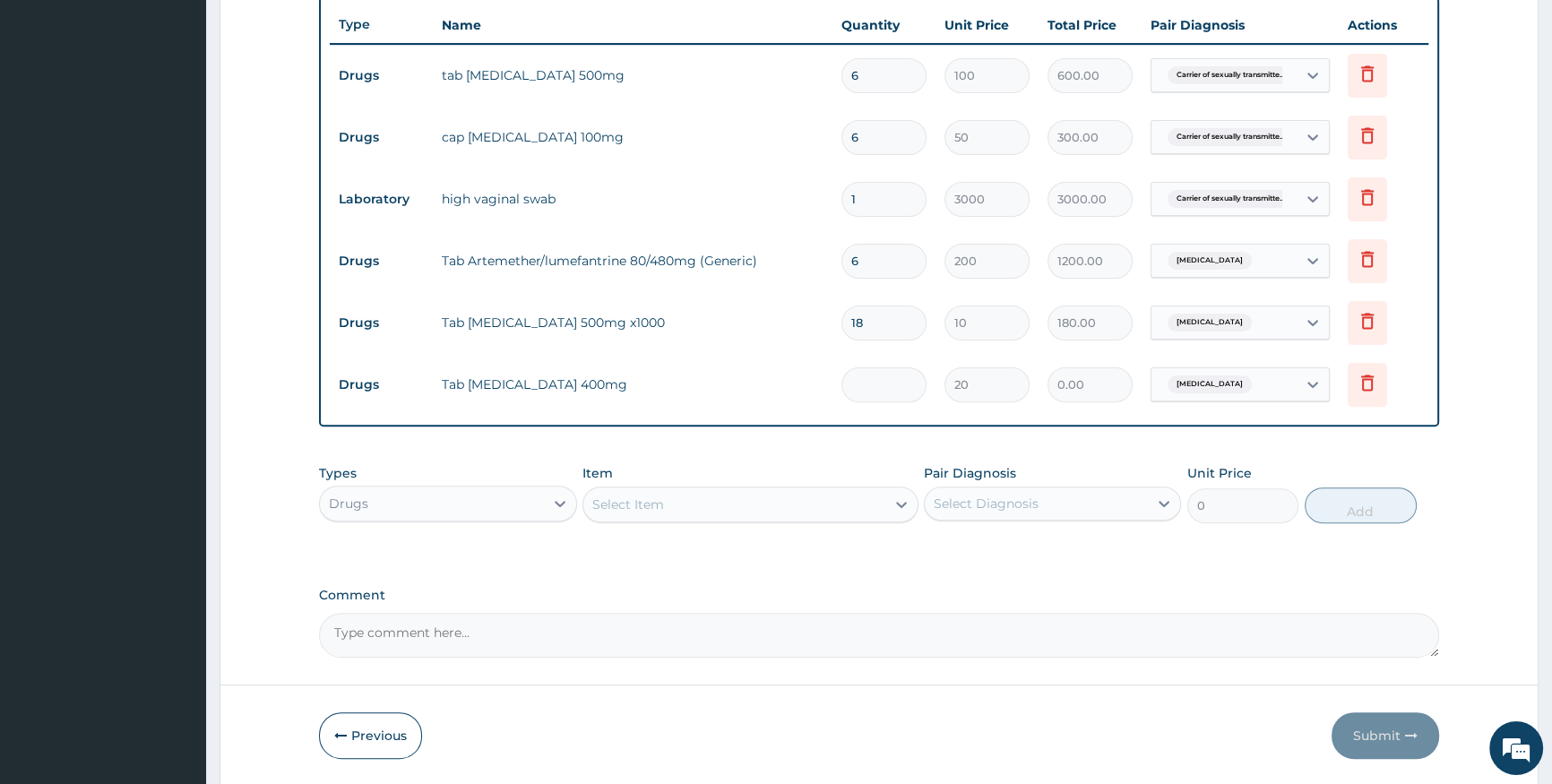
type input "9"
type input "180.00"
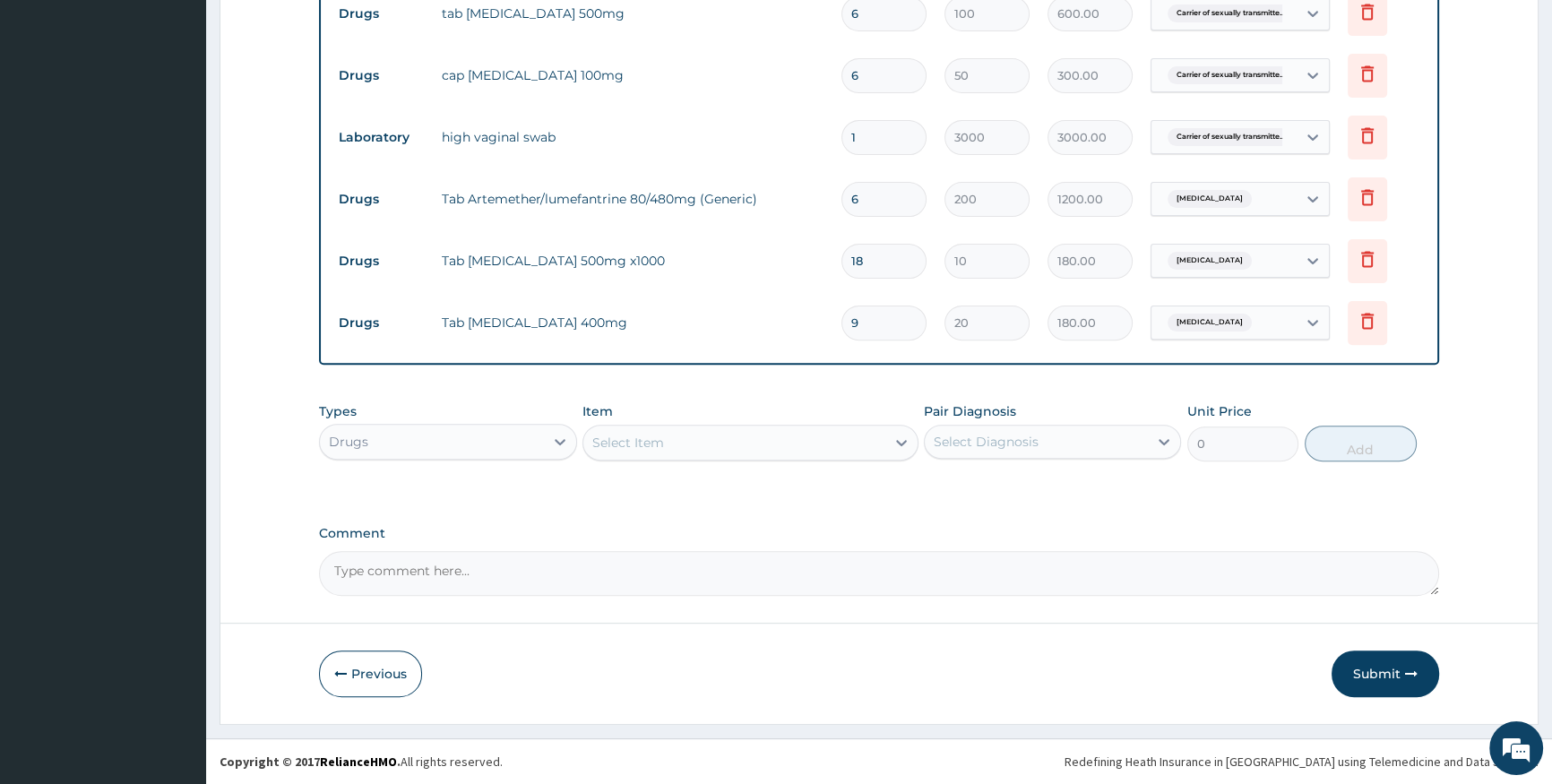
type input "9"
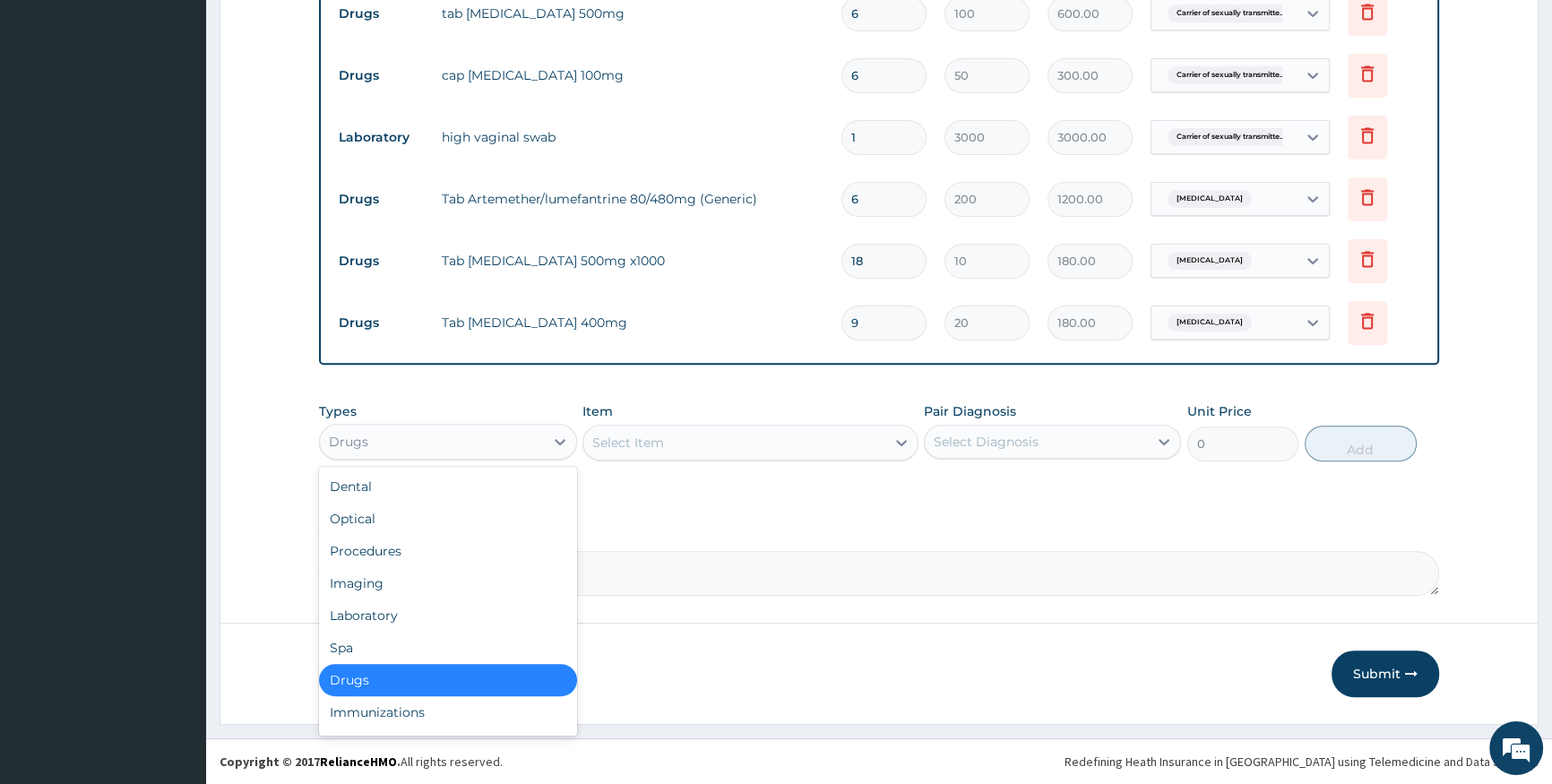
click at [537, 445] on div "Drugs" at bounding box center [431, 441] width 223 height 29
click at [484, 611] on div "Laboratory" at bounding box center [447, 615] width 257 height 32
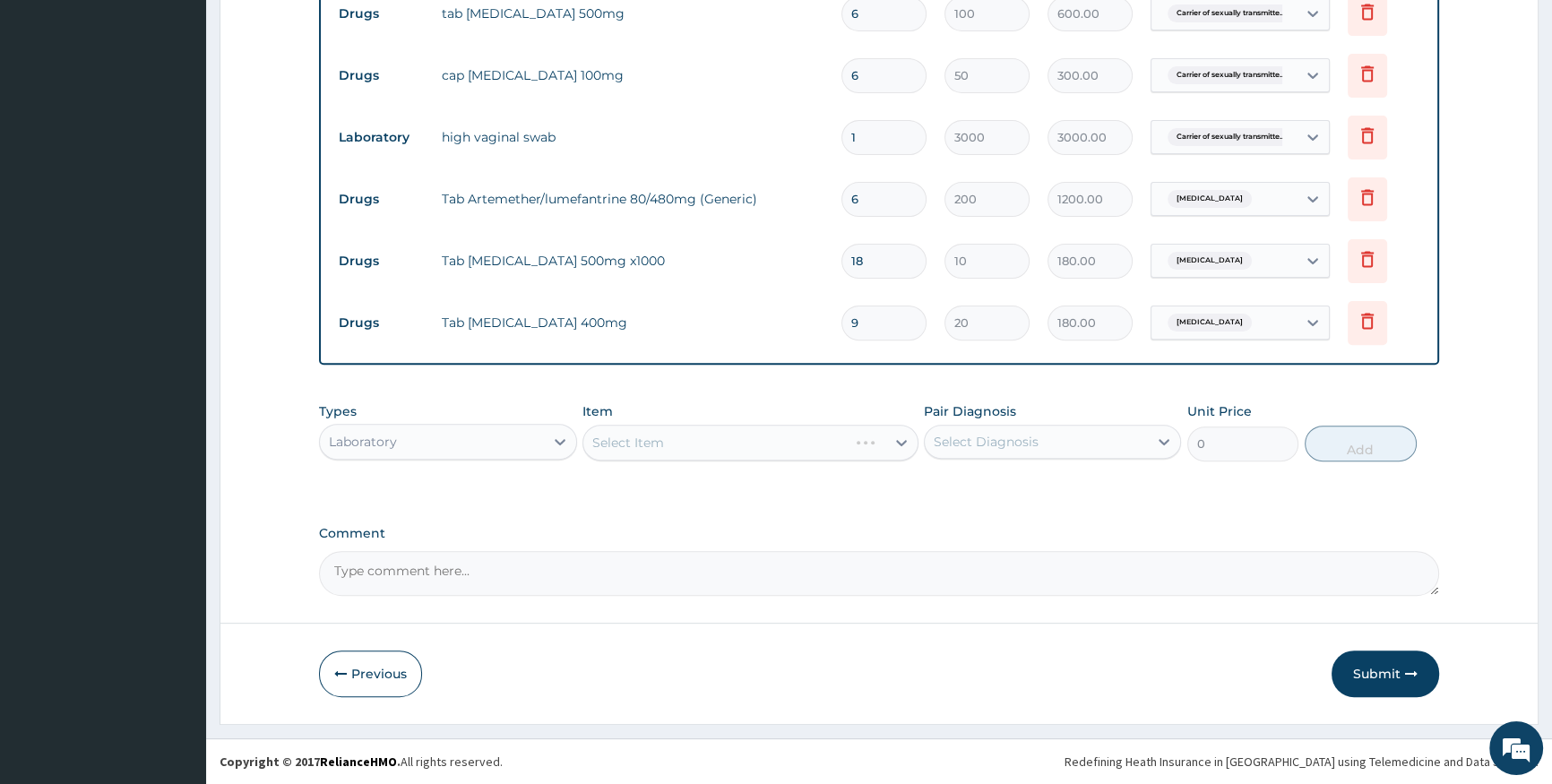
click at [648, 447] on div "Select Item" at bounding box center [751, 443] width 336 height 36
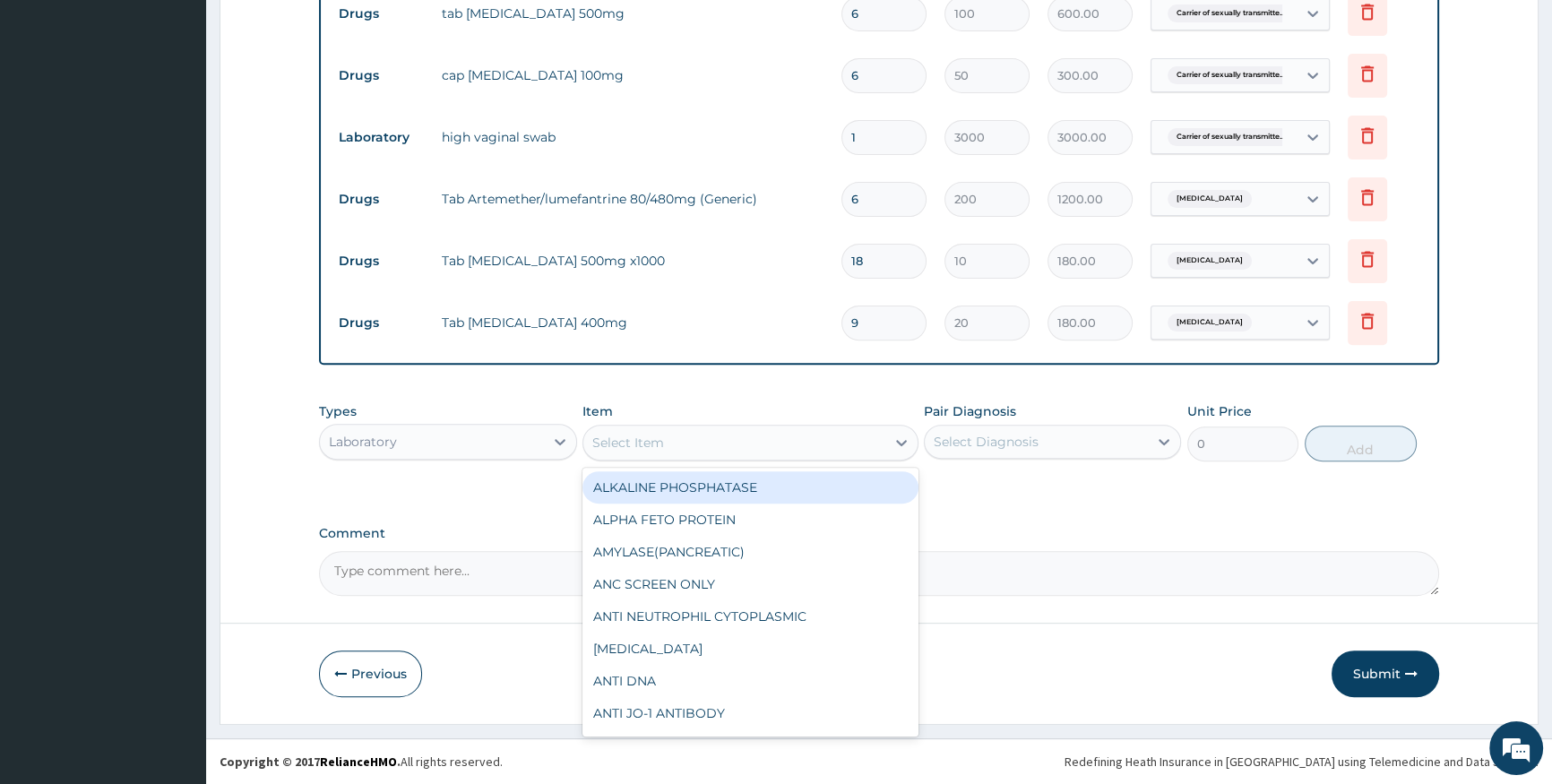
click at [905, 445] on icon at bounding box center [902, 443] width 18 height 18
type input "rand"
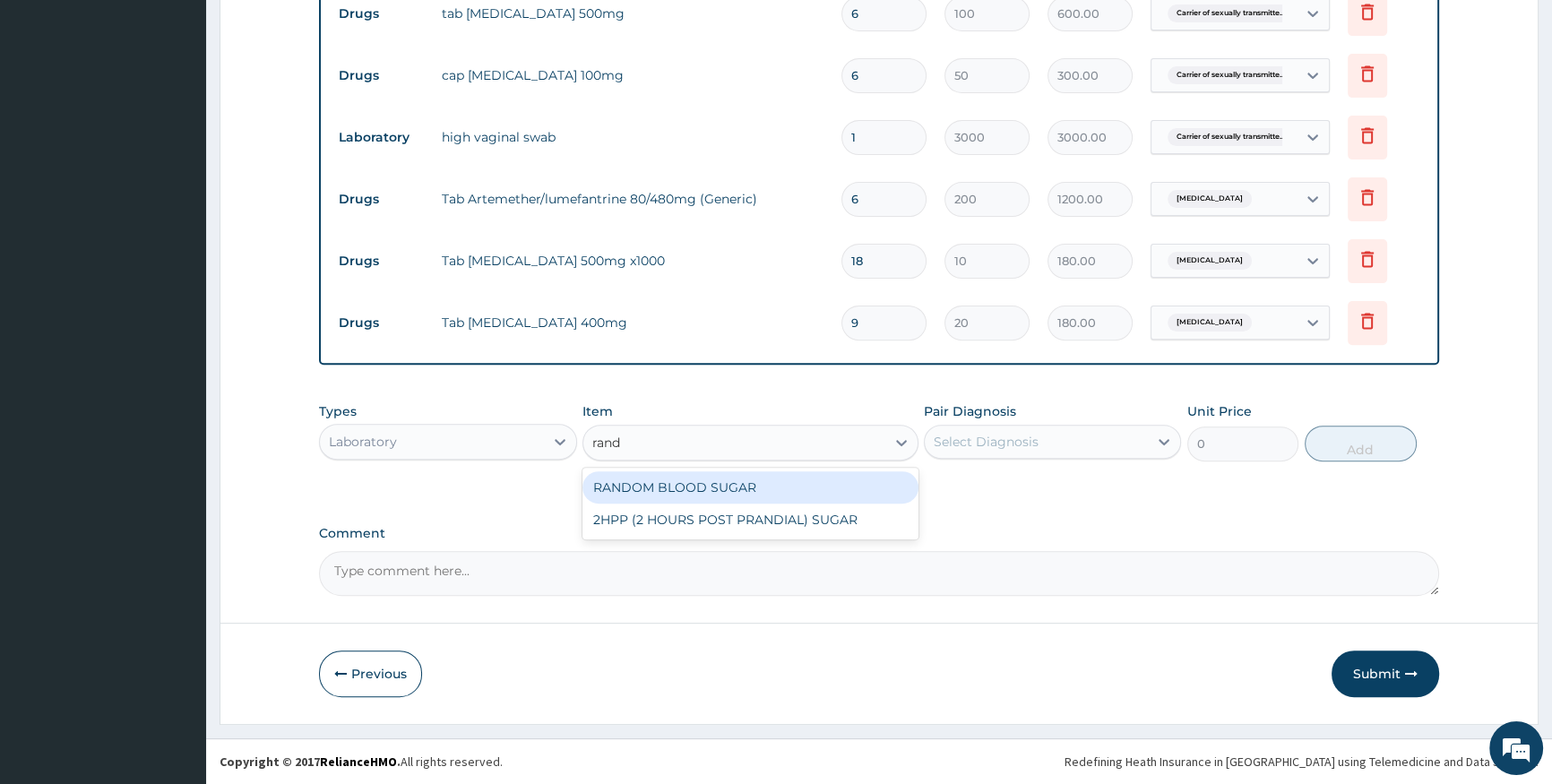
click at [881, 493] on div "RANDOM BLOOD SUGAR" at bounding box center [751, 487] width 336 height 32
type input "800"
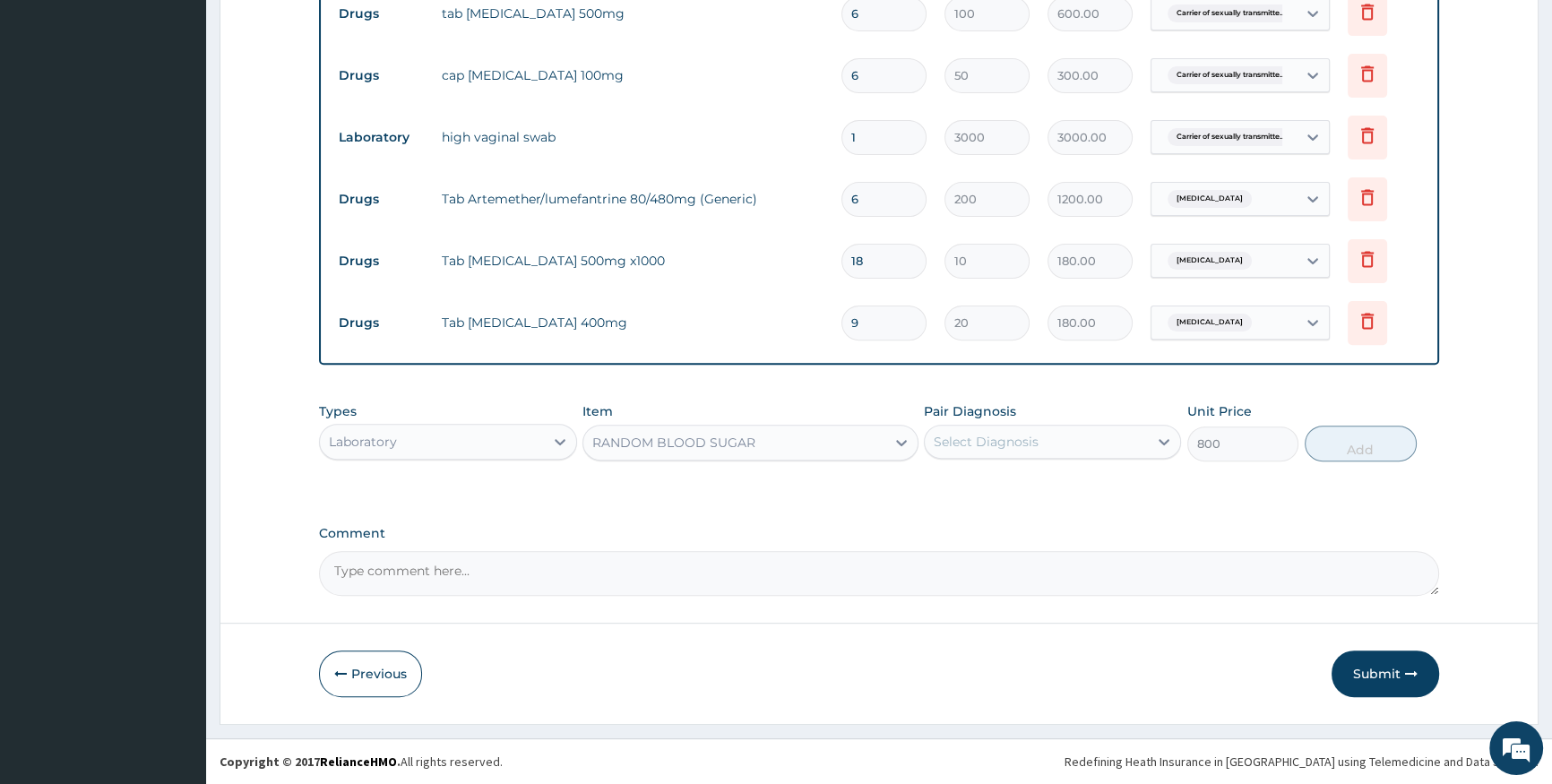
click at [997, 446] on div "Select Diagnosis" at bounding box center [986, 442] width 105 height 18
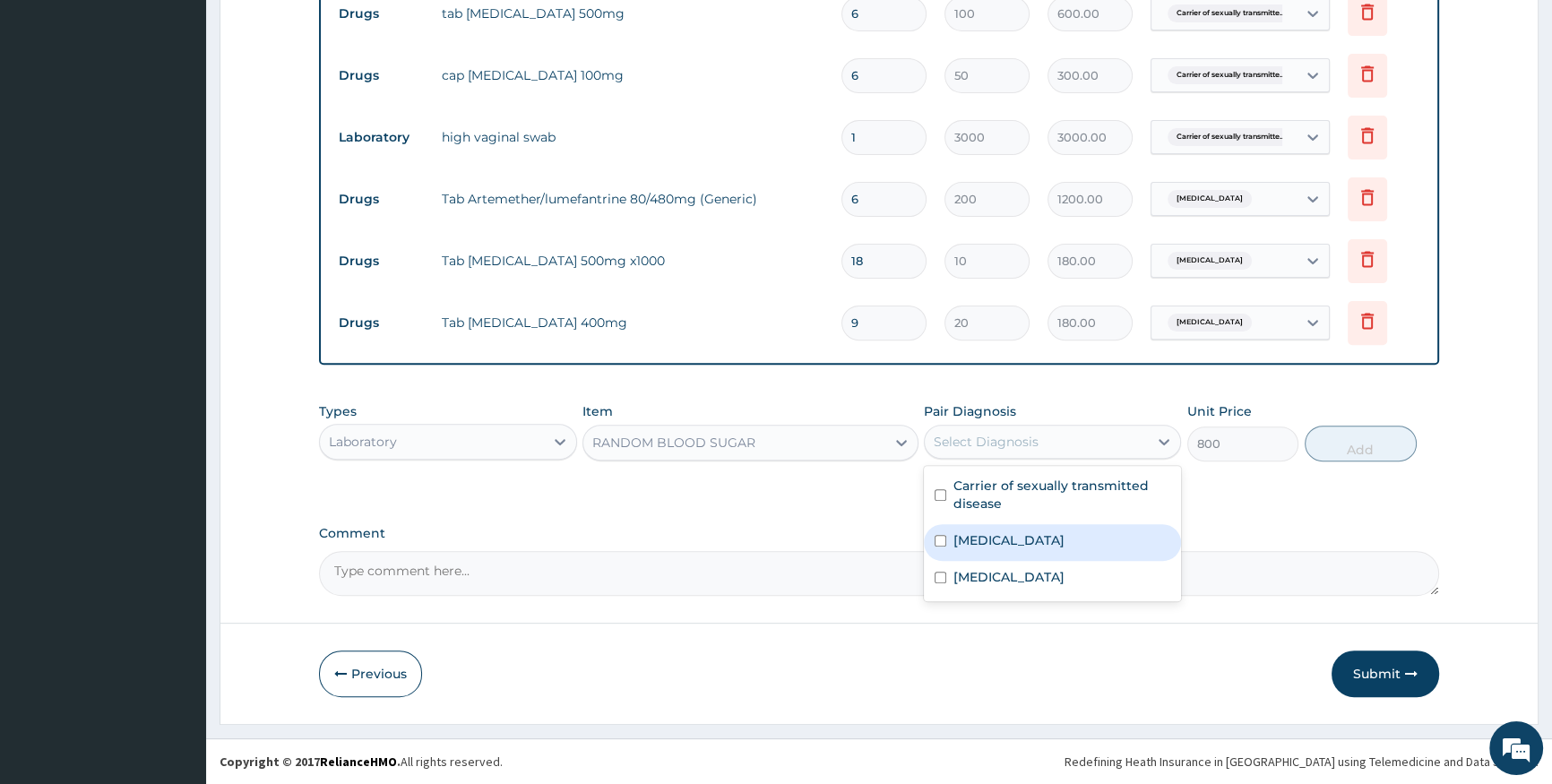
click at [1034, 538] on div "Malaria" at bounding box center [1052, 542] width 257 height 37
checkbox input "true"
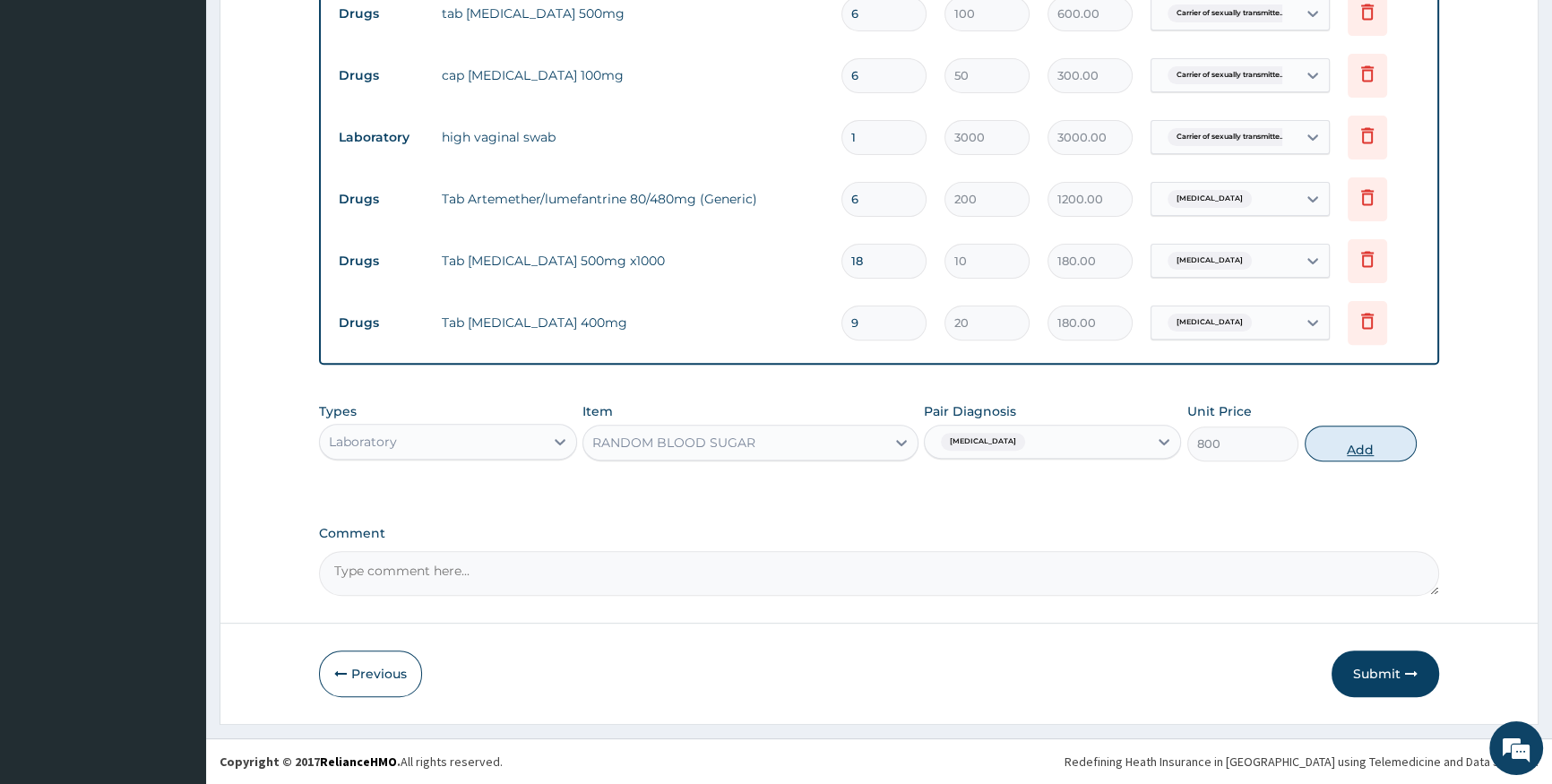
click at [1367, 457] on button "Add" at bounding box center [1360, 444] width 112 height 36
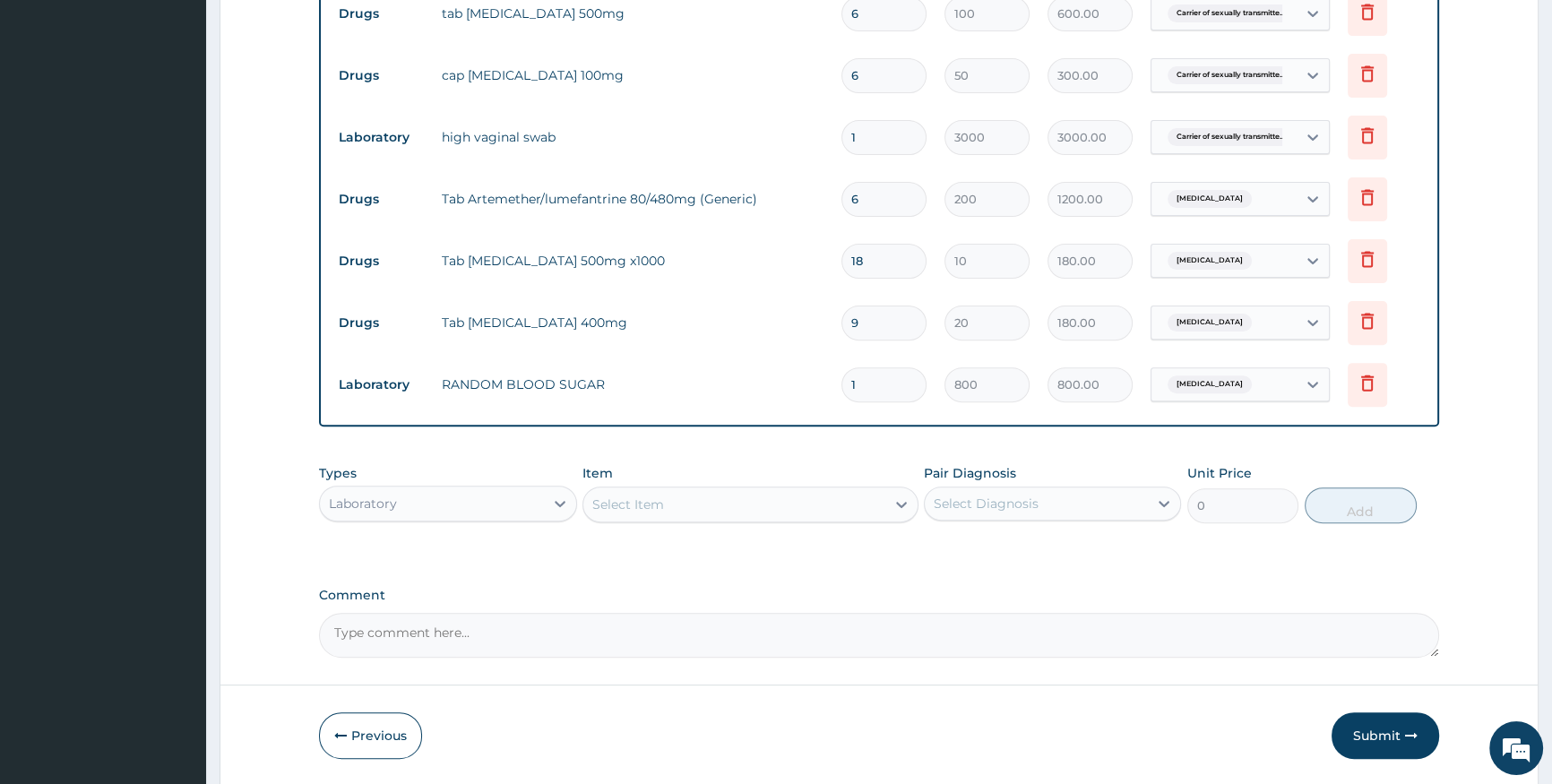
scroll to position [794, 0]
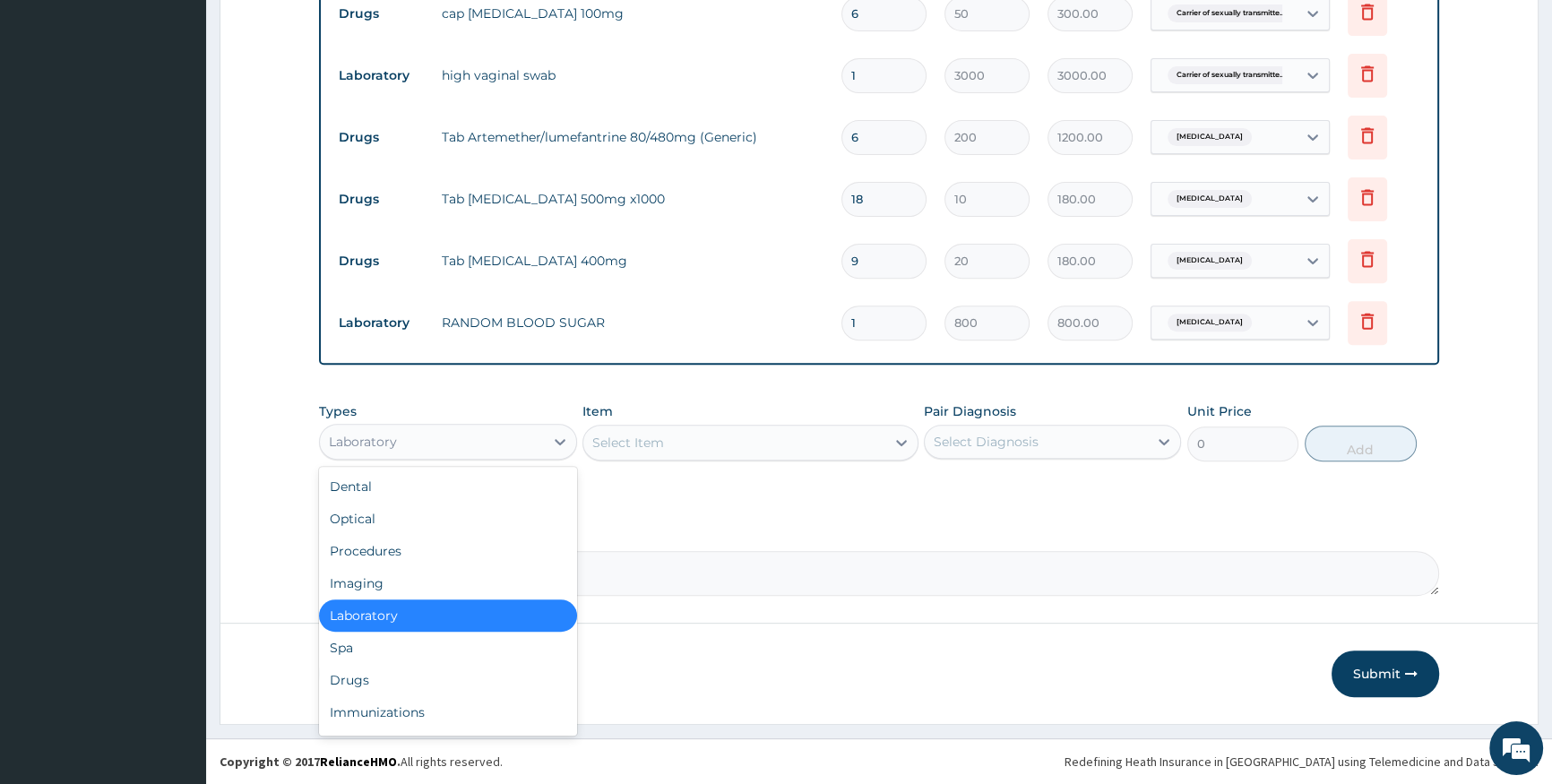
click at [536, 447] on div "Laboratory" at bounding box center [431, 441] width 223 height 29
click at [461, 547] on div "Procedures" at bounding box center [447, 551] width 257 height 32
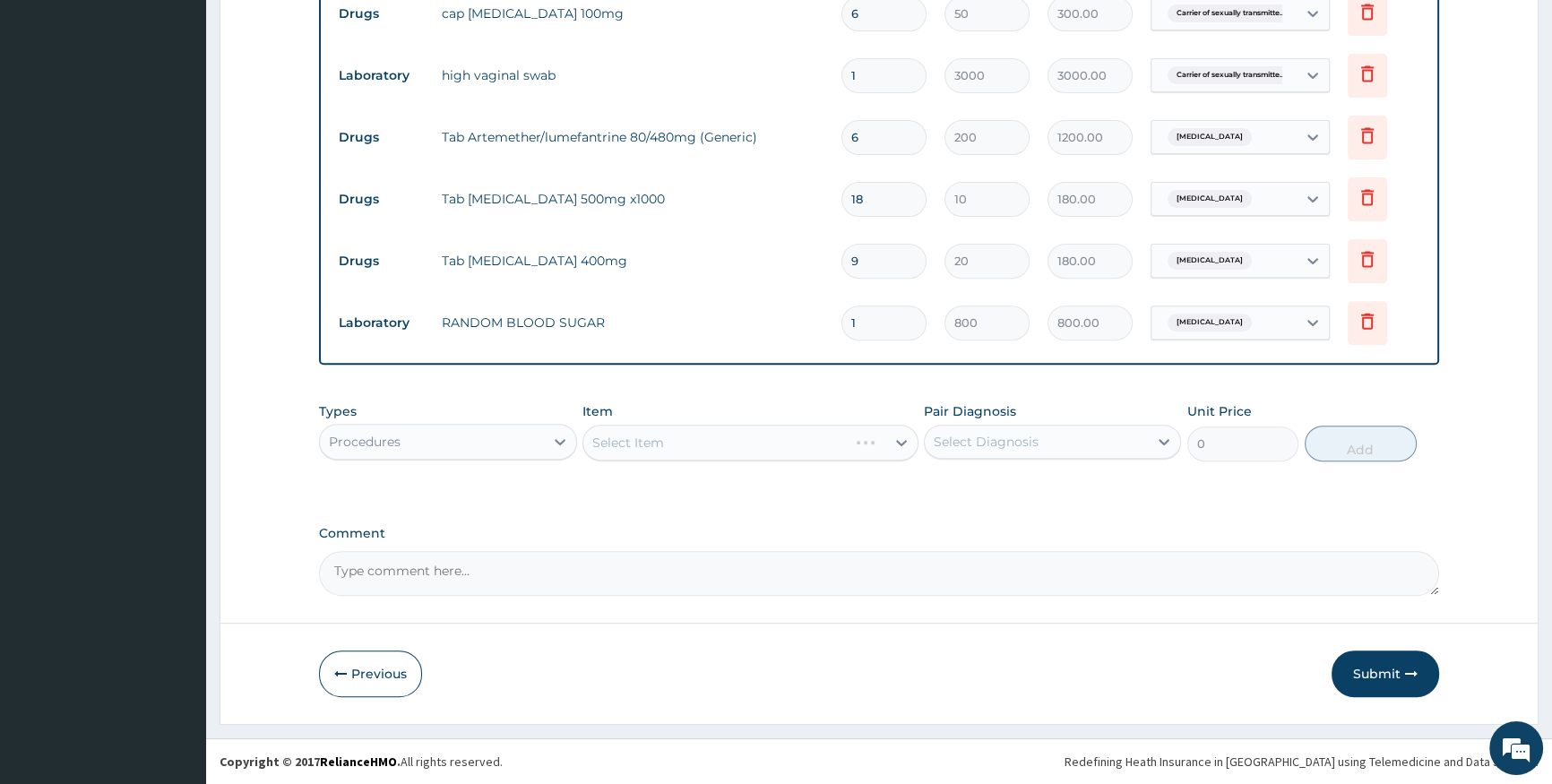
click at [680, 433] on div "Select Item" at bounding box center [751, 443] width 336 height 36
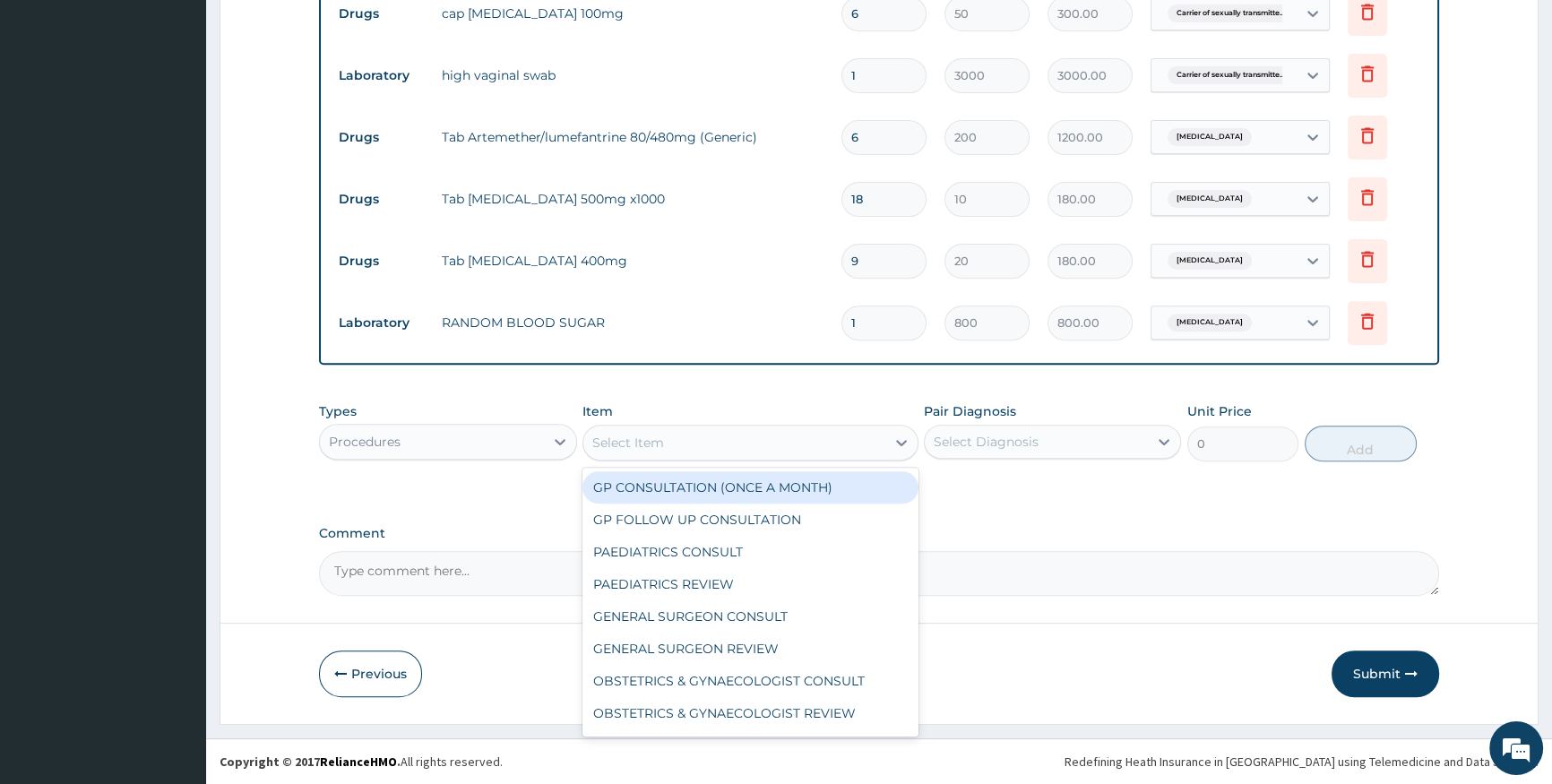
click at [646, 447] on div "Select Item" at bounding box center [629, 443] width 71 height 18
click at [657, 487] on div "GP CONSULTATION (ONCE A MONTH)" at bounding box center [751, 487] width 336 height 32
type input "2000"
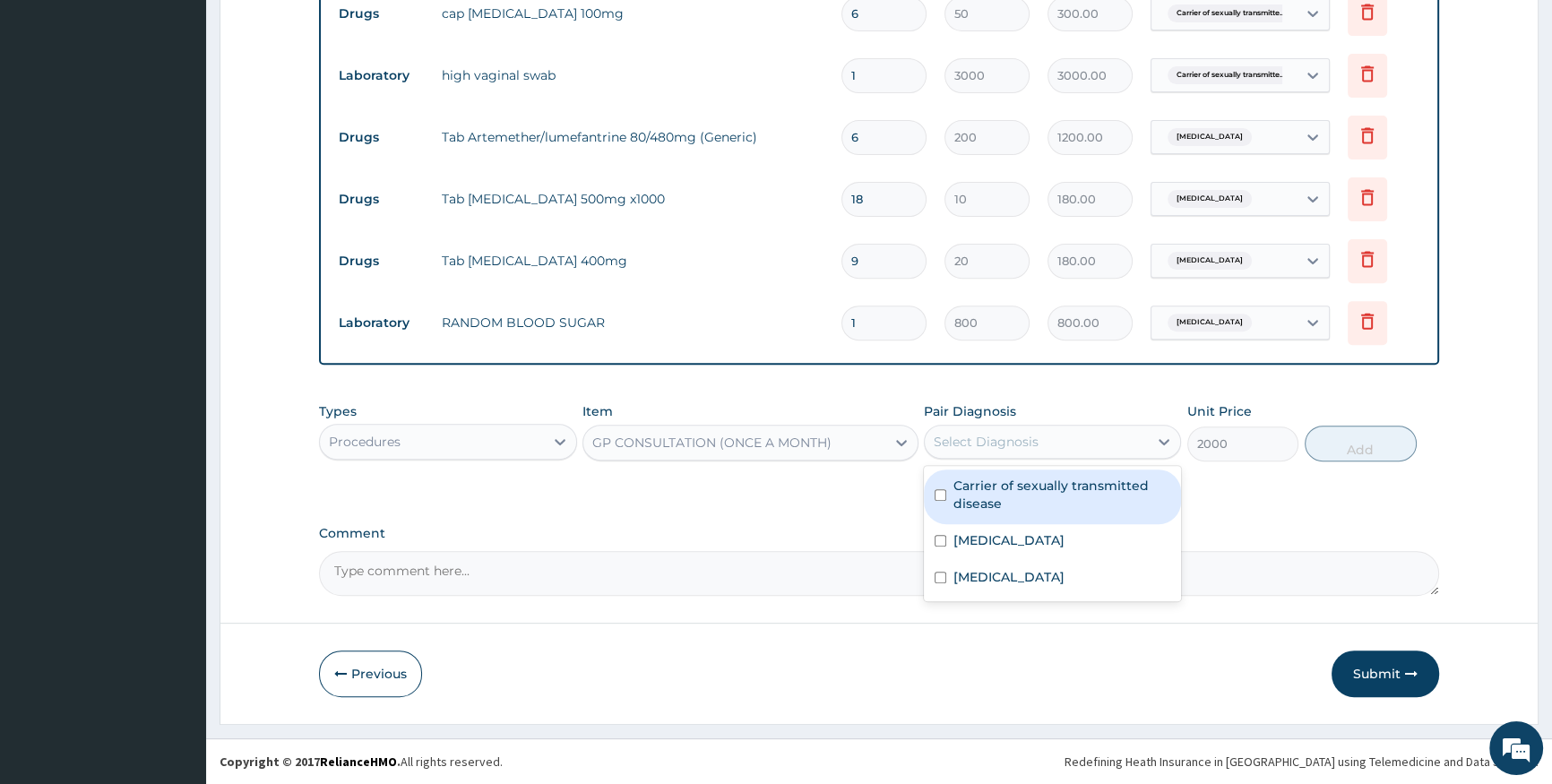
click at [1095, 437] on div "Select Diagnosis" at bounding box center [1036, 441] width 223 height 29
drag, startPoint x: 1084, startPoint y: 486, endPoint x: 1076, endPoint y: 506, distance: 21.5
click at [1084, 489] on label "Carrier of sexually transmitted disease" at bounding box center [1061, 494] width 216 height 36
checkbox input "true"
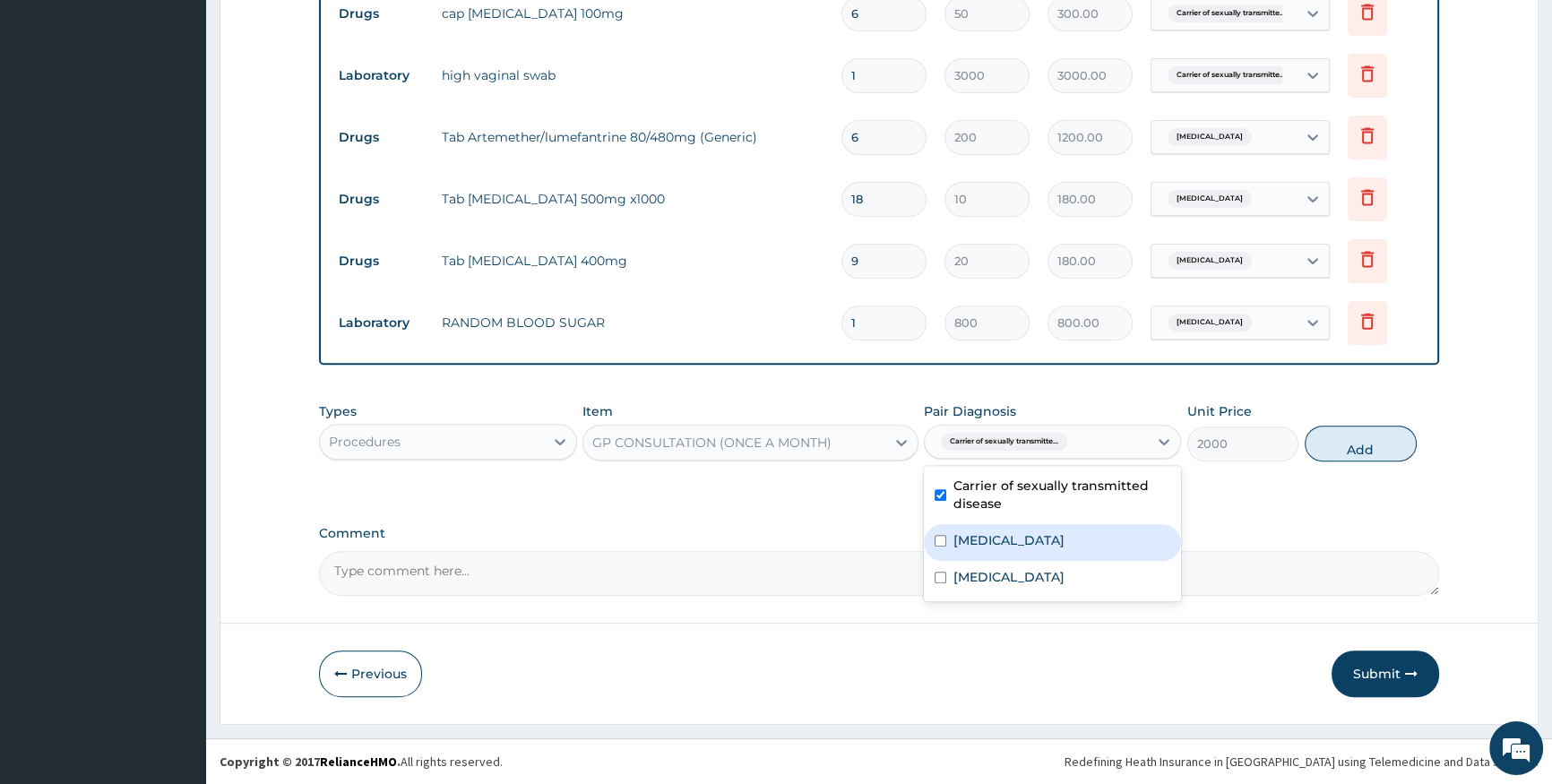
click at [1063, 543] on div "Malaria" at bounding box center [1052, 542] width 257 height 37
checkbox input "true"
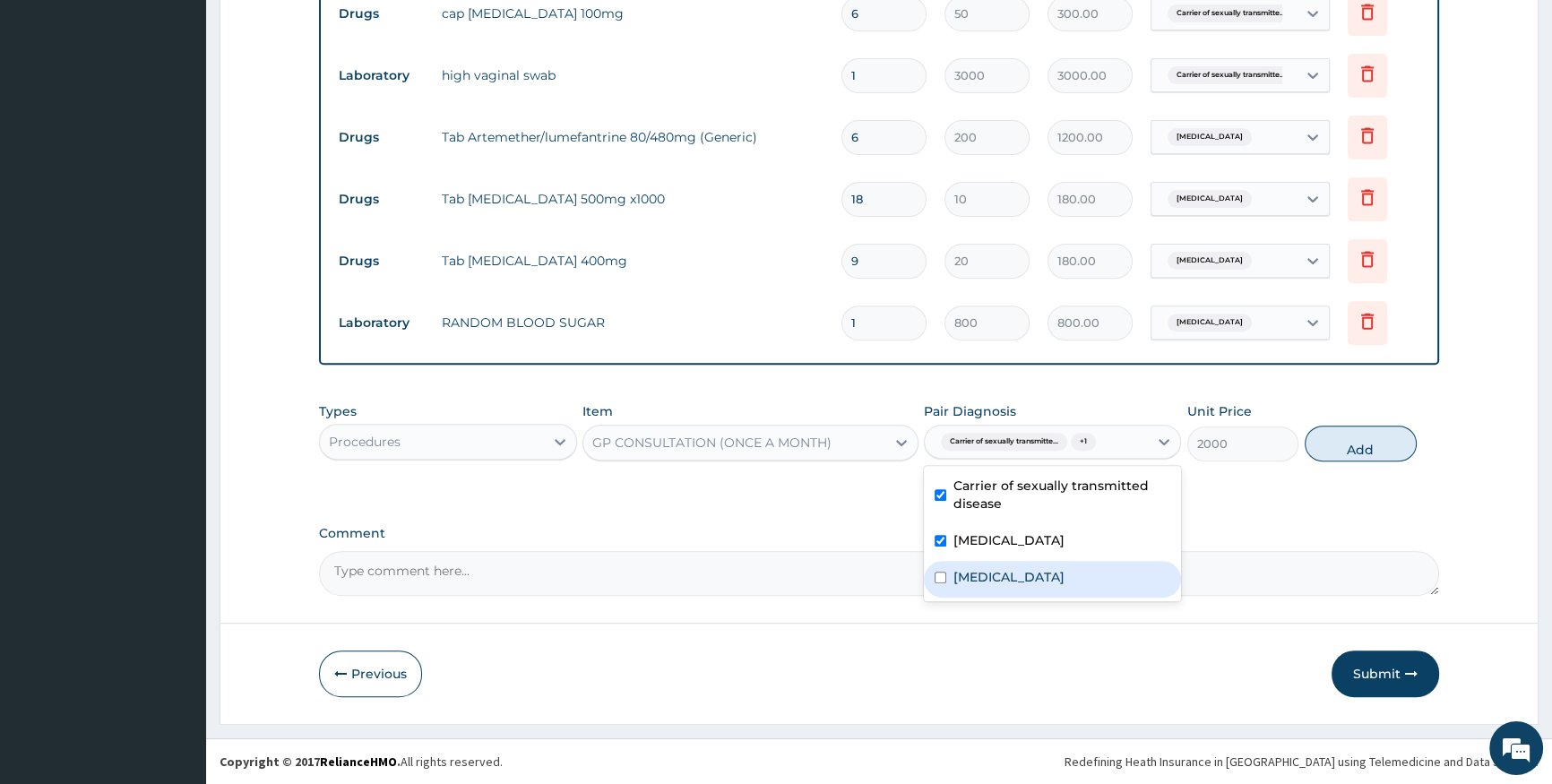
click at [1061, 566] on div "Sepsis" at bounding box center [1052, 579] width 257 height 37
checkbox input "true"
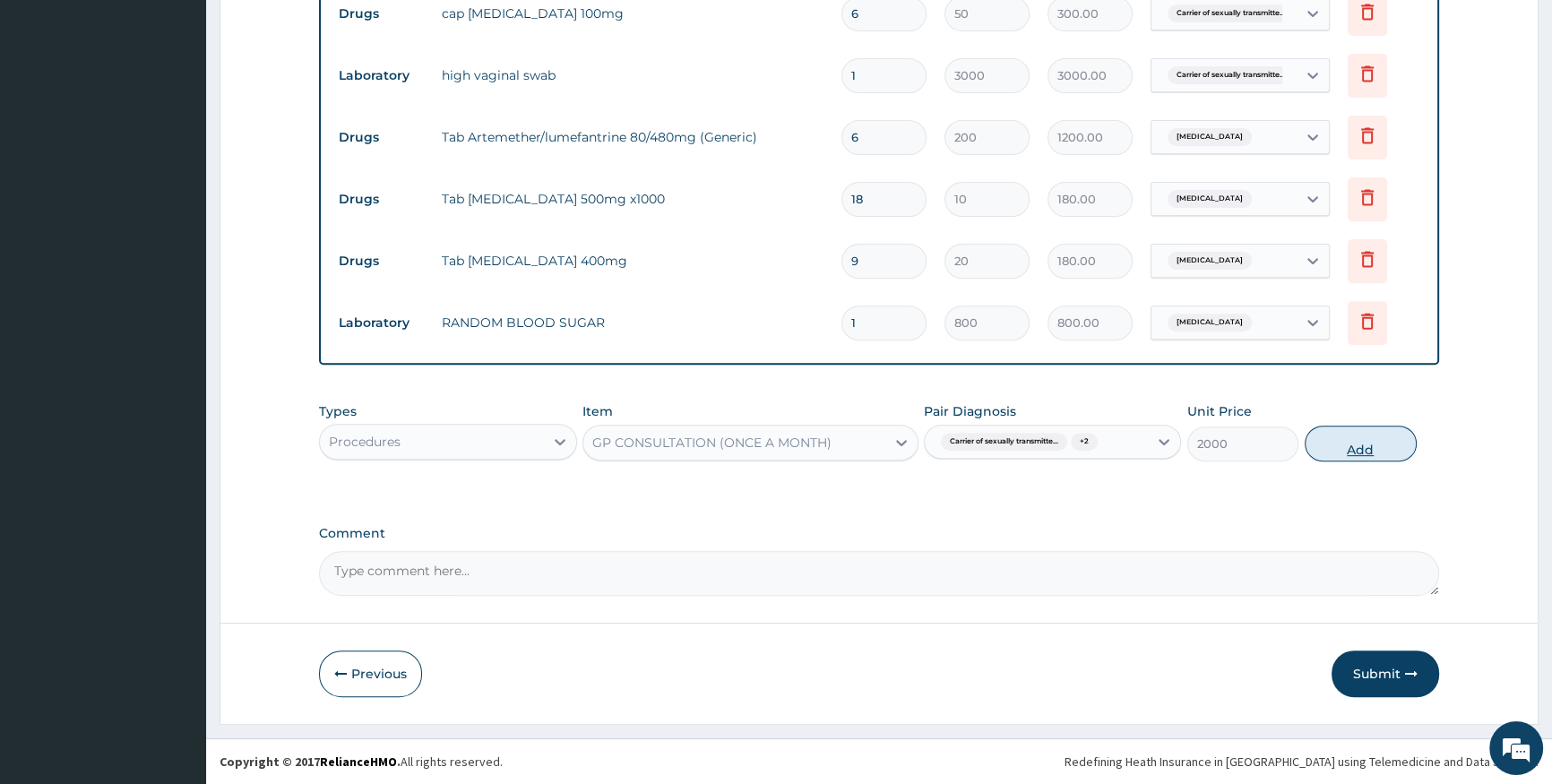
click at [1374, 443] on button "Add" at bounding box center [1360, 444] width 112 height 36
type input "0"
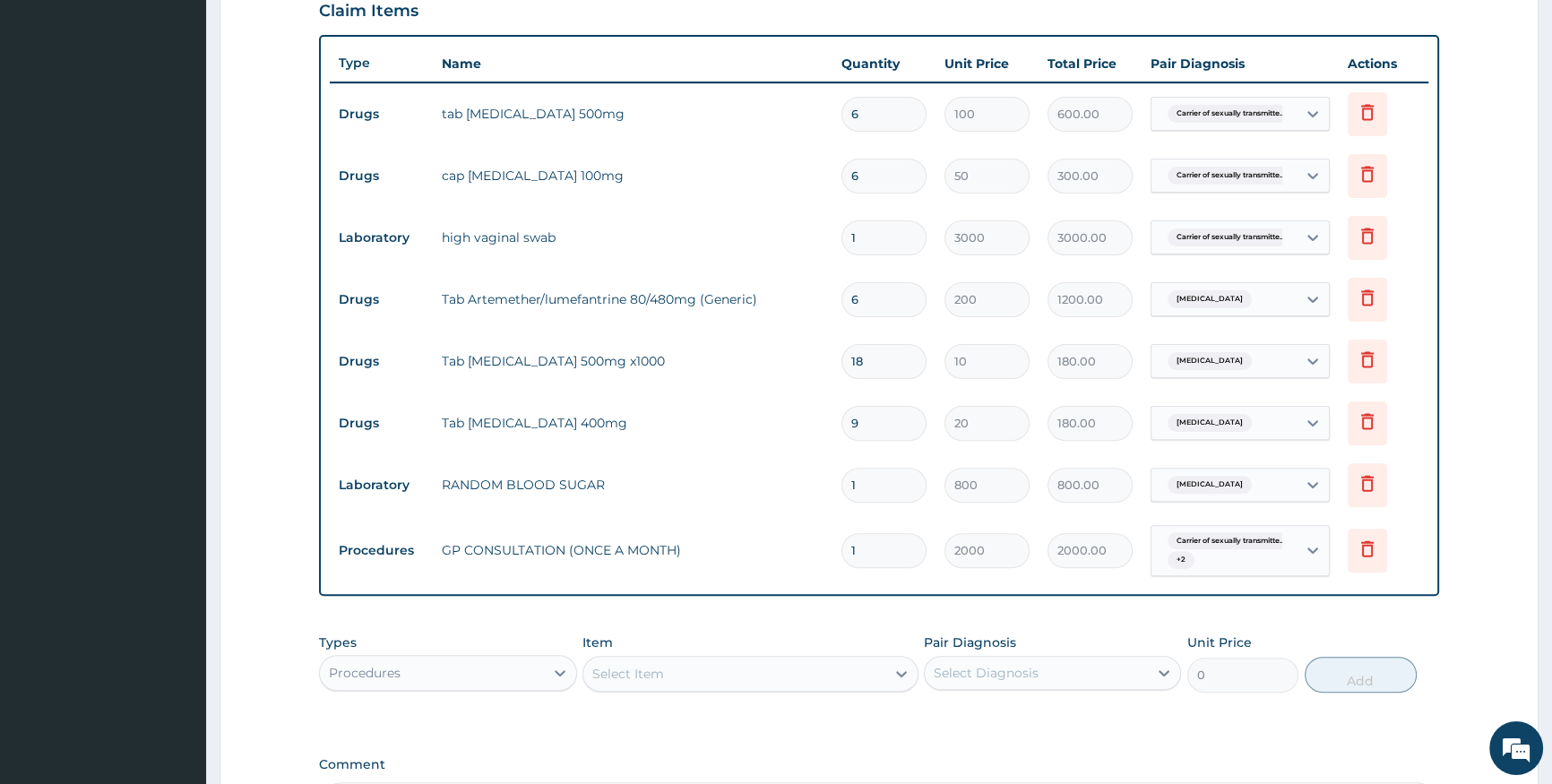
scroll to position [863, 0]
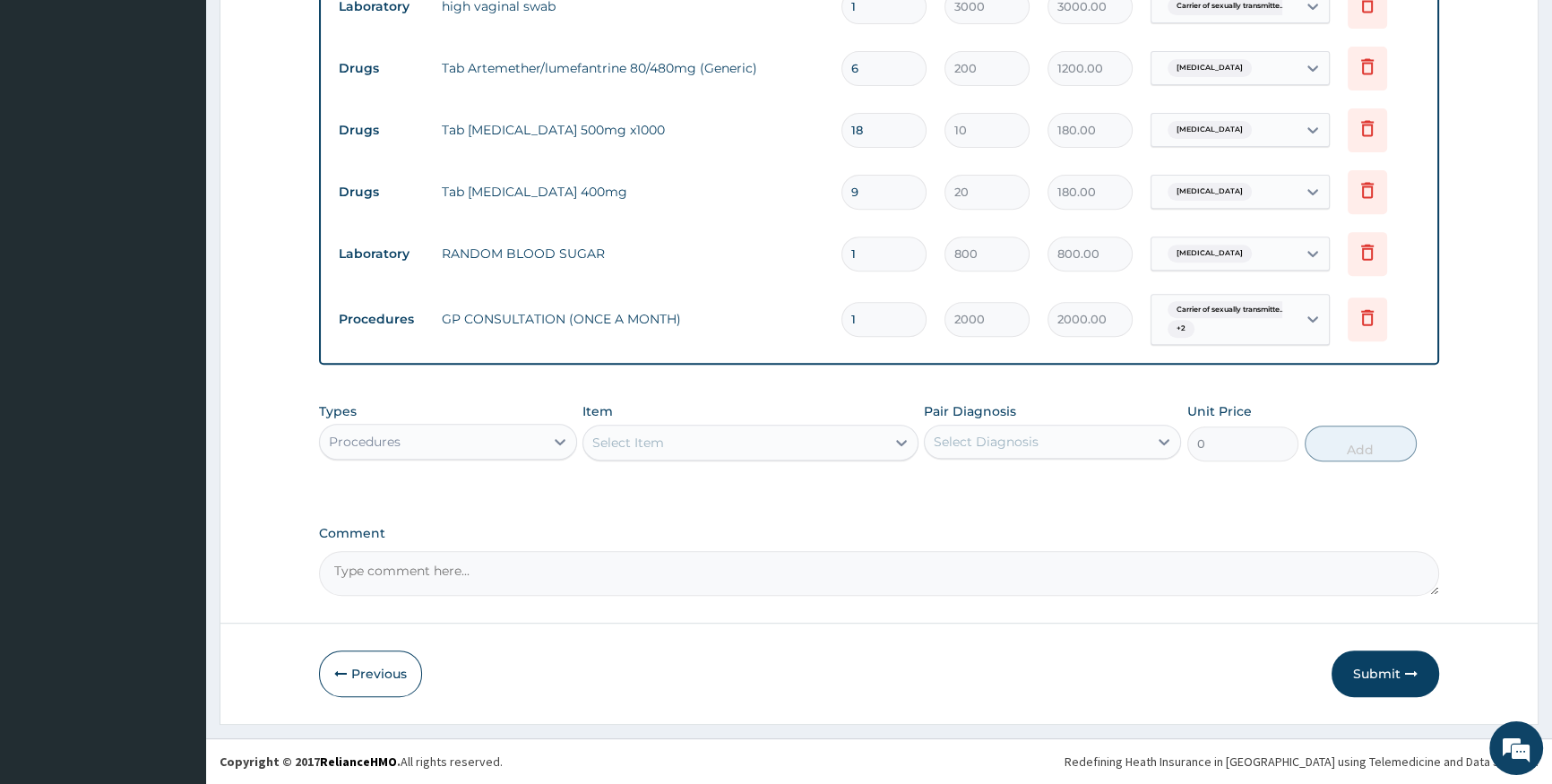
click at [896, 198] on input "9" at bounding box center [884, 192] width 85 height 35
click at [1397, 679] on button "Submit" at bounding box center [1385, 673] width 107 height 47
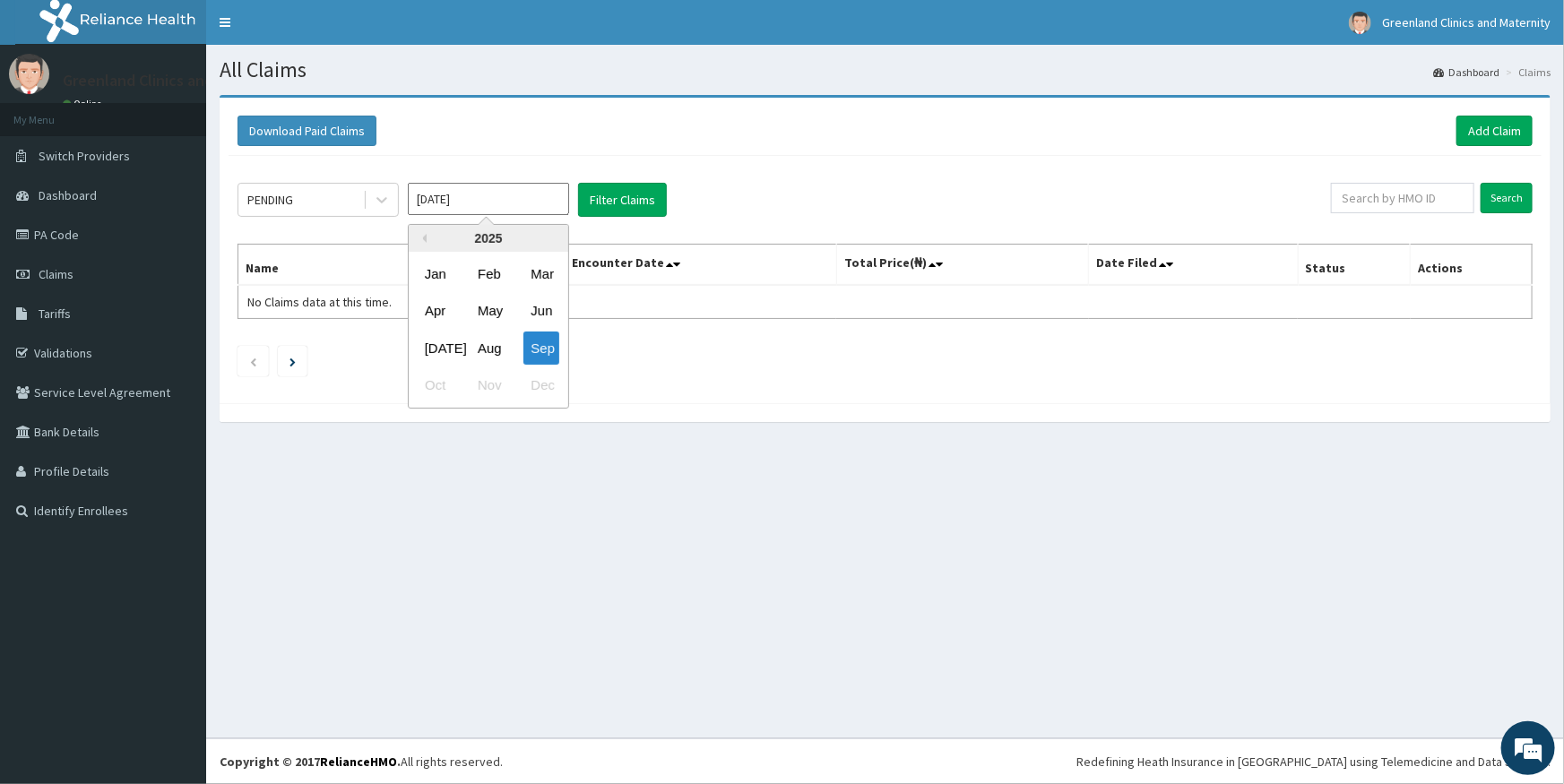
click at [494, 204] on input "[DATE]" at bounding box center [489, 198] width 161 height 32
drag, startPoint x: 492, startPoint y: 348, endPoint x: 521, endPoint y: 324, distance: 37.6
click at [496, 345] on div "Aug" at bounding box center [489, 347] width 36 height 33
type input "[DATE]"
click at [651, 190] on button "Filter Claims" at bounding box center [622, 199] width 88 height 34
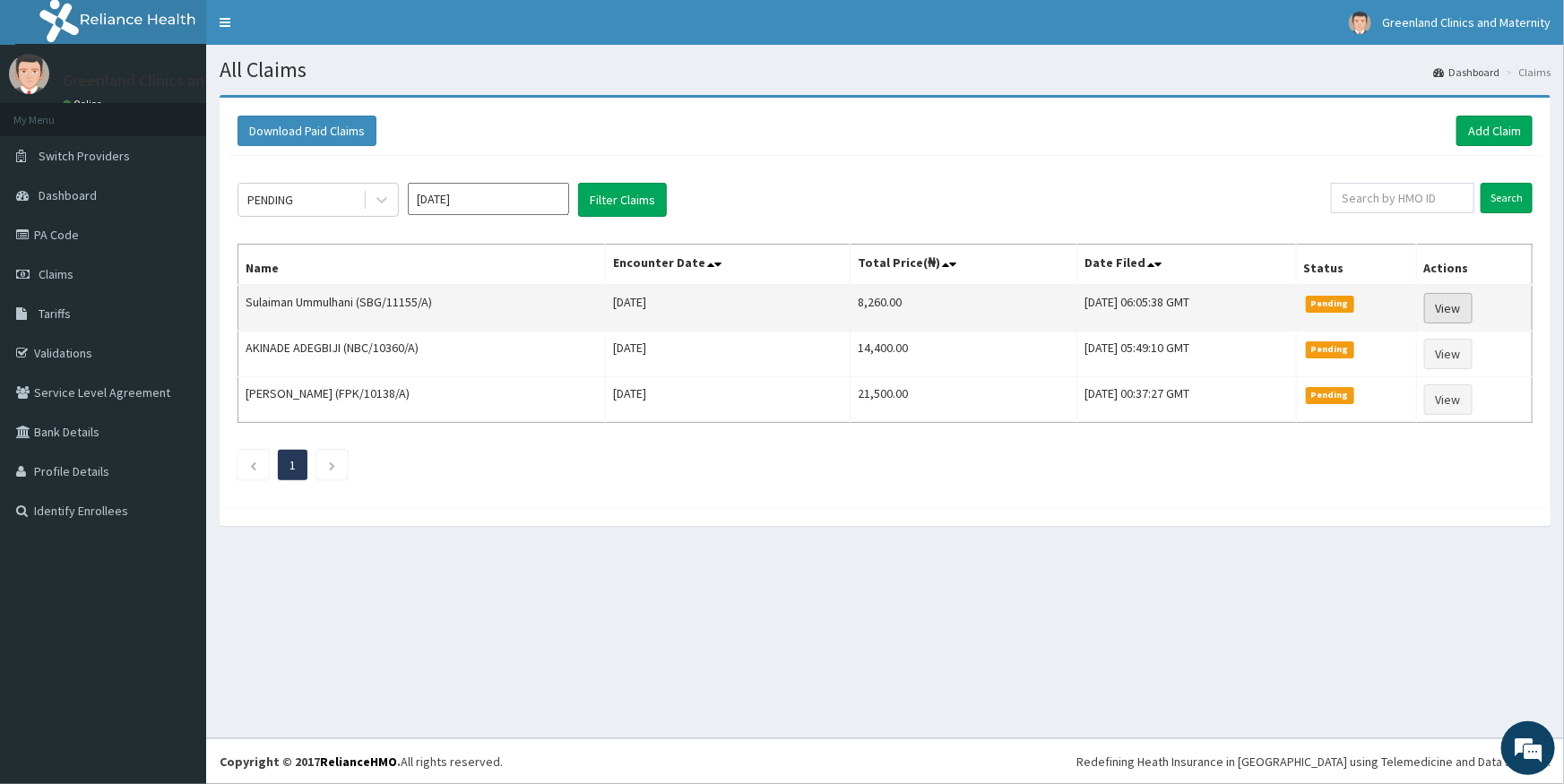
click at [1468, 308] on link "View" at bounding box center [1448, 308] width 49 height 31
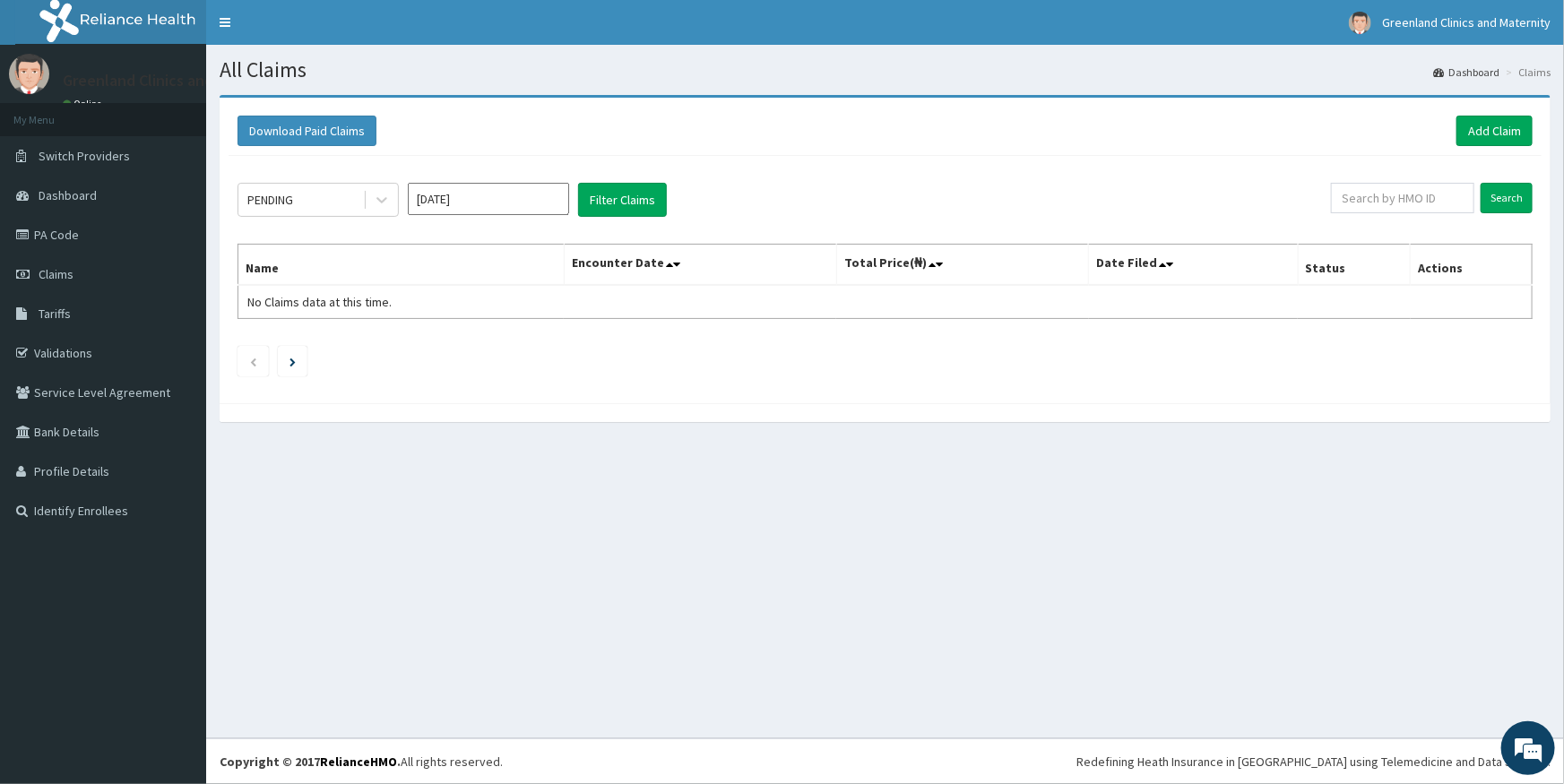
drag, startPoint x: 1433, startPoint y: 100, endPoint x: 1563, endPoint y: 143, distance: 136.9
click at [1563, 136] on div "Download Paid Claims Add Claim × Note you can only download claims within a max…" at bounding box center [885, 267] width 1357 height 344
